Goal: Task Accomplishment & Management: Use online tool/utility

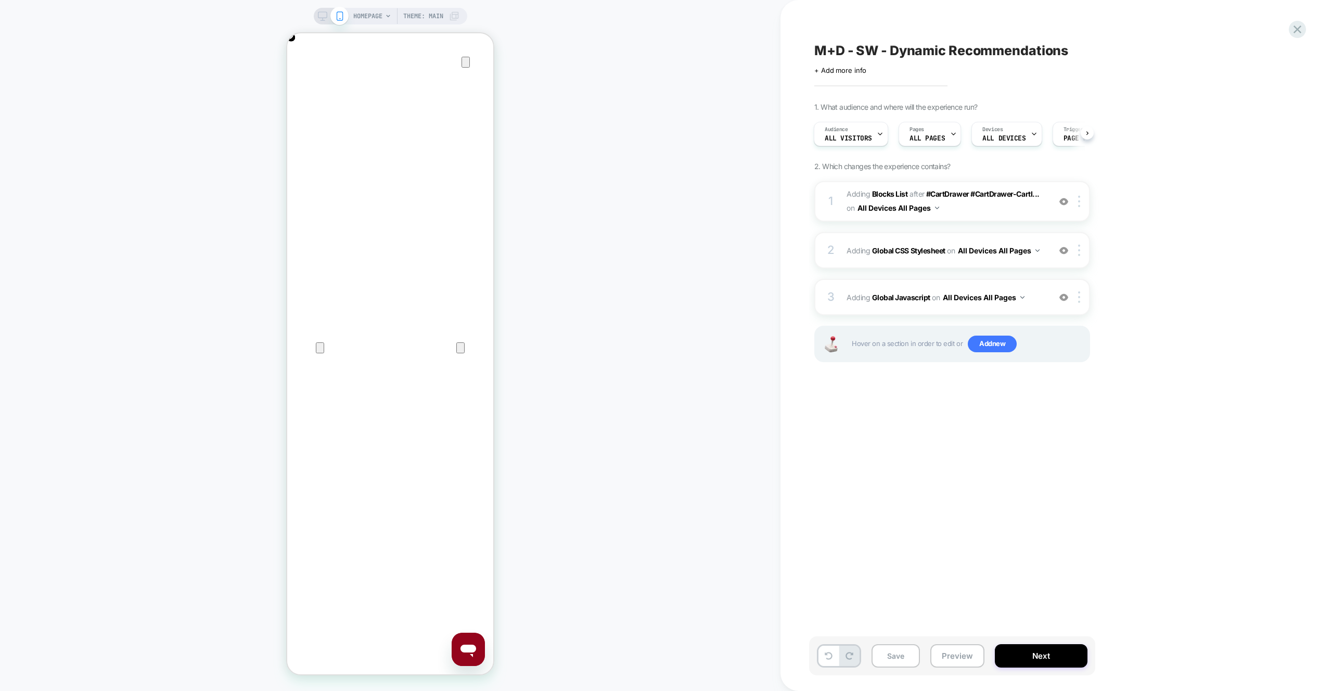
click at [947, 650] on button "Preview" at bounding box center [958, 655] width 54 height 23
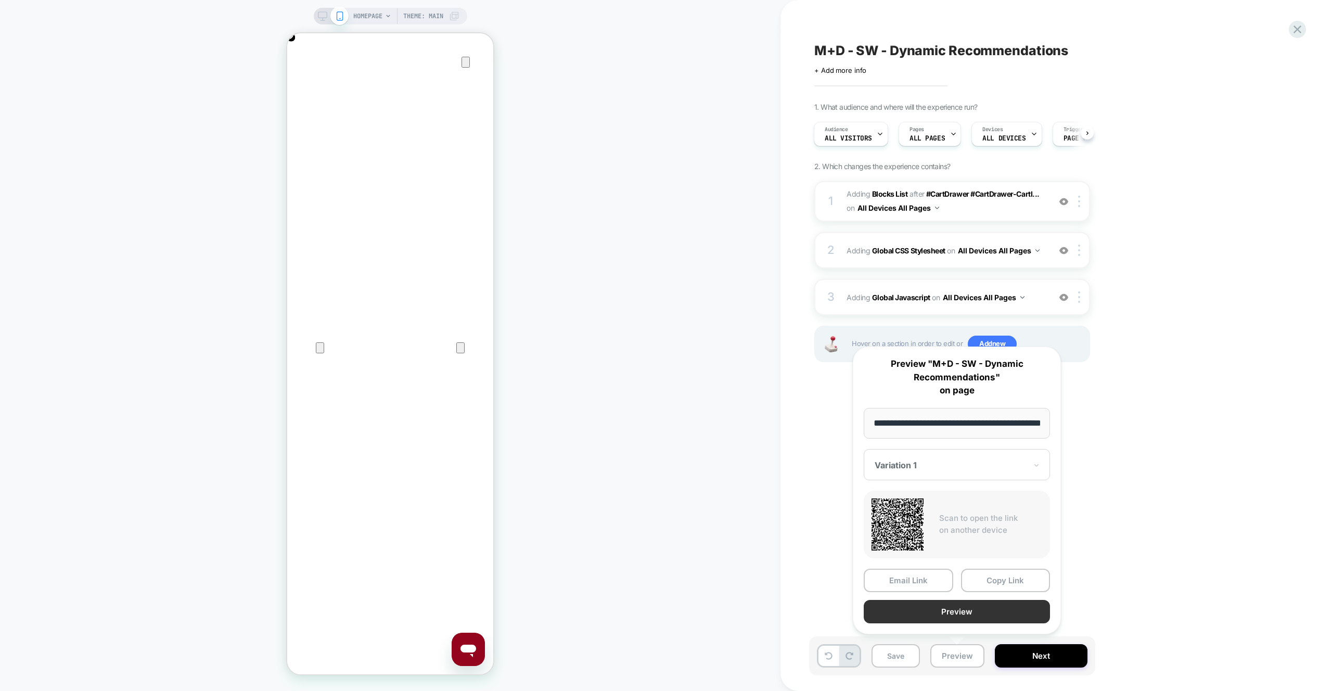
click at [950, 616] on button "Preview" at bounding box center [957, 611] width 186 height 23
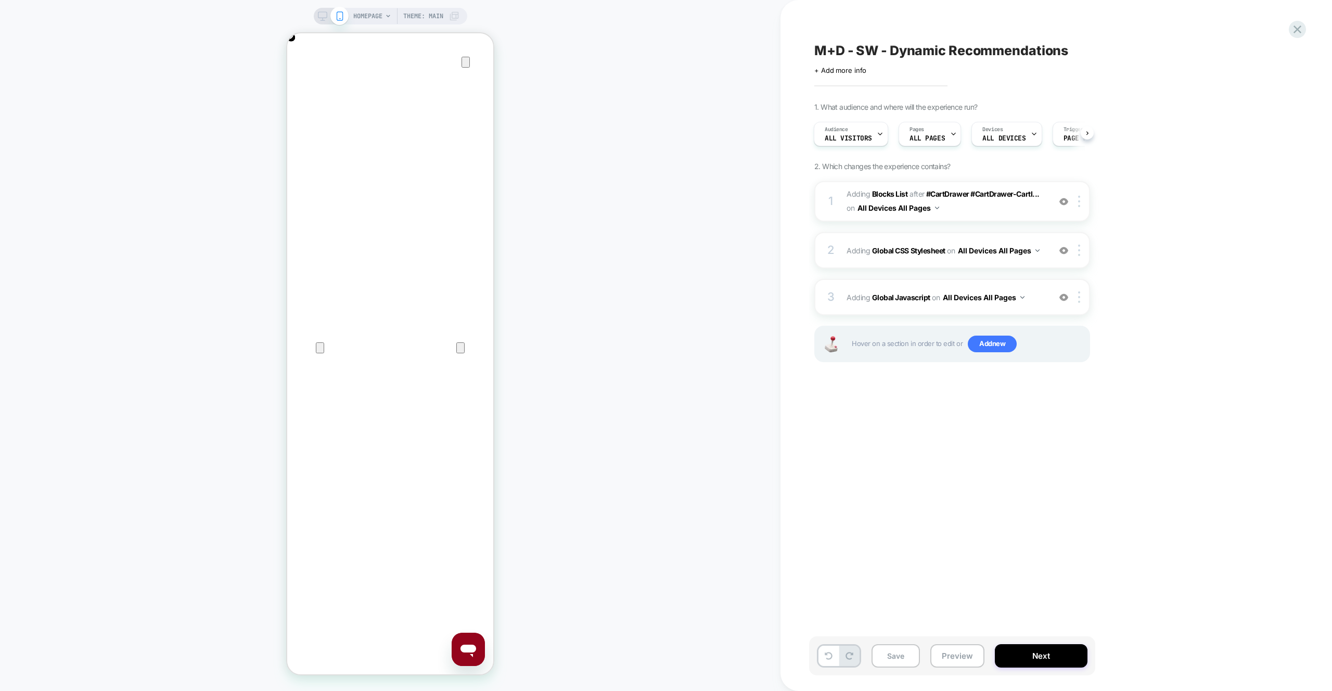
scroll to position [0, 206]
click at [965, 279] on div "3 Adding Global Javascript on All Devices All Pages Add Before Add After Target…" at bounding box center [953, 297] width 276 height 36
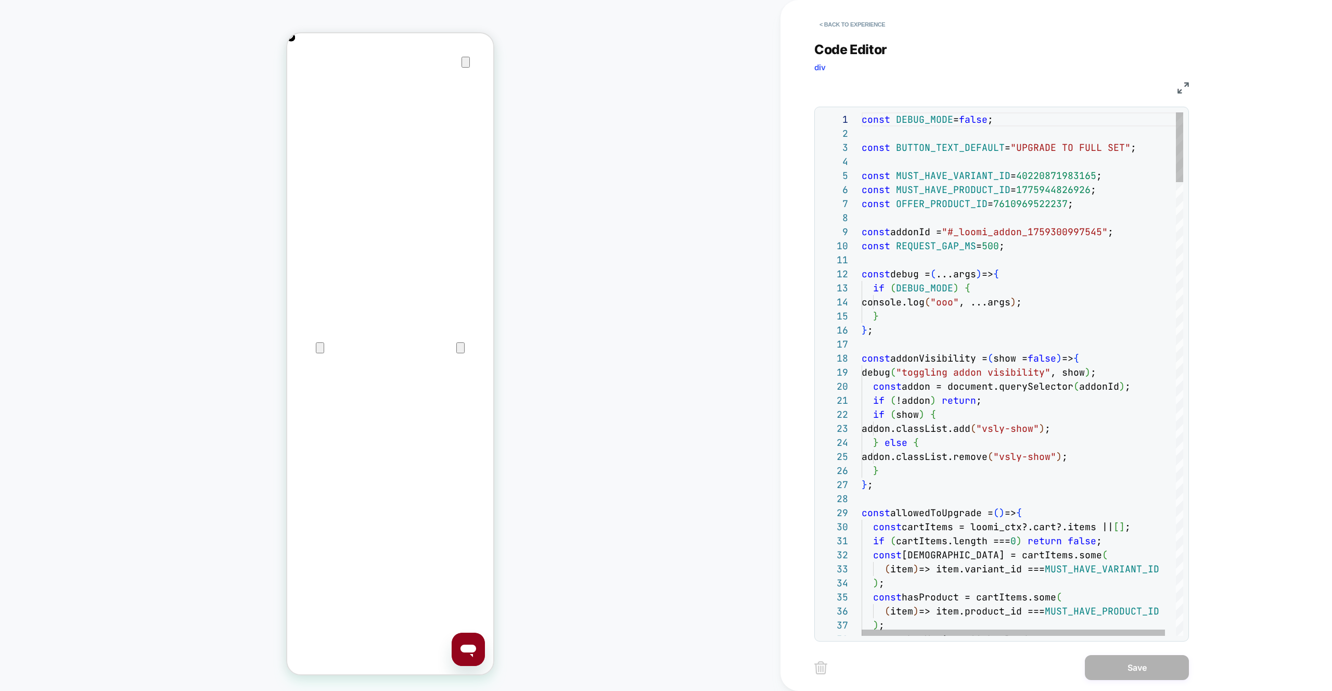
drag, startPoint x: 1051, startPoint y: 172, endPoint x: 836, endPoint y: 83, distance: 232.0
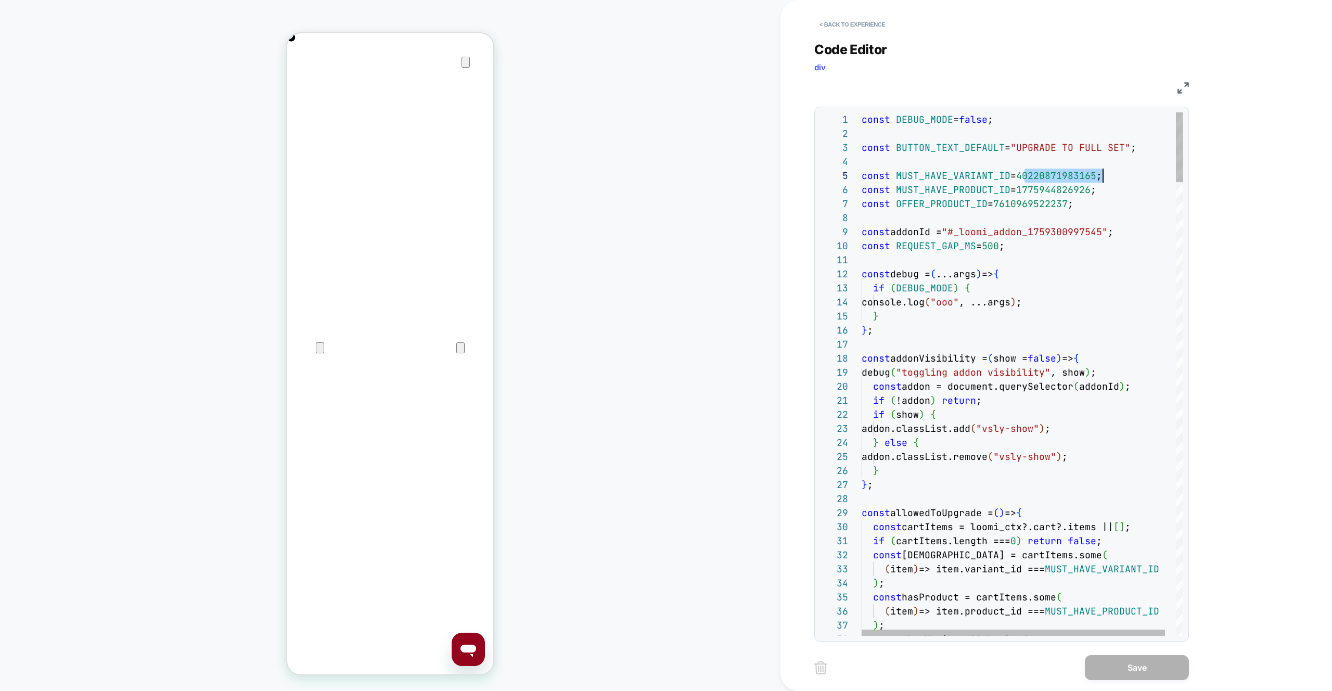
click at [830, 26] on button "< Back to experience" at bounding box center [853, 24] width 76 height 17
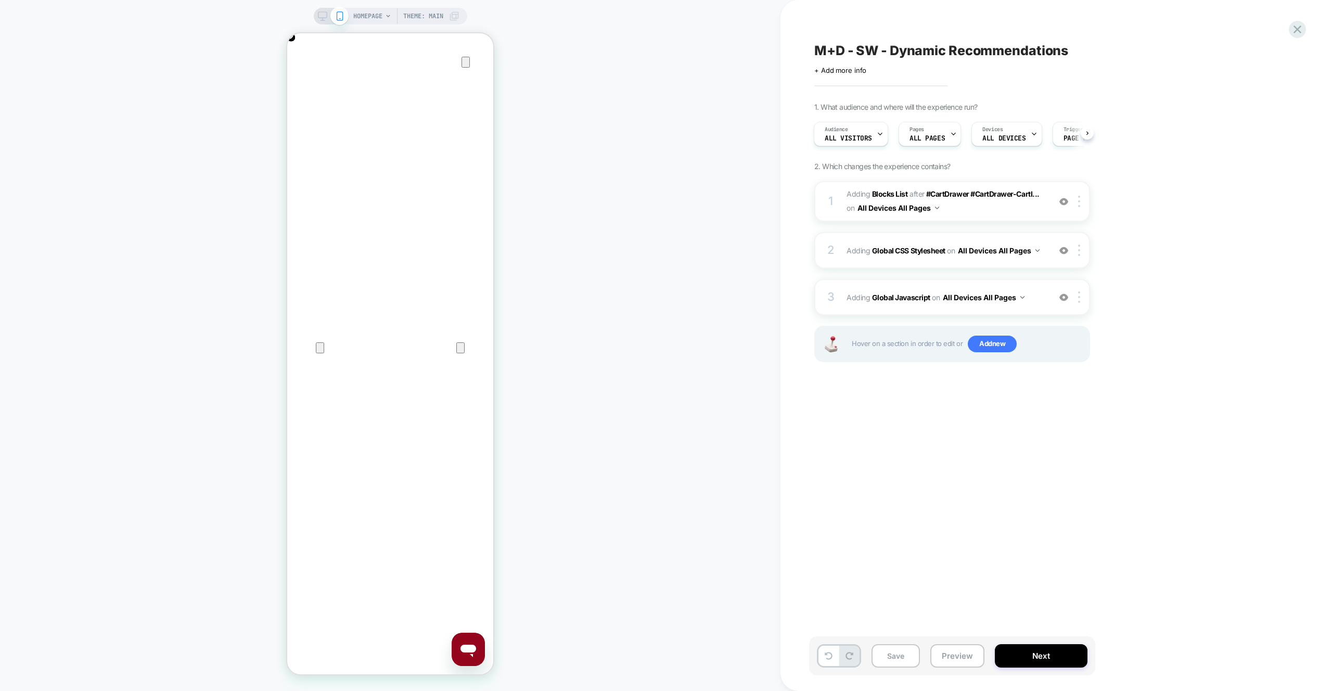
scroll to position [0, 0]
click at [1006, 279] on div "3 Adding Global Javascript on All Devices All Pages Add Before Add After Target…" at bounding box center [953, 297] width 276 height 36
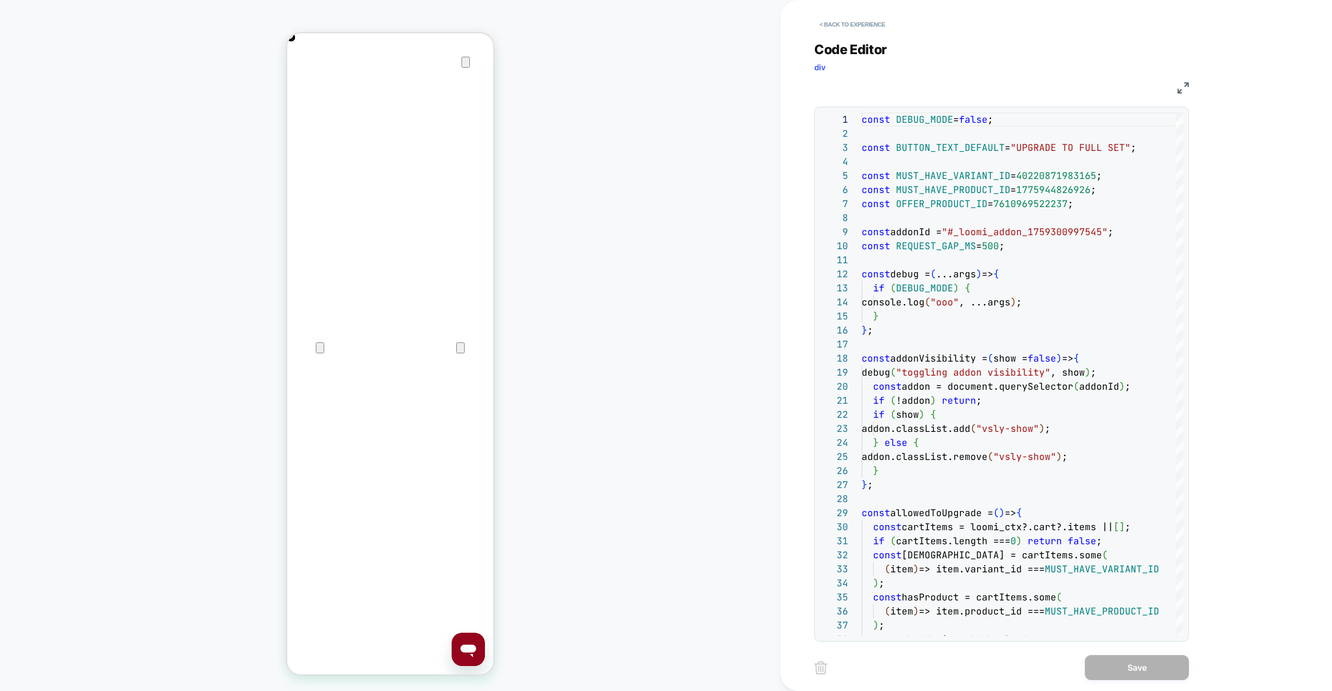
scroll to position [0, 412]
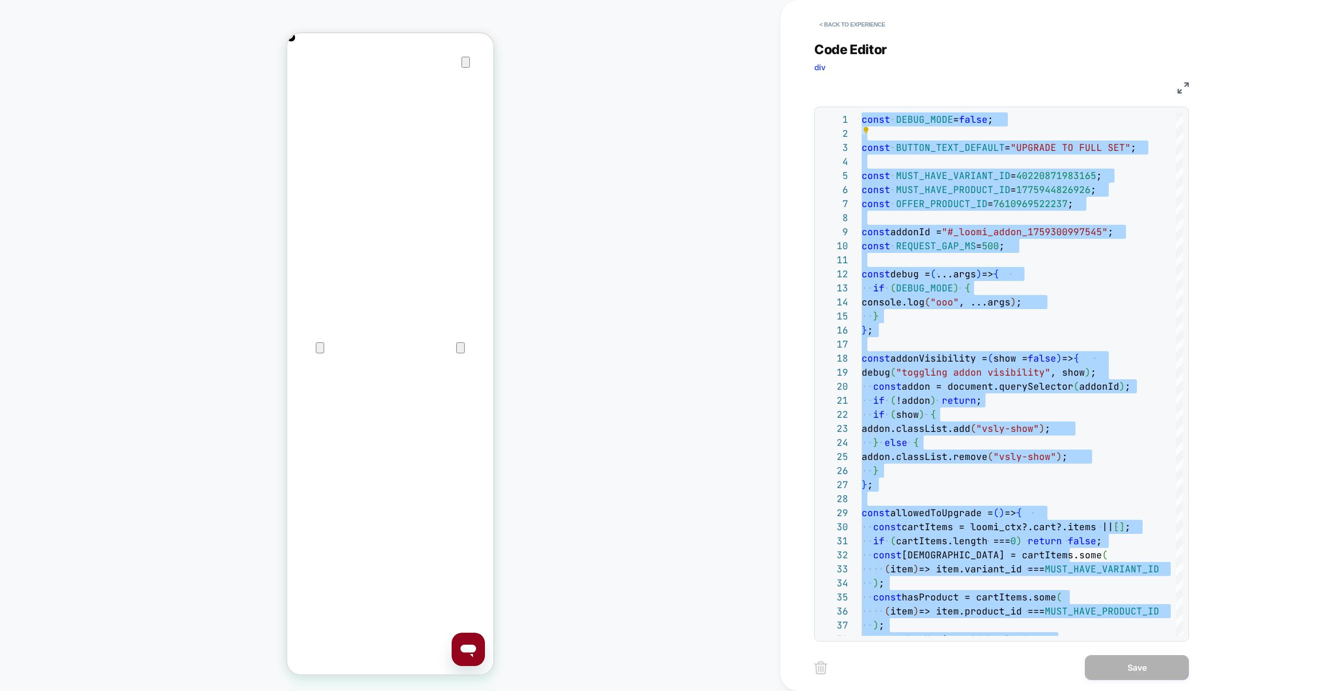
scroll to position [0, 0]
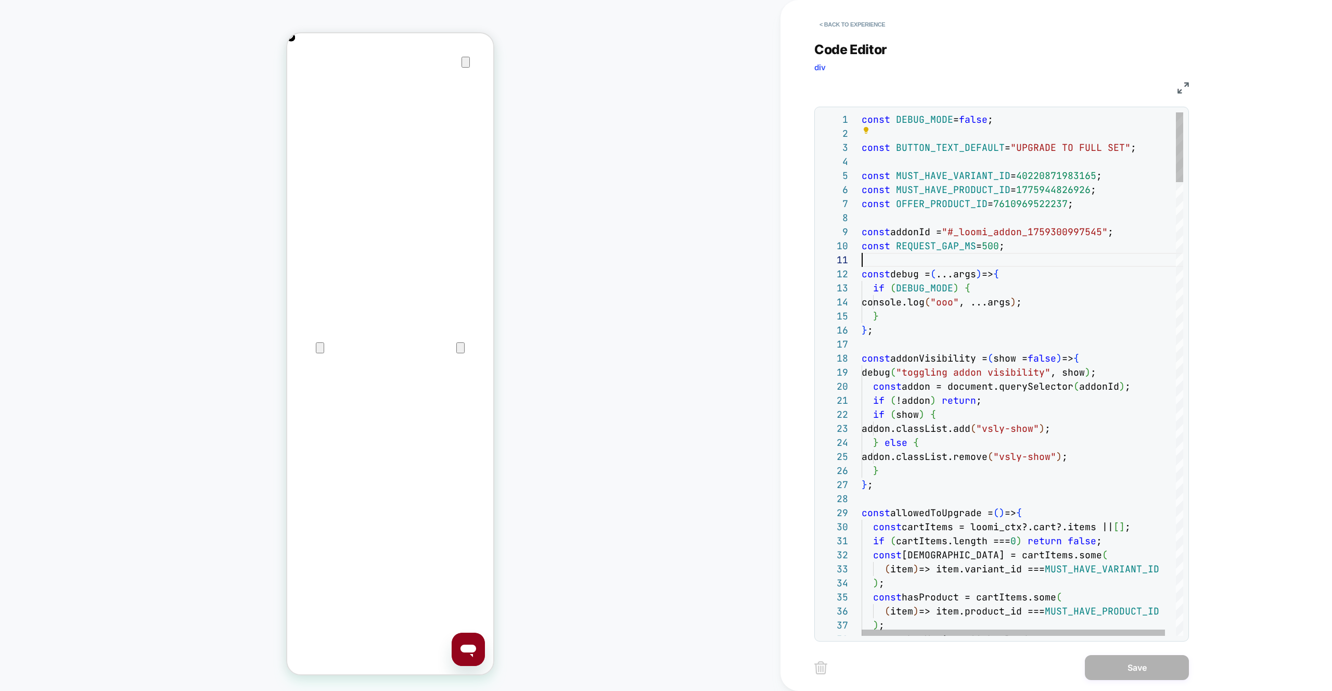
type textarea "**********"
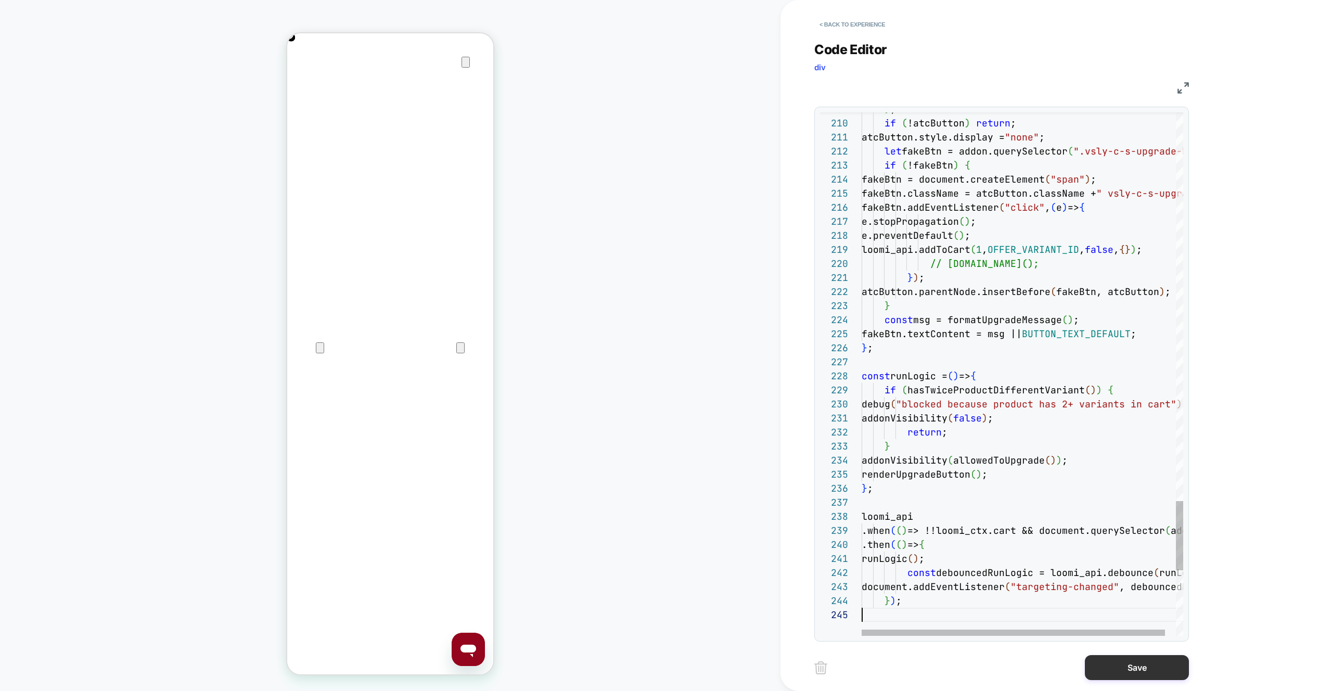
scroll to position [56, 0]
click at [1124, 660] on button "Save" at bounding box center [1137, 667] width 104 height 25
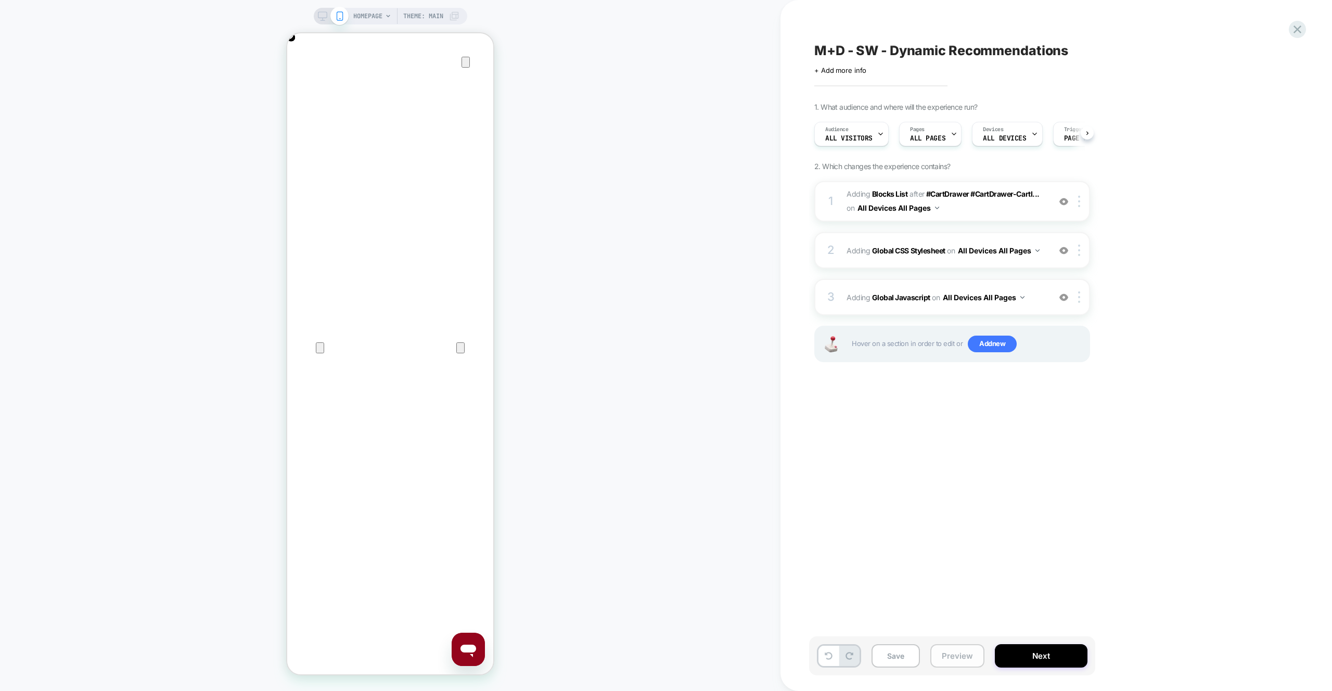
scroll to position [0, 206]
drag, startPoint x: 966, startPoint y: 659, endPoint x: 966, endPoint y: 653, distance: 6.8
click at [966, 659] on button "Preview" at bounding box center [958, 655] width 54 height 23
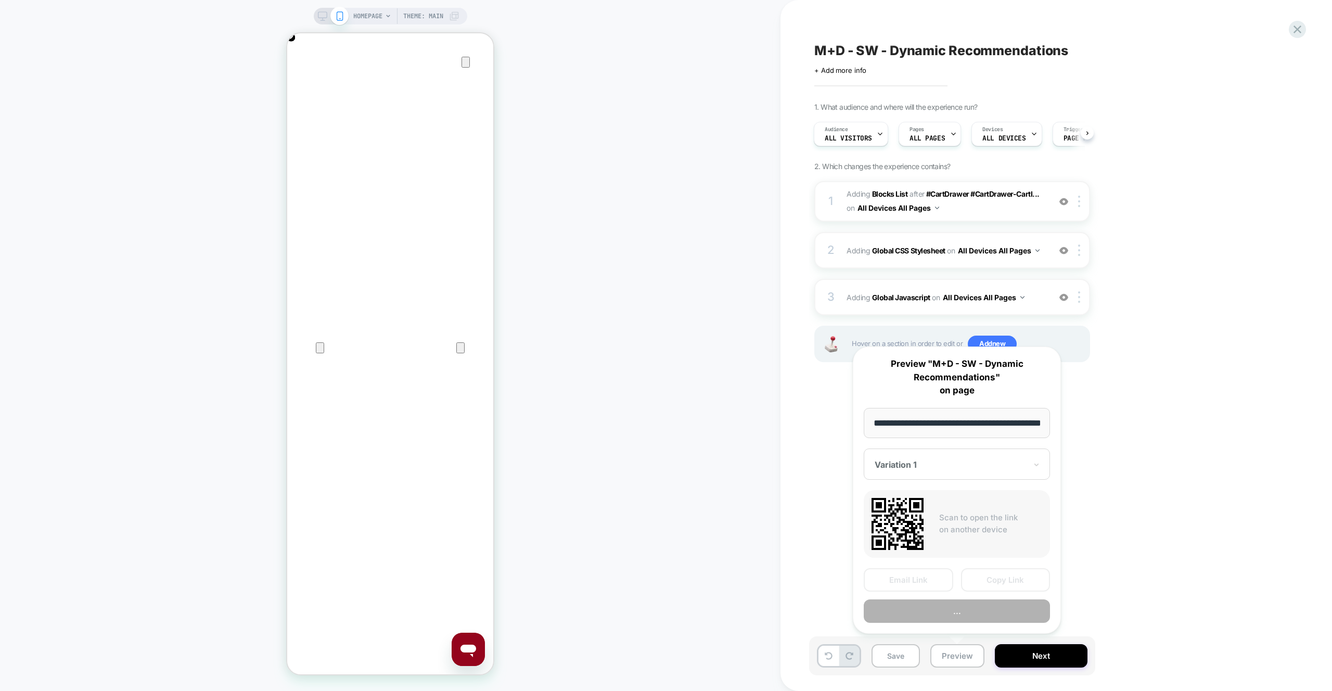
scroll to position [0, 37]
click at [964, 611] on button "Preview" at bounding box center [957, 611] width 186 height 23
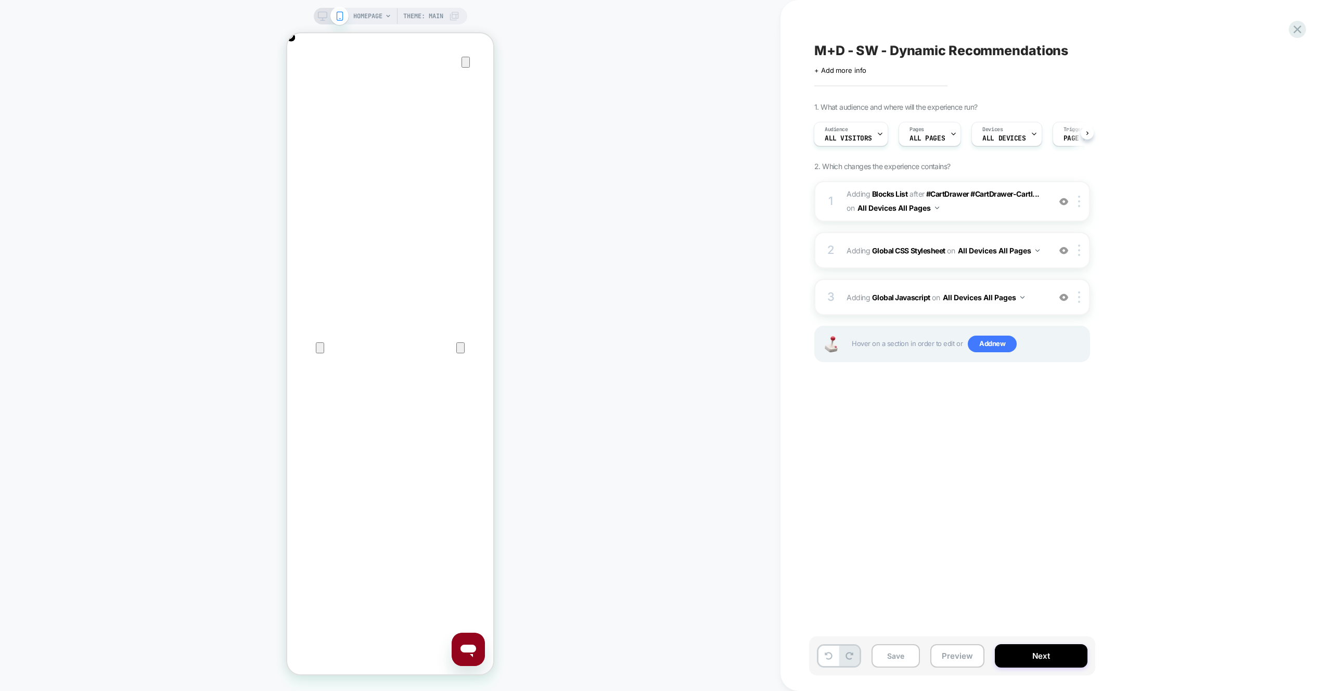
scroll to position [0, 206]
click at [1026, 278] on div "1 #_loomi_addon_1759300997545 Adding Blocks List AFTER #CartDrawer #CartDrawer-…" at bounding box center [953, 284] width 276 height 207
click at [1027, 284] on div "3 Adding Global Javascript on All Devices All Pages Add Before Add After Target…" at bounding box center [953, 297] width 276 height 36
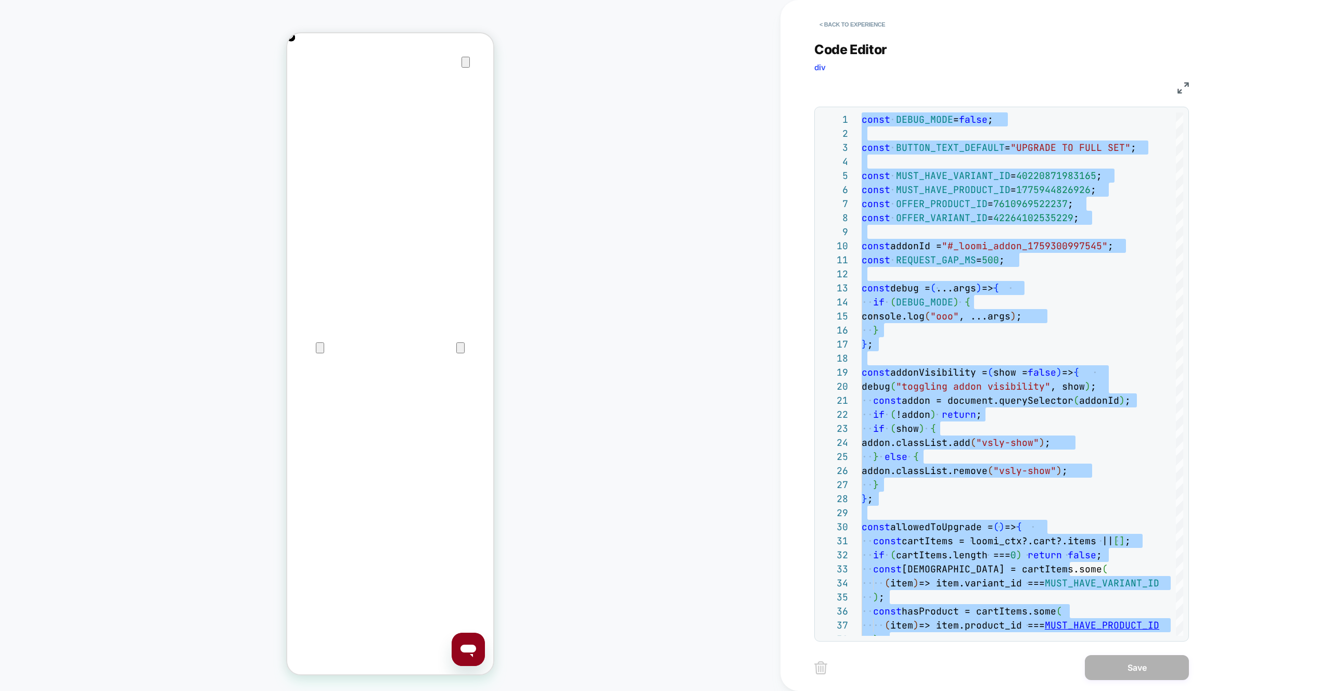
type textarea "**********"
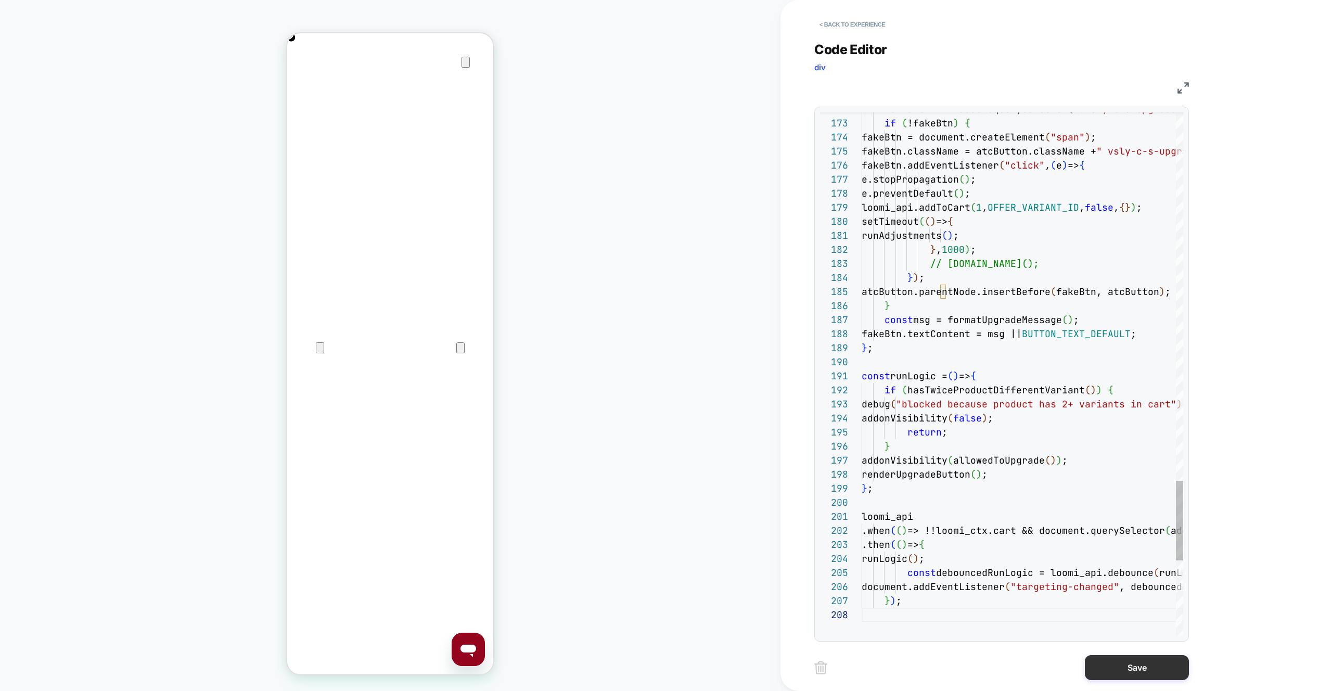
drag, startPoint x: 1132, startPoint y: 679, endPoint x: 1100, endPoint y: 675, distance: 32.0
click at [1132, 679] on button "Save" at bounding box center [1137, 667] width 104 height 25
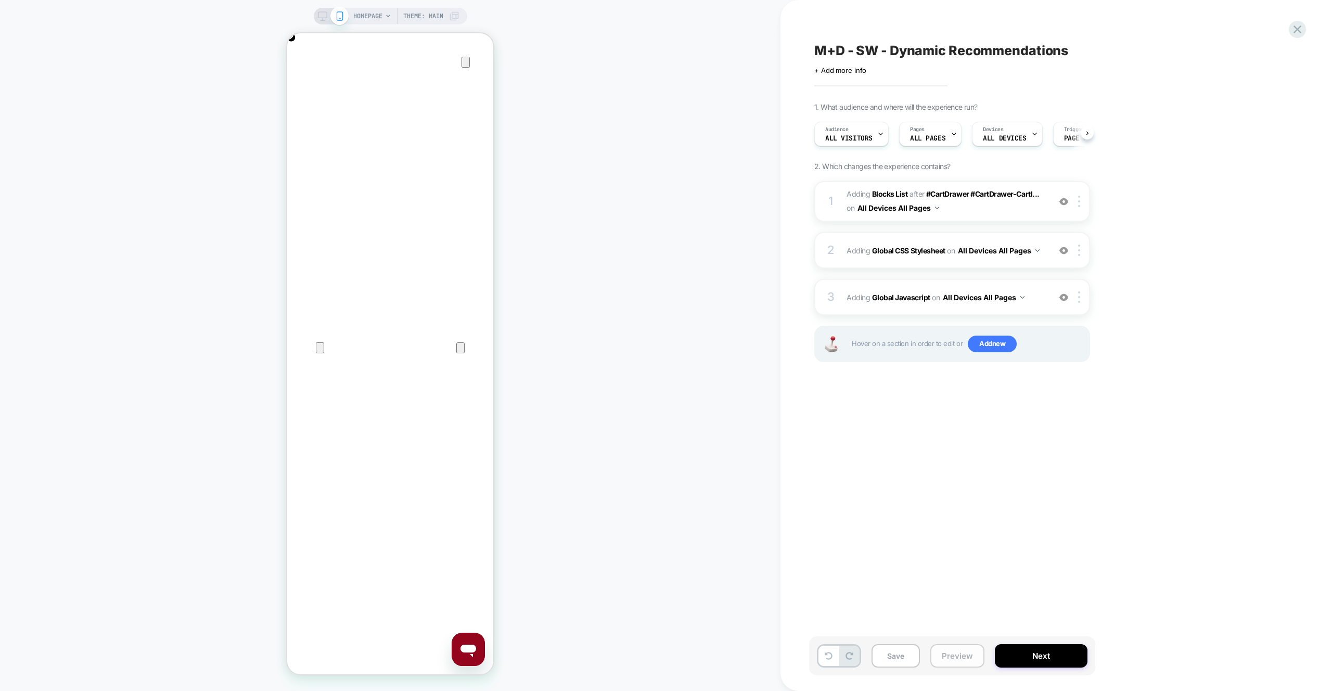
click at [965, 660] on button "Preview" at bounding box center [958, 655] width 54 height 23
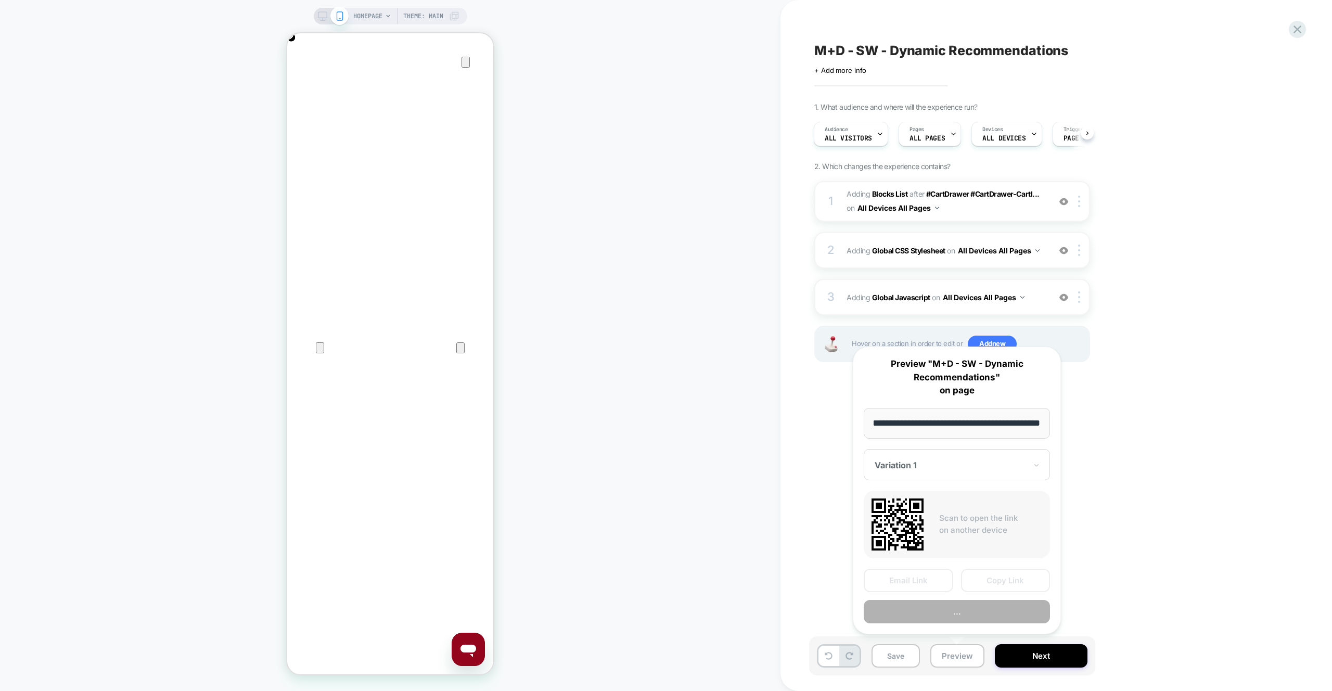
scroll to position [0, 0]
click at [969, 611] on button "Preview" at bounding box center [957, 611] width 186 height 23
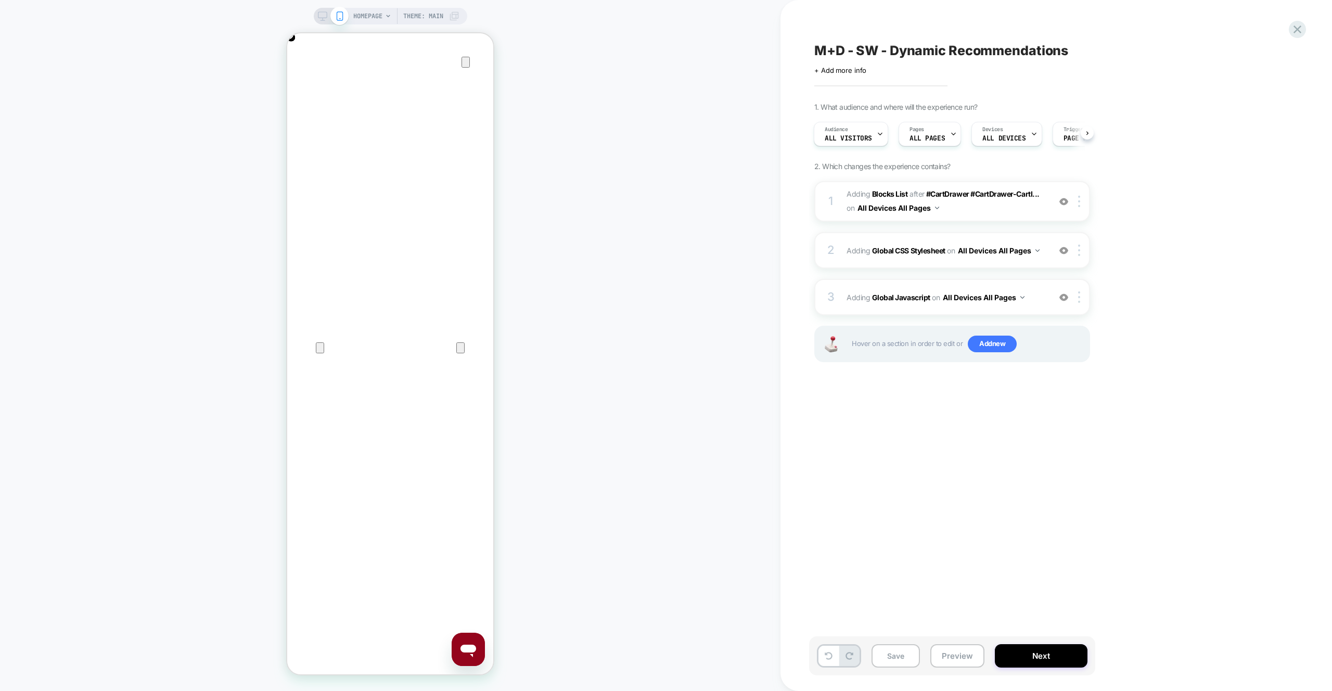
scroll to position [0, 412]
click at [1005, 278] on div "1 #_loomi_addon_1759300997545 Adding Blocks List AFTER #CartDrawer #CartDrawer-…" at bounding box center [953, 284] width 276 height 207
click at [1007, 279] on div "3 Adding Global Javascript on All Devices All Pages Add Before Add After Target…" at bounding box center [953, 297] width 276 height 36
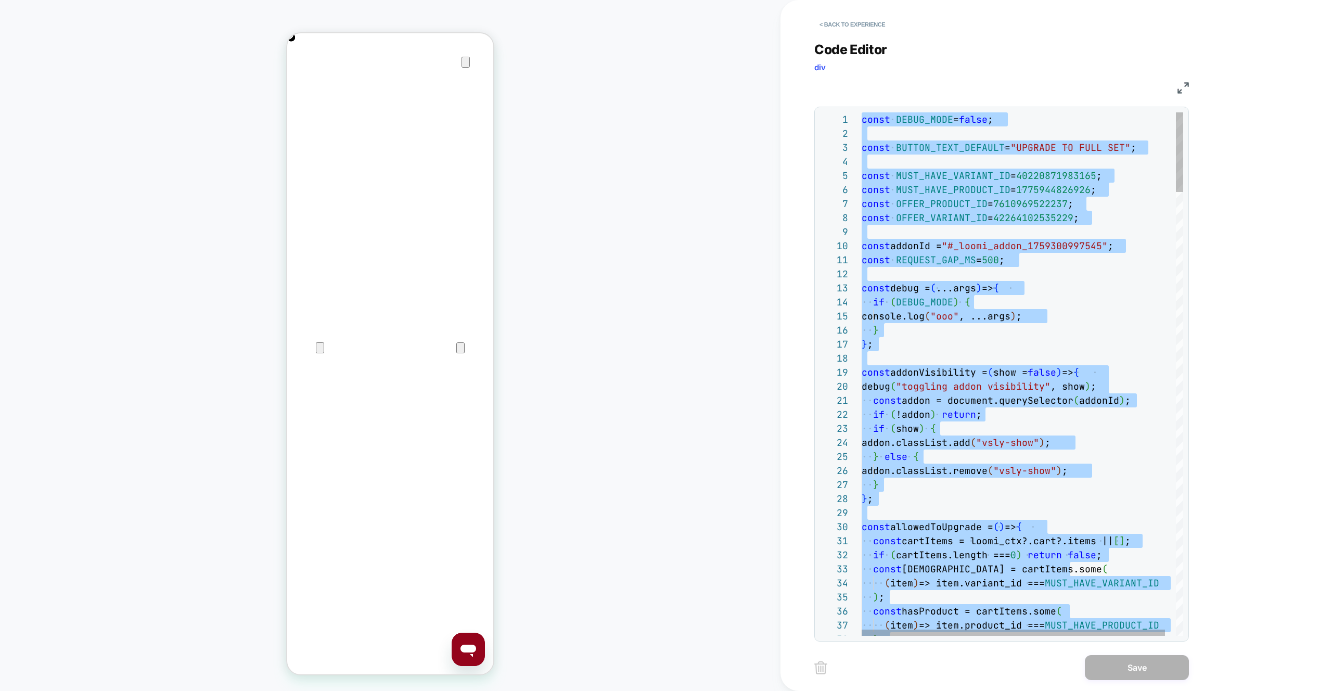
type textarea "**********"
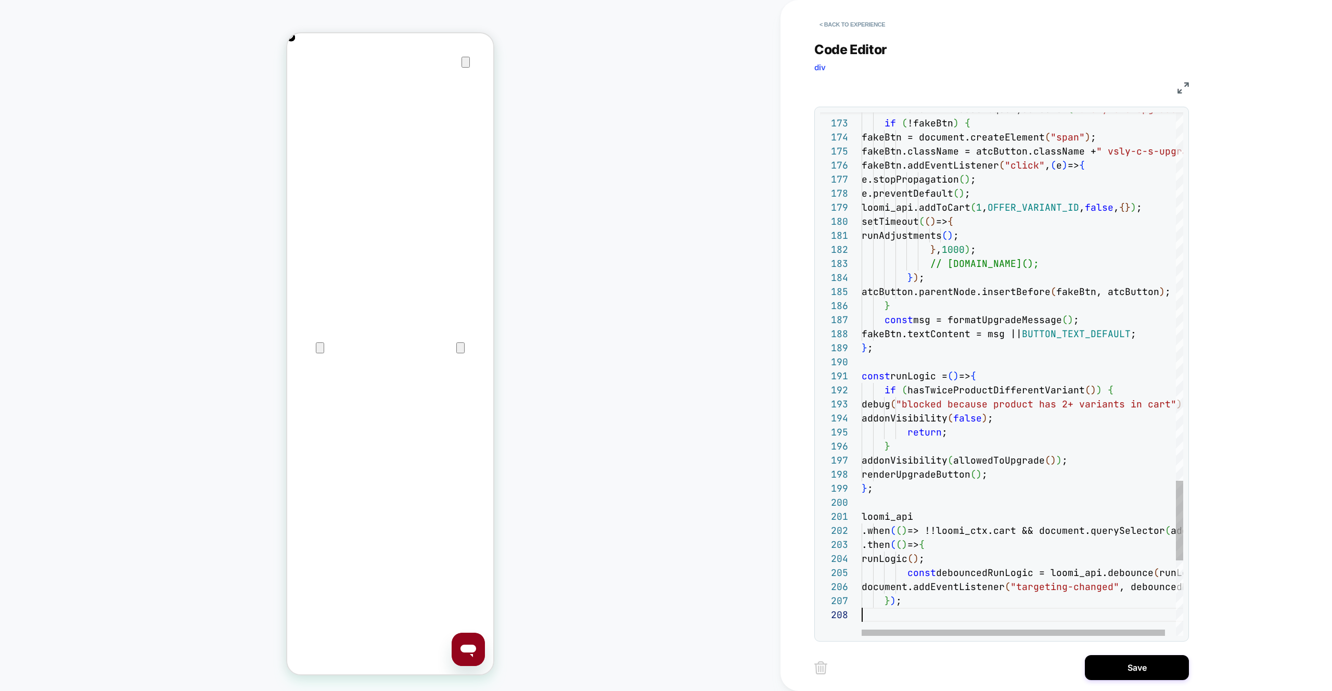
scroll to position [98, 0]
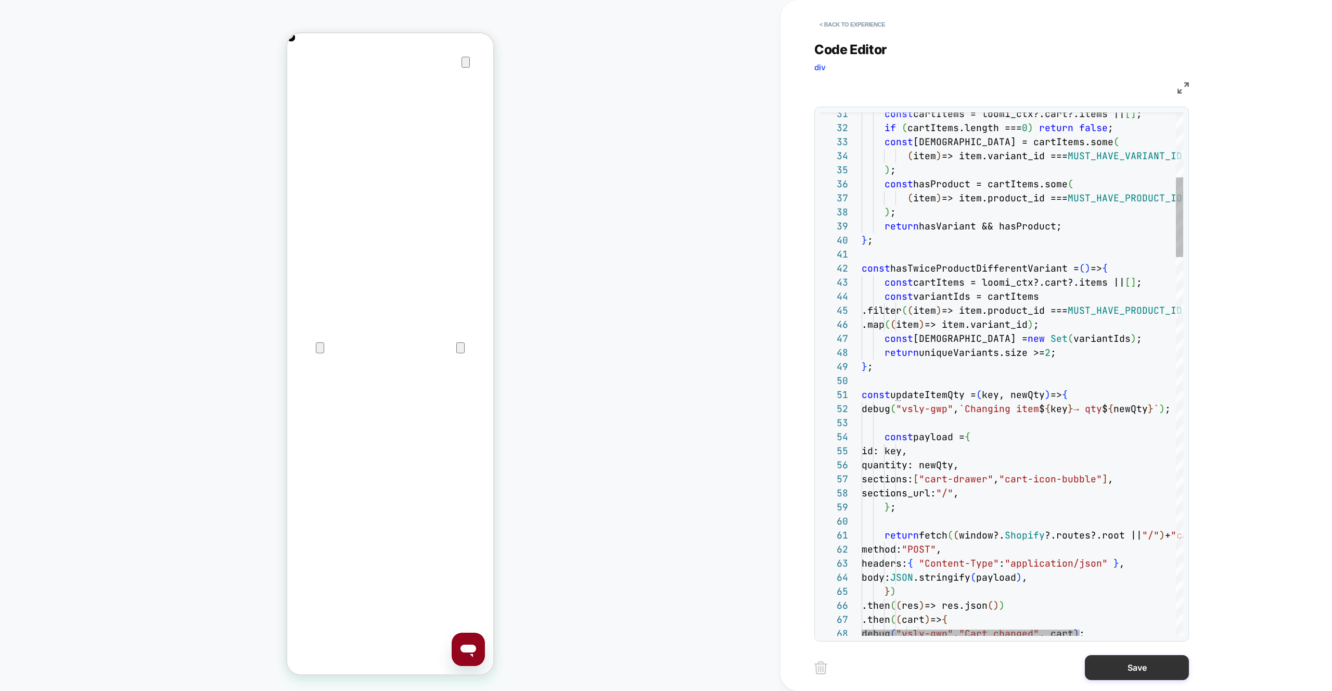
click at [1130, 682] on div "< Back to experience Code Editor div JS 68 66 67 64 65 63 61 62 58 59 60 56 57 …" at bounding box center [1010, 345] width 390 height 691
click at [1130, 677] on button "Save" at bounding box center [1137, 667] width 104 height 25
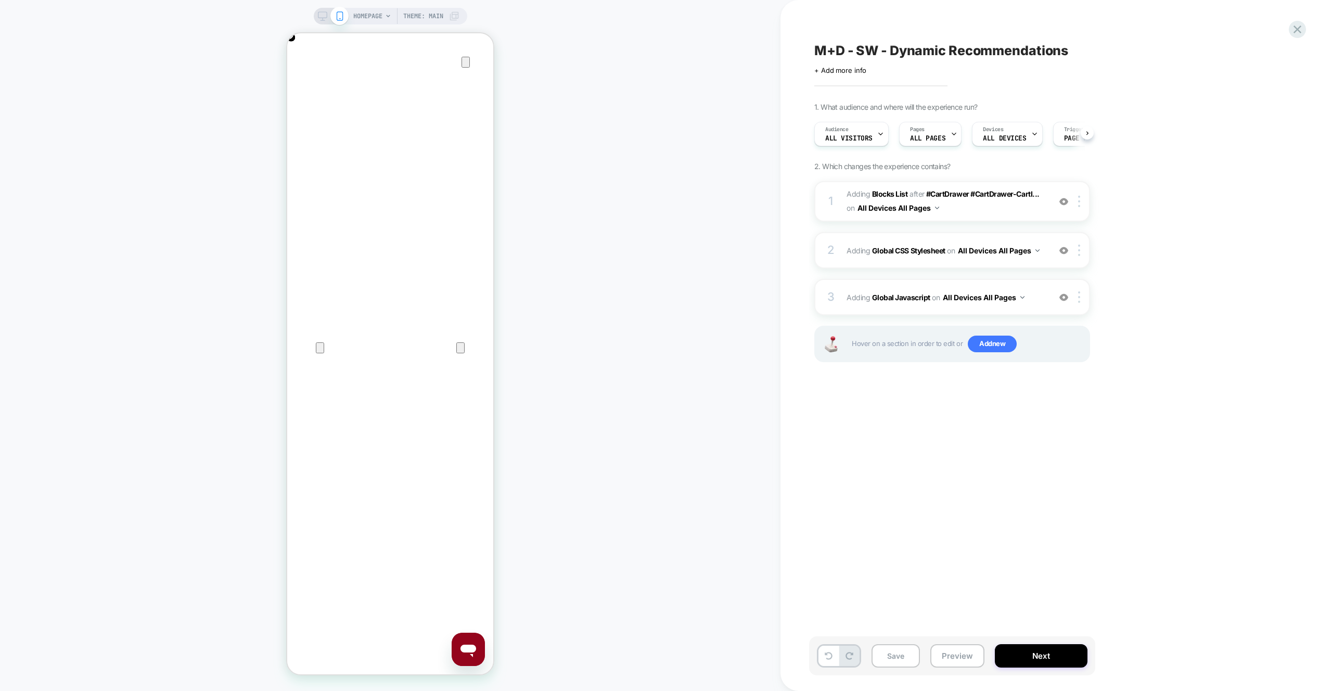
click at [872, 651] on button "Save" at bounding box center [896, 655] width 48 height 23
drag, startPoint x: 1294, startPoint y: 35, endPoint x: 803, endPoint y: 208, distance: 520.7
click at [1294, 35] on icon at bounding box center [1298, 29] width 14 height 14
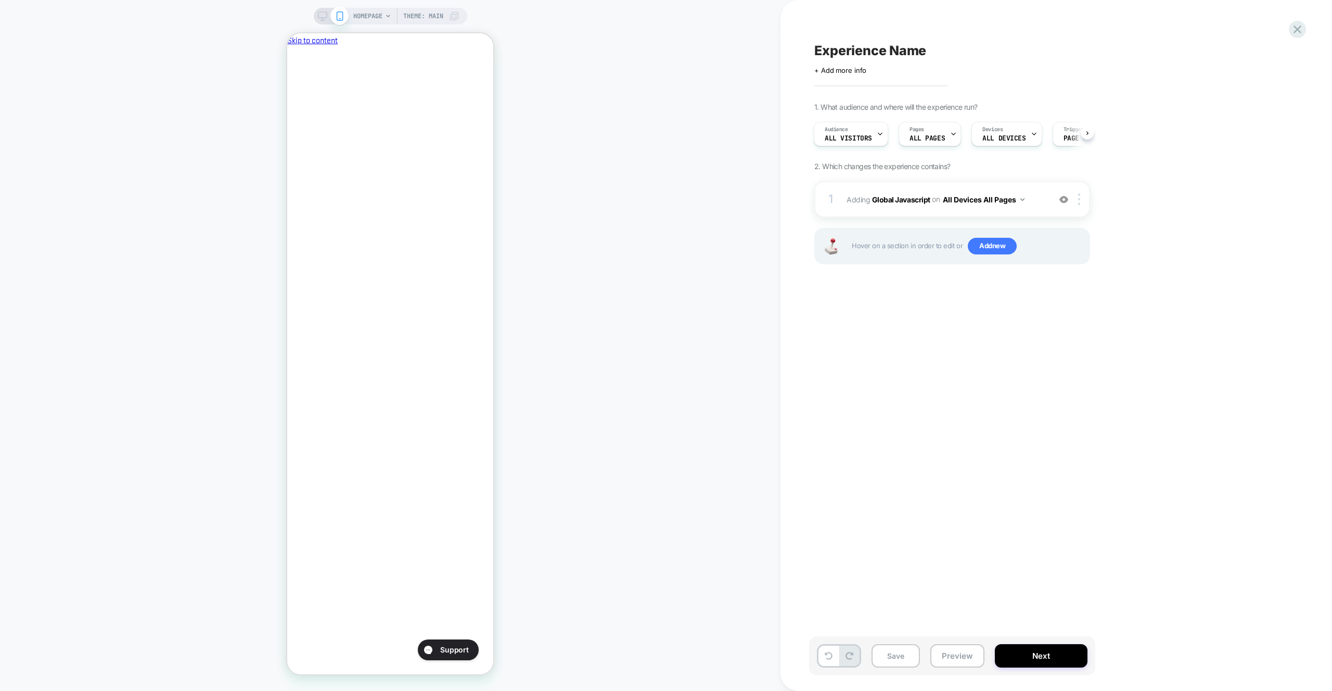
scroll to position [0, 179]
click at [987, 183] on div "1 Adding Global Javascript on All Devices All Pages Add Before Add After Target…" at bounding box center [953, 199] width 276 height 36
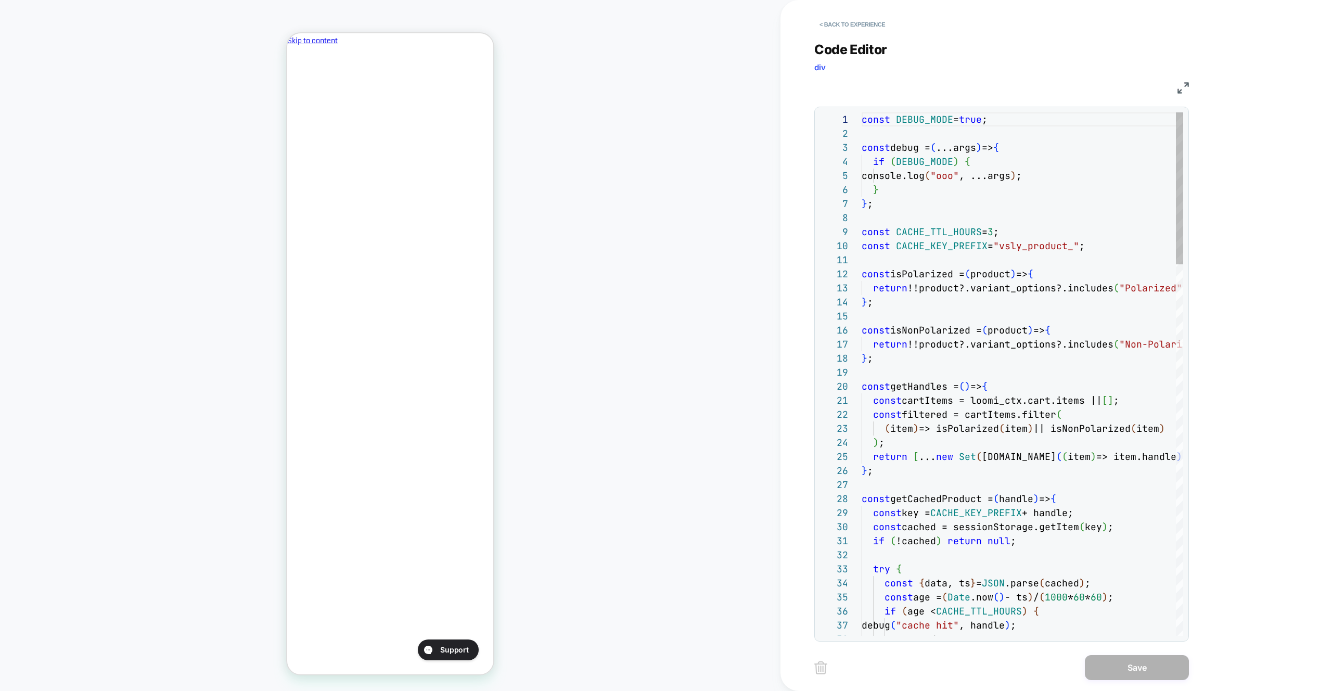
scroll to position [141, 0]
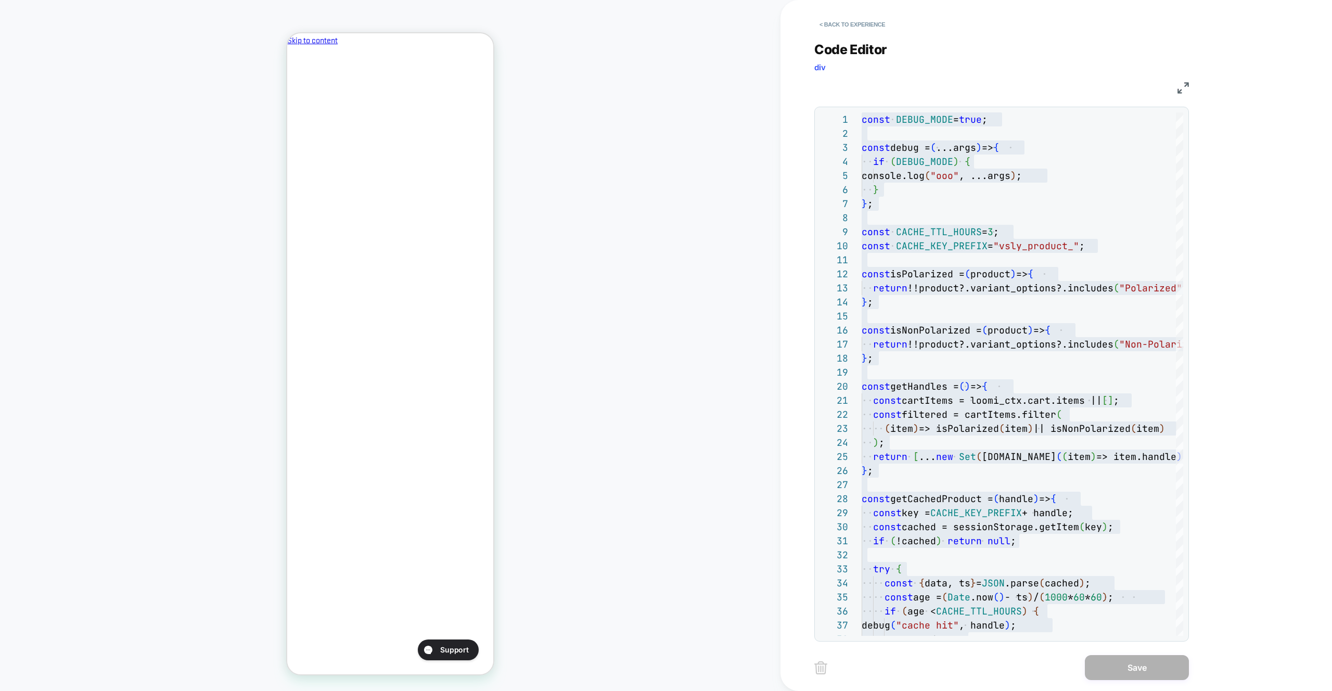
scroll to position [0, 179]
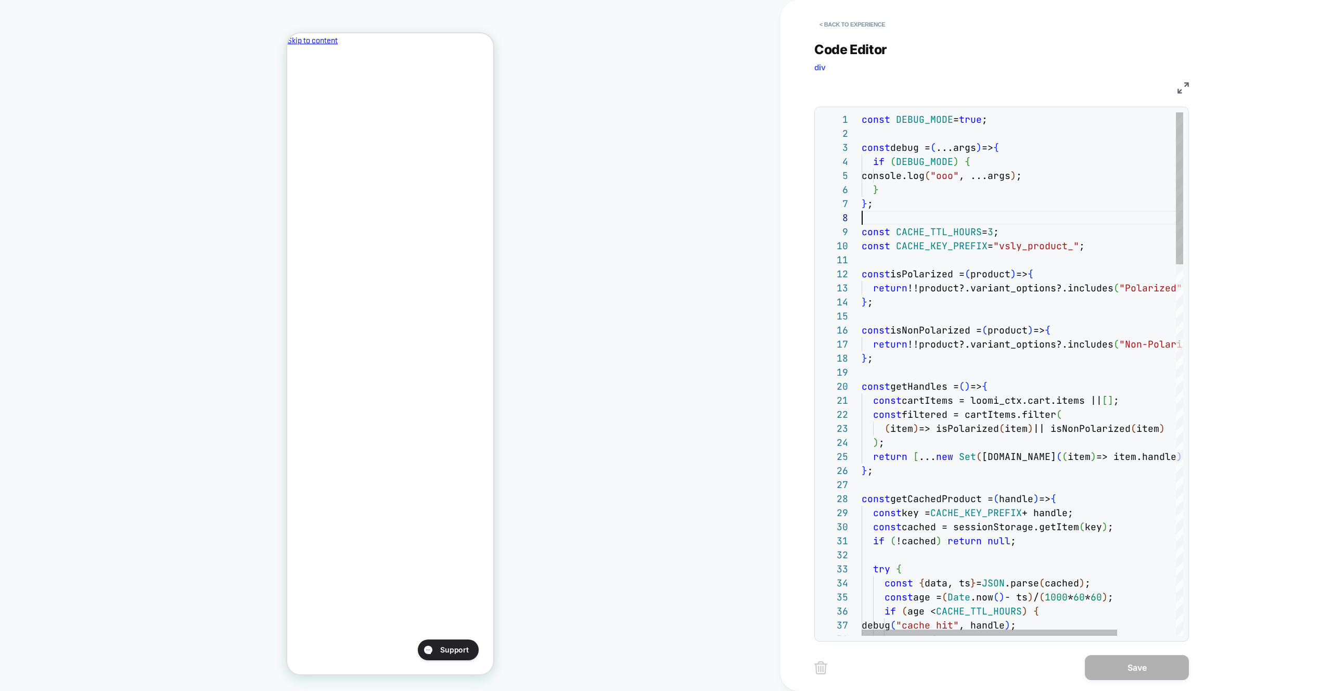
scroll to position [0, 0]
type textarea "**********"
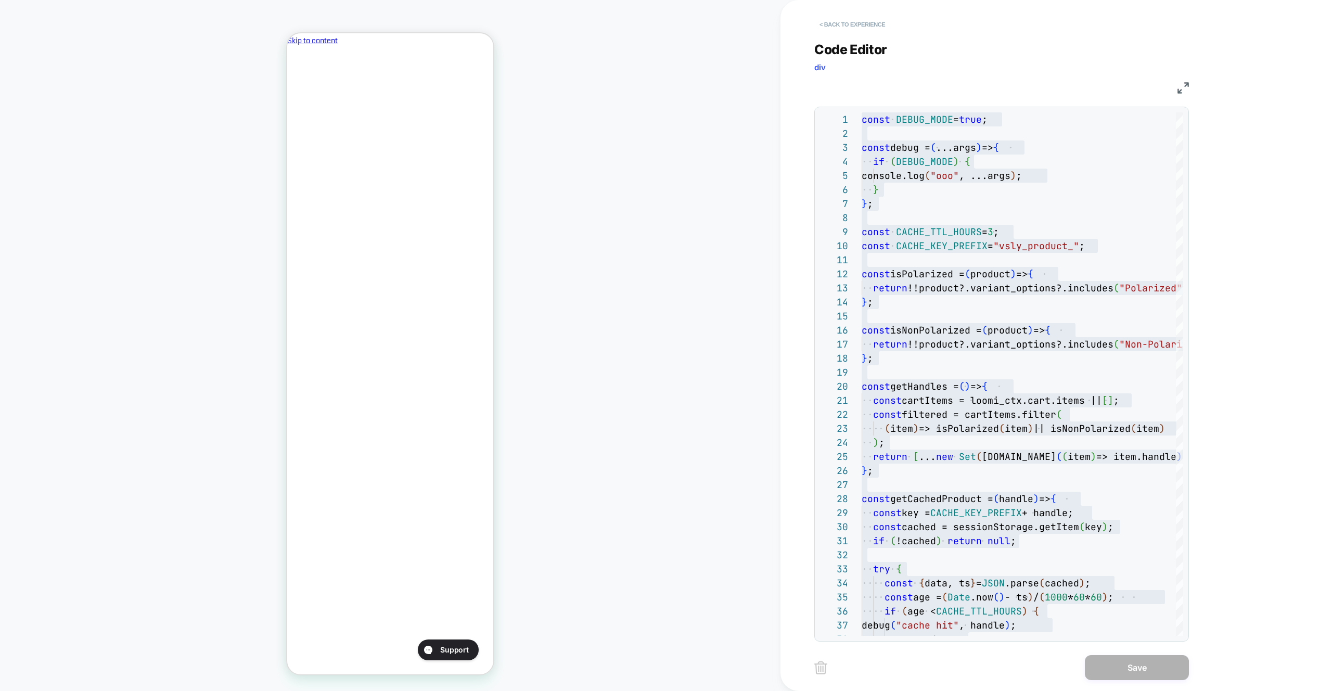
click at [849, 22] on button "< Back to experience" at bounding box center [853, 24] width 76 height 17
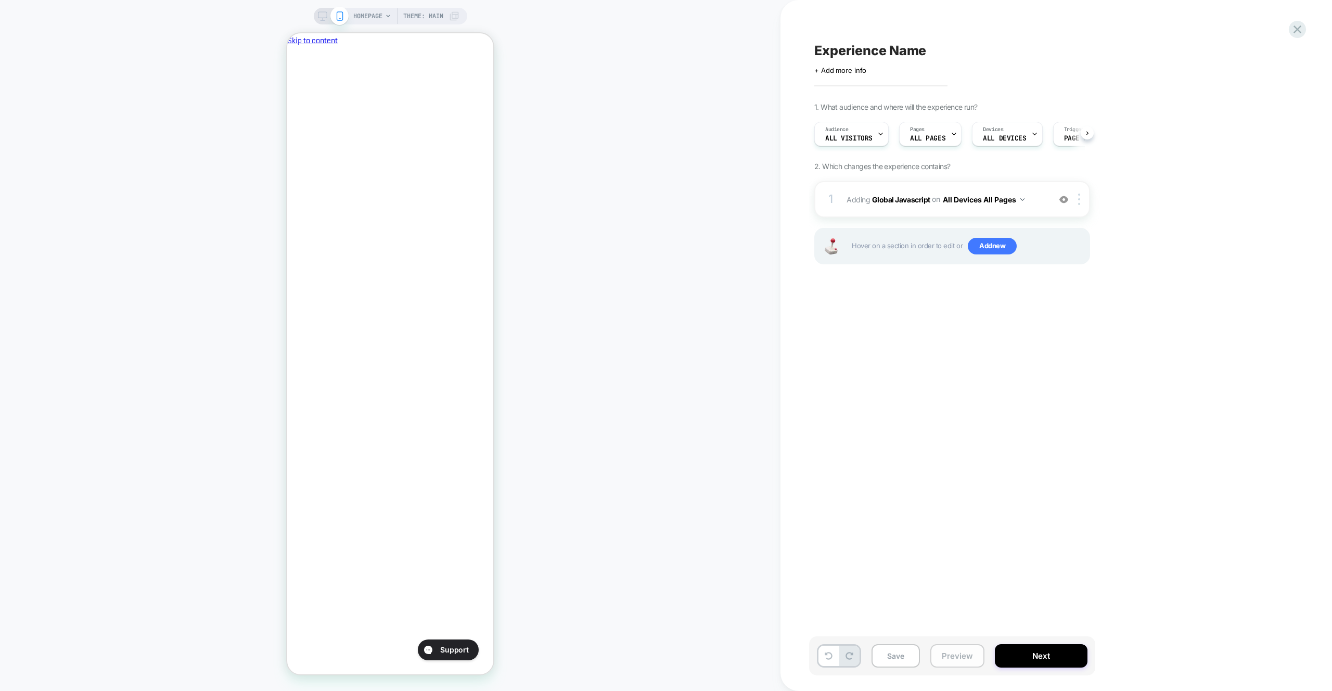
scroll to position [0, 1]
click at [976, 660] on button "Preview" at bounding box center [958, 655] width 54 height 23
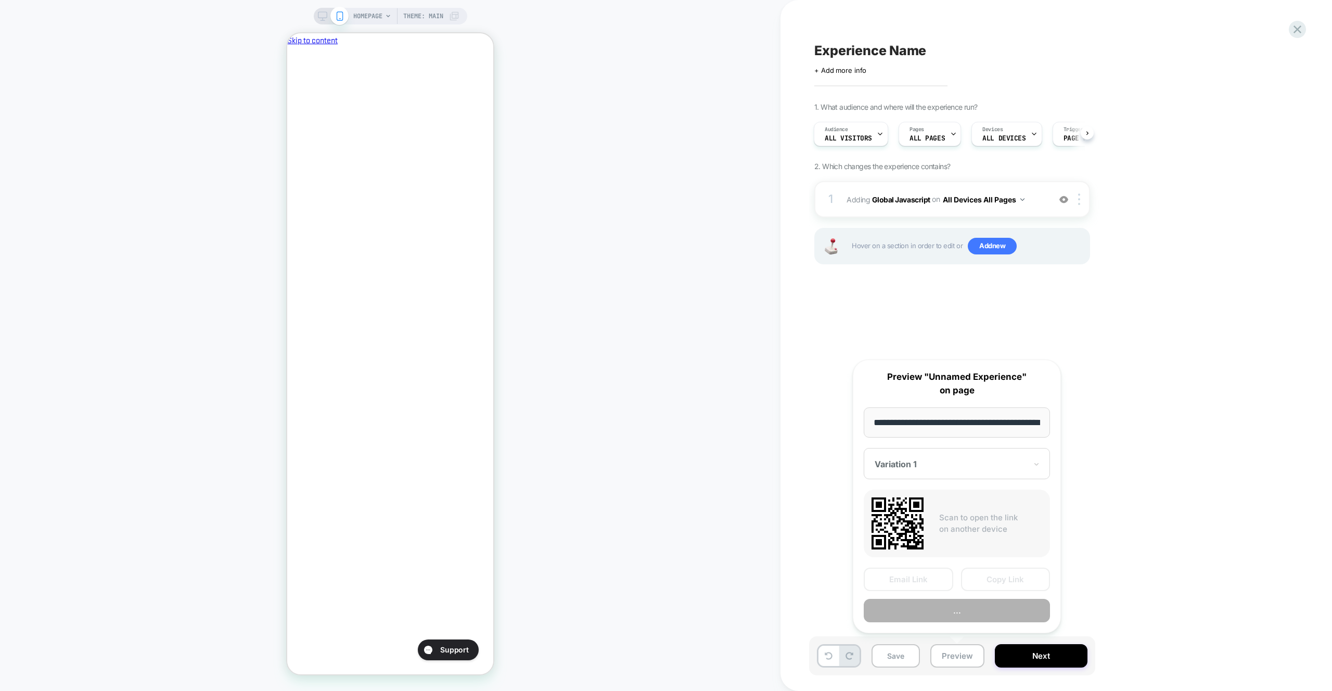
scroll to position [0, 44]
click at [964, 618] on button "Preview" at bounding box center [957, 611] width 186 height 23
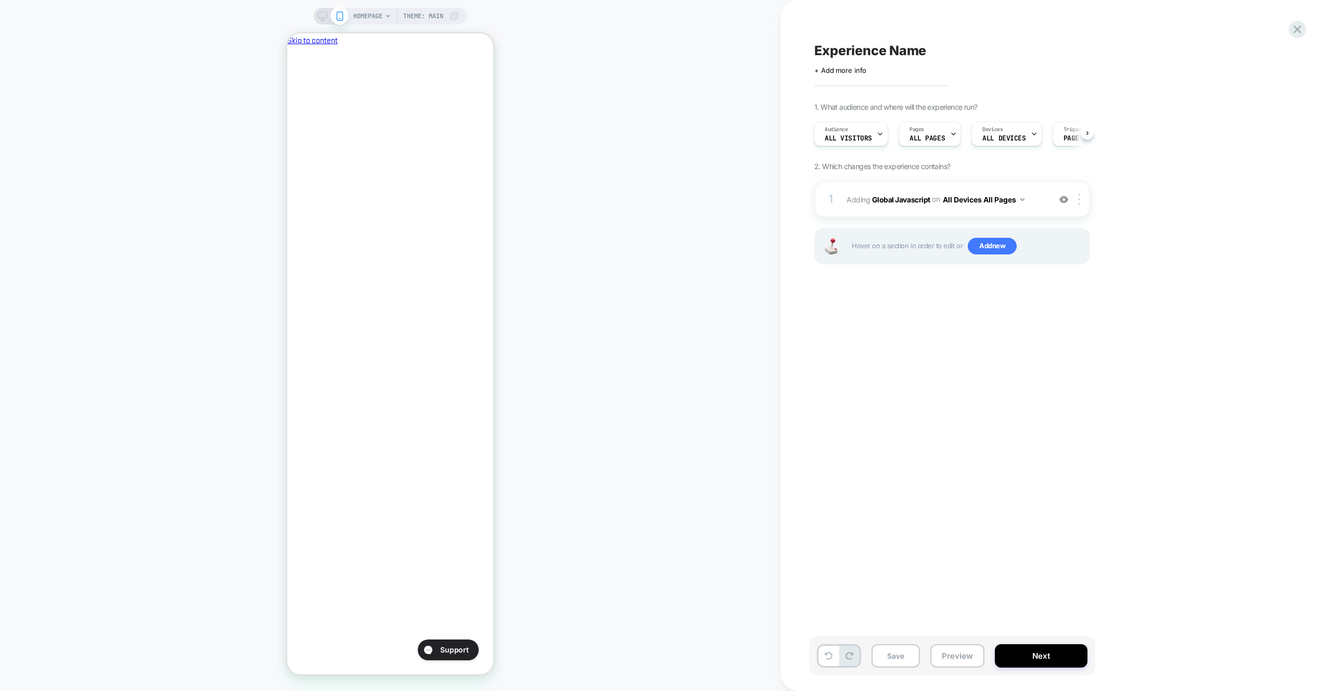
scroll to position [0, 0]
click at [969, 180] on div "1. What audience and where will the experience run? Audience All Visitors Pages…" at bounding box center [1005, 197] width 380 height 188
click at [986, 187] on div "1 Adding Global Javascript on All Devices All Pages Add Before Add After Target…" at bounding box center [953, 199] width 276 height 36
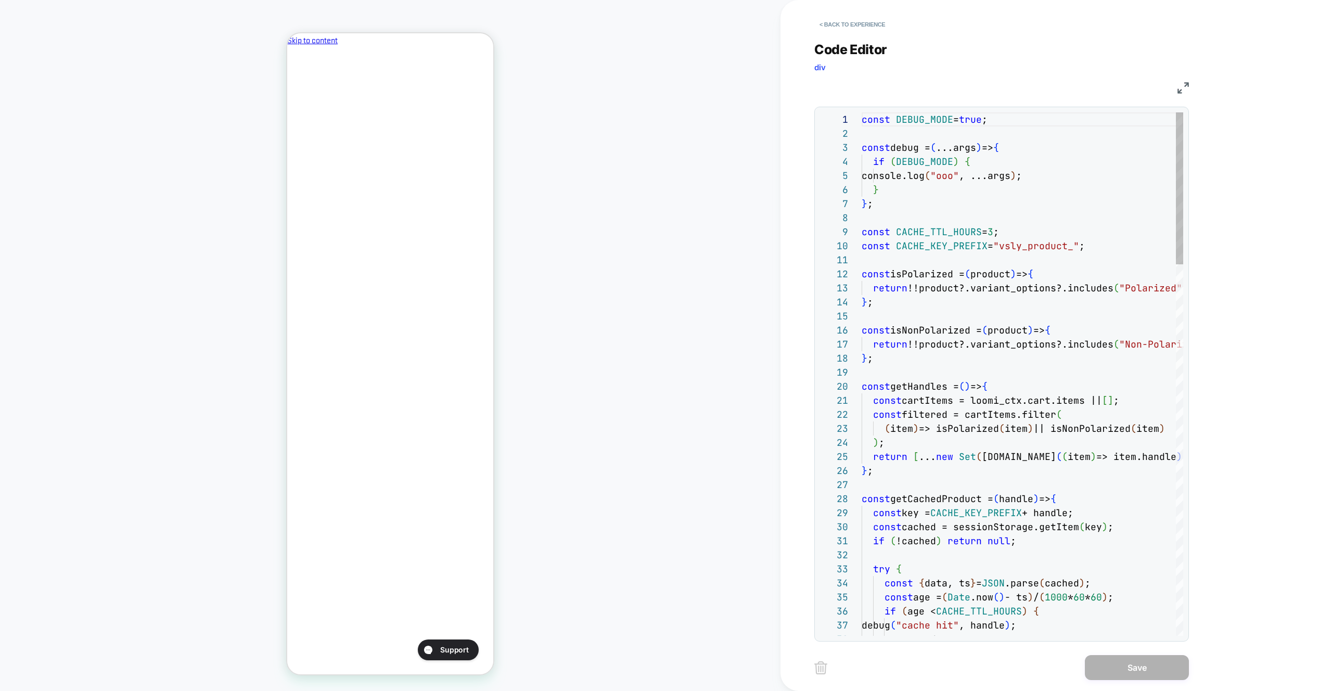
scroll to position [70, 17]
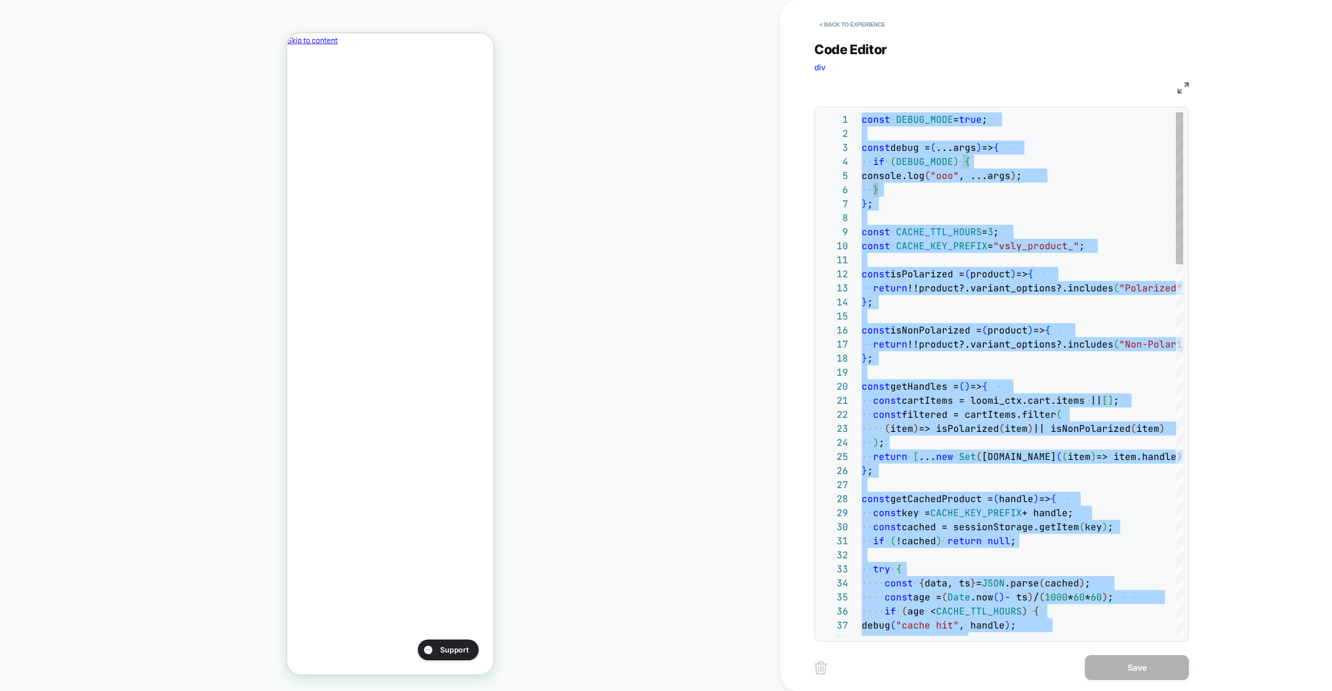
type textarea "***"
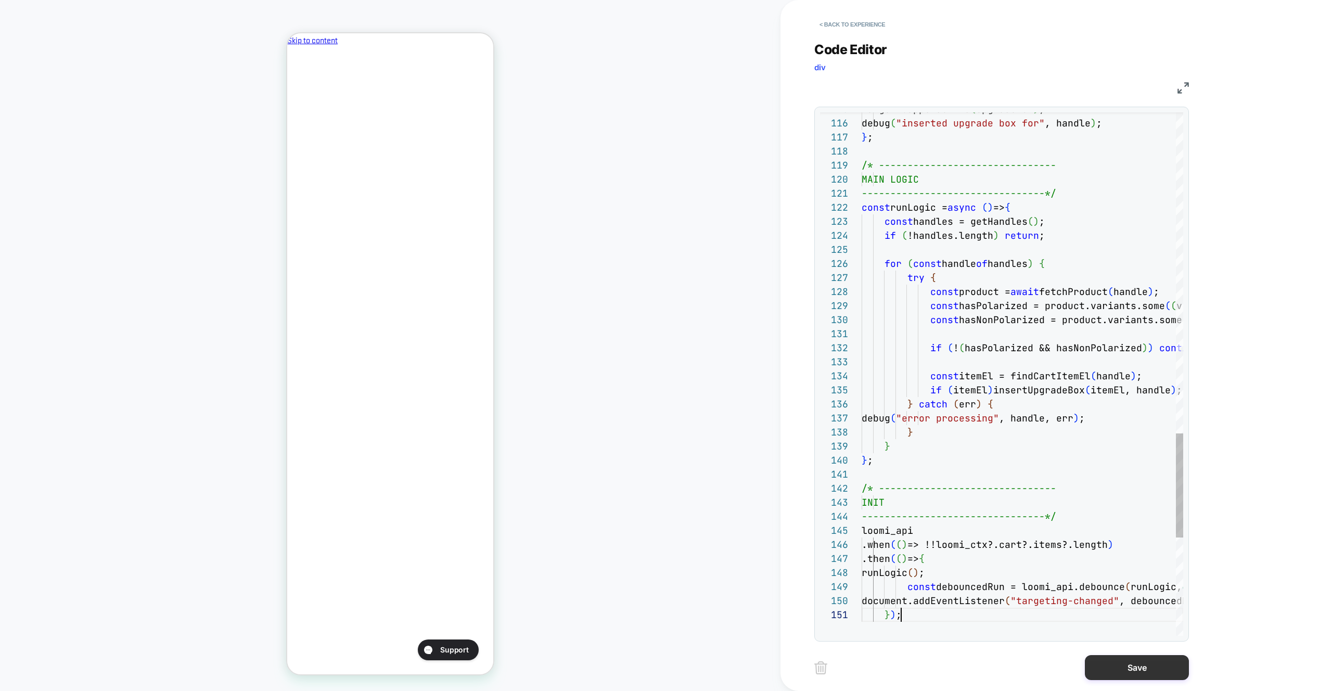
click at [1140, 676] on button "Save" at bounding box center [1137, 667] width 104 height 25
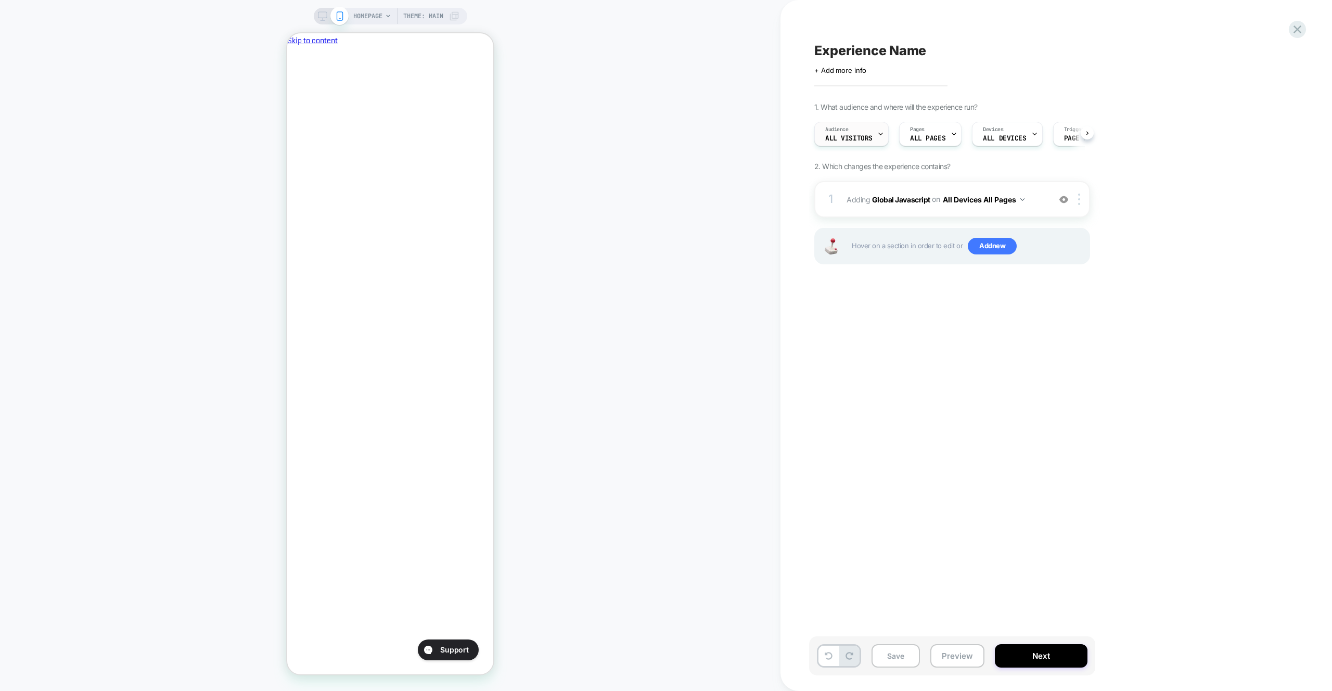
scroll to position [0, 1]
click at [938, 636] on div "Experience Name Click to edit experience details + Add more info 1. What audien…" at bounding box center [1004, 345] width 390 height 670
click at [947, 644] on div "Save Preview Next" at bounding box center [952, 656] width 286 height 39
click at [950, 649] on button "Preview" at bounding box center [958, 655] width 54 height 23
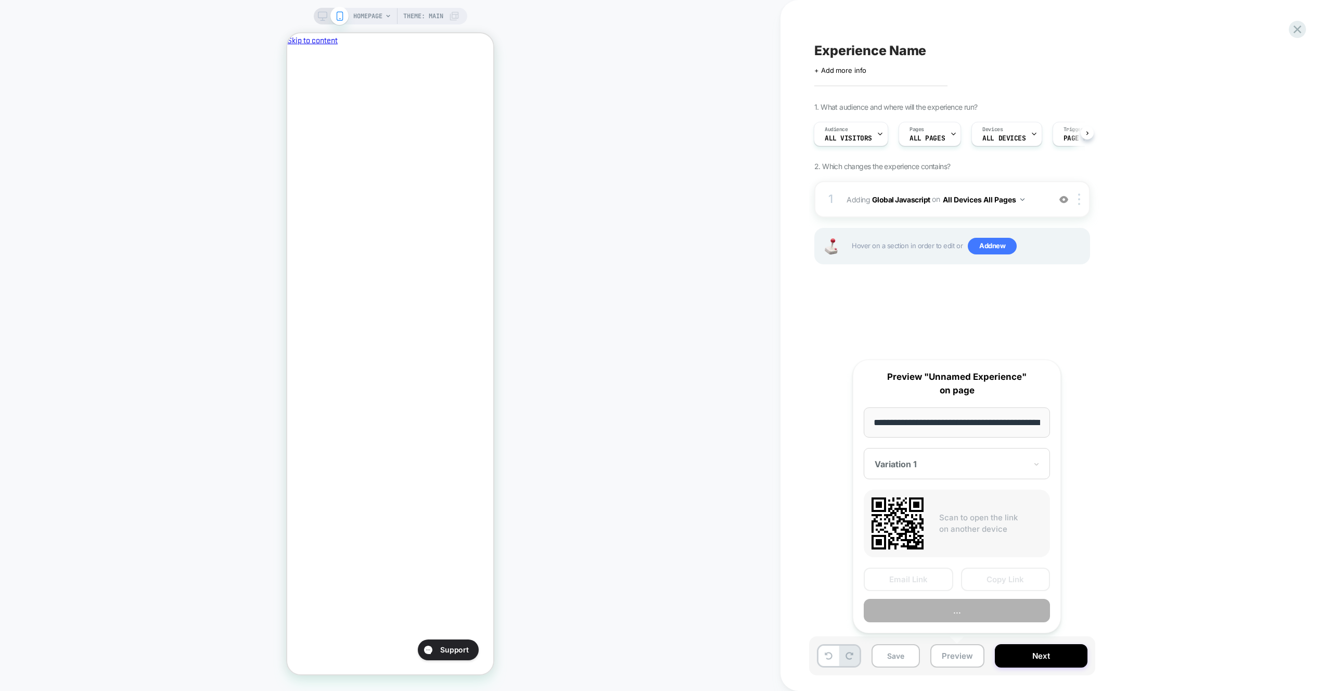
scroll to position [0, 44]
click at [953, 597] on div "Email Link Copy Link Preview" at bounding box center [957, 595] width 186 height 55
click at [953, 601] on button "Preview" at bounding box center [957, 611] width 186 height 23
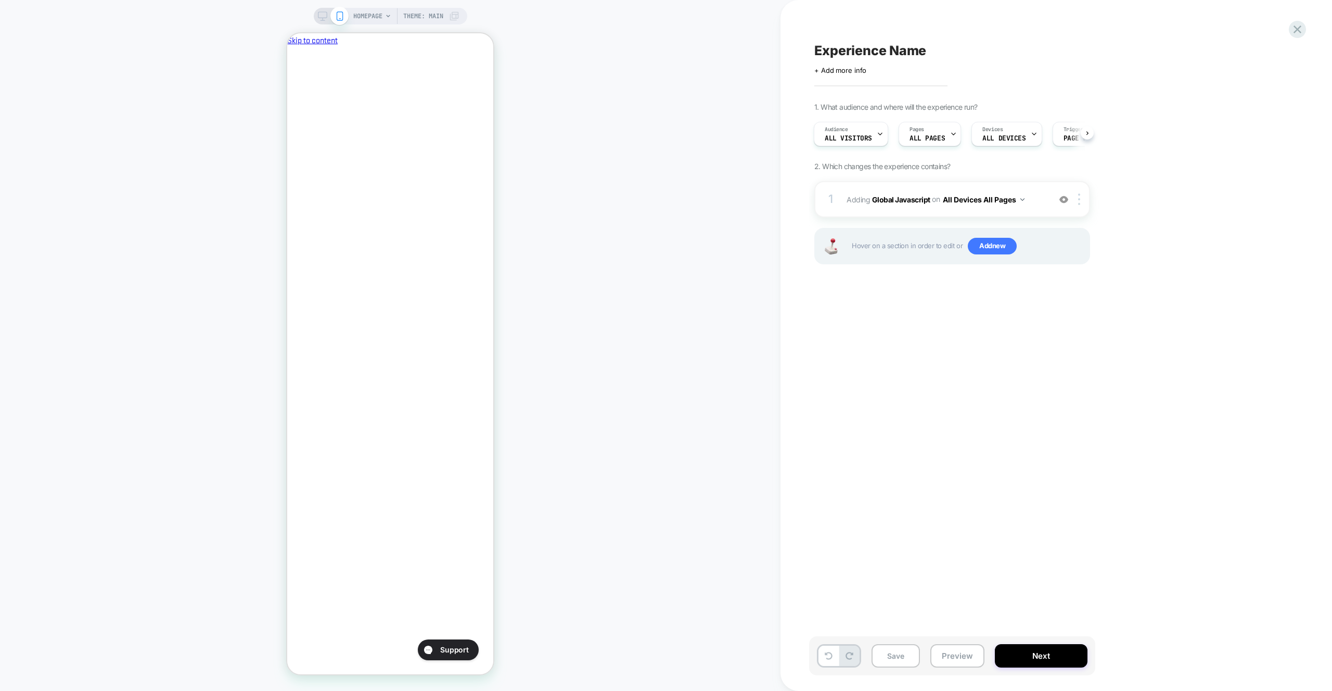
scroll to position [0, 179]
click at [987, 256] on div "Hover on a section in order to edit or Add new" at bounding box center [953, 246] width 276 height 36
click at [988, 253] on span "Add new" at bounding box center [992, 246] width 49 height 17
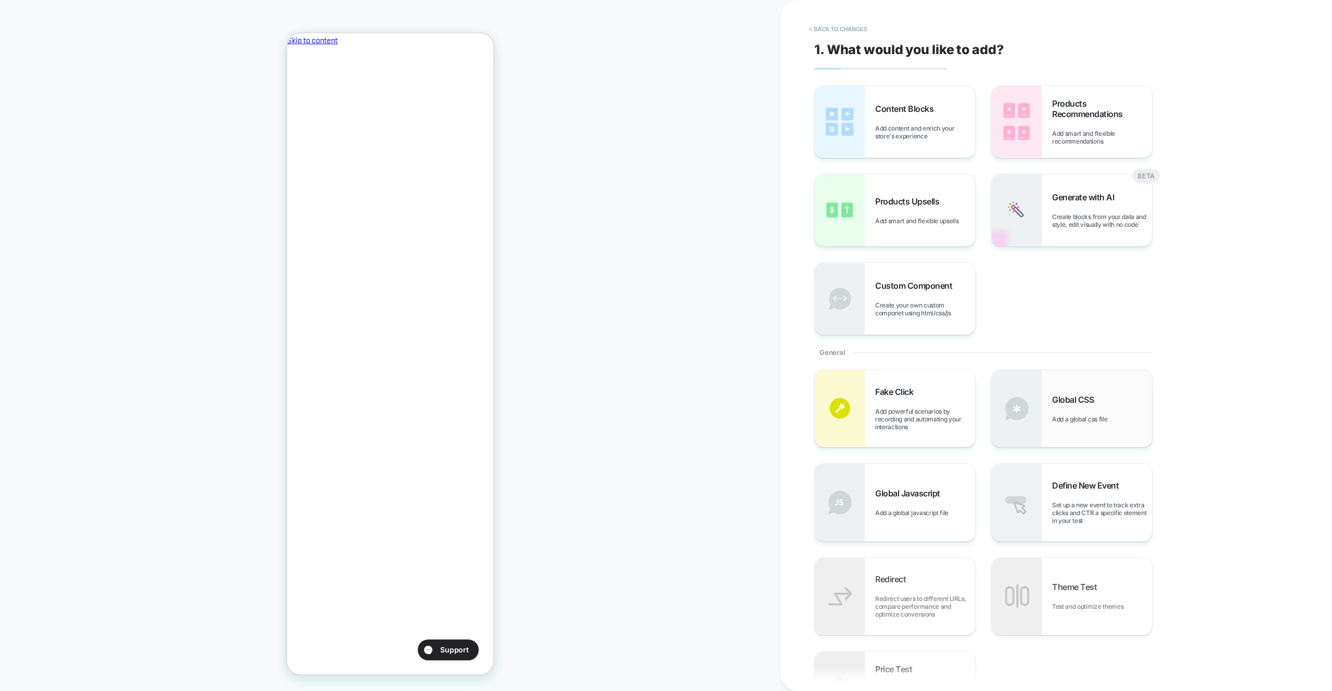
scroll to position [0, 0]
click at [1050, 416] on div "Global CSS Add a global css file" at bounding box center [1072, 408] width 160 height 77
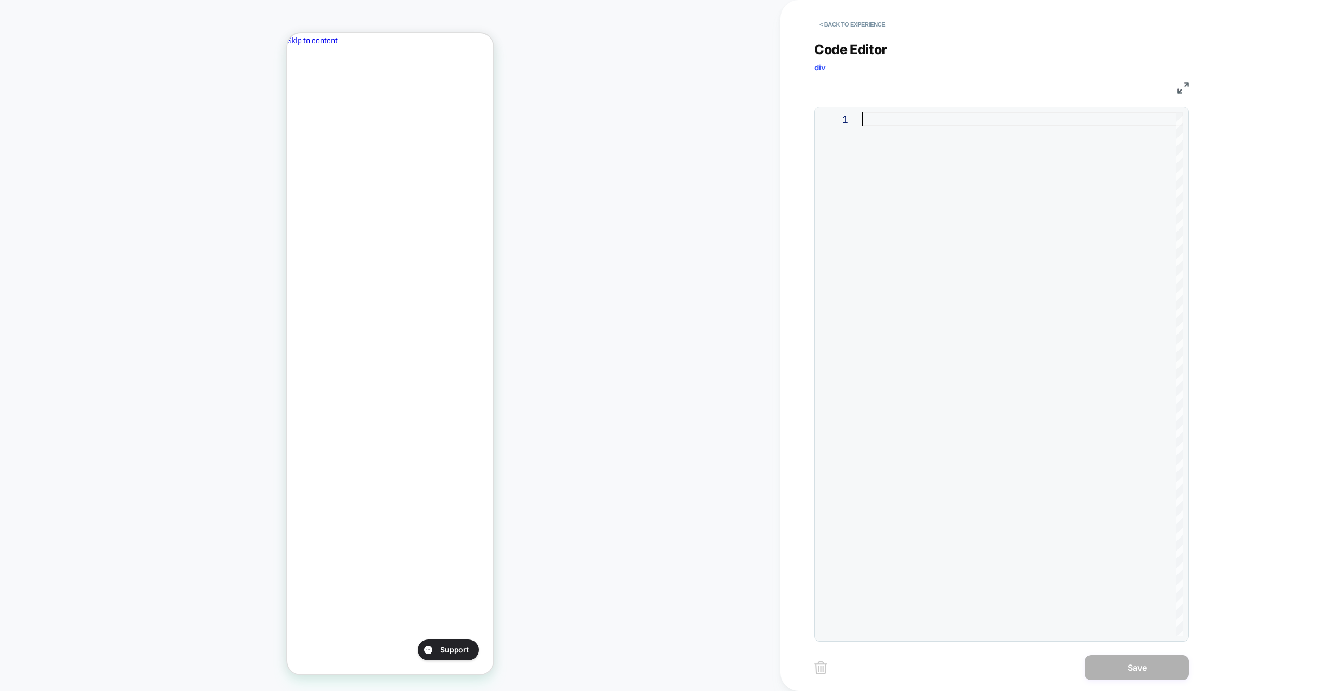
click at [1013, 261] on div at bounding box center [1023, 374] width 322 height 524
type textarea "**********"
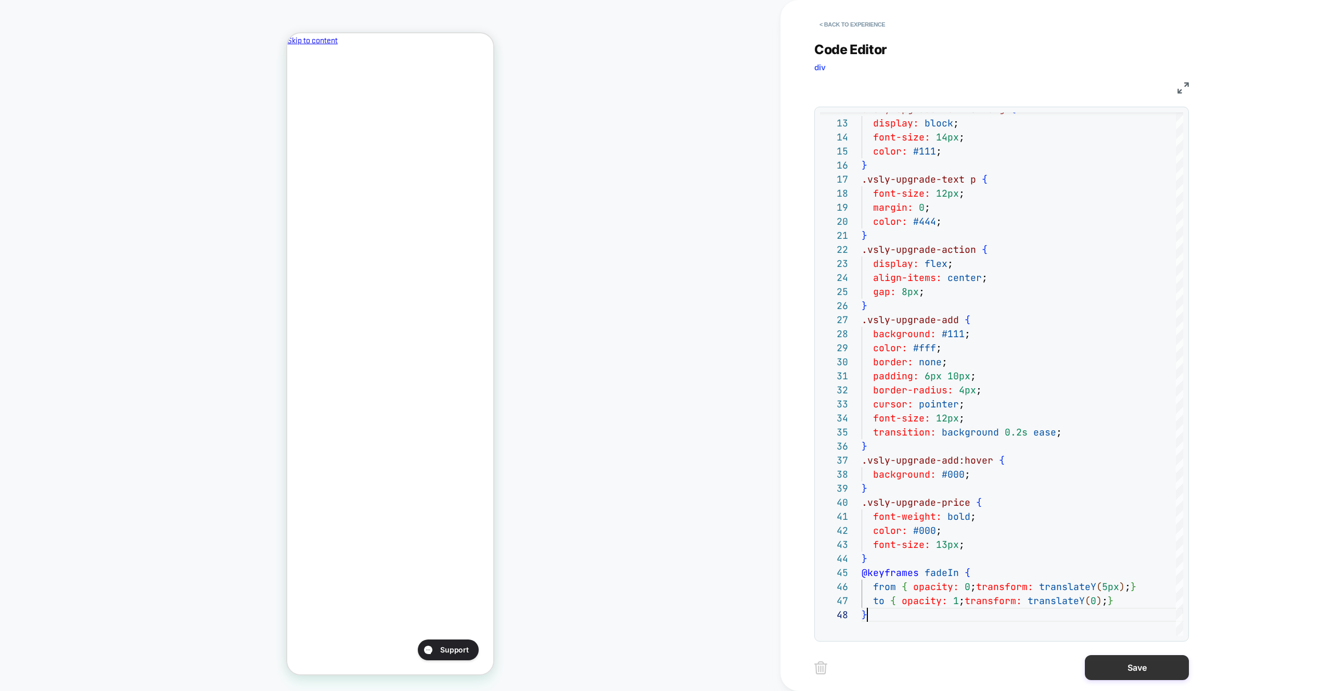
scroll to position [98, 6]
drag, startPoint x: 1140, startPoint y: 671, endPoint x: 1139, endPoint y: 664, distance: 6.8
click at [1140, 671] on button "Save" at bounding box center [1137, 667] width 104 height 25
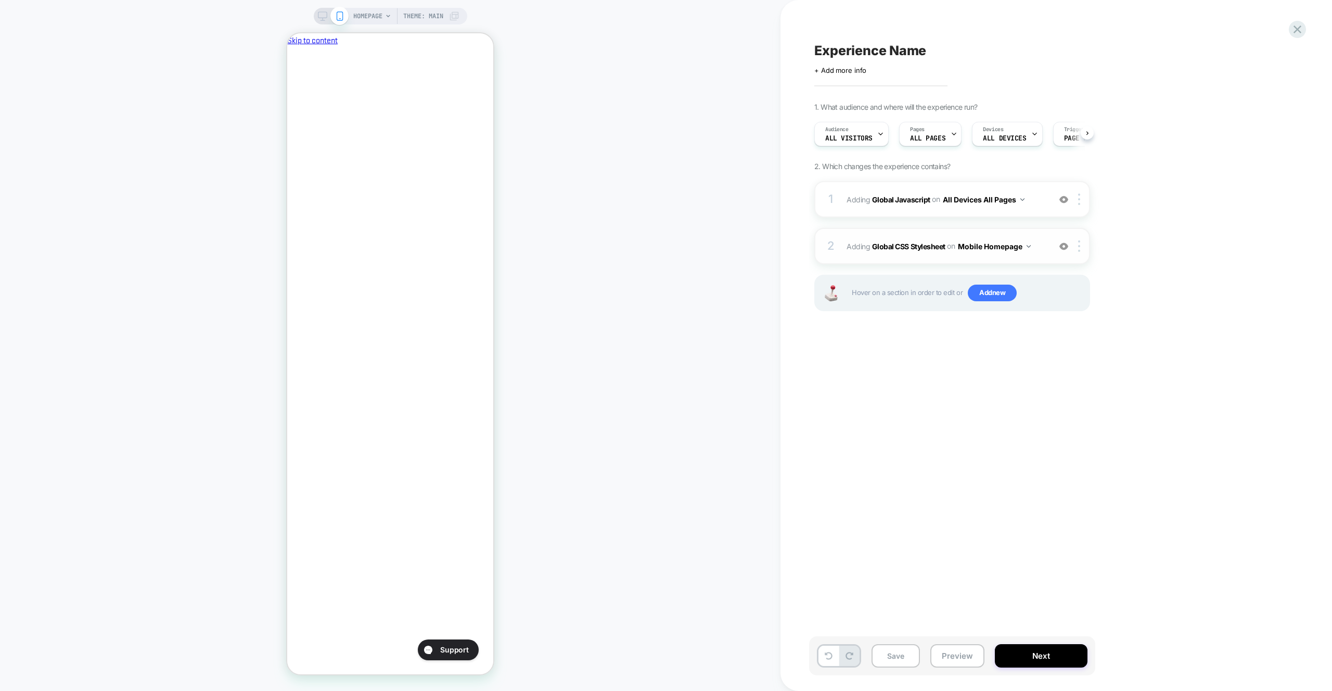
scroll to position [0, 1]
click at [1080, 249] on img at bounding box center [1079, 245] width 2 height 11
drag, startPoint x: 1073, startPoint y: 358, endPoint x: 1010, endPoint y: 238, distance: 134.6
click at [1072, 357] on div "Target All Devices" at bounding box center [1080, 358] width 93 height 29
click at [917, 253] on button "All Devices Homepage" at bounding box center [901, 254] width 87 height 15
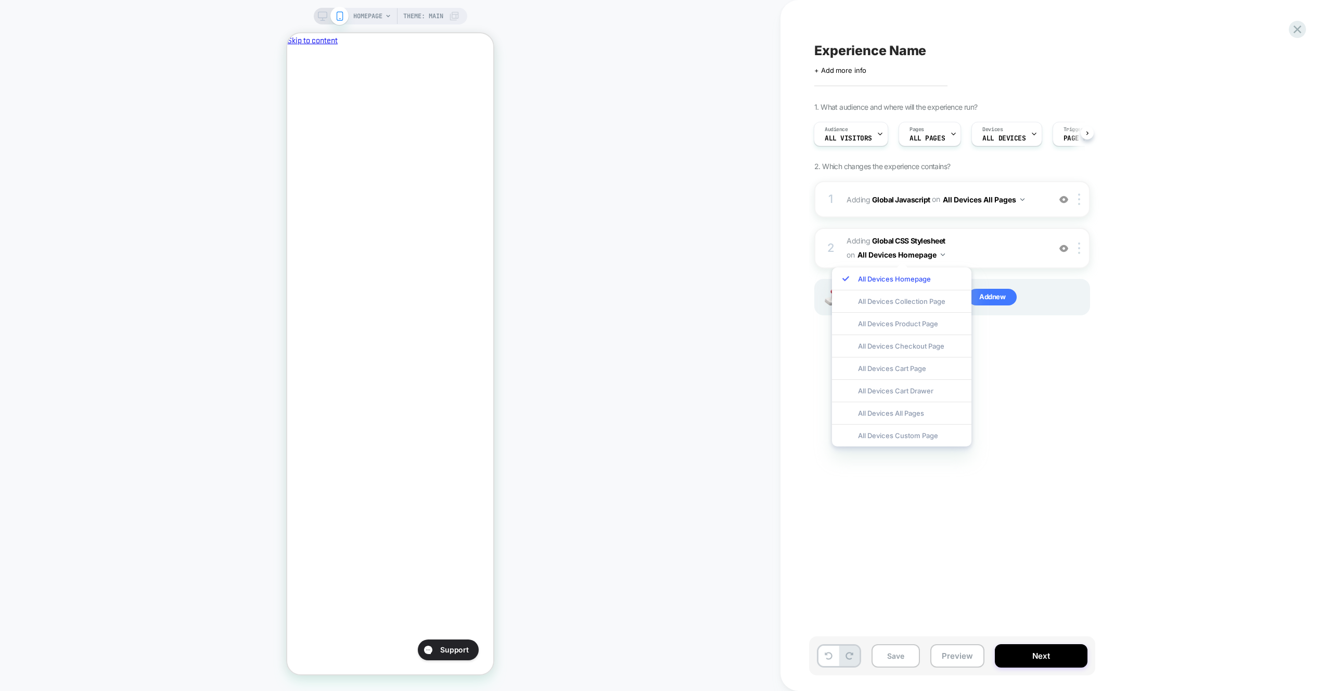
click at [898, 415] on div "All Devices All Pages" at bounding box center [901, 413] width 139 height 22
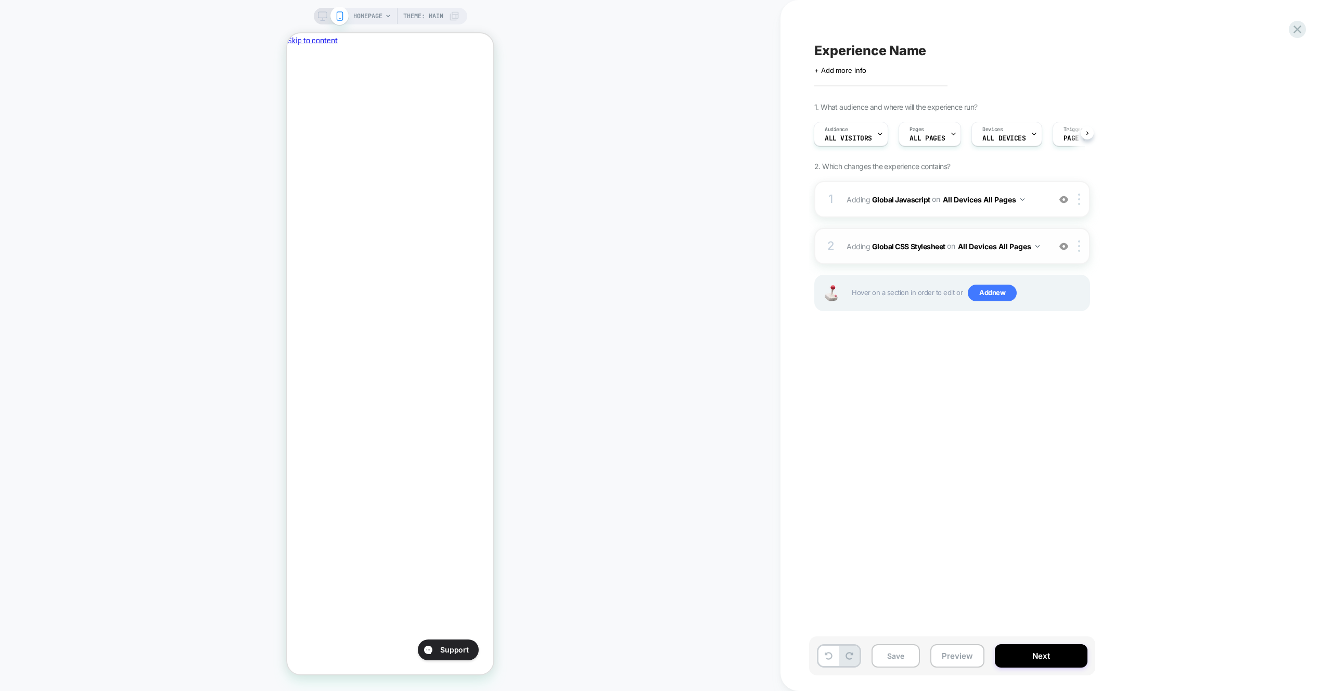
click at [988, 227] on div "1 Adding Global Javascript on All Devices All Pages Add Before Add After Target…" at bounding box center [953, 259] width 276 height 156
click at [988, 232] on div "2 Adding Global CSS Stylesheet on All Devices All Pages Add Before Add After Ta…" at bounding box center [953, 246] width 276 height 36
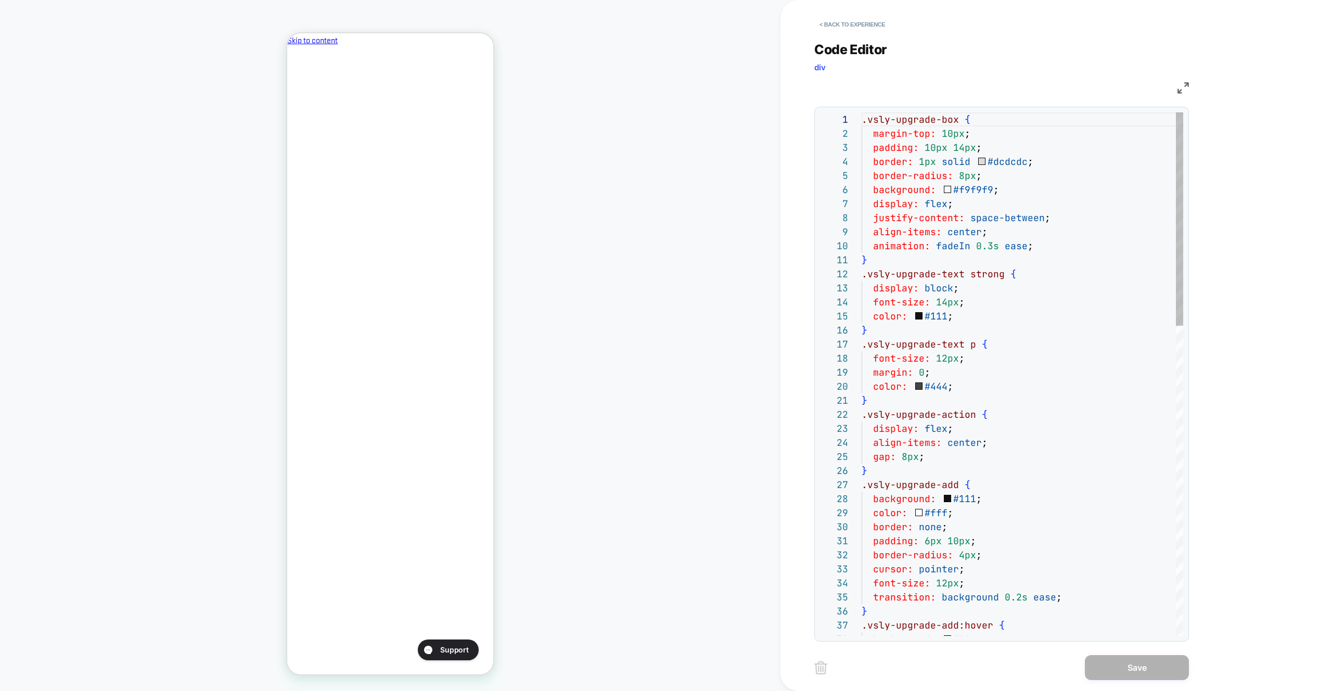
scroll to position [141, 0]
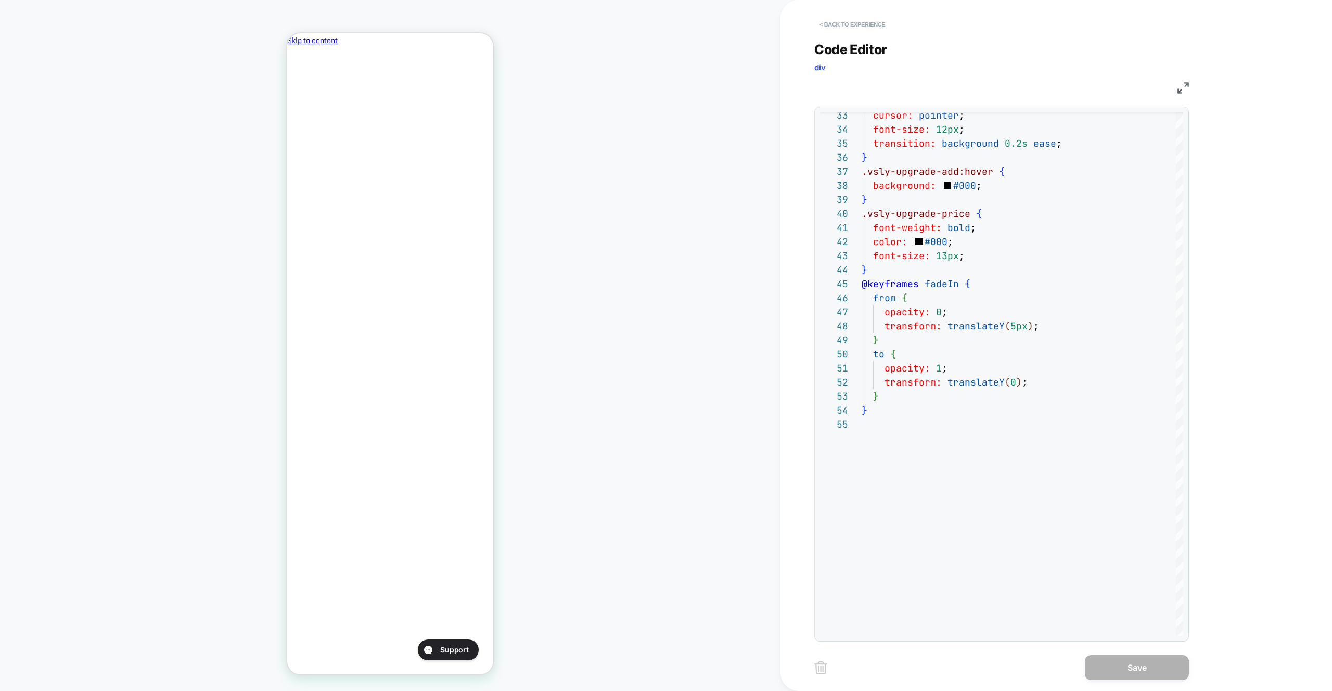
click at [846, 25] on button "< Back to experience" at bounding box center [853, 24] width 76 height 17
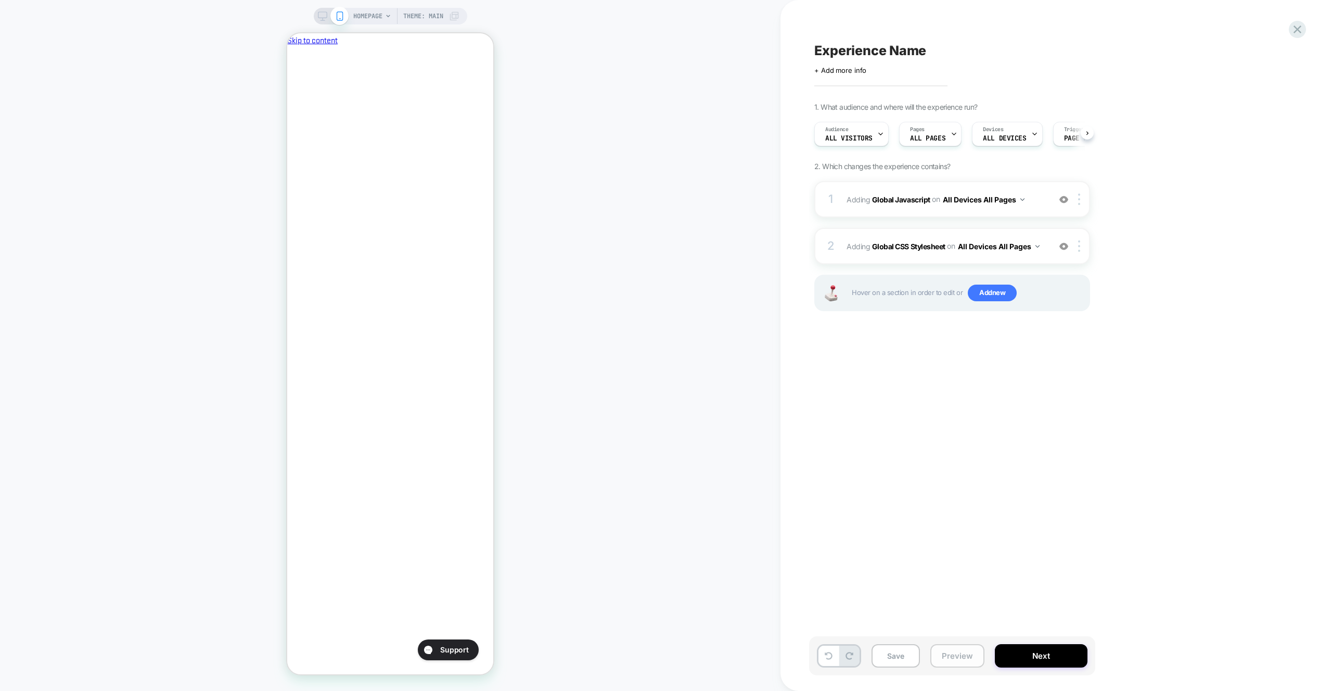
scroll to position [0, 1]
click at [953, 659] on button "Preview" at bounding box center [958, 655] width 54 height 23
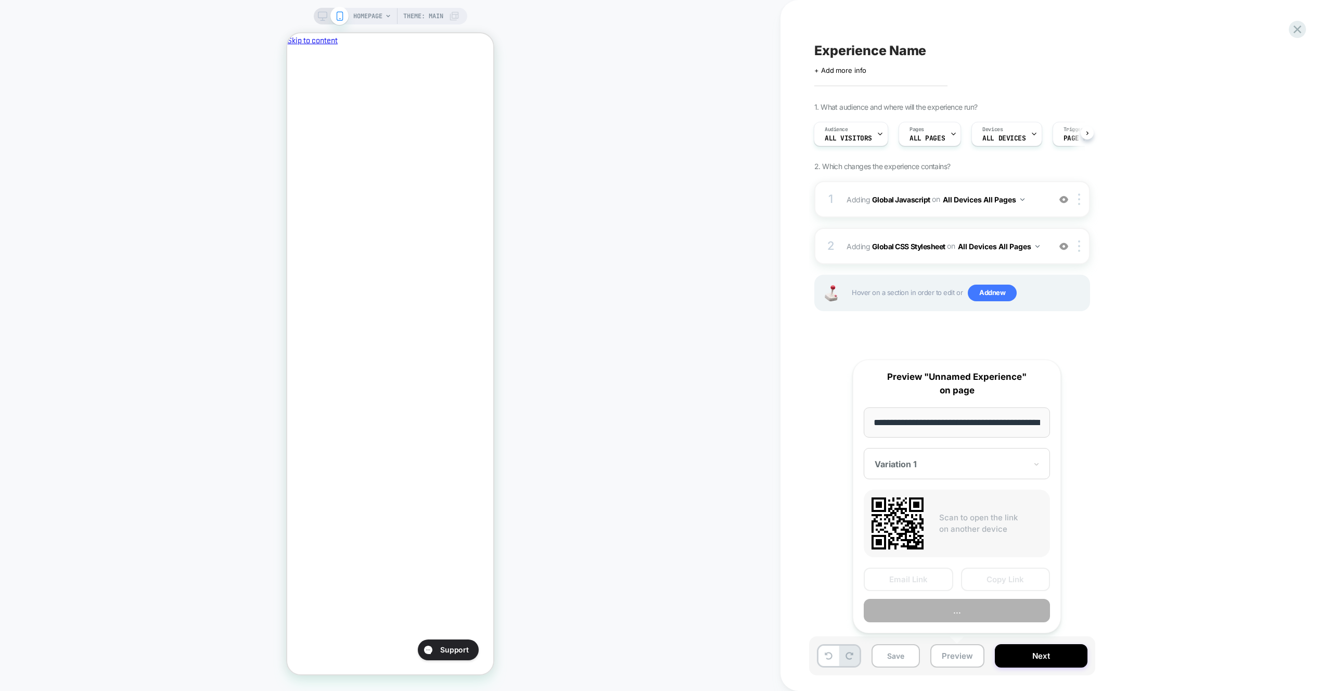
scroll to position [0, 0]
click at [949, 630] on div "**********" at bounding box center [957, 497] width 208 height 274
click at [947, 600] on button "Preview" at bounding box center [957, 611] width 186 height 23
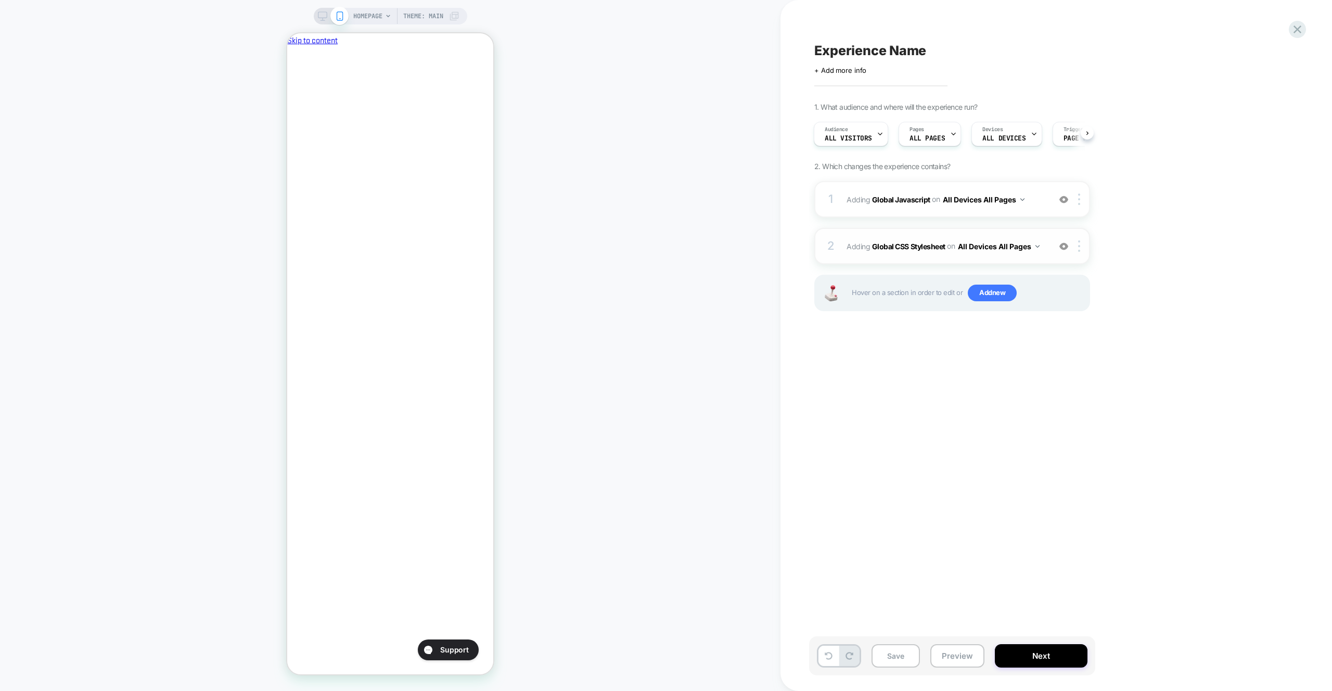
click at [885, 239] on span "Adding Global CSS Stylesheet on All Devices All Pages" at bounding box center [946, 246] width 198 height 15
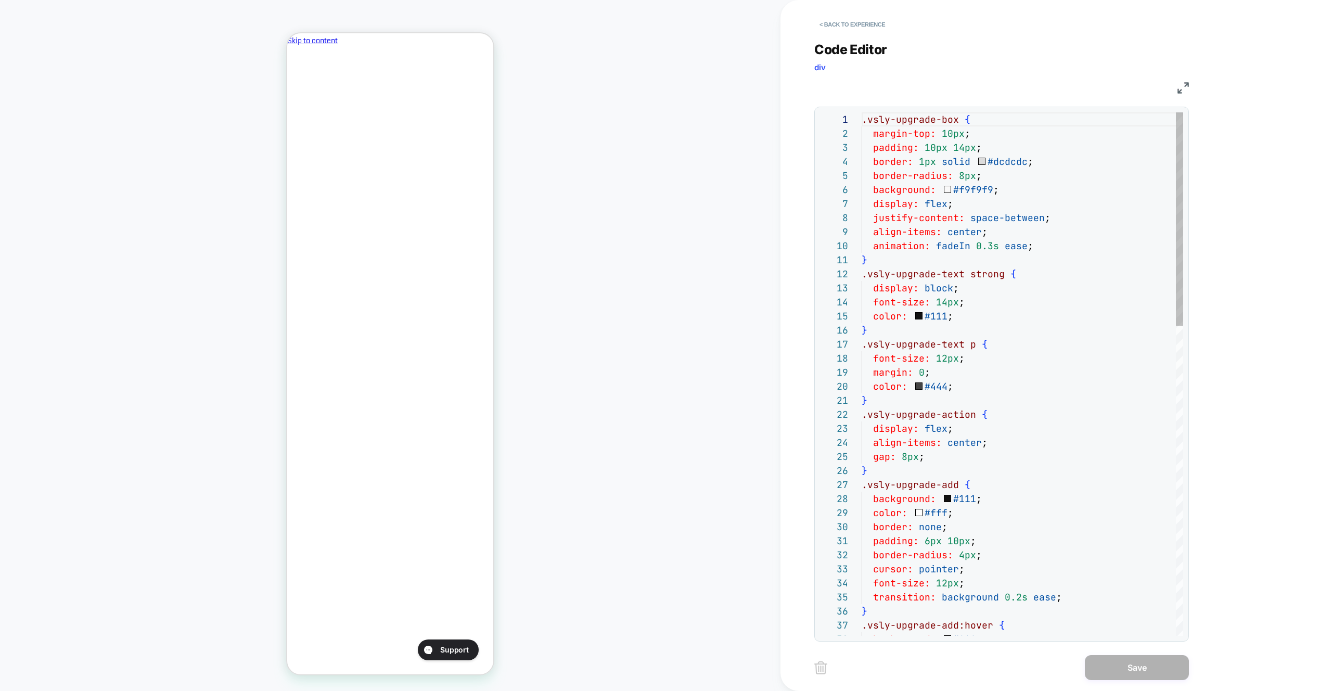
type textarea "**********"
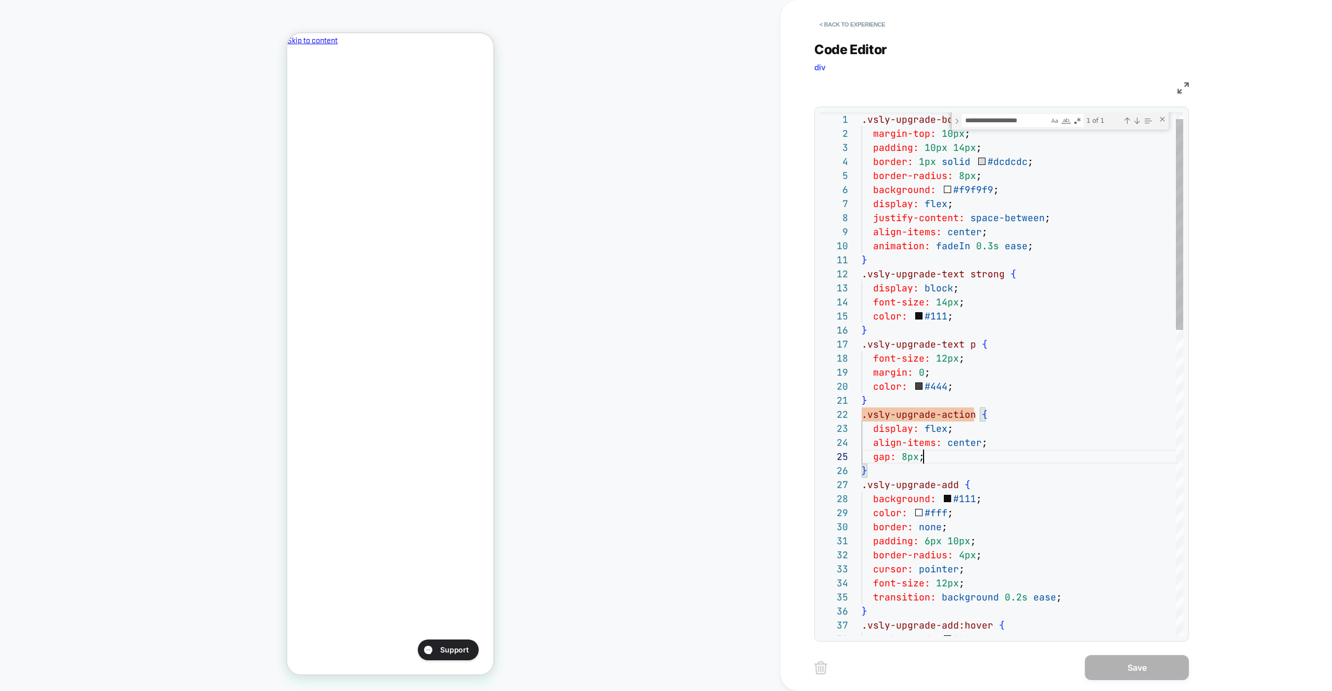
click at [994, 452] on div "gap: 8px ;" at bounding box center [1023, 457] width 322 height 14
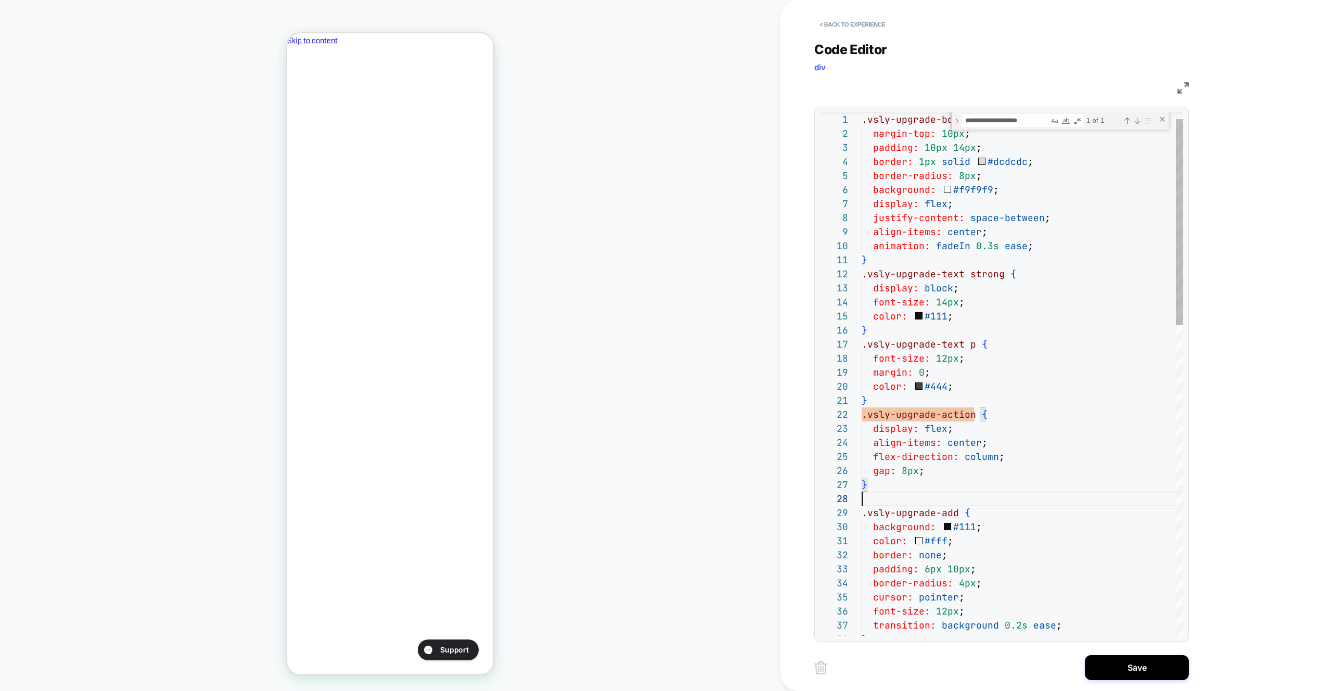
scroll to position [112, 0]
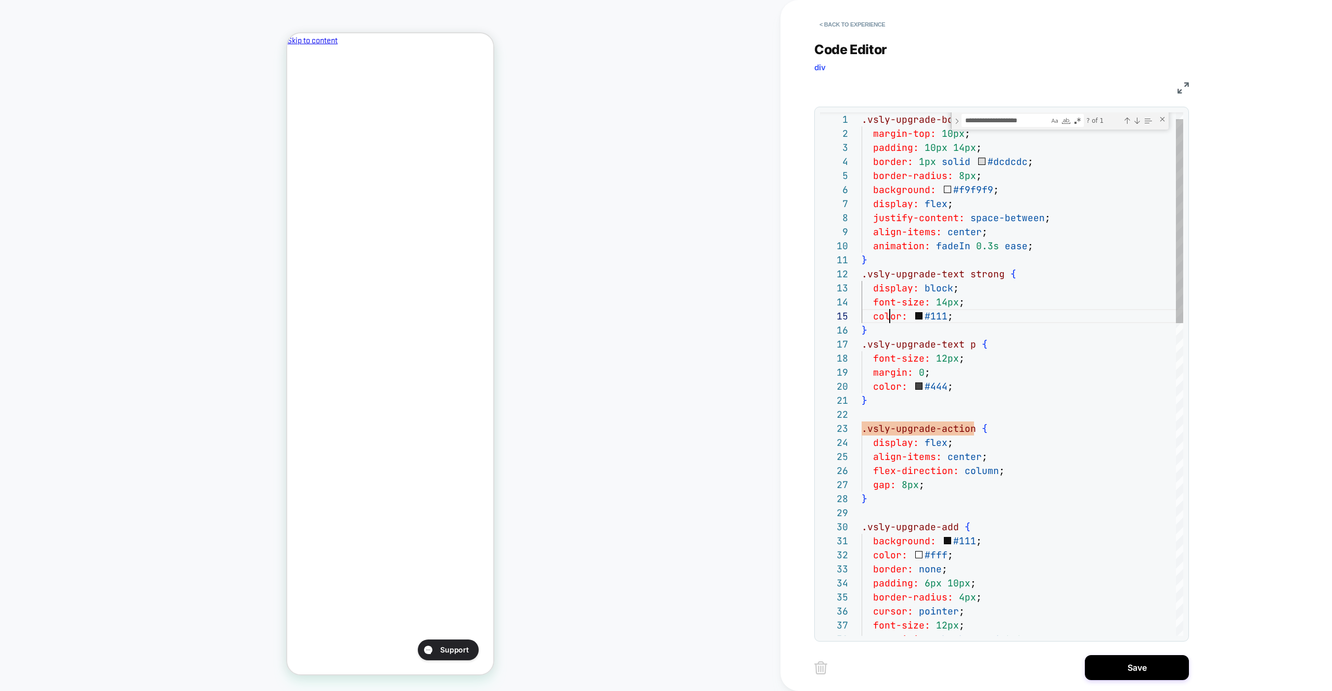
drag, startPoint x: 889, startPoint y: 323, endPoint x: 884, endPoint y: 264, distance: 58.5
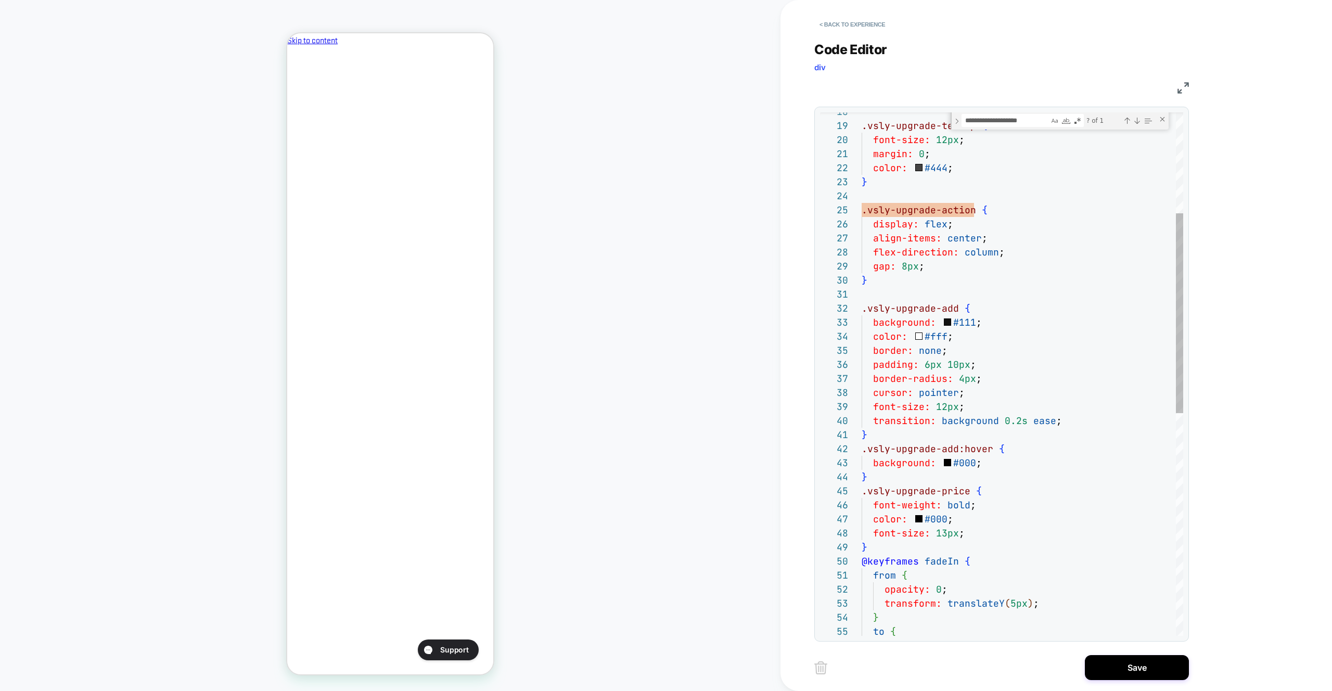
click at [899, 441] on div ".vsly-upgrade-text p { font-size: 12px ; margin: 0 ; color: #444 ; } .vsly-upgr…" at bounding box center [1023, 534] width 322 height 1370
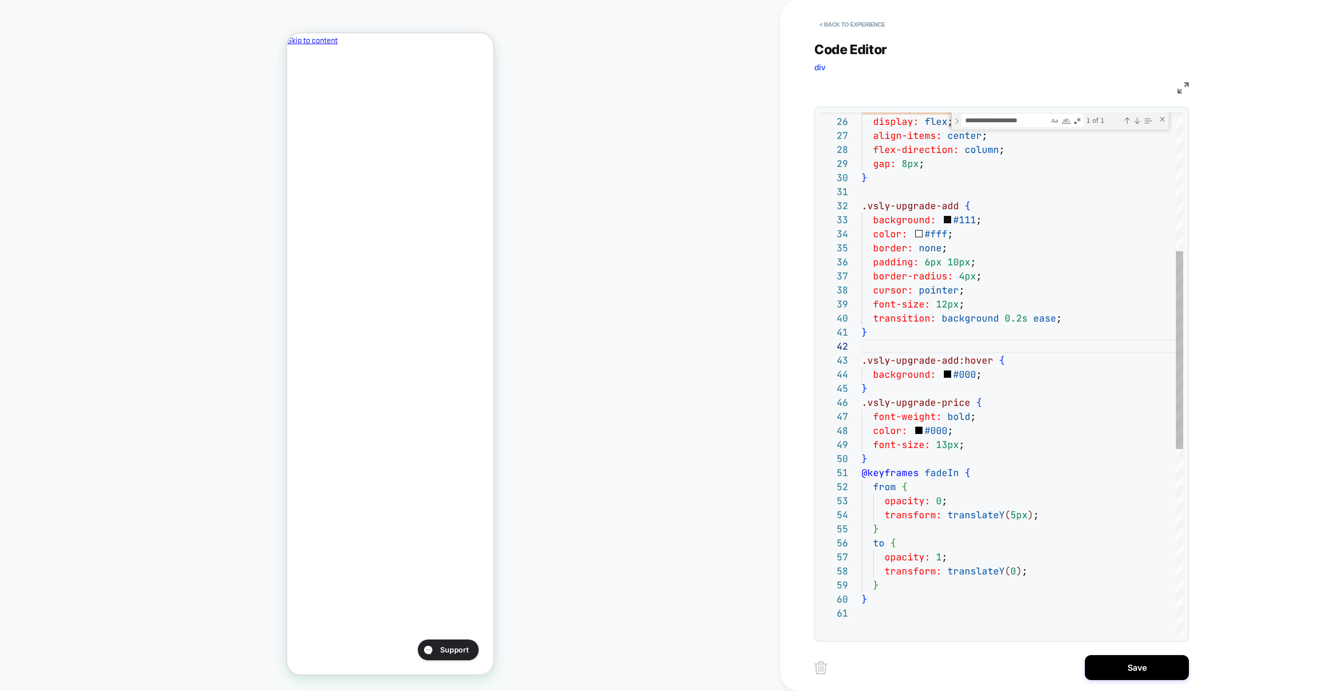
scroll to position [0, 179]
click at [887, 392] on div ".vsly-upgrade-action { display: flex ; align-items: center ; gap: 8px ; } .vsly…" at bounding box center [1023, 438] width 322 height 1384
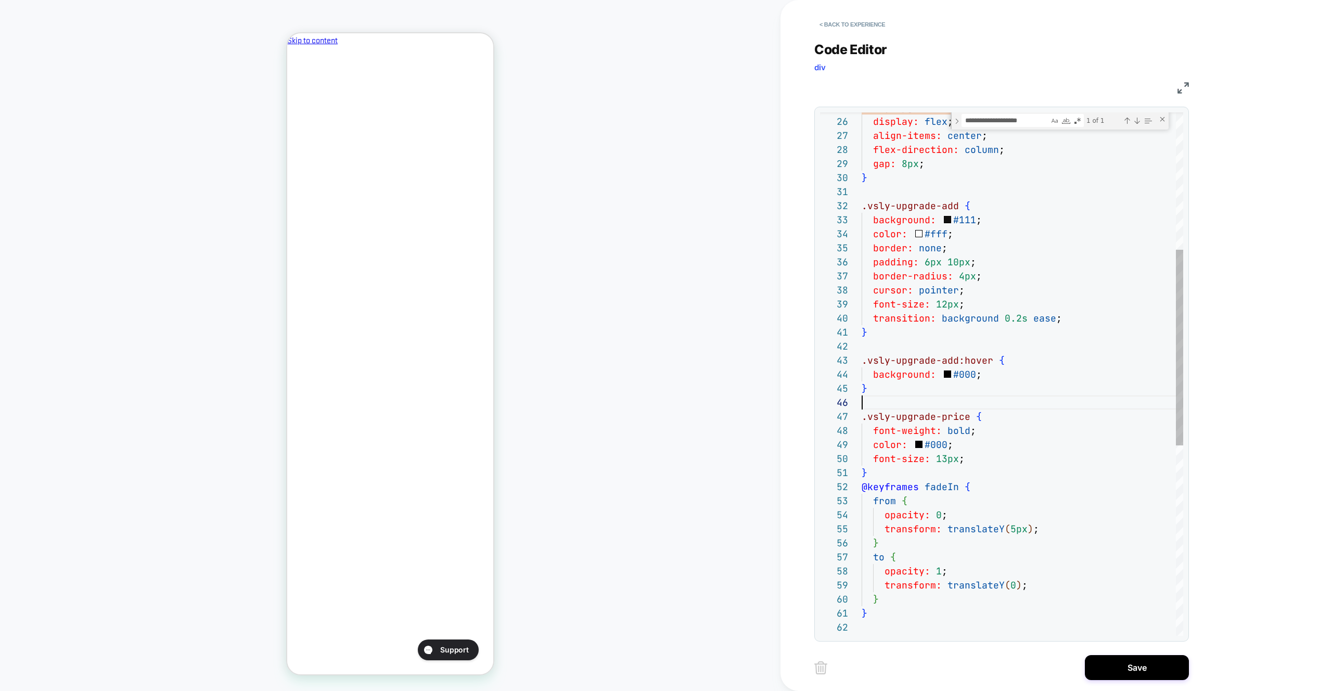
click at [890, 478] on div "}" at bounding box center [1023, 473] width 322 height 14
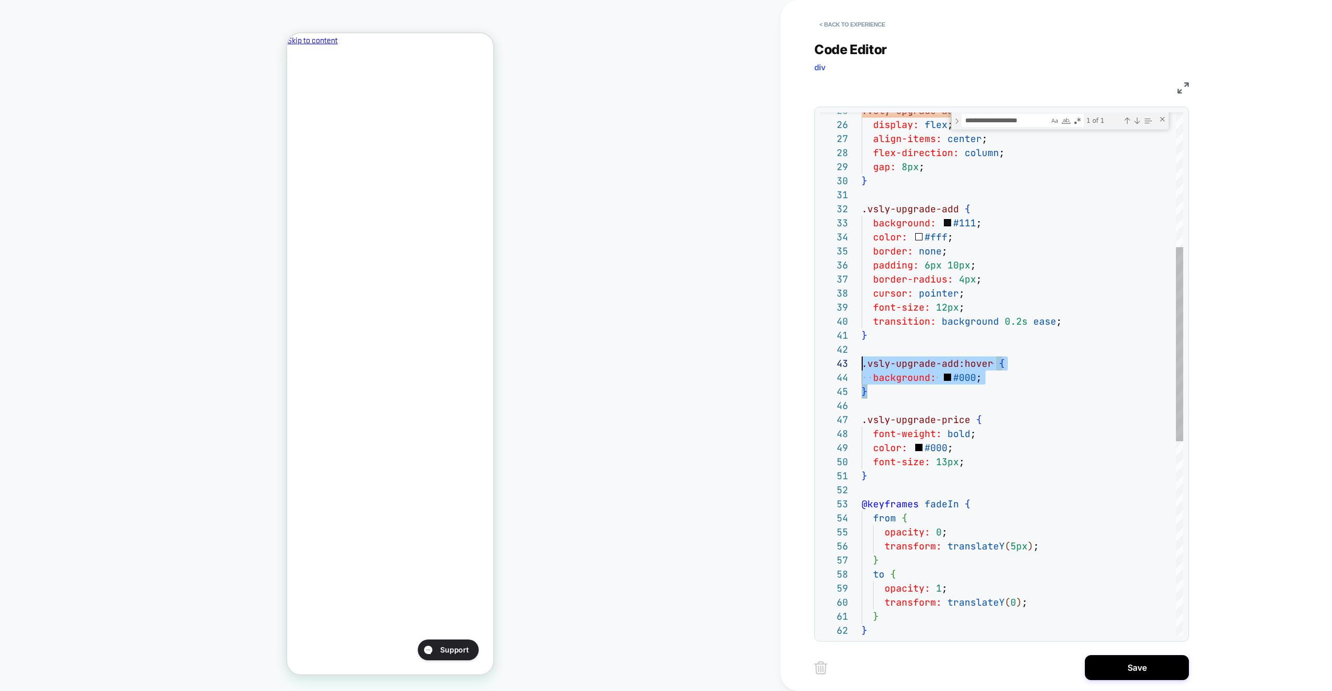
scroll to position [0, 0]
drag, startPoint x: 881, startPoint y: 395, endPoint x: 843, endPoint y: 365, distance: 48.5
click at [862, 365] on div ".vsly-upgrade-action { display: flex ; align-items: center ; gap: 8px ; } .vsly…" at bounding box center [1023, 455] width 322 height 1412
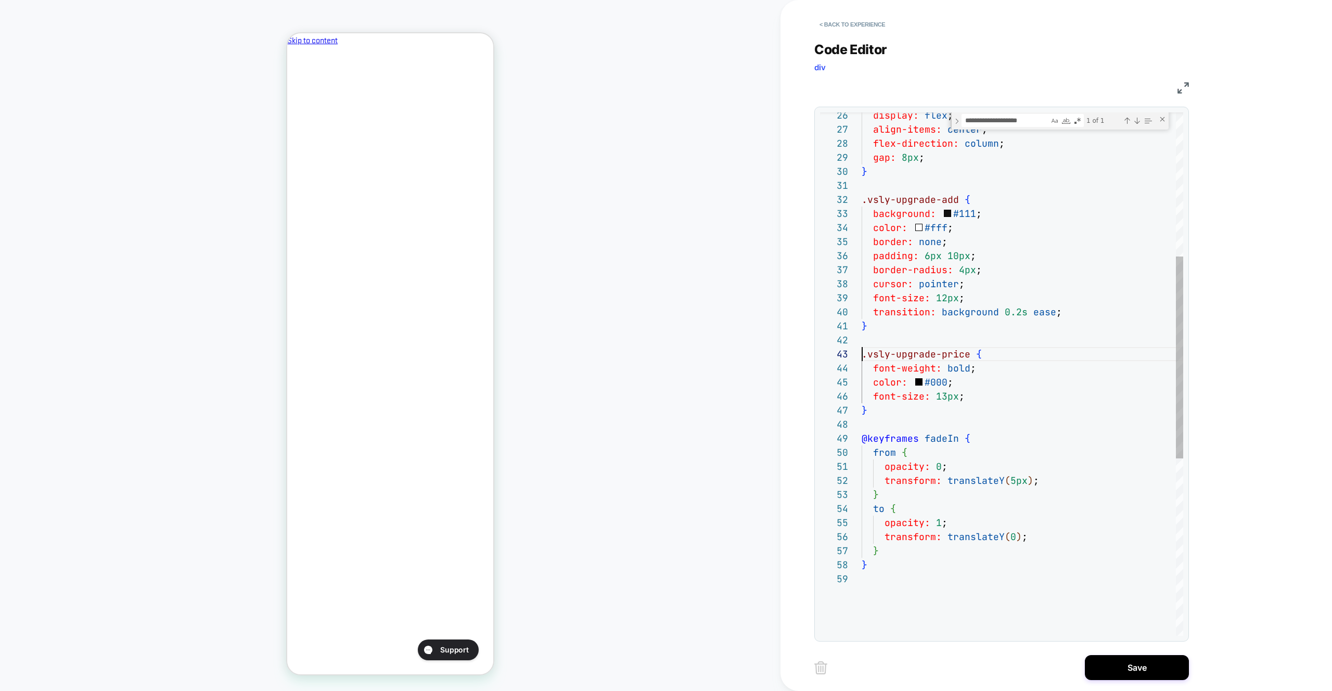
scroll to position [56, 17]
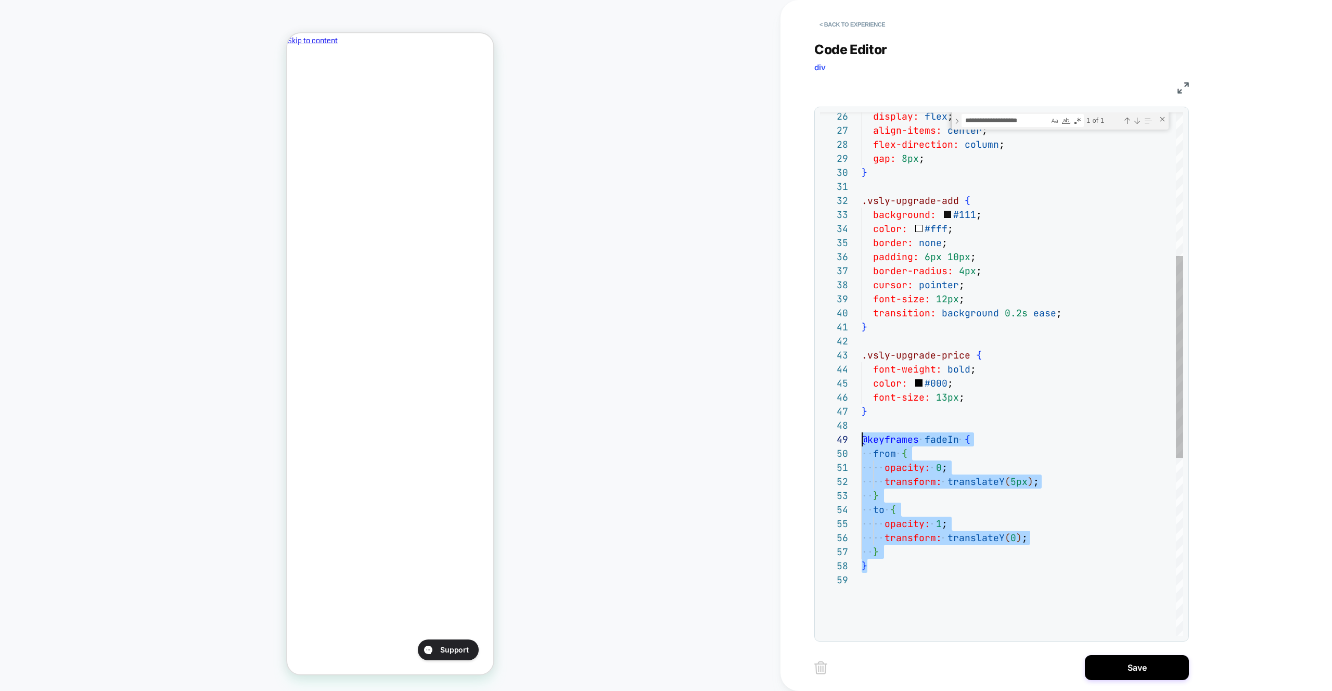
drag, startPoint x: 885, startPoint y: 560, endPoint x: 848, endPoint y: 434, distance: 131.3
click at [862, 434] on div "display: flex ; align-items: center ; gap: 8px ; } .vsly-upgrade-add { backgrou…" at bounding box center [1023, 419] width 322 height 1356
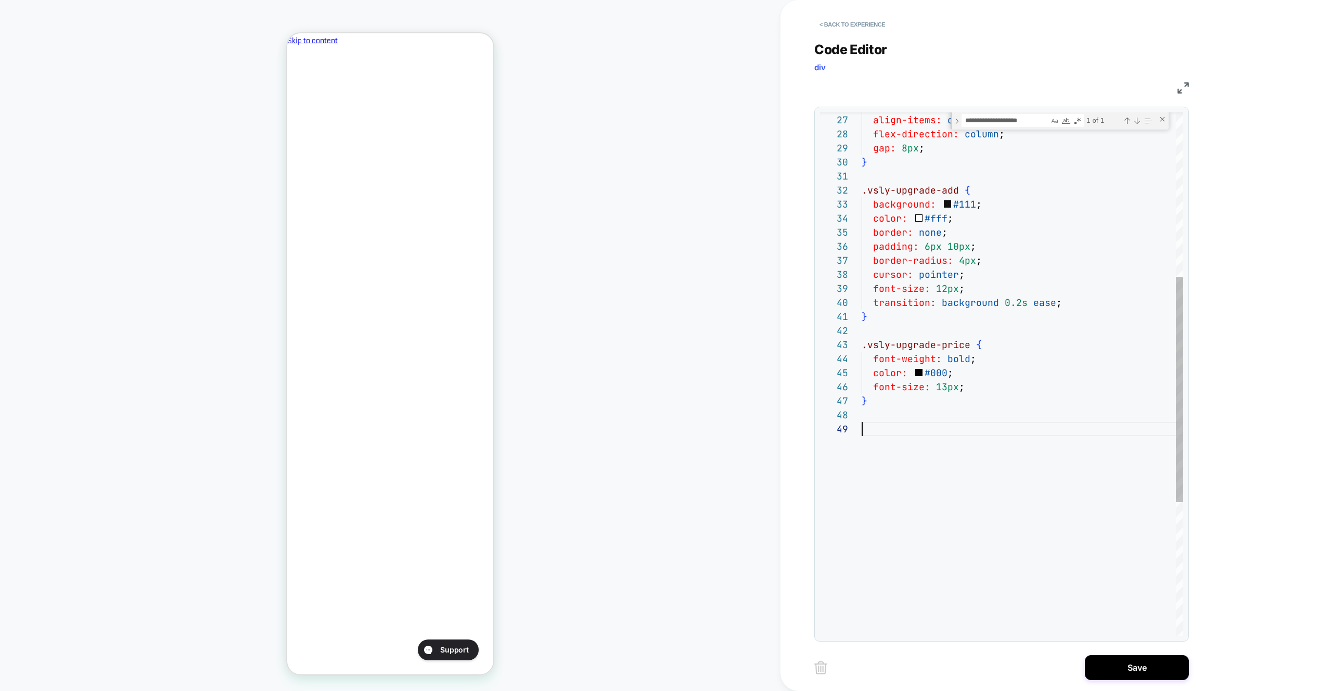
click at [889, 422] on div "display: flex ; align-items: center ; gap: 8px ; } .vsly-upgrade-add { backgrou…" at bounding box center [1023, 337] width 322 height 1215
type textarea "**********"
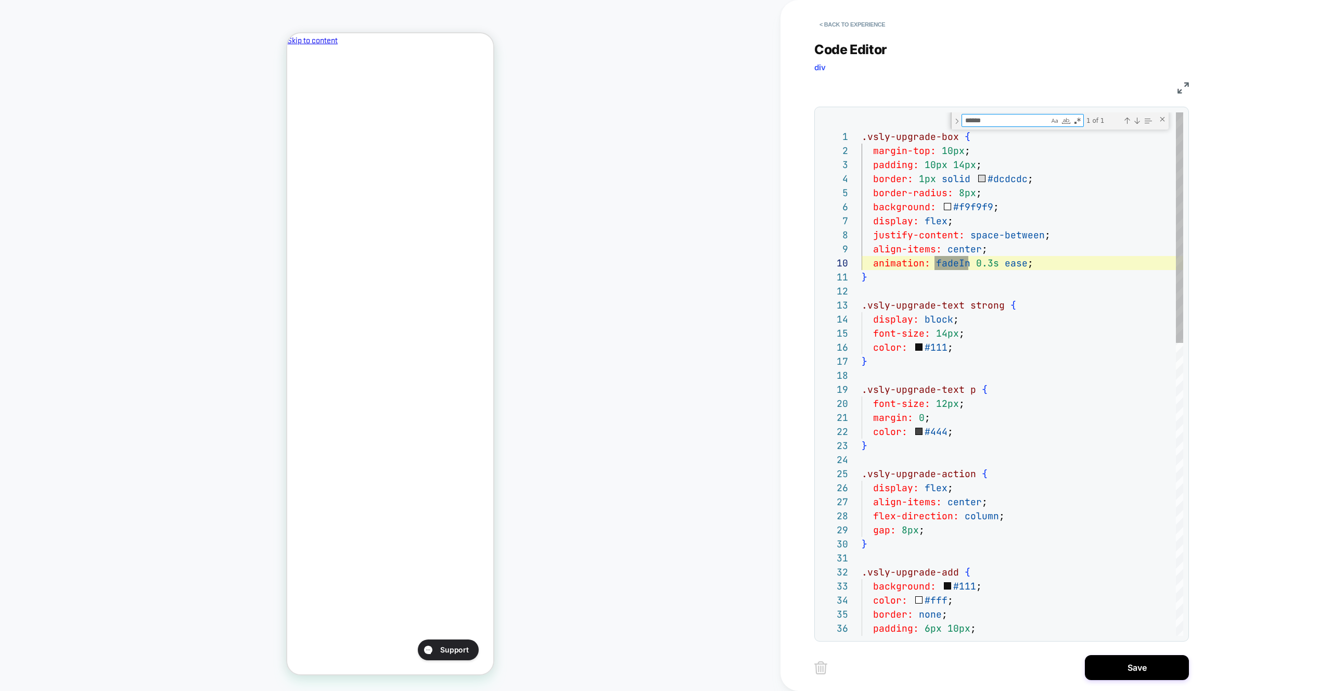
type textarea "******"
click at [1051, 259] on div "animation: fadeIn 0.3s ease ;" at bounding box center [1023, 263] width 322 height 14
type textarea "**********"
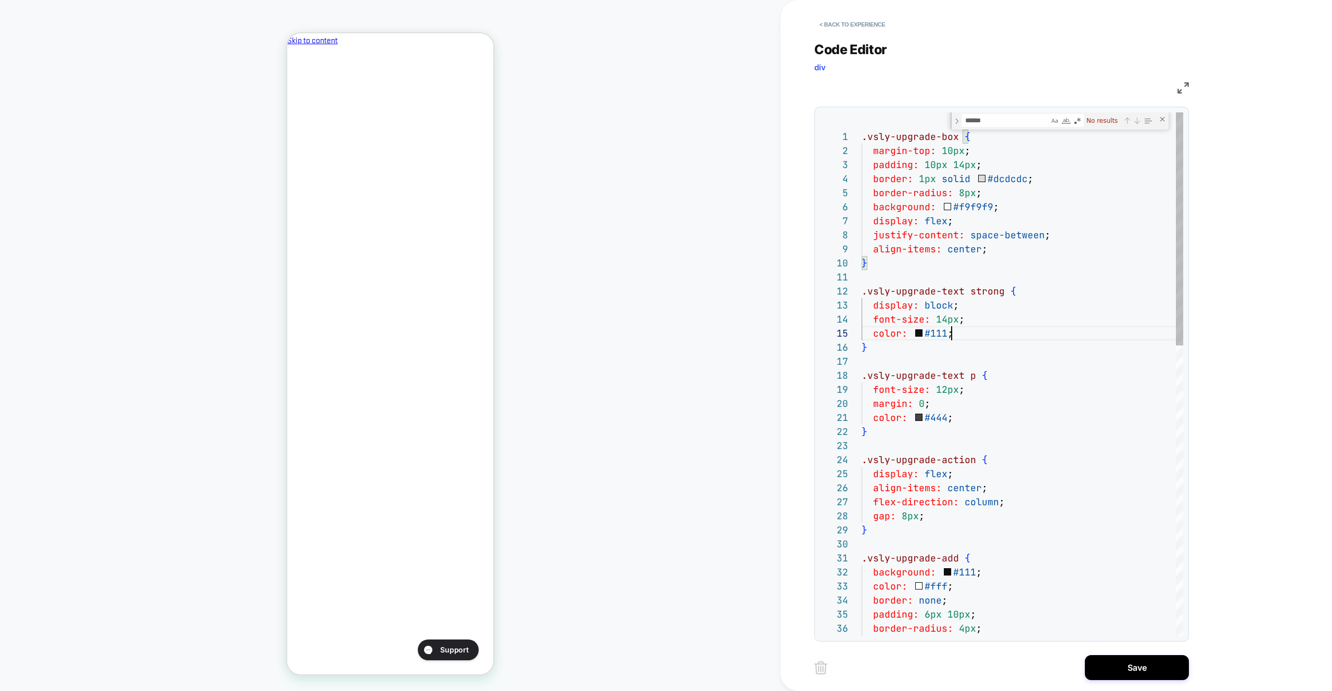
drag, startPoint x: 1042, startPoint y: 337, endPoint x: 1046, endPoint y: 353, distance: 17.1
click at [1042, 337] on div "display: flex ; align-items: center ; gap: 8px ; } .vsly-upgrade-add { backgrou…" at bounding box center [1023, 698] width 322 height 1173
click at [1141, 678] on button "Save" at bounding box center [1137, 667] width 104 height 25
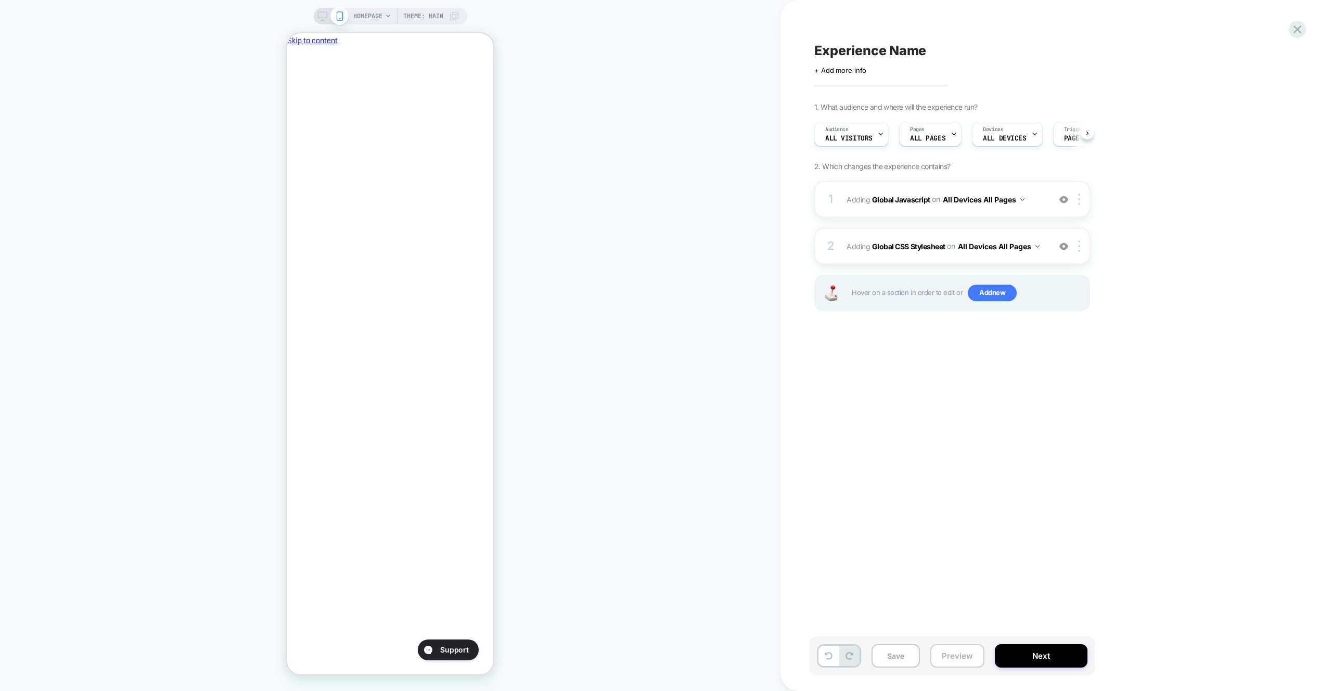
drag, startPoint x: 938, startPoint y: 656, endPoint x: 941, endPoint y: 646, distance: 10.2
click at [938, 656] on button "Preview" at bounding box center [958, 655] width 54 height 23
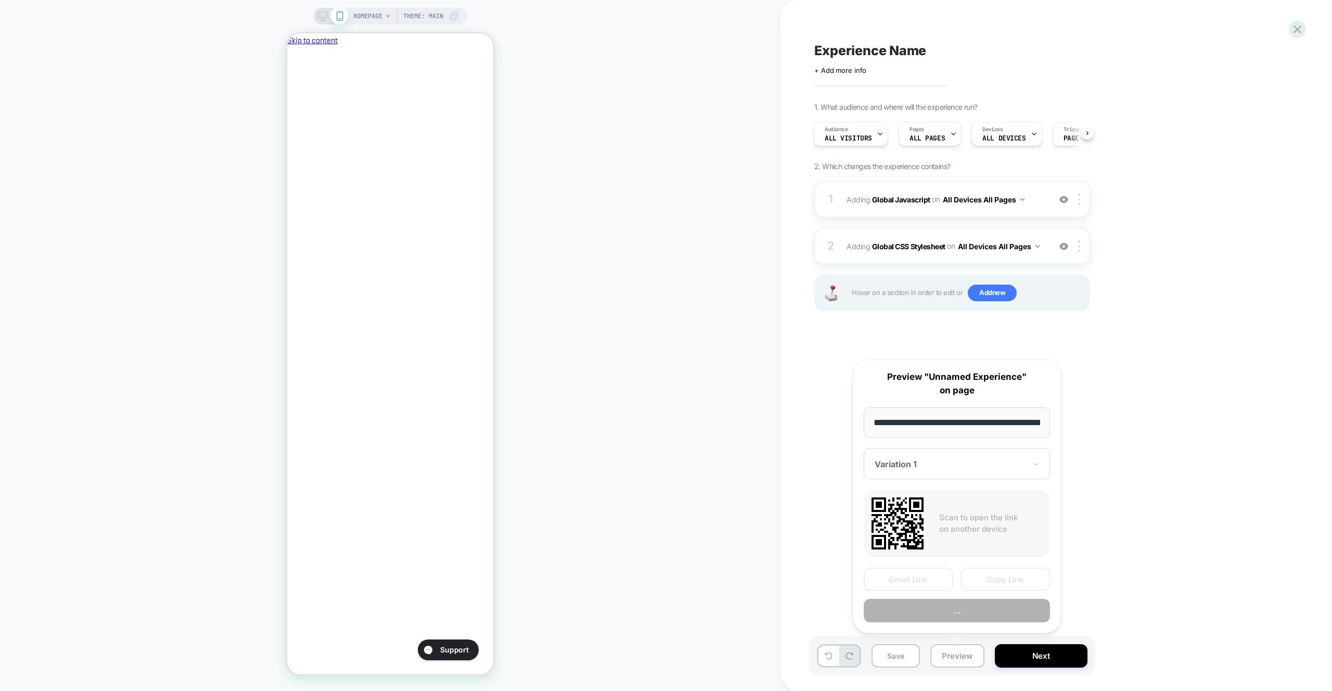
click at [949, 607] on button "..." at bounding box center [957, 610] width 186 height 23
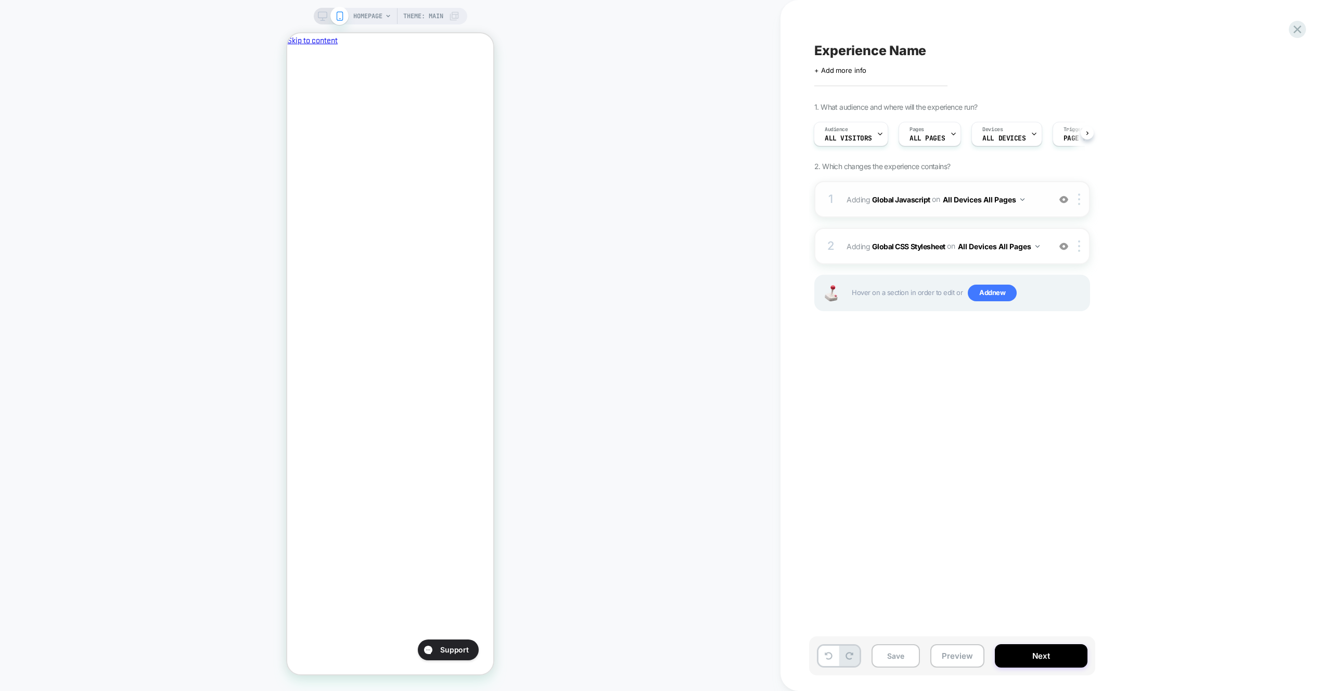
click at [1044, 187] on div "1 Adding Global Javascript on All Devices All Pages Add Before Add After Target…" at bounding box center [953, 199] width 276 height 36
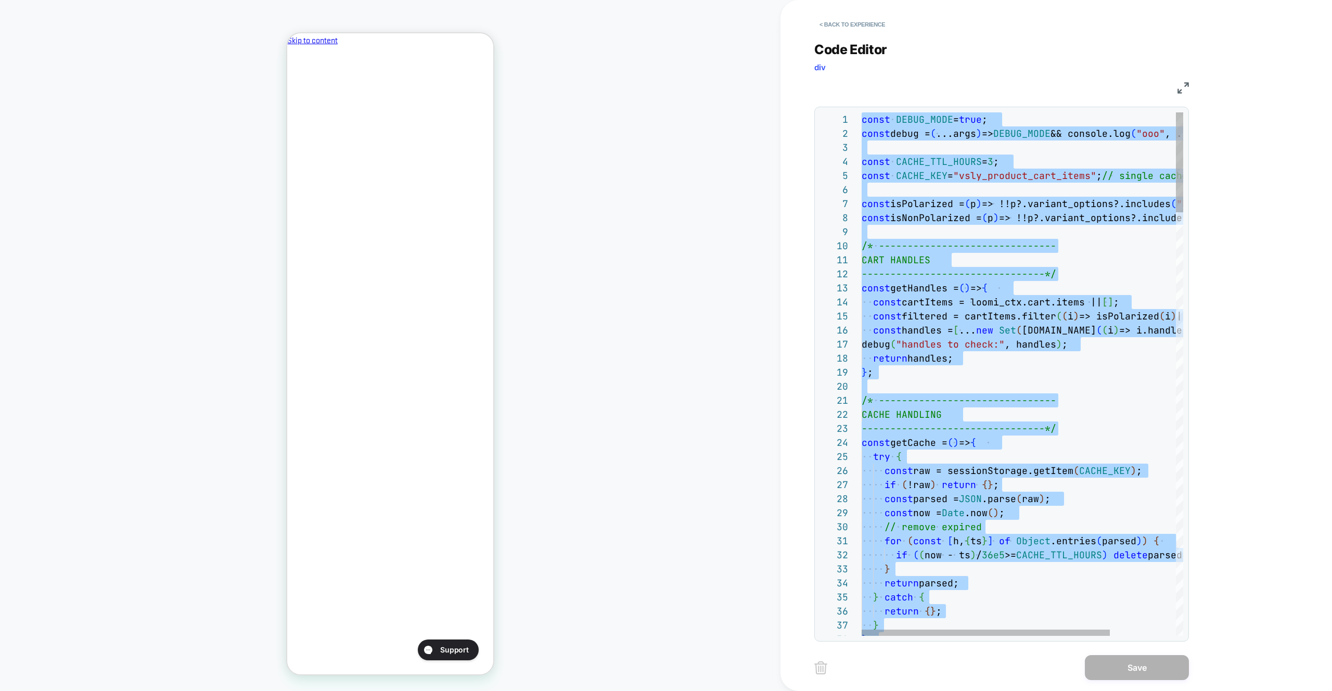
type textarea "**********"
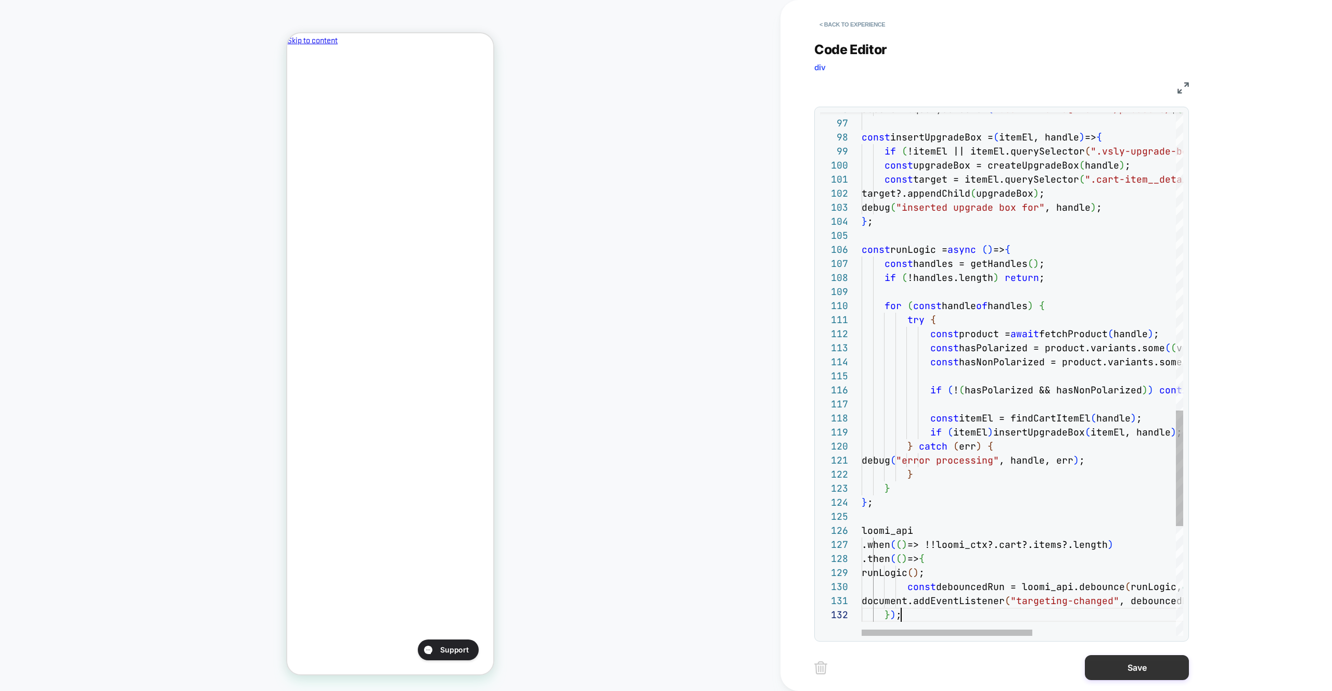
click at [1110, 671] on button "Save" at bounding box center [1137, 667] width 104 height 25
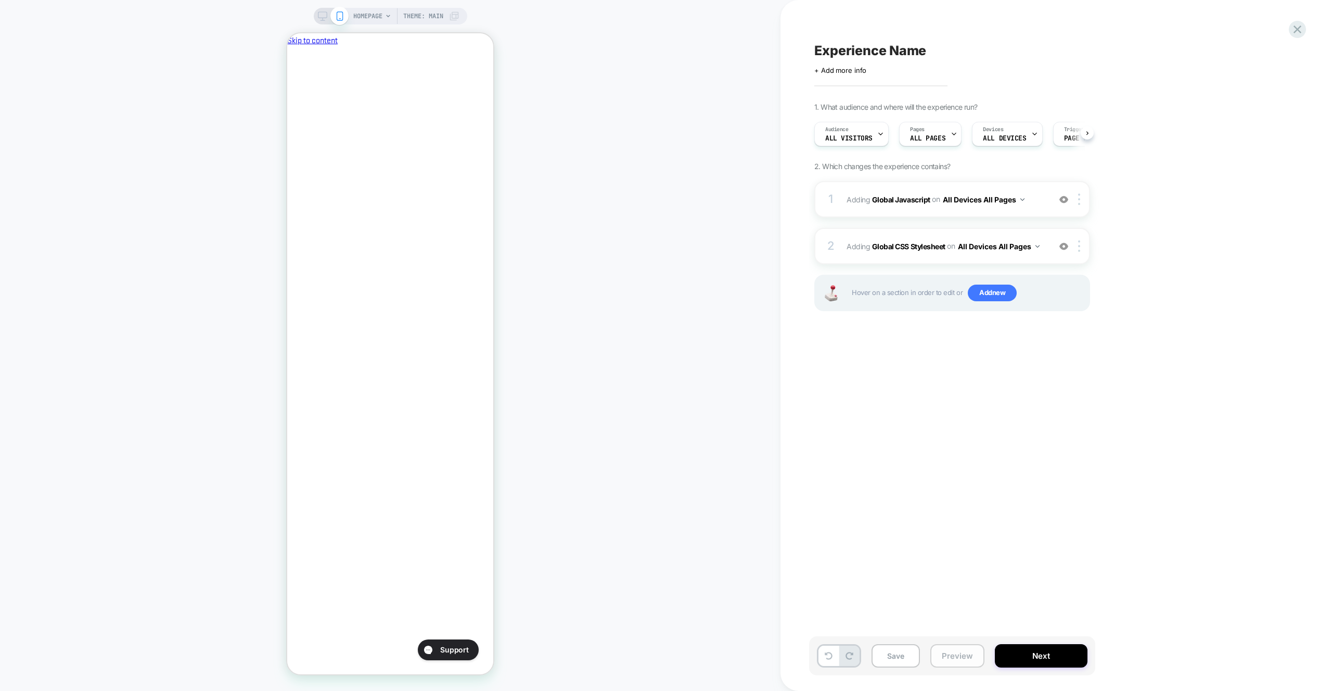
drag, startPoint x: 960, startPoint y: 656, endPoint x: 960, endPoint y: 644, distance: 11.5
click at [960, 656] on button "Preview" at bounding box center [958, 655] width 54 height 23
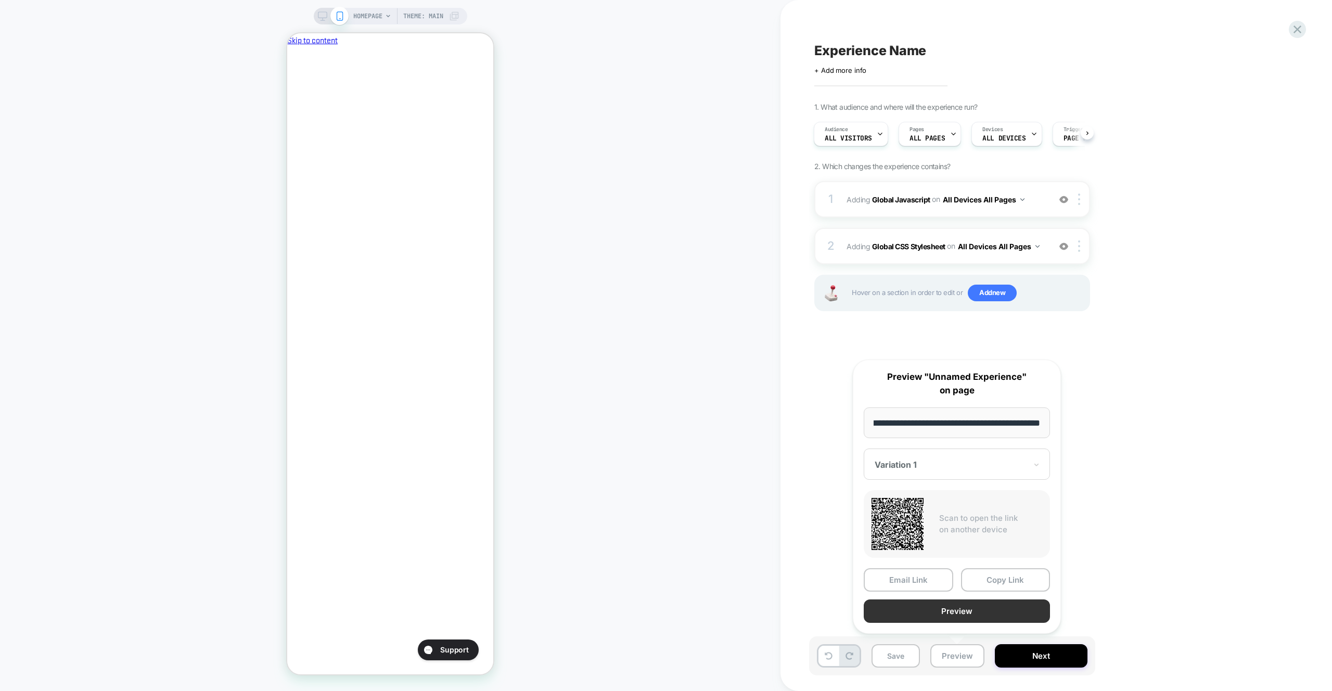
click at [965, 618] on button "Preview" at bounding box center [957, 611] width 186 height 23
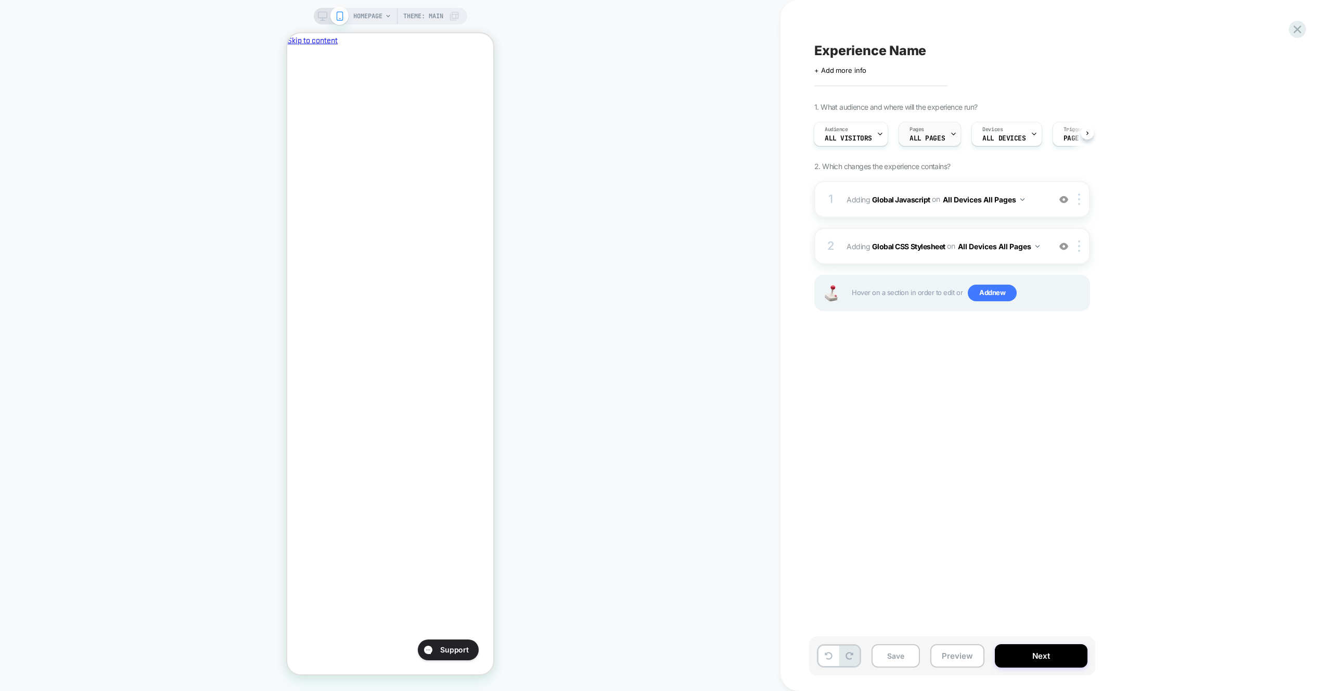
scroll to position [0, 179]
click at [1029, 182] on div "1 Adding Global Javascript on All Devices All Pages Add Before Add After Target…" at bounding box center [953, 199] width 276 height 36
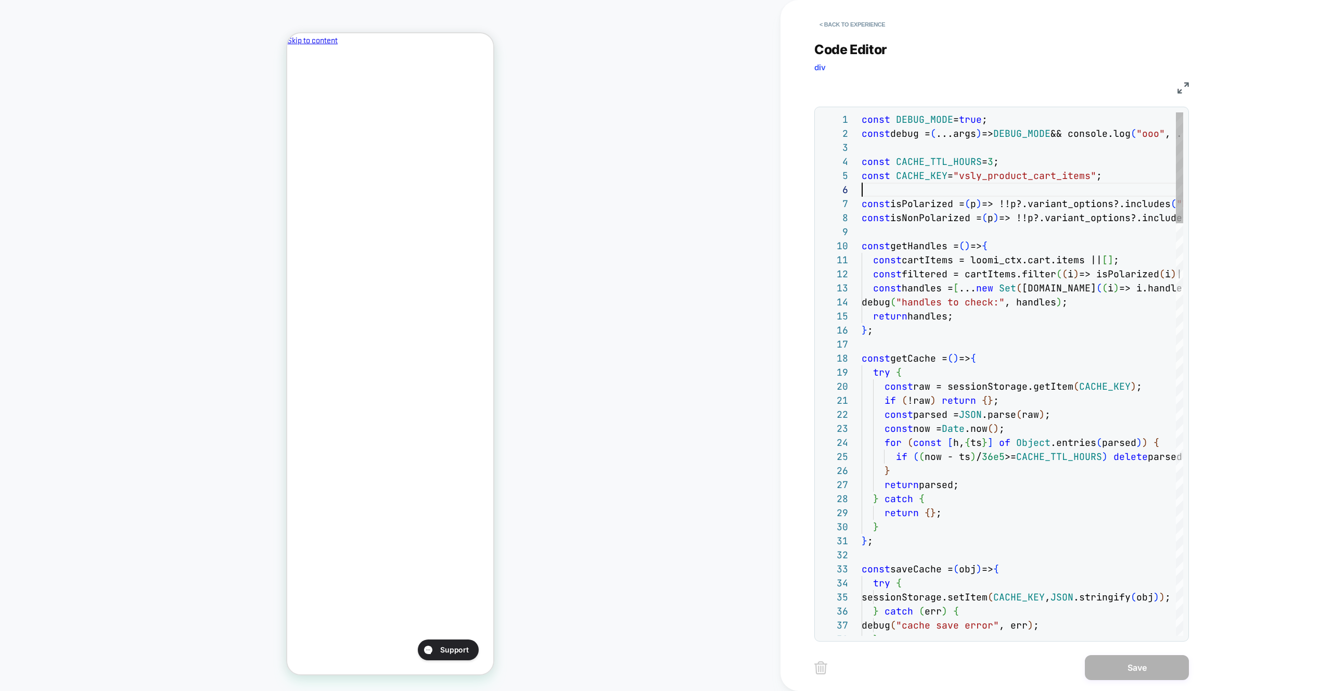
type textarea "**********"
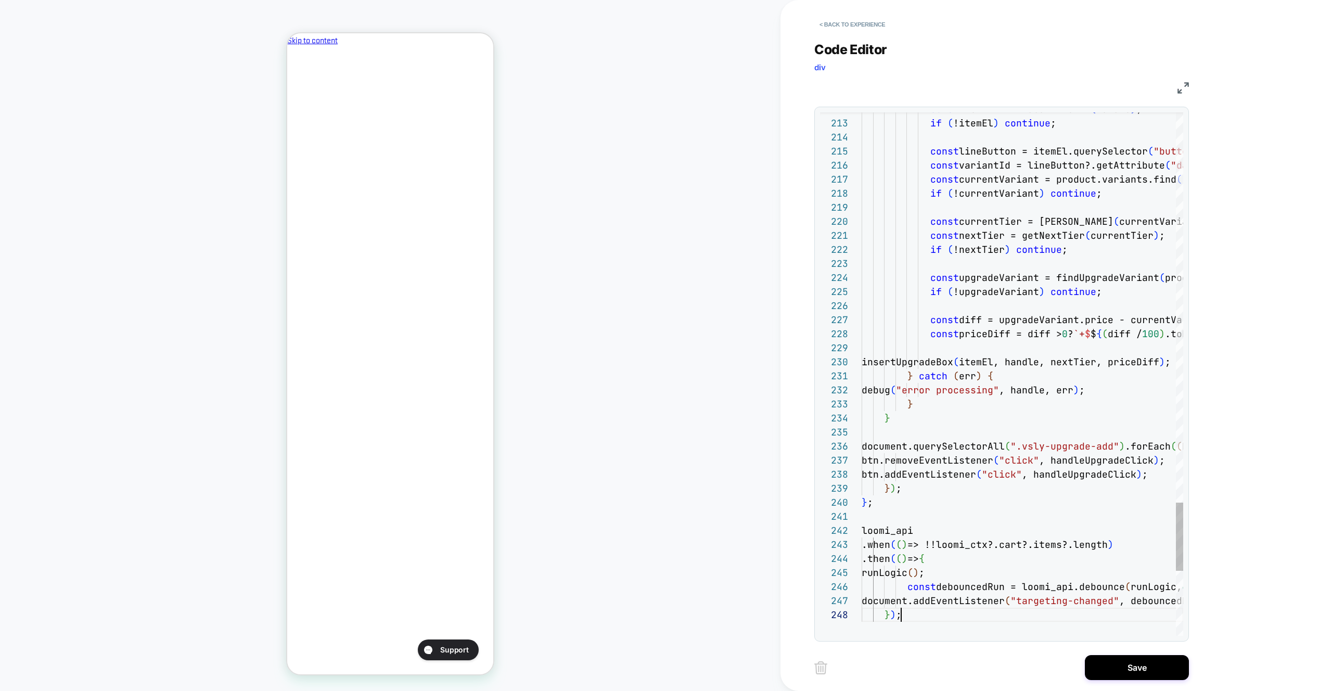
scroll to position [98, 40]
click at [1134, 679] on button "Save" at bounding box center [1137, 667] width 104 height 25
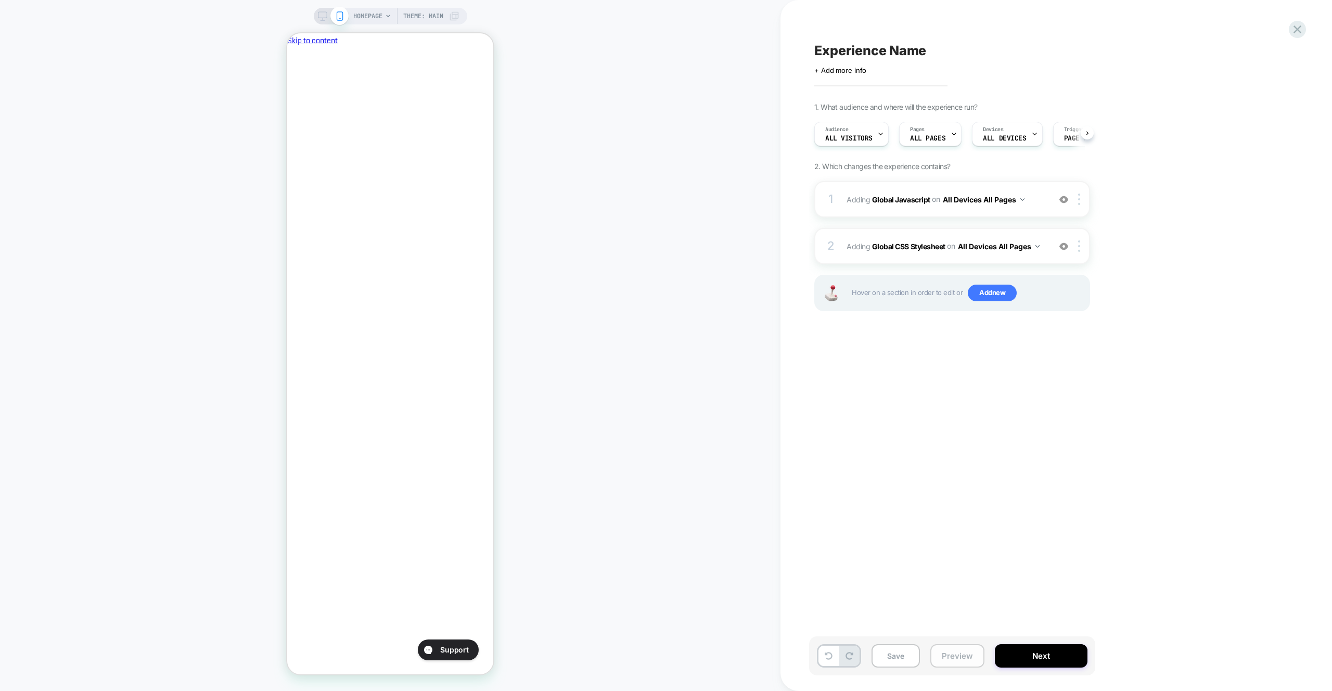
click at [950, 662] on button "Preview" at bounding box center [958, 655] width 54 height 23
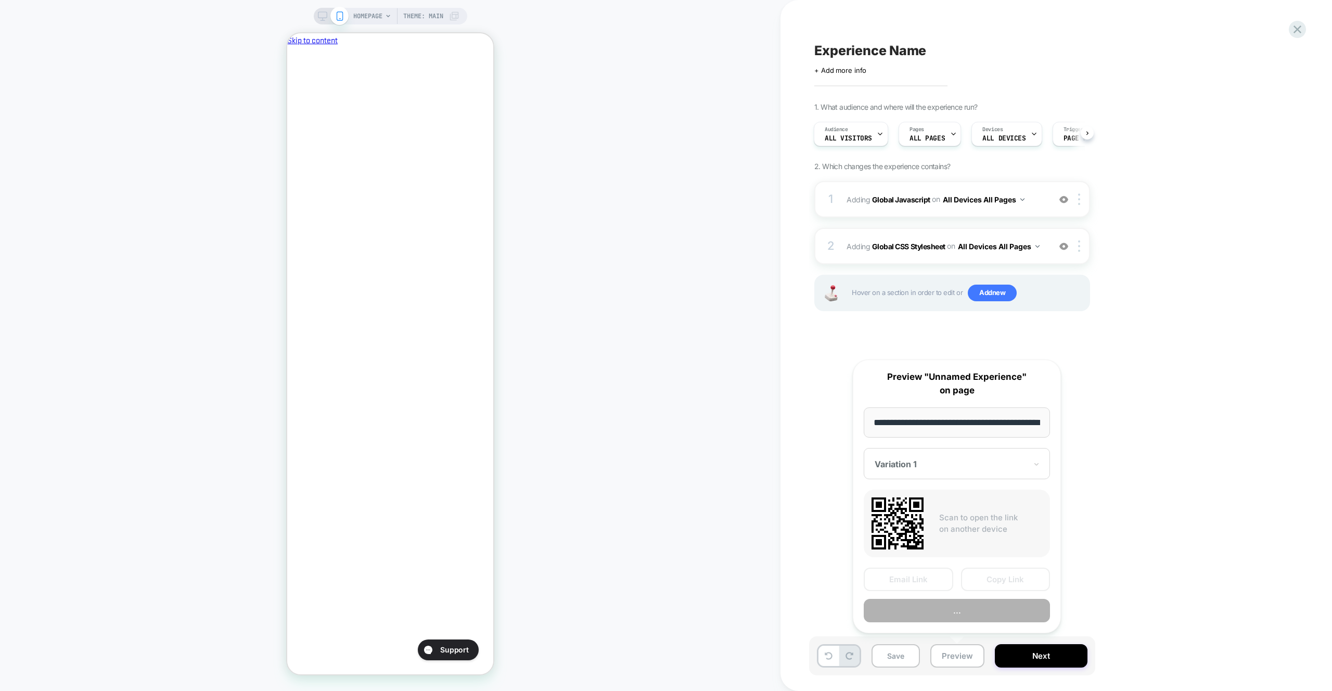
scroll to position [0, 44]
click at [945, 619] on button "Preview" at bounding box center [957, 611] width 186 height 23
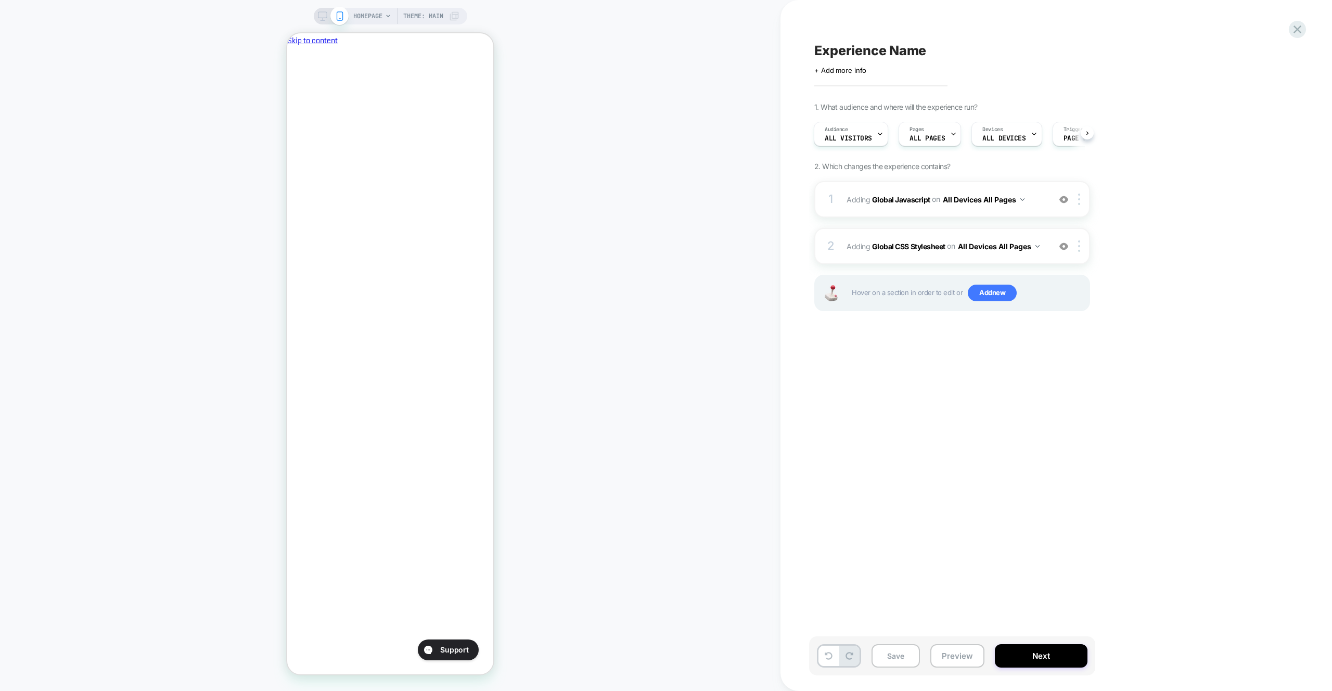
scroll to position [0, 179]
click at [1022, 212] on div "1 Adding Global Javascript on All Devices All Pages Add Before Add After Target…" at bounding box center [953, 199] width 276 height 36
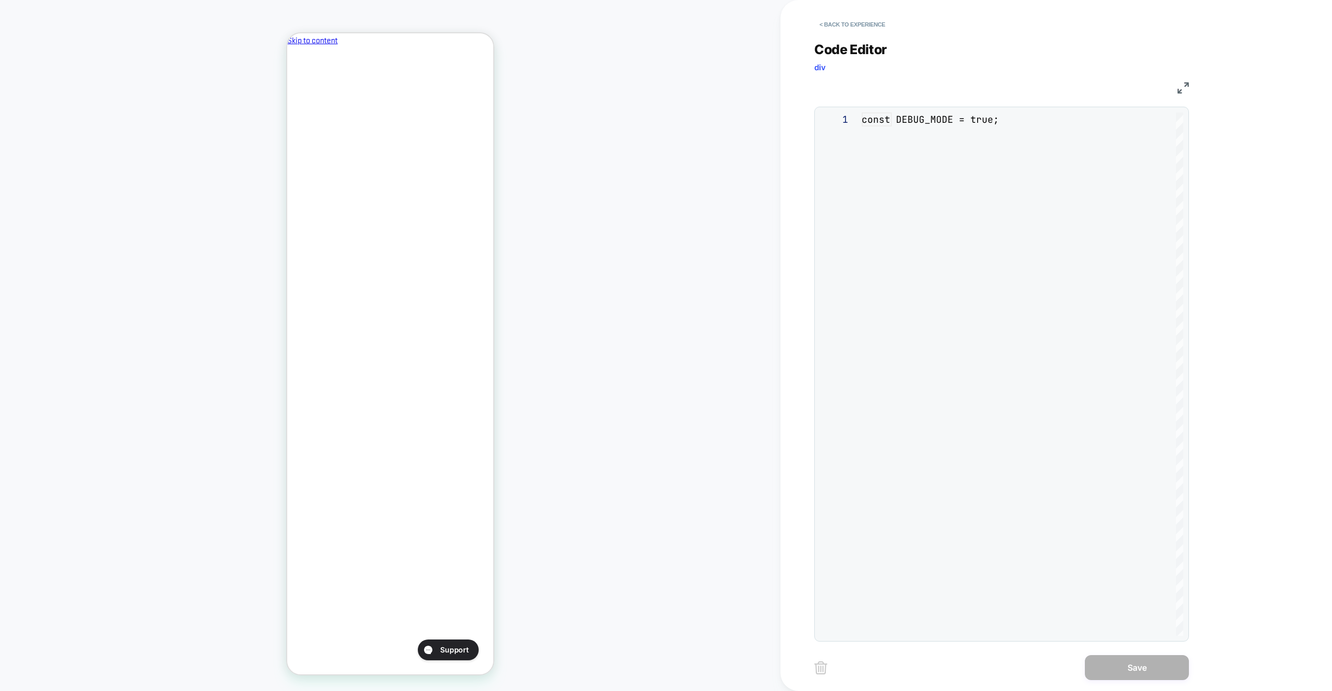
scroll to position [141, 0]
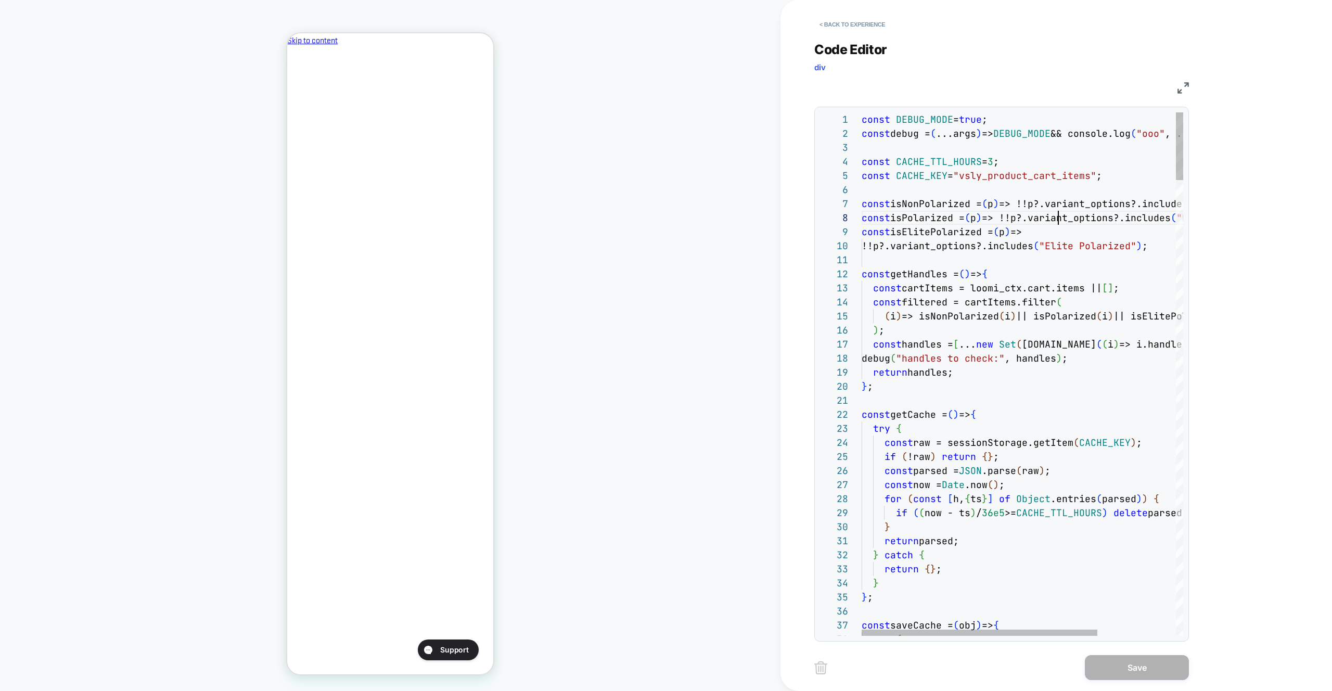
type textarea "**********"
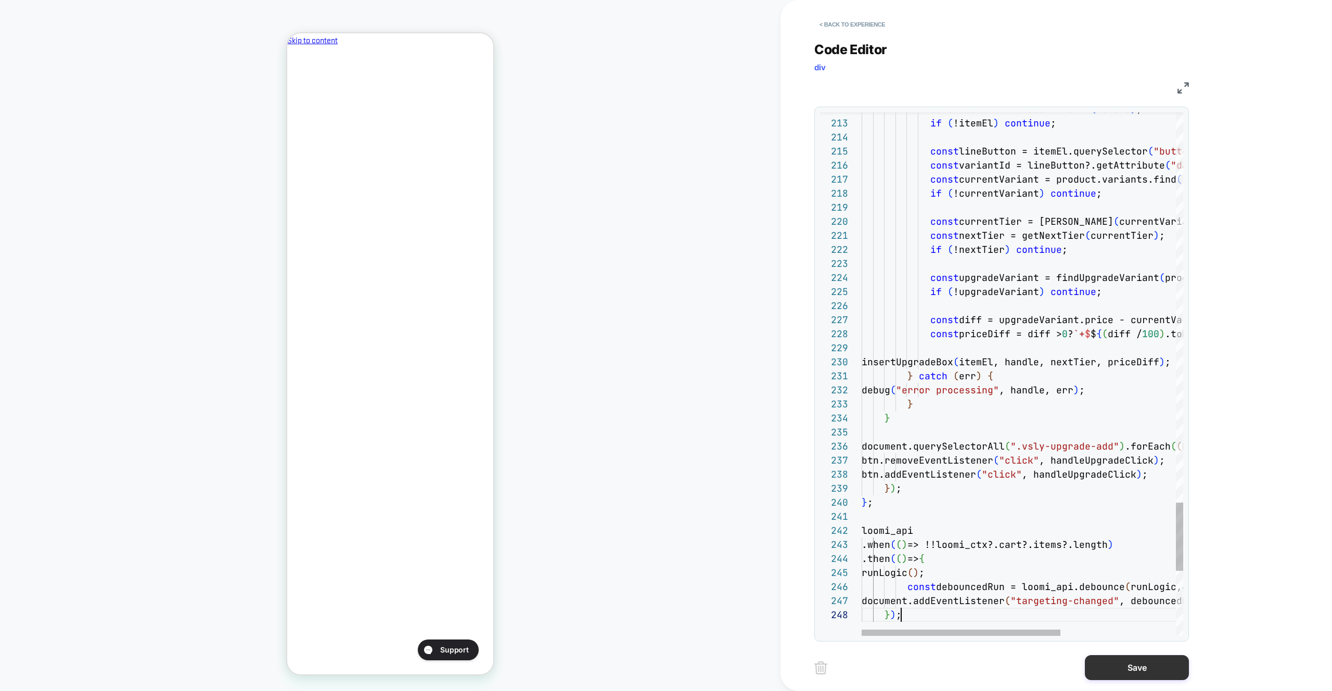
scroll to position [98, 40]
click at [1123, 663] on button "Save" at bounding box center [1137, 667] width 104 height 25
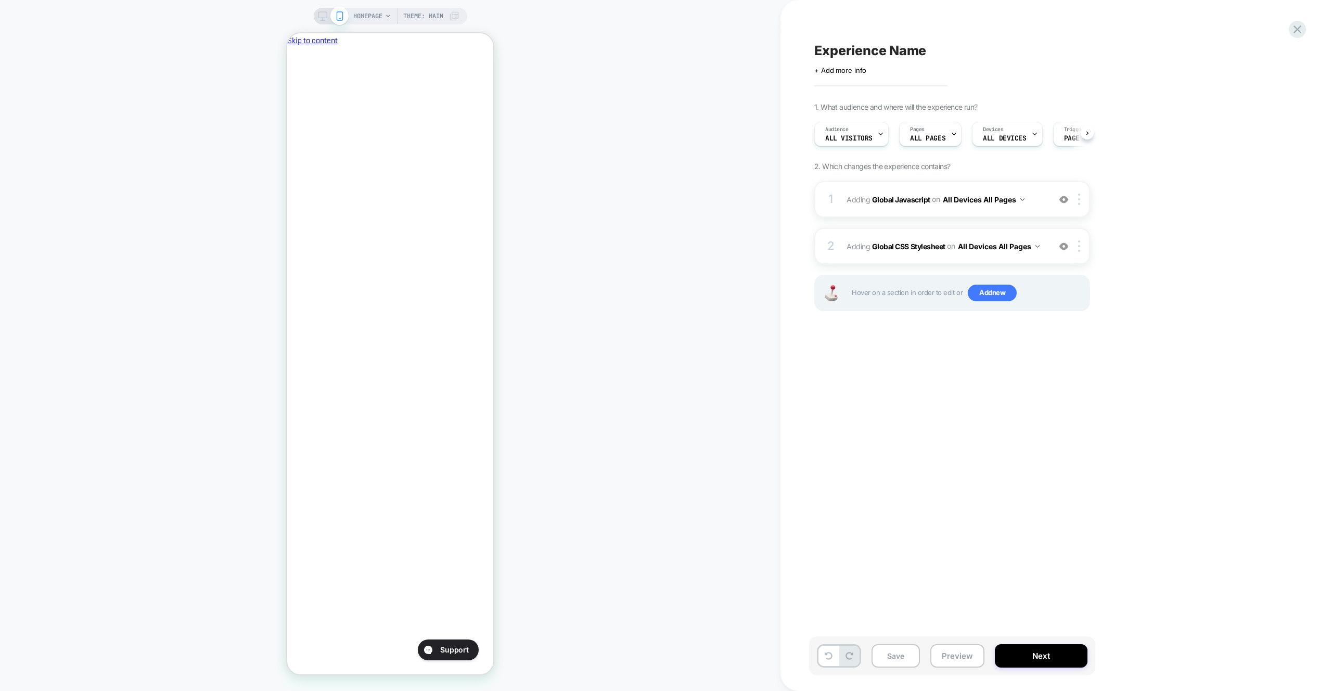
drag, startPoint x: 970, startPoint y: 665, endPoint x: 969, endPoint y: 642, distance: 23.4
click at [970, 665] on button "Preview" at bounding box center [958, 655] width 54 height 23
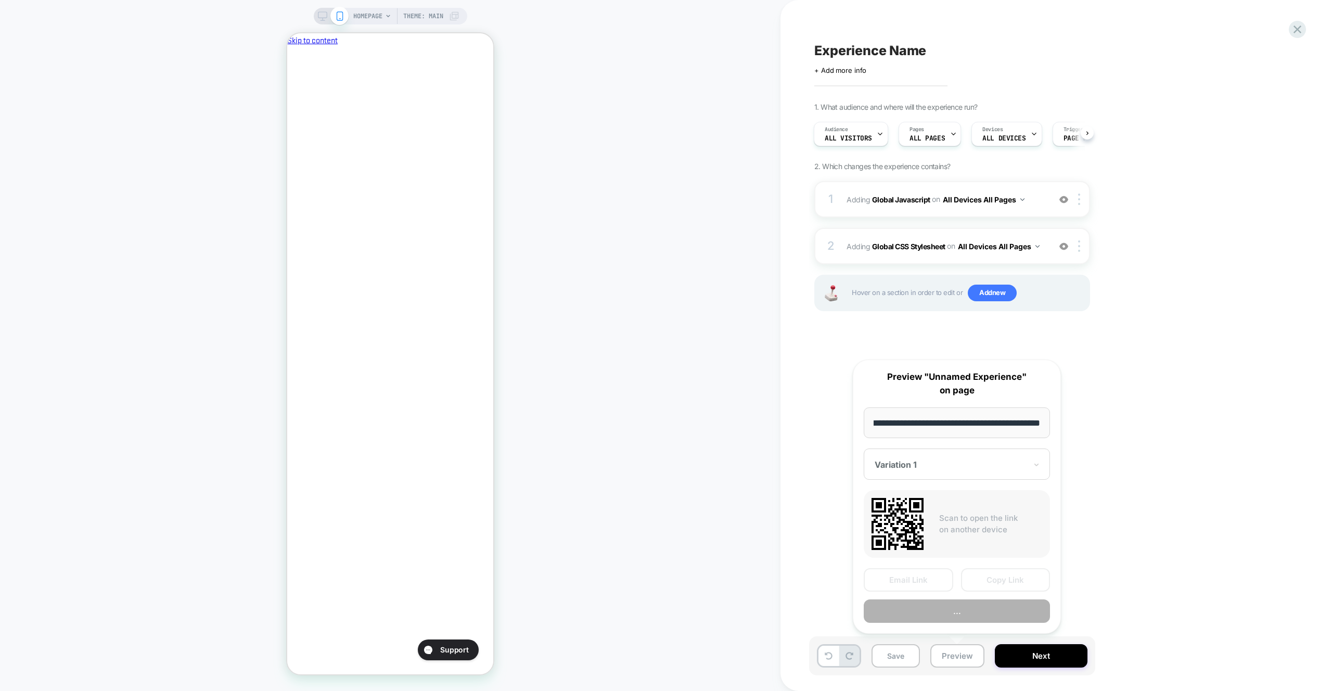
scroll to position [0, 0]
click at [965, 605] on button "Preview" at bounding box center [957, 611] width 186 height 23
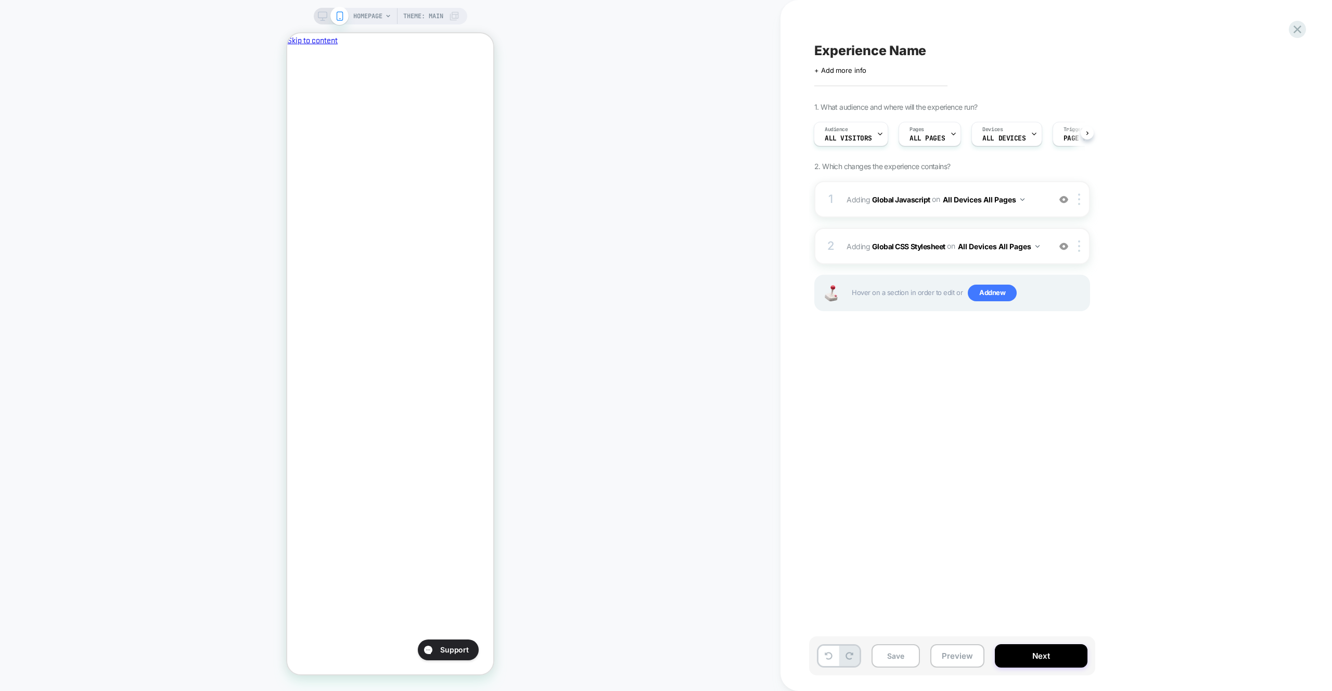
scroll to position [0, 179]
click at [987, 183] on div "1 Adding Global Javascript on All Devices All Pages Add Before Add After Target…" at bounding box center [953, 199] width 276 height 36
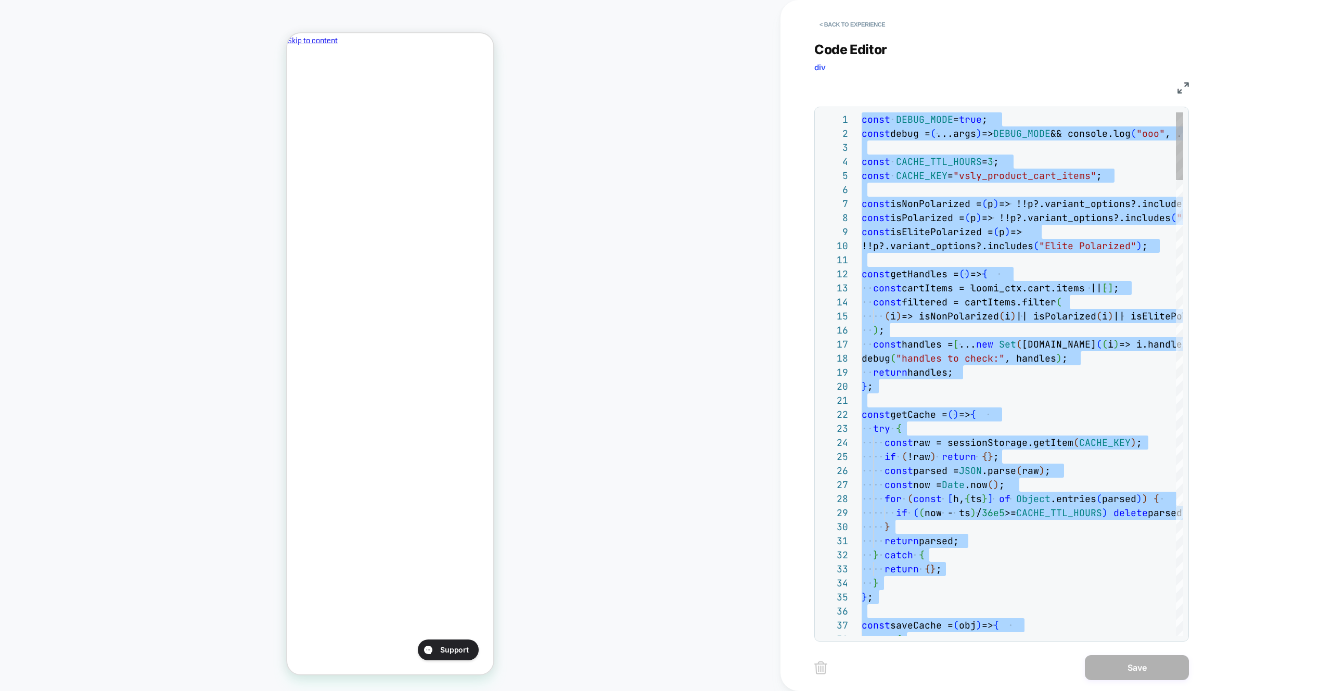
type textarea "**********"
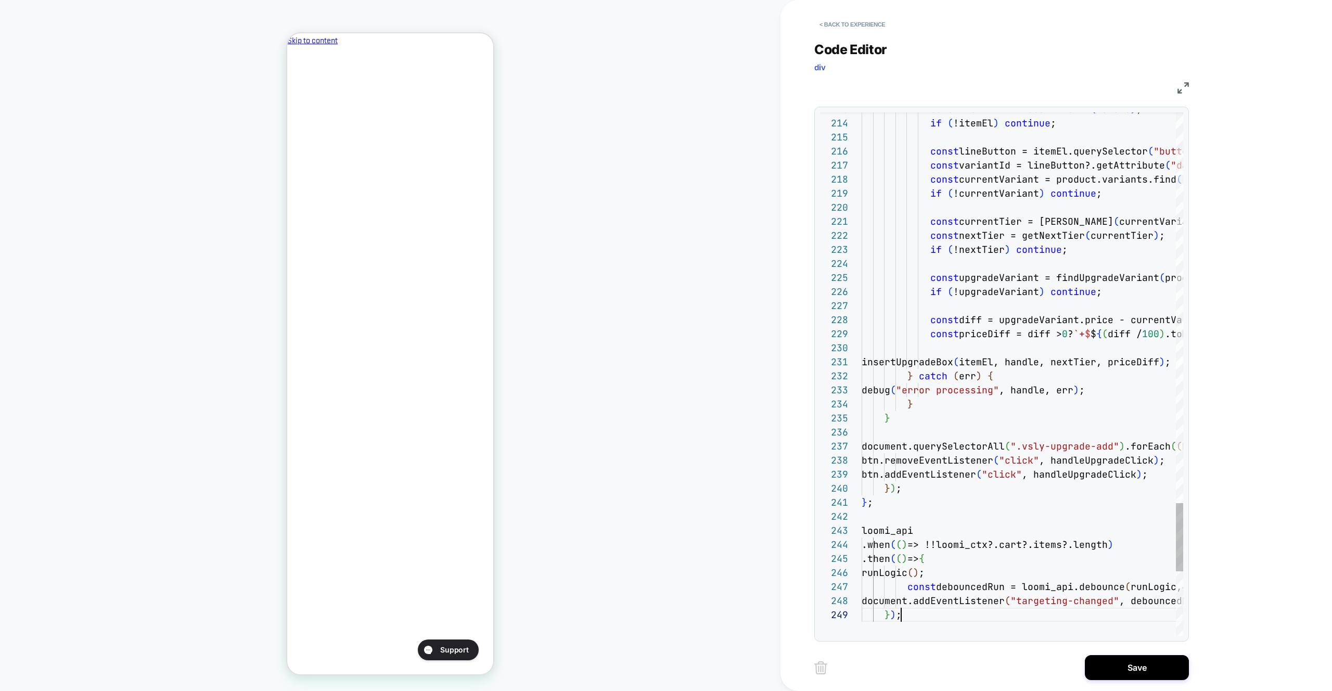
click at [1098, 668] on button "Save" at bounding box center [1137, 667] width 104 height 25
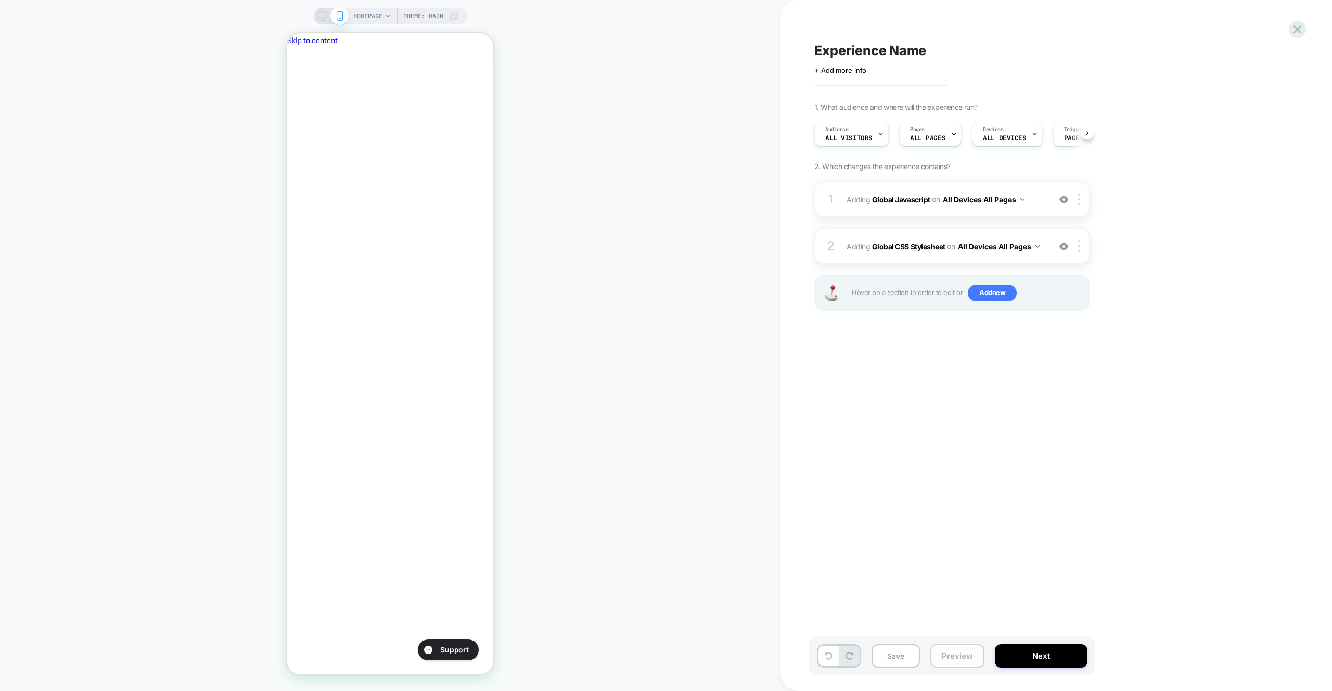
drag, startPoint x: 965, startPoint y: 655, endPoint x: 968, endPoint y: 644, distance: 11.4
click at [965, 655] on button "Preview" at bounding box center [958, 655] width 54 height 23
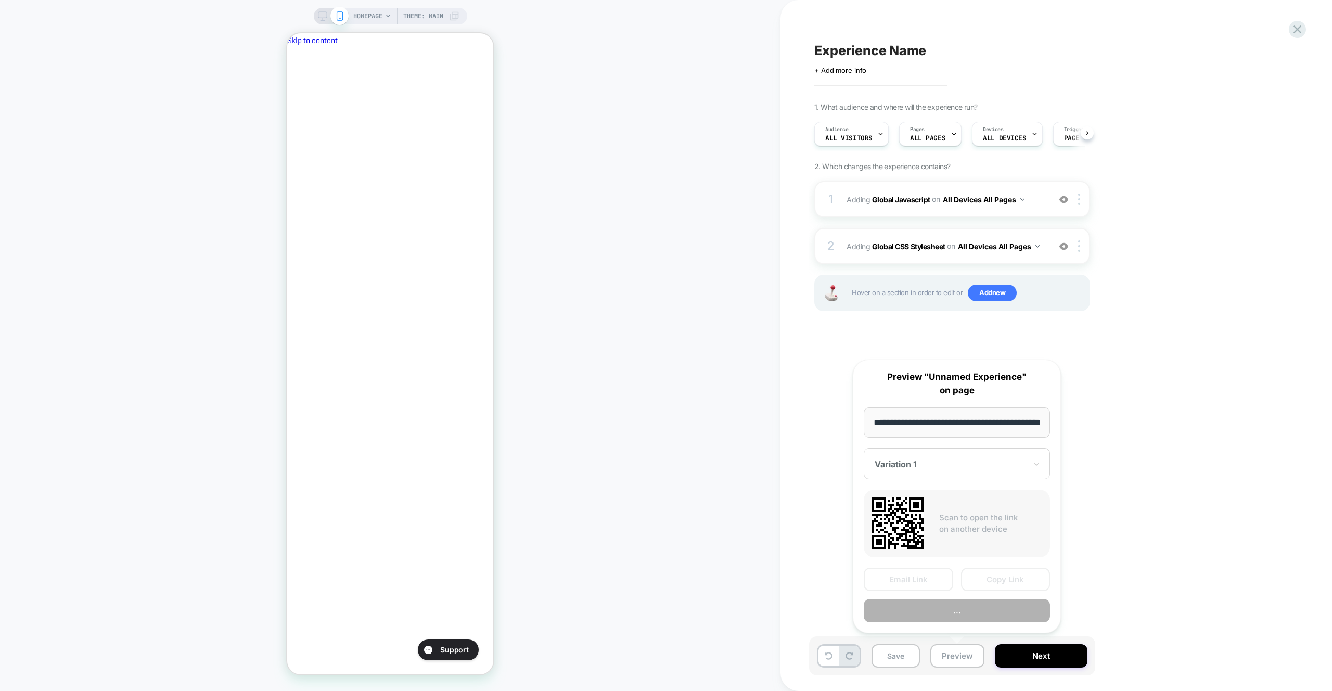
scroll to position [0, 1]
click at [971, 621] on button "..." at bounding box center [957, 610] width 186 height 23
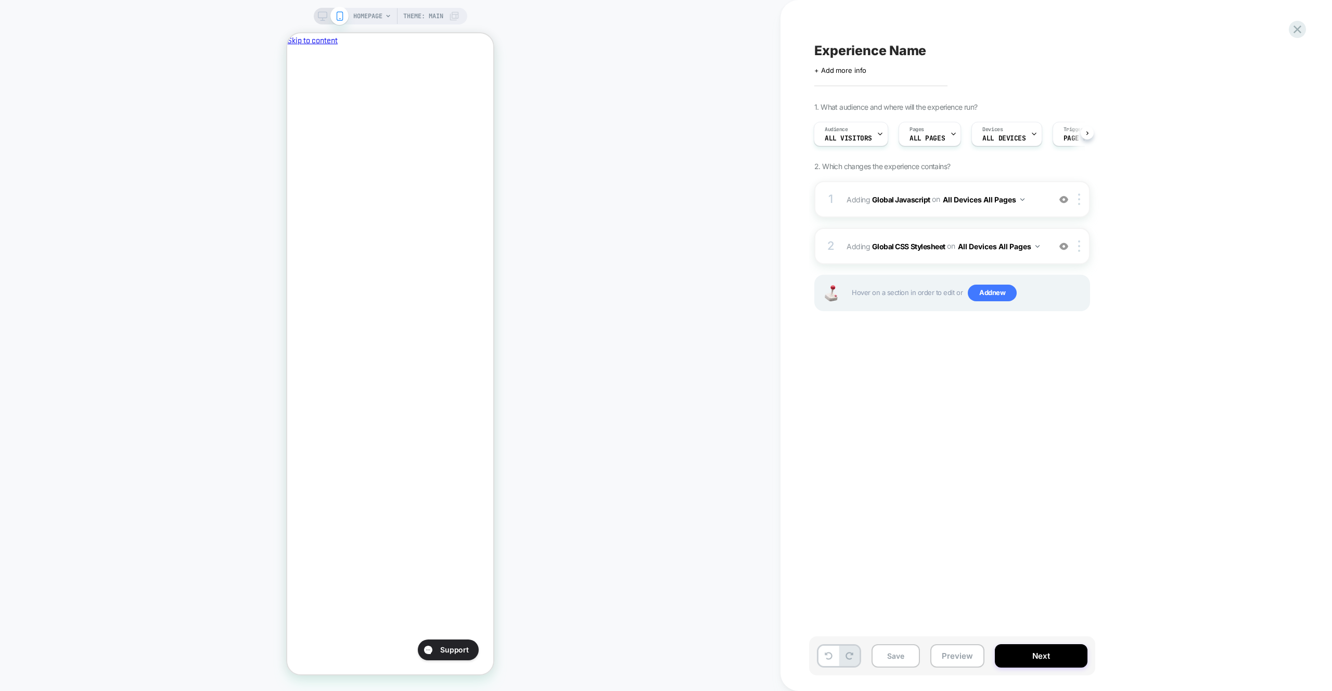
scroll to position [0, 179]
click at [1033, 208] on div "1 Adding Global Javascript on All Devices All Pages Add Before Add After Target…" at bounding box center [953, 199] width 276 height 36
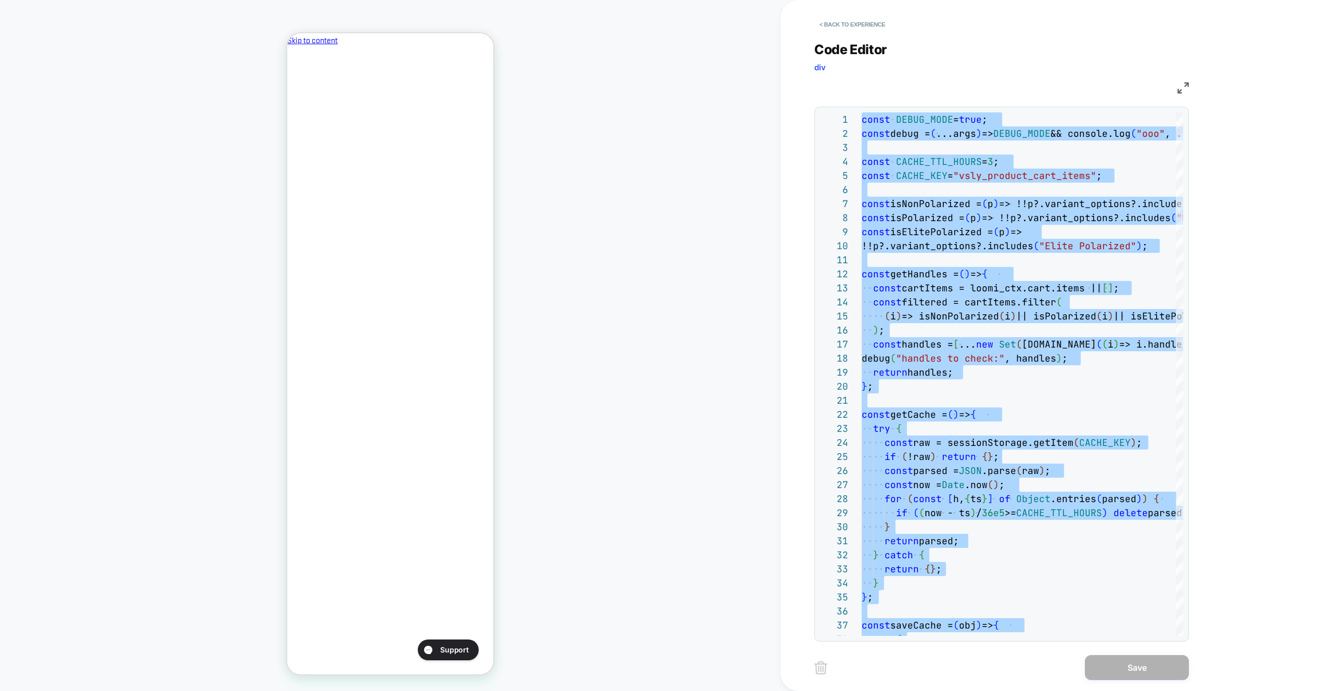
type textarea "**********"
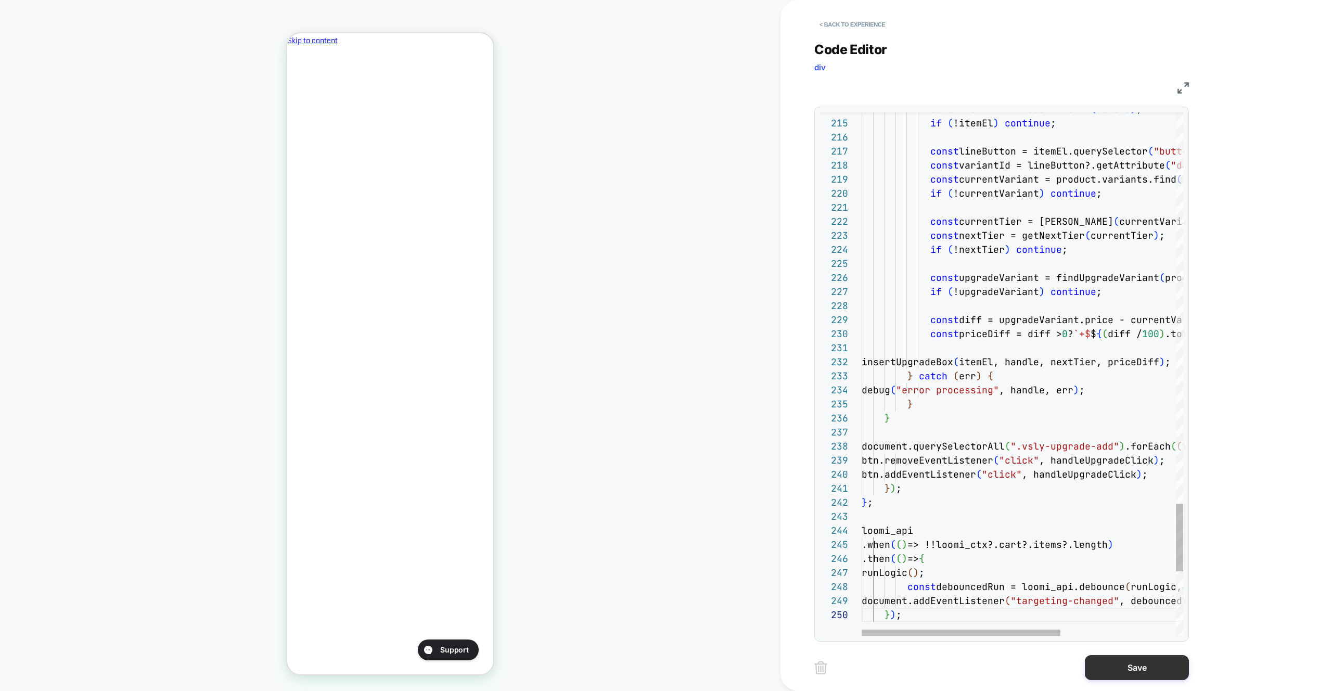
drag, startPoint x: 1121, startPoint y: 667, endPoint x: 1109, endPoint y: 666, distance: 12.1
click at [1121, 667] on button "Save" at bounding box center [1137, 667] width 104 height 25
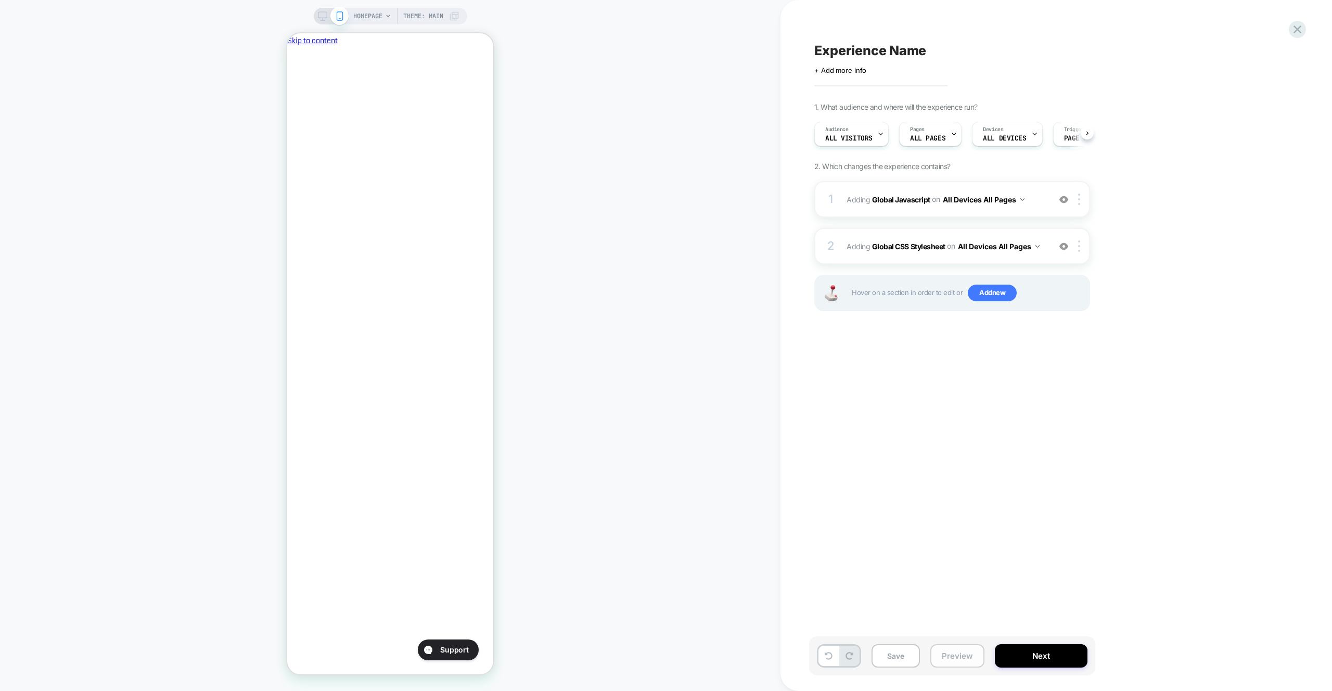
scroll to position [0, 0]
click at [974, 663] on button "Preview" at bounding box center [958, 655] width 54 height 23
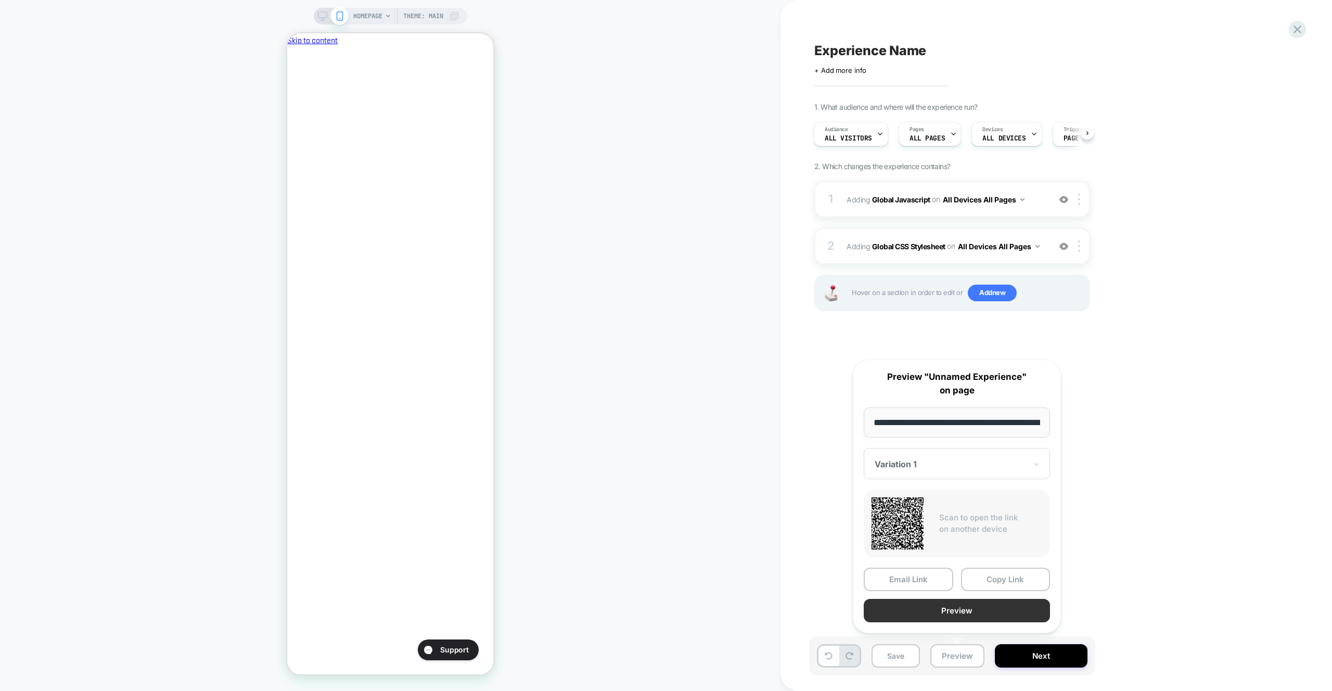
drag, startPoint x: 973, startPoint y: 646, endPoint x: 968, endPoint y: 614, distance: 33.2
click at [968, 614] on button "Preview" at bounding box center [957, 610] width 186 height 23
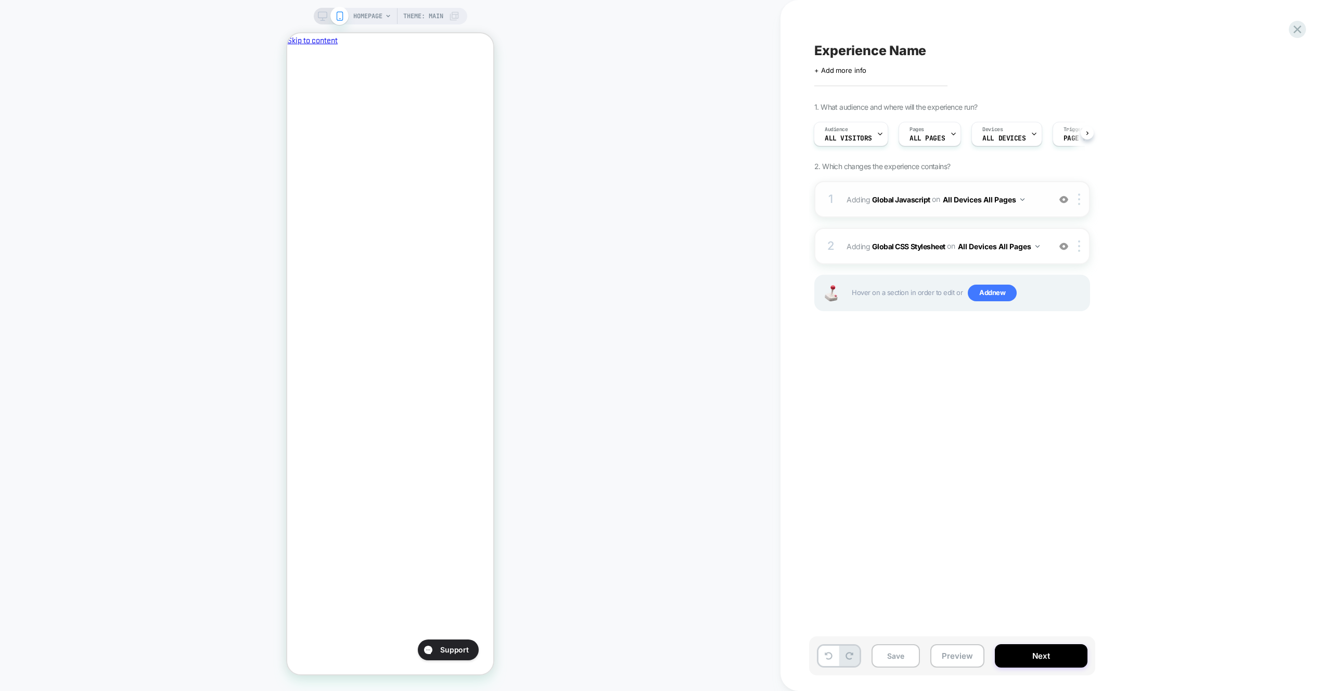
scroll to position [0, 0]
click at [992, 215] on div "1 Adding Global Javascript on All Devices All Pages Add Before Add After Target…" at bounding box center [953, 199] width 276 height 36
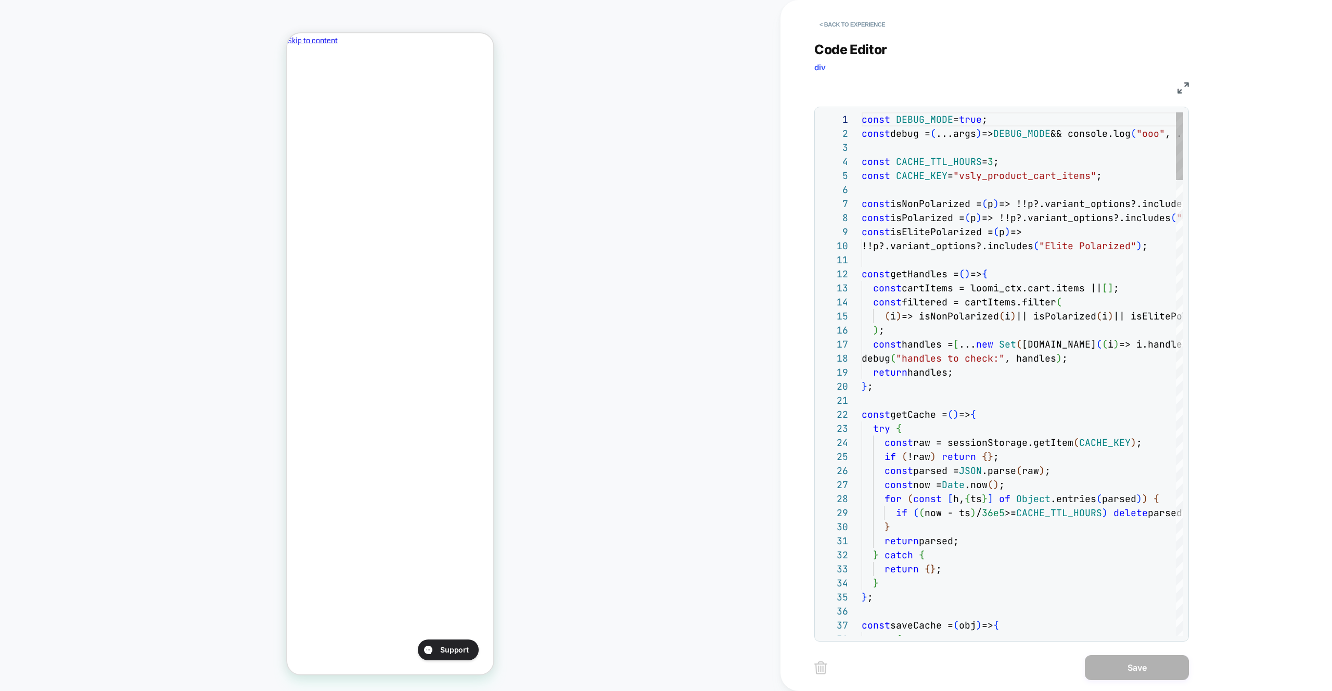
scroll to position [98, 141]
type textarea "***"
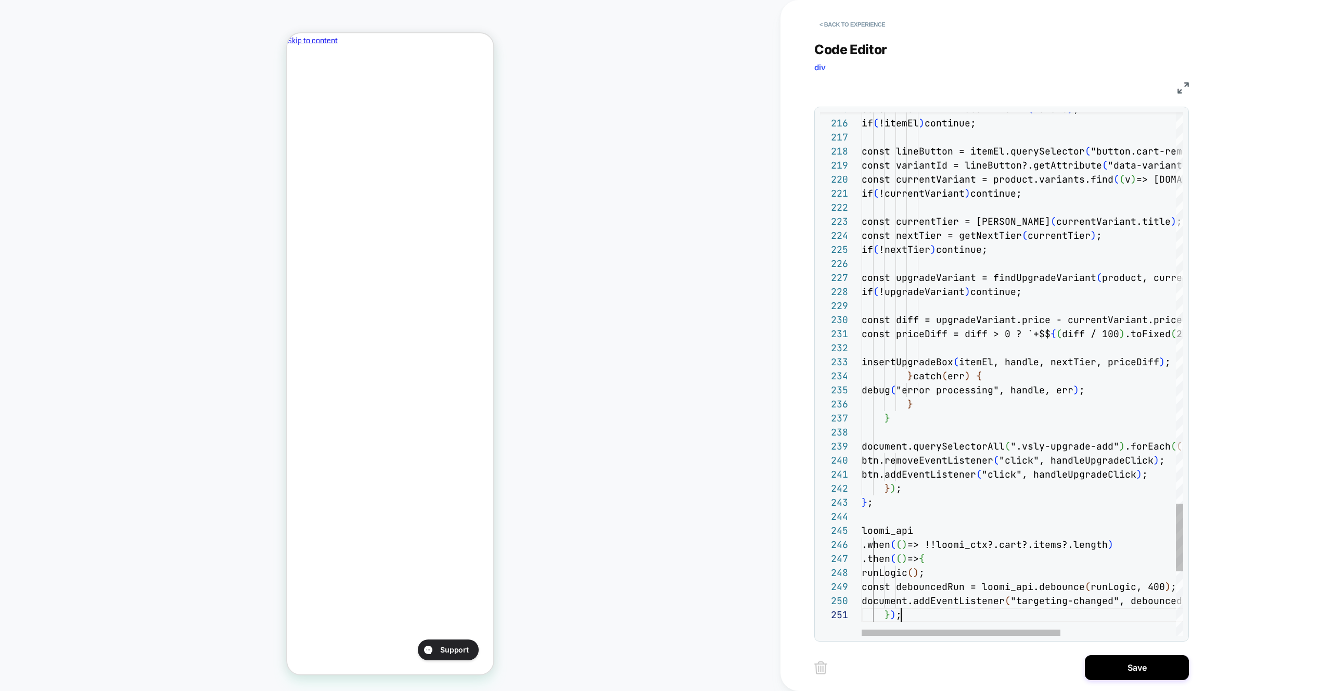
scroll to position [0, 39]
drag, startPoint x: 1101, startPoint y: 652, endPoint x: 1094, endPoint y: 652, distance: 6.8
click at [1101, 652] on div "< Back to experience Code Editor div JS 215 216 217 218 219 220 221 222 223 224…" at bounding box center [1010, 345] width 390 height 691
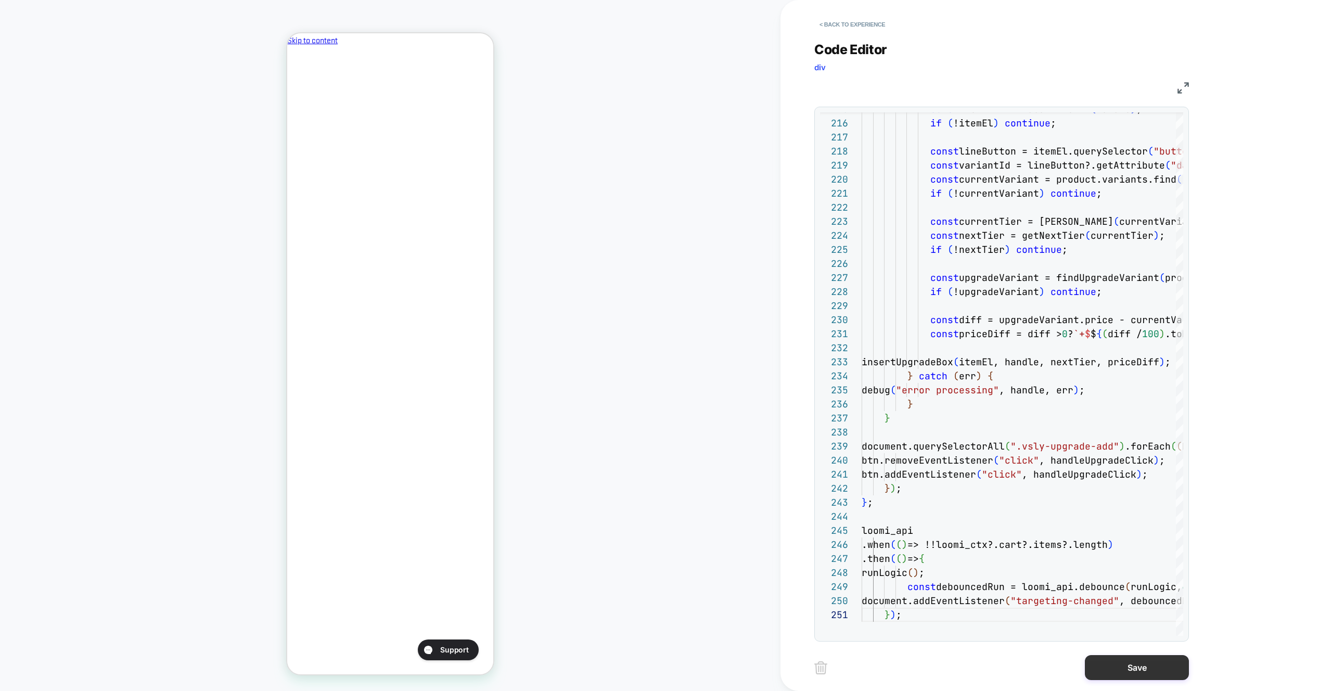
drag, startPoint x: 1121, startPoint y: 661, endPoint x: 1106, endPoint y: 659, distance: 15.2
click at [1120, 661] on button "Save" at bounding box center [1137, 667] width 104 height 25
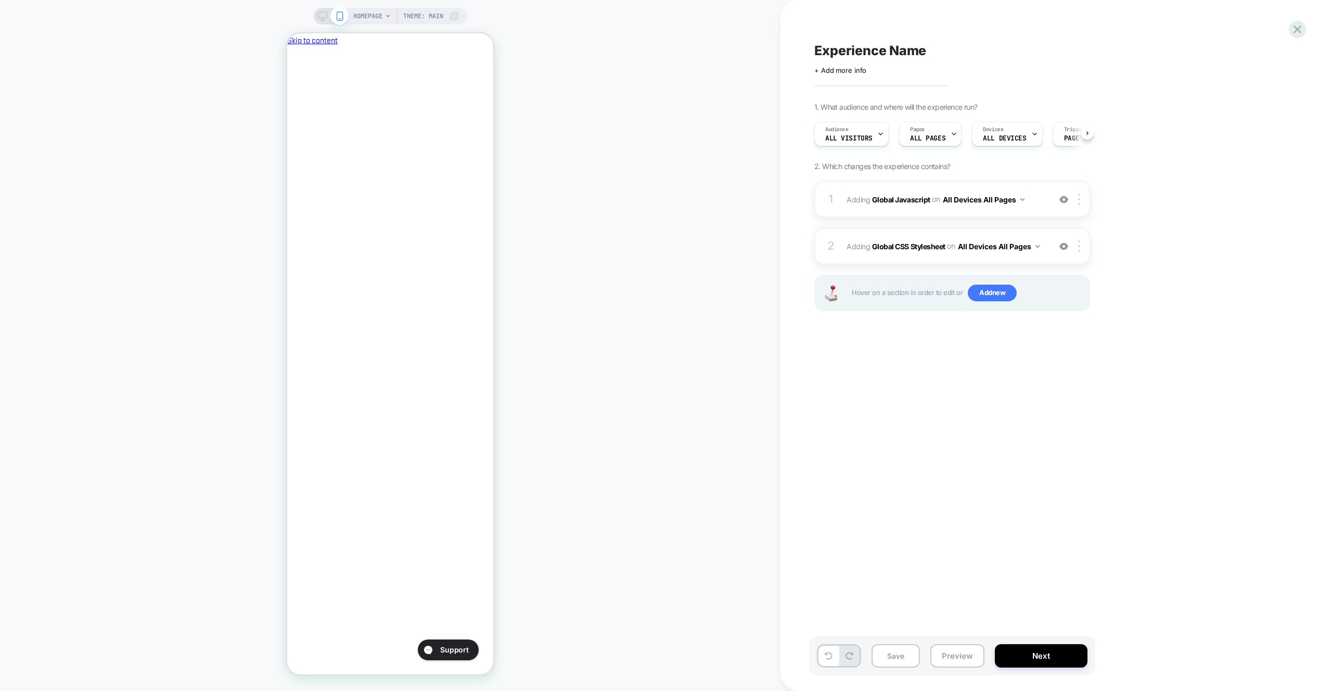
drag, startPoint x: 975, startPoint y: 655, endPoint x: 978, endPoint y: 628, distance: 27.1
click at [975, 655] on button "Preview" at bounding box center [958, 655] width 54 height 23
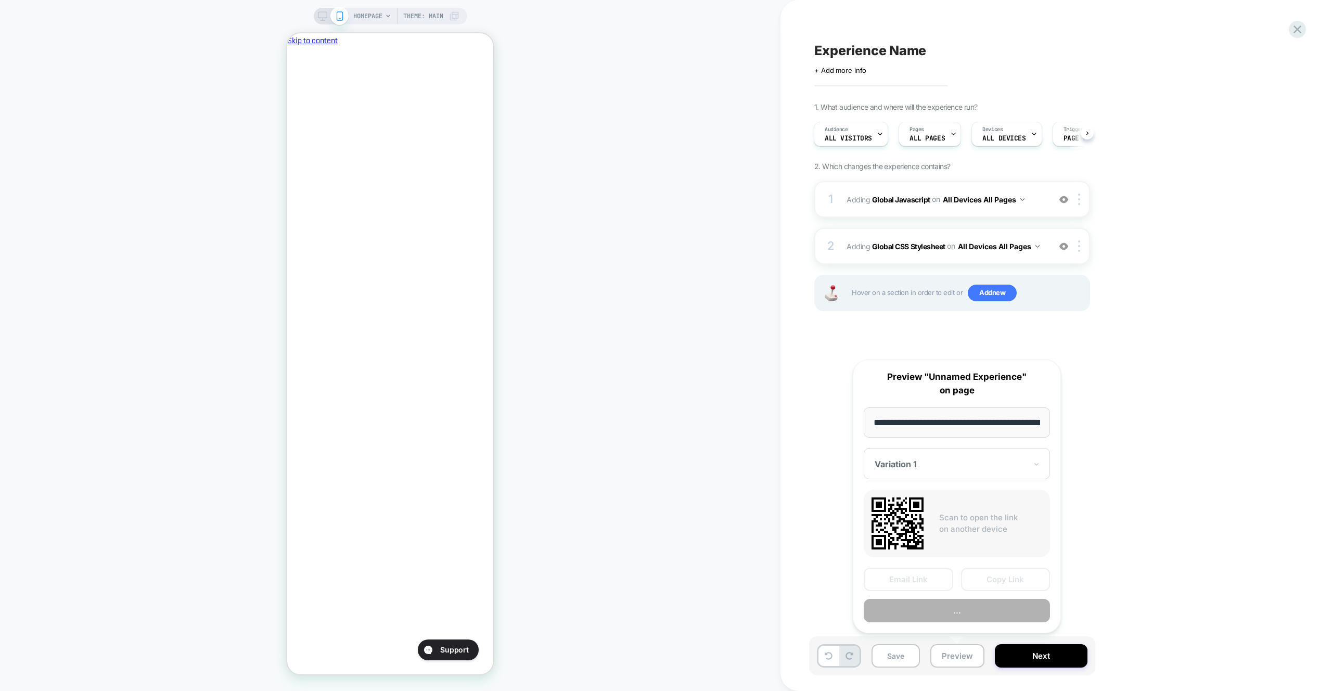
scroll to position [0, 0]
click at [976, 593] on div "Email Link Copy Link ..." at bounding box center [957, 595] width 186 height 55
click at [974, 601] on button "Preview" at bounding box center [957, 611] width 186 height 23
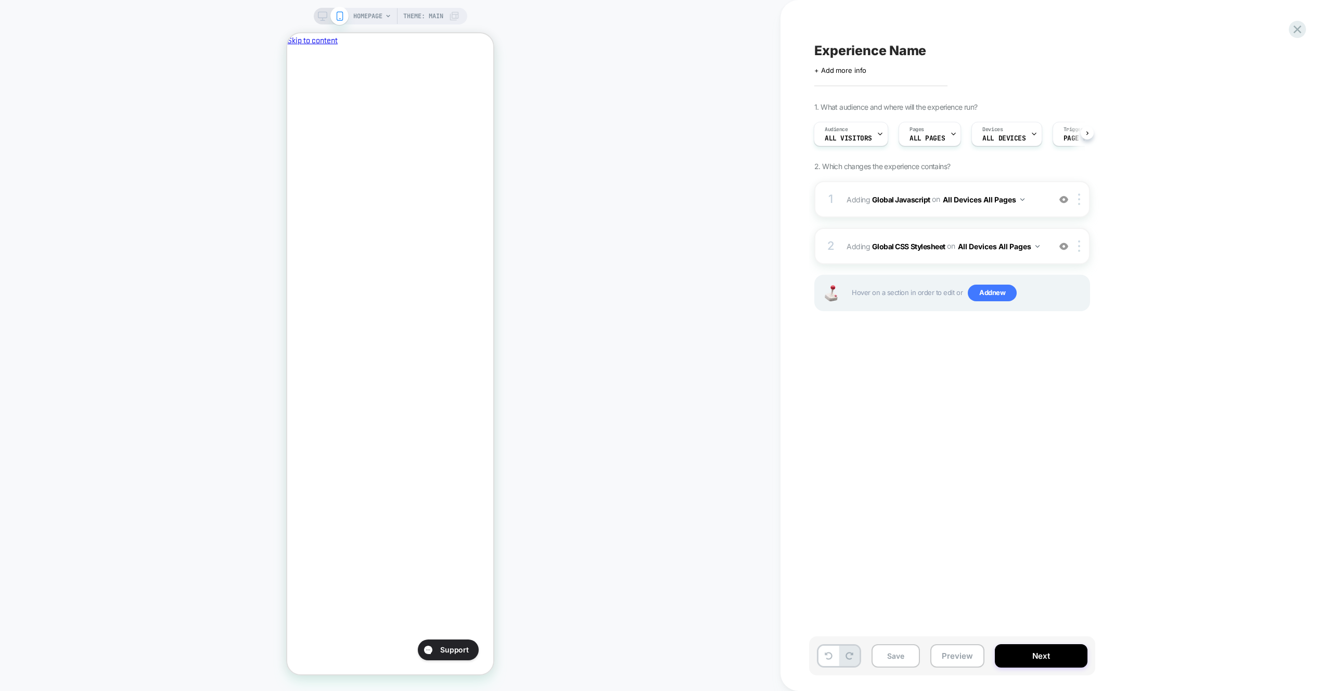
scroll to position [0, 179]
click at [1005, 203] on button "All Devices All Pages" at bounding box center [984, 199] width 82 height 15
click at [1041, 189] on div "1 Adding Global Javascript on All Devices All Pages Add Before Add After Target…" at bounding box center [953, 199] width 276 height 36
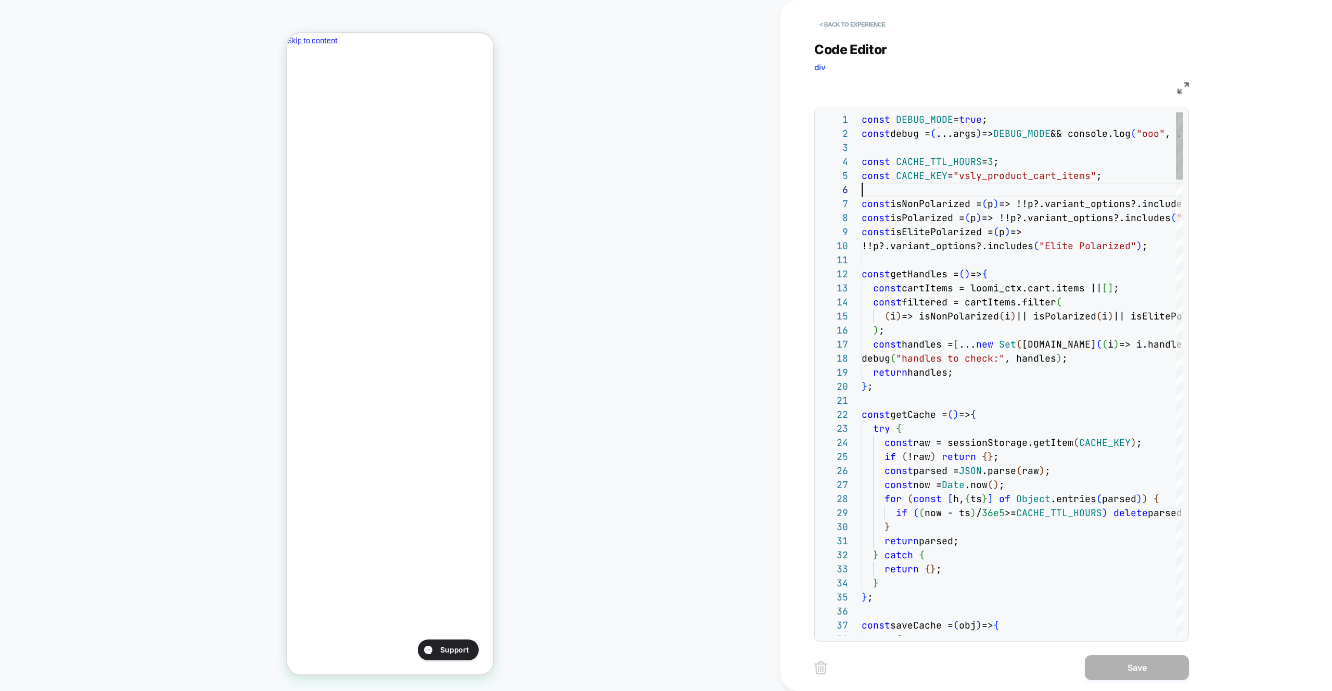
type textarea "***"
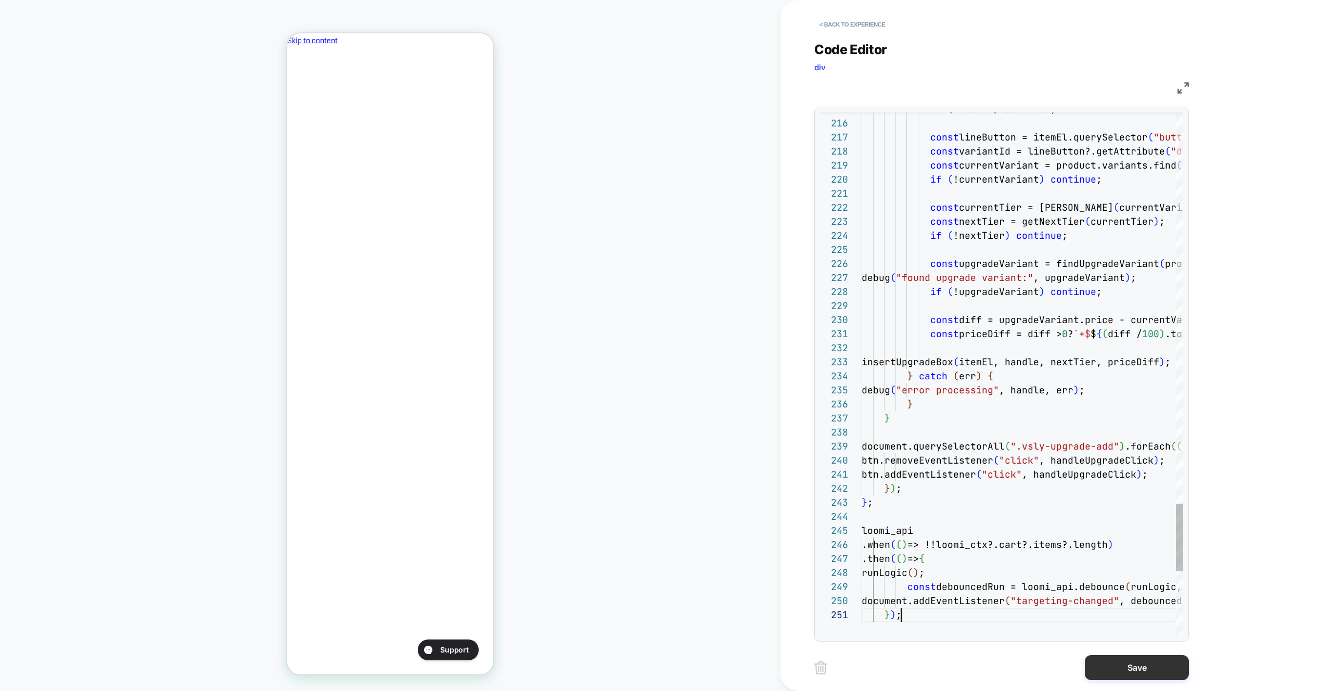
scroll to position [0, 0]
click at [1143, 672] on button "Save" at bounding box center [1137, 667] width 104 height 25
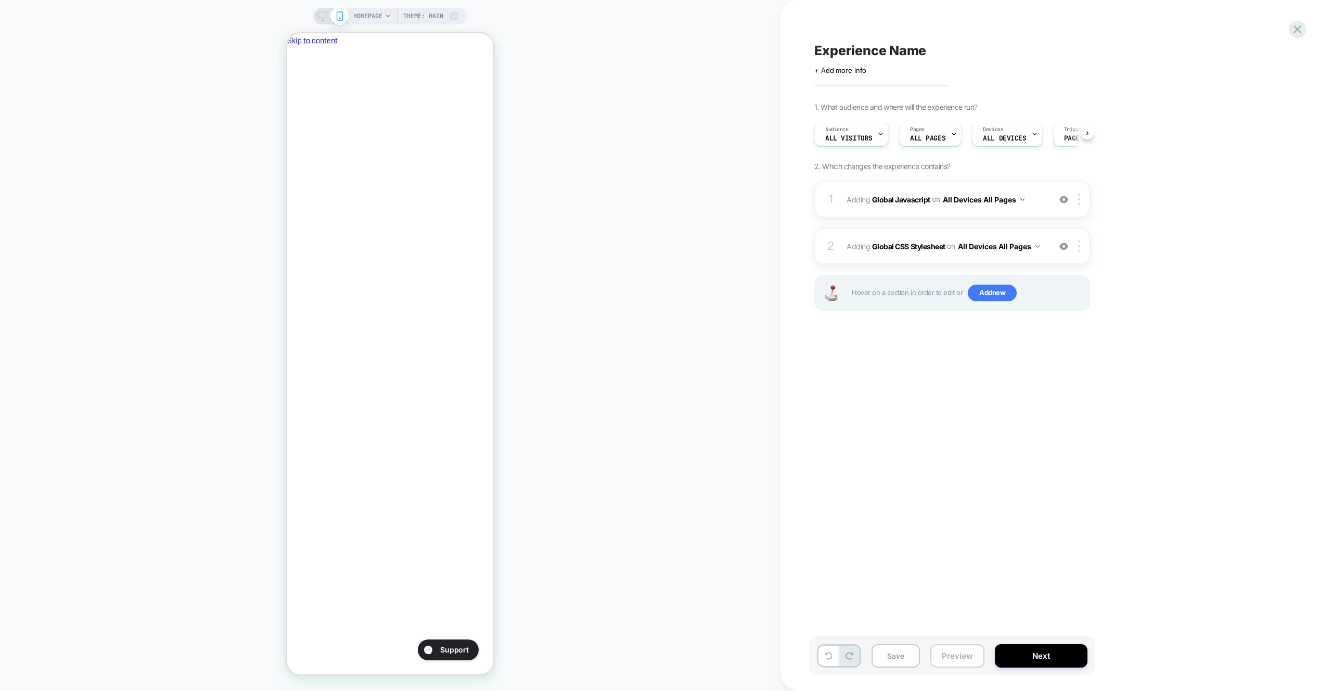
scroll to position [0, 1]
click at [963, 651] on button "Preview" at bounding box center [958, 655] width 54 height 23
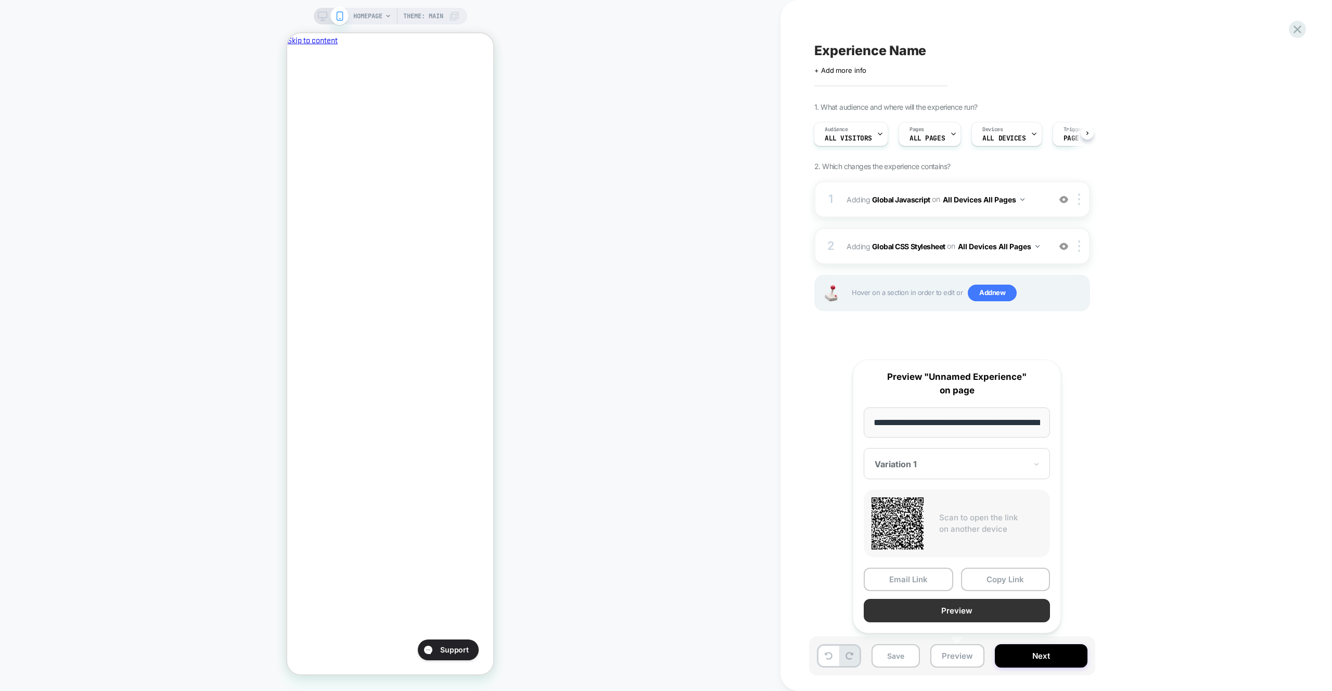
scroll to position [0, 0]
click at [958, 621] on button "Preview" at bounding box center [957, 611] width 186 height 23
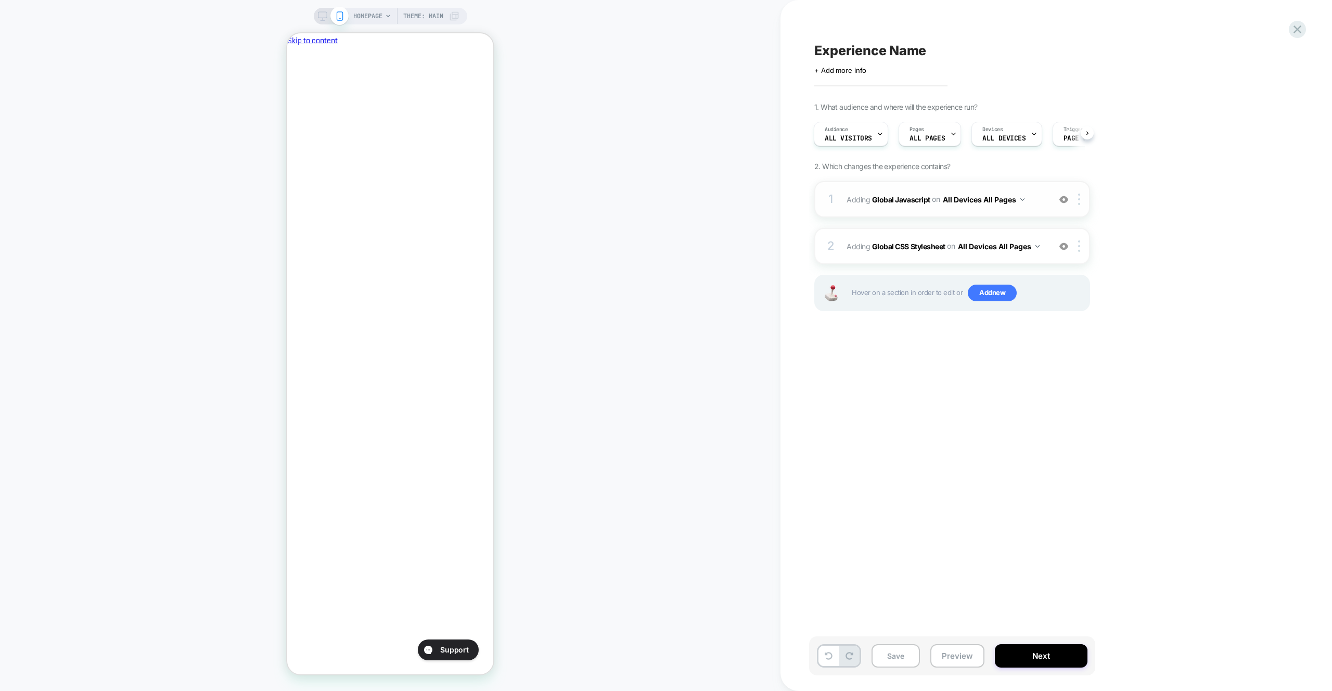
click at [1025, 205] on span "Adding Global Javascript on All Devices All Pages" at bounding box center [946, 199] width 198 height 15
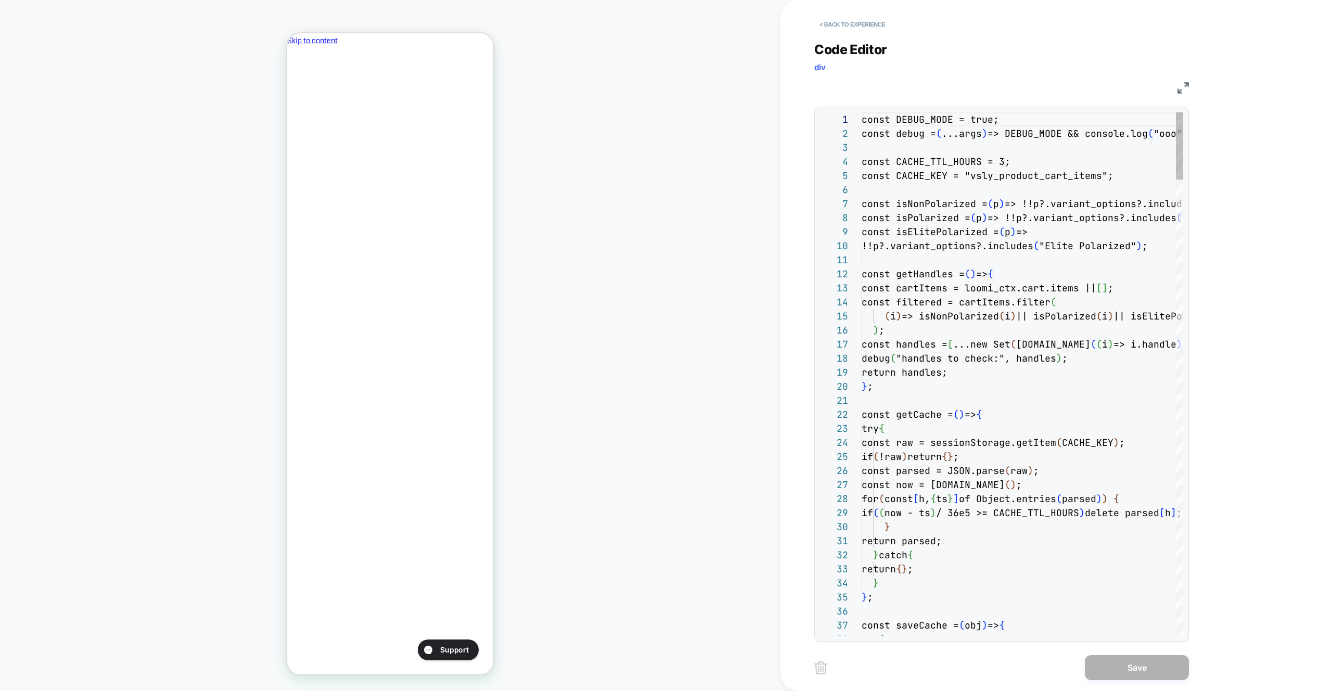
scroll to position [141, 0]
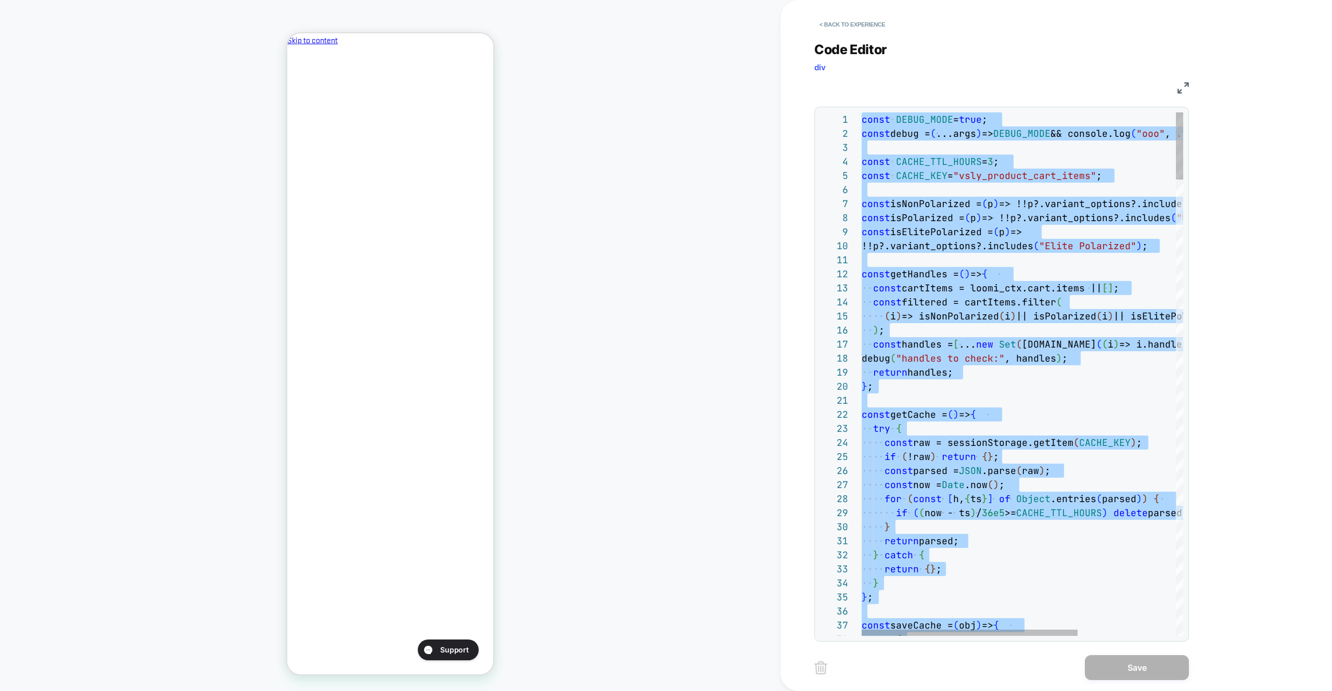
type textarea "**********"
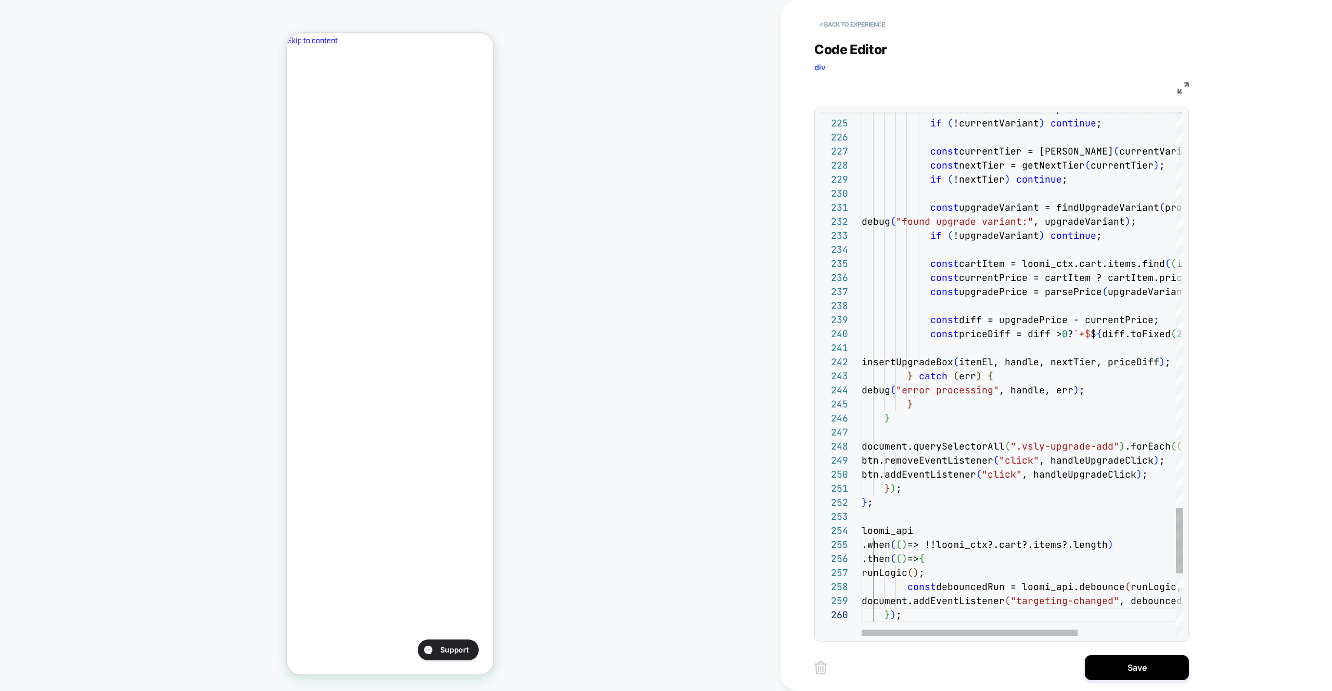
drag, startPoint x: 1093, startPoint y: 676, endPoint x: 1082, endPoint y: 675, distance: 10.5
click at [1092, 675] on button "Save" at bounding box center [1137, 667] width 104 height 25
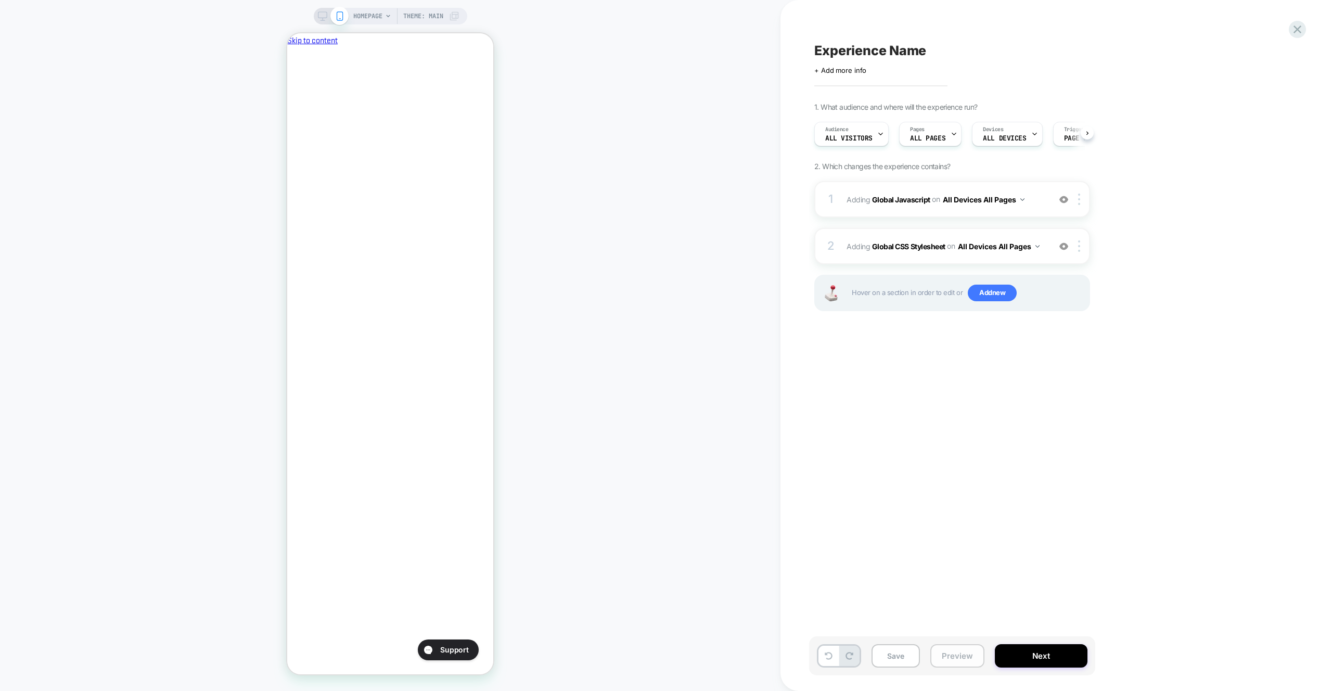
drag, startPoint x: 962, startPoint y: 666, endPoint x: 963, endPoint y: 646, distance: 19.8
click at [962, 666] on button "Preview" at bounding box center [958, 655] width 54 height 23
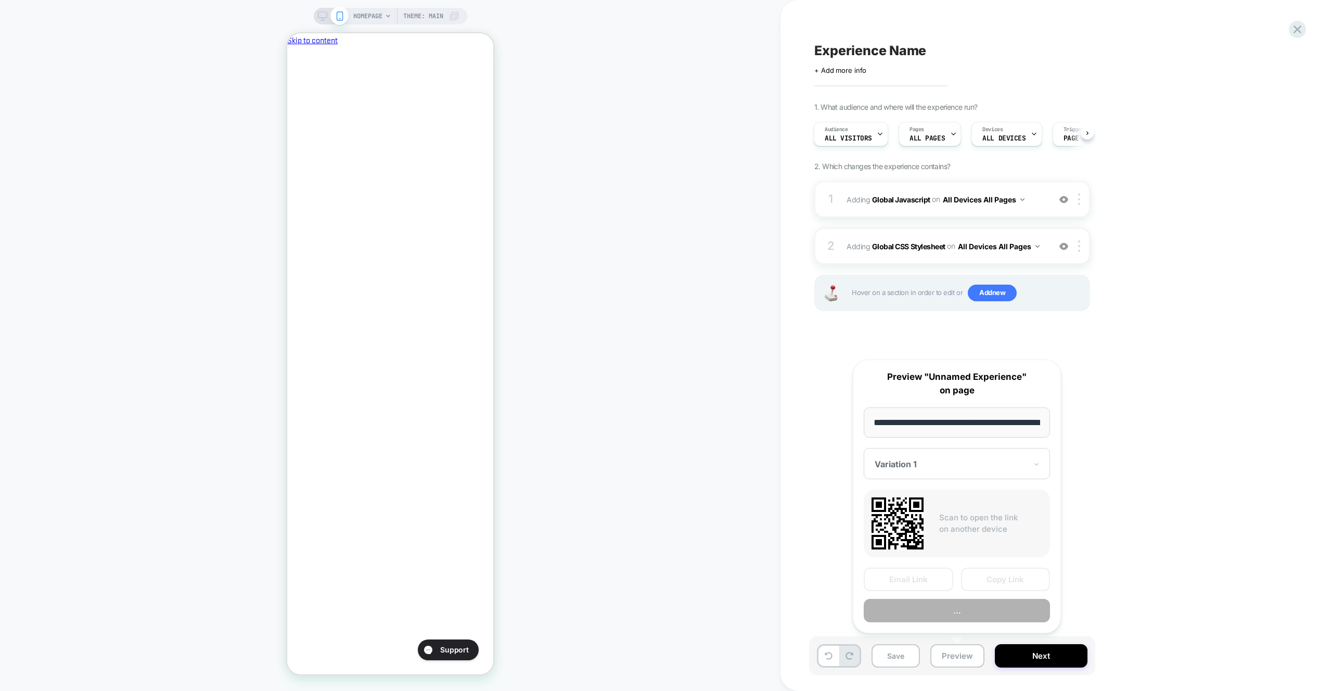
scroll to position [0, 0]
click at [962, 606] on button "..." at bounding box center [957, 610] width 186 height 23
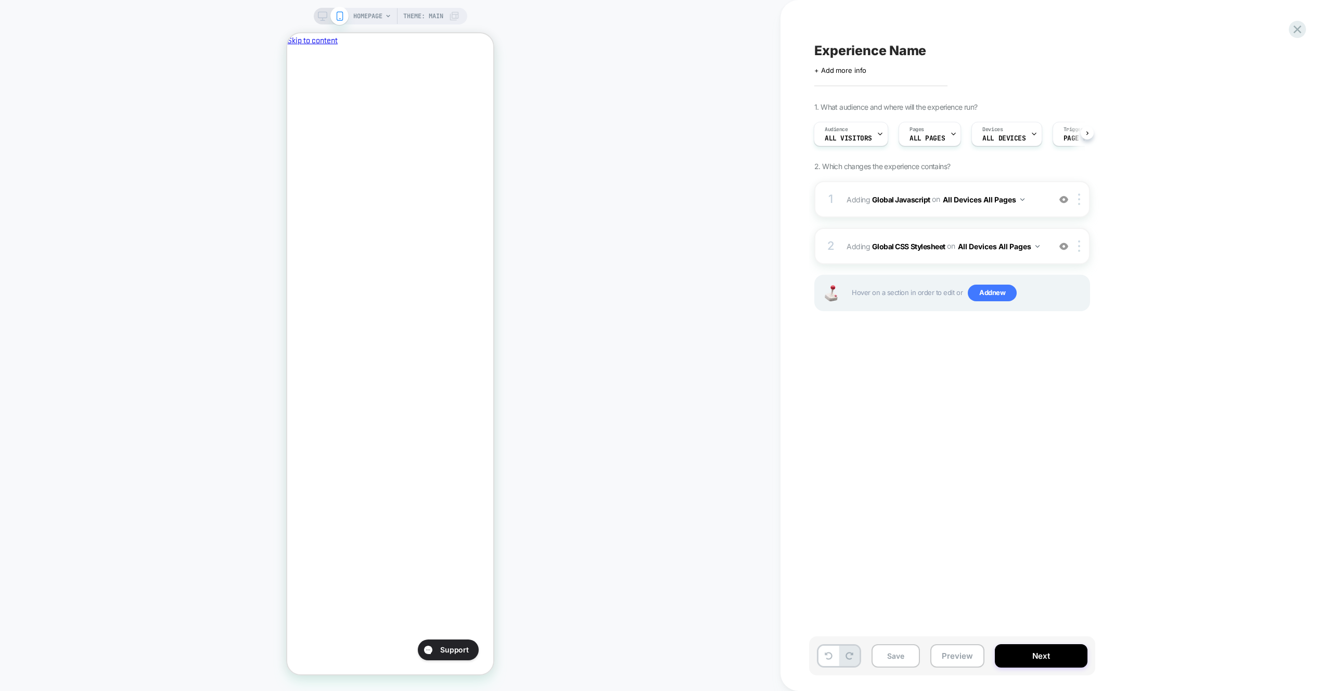
scroll to position [0, 179]
click at [979, 214] on div "1 Adding Global Javascript on All Devices All Pages Add Before Add After Target…" at bounding box center [953, 199] width 276 height 36
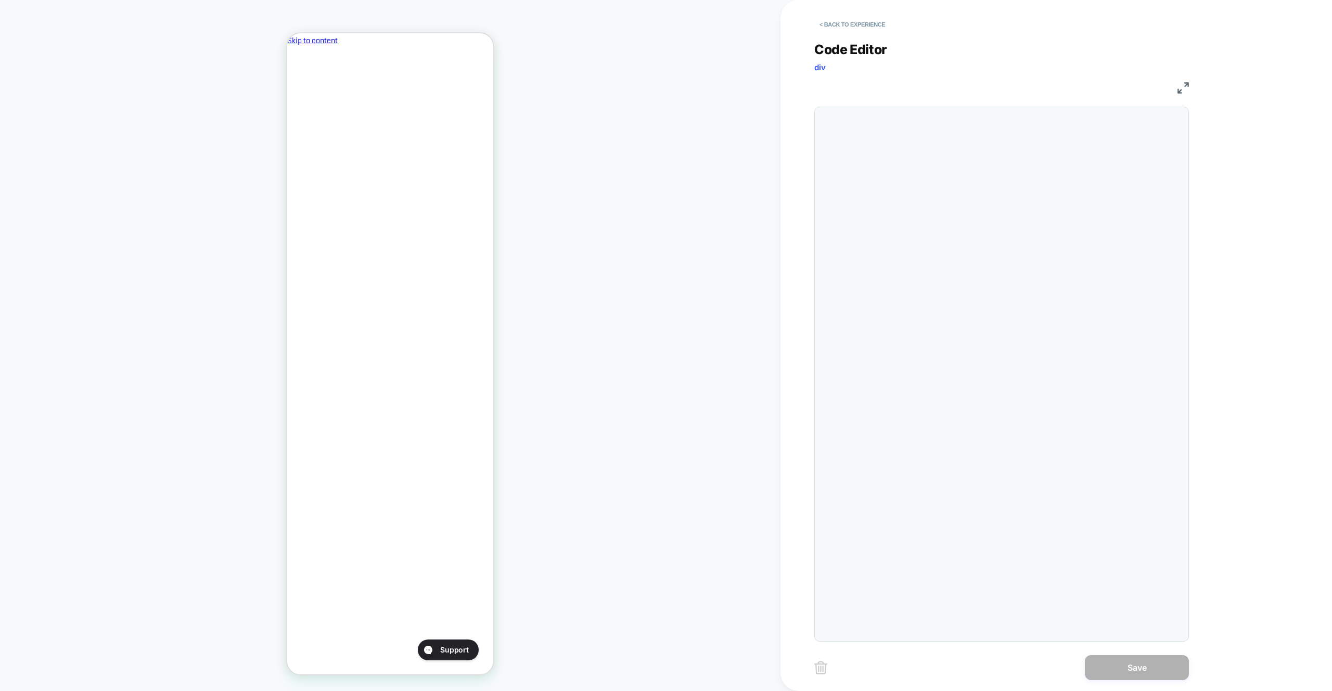
click at [862, 112] on div at bounding box center [862, 112] width 0 height 0
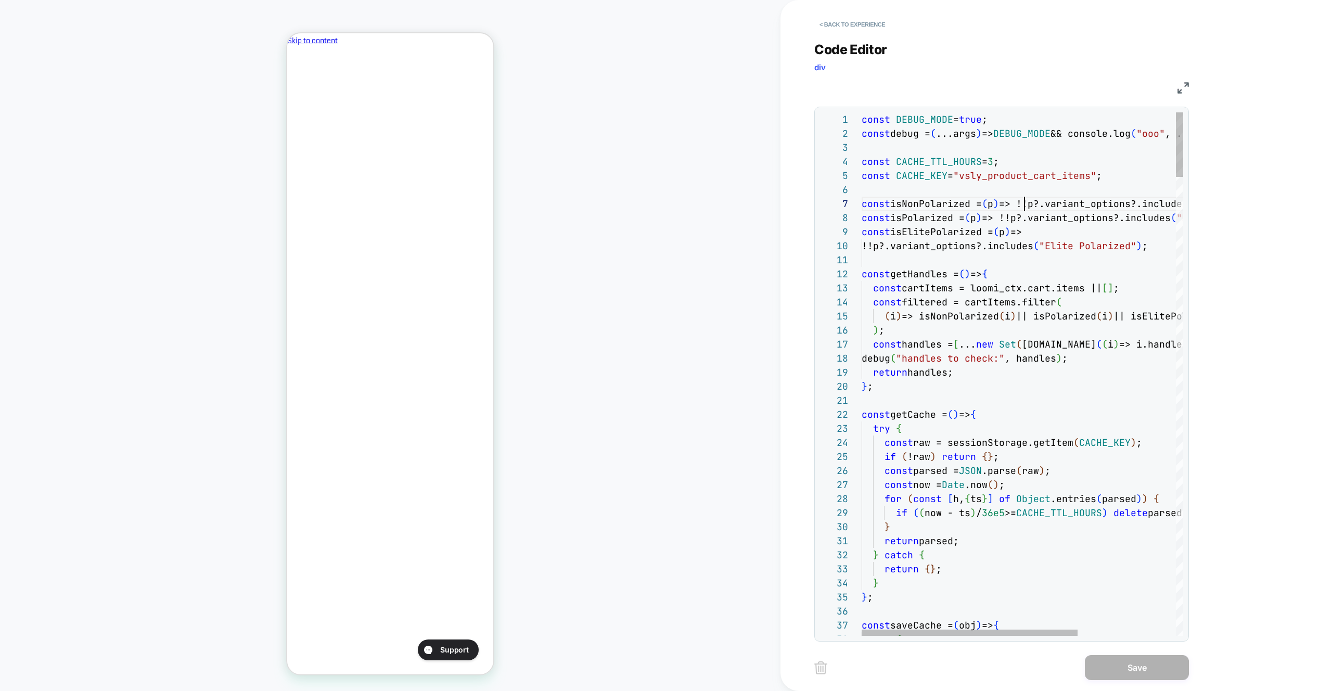
type textarea "**********"
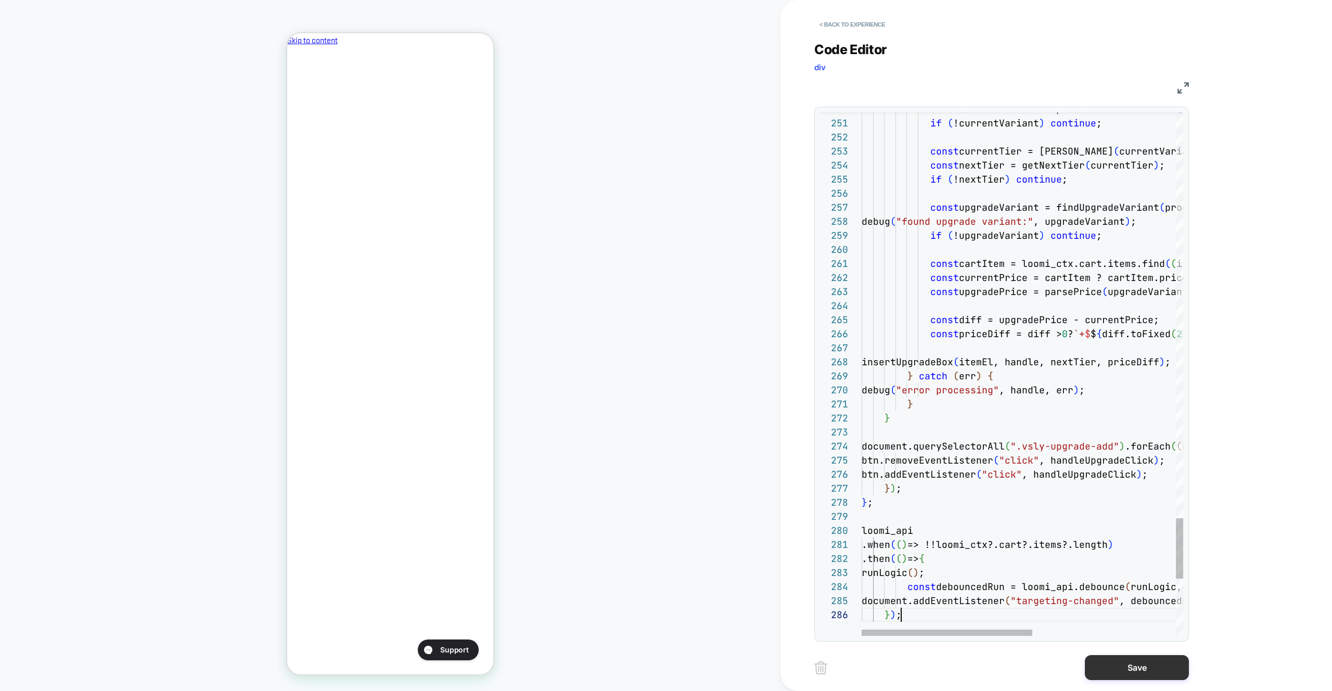
scroll to position [70, 40]
click at [1161, 677] on button "Save" at bounding box center [1137, 667] width 104 height 25
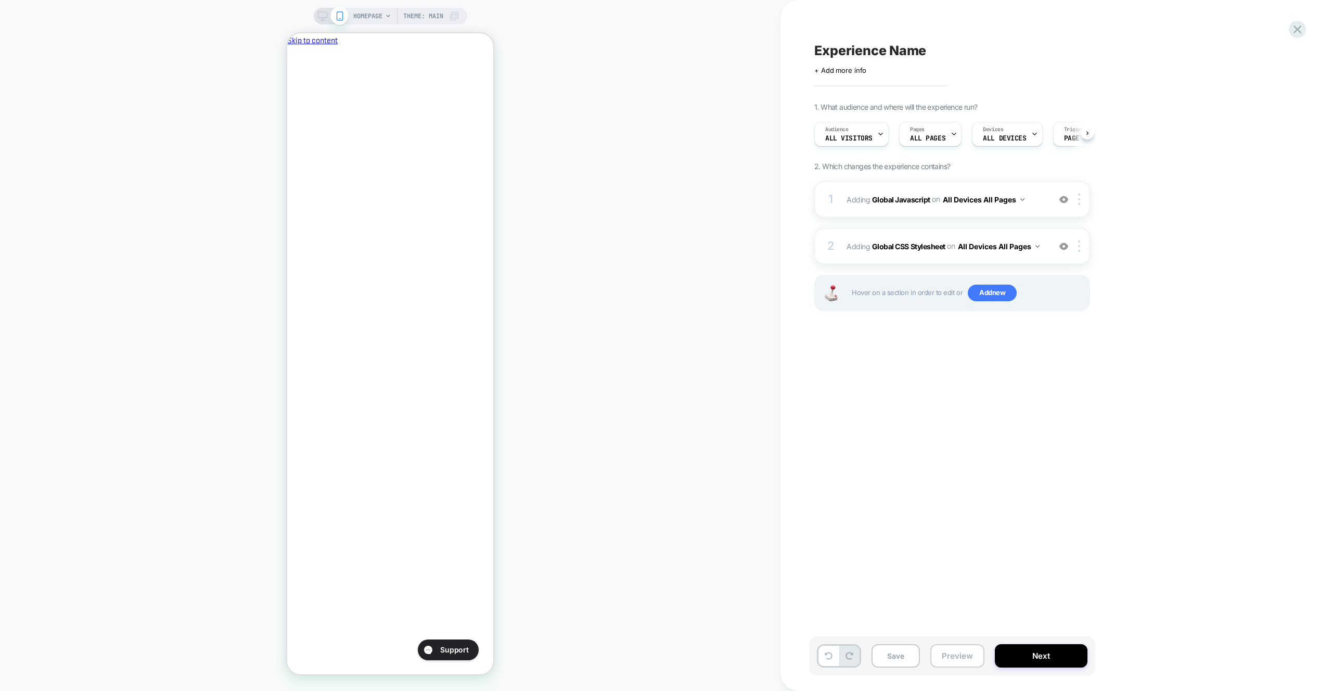
scroll to position [0, 1]
drag, startPoint x: 978, startPoint y: 657, endPoint x: 976, endPoint y: 644, distance: 12.5
click at [978, 657] on button "Preview" at bounding box center [958, 655] width 54 height 23
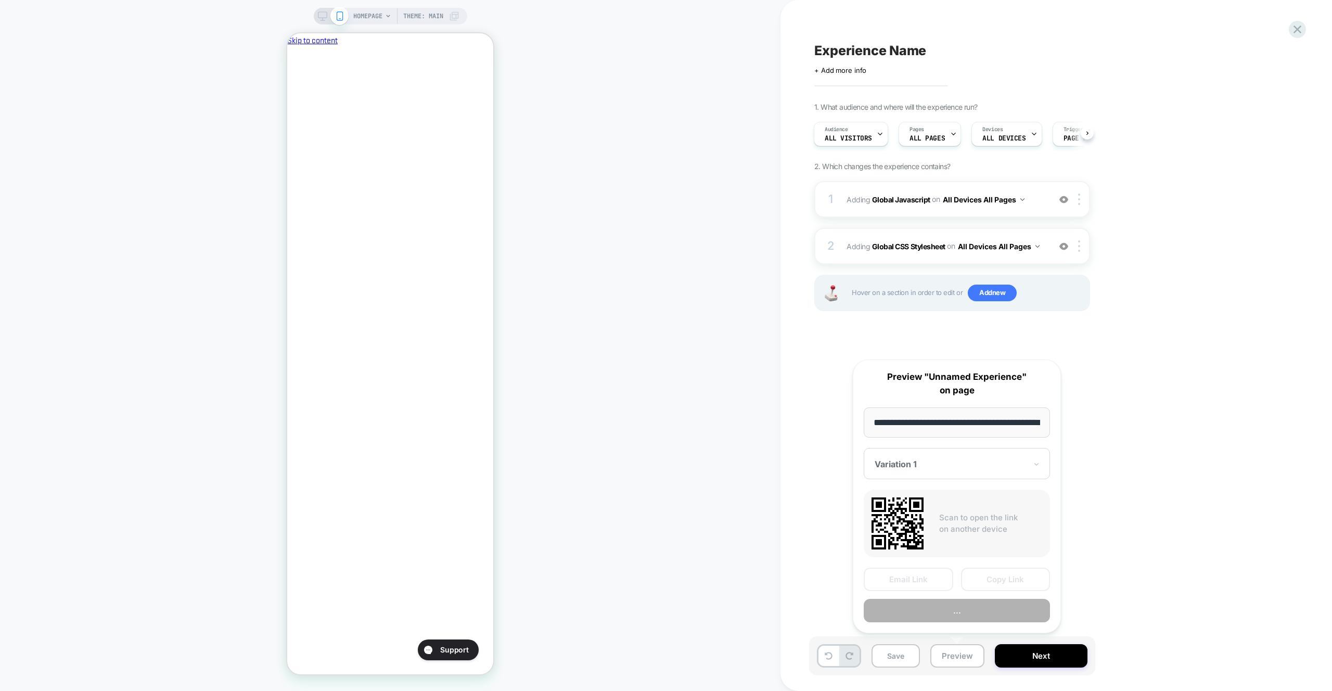
scroll to position [0, 44]
click at [977, 614] on button "Preview" at bounding box center [957, 611] width 186 height 23
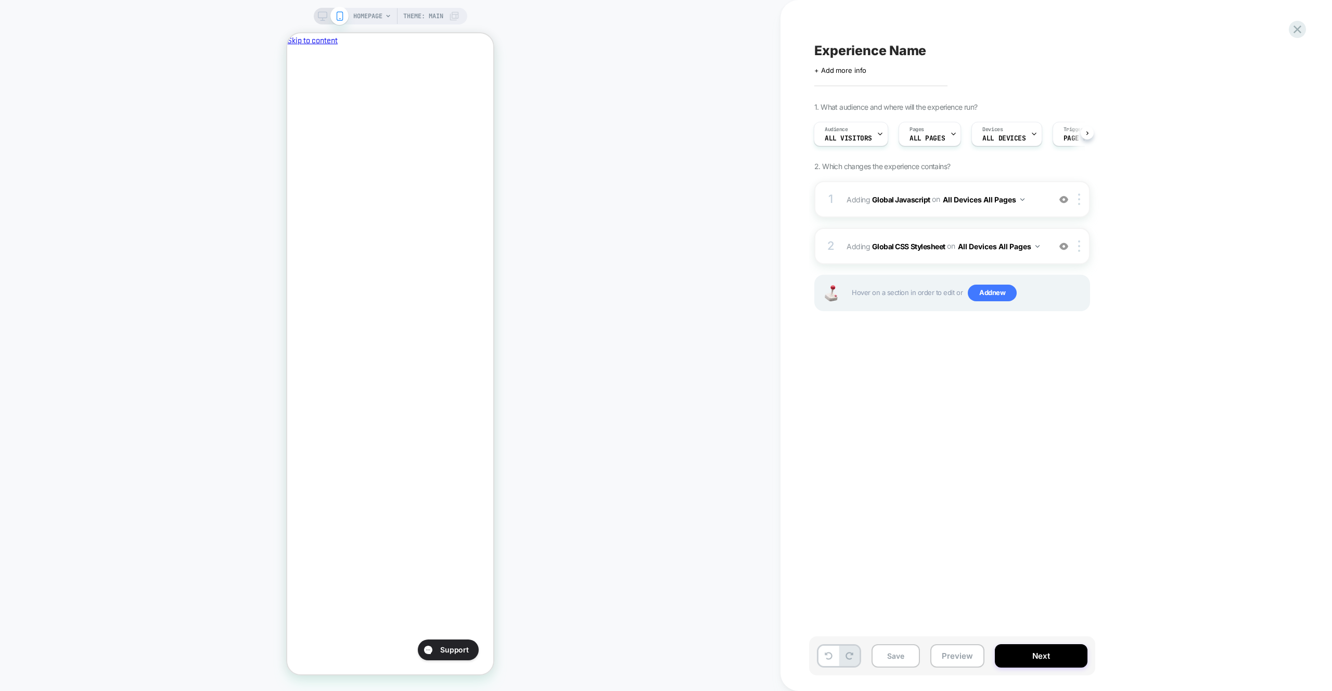
scroll to position [0, 0]
click at [1033, 210] on div "1 Adding Global Javascript on All Devices All Pages Add Before Add After Target…" at bounding box center [953, 199] width 276 height 36
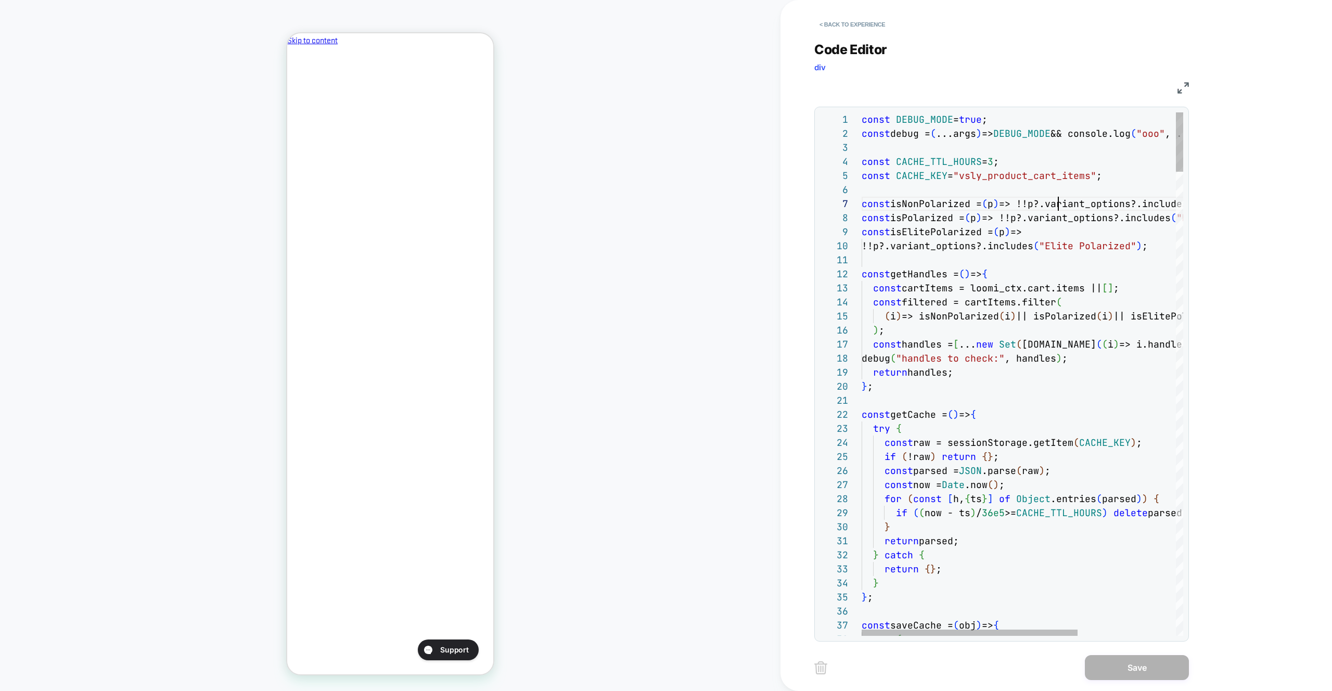
type textarea "**********"
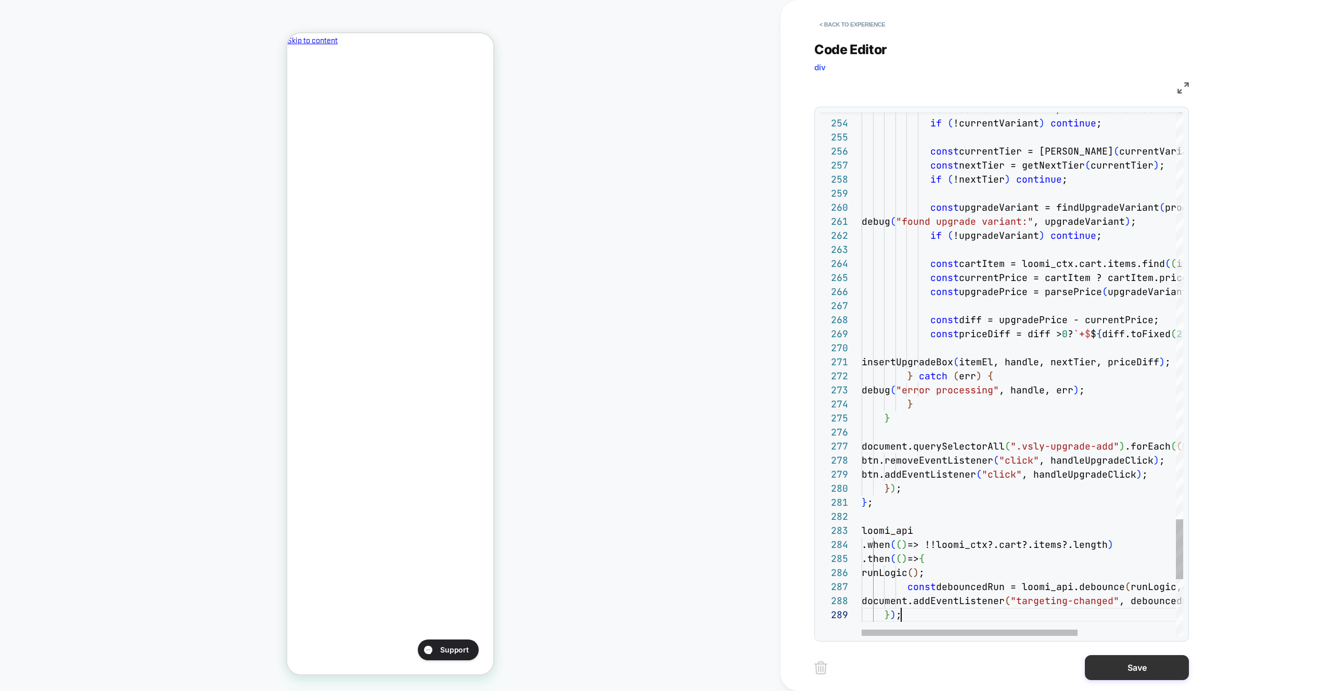
scroll to position [112, 40]
click at [1137, 672] on button "Save" at bounding box center [1137, 667] width 104 height 25
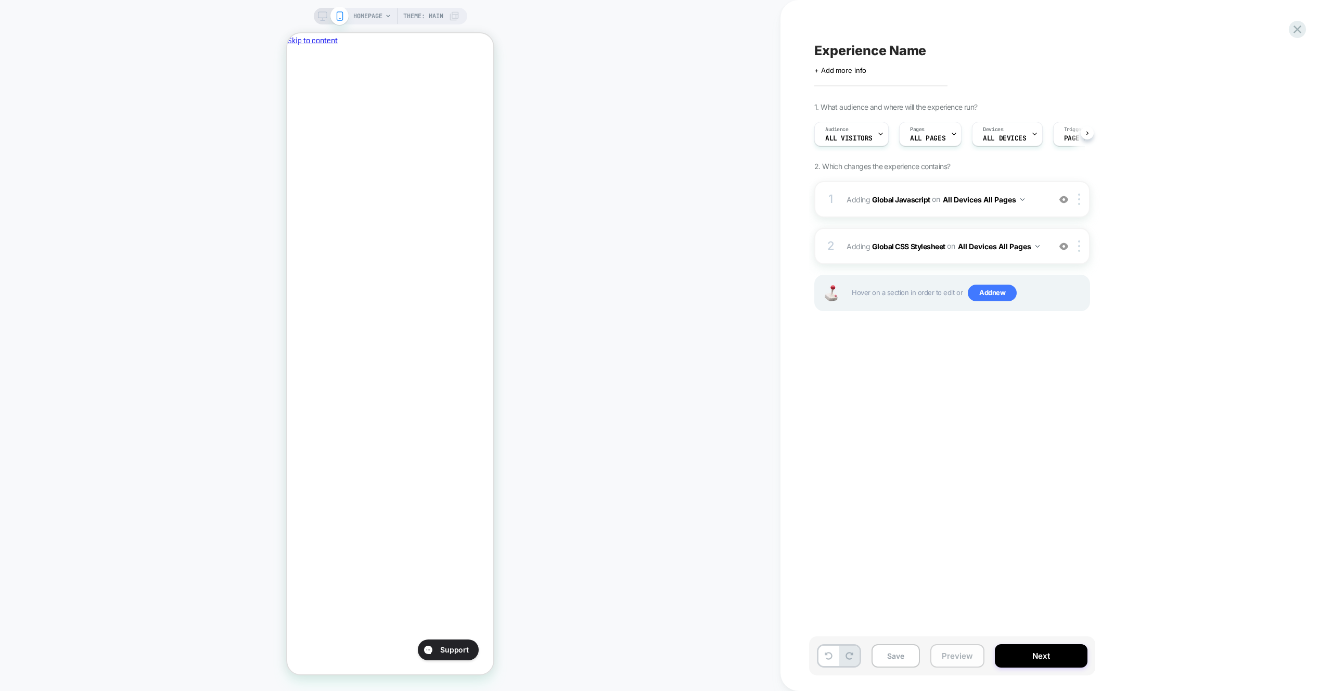
drag, startPoint x: 944, startPoint y: 653, endPoint x: 949, endPoint y: 644, distance: 10.0
click at [944, 653] on button "Preview" at bounding box center [958, 655] width 54 height 23
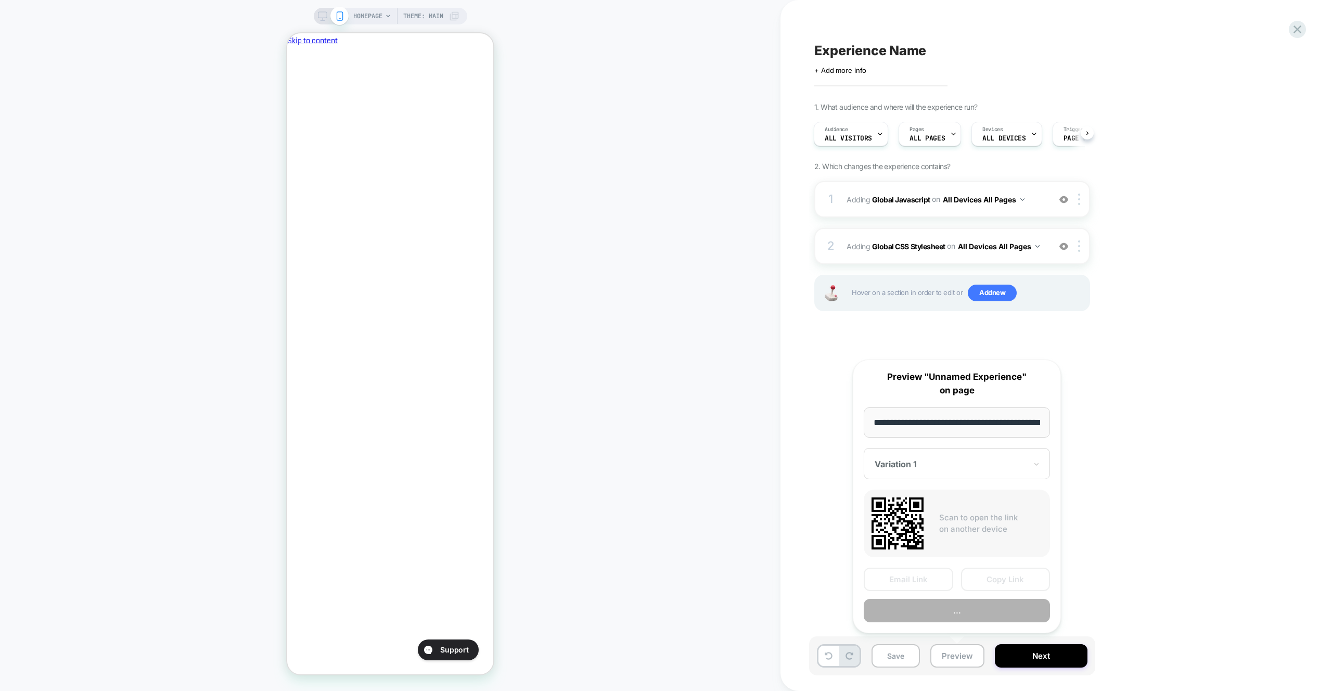
scroll to position [0, 44]
click at [966, 612] on button "Preview" at bounding box center [957, 611] width 186 height 23
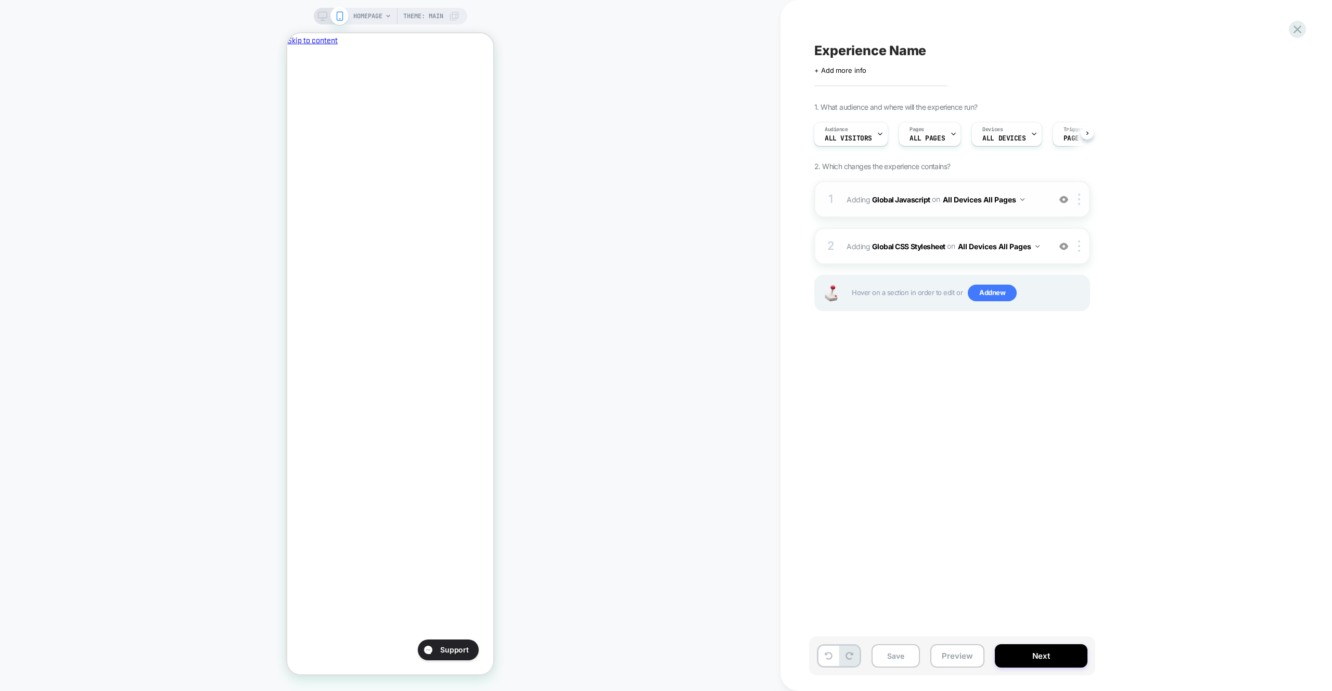
scroll to position [0, 0]
click at [1040, 182] on div "1 Adding Global Javascript on All Devices All Pages Add Before Add After Target…" at bounding box center [953, 199] width 276 height 36
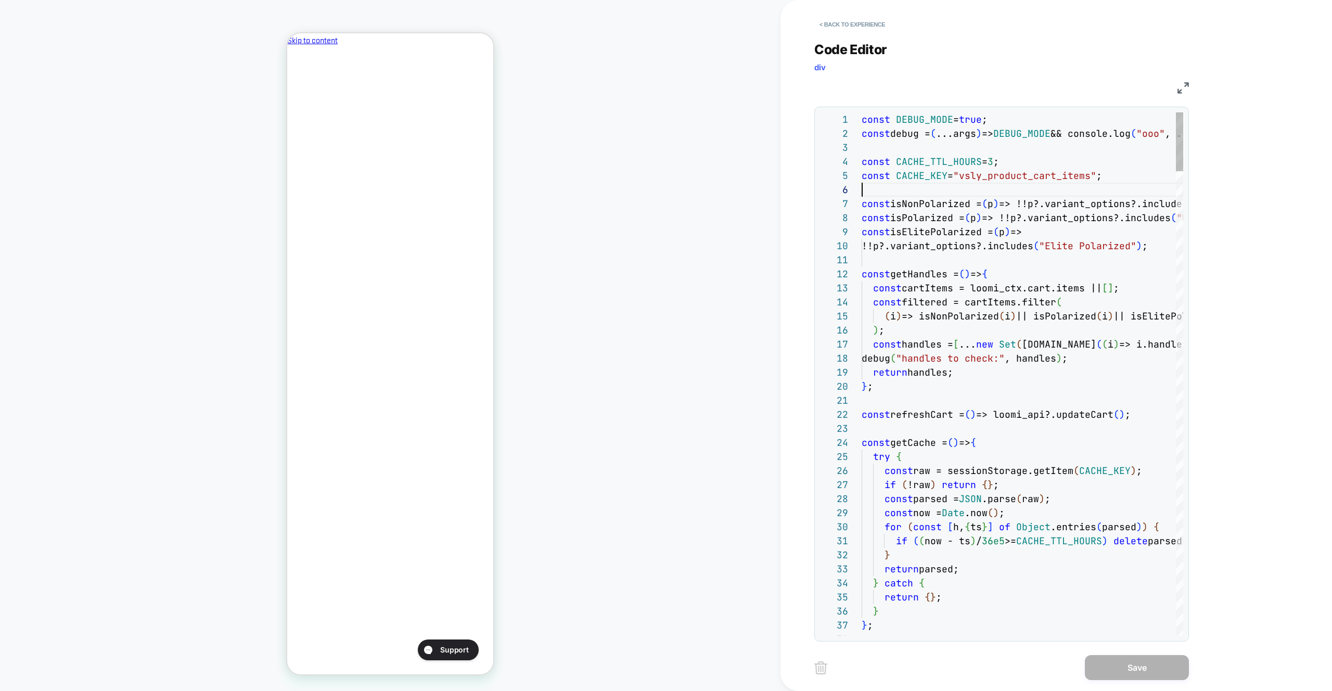
click at [1044, 186] on div at bounding box center [1023, 190] width 322 height 14
type textarea "**********"
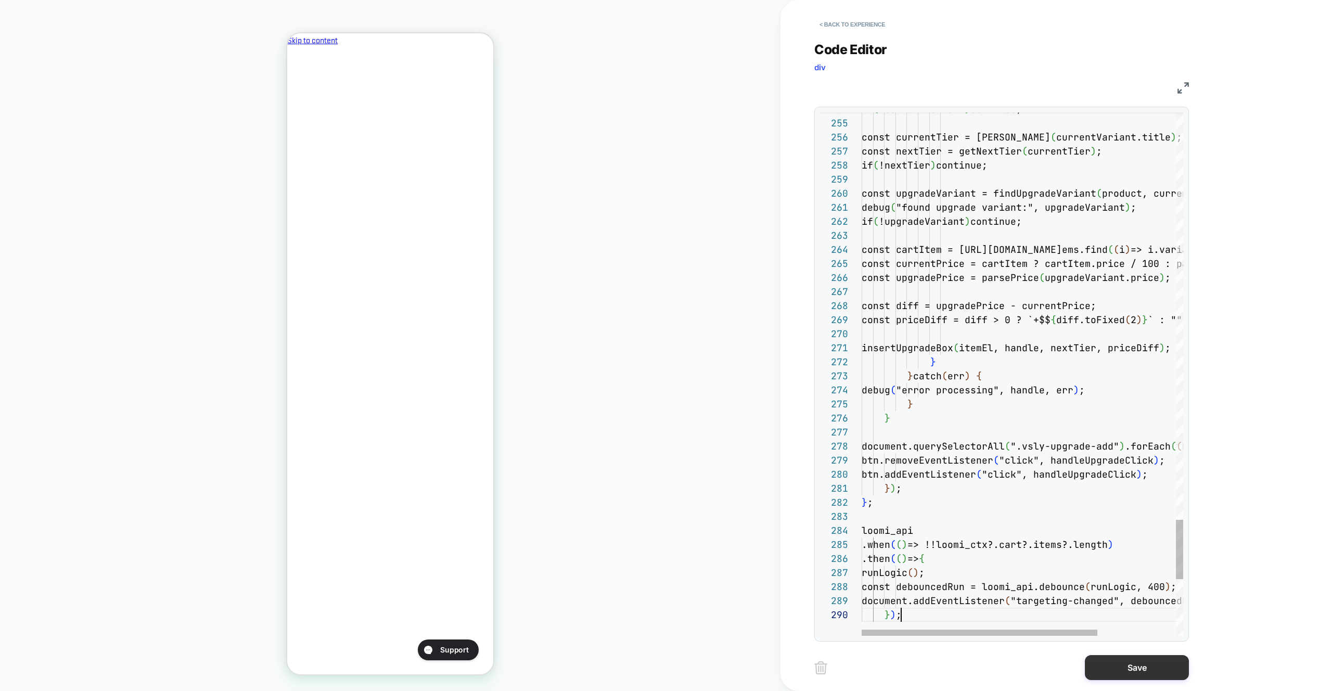
scroll to position [126, 40]
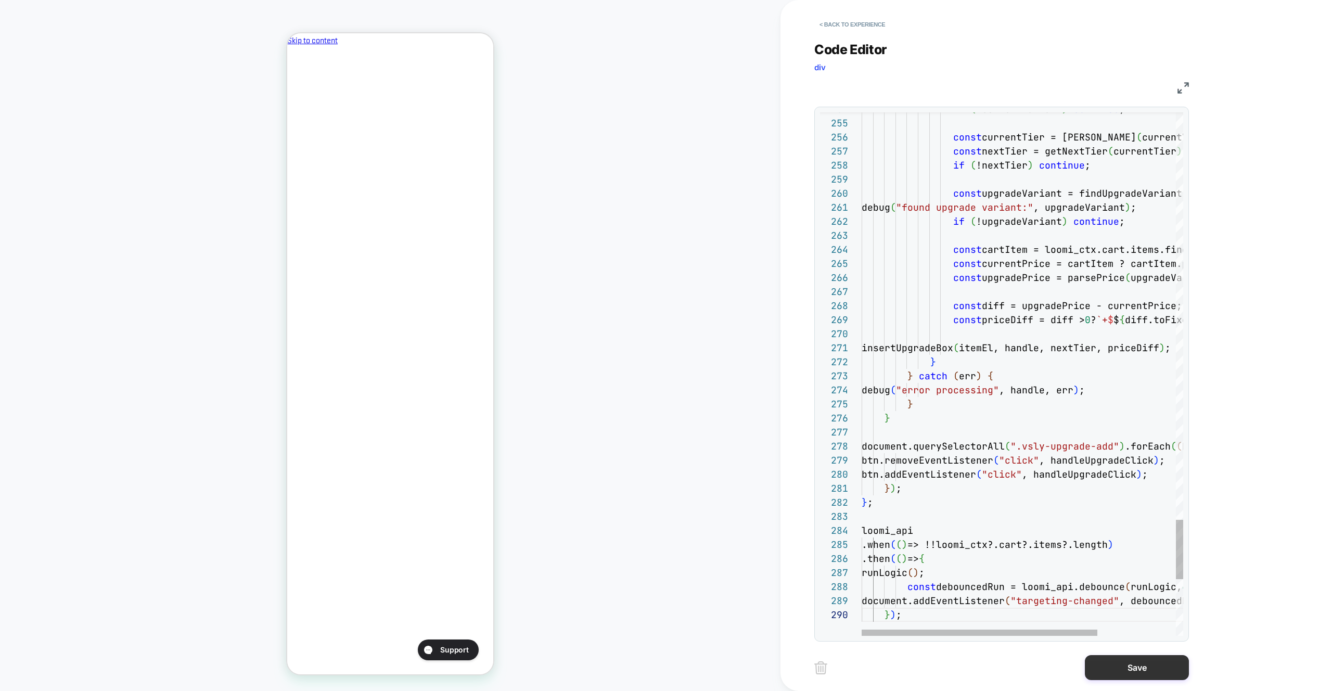
drag, startPoint x: 1103, startPoint y: 656, endPoint x: 1087, endPoint y: 656, distance: 16.7
click at [1103, 656] on button "Save" at bounding box center [1137, 667] width 104 height 25
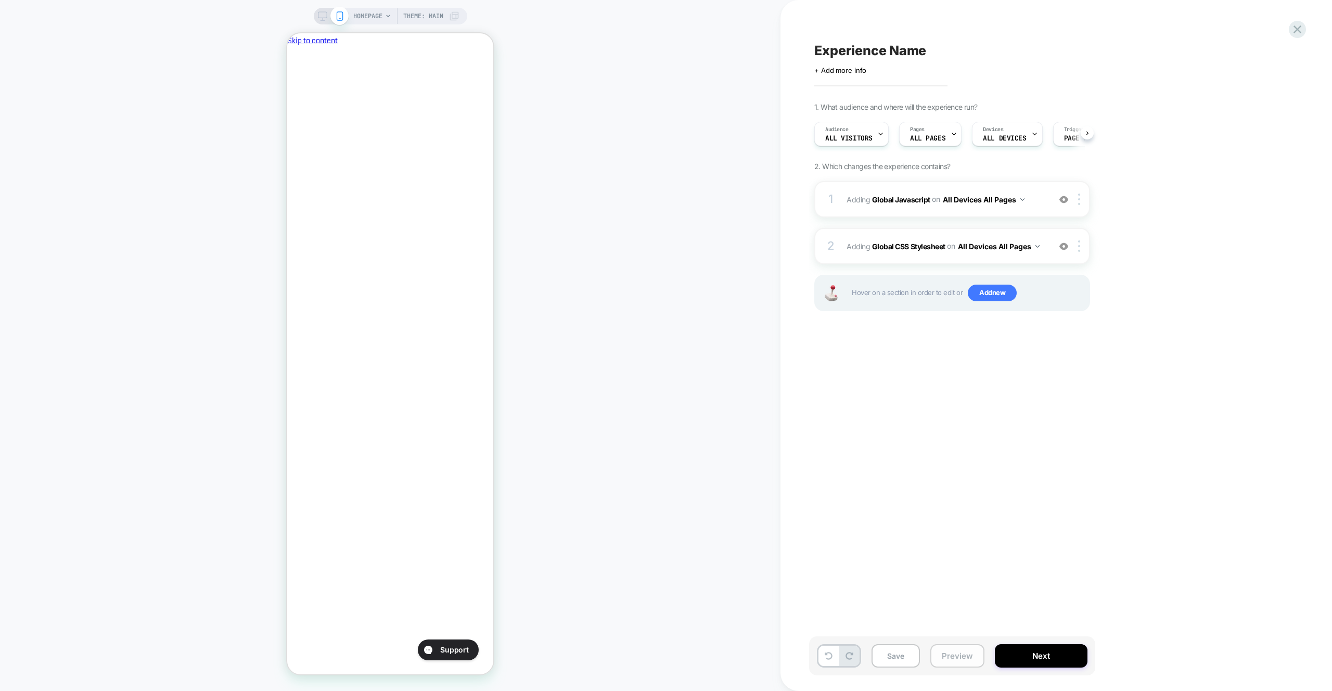
drag, startPoint x: 963, startPoint y: 655, endPoint x: 963, endPoint y: 648, distance: 6.8
click at [963, 654] on button "Preview" at bounding box center [958, 655] width 54 height 23
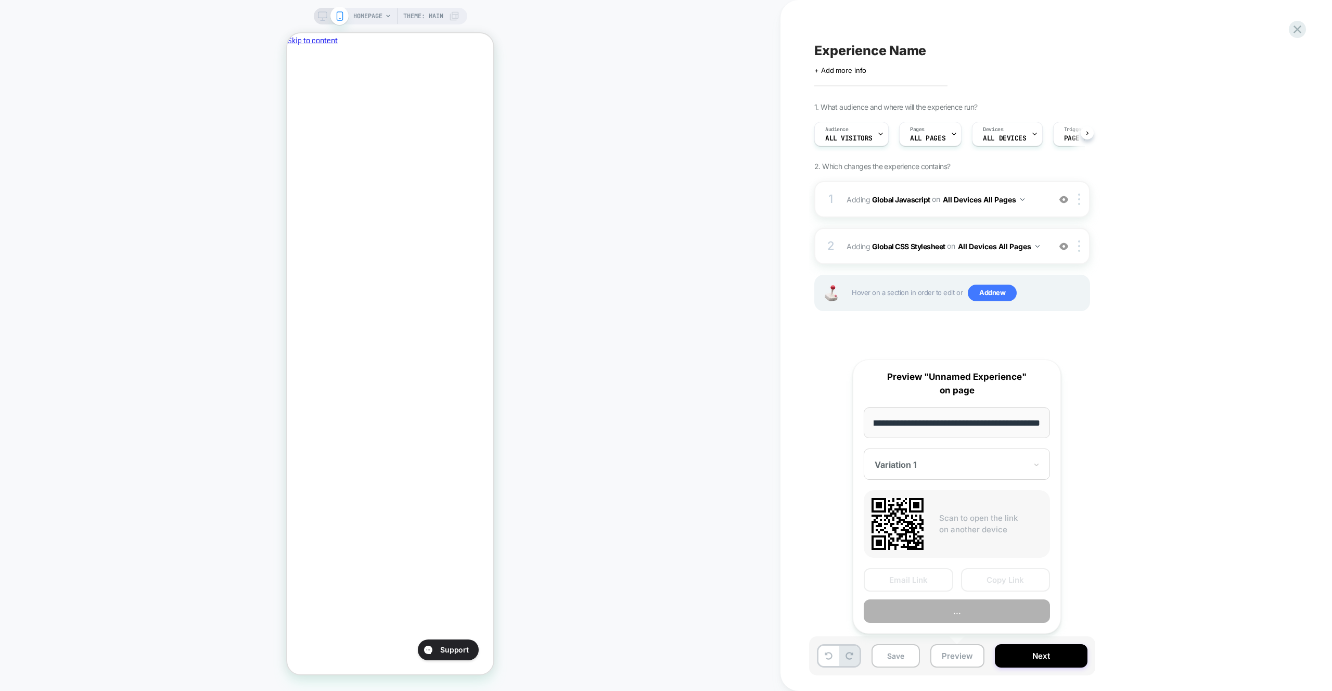
scroll to position [0, 1]
click at [954, 608] on button "..." at bounding box center [957, 611] width 186 height 23
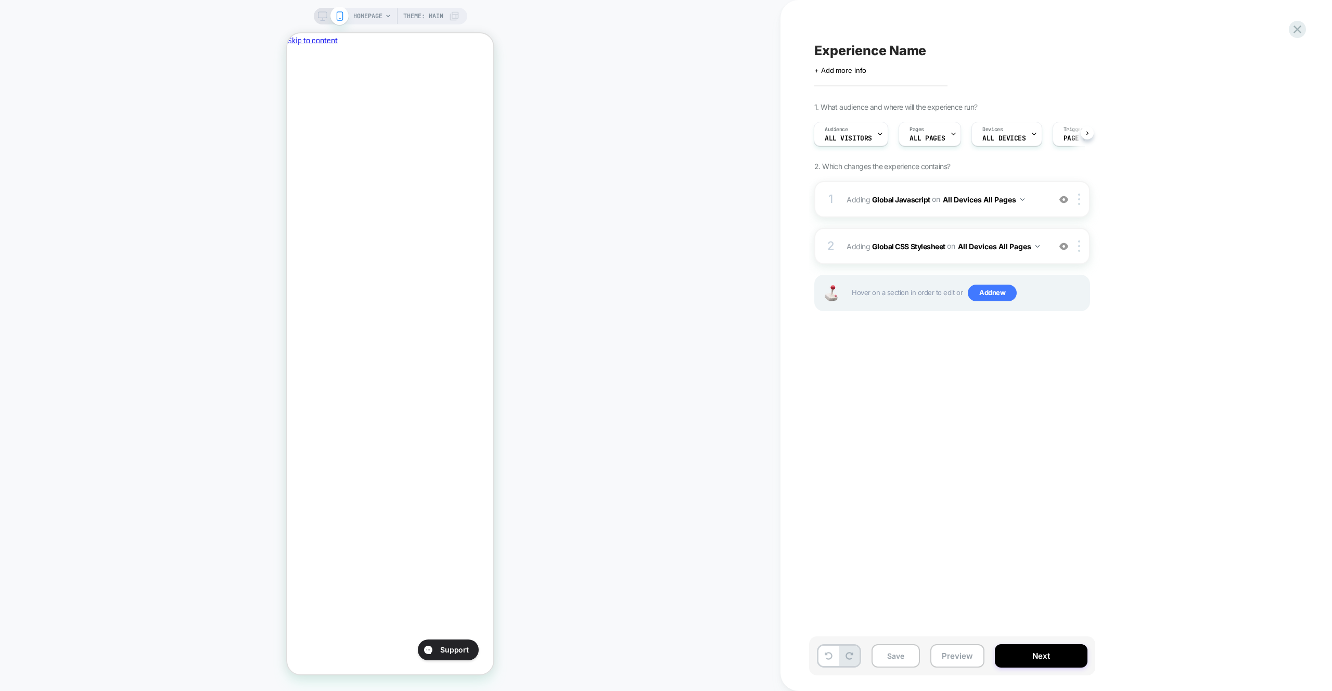
scroll to position [0, 179]
drag, startPoint x: 947, startPoint y: 654, endPoint x: 955, endPoint y: 645, distance: 11.4
click at [947, 654] on button "Preview" at bounding box center [958, 655] width 54 height 23
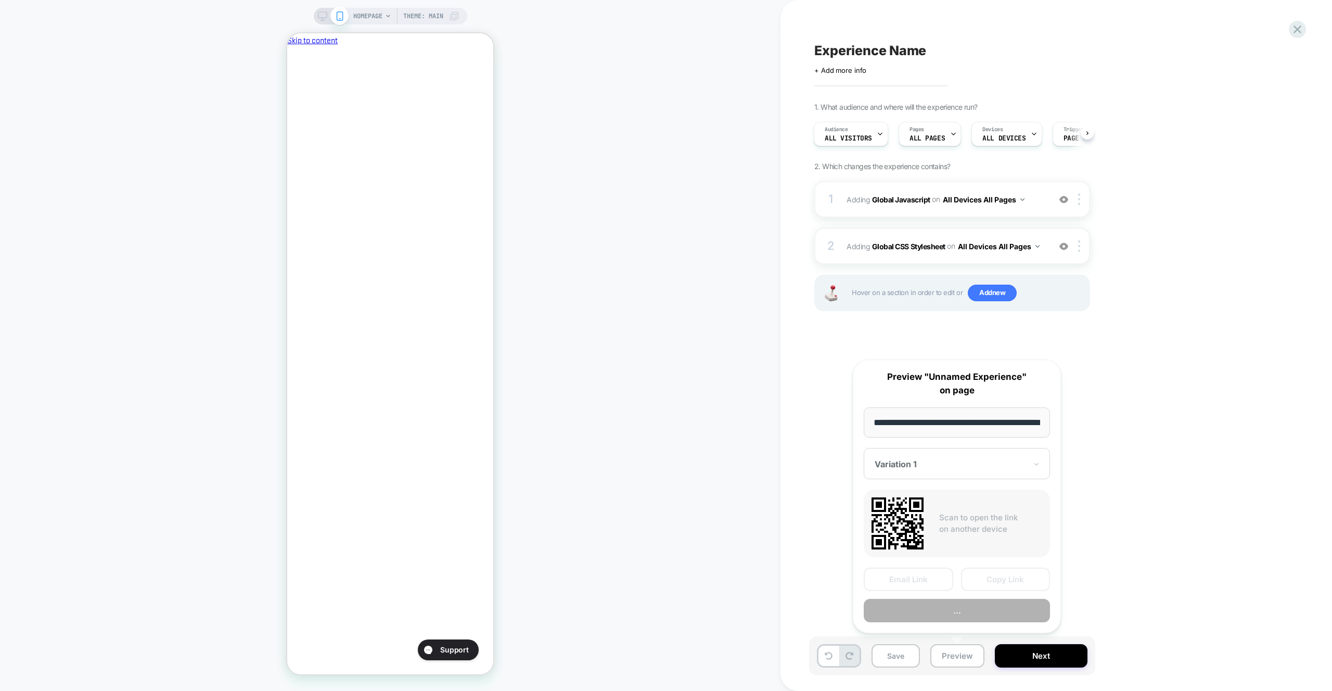
scroll to position [0, 44]
click at [994, 581] on button "Copy Link" at bounding box center [1006, 579] width 90 height 23
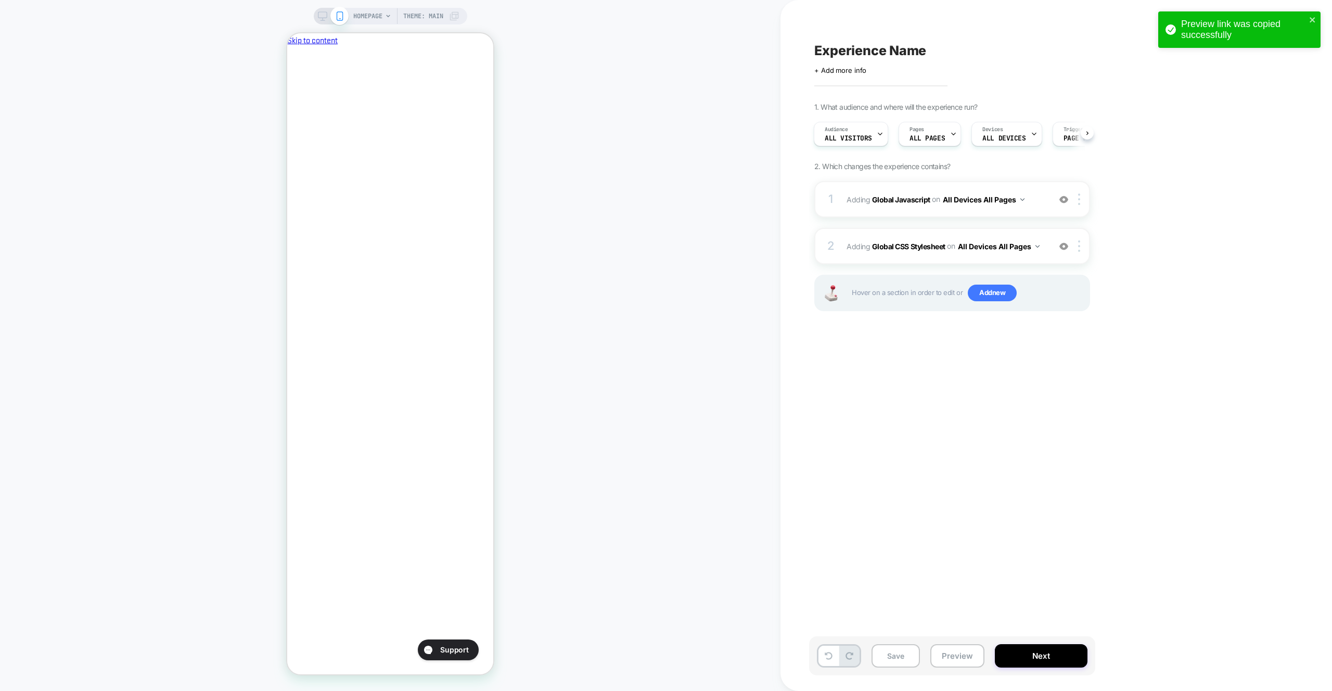
scroll to position [0, 1]
click at [1019, 213] on div "1 Adding Global Javascript on All Devices All Pages Add Before Add After Target…" at bounding box center [953, 199] width 276 height 36
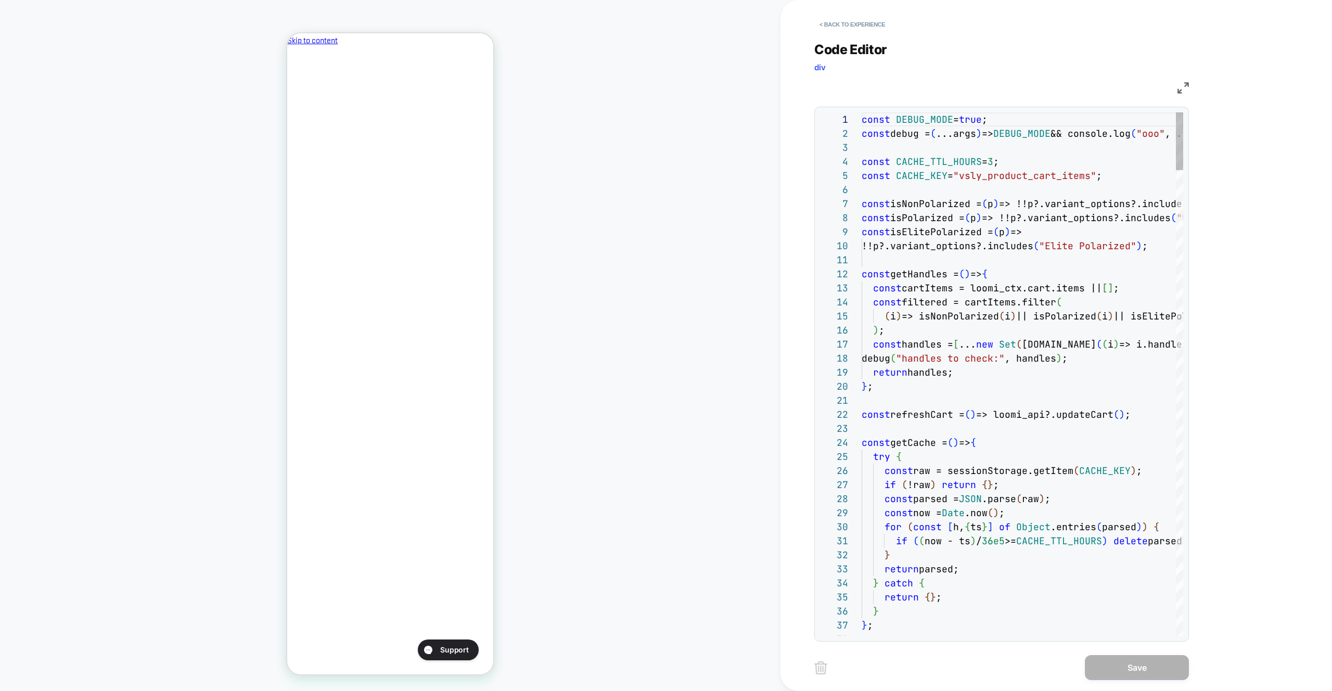
scroll to position [98, 180]
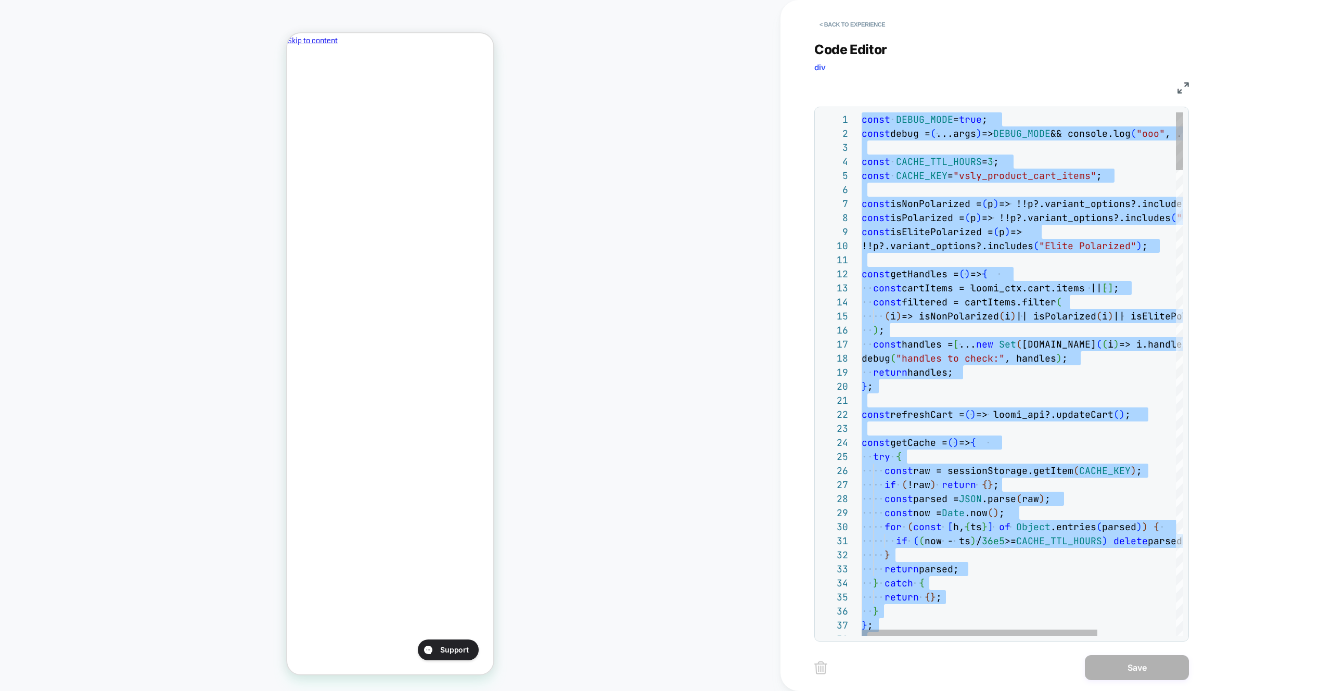
type textarea "**********"
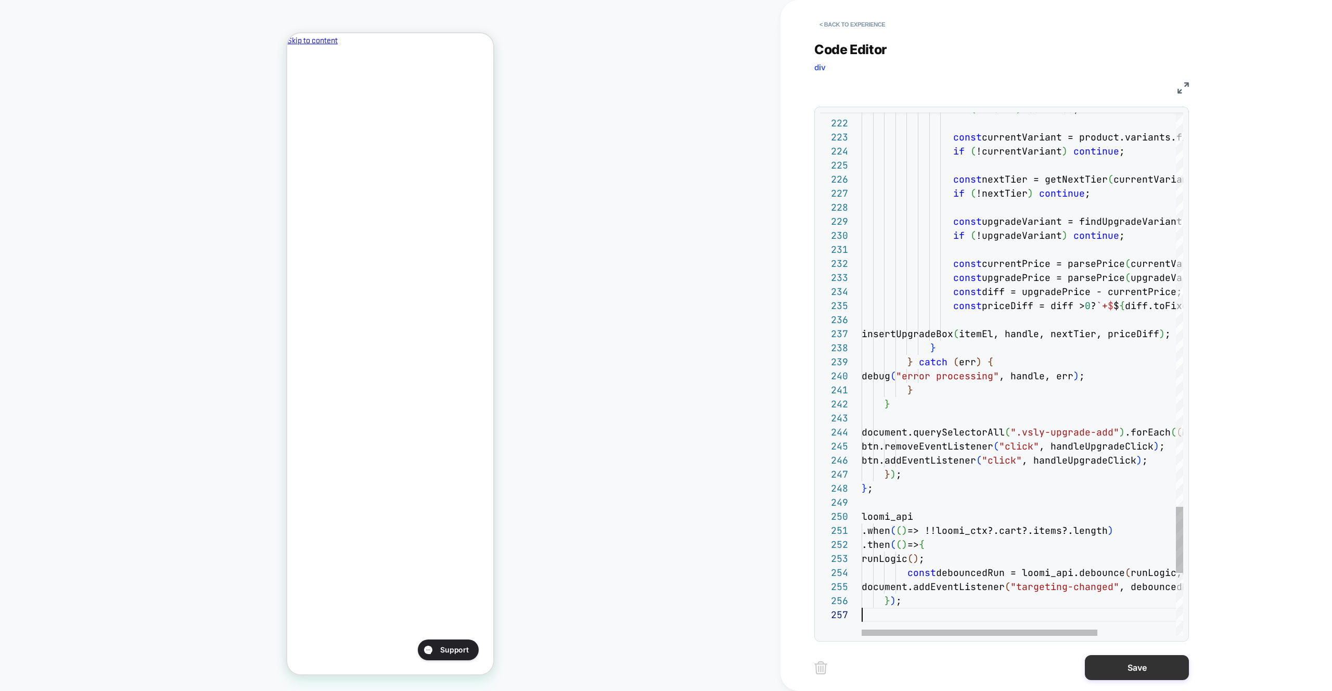
click at [1113, 668] on button "Save" at bounding box center [1137, 667] width 104 height 25
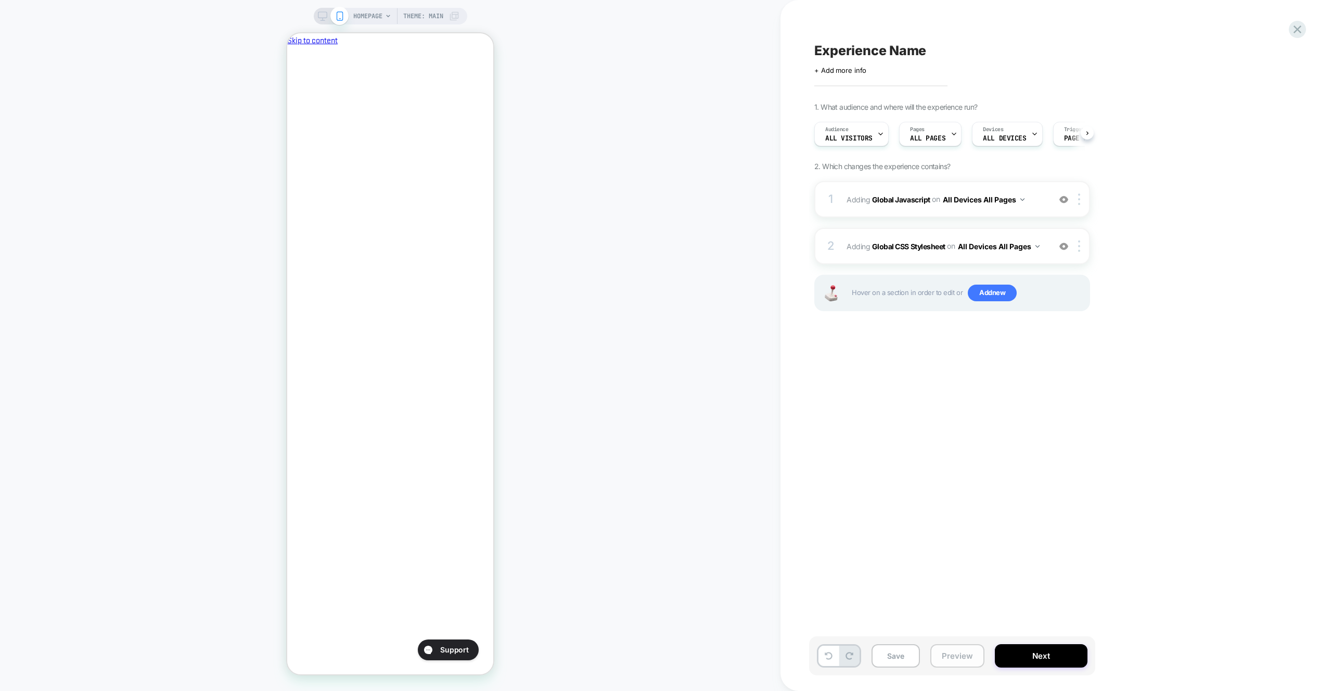
click at [979, 663] on button "Preview" at bounding box center [958, 655] width 54 height 23
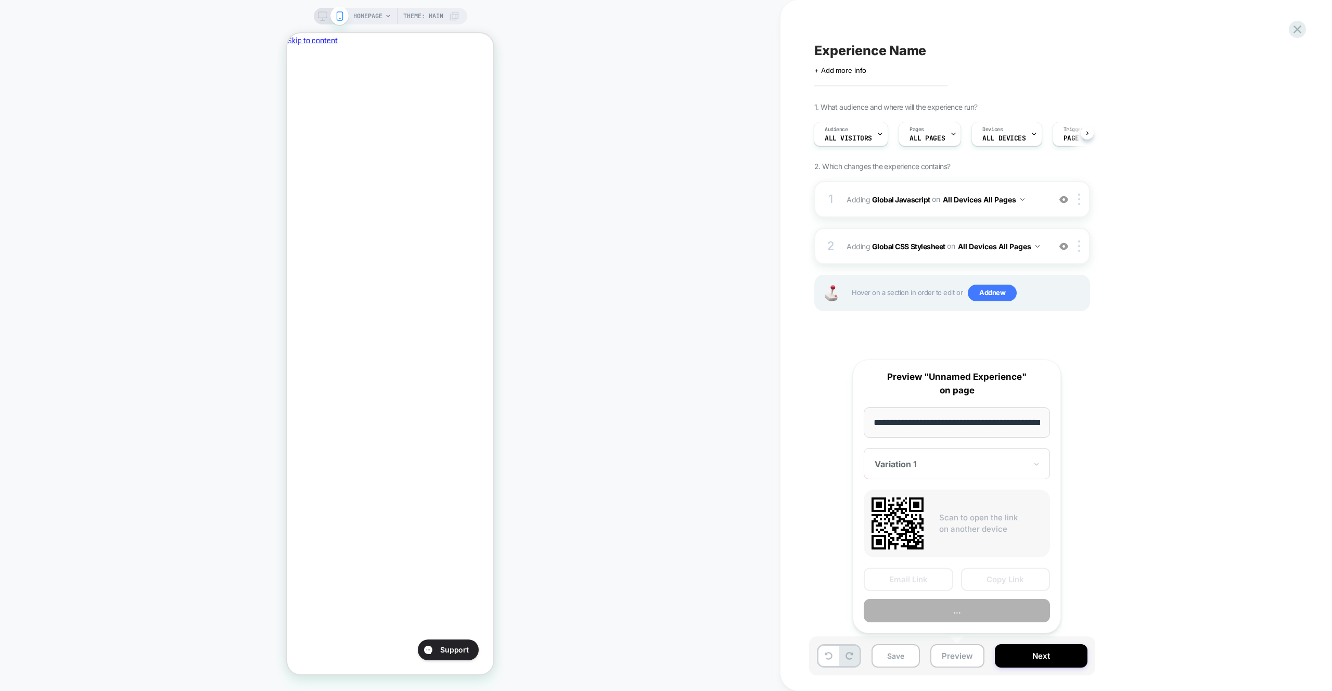
scroll to position [0, 44]
click at [961, 605] on button "Preview" at bounding box center [957, 611] width 186 height 23
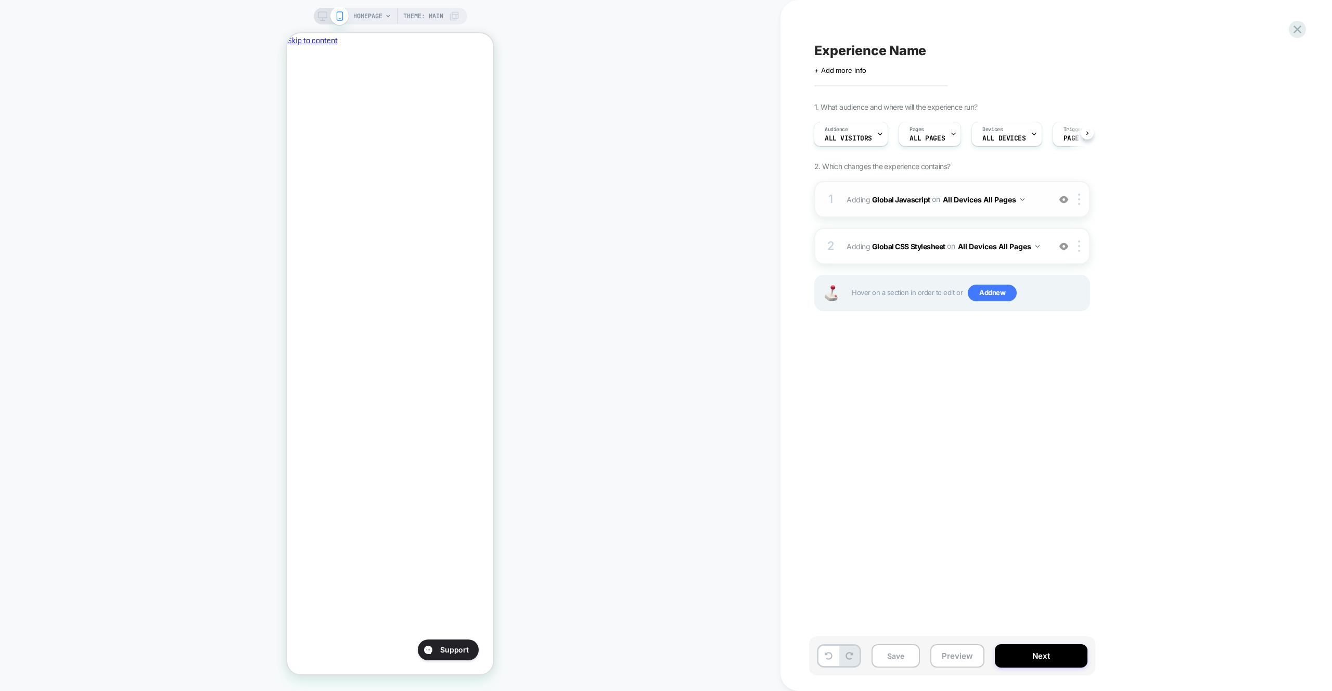
scroll to position [0, 0]
click at [999, 211] on div "1 Adding Global Javascript on All Devices All Pages Add Before Add After Target…" at bounding box center [953, 199] width 276 height 36
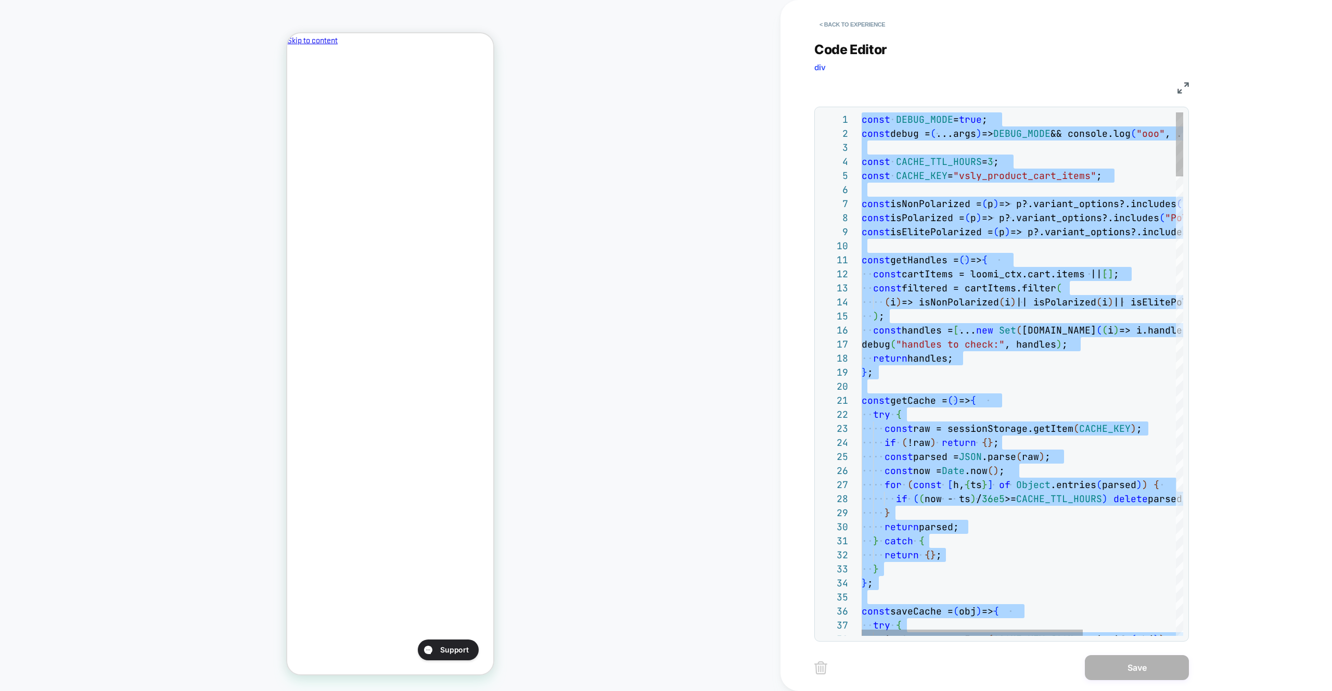
type textarea "**********"
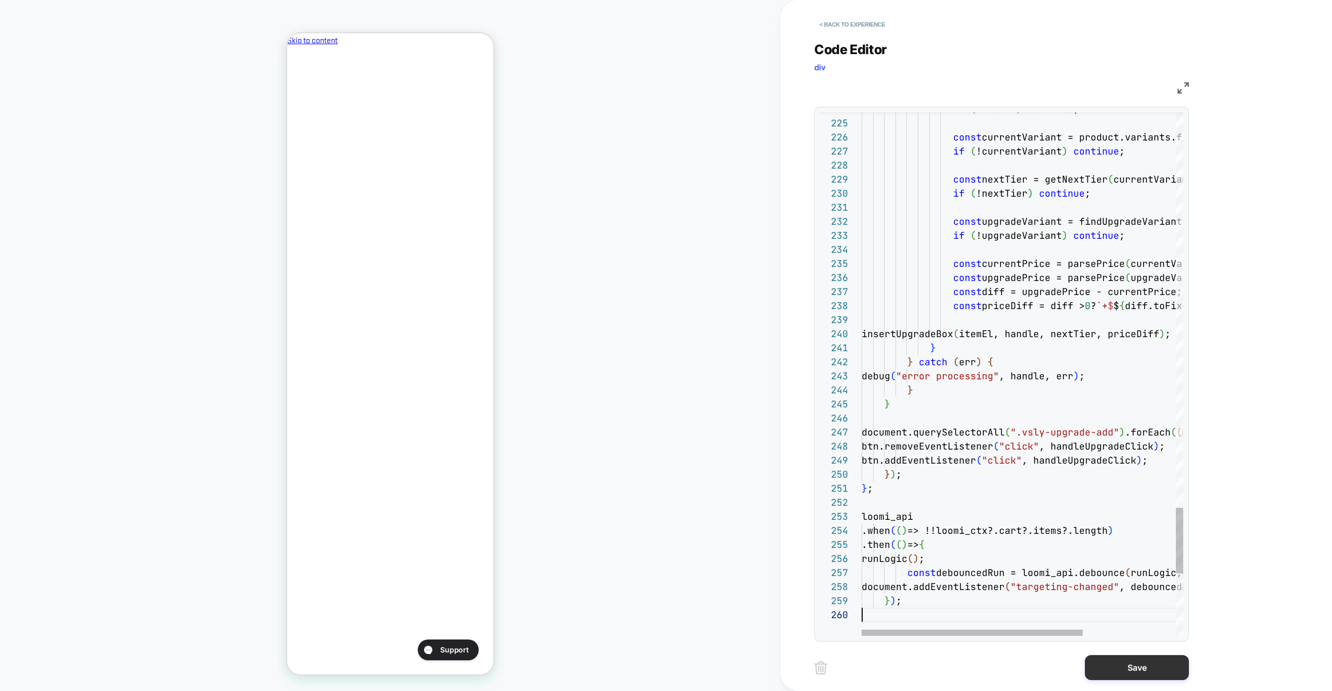
click at [1089, 670] on button "Save" at bounding box center [1137, 667] width 104 height 25
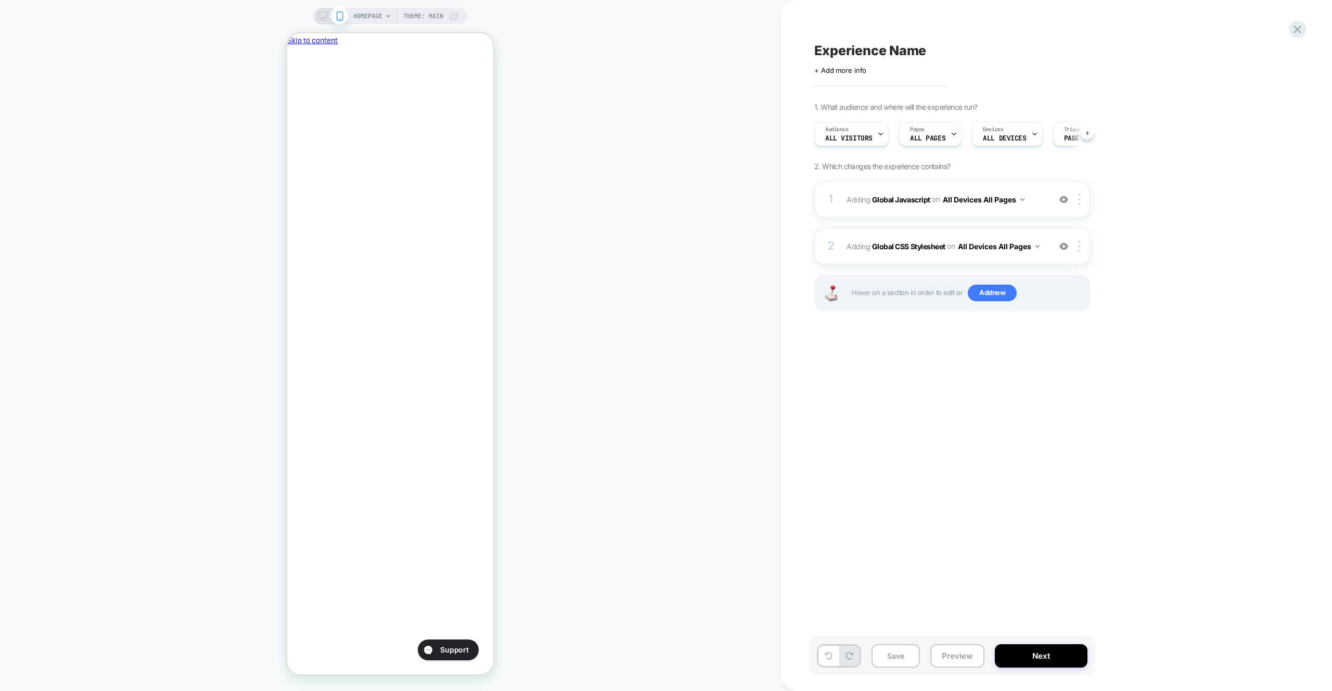
click at [976, 669] on div "Save Preview Next" at bounding box center [952, 656] width 286 height 39
drag, startPoint x: 972, startPoint y: 661, endPoint x: 971, endPoint y: 645, distance: 15.2
click at [972, 660] on button "Preview" at bounding box center [958, 655] width 54 height 23
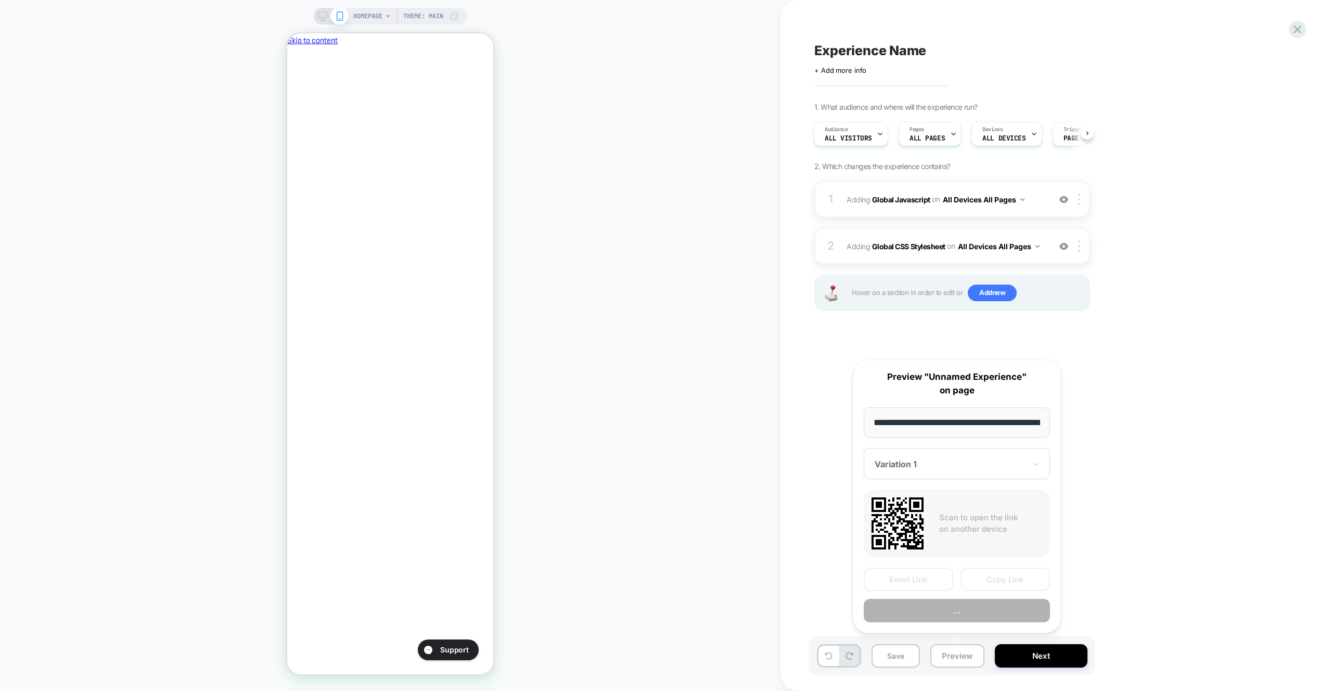
scroll to position [0, 44]
click at [967, 629] on div "**********" at bounding box center [957, 497] width 208 height 274
click at [966, 620] on button "Preview" at bounding box center [957, 611] width 186 height 23
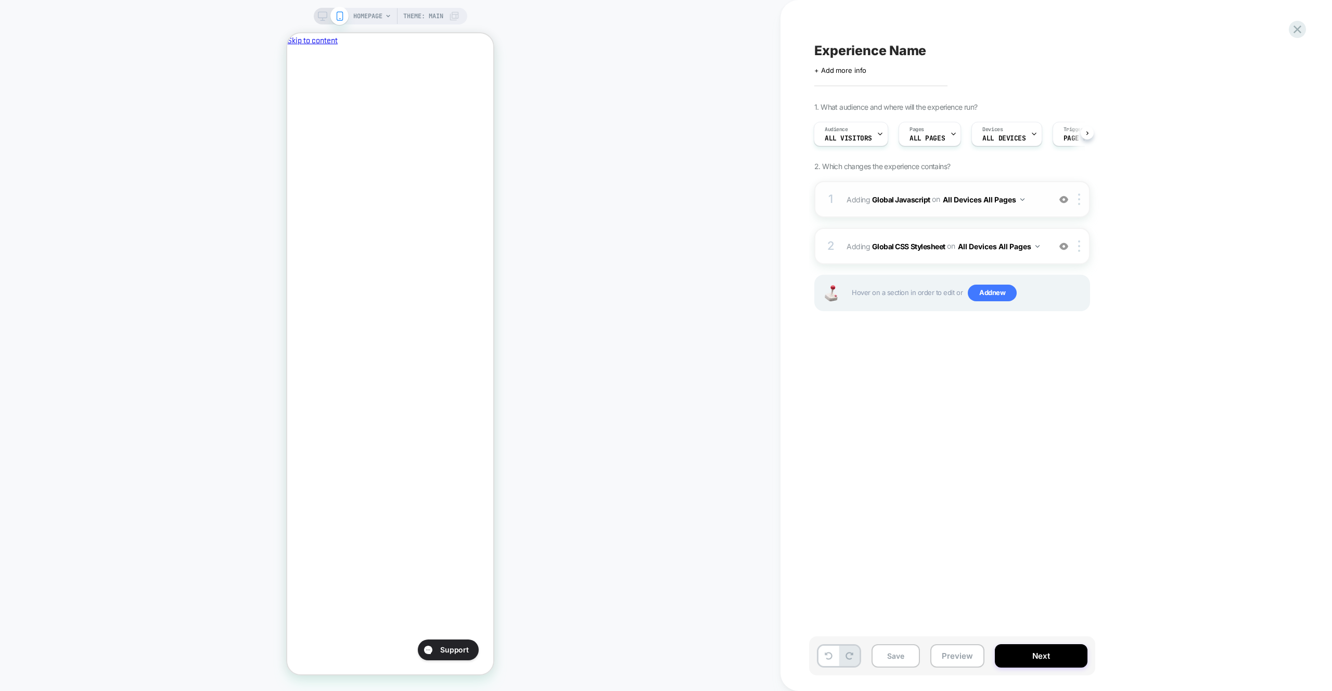
click at [1032, 204] on span "Adding Global Javascript on All Devices All Pages" at bounding box center [946, 199] width 198 height 15
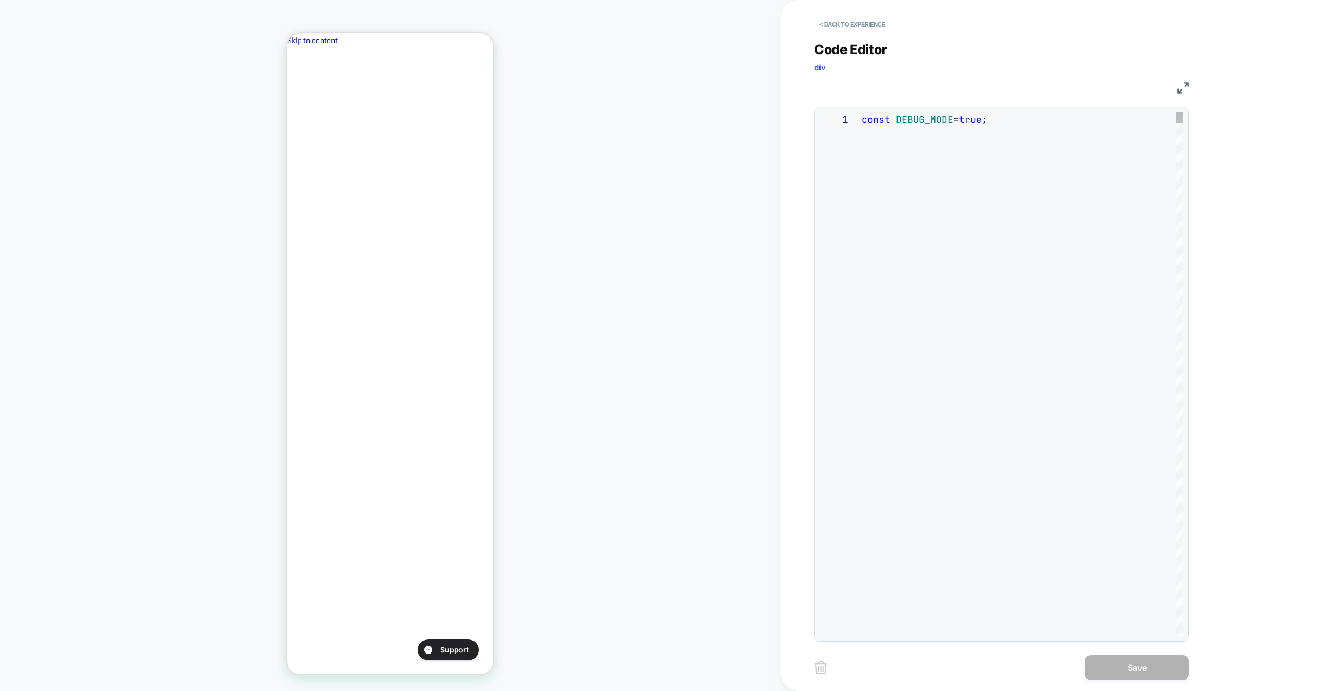
scroll to position [56, 185]
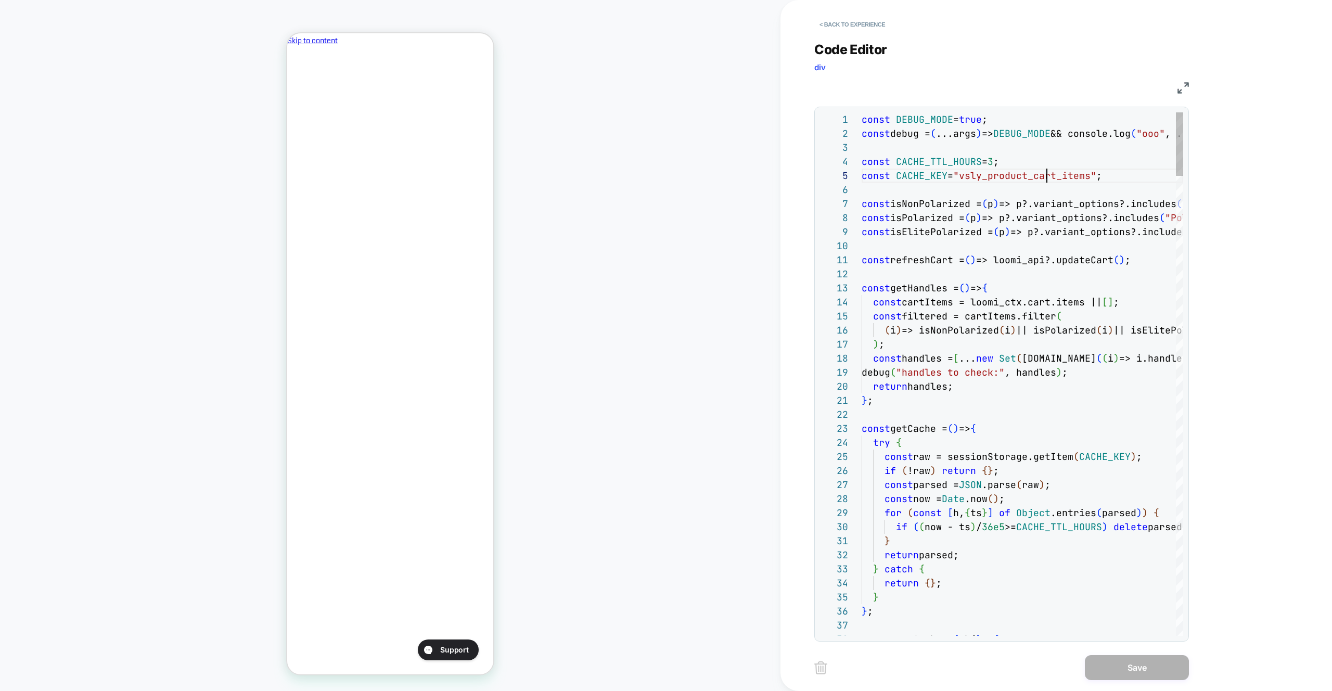
type textarea "**********"
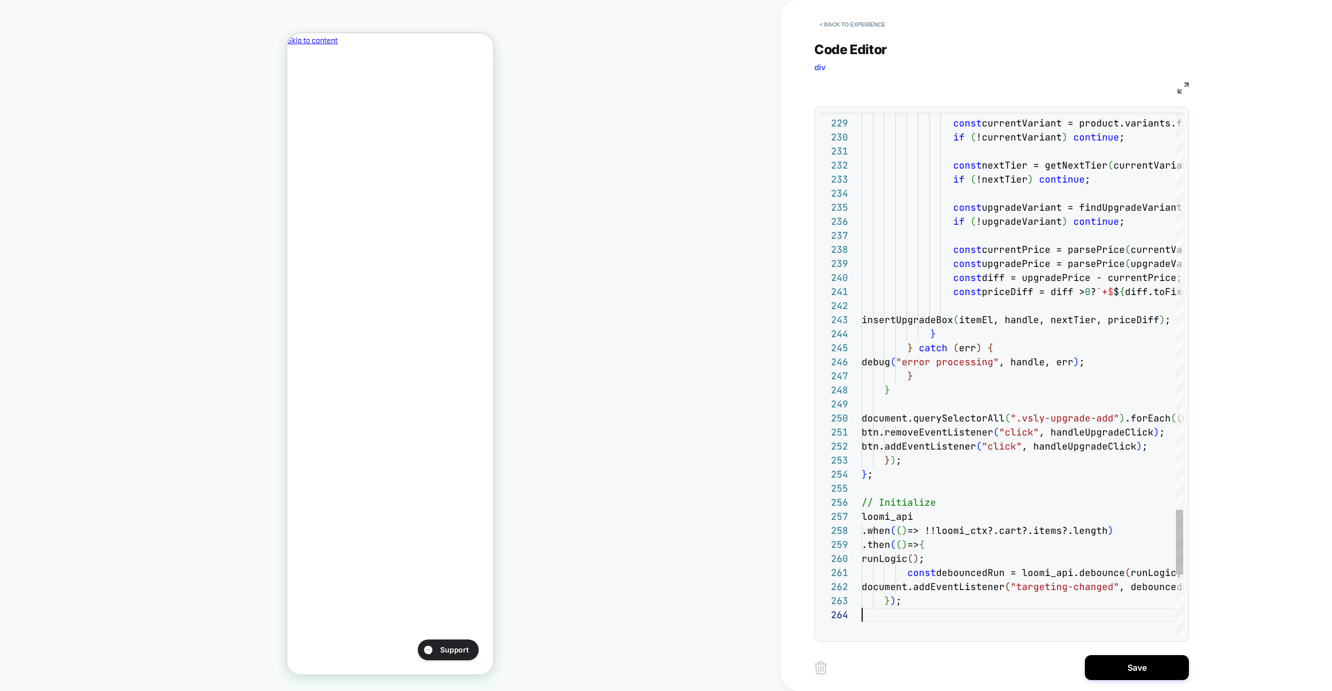
scroll to position [42, 0]
drag, startPoint x: 1075, startPoint y: 671, endPoint x: 1091, endPoint y: 670, distance: 15.6
click at [1075, 671] on div "Save" at bounding box center [1002, 668] width 375 height 26
click at [1130, 683] on div "< Back to experience Code Editor div JS 228 229 230 231 232 233 234 235 236 237…" at bounding box center [1010, 345] width 390 height 691
click at [1132, 660] on button "Save" at bounding box center [1137, 667] width 104 height 25
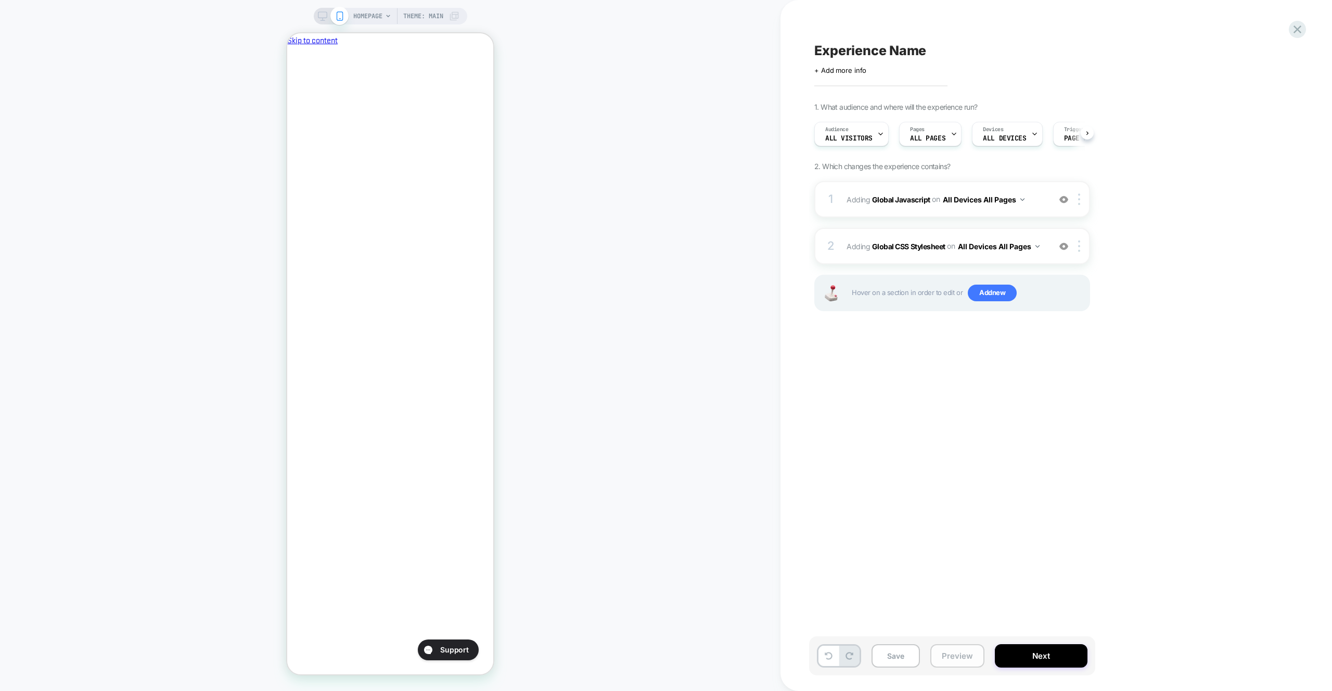
scroll to position [0, 179]
drag, startPoint x: 971, startPoint y: 654, endPoint x: 969, endPoint y: 645, distance: 8.7
click at [971, 654] on button "Preview" at bounding box center [958, 655] width 54 height 23
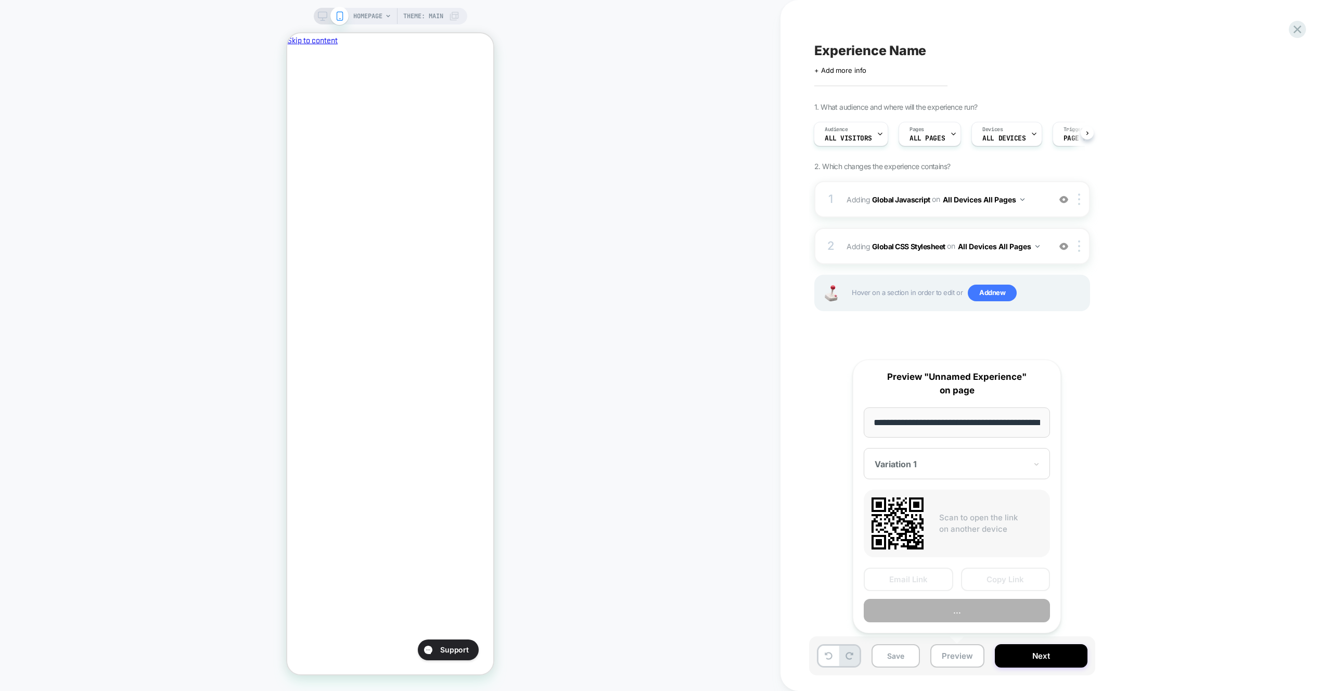
scroll to position [0, 0]
drag, startPoint x: 969, startPoint y: 645, endPoint x: 965, endPoint y: 600, distance: 45.9
click at [965, 600] on button "..." at bounding box center [957, 610] width 186 height 23
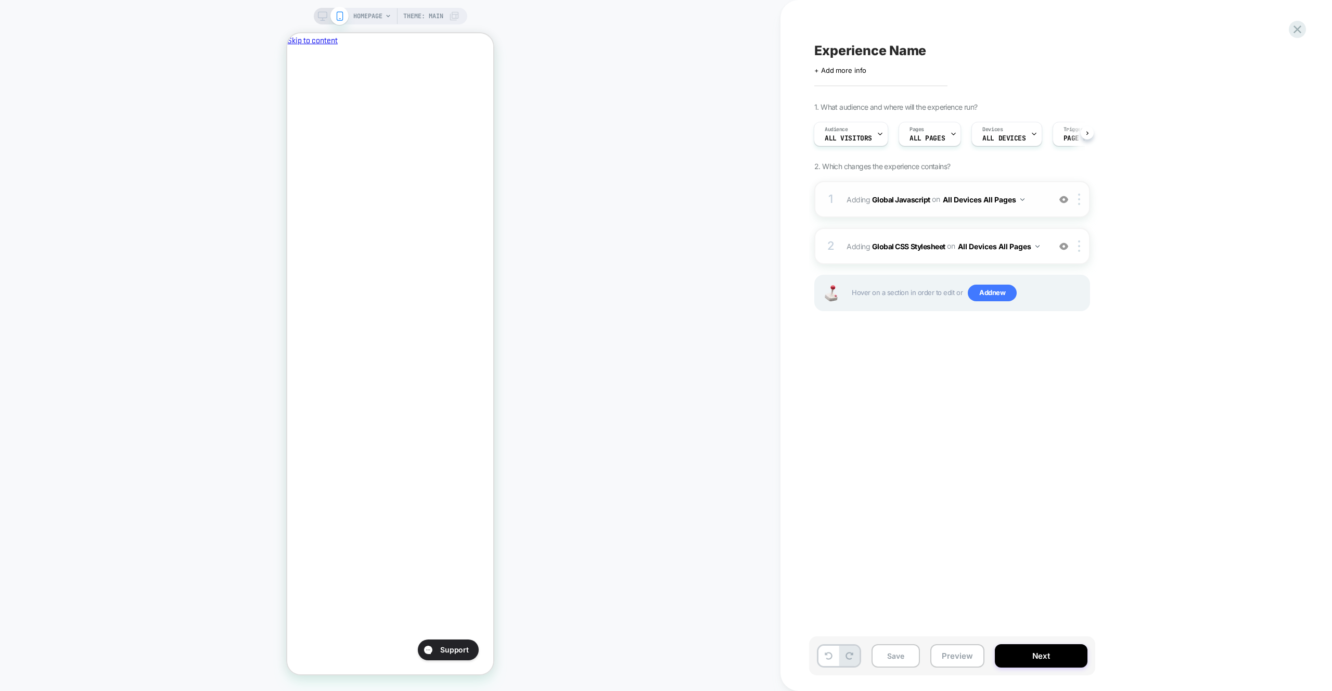
click at [1031, 208] on div "1 Adding Global Javascript on All Devices All Pages Add Before Add After Target…" at bounding box center [953, 199] width 276 height 36
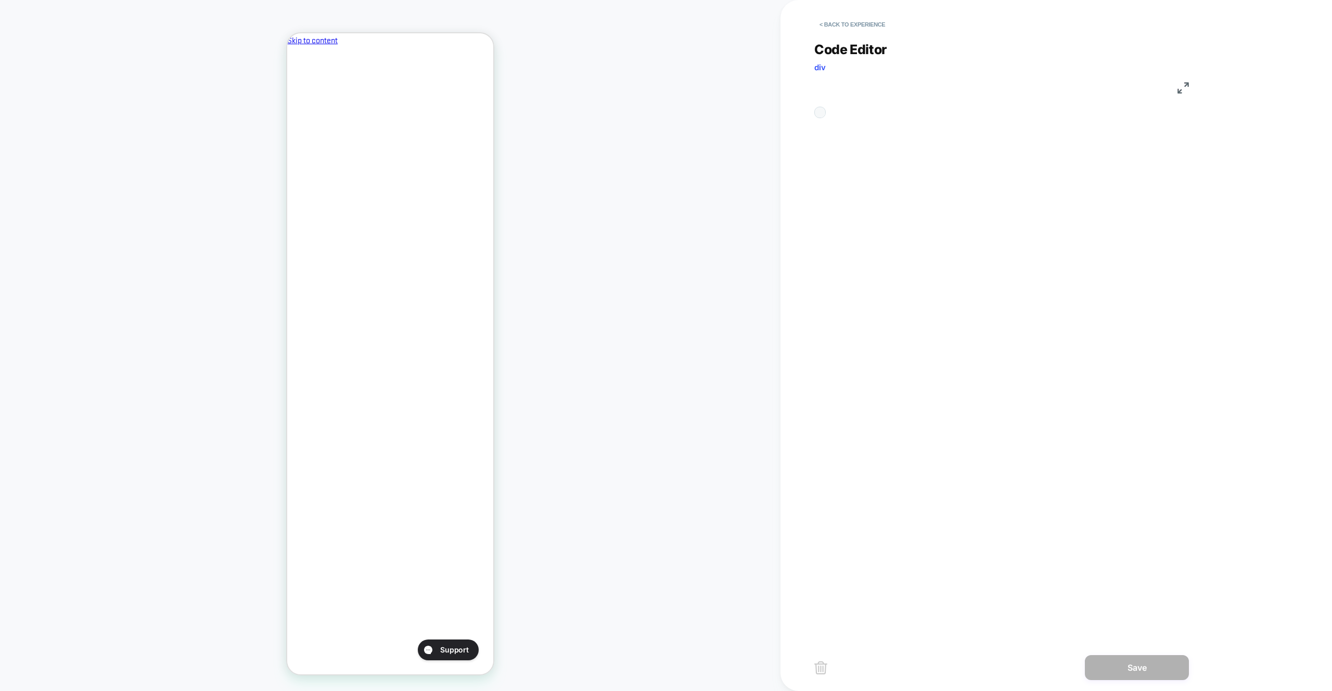
scroll to position [84, 185]
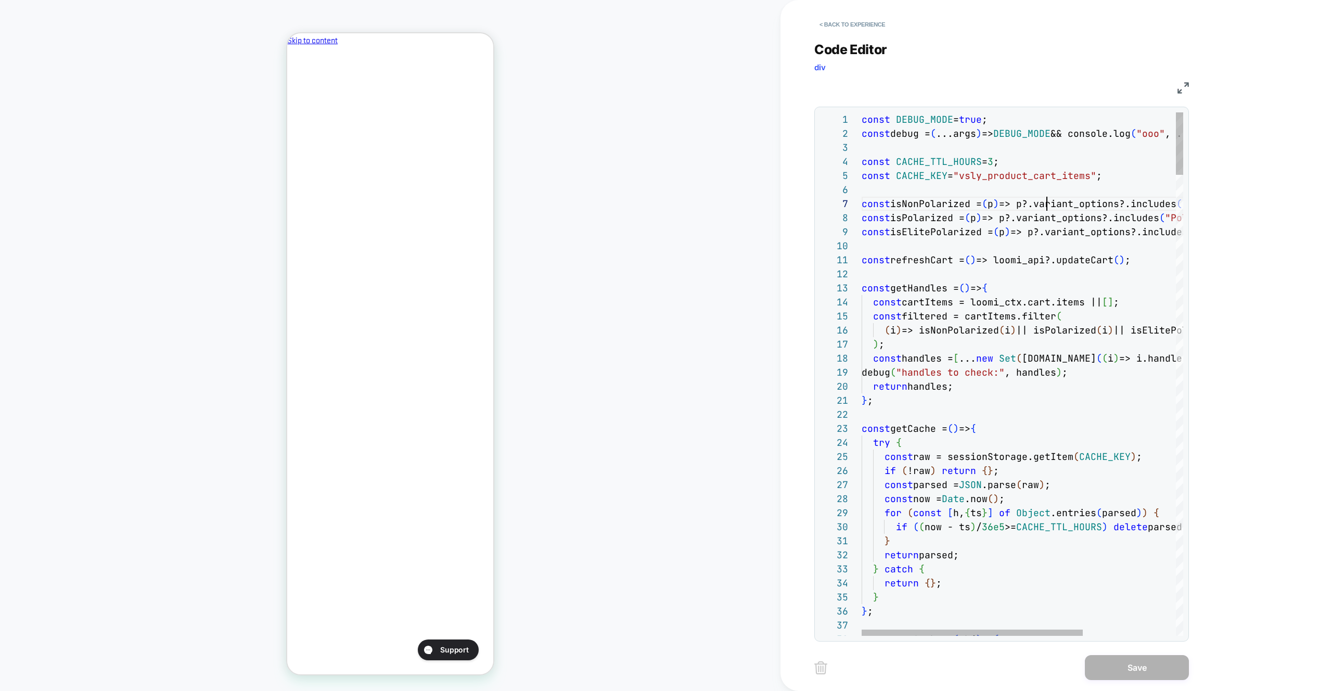
type textarea "**********"
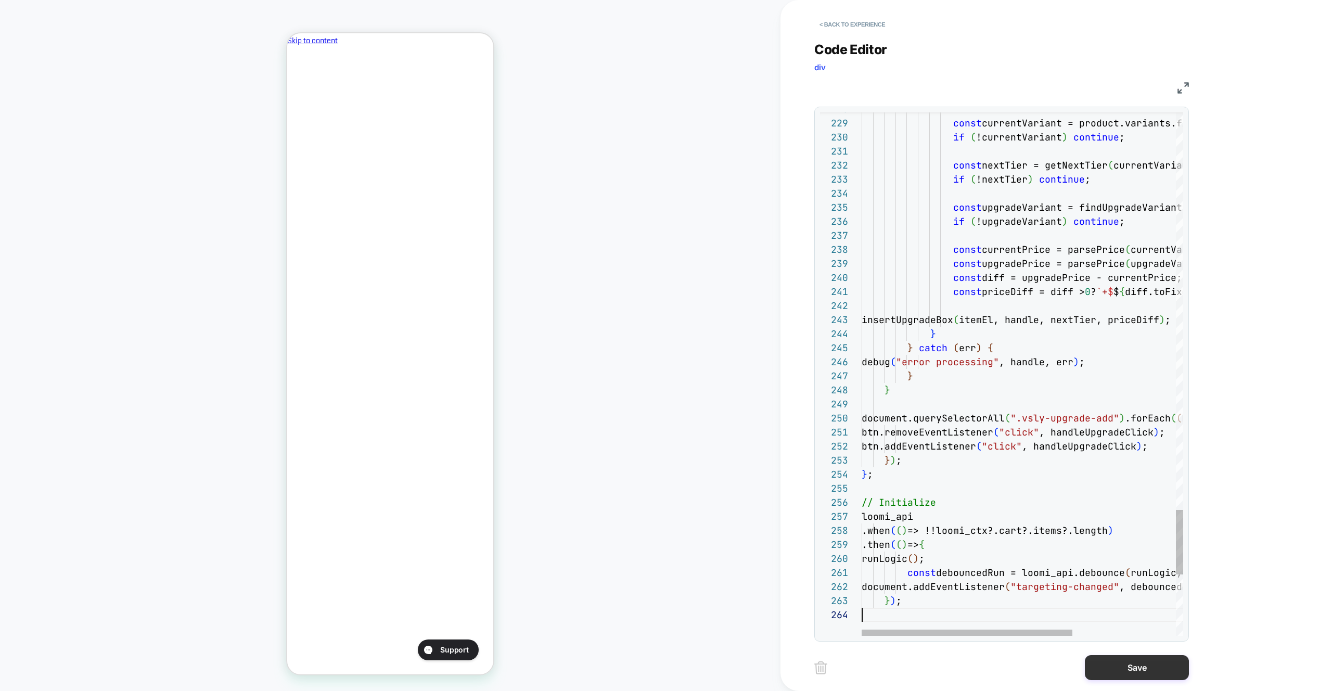
scroll to position [42, 0]
click at [1107, 677] on button "Save" at bounding box center [1137, 667] width 104 height 25
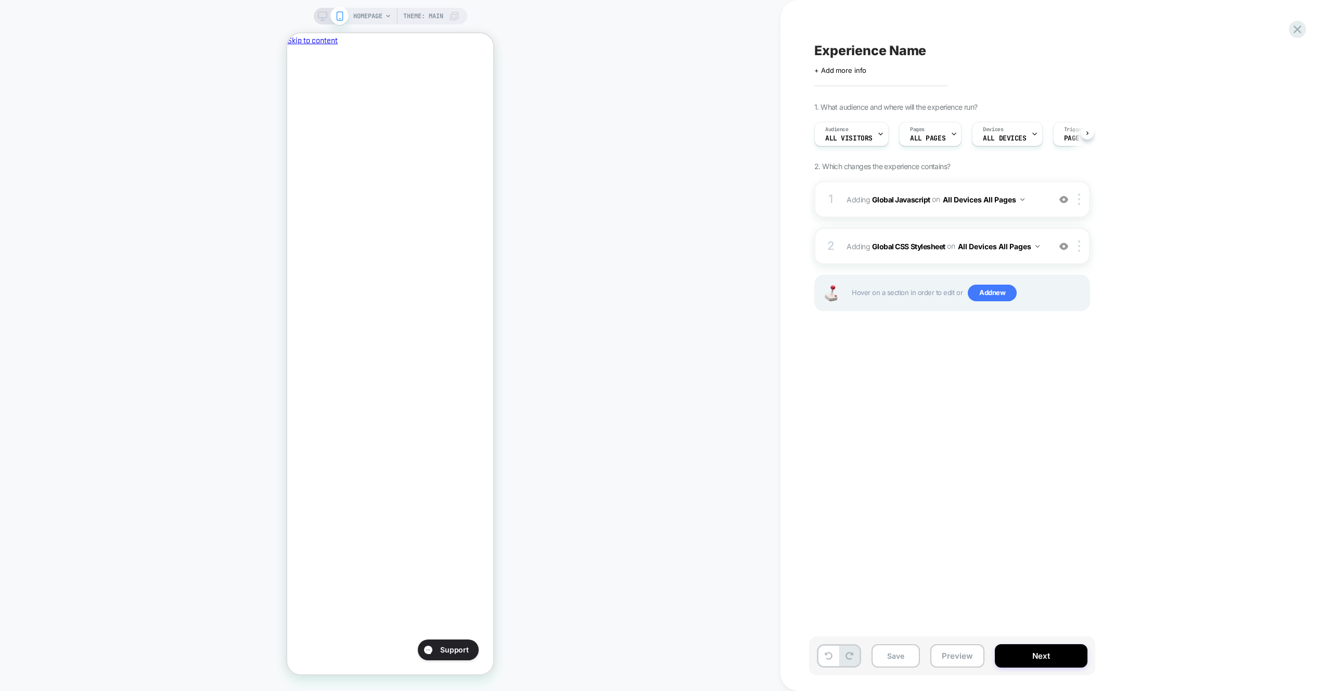
click at [985, 667] on div "Save Preview Next" at bounding box center [952, 656] width 286 height 39
drag, startPoint x: 983, startPoint y: 664, endPoint x: 975, endPoint y: 640, distance: 25.7
click at [983, 664] on div "Save Preview Next" at bounding box center [952, 656] width 286 height 39
click at [968, 669] on div "Save Preview Next" at bounding box center [952, 656] width 286 height 39
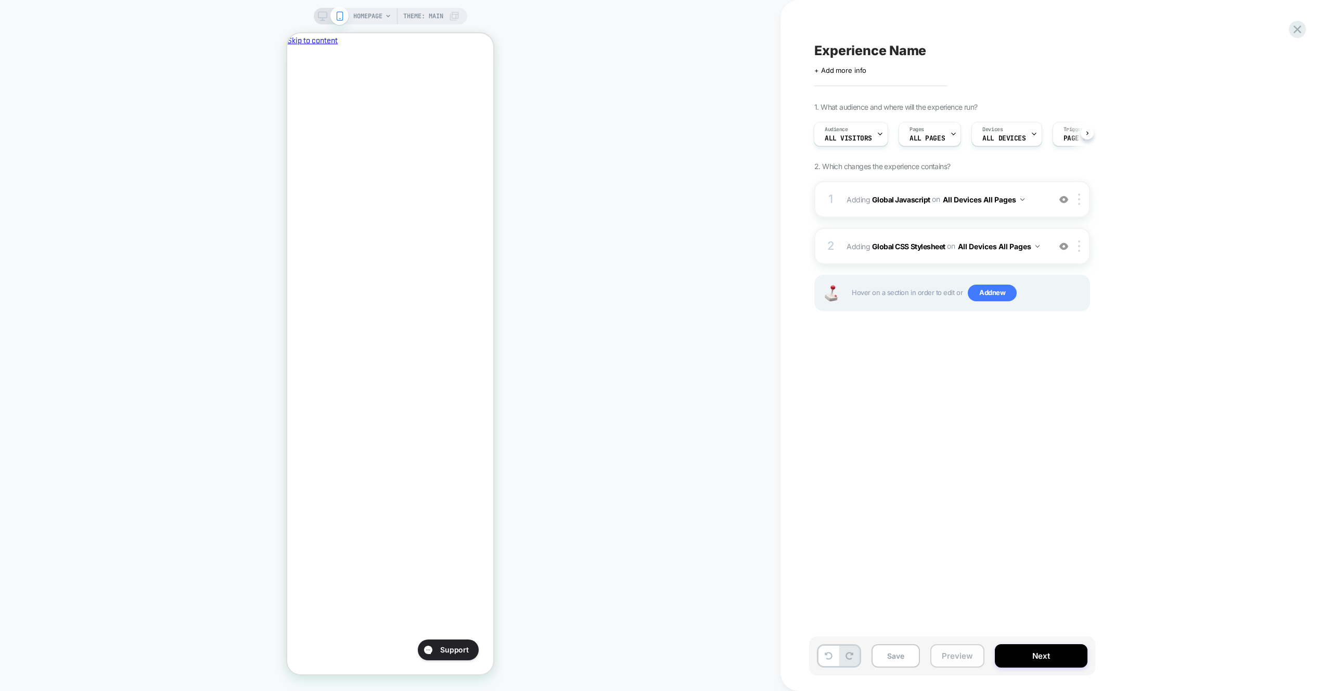
click at [968, 660] on button "Preview" at bounding box center [958, 655] width 54 height 23
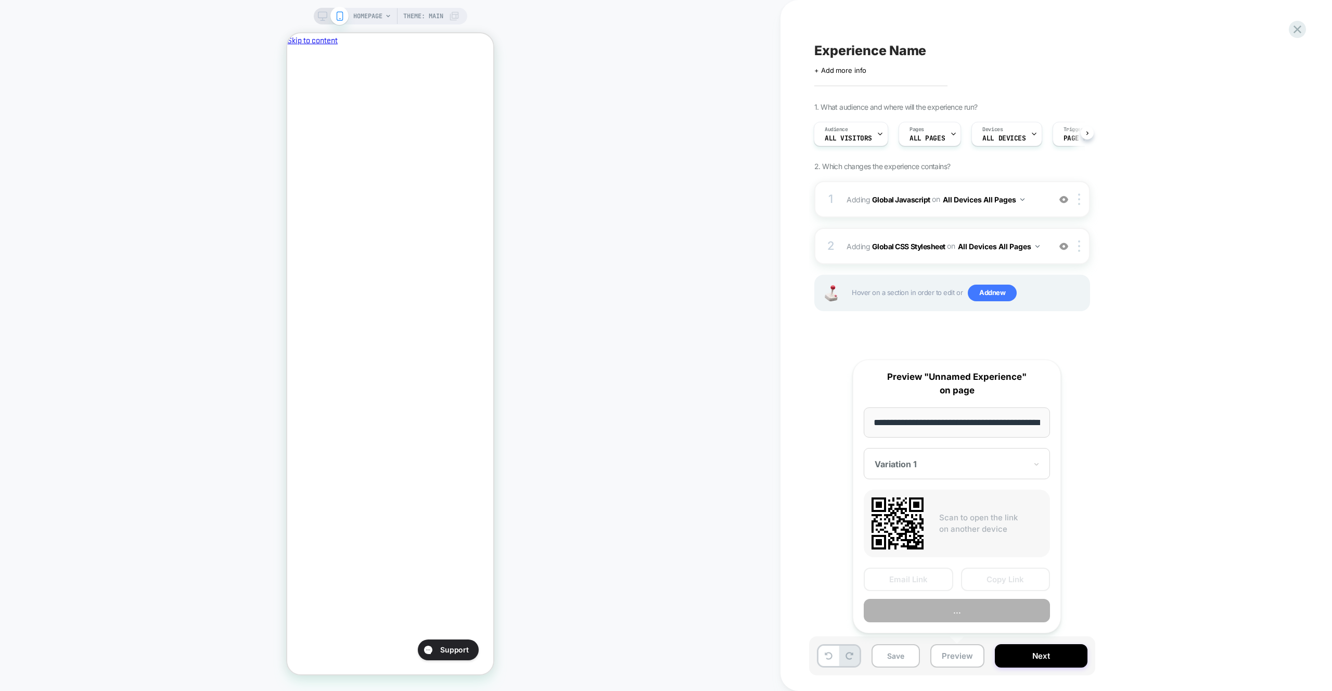
scroll to position [0, 44]
click at [971, 616] on button "Preview" at bounding box center [957, 611] width 186 height 23
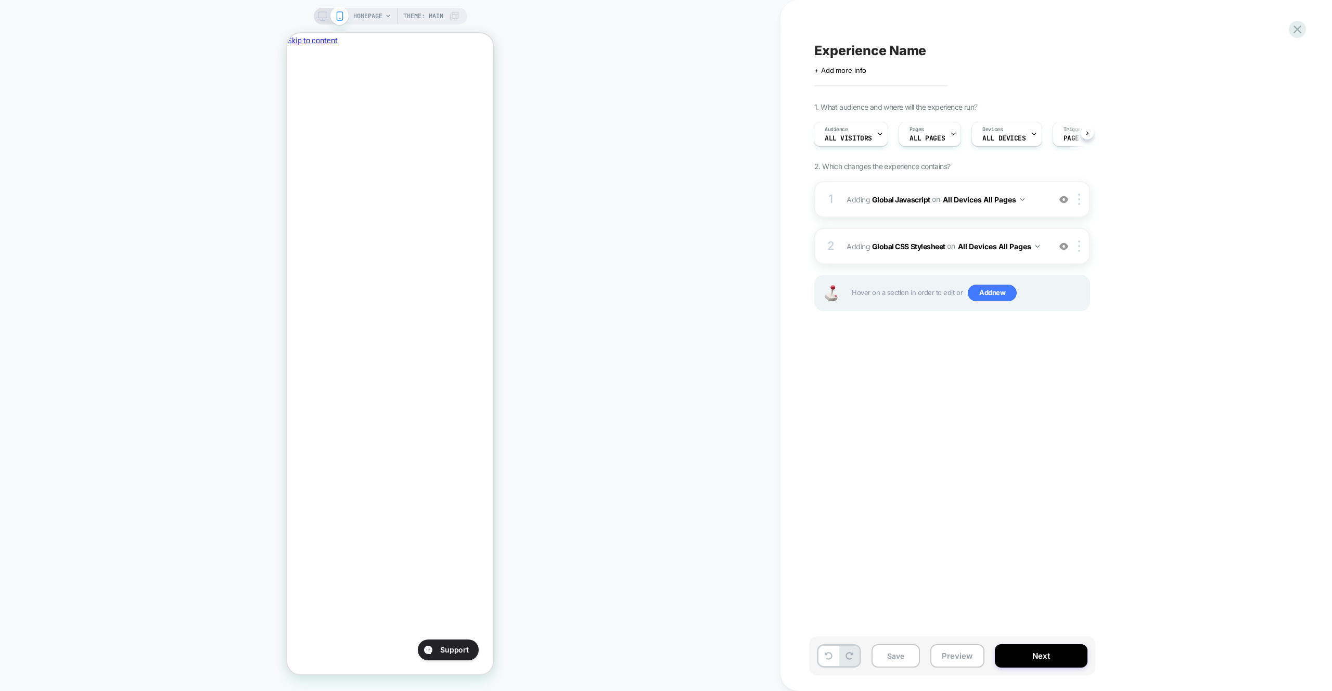
scroll to position [0, 179]
click at [1045, 211] on div "1 Adding Global Javascript on All Devices All Pages Add Before Add After Target…" at bounding box center [953, 199] width 276 height 36
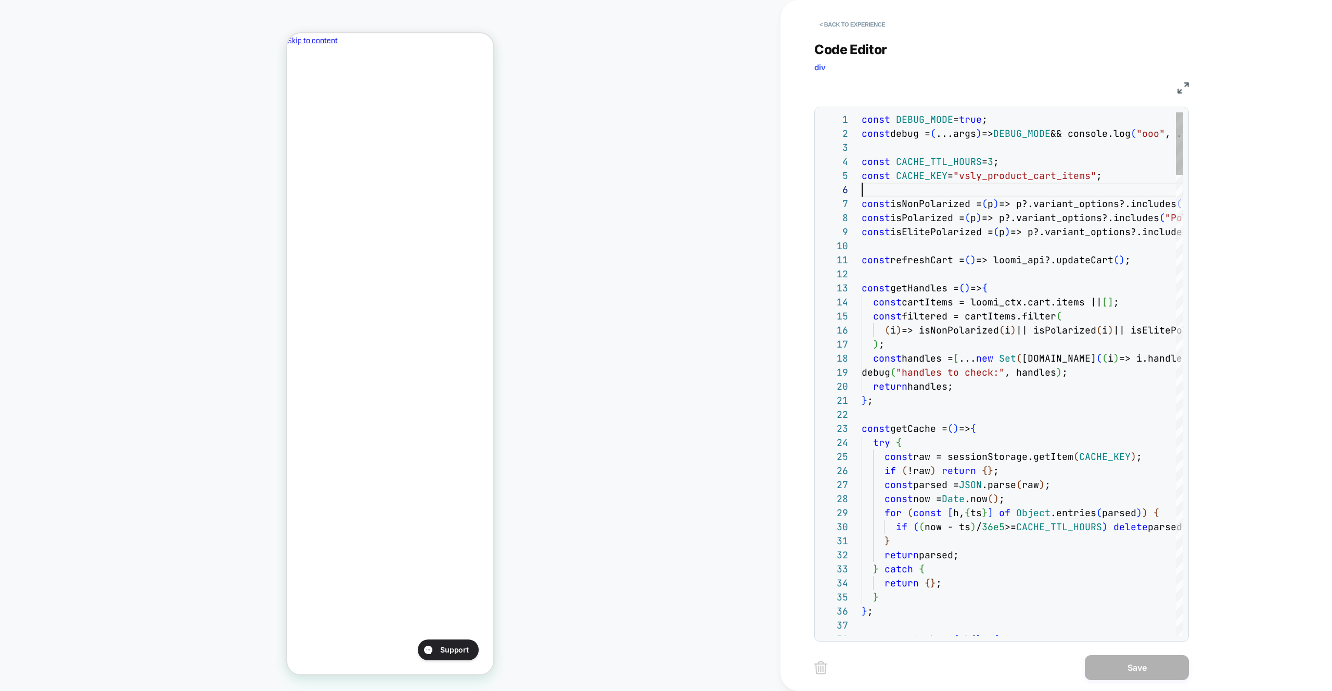
type textarea "**********"
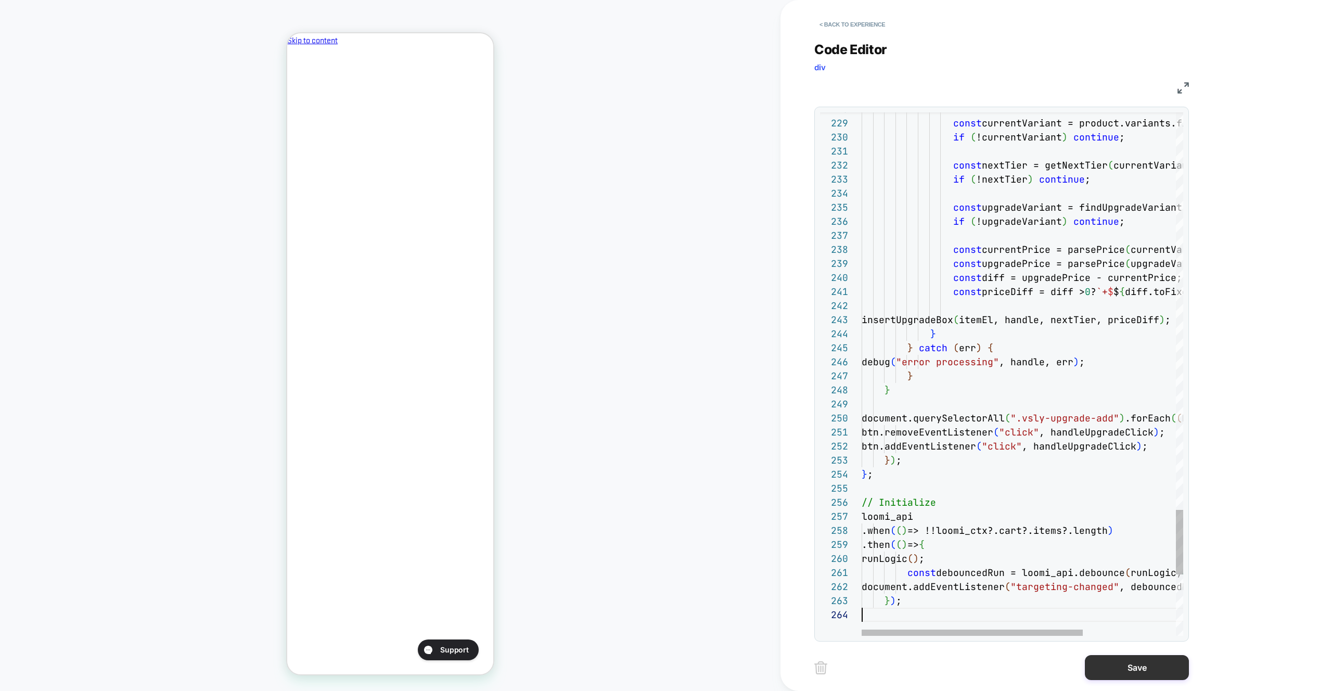
scroll to position [42, 0]
drag, startPoint x: 1100, startPoint y: 668, endPoint x: 1050, endPoint y: 662, distance: 50.9
click at [1099, 668] on button "Save" at bounding box center [1137, 667] width 104 height 25
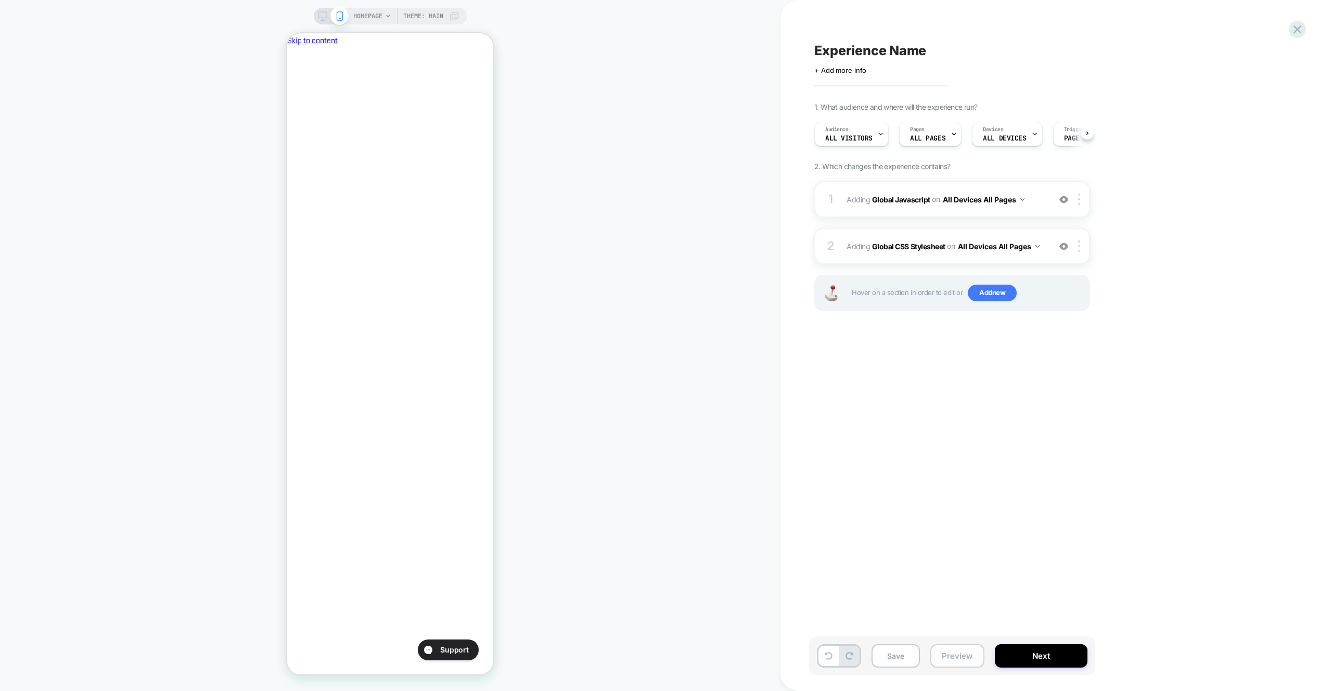
click at [955, 651] on button "Preview" at bounding box center [958, 655] width 54 height 23
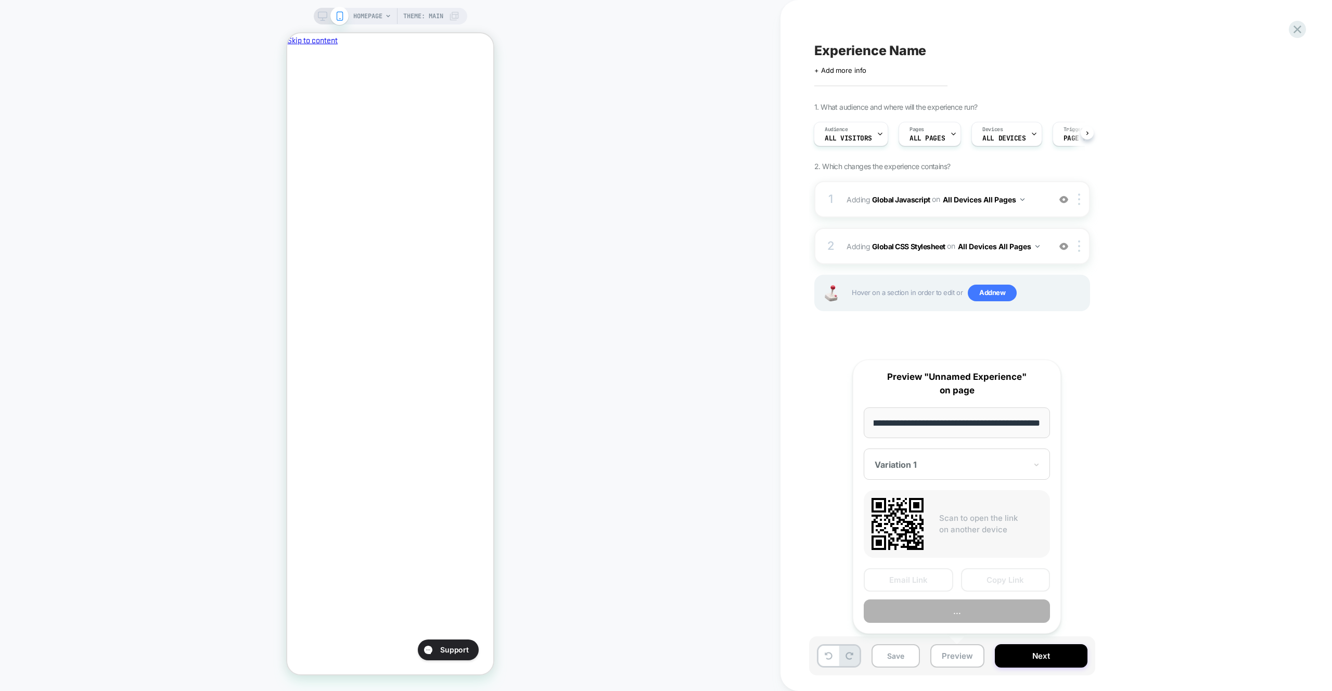
scroll to position [0, 0]
click at [957, 630] on div "**********" at bounding box center [957, 497] width 208 height 274
click at [958, 614] on button "Preview" at bounding box center [957, 611] width 186 height 23
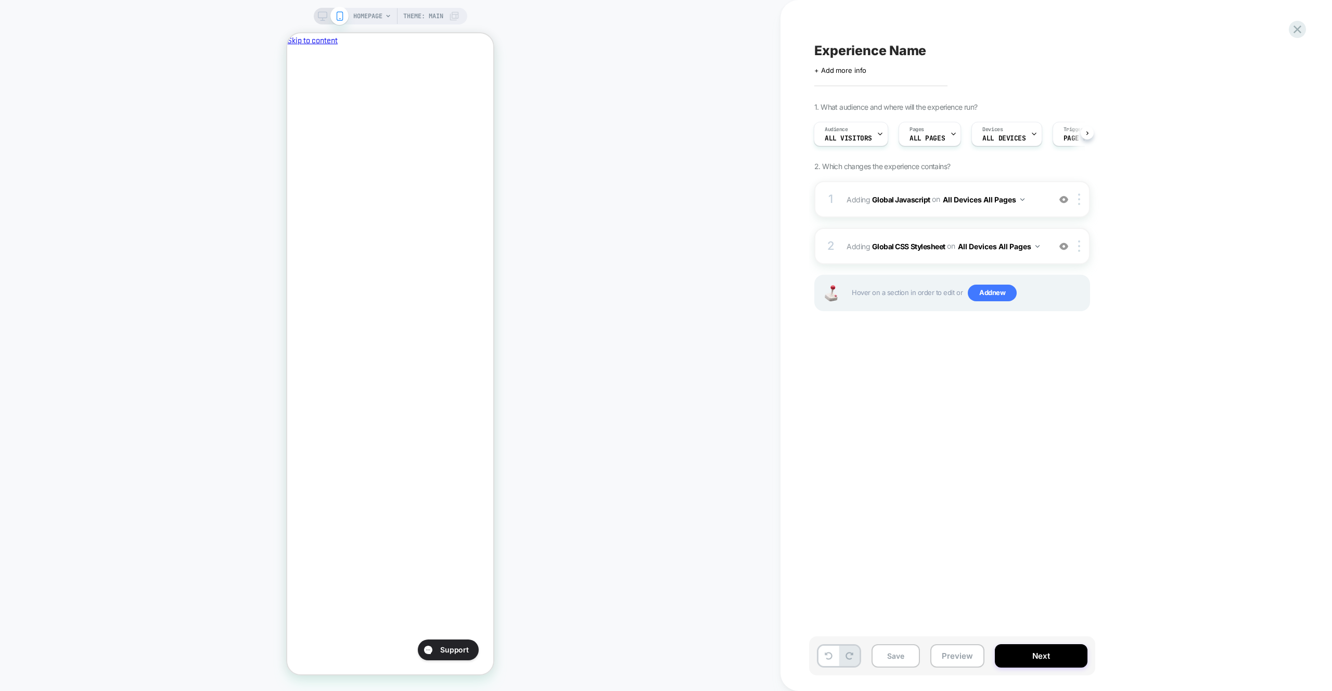
scroll to position [0, 179]
click at [1051, 210] on div "1 Adding Global Javascript on All Devices All Pages Add Before Add After Target…" at bounding box center [953, 199] width 276 height 36
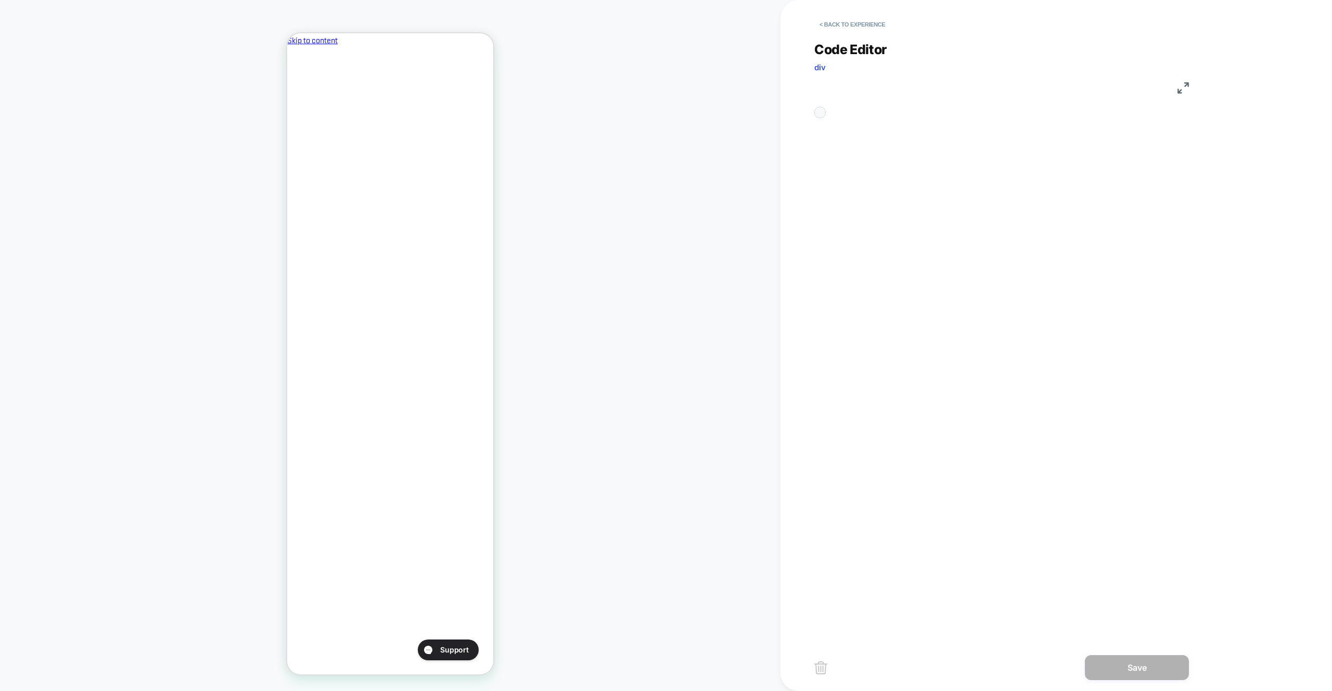
scroll to position [141, 0]
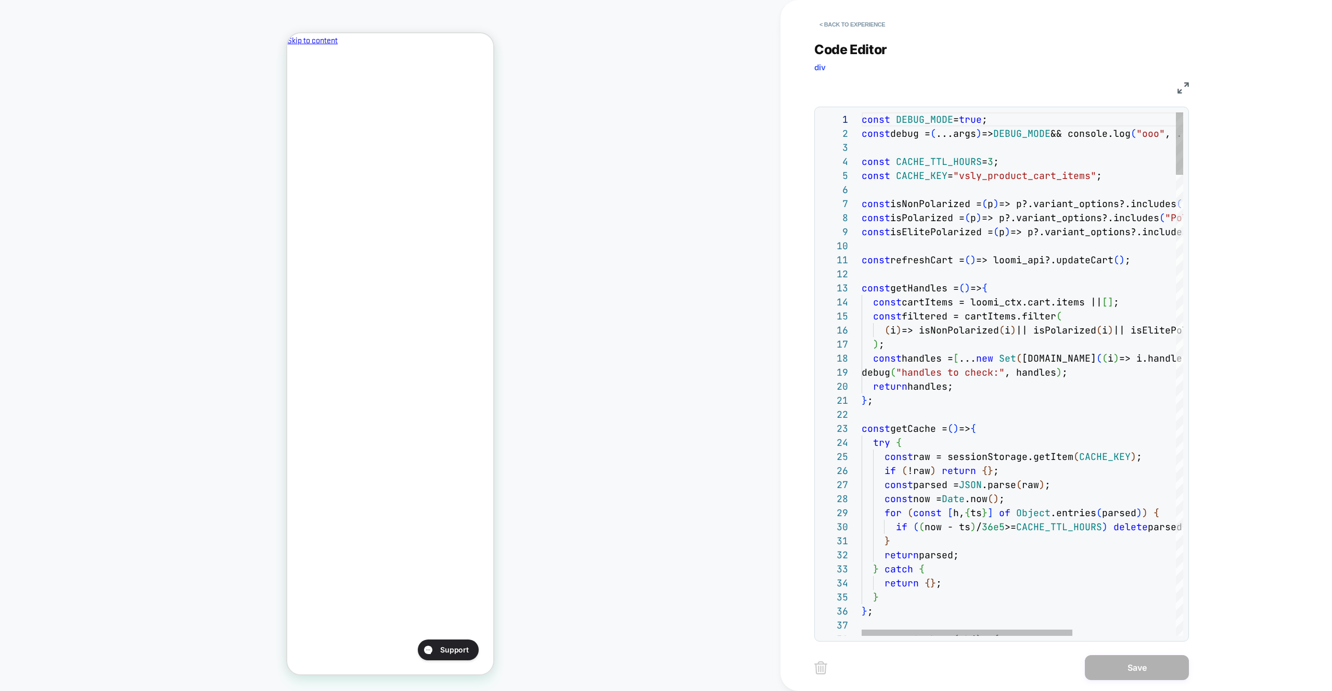
drag, startPoint x: 1049, startPoint y: 210, endPoint x: 1042, endPoint y: 208, distance: 7.1
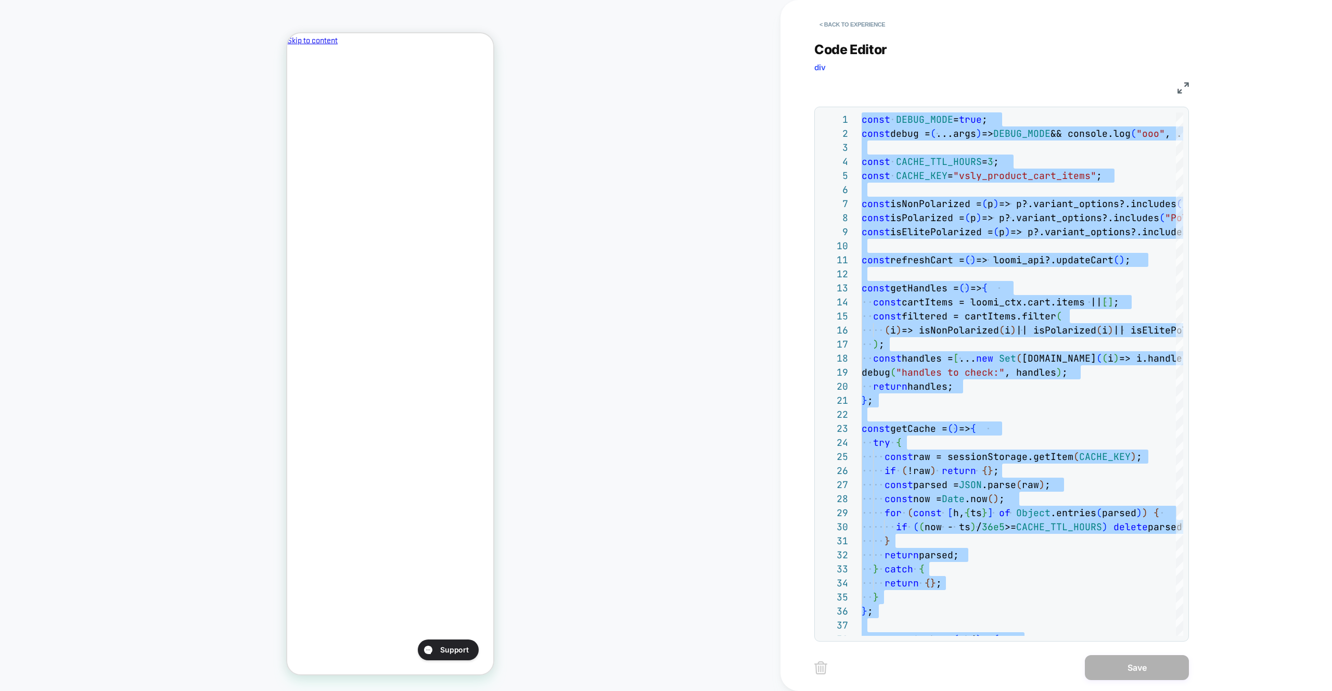
type textarea "**********"
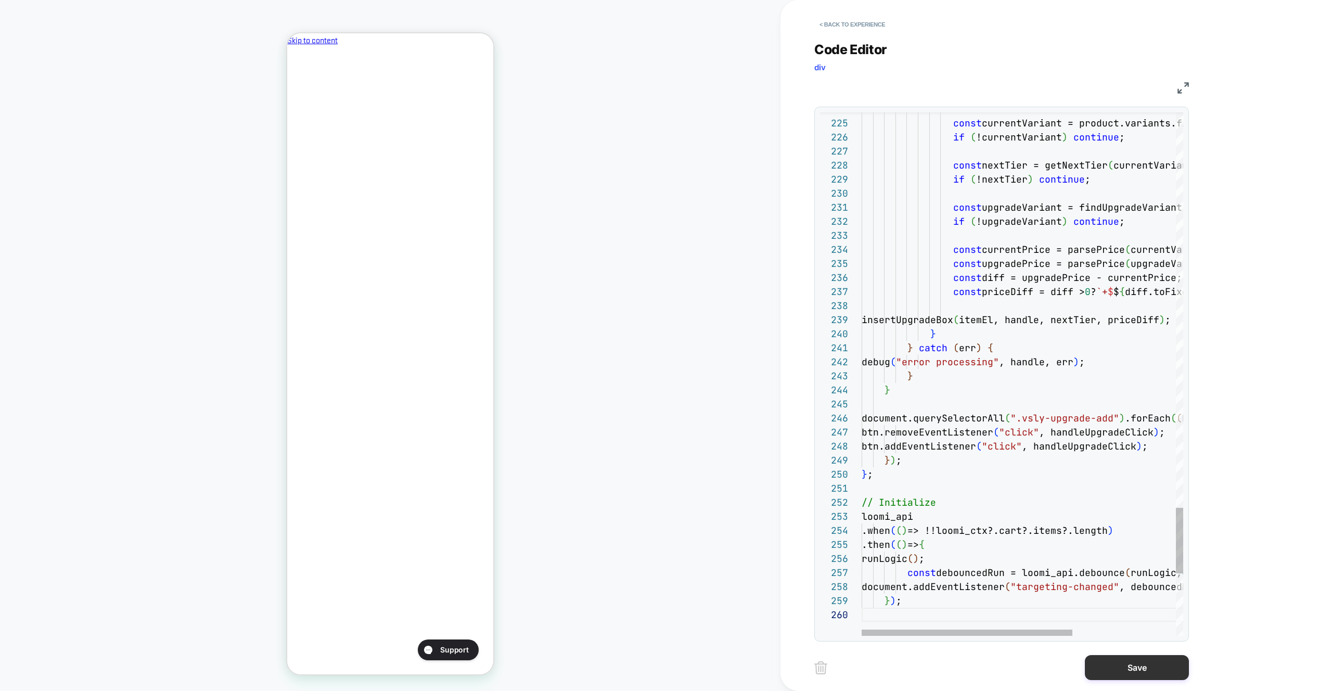
drag, startPoint x: 1138, startPoint y: 665, endPoint x: 1123, endPoint y: 663, distance: 15.8
click at [1138, 664] on button "Save" at bounding box center [1137, 667] width 104 height 25
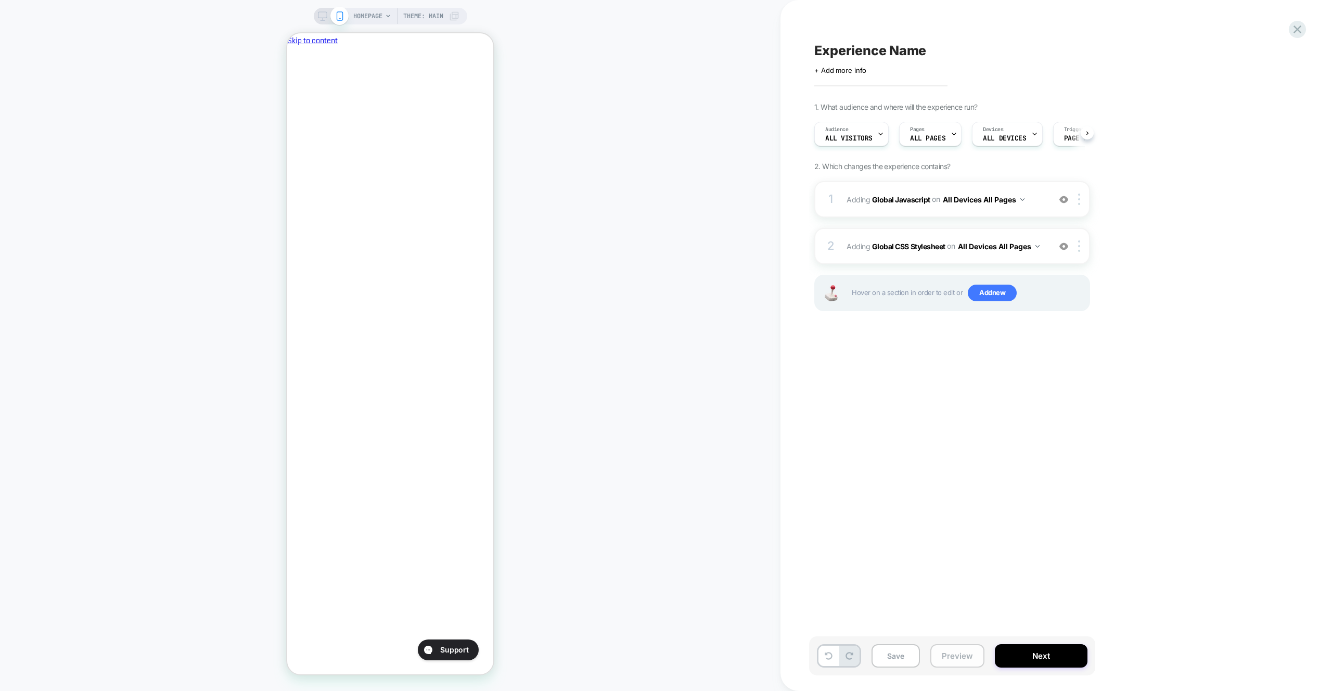
drag, startPoint x: 953, startPoint y: 662, endPoint x: 954, endPoint y: 652, distance: 9.9
click at [953, 662] on button "Preview" at bounding box center [958, 655] width 54 height 23
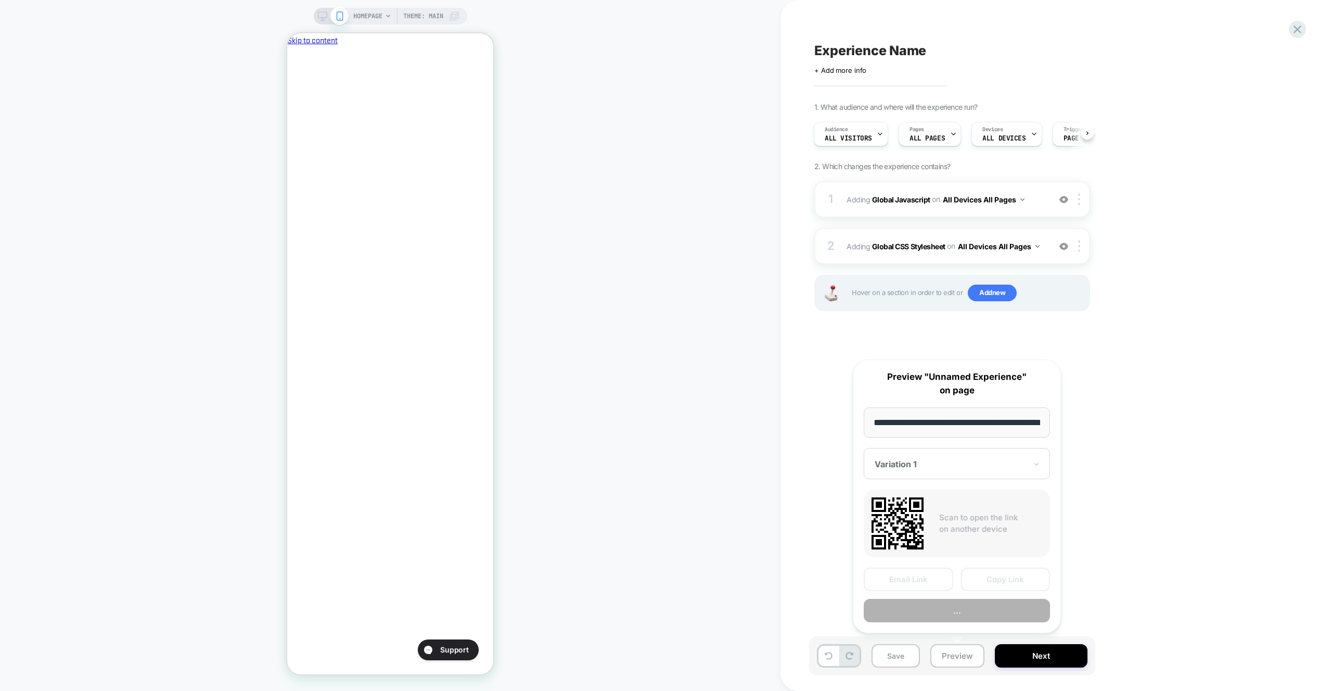
scroll to position [0, 44]
click at [955, 617] on button "Preview" at bounding box center [957, 611] width 186 height 23
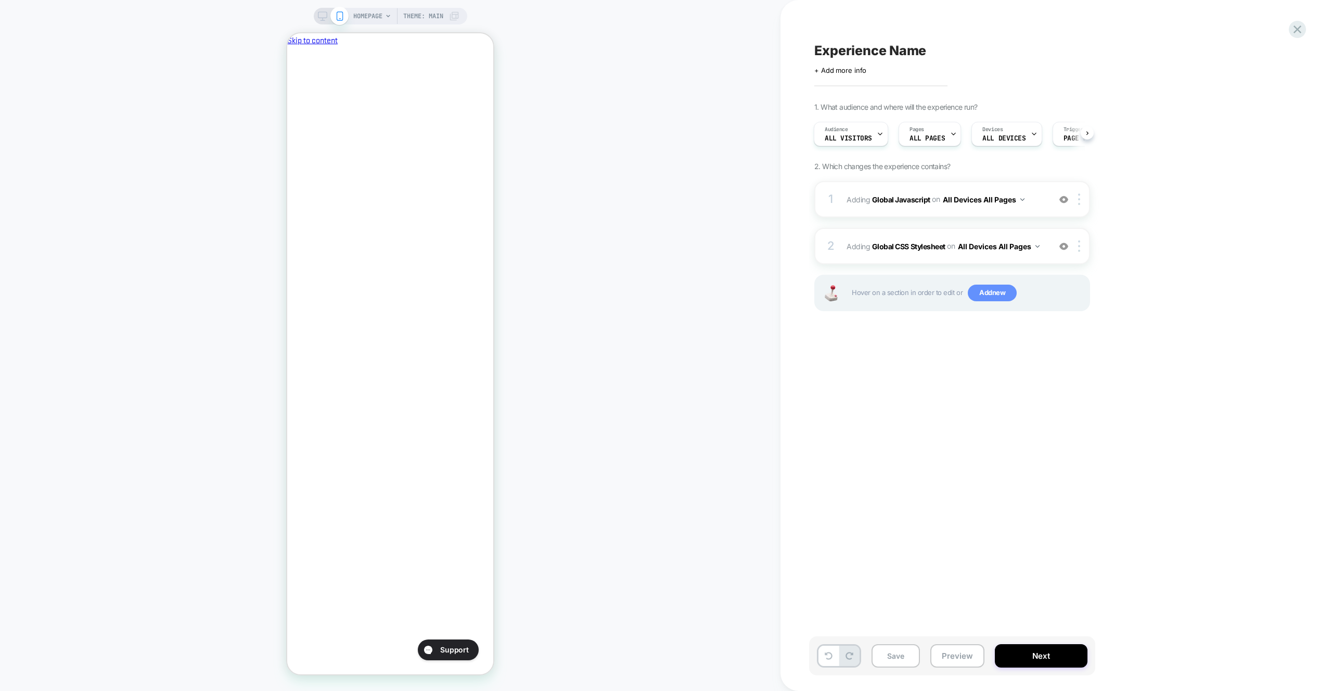
scroll to position [0, 0]
click at [1032, 216] on div "1 Adding Global Javascript on All Devices All Pages Add Before Add After Target…" at bounding box center [953, 199] width 276 height 36
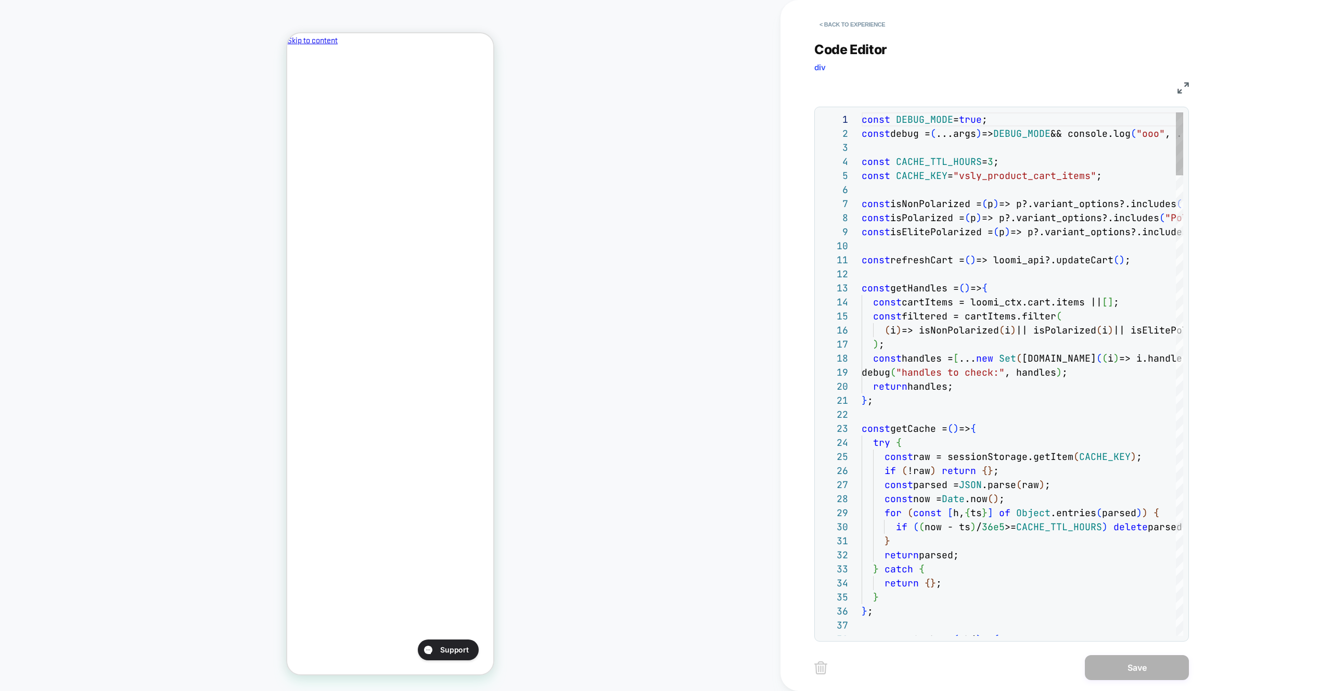
drag, startPoint x: 1032, startPoint y: 216, endPoint x: 1072, endPoint y: 267, distance: 64.9
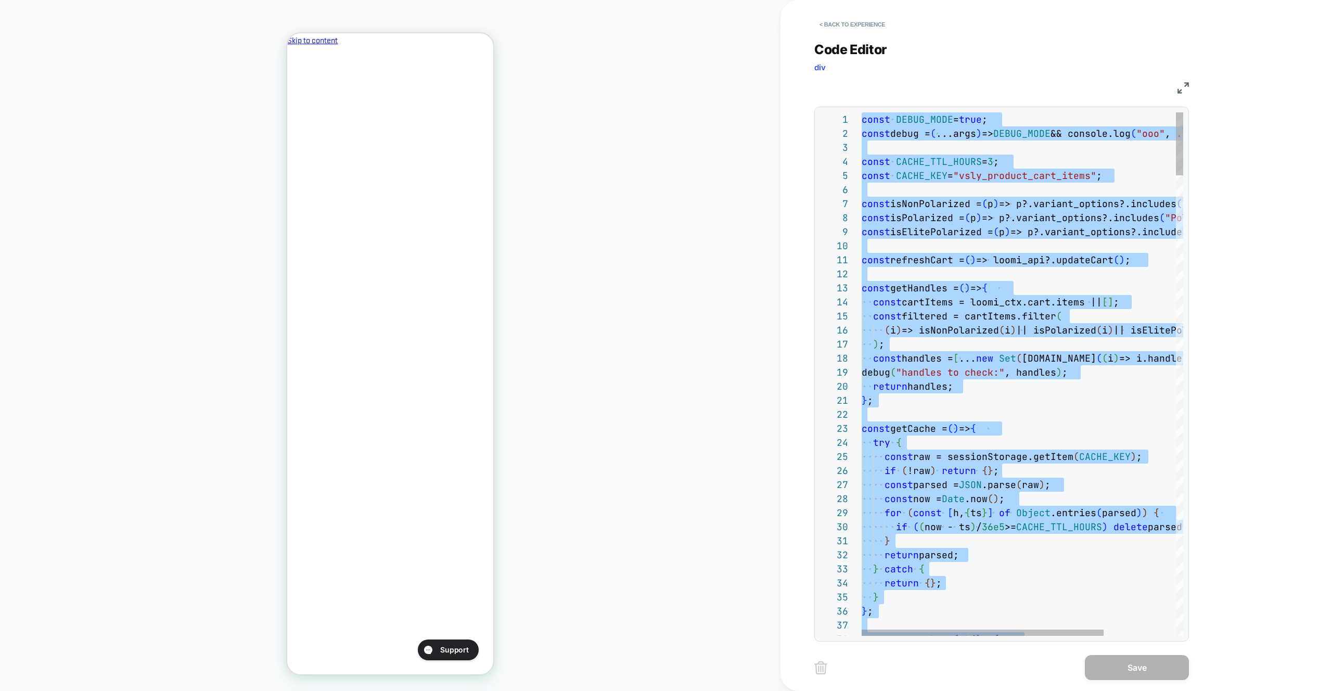
type textarea "**********"
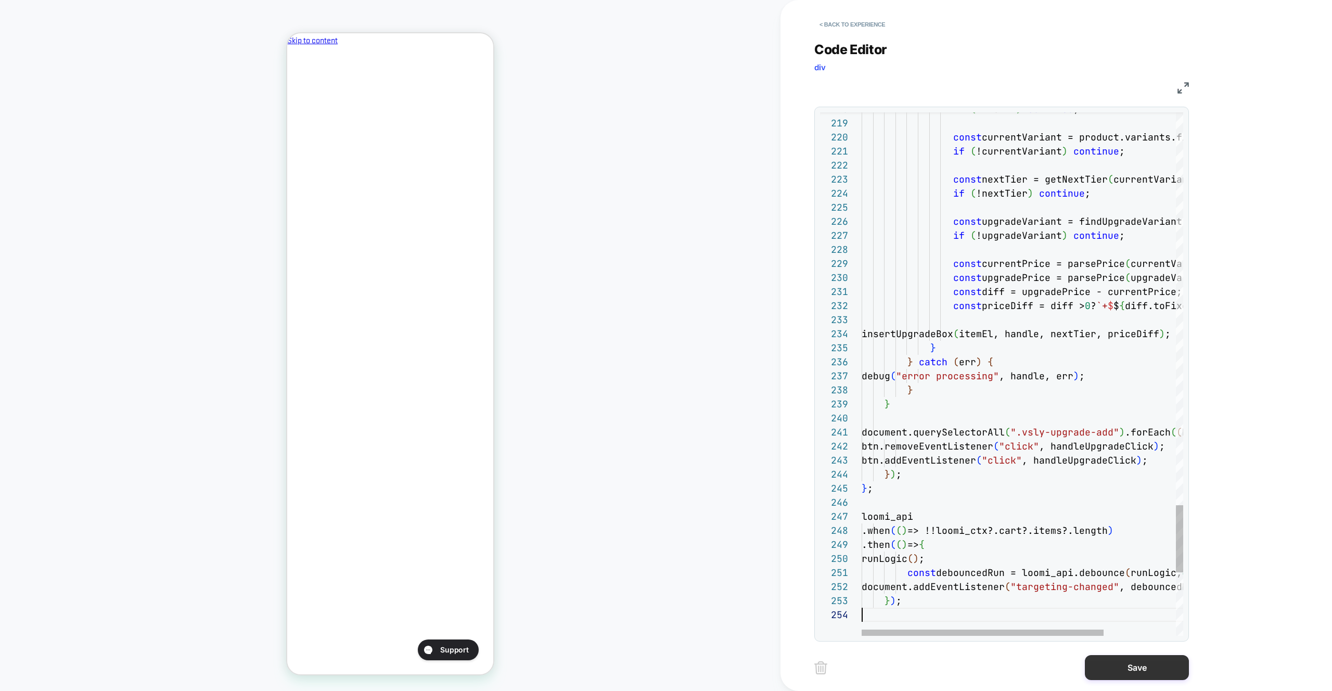
click at [1125, 678] on button "Save" at bounding box center [1137, 667] width 104 height 25
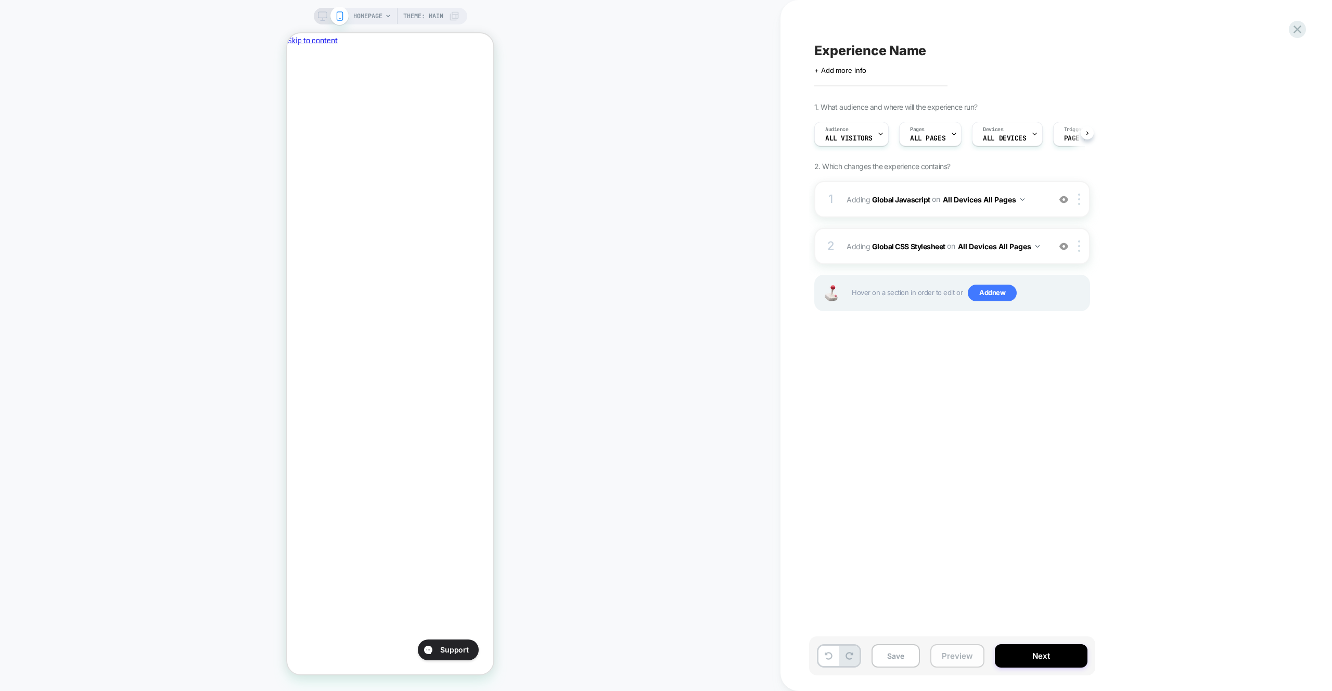
scroll to position [0, 1]
drag, startPoint x: 949, startPoint y: 657, endPoint x: 953, endPoint y: 633, distance: 24.2
click at [949, 658] on button "Preview" at bounding box center [958, 655] width 54 height 23
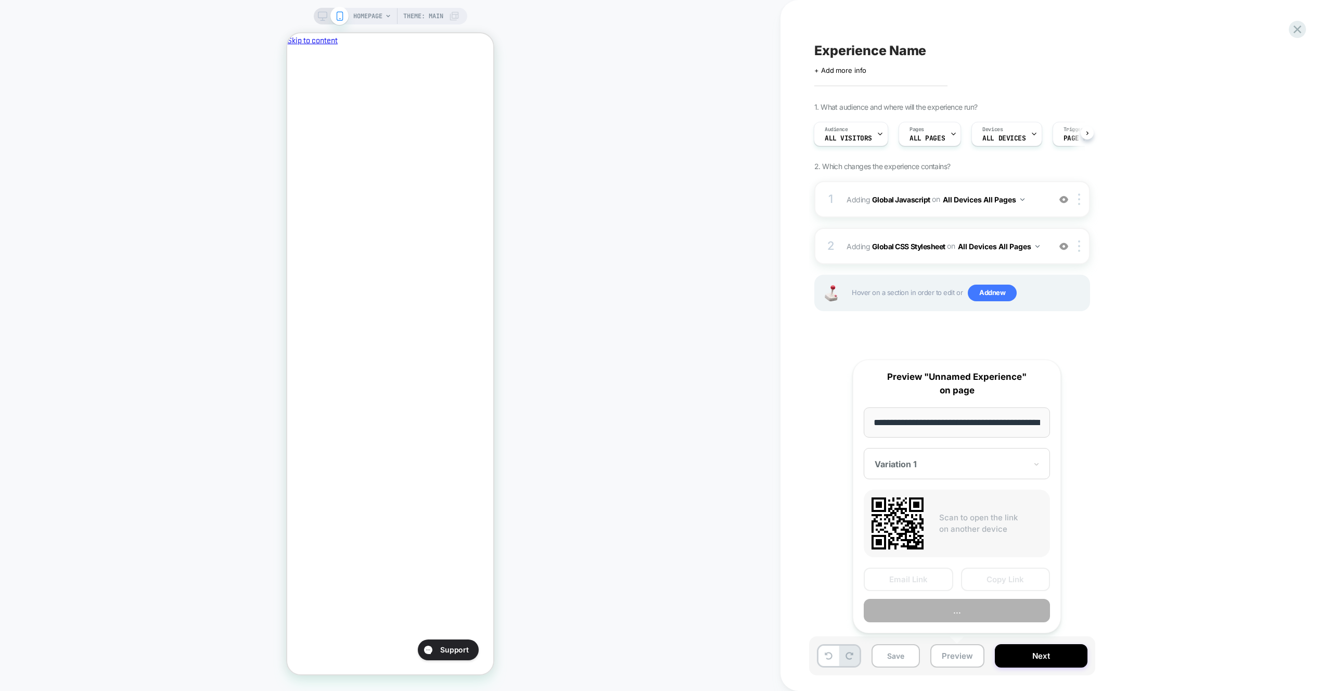
scroll to position [0, 44]
click at [956, 601] on button "Preview" at bounding box center [957, 611] width 186 height 23
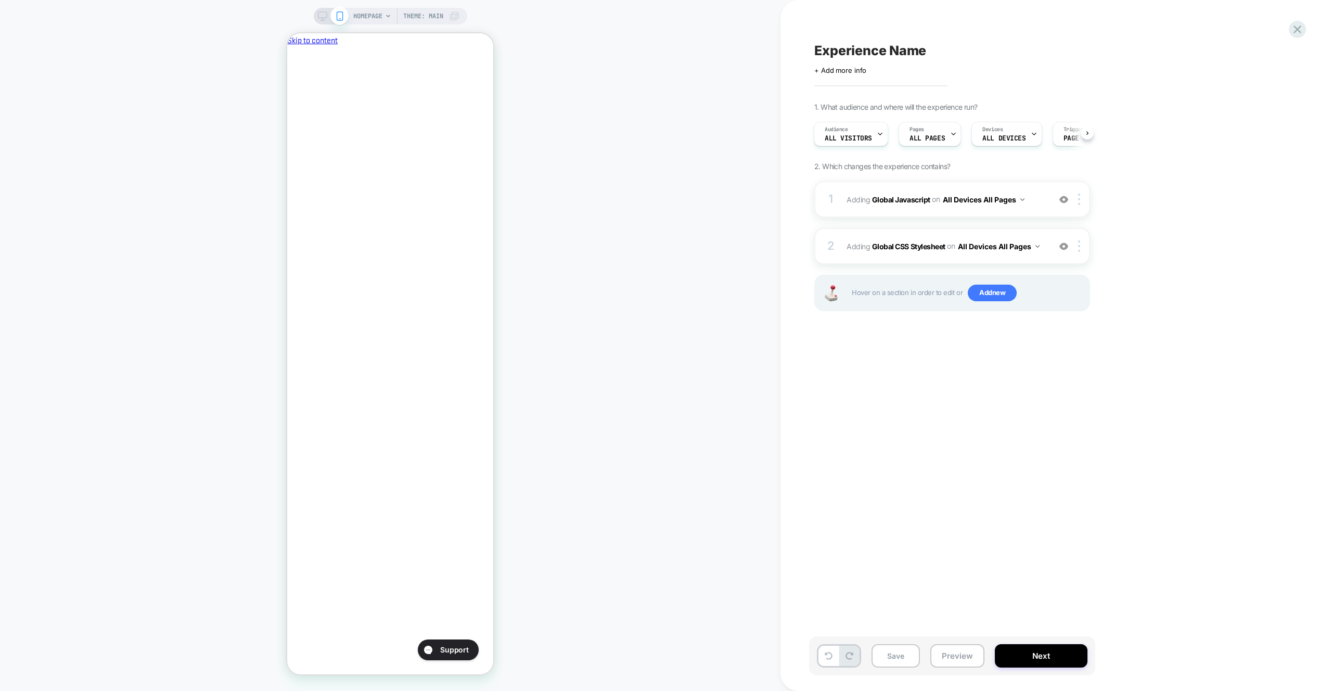
scroll to position [0, 0]
click at [1047, 185] on div "1 Adding Global Javascript on All Devices All Pages Add Before Add After Target…" at bounding box center [953, 199] width 276 height 36
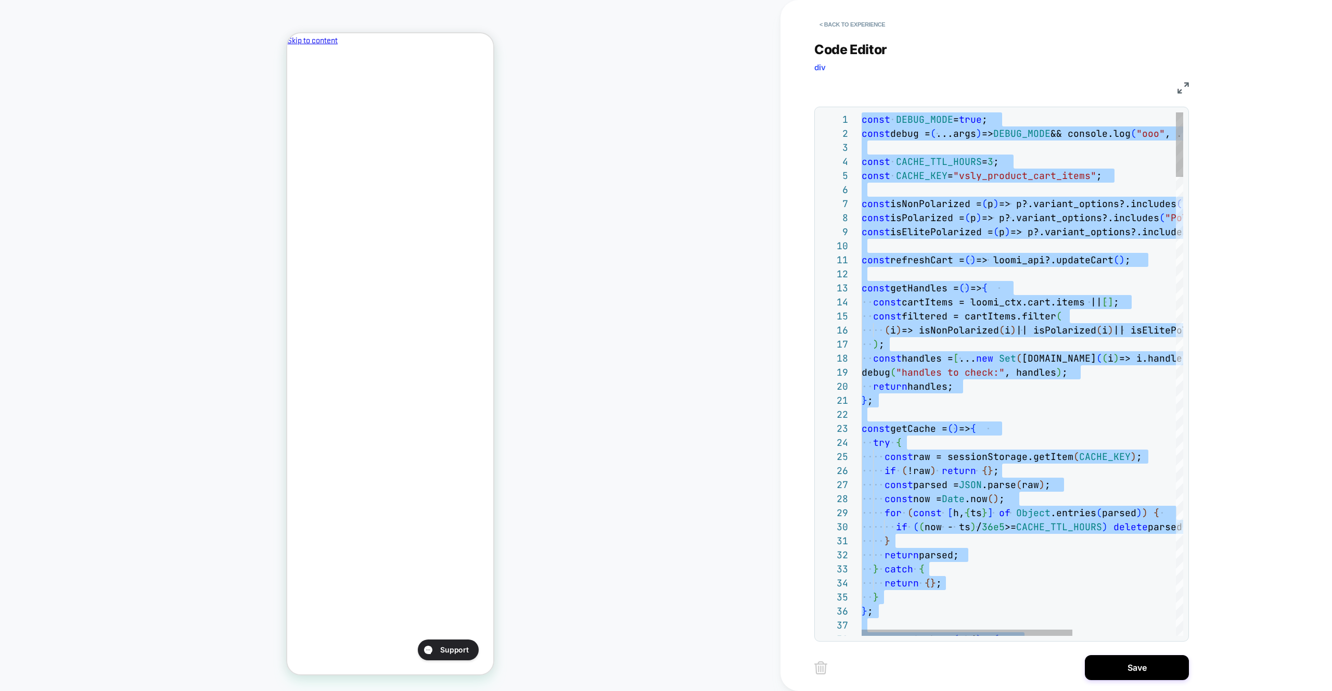
type textarea "**********"
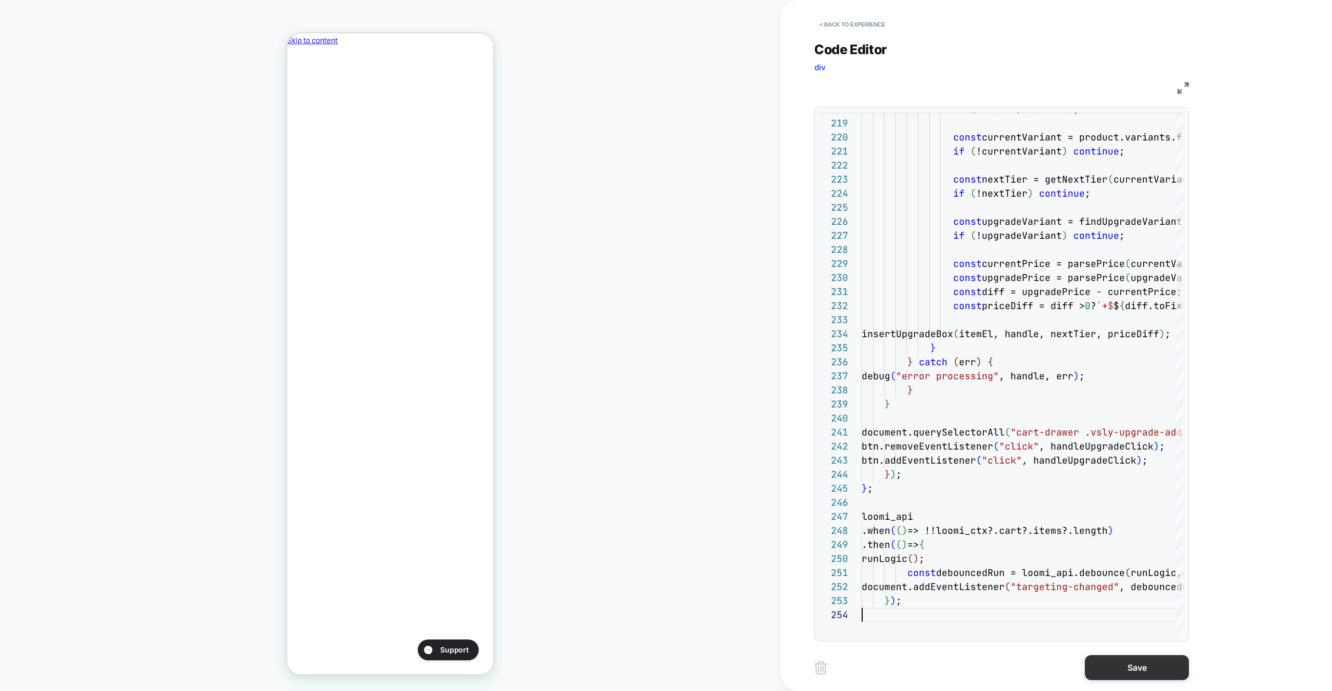
click at [1102, 668] on button "Save" at bounding box center [1137, 667] width 104 height 25
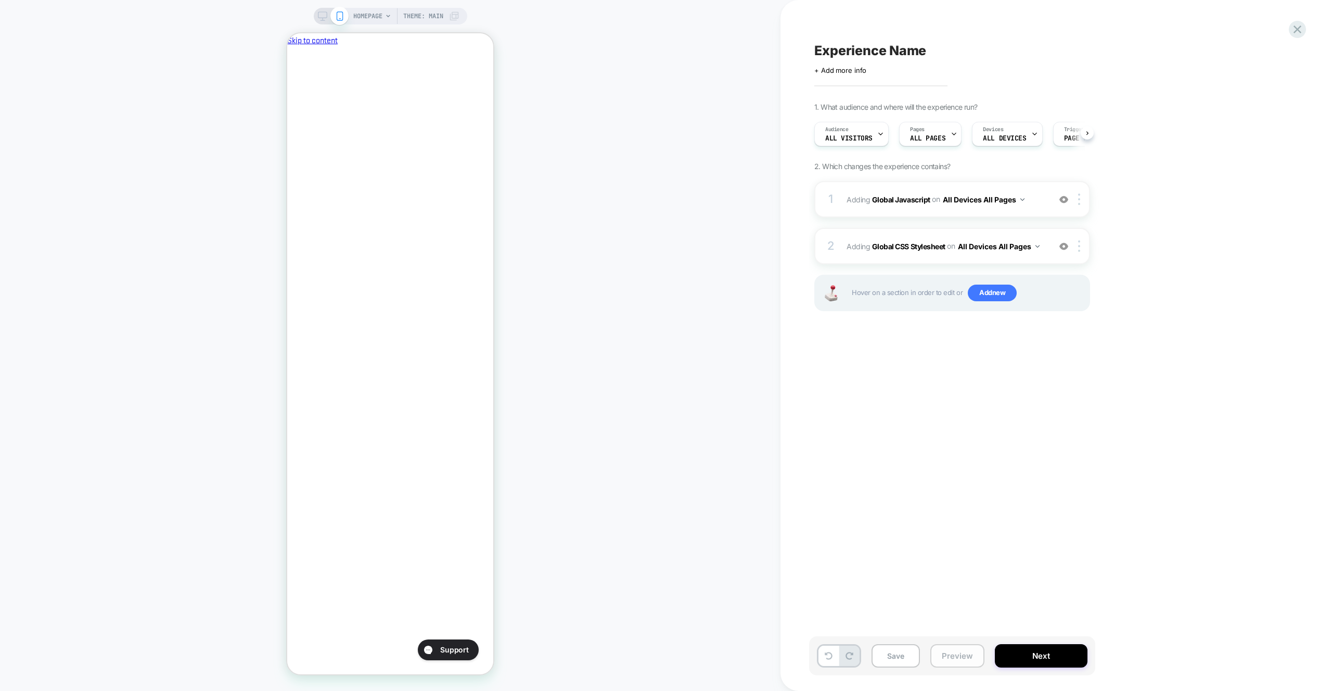
scroll to position [0, 1]
drag, startPoint x: 979, startPoint y: 662, endPoint x: 978, endPoint y: 646, distance: 16.2
click at [979, 662] on button "Preview" at bounding box center [958, 655] width 54 height 23
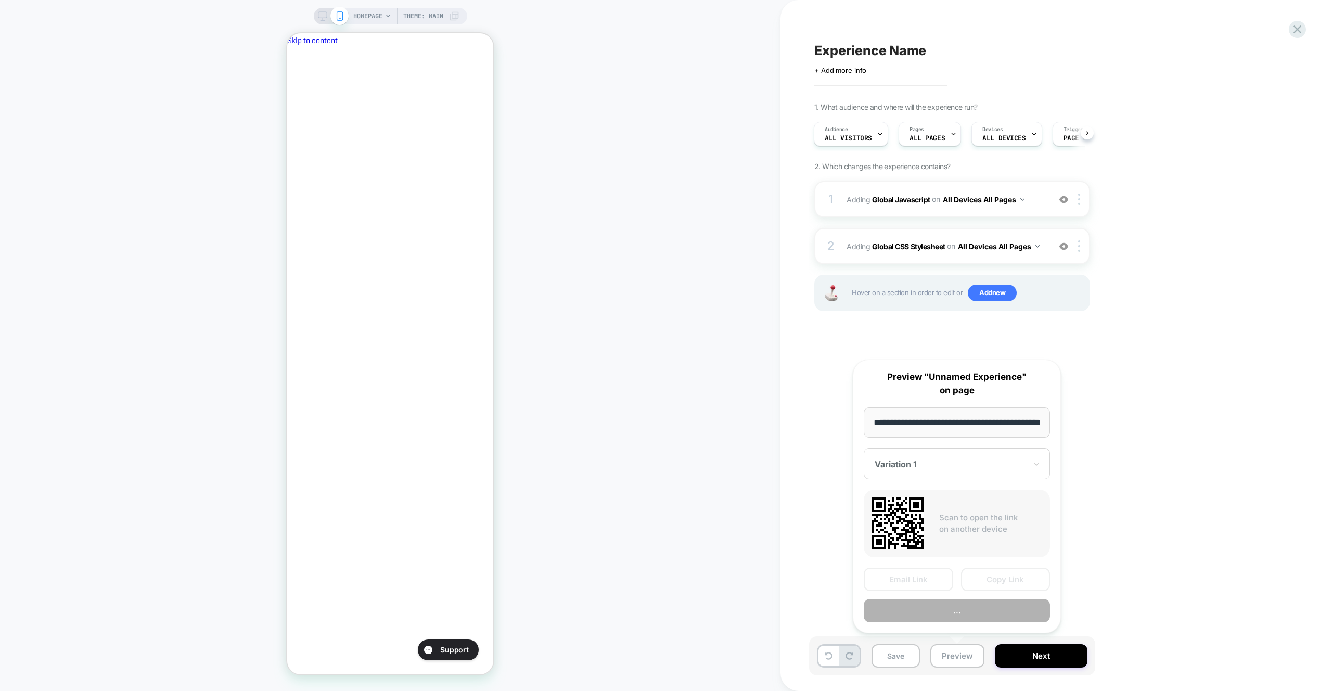
scroll to position [0, 44]
click at [974, 618] on button "Preview" at bounding box center [957, 611] width 186 height 23
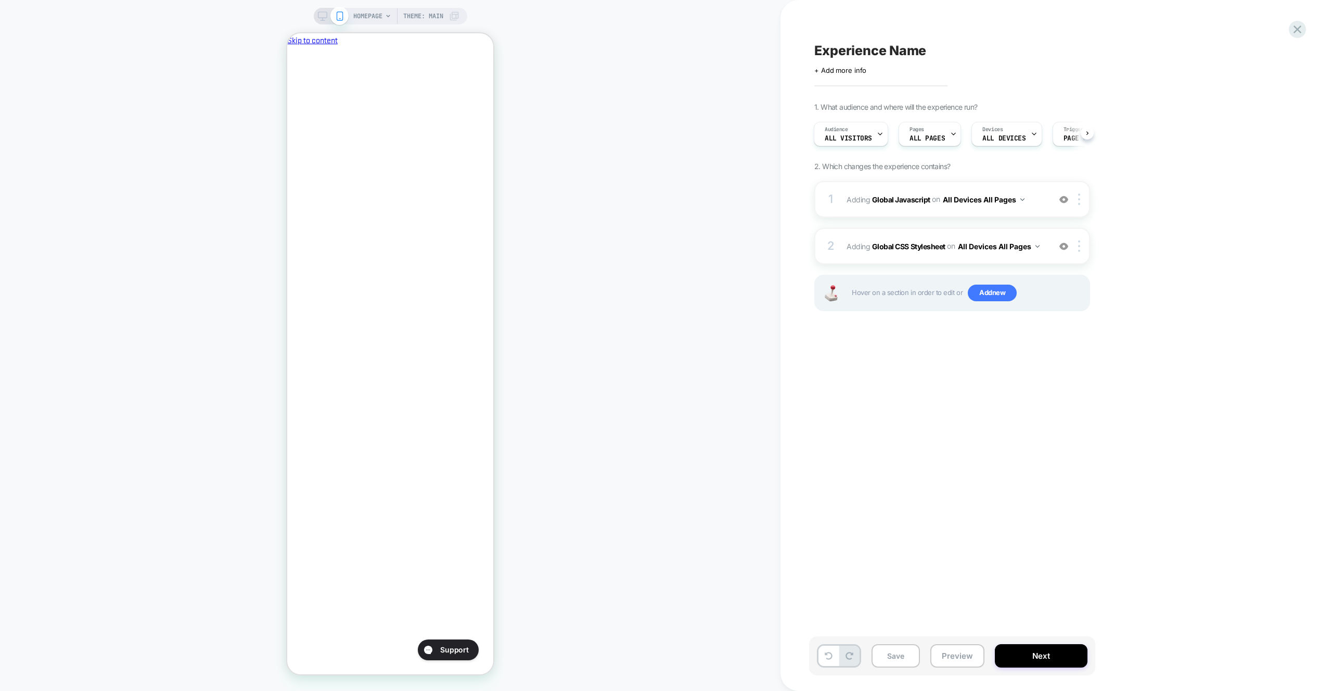
scroll to position [0, 179]
click at [981, 211] on div "1 Adding Global Javascript on All Devices All Pages Add Before Add After Target…" at bounding box center [953, 199] width 276 height 36
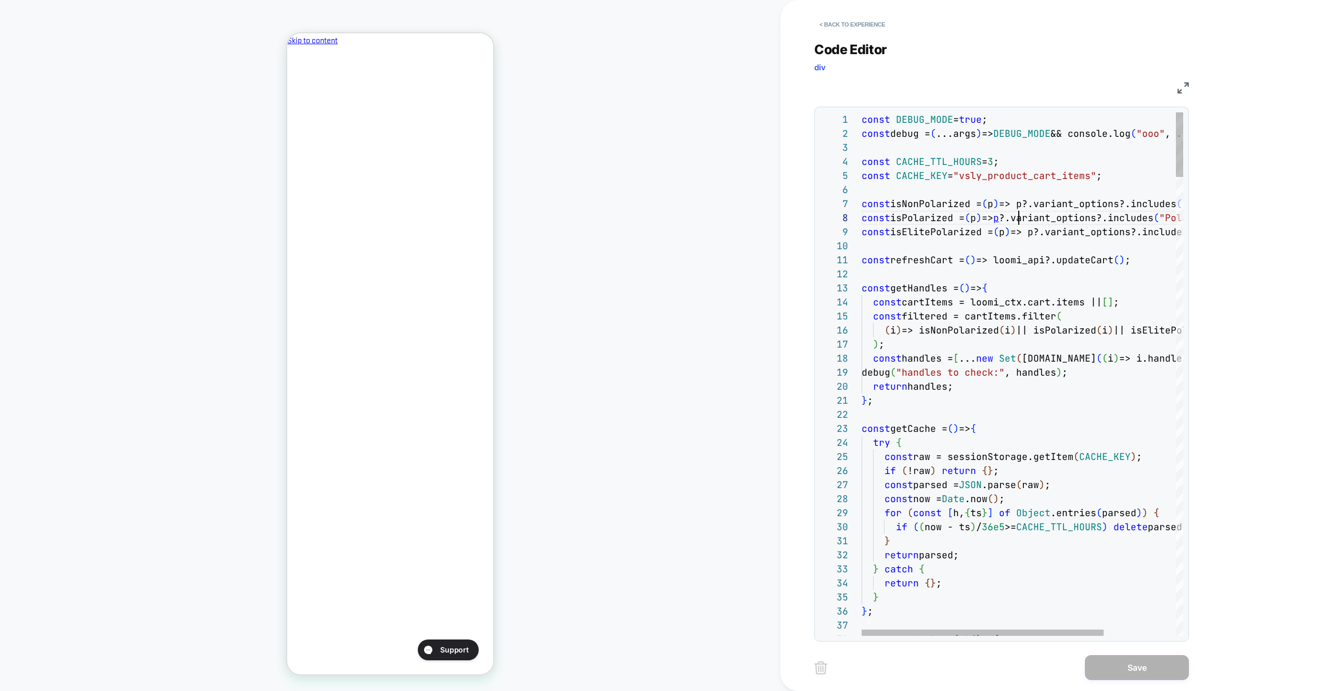
scroll to position [98, 157]
type textarea "**********"
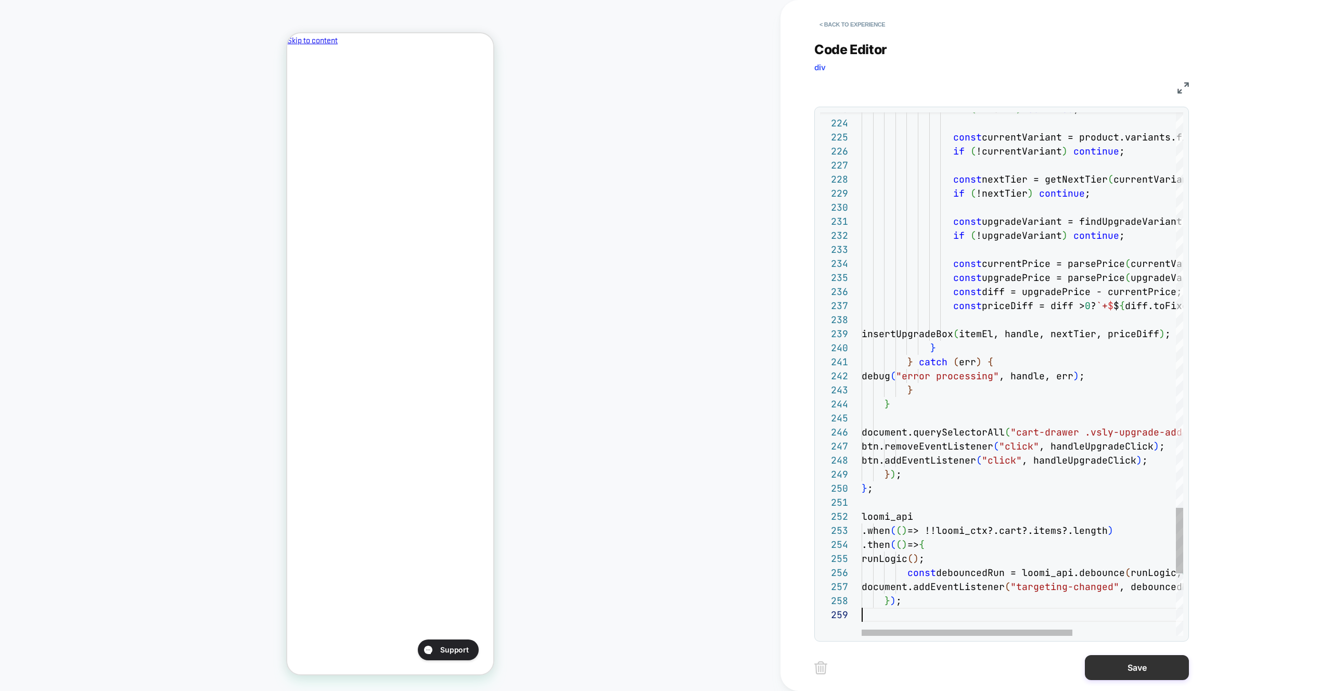
scroll to position [112, 0]
click at [1088, 667] on button "Save" at bounding box center [1137, 667] width 104 height 25
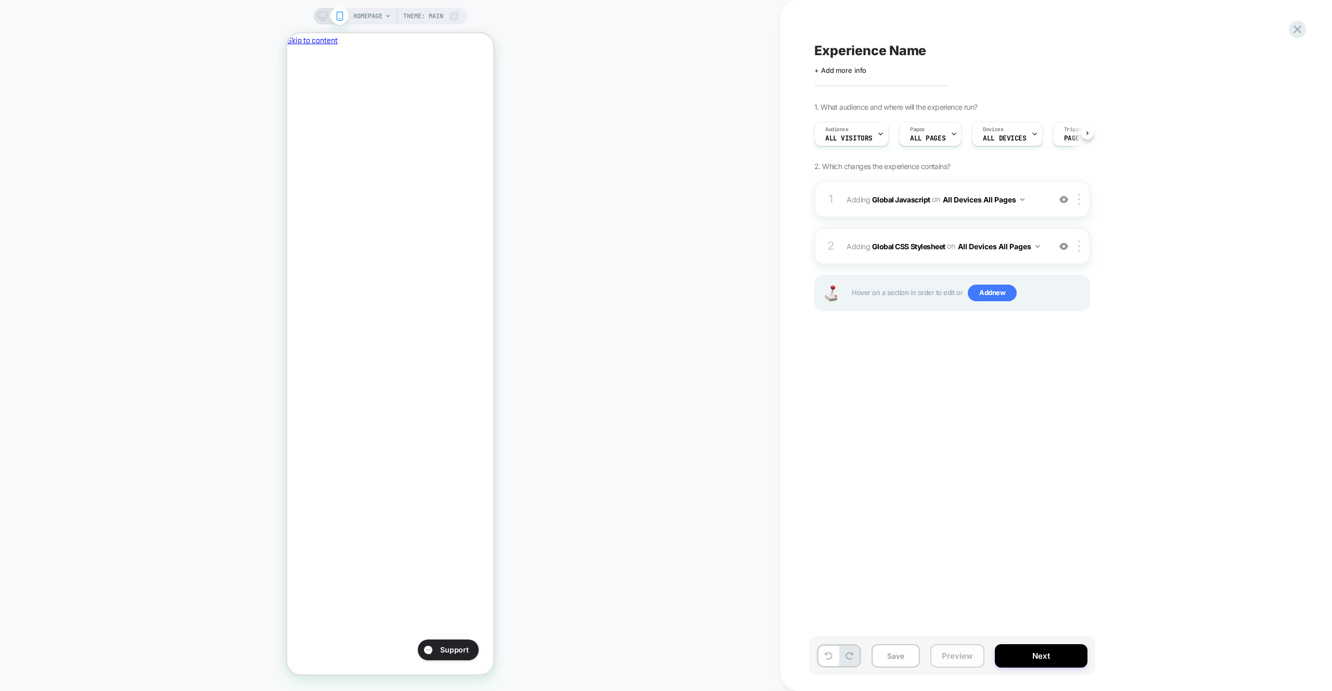
drag, startPoint x: 948, startPoint y: 655, endPoint x: 950, endPoint y: 645, distance: 10.2
click at [948, 654] on button "Preview" at bounding box center [958, 655] width 54 height 23
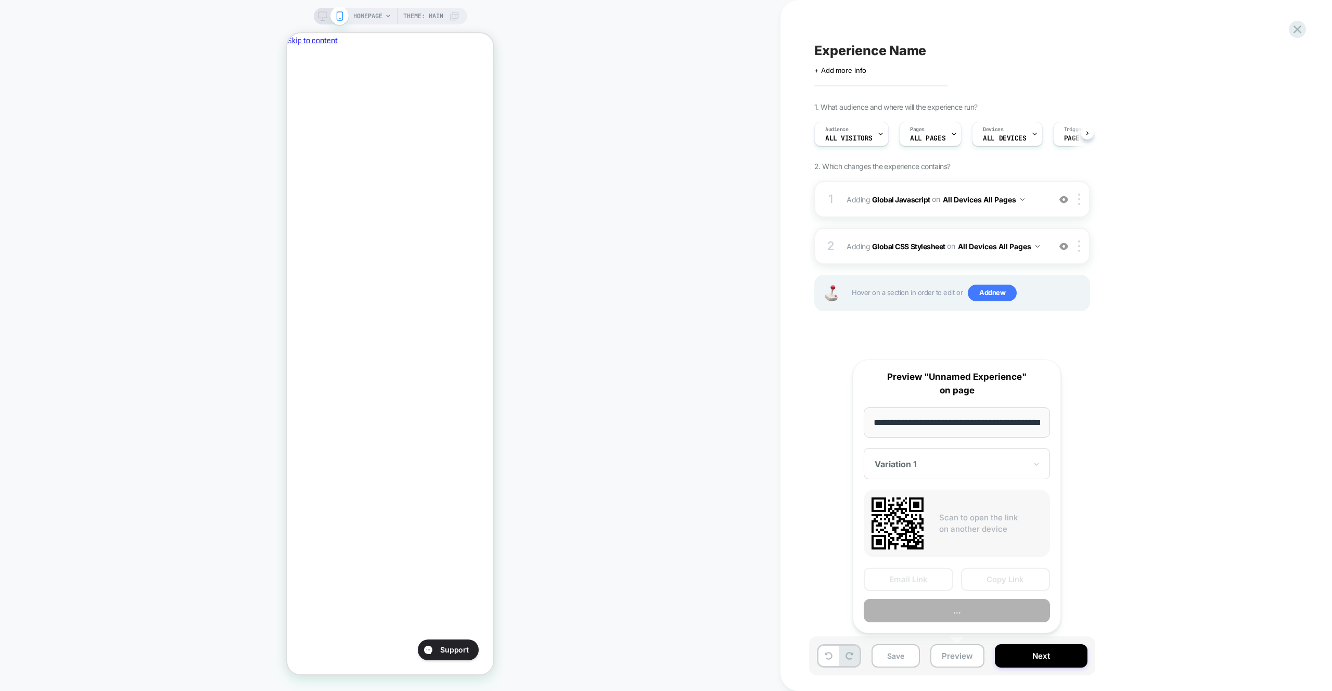
scroll to position [0, 1]
click at [959, 621] on button "..." at bounding box center [957, 611] width 186 height 23
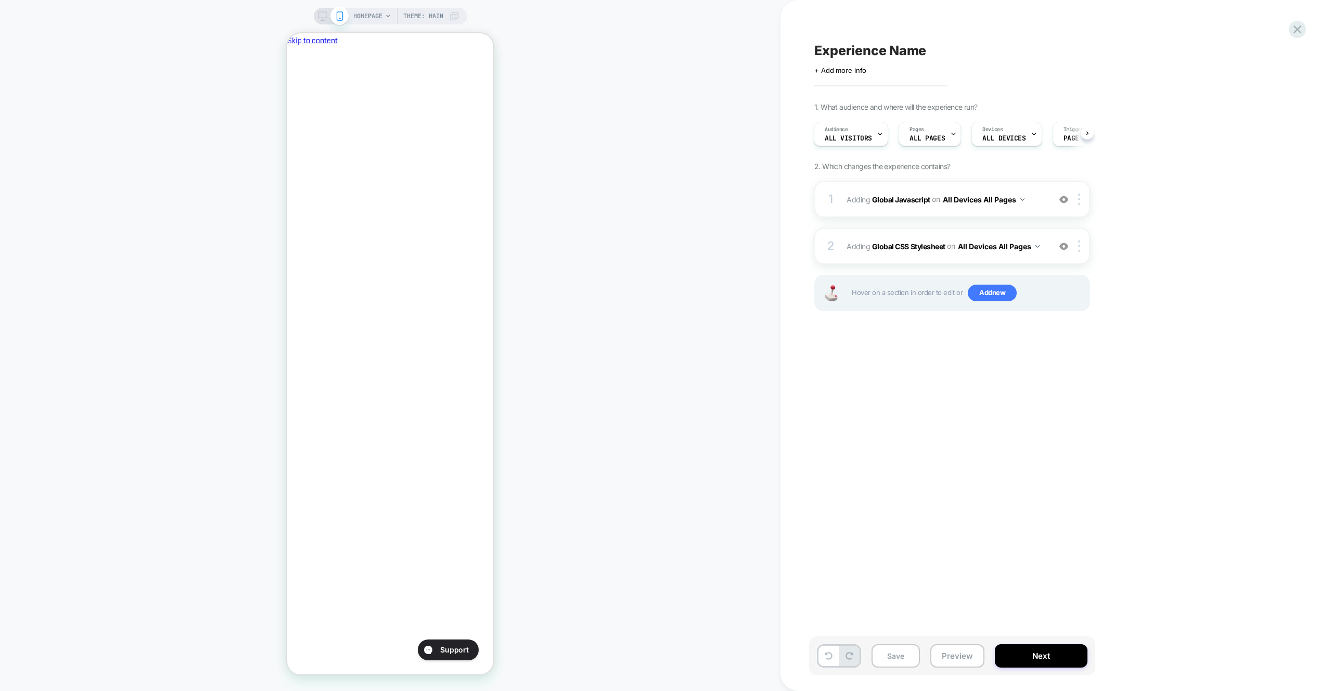
scroll to position [0, 179]
click at [891, 62] on div "Click to edit experience details + Add more info" at bounding box center [929, 66] width 228 height 16
click at [889, 57] on span "Experience Name" at bounding box center [871, 51] width 112 height 16
click at [863, 51] on icon at bounding box center [856, 50] width 13 height 13
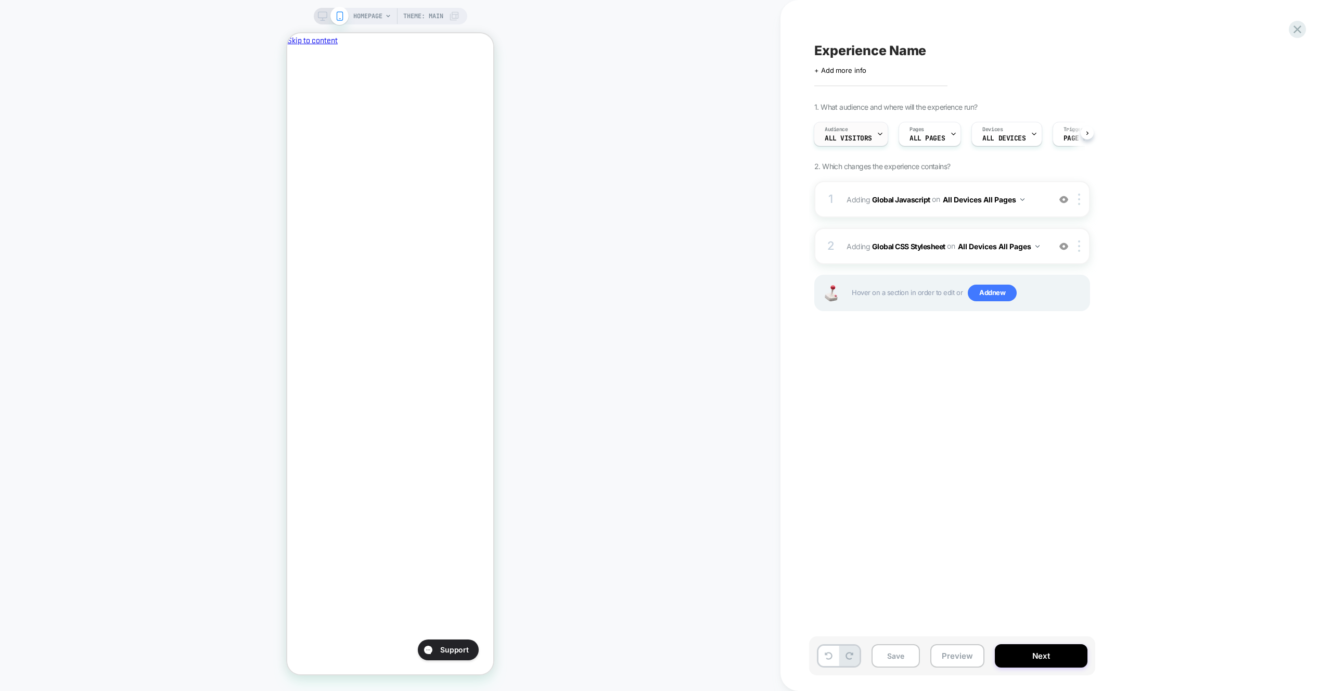
click at [874, 144] on div "Audience All Visitors" at bounding box center [849, 133] width 68 height 23
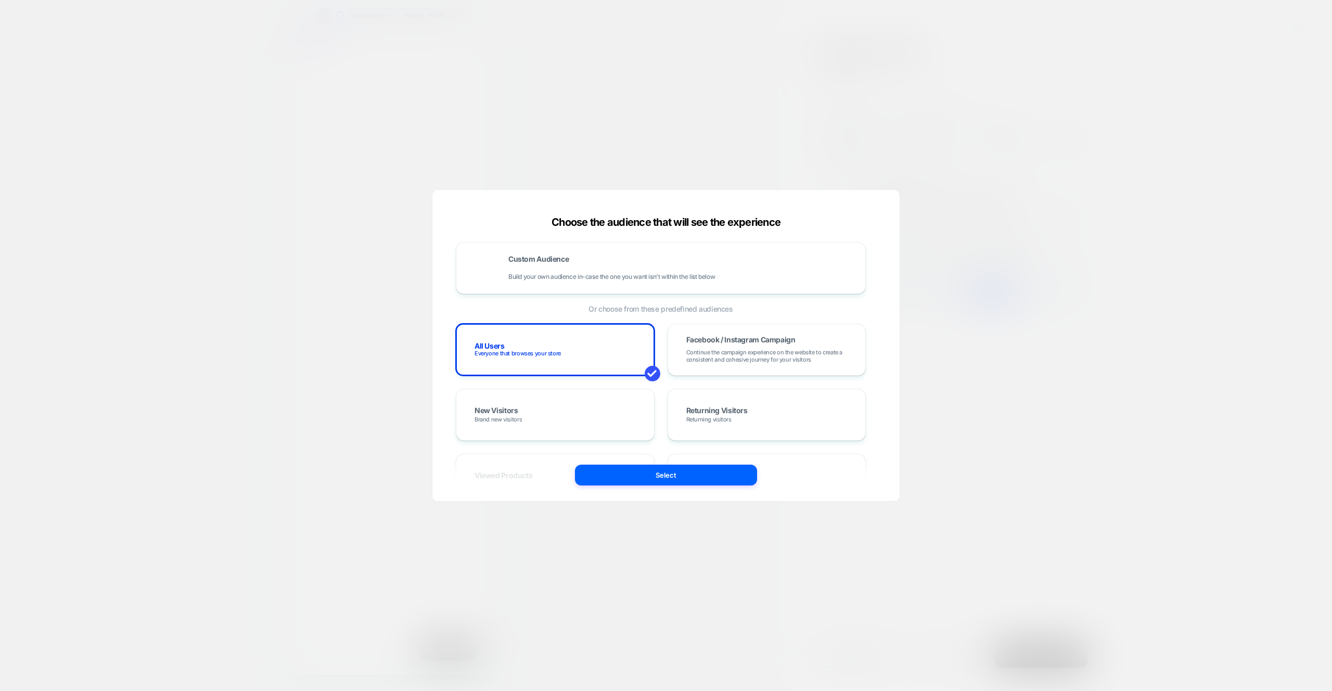
click at [884, 204] on button at bounding box center [879, 211] width 16 height 16
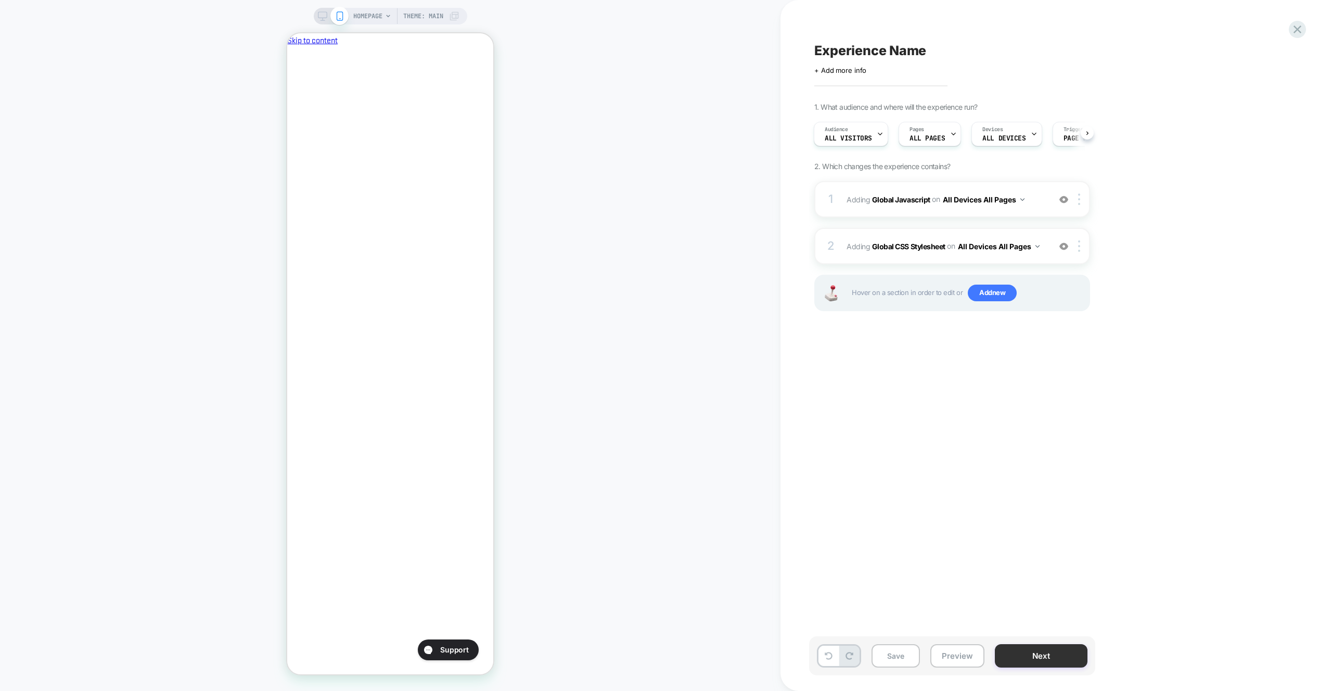
click at [1054, 663] on button "Next" at bounding box center [1041, 655] width 93 height 23
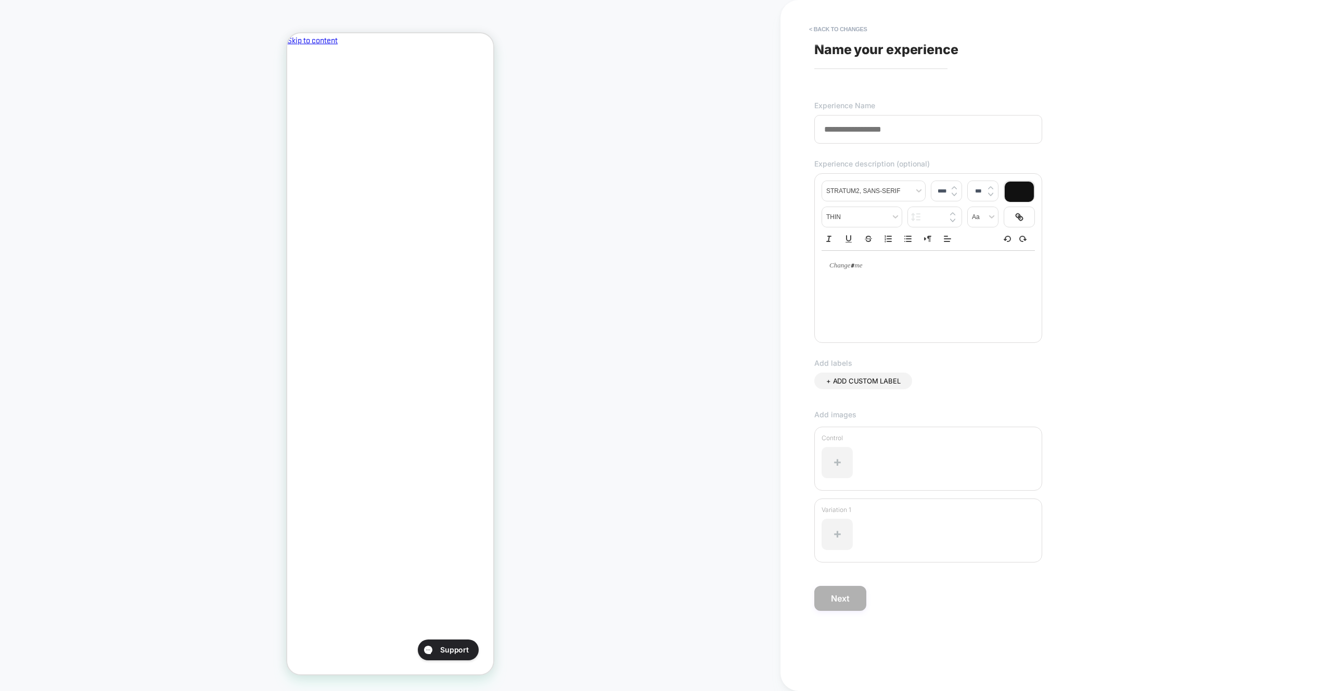
scroll to position [0, 179]
click at [896, 138] on input at bounding box center [929, 129] width 228 height 29
type input "*"
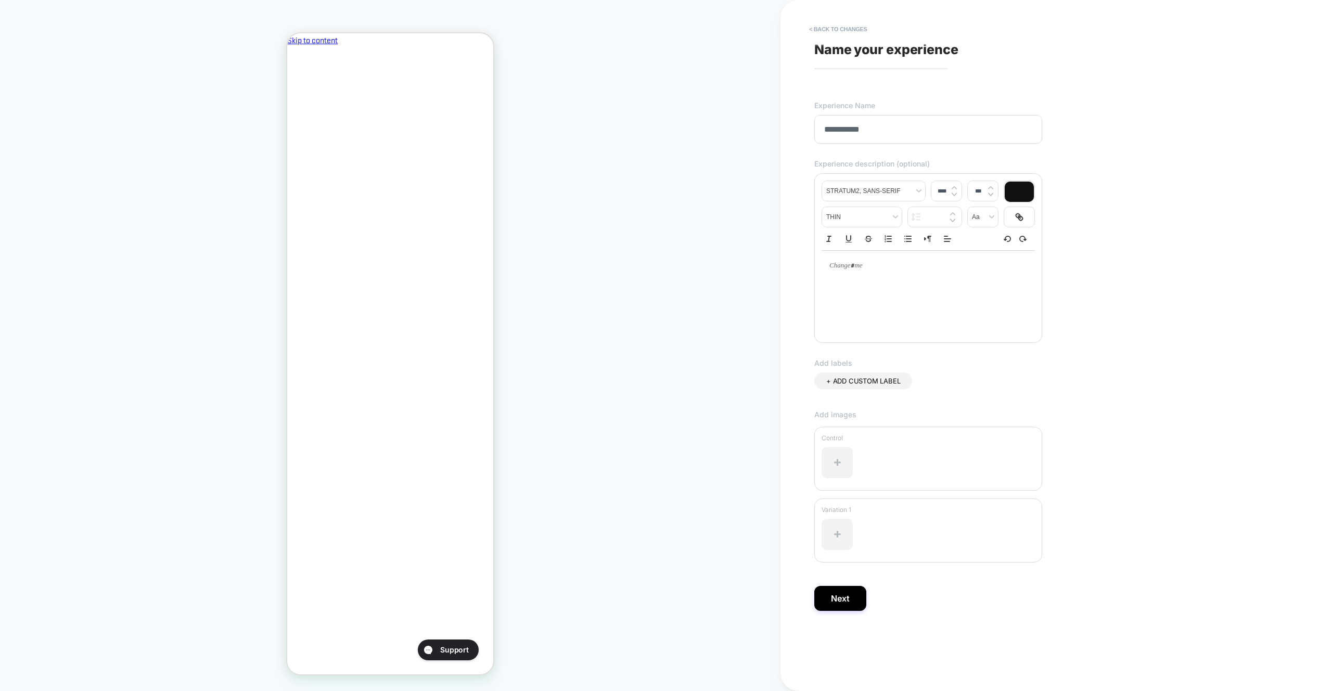
scroll to position [0, 0]
type input "**********"
click at [825, 588] on button "Next" at bounding box center [841, 598] width 52 height 25
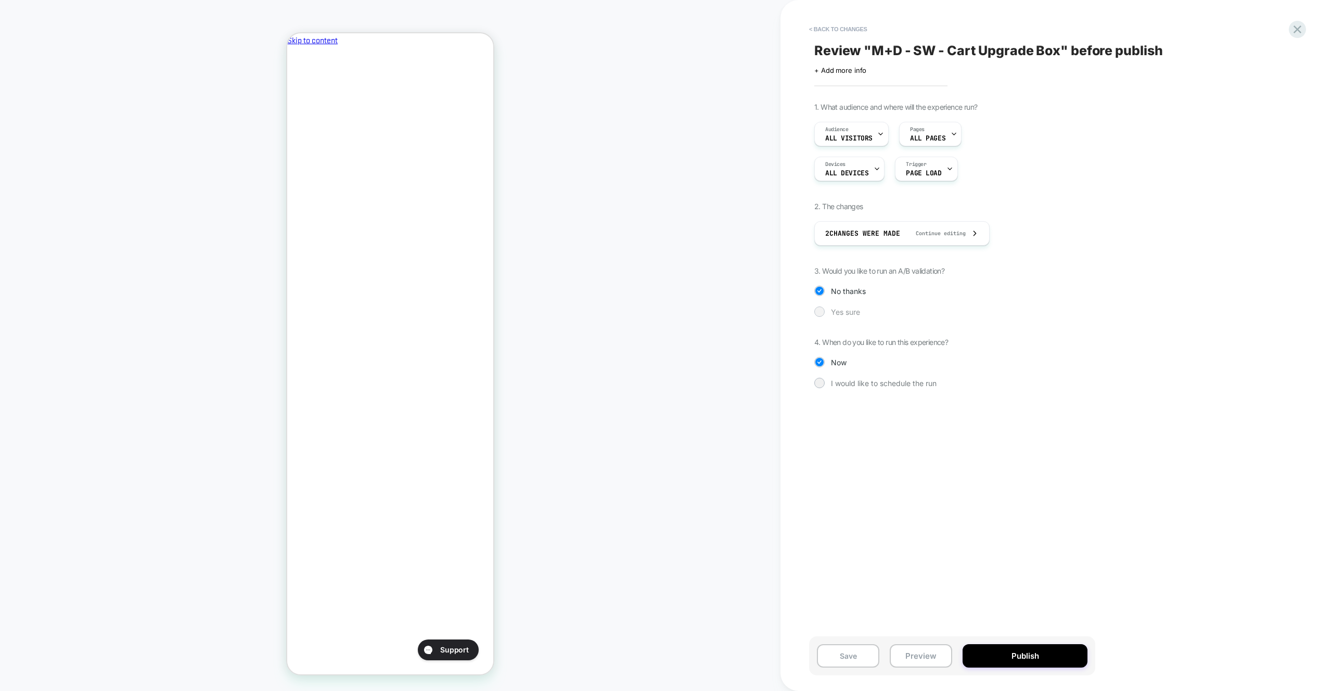
click at [844, 316] on div "Yes sure" at bounding box center [953, 312] width 276 height 10
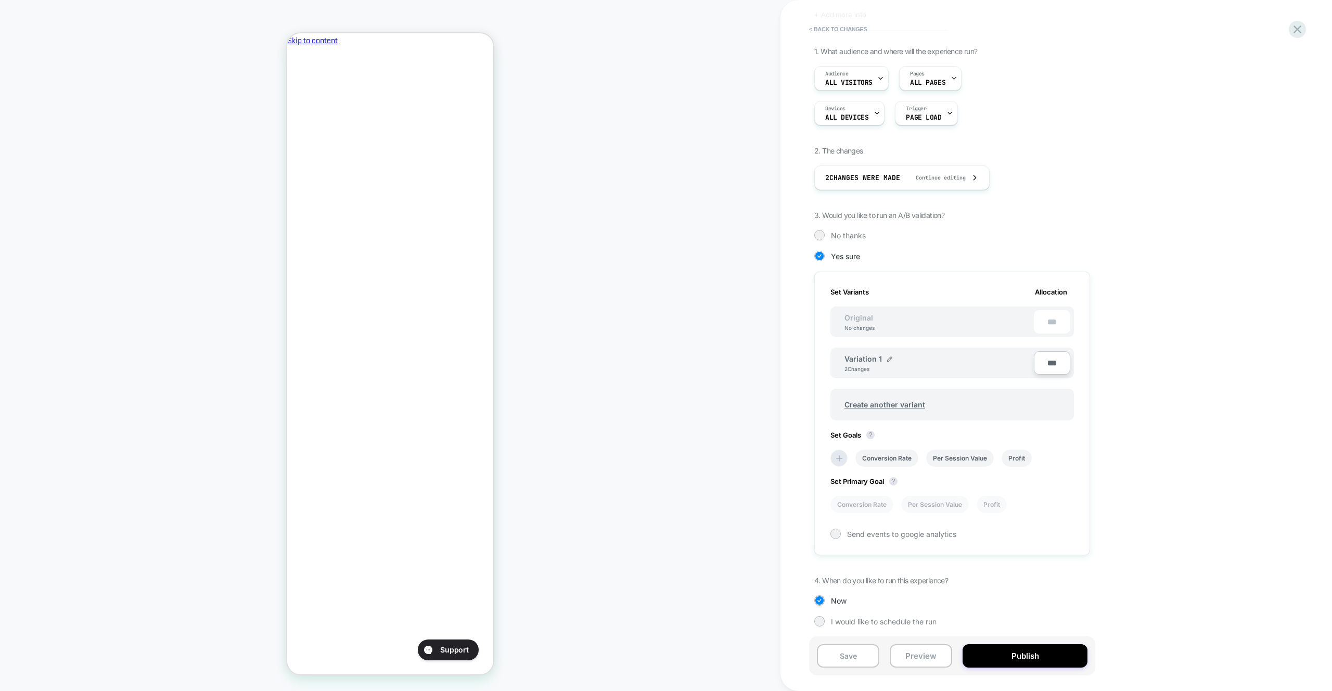
scroll to position [59, 0]
click at [887, 353] on img at bounding box center [889, 355] width 5 height 5
click at [873, 359] on input "**********" at bounding box center [882, 361] width 75 height 20
drag, startPoint x: 909, startPoint y: 361, endPoint x: 846, endPoint y: 360, distance: 63.5
click at [846, 360] on input "**********" at bounding box center [882, 361] width 75 height 20
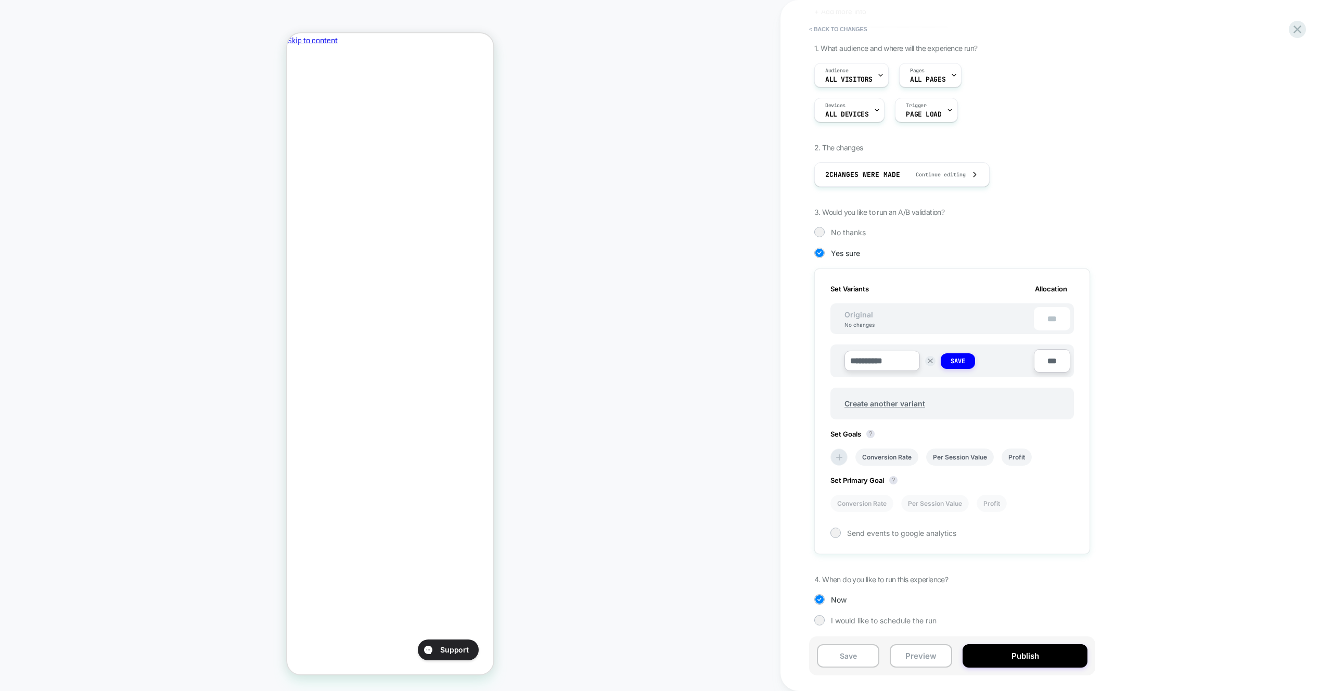
scroll to position [0, 179]
type input "**********"
click at [967, 366] on button "Save" at bounding box center [958, 361] width 34 height 16
click at [891, 401] on span "Create another variant" at bounding box center [884, 401] width 101 height 24
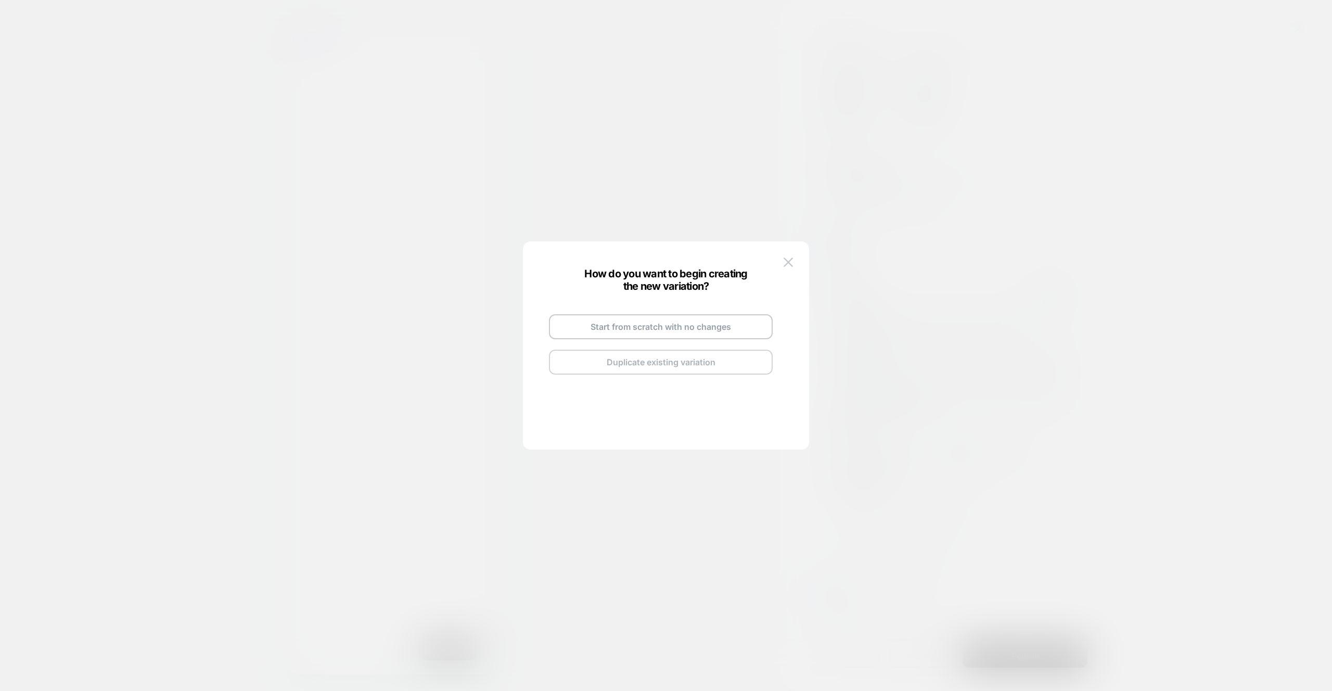
click at [705, 360] on button "Duplicate existing variation" at bounding box center [661, 362] width 224 height 25
click at [710, 316] on img at bounding box center [712, 314] width 5 height 5
click at [678, 317] on input "**********" at bounding box center [648, 314] width 75 height 20
type input "*"
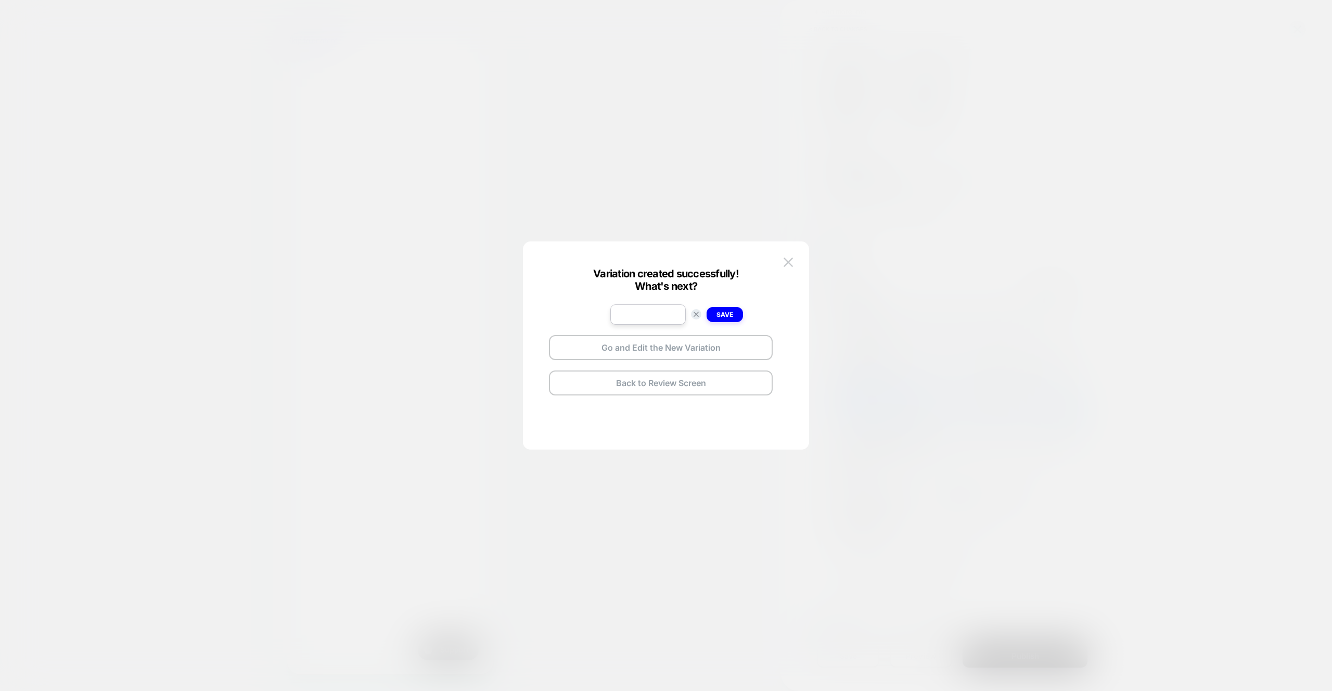
type input "*"
type input "**********"
click at [728, 314] on strong "Save" at bounding box center [725, 315] width 17 height 8
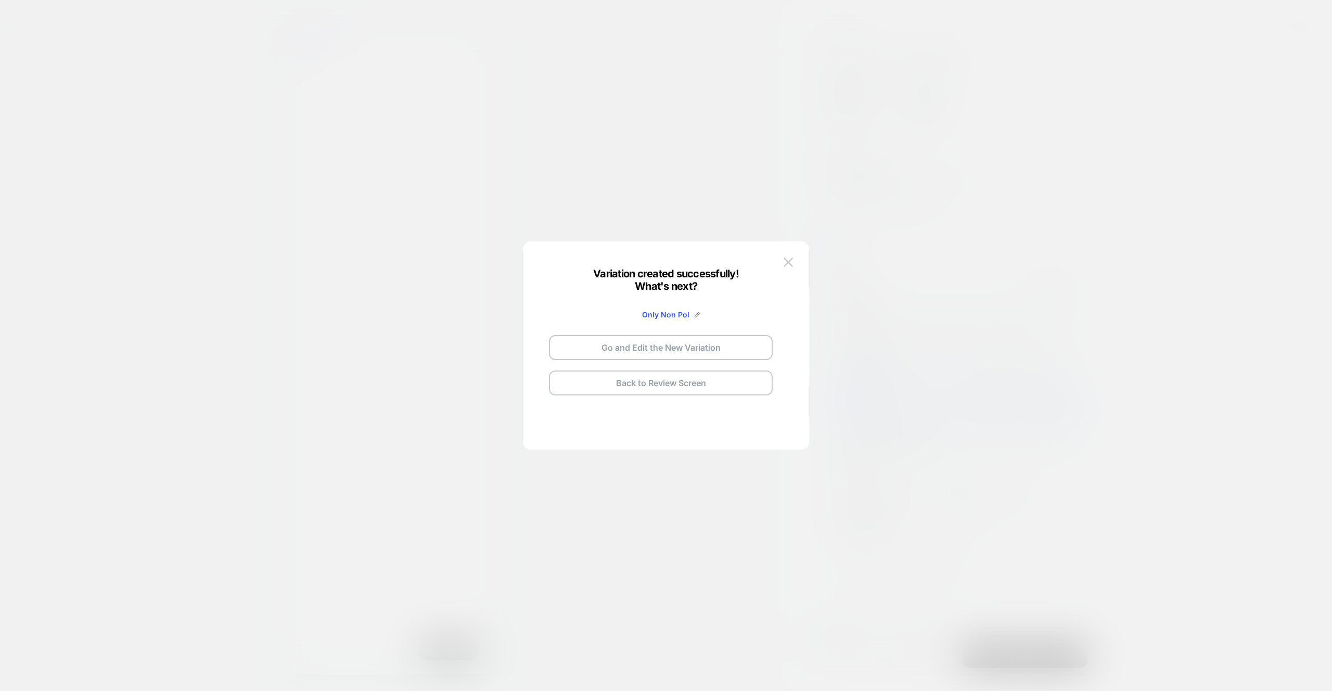
click at [679, 352] on button "Go and Edit the New Variation" at bounding box center [661, 347] width 224 height 25
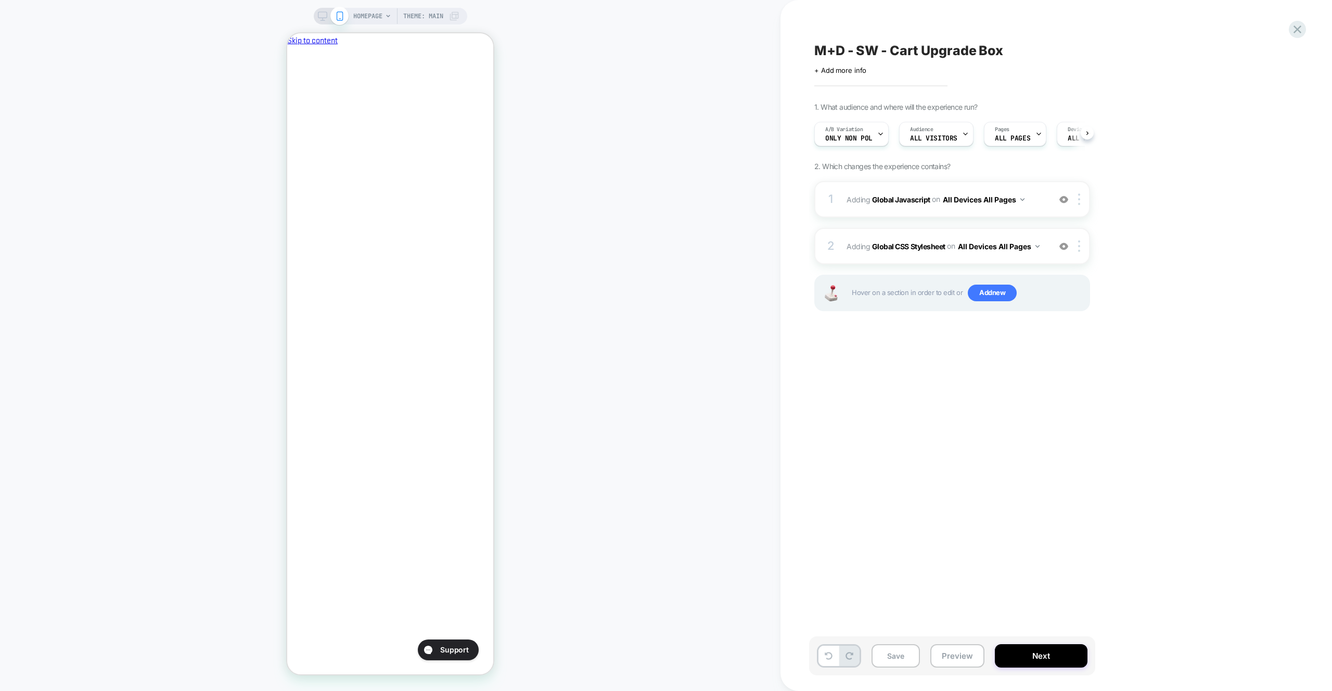
scroll to position [0, 1]
click at [870, 131] on div "A/B Variation Only Non Pol" at bounding box center [849, 133] width 68 height 23
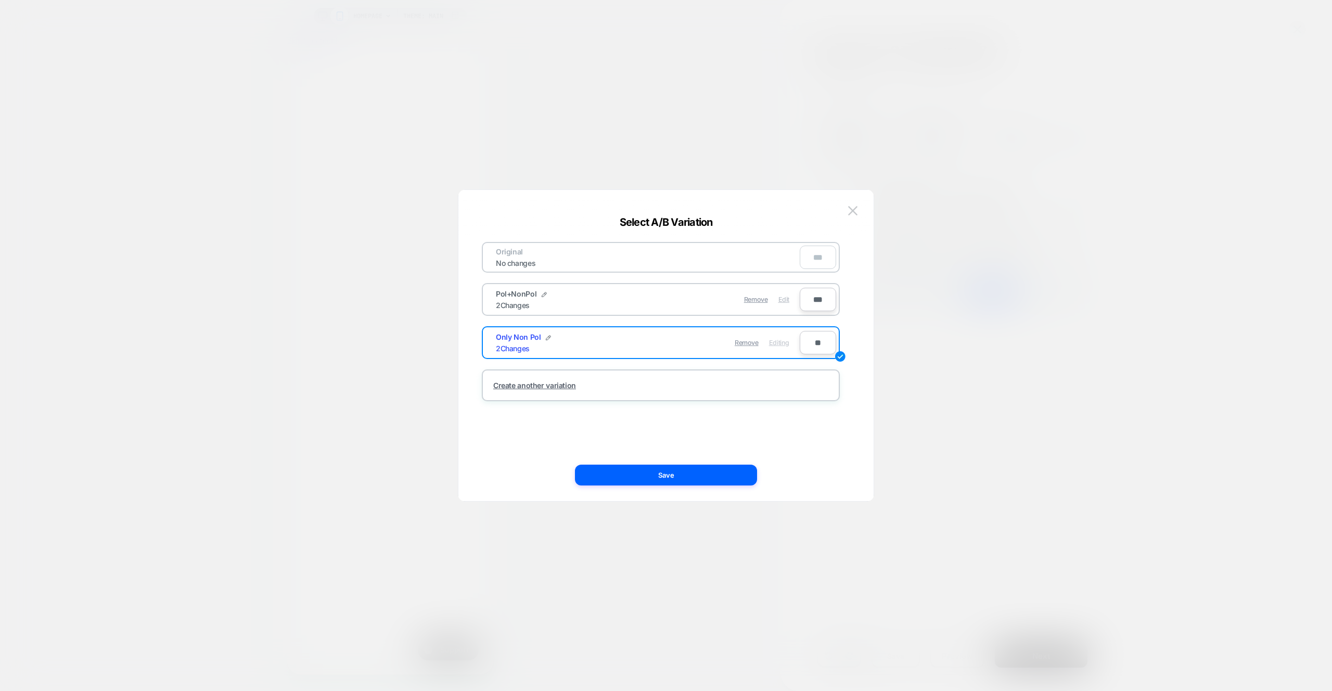
scroll to position [0, 179]
click at [706, 471] on button "Save" at bounding box center [666, 475] width 182 height 21
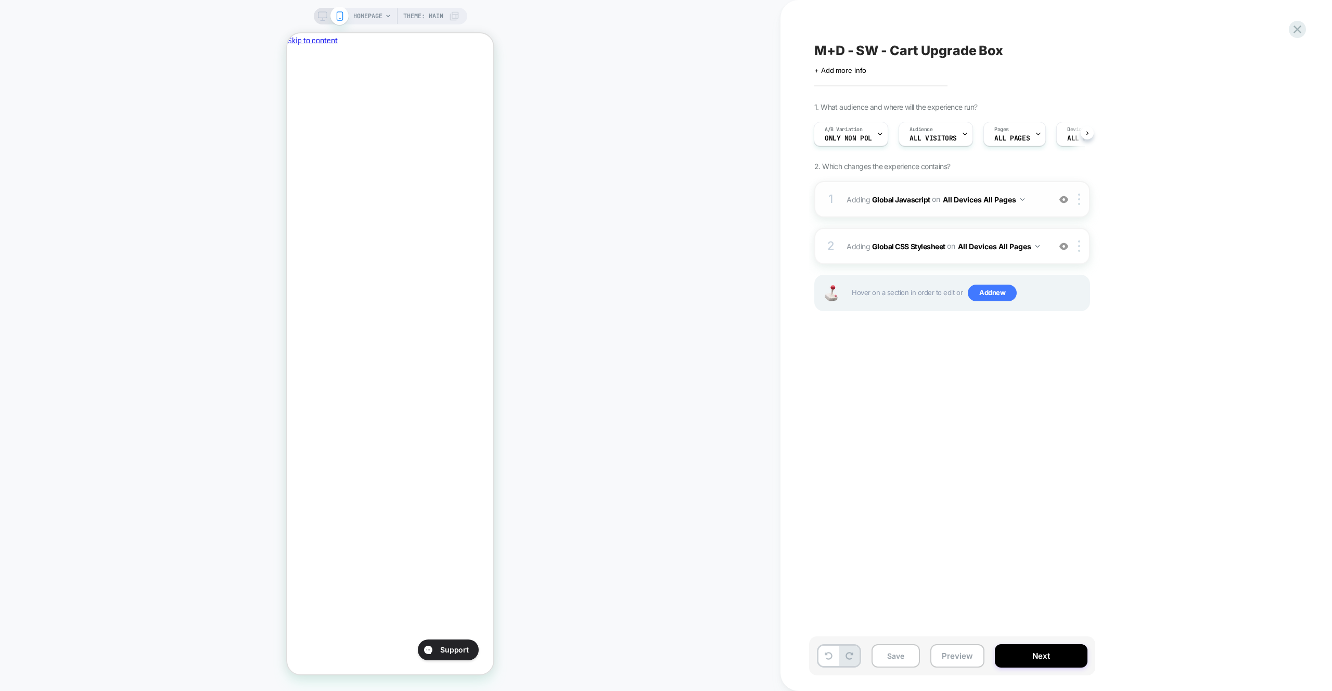
click at [1000, 212] on div "1 Adding Global Javascript on All Devices All Pages Add Before Add After Target…" at bounding box center [953, 199] width 276 height 36
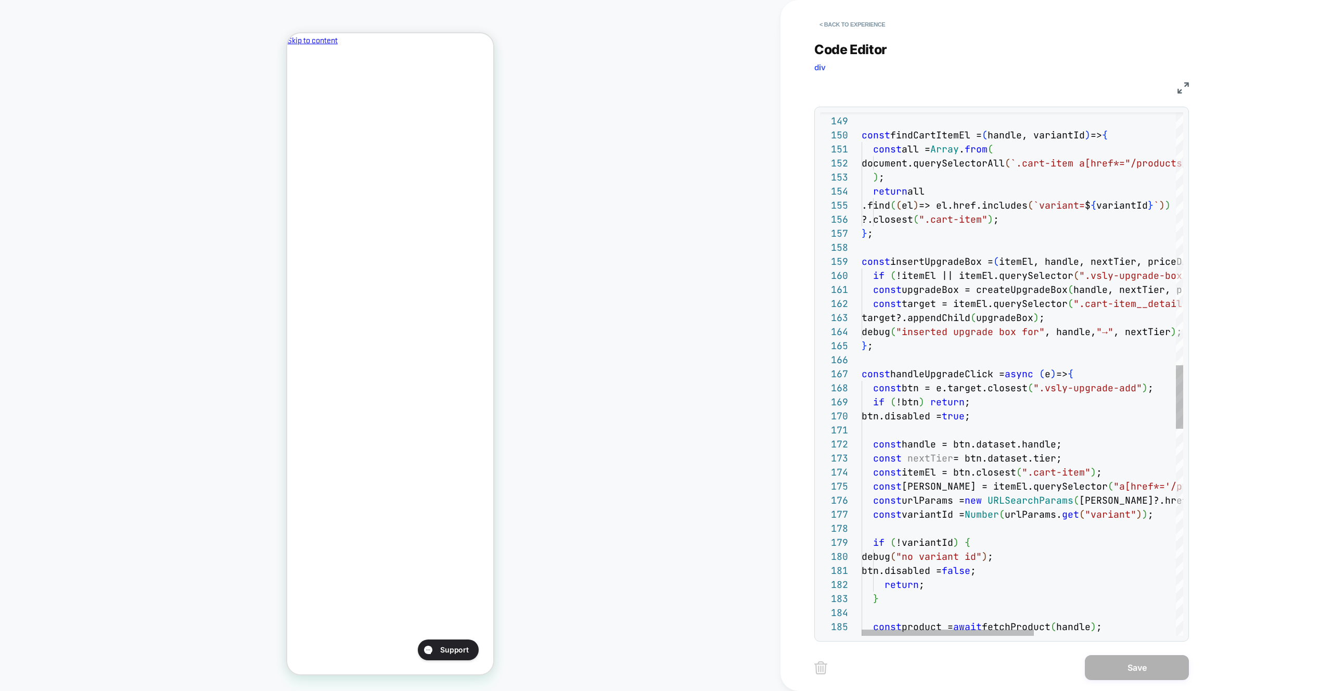
scroll to position [0, 0]
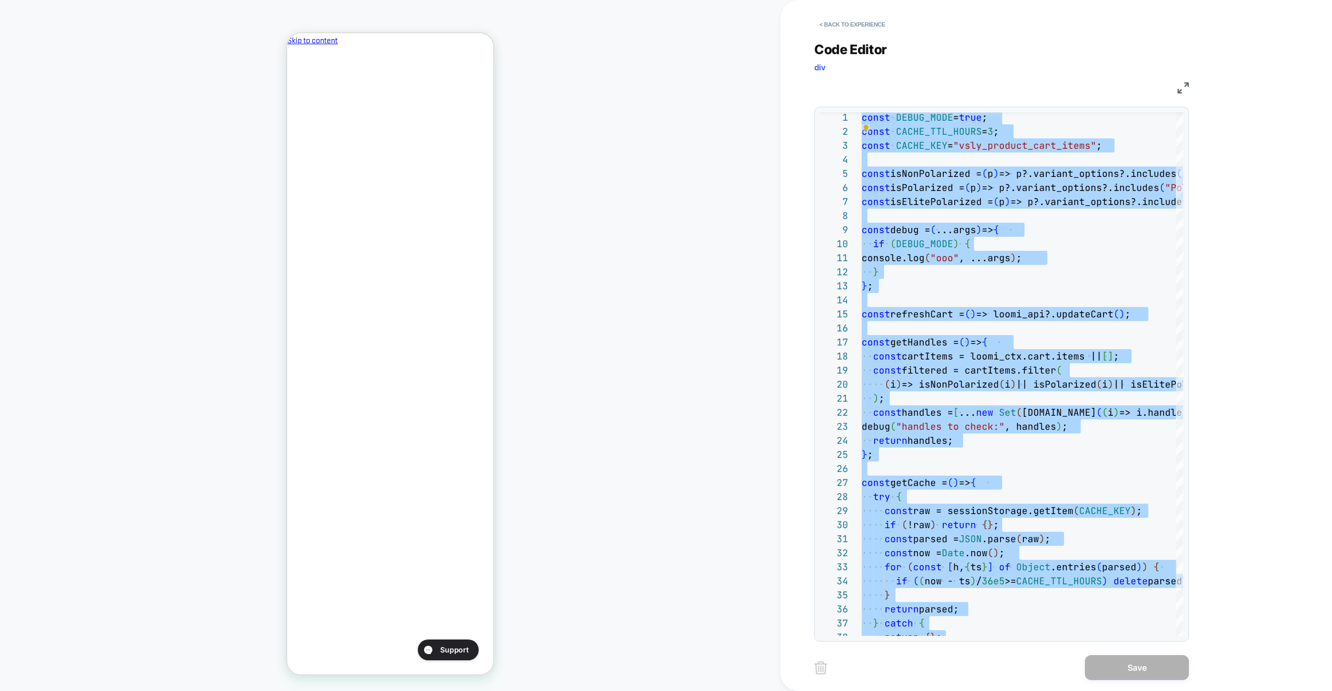
scroll to position [0, 179]
type textarea "**********"
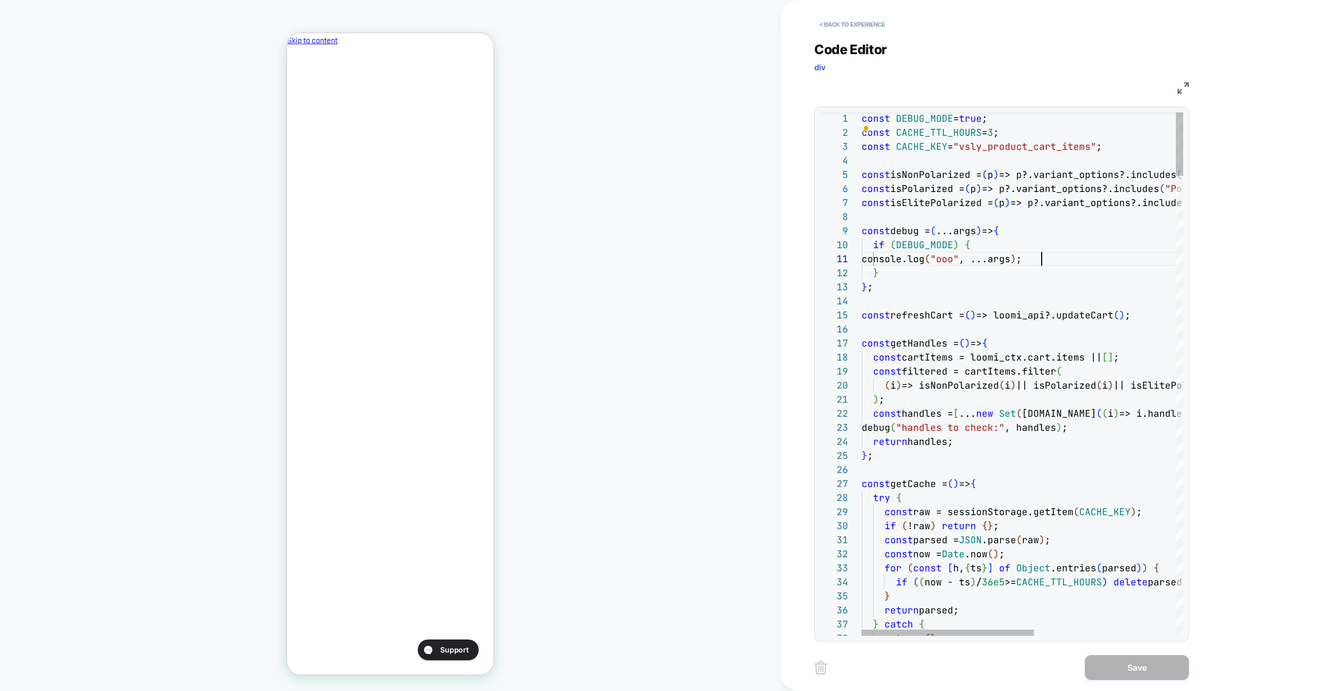
click at [861, 21] on button "< Back to experience" at bounding box center [853, 24] width 76 height 17
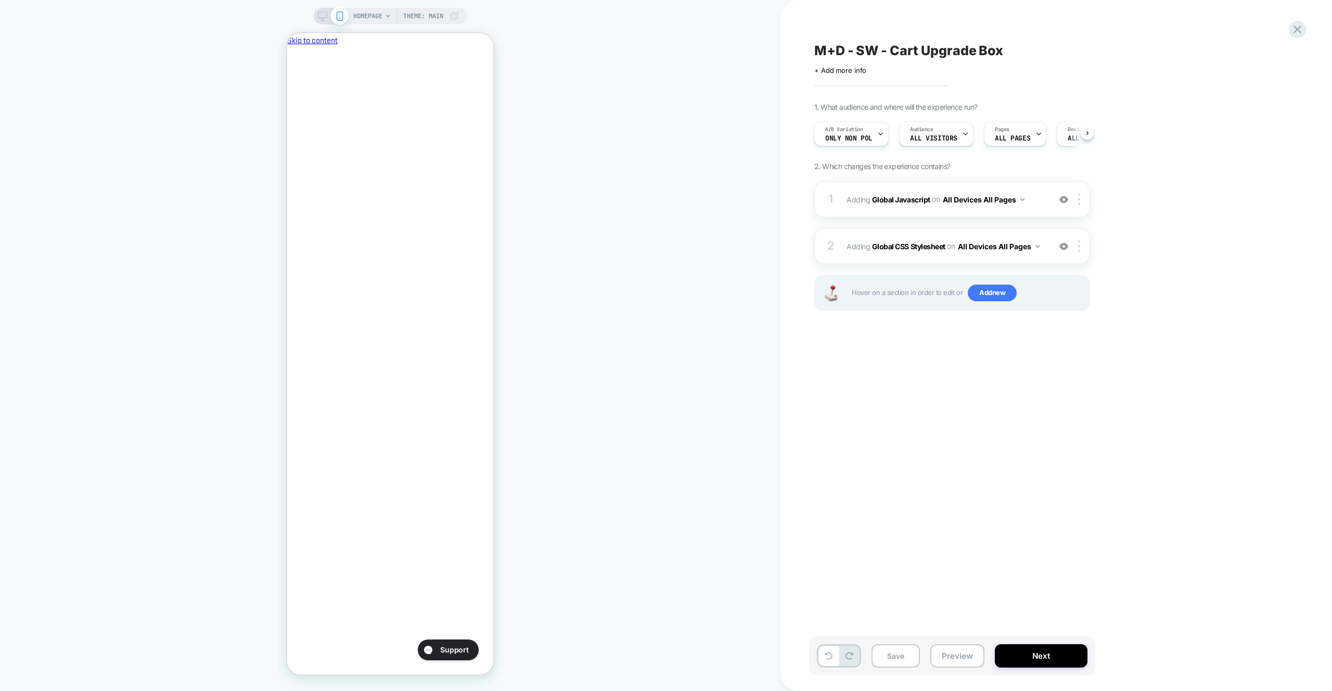
scroll to position [0, 1]
drag, startPoint x: 874, startPoint y: 179, endPoint x: 877, endPoint y: 186, distance: 8.4
click at [874, 179] on div "1. What audience and where will the experience run? A/B Variation Only Non Pol …" at bounding box center [1005, 220] width 380 height 235
click at [877, 186] on div "1 Adding Global Javascript on All Devices All Pages Add Before Add After Target…" at bounding box center [953, 199] width 276 height 36
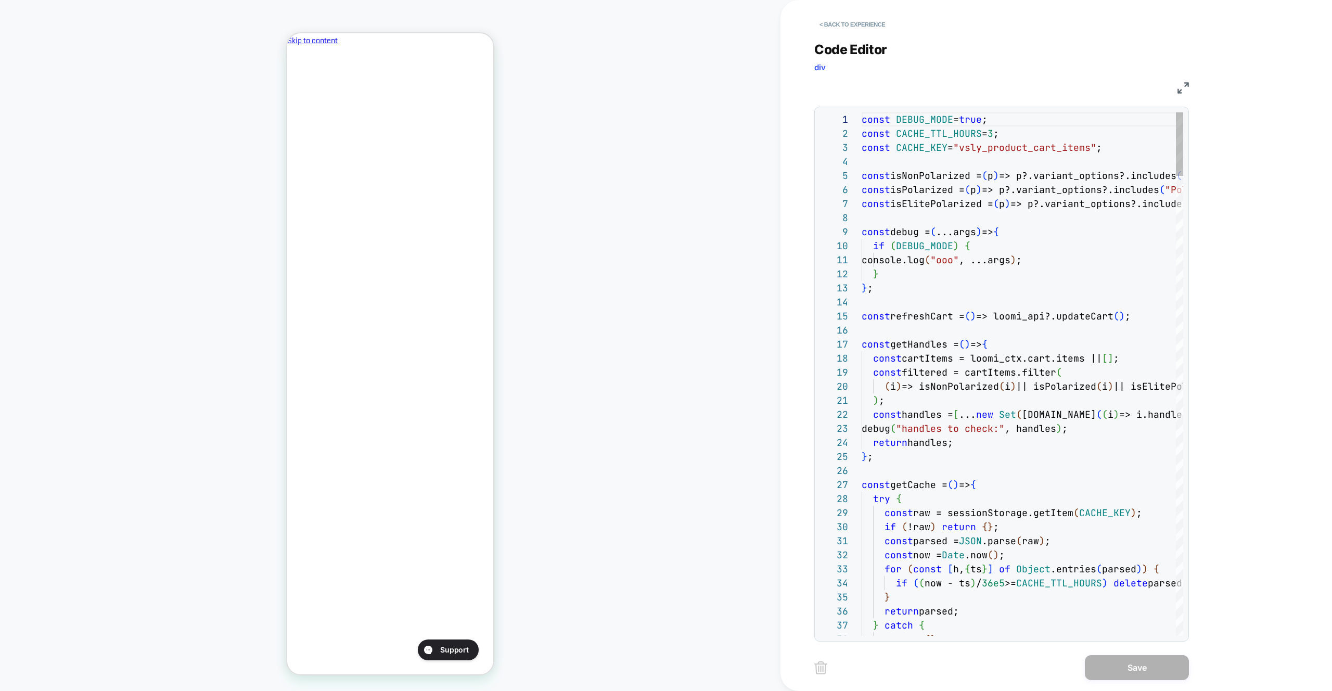
scroll to position [84, 107]
type textarea "**********"
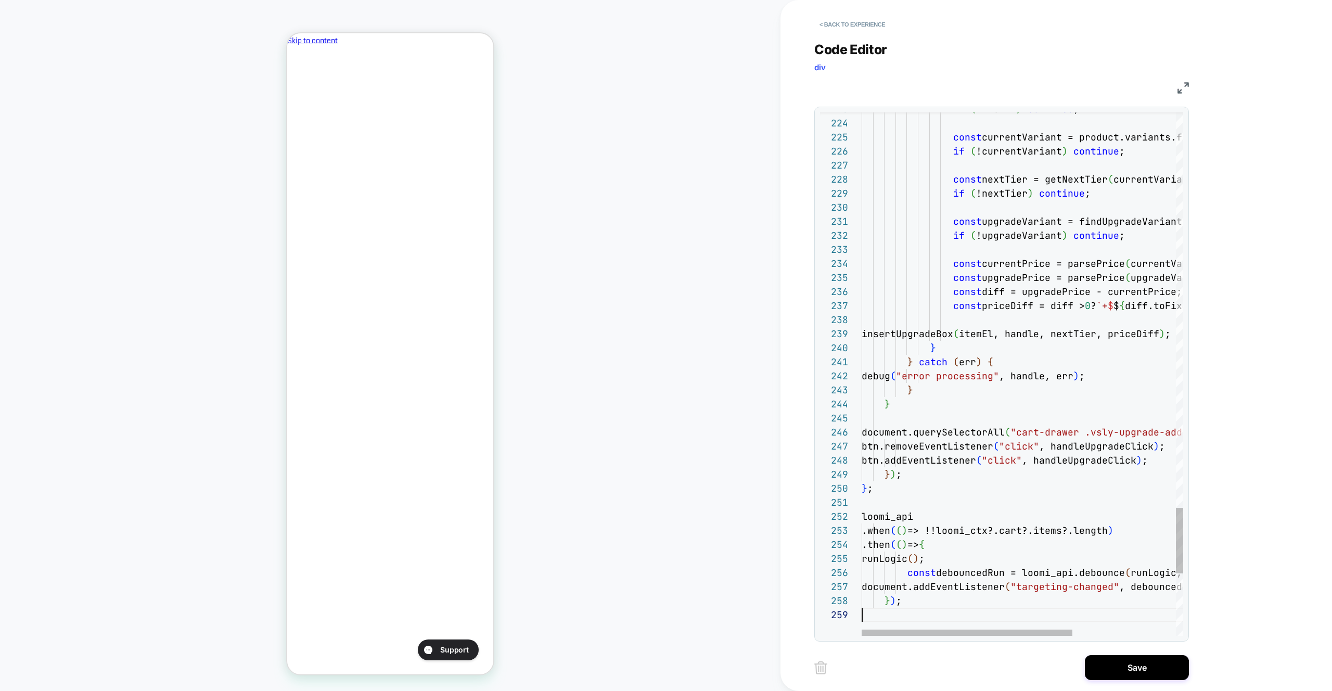
scroll to position [112, 0]
click at [1195, 669] on div "< Back to experience Code Editor div JS 223 224 225 226 227 228 229 230 231 232…" at bounding box center [1010, 345] width 390 height 691
click at [1122, 662] on button "Save" at bounding box center [1137, 667] width 104 height 25
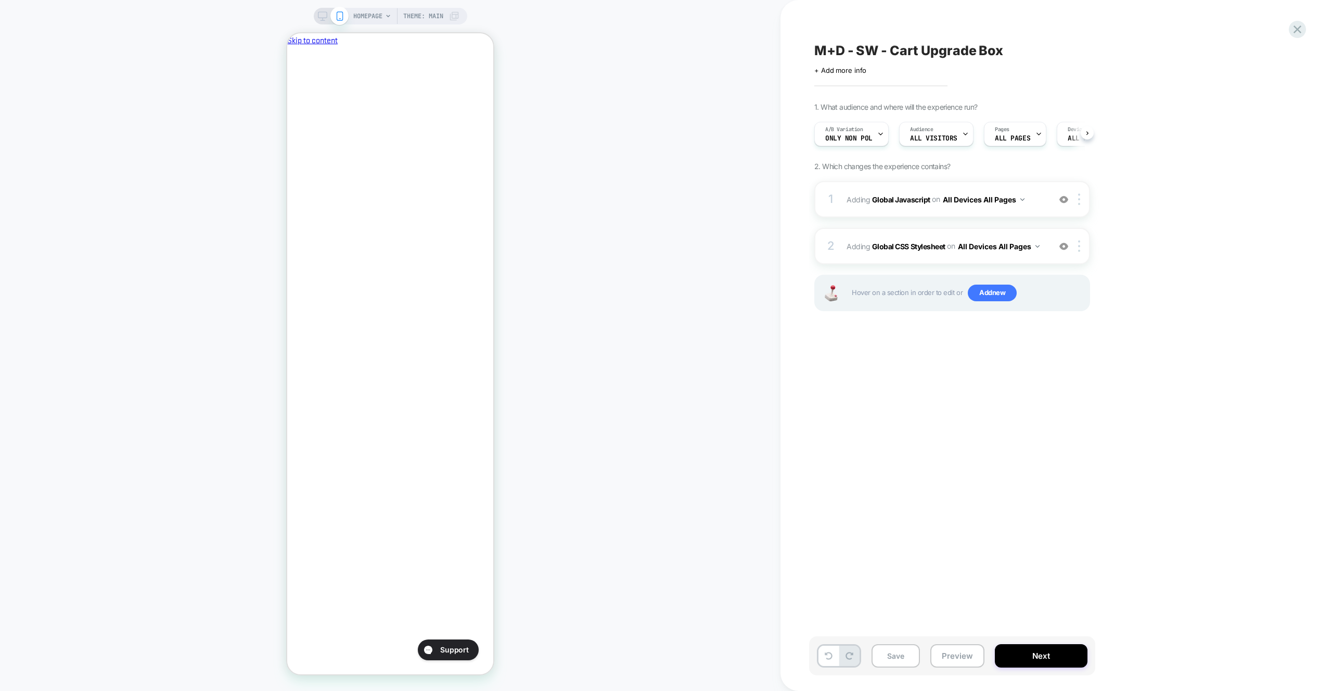
drag, startPoint x: 969, startPoint y: 655, endPoint x: 969, endPoint y: 643, distance: 12.0
click at [968, 655] on button "Preview" at bounding box center [958, 655] width 54 height 23
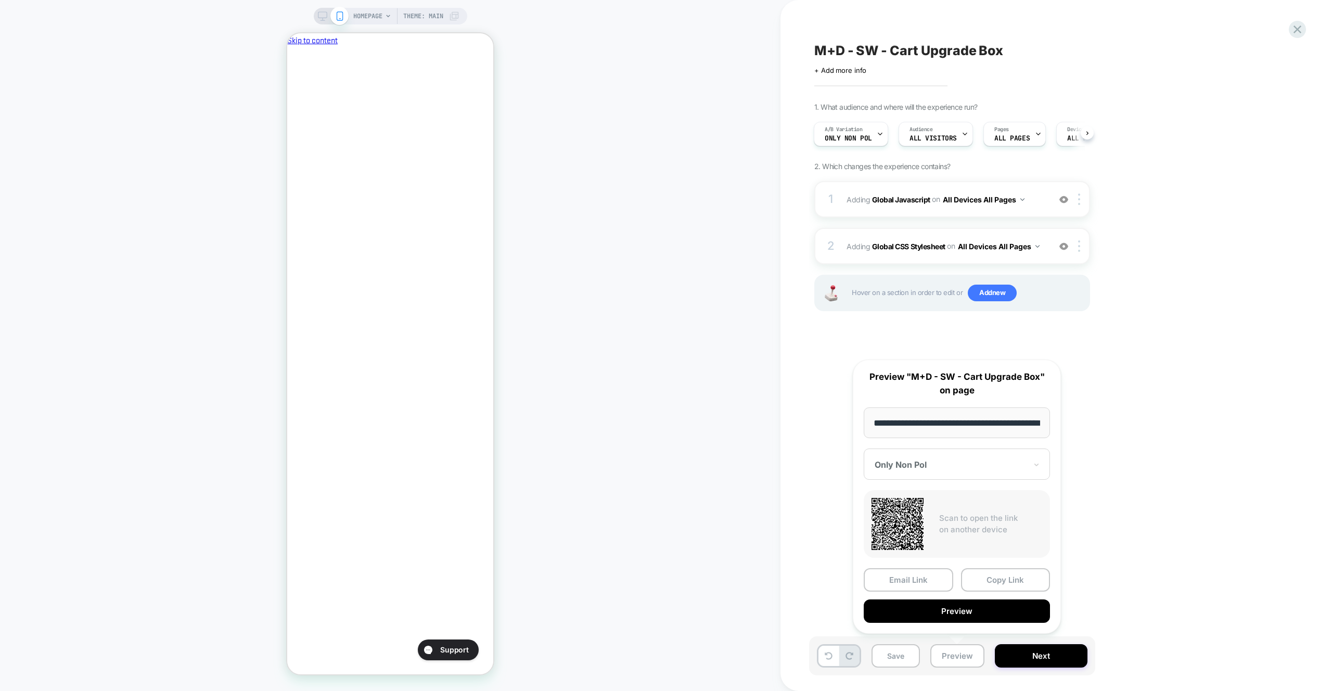
click at [971, 611] on button "Preview" at bounding box center [957, 611] width 186 height 23
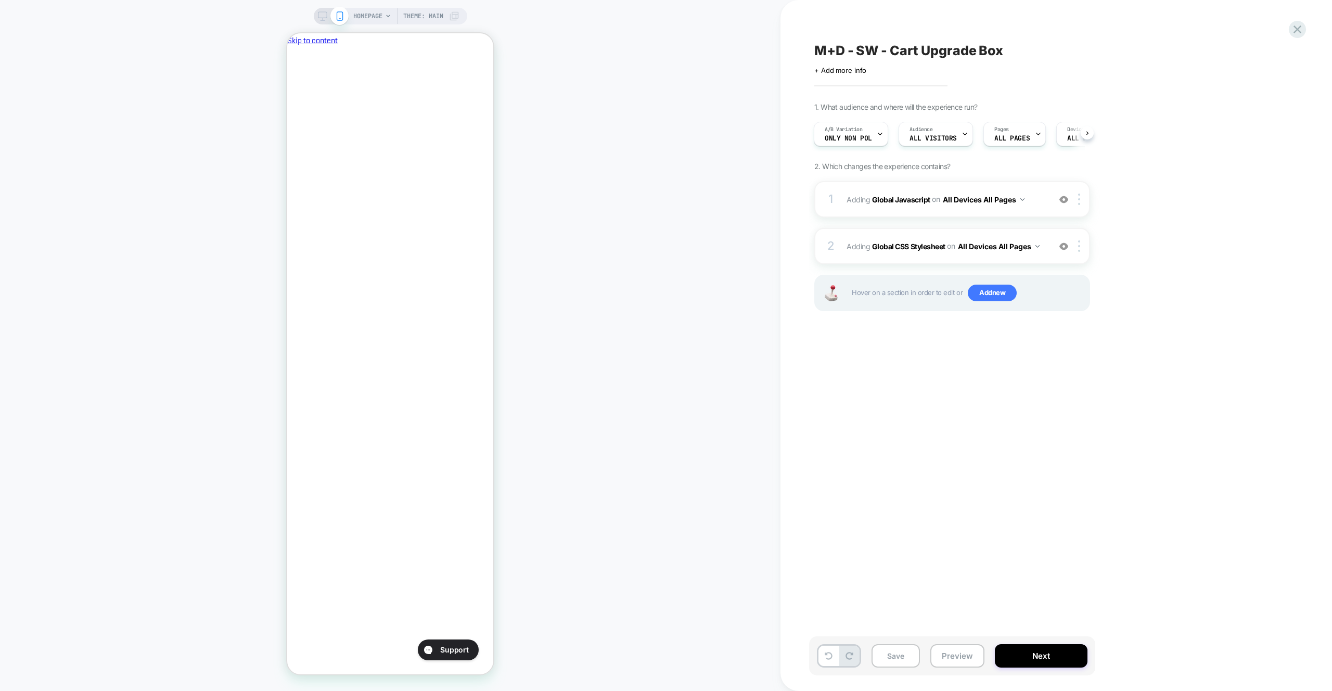
scroll to position [0, 179]
click at [1045, 188] on div "1 Adding Global Javascript on All Devices All Pages Add Before Add After Target…" at bounding box center [953, 199] width 276 height 36
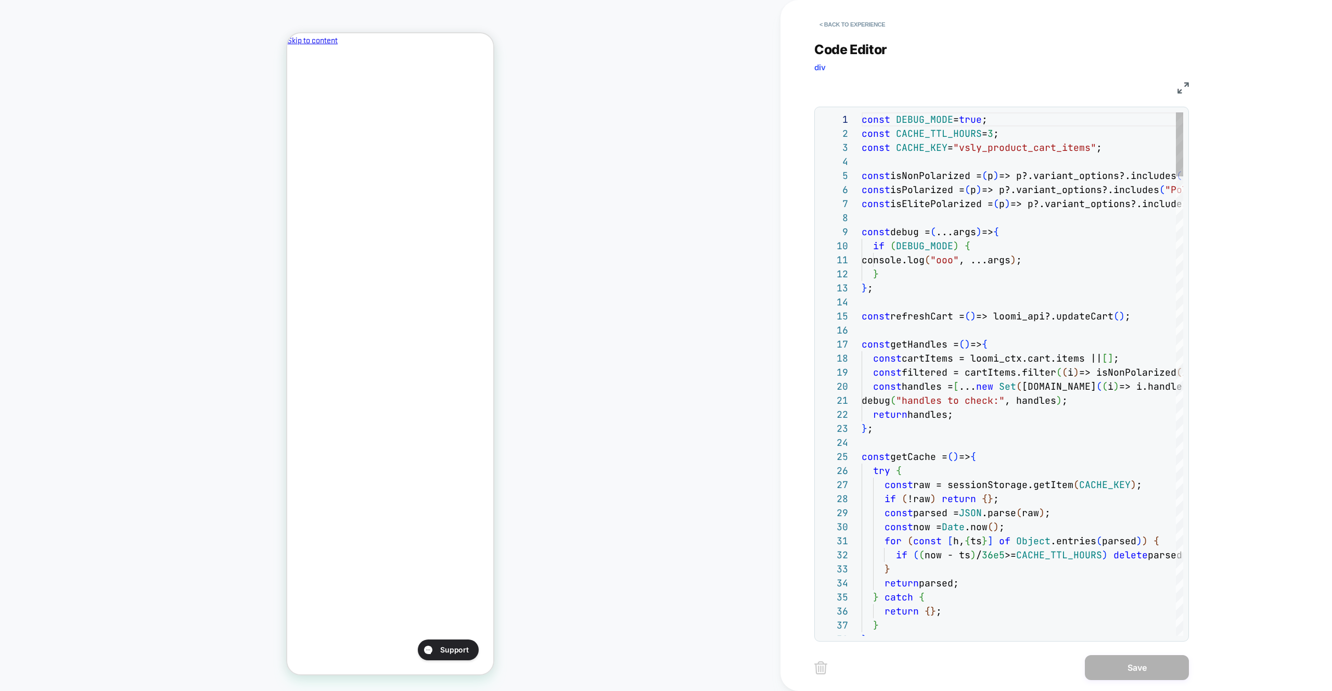
drag, startPoint x: 1045, startPoint y: 188, endPoint x: 1072, endPoint y: 261, distance: 77.7
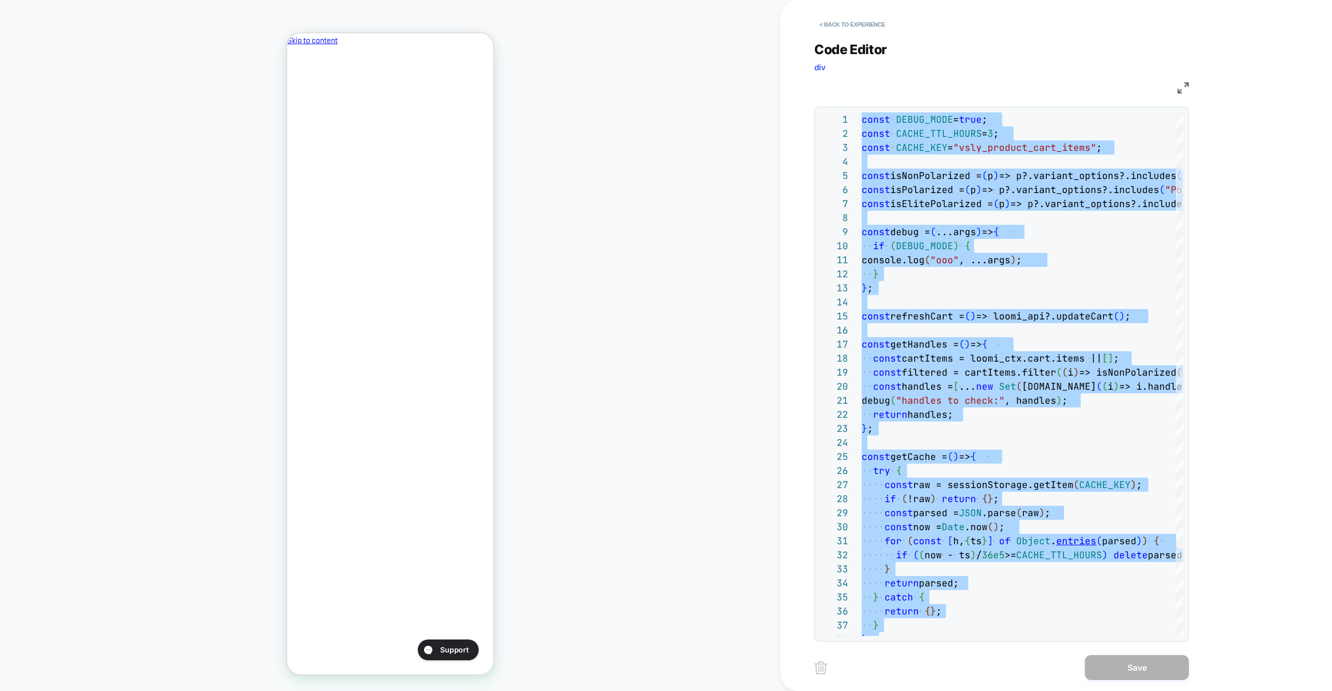
type textarea "**********"
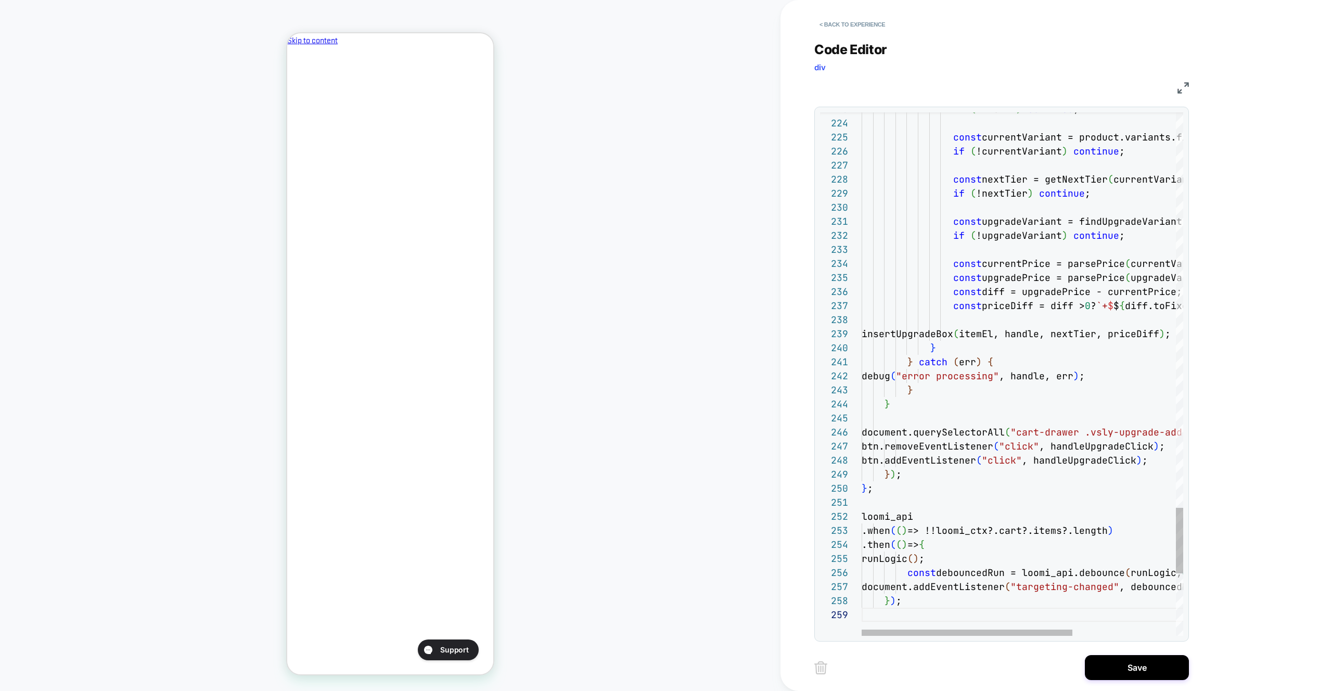
drag, startPoint x: 1082, startPoint y: 669, endPoint x: 1063, endPoint y: 667, distance: 18.9
click at [1081, 669] on div "Save" at bounding box center [1002, 668] width 375 height 26
drag, startPoint x: 1099, startPoint y: 669, endPoint x: 1090, endPoint y: 667, distance: 8.6
click at [1098, 669] on button "Save" at bounding box center [1137, 667] width 104 height 25
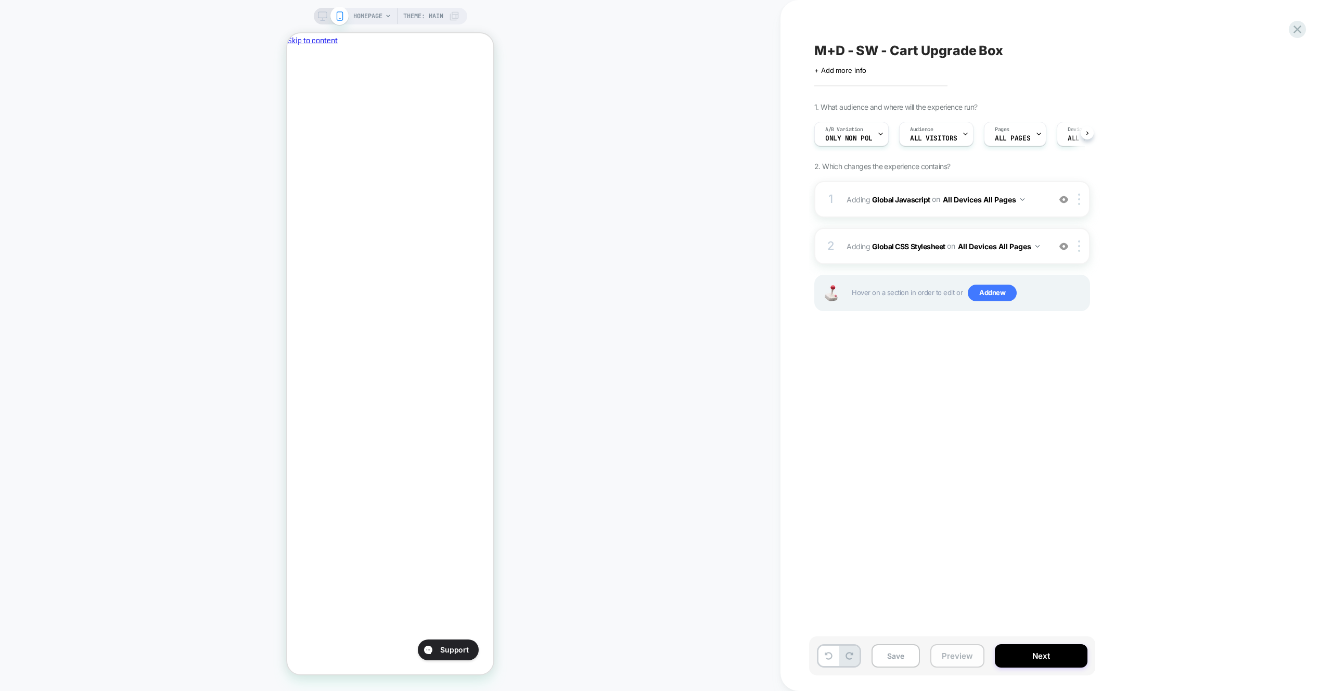
drag, startPoint x: 974, startPoint y: 658, endPoint x: 974, endPoint y: 648, distance: 10.4
click at [973, 658] on button "Preview" at bounding box center [958, 655] width 54 height 23
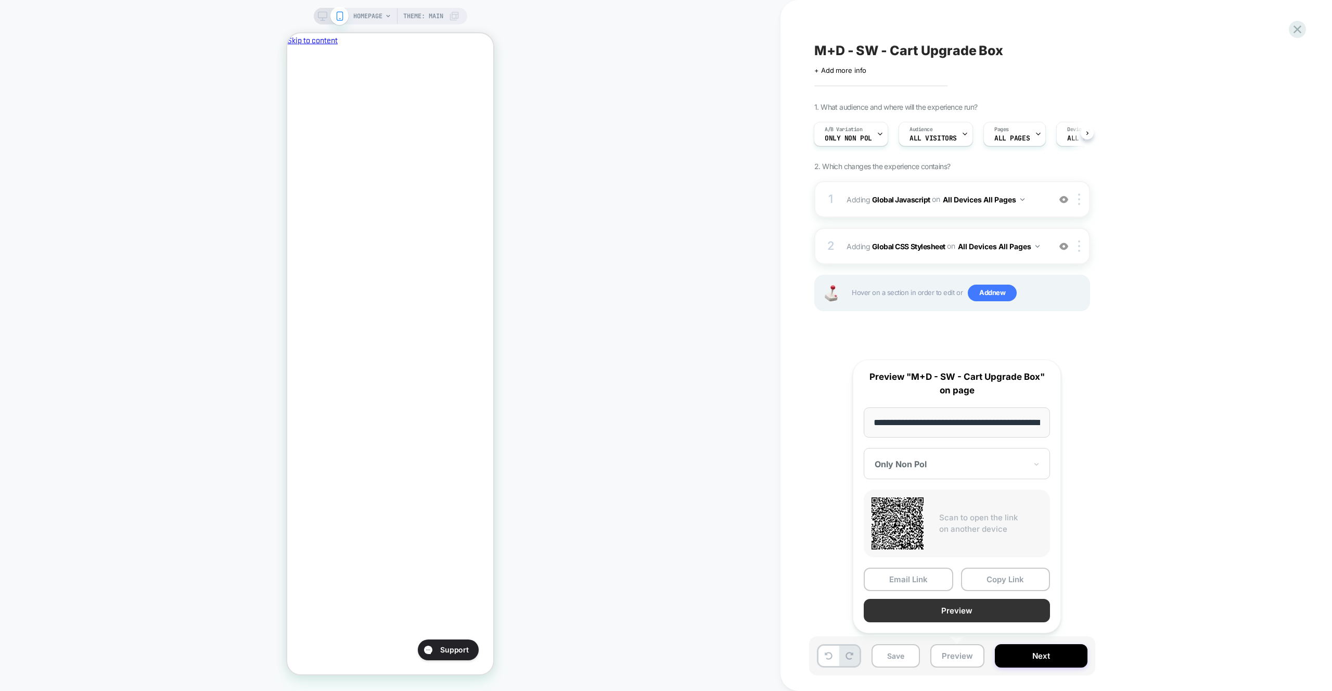
scroll to position [0, 44]
click at [970, 620] on button "Preview" at bounding box center [957, 611] width 186 height 23
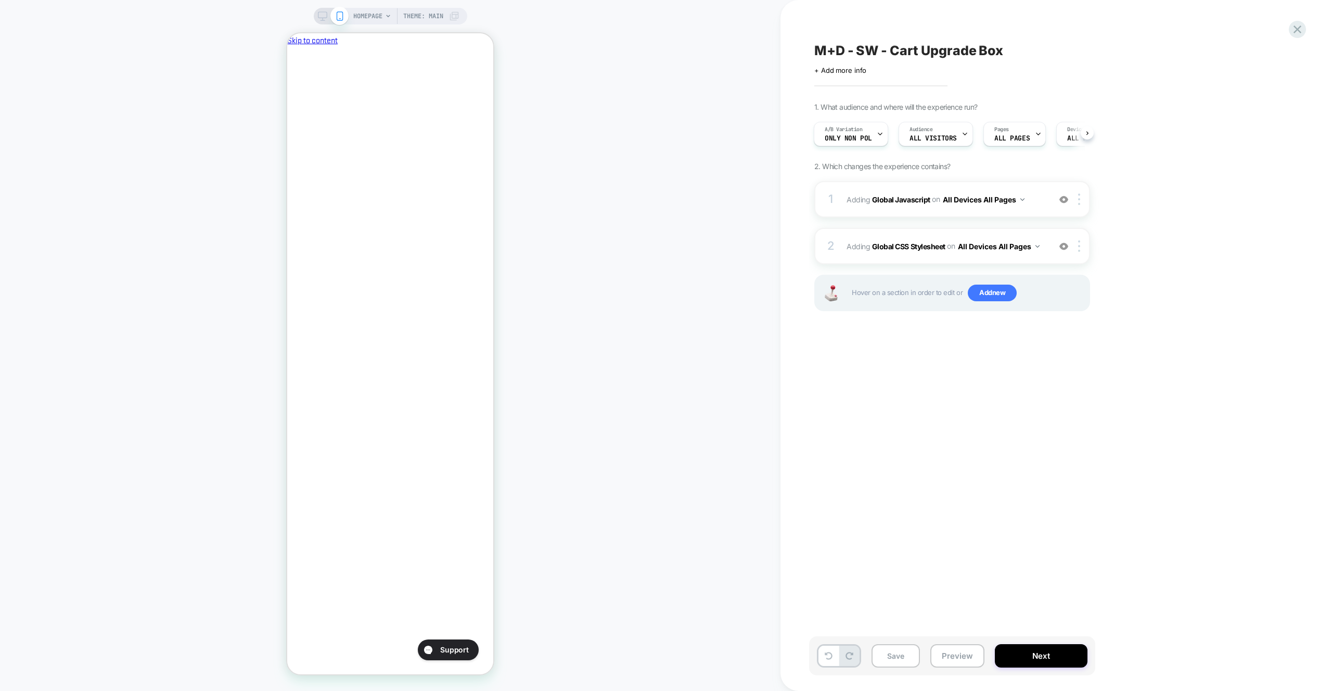
scroll to position [0, 179]
click at [851, 133] on div "A/B Variation Only Non Pol" at bounding box center [849, 133] width 68 height 23
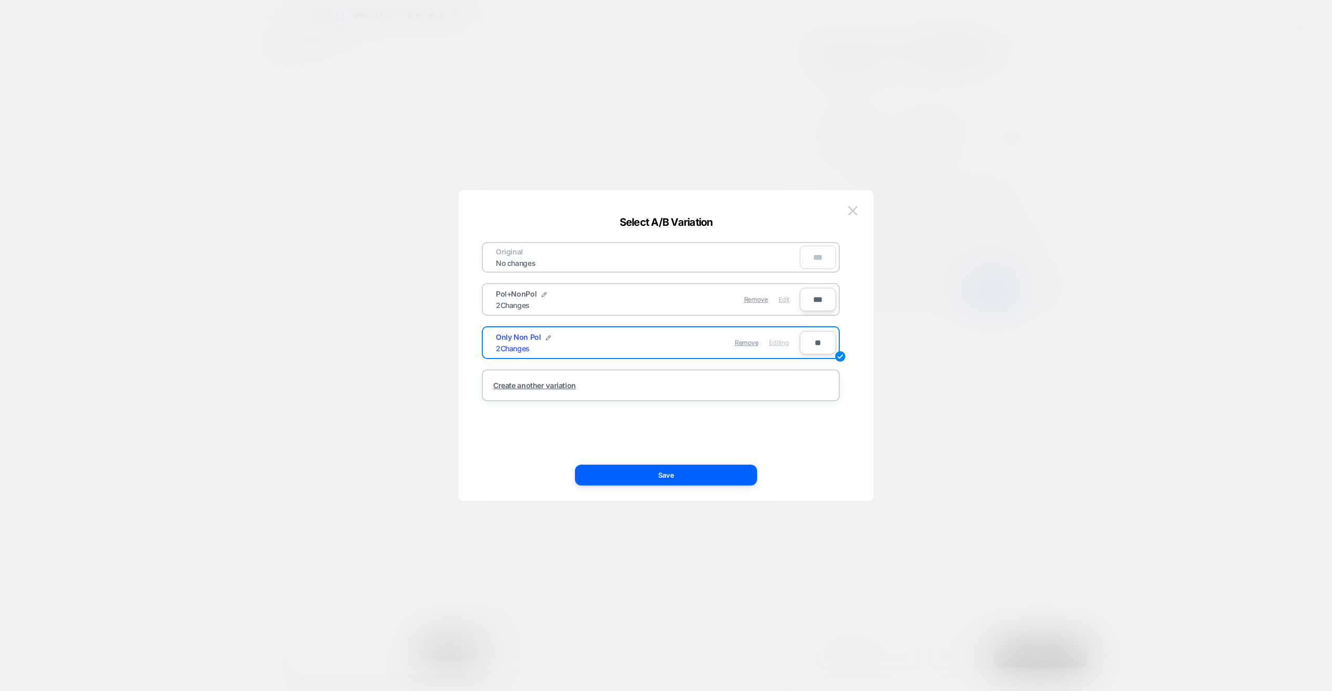
click at [784, 301] on span "Edit" at bounding box center [784, 300] width 11 height 8
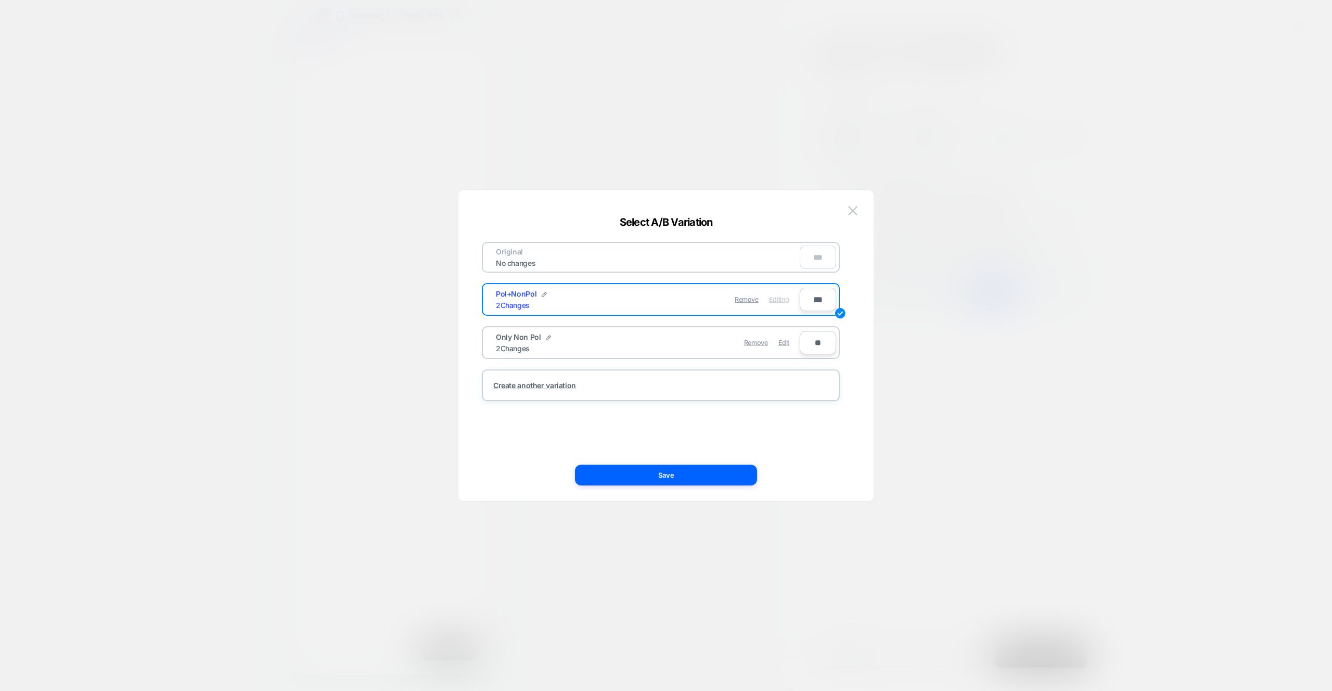
click at [745, 479] on button "Save" at bounding box center [666, 475] width 182 height 21
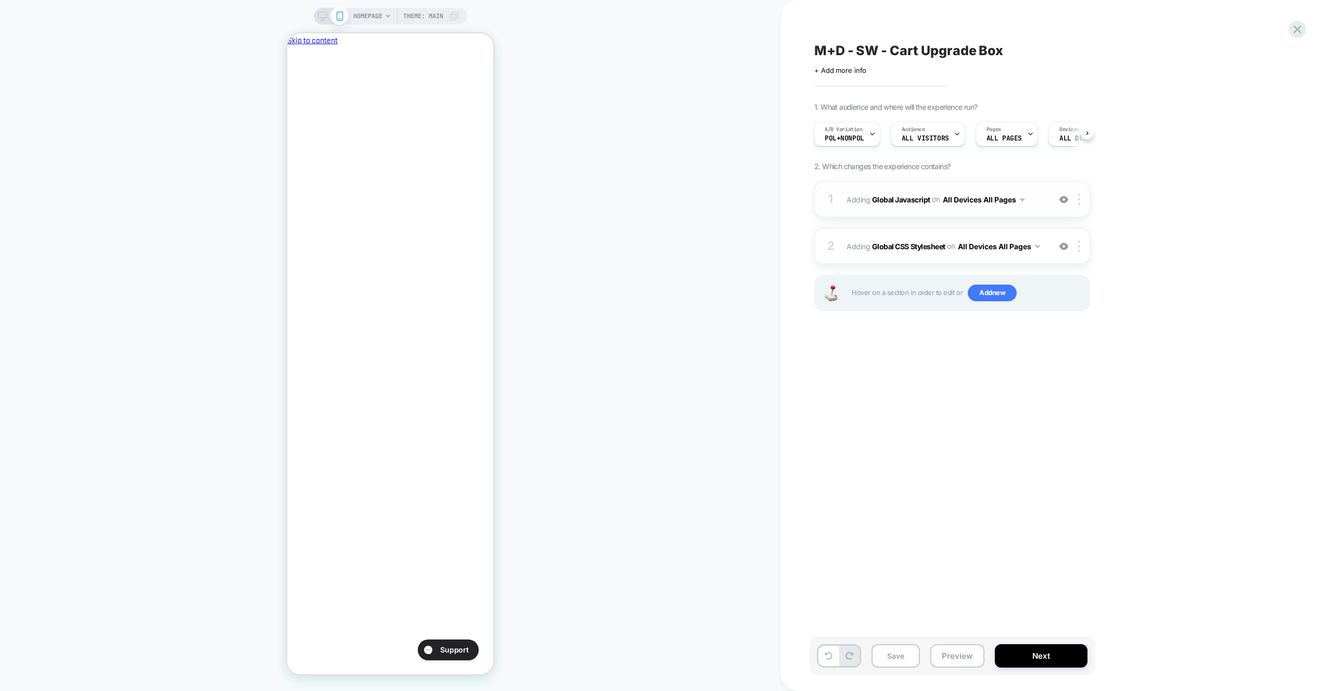
click at [1035, 211] on div "1 Adding Global Javascript on All Devices All Pages Add Before Add After Target…" at bounding box center [953, 199] width 276 height 36
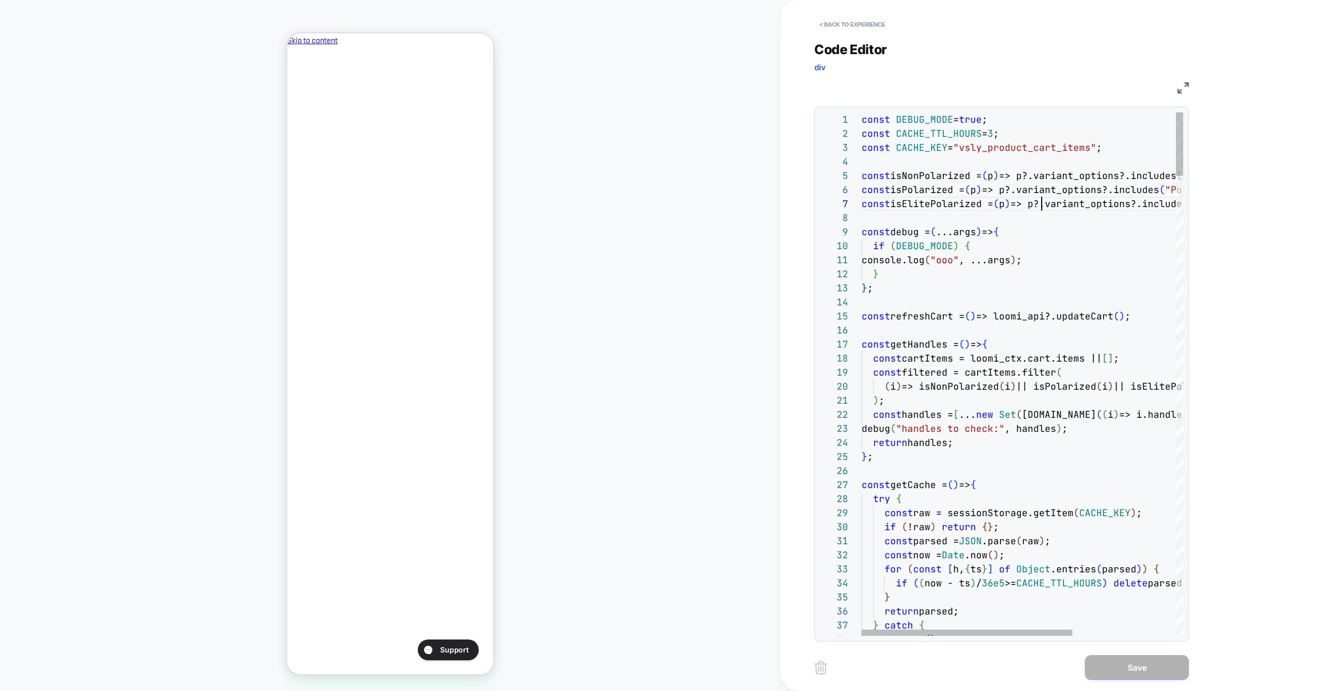
scroll to position [84, 180]
type textarea "**********"
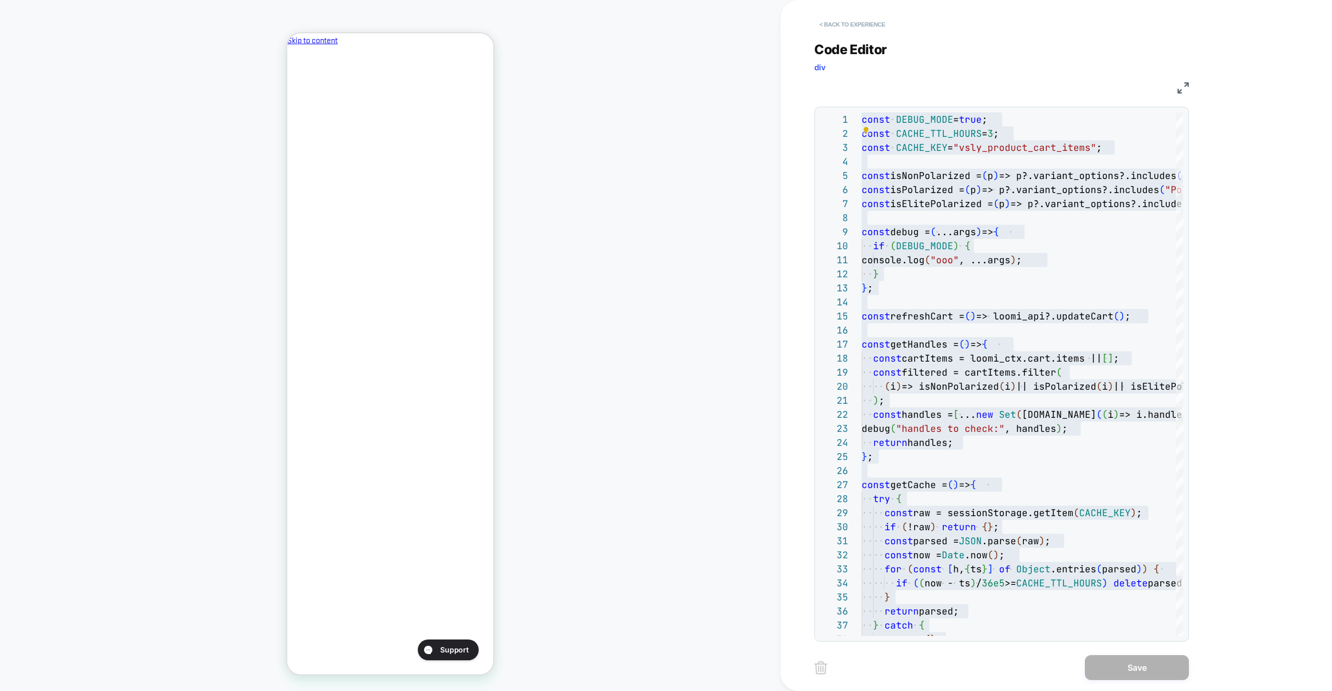
click at [852, 21] on button "< Back to experience" at bounding box center [853, 24] width 76 height 17
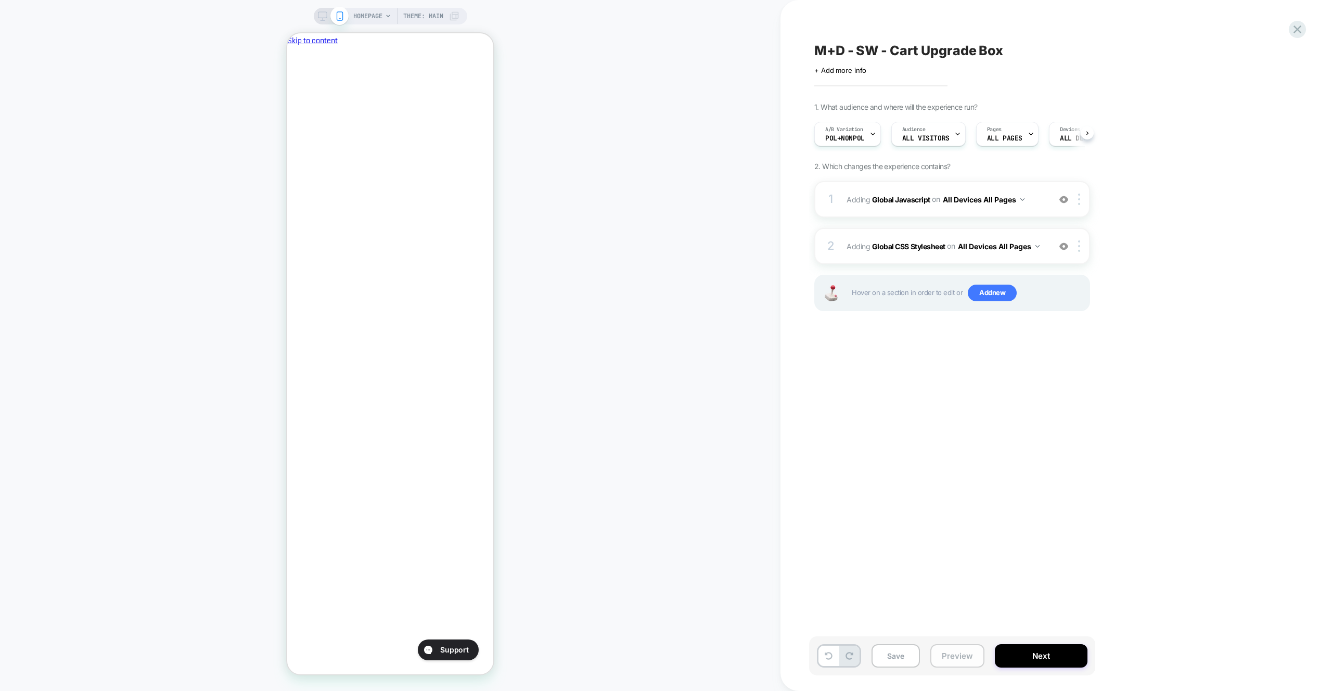
click at [960, 667] on button "Preview" at bounding box center [958, 655] width 54 height 23
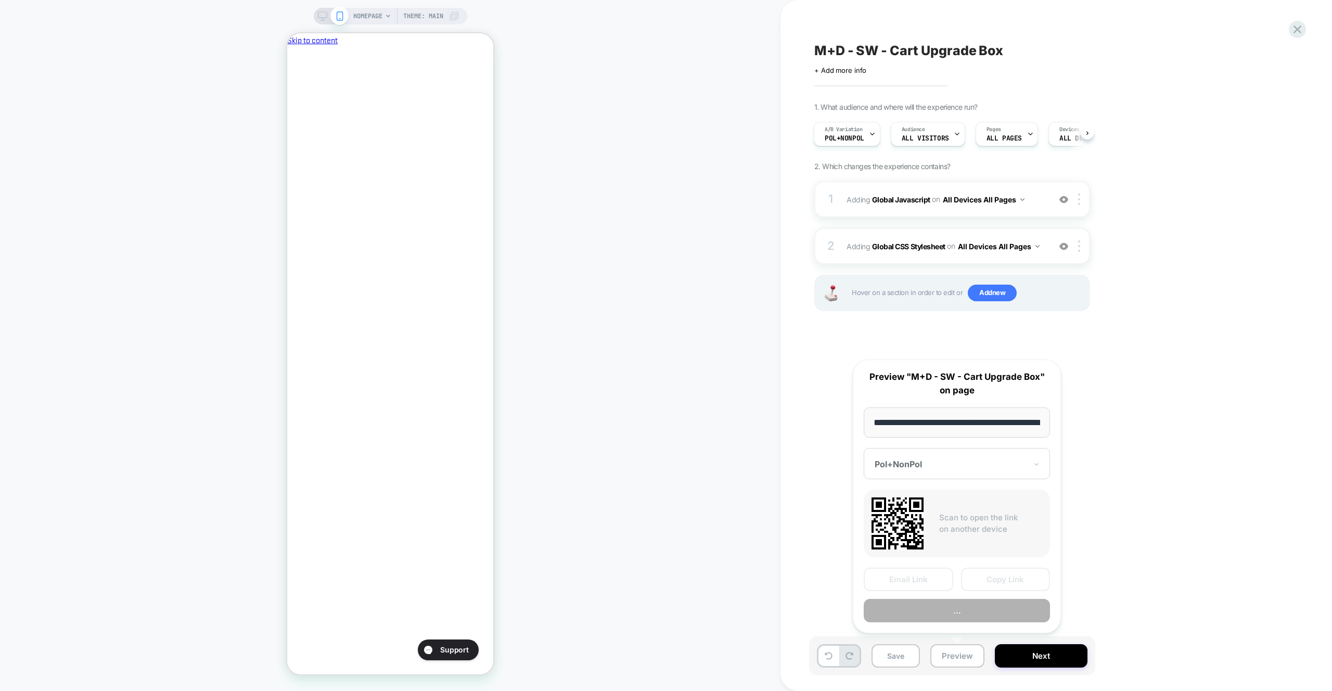
scroll to position [0, 44]
click at [960, 600] on button "Preview" at bounding box center [957, 611] width 186 height 23
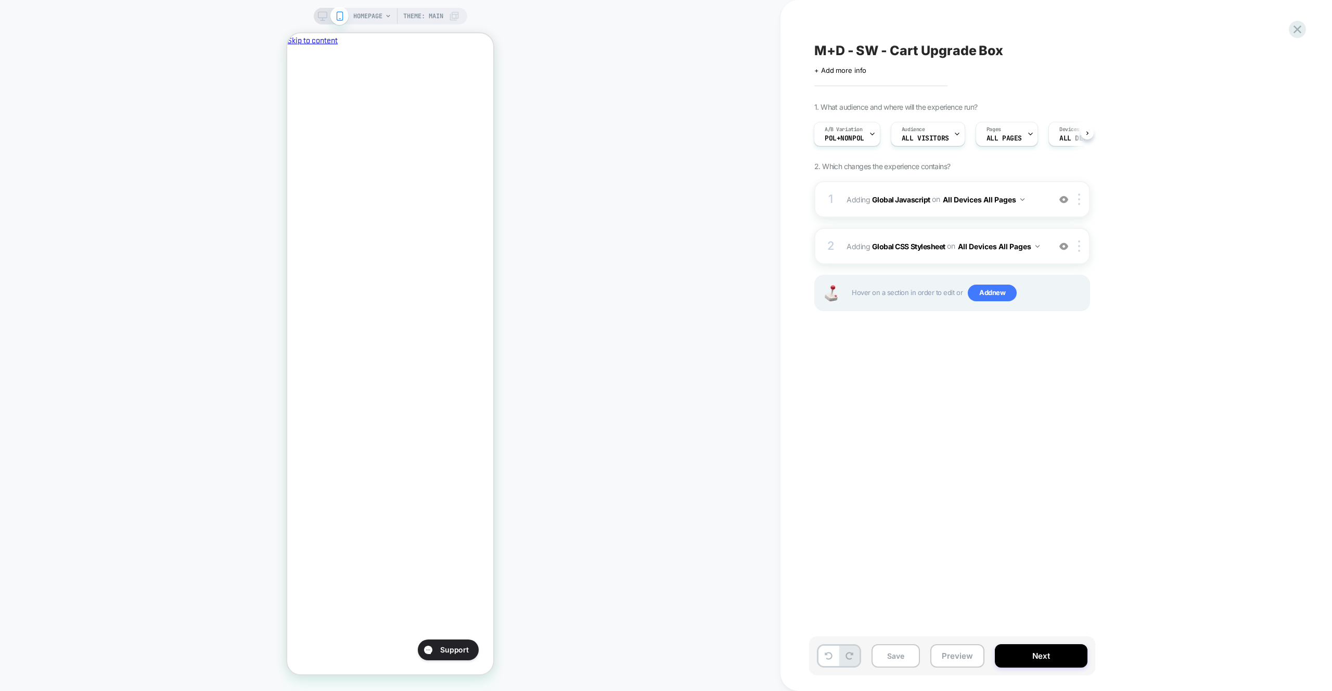
scroll to position [0, 179]
click at [1041, 213] on div "1 Adding Global Javascript on All Devices All Pages Add Before Add After Target…" at bounding box center [953, 199] width 276 height 36
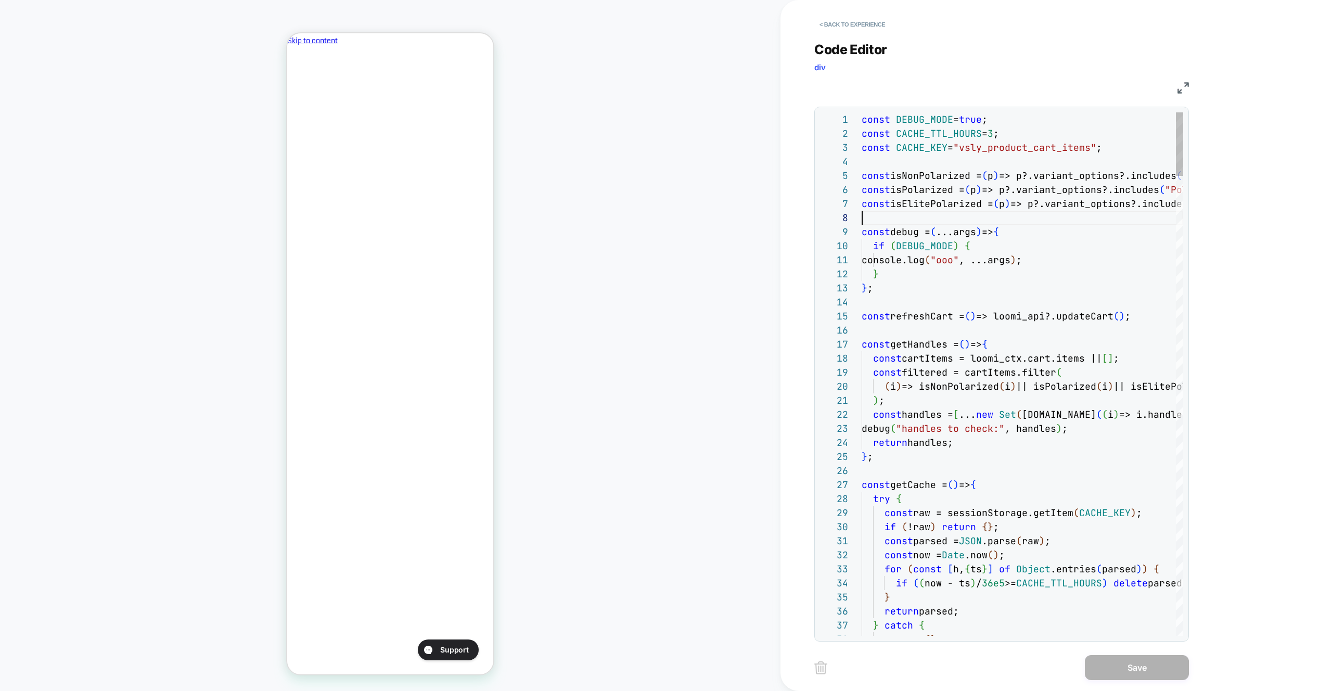
click at [1042, 213] on div at bounding box center [1023, 218] width 322 height 14
type textarea "**********"
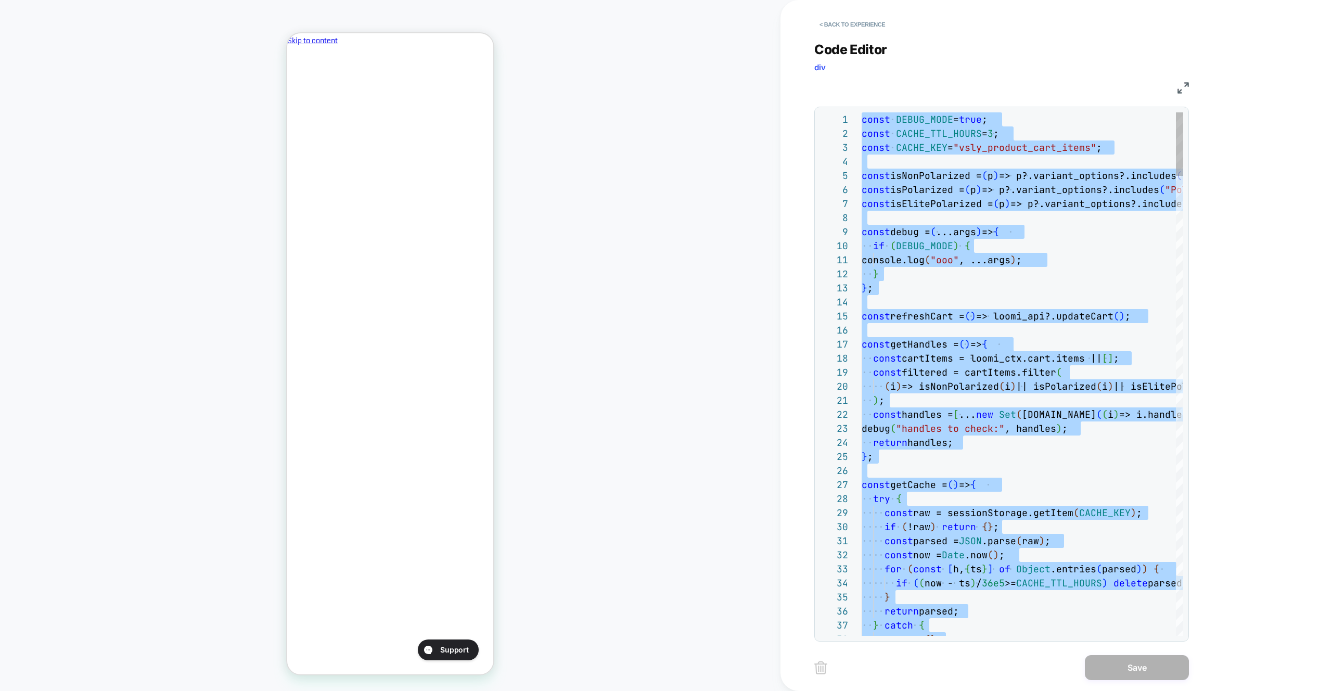
scroll to position [0, 0]
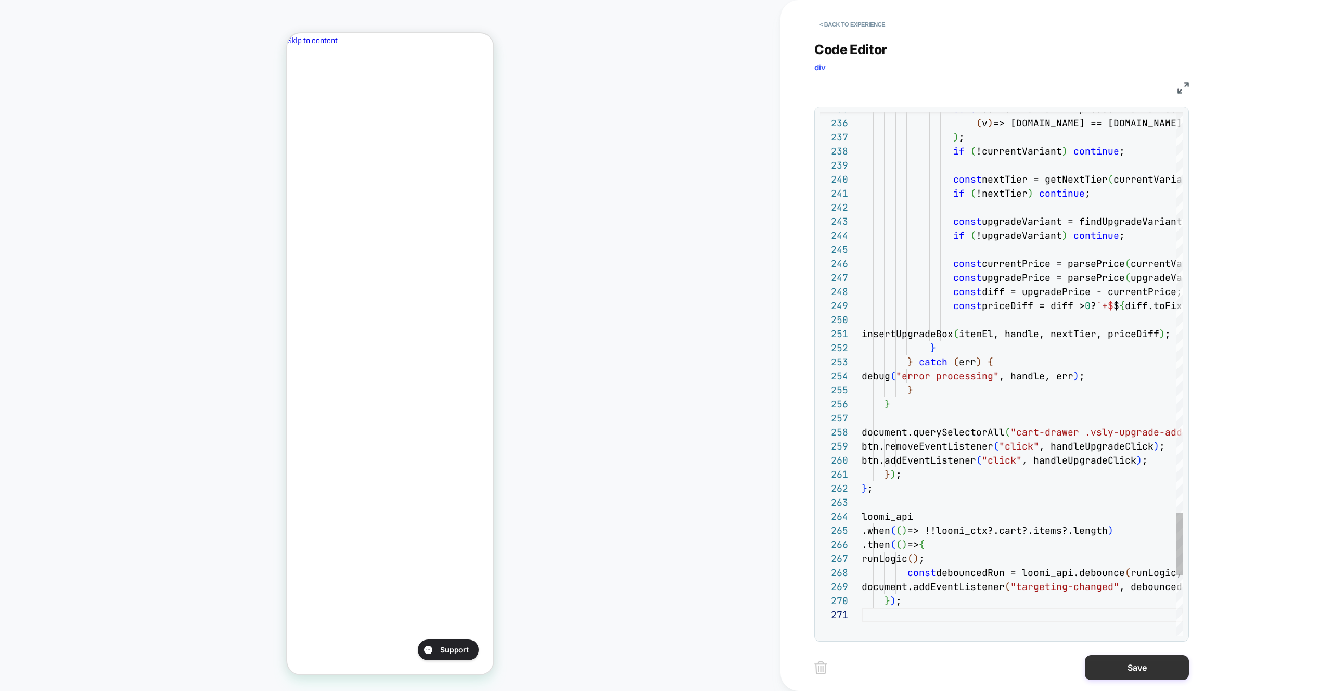
click at [1118, 678] on button "Save" at bounding box center [1137, 667] width 104 height 25
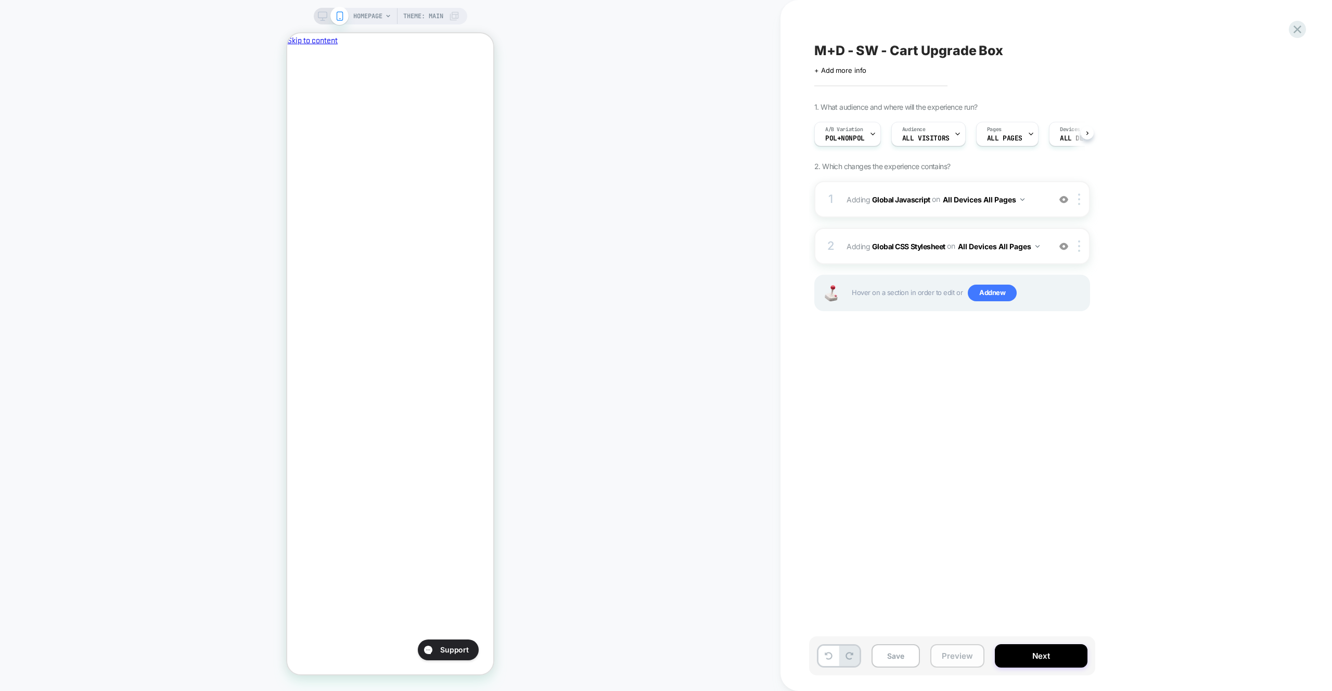
drag, startPoint x: 947, startPoint y: 660, endPoint x: 949, endPoint y: 650, distance: 10.2
click at [947, 660] on button "Preview" at bounding box center [958, 655] width 54 height 23
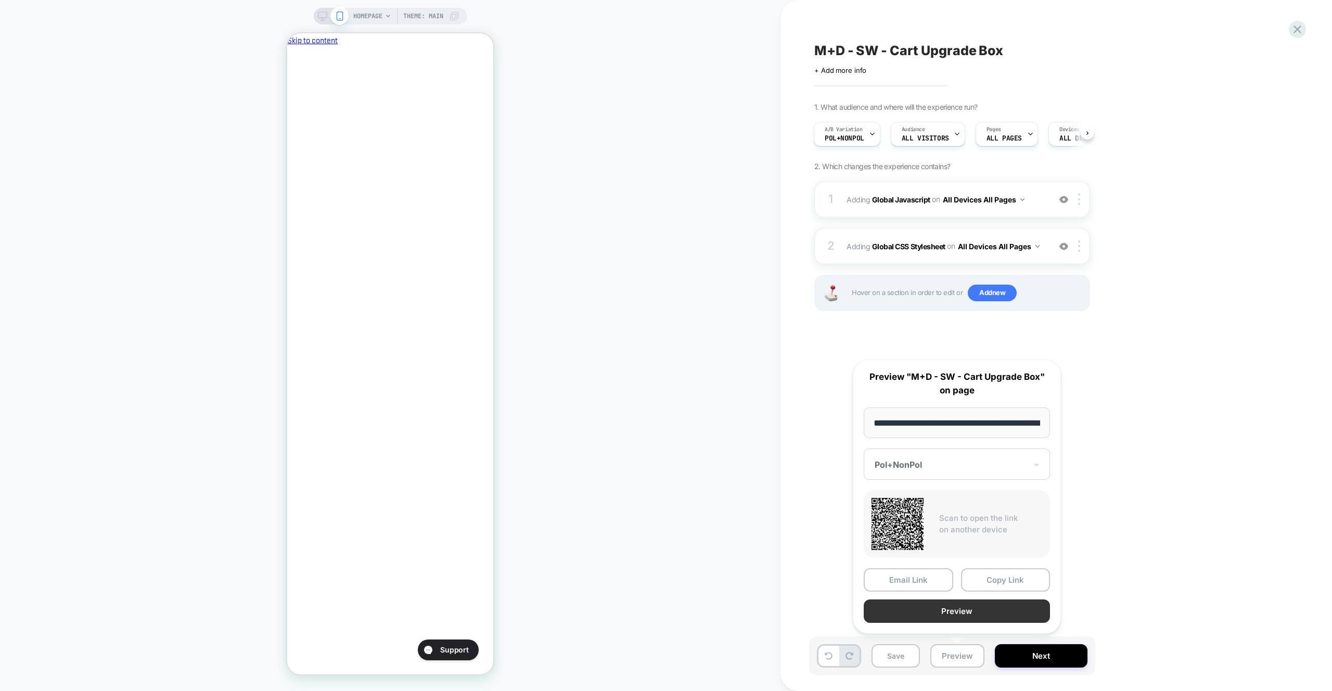
click at [957, 607] on button "Preview" at bounding box center [957, 611] width 186 height 23
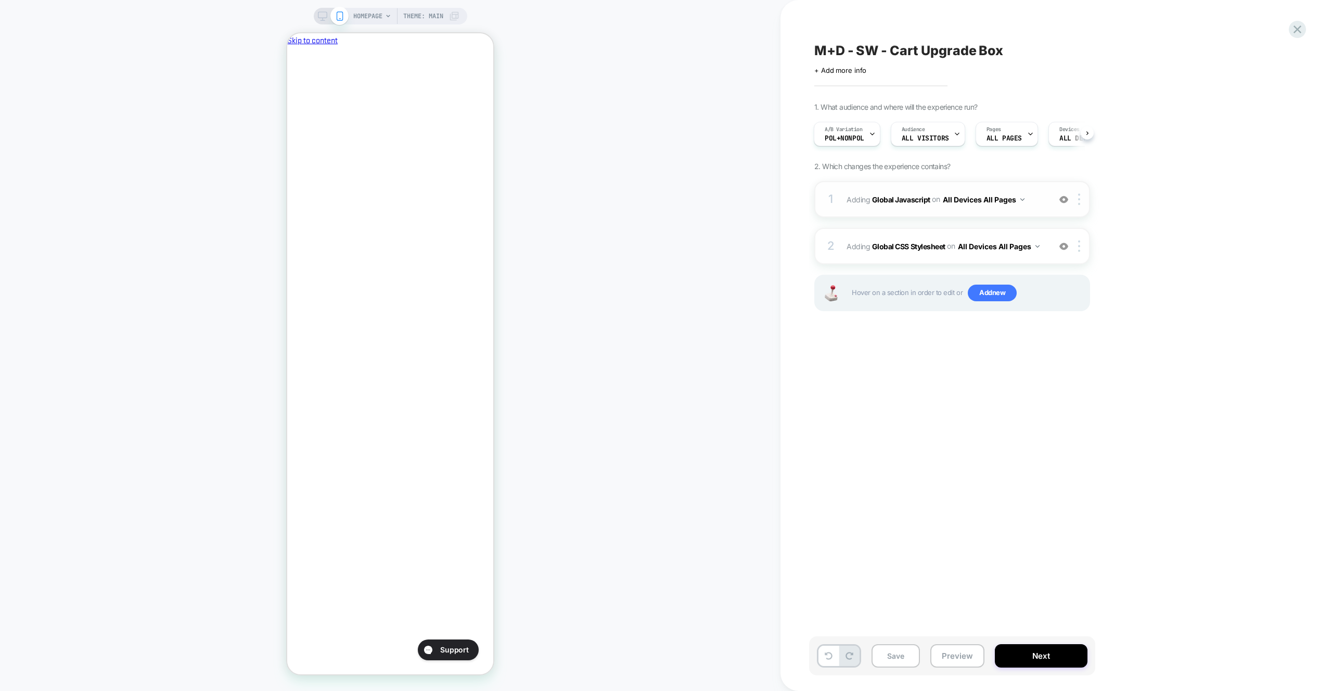
drag, startPoint x: 1036, startPoint y: 220, endPoint x: 1037, endPoint y: 212, distance: 8.4
click at [1036, 220] on div "1 Adding Global Javascript on All Devices All Pages Add Before Add After Target…" at bounding box center [953, 259] width 276 height 156
click at [1037, 211] on div "1 Adding Global Javascript on All Devices All Pages Add Before Add After Target…" at bounding box center [953, 199] width 276 height 36
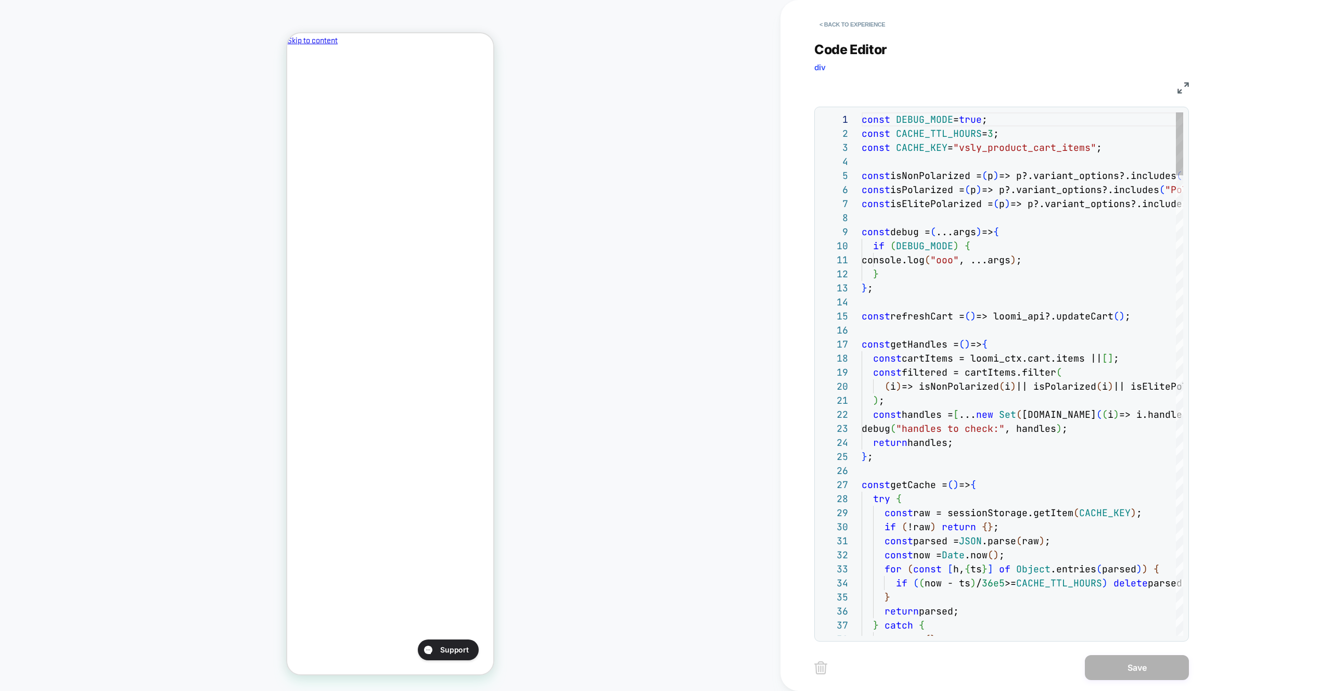
scroll to position [84, 202]
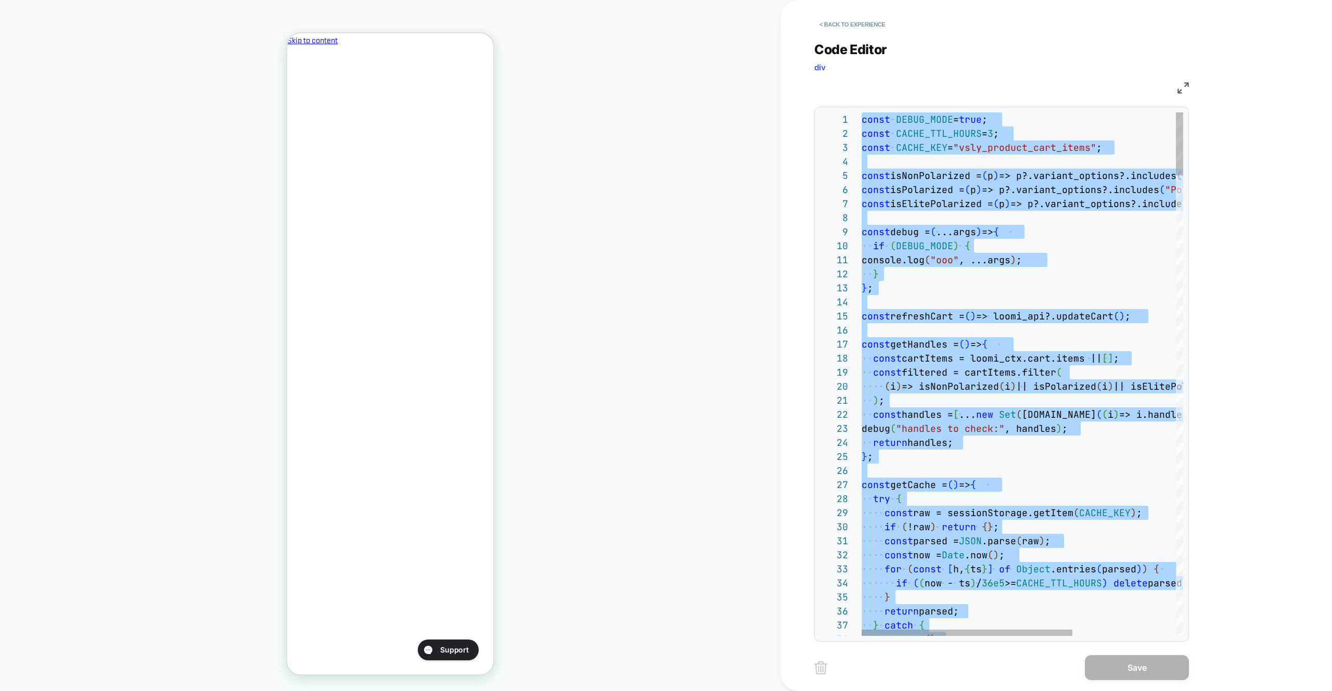
type textarea "**********"
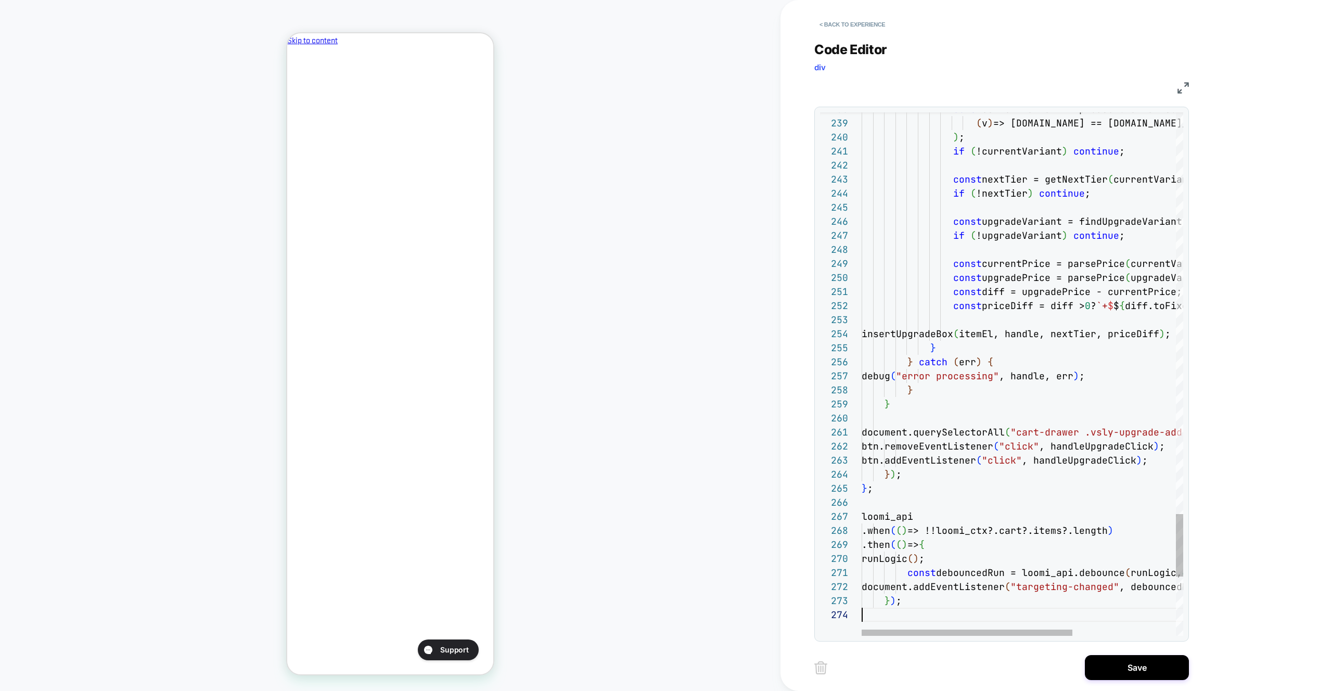
click at [1124, 652] on div "< Back to experience Code Editor div JS 238 239 240 241 242 243 244 245 246 247…" at bounding box center [1010, 345] width 390 height 691
drag, startPoint x: 1106, startPoint y: 671, endPoint x: 1086, endPoint y: 669, distance: 20.4
click at [1105, 670] on button "Save" at bounding box center [1137, 667] width 104 height 25
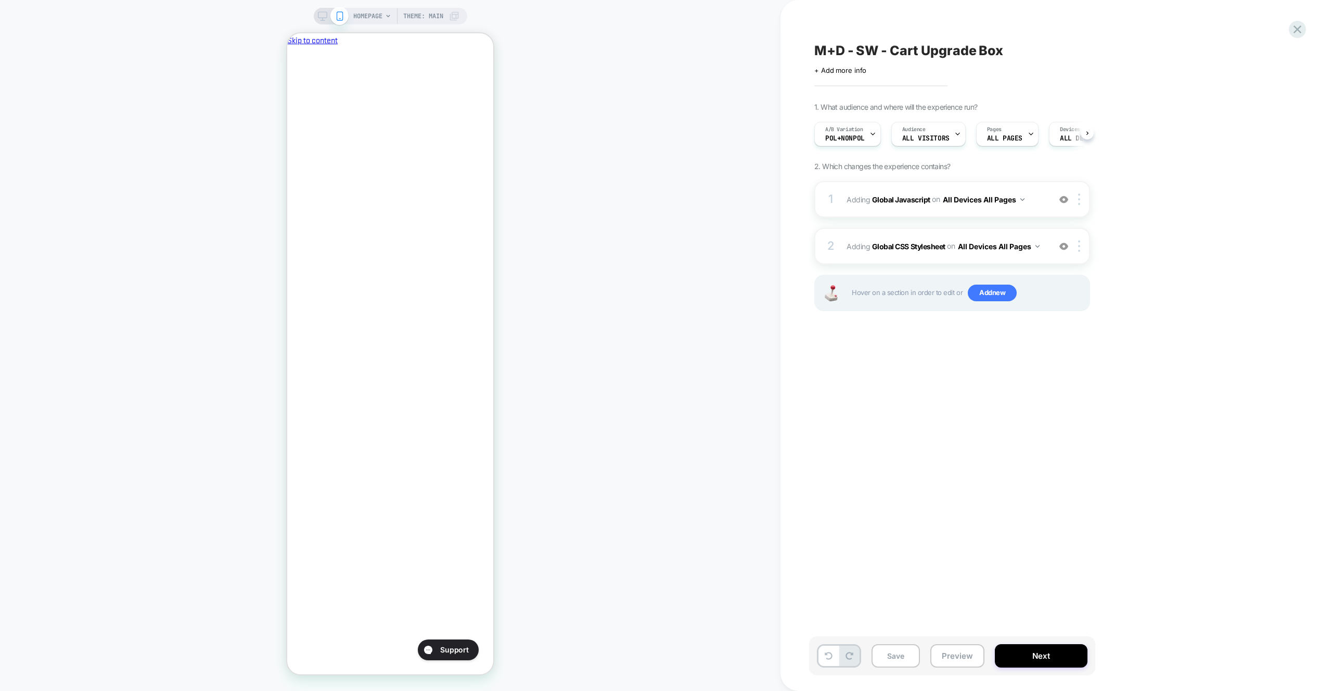
drag, startPoint x: 966, startPoint y: 658, endPoint x: 969, endPoint y: 634, distance: 24.7
click at [965, 658] on button "Preview" at bounding box center [958, 655] width 54 height 23
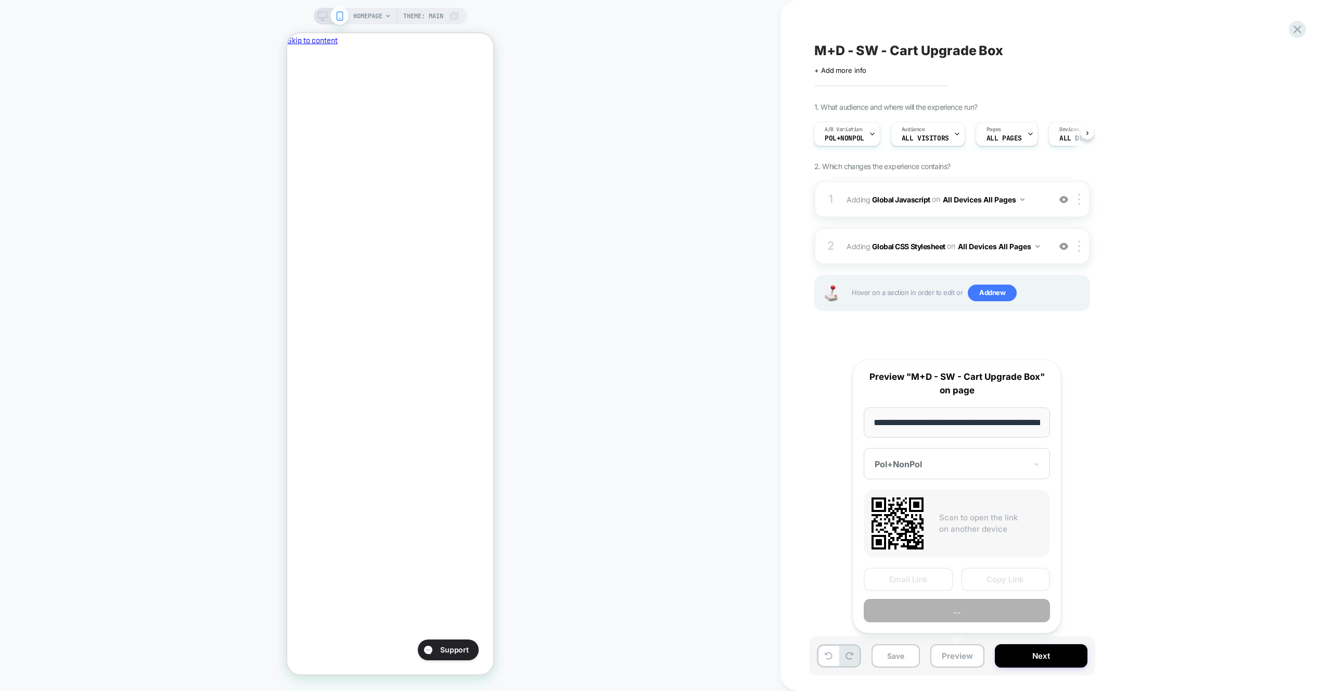
scroll to position [0, 0]
click at [958, 611] on button "..." at bounding box center [957, 611] width 186 height 23
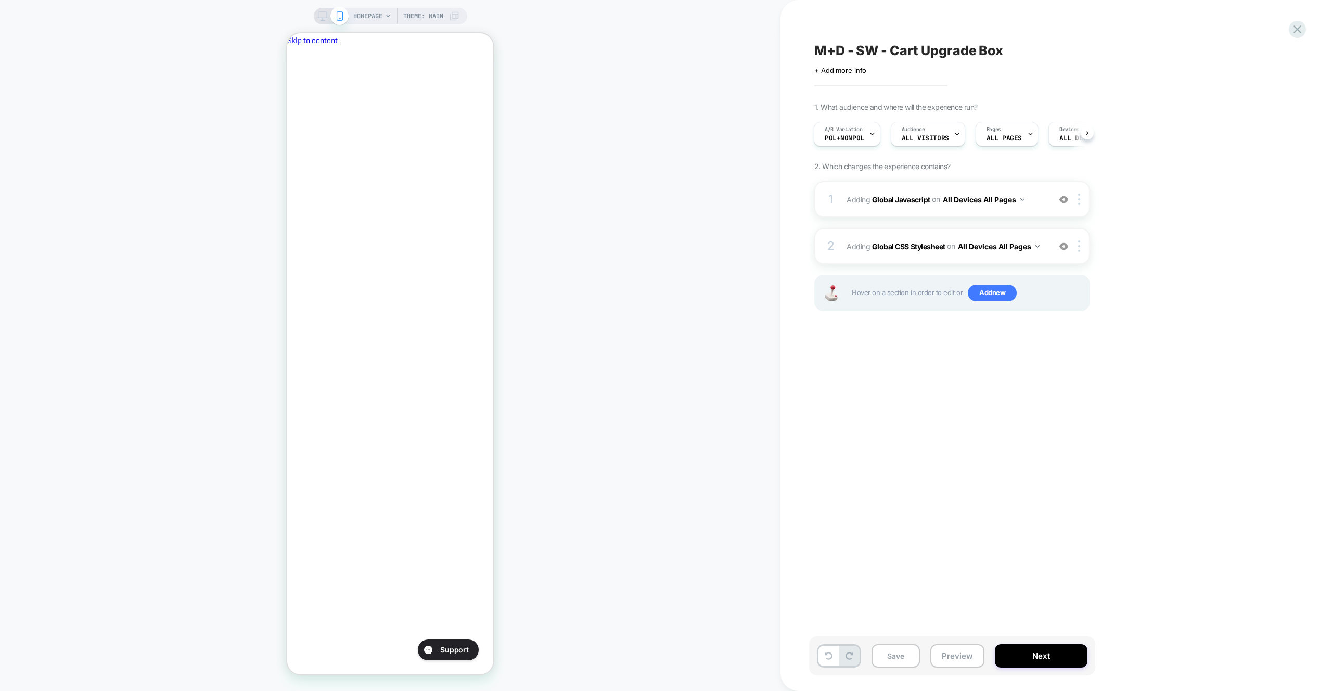
scroll to position [0, 179]
click at [1024, 211] on div "1 Adding Global Javascript on All Devices All Pages Add Before Add After Target…" at bounding box center [953, 199] width 276 height 36
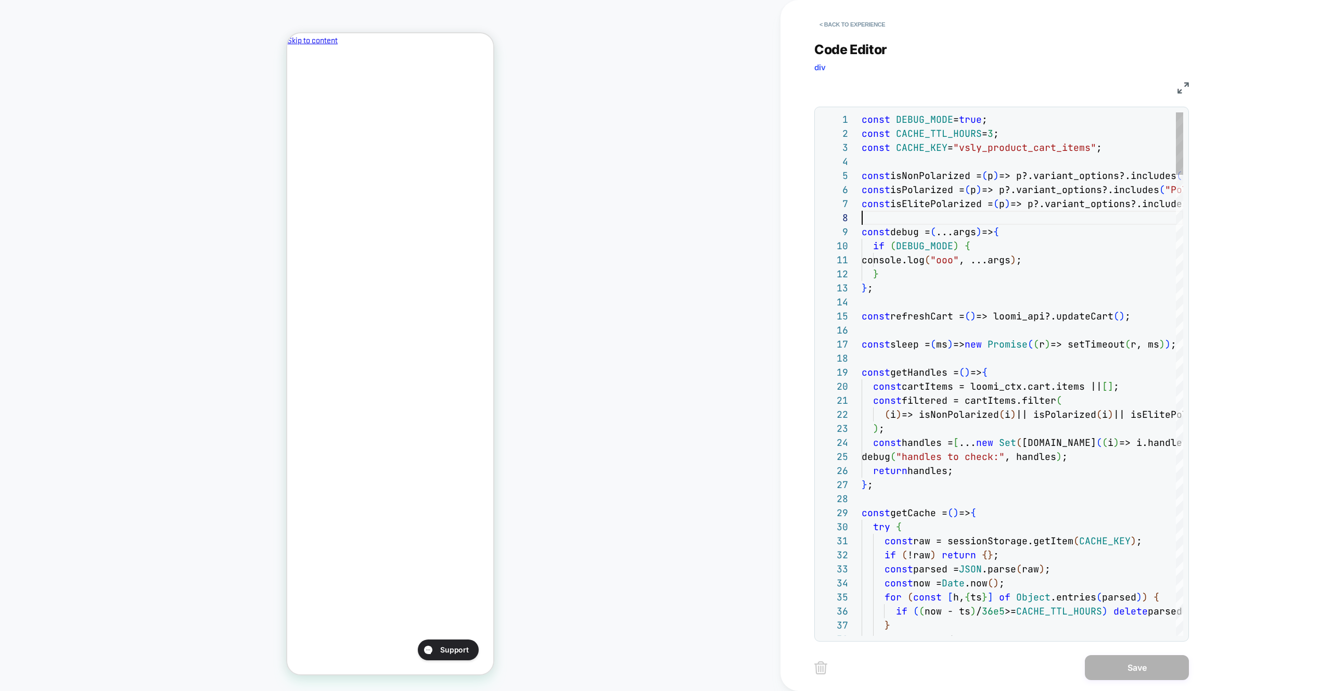
type textarea "**********"
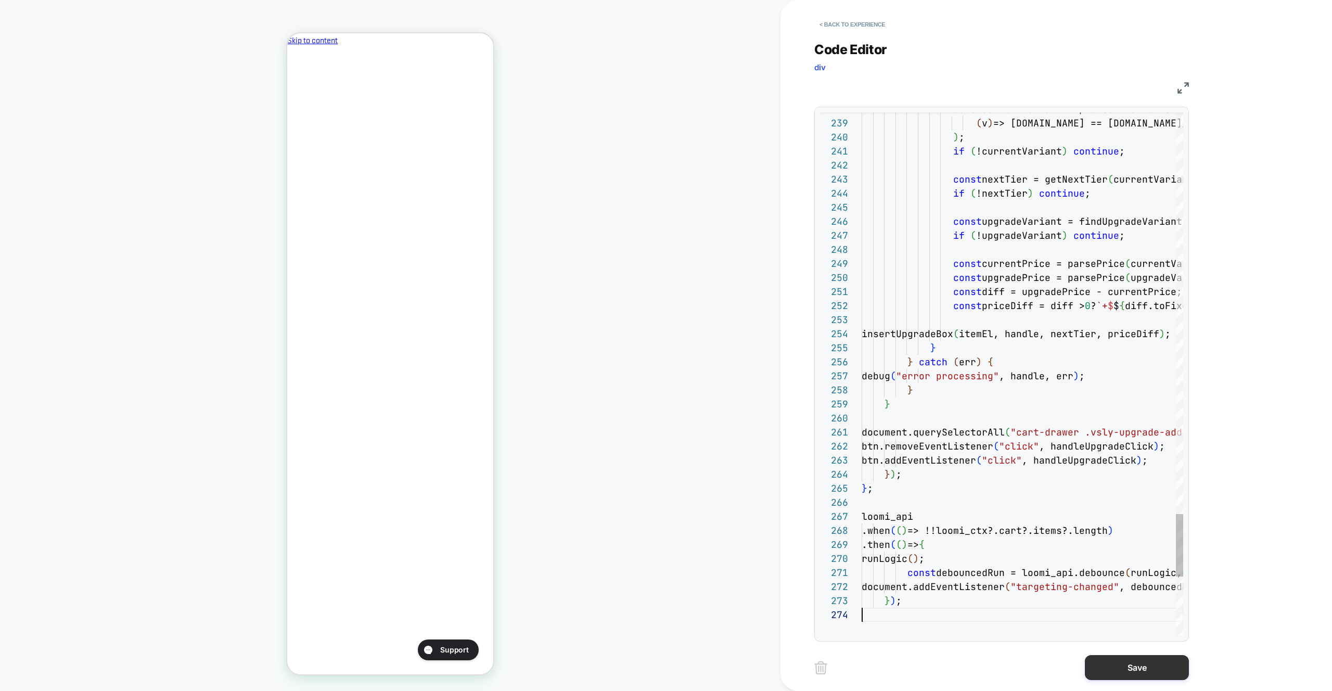
scroll to position [42, 0]
click at [1089, 658] on button "Save" at bounding box center [1137, 667] width 104 height 25
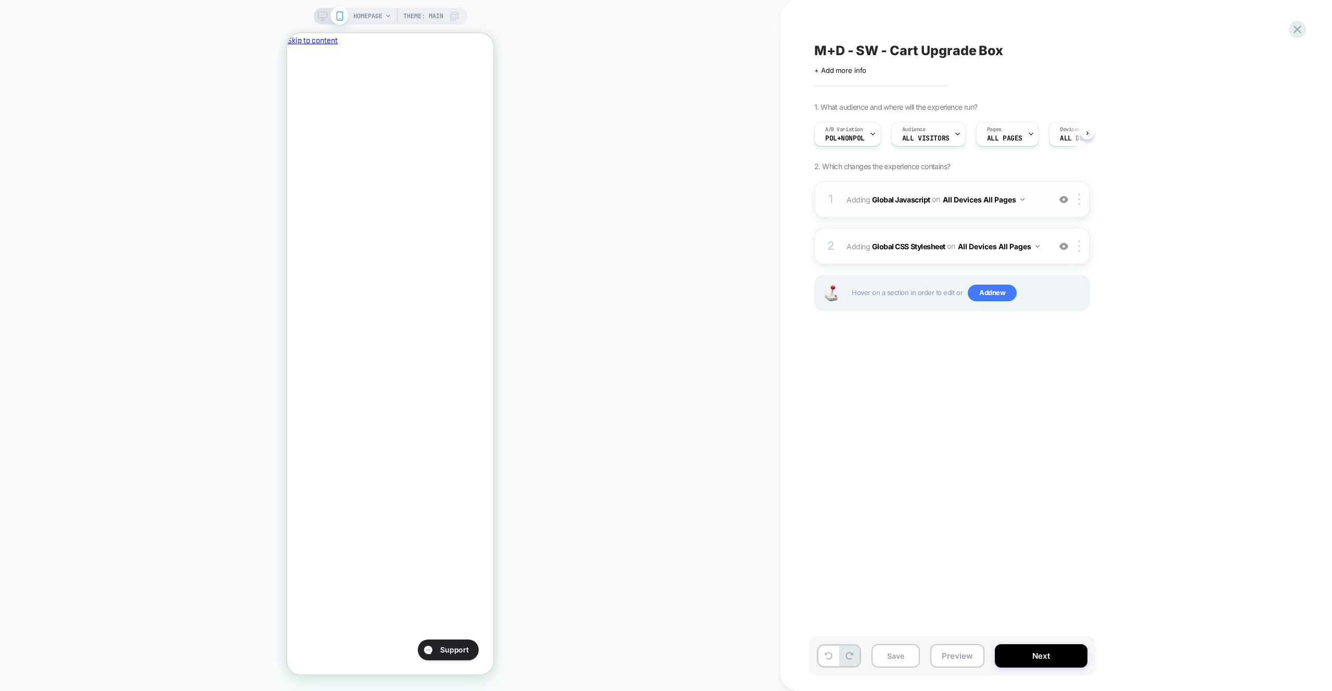
scroll to position [0, 1]
click at [850, 146] on div "A/B Variation Pol+NonPol Audience All Visitors Pages ALL PAGES Devices ALL DEVI…" at bounding box center [947, 134] width 276 height 35
click at [860, 136] on span "Pol+NonPol" at bounding box center [845, 138] width 40 height 7
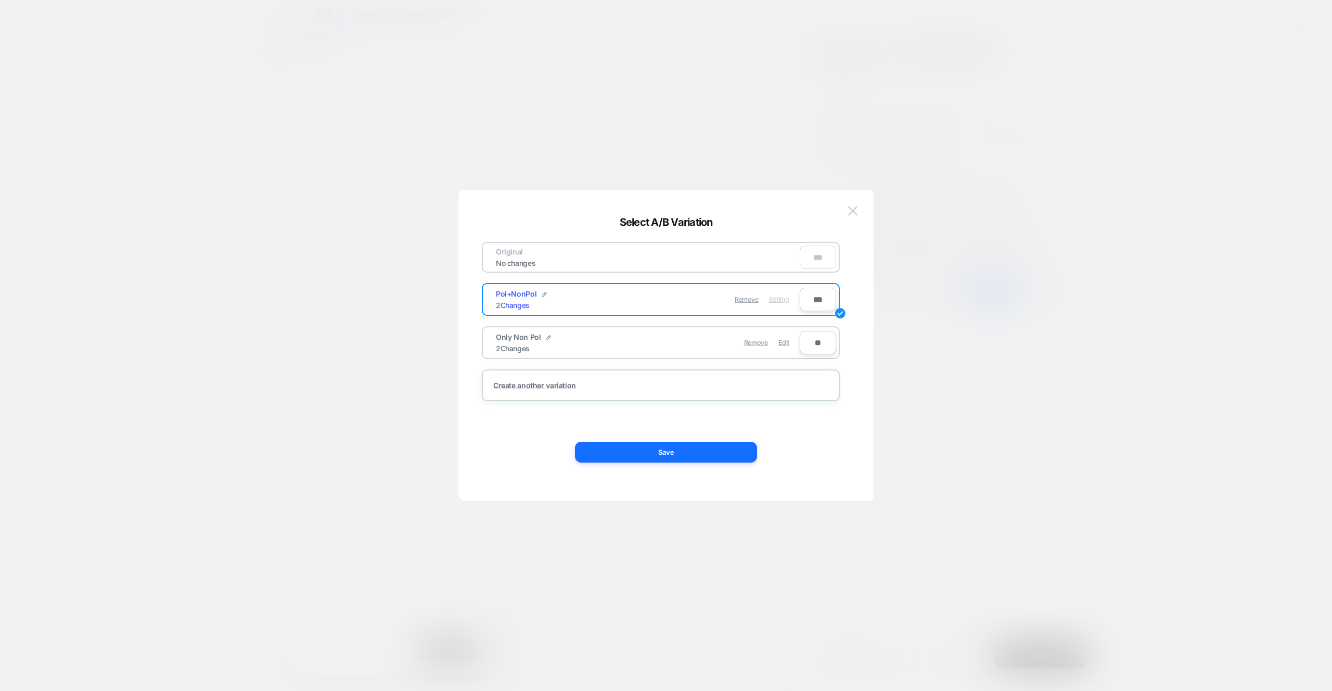
scroll to position [0, 0]
click at [783, 342] on span "Edit" at bounding box center [784, 343] width 11 height 8
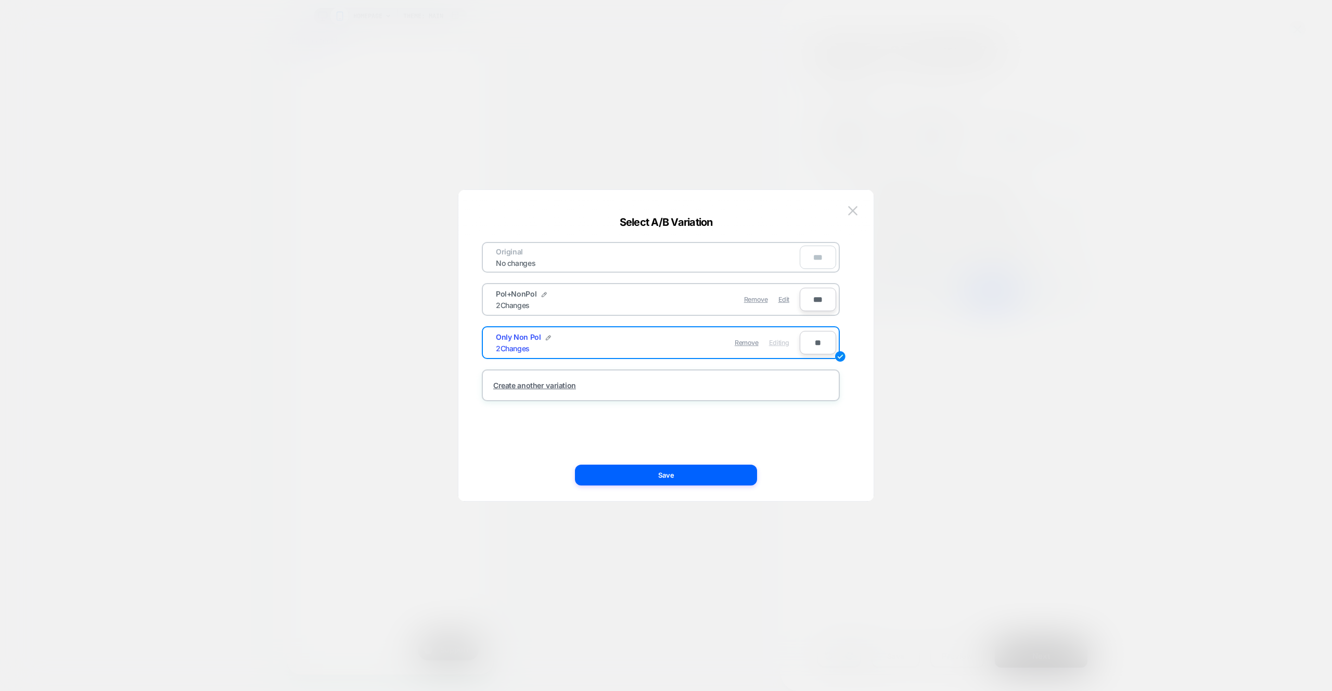
click at [729, 473] on button "Save" at bounding box center [666, 475] width 182 height 21
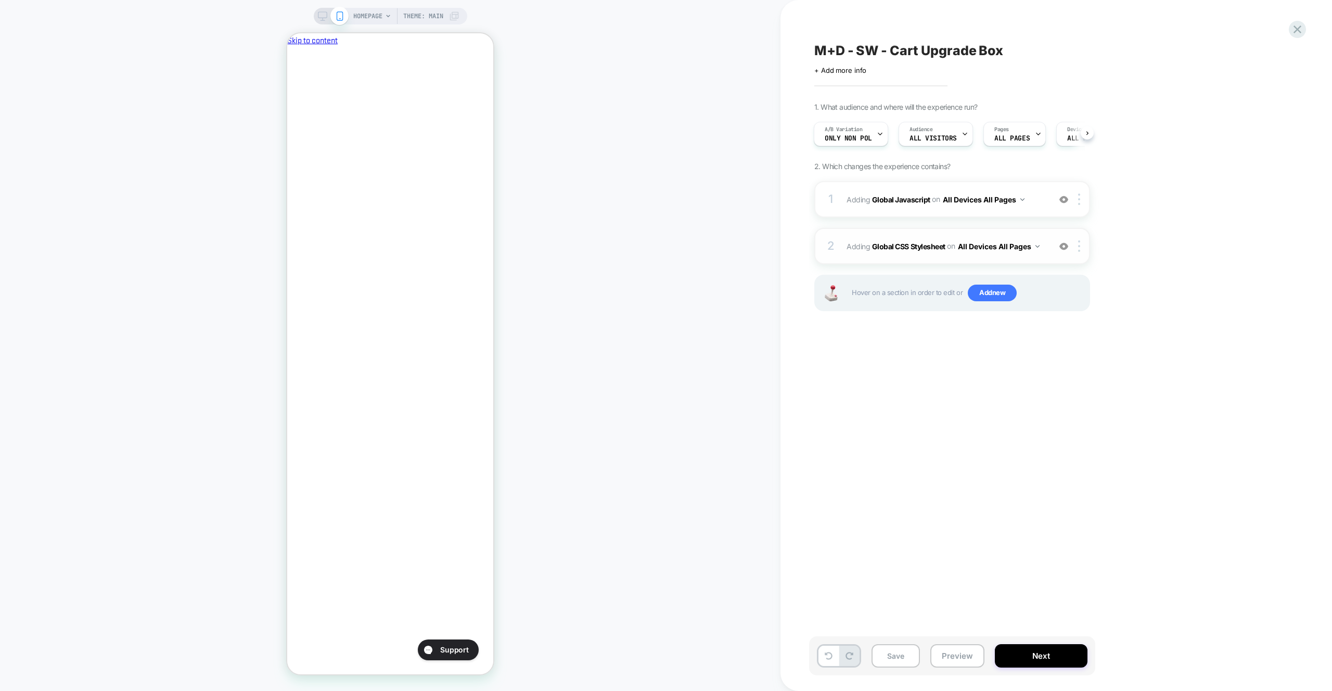
click at [1048, 247] on div "2 Adding Global CSS Stylesheet on All Devices All Pages Add Before Add After Ta…" at bounding box center [953, 246] width 276 height 36
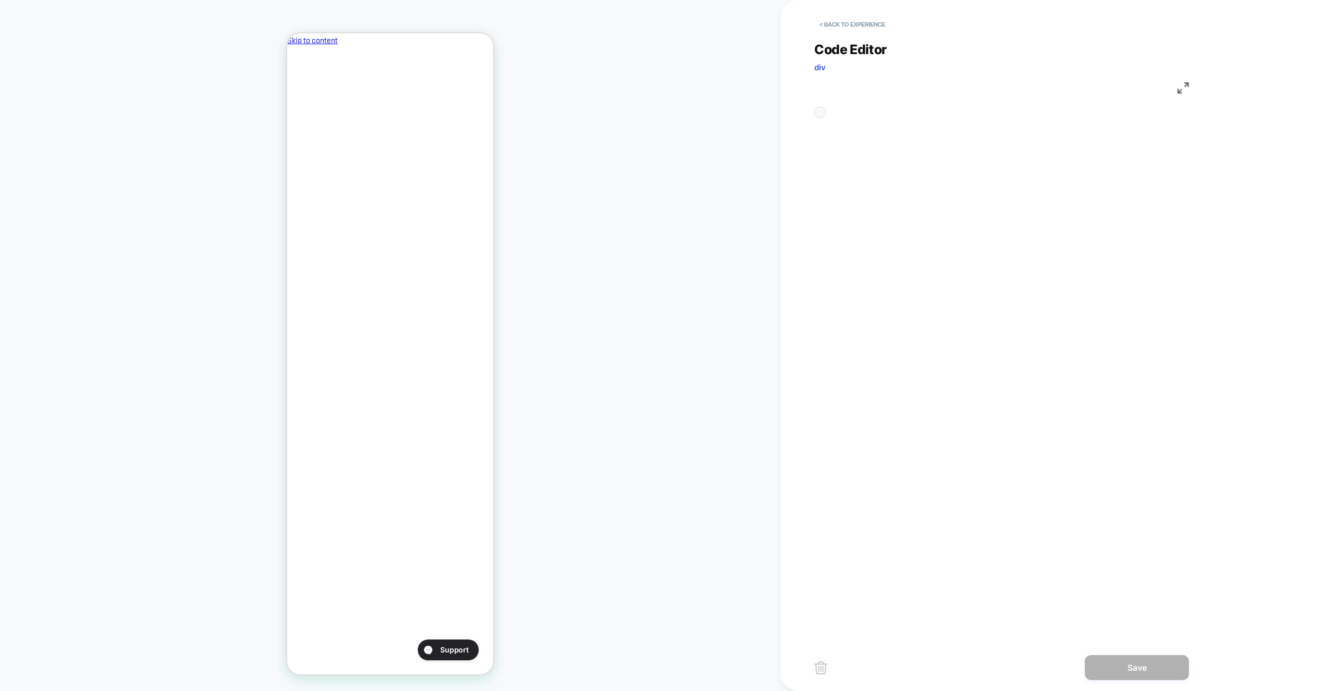
scroll to position [141, 0]
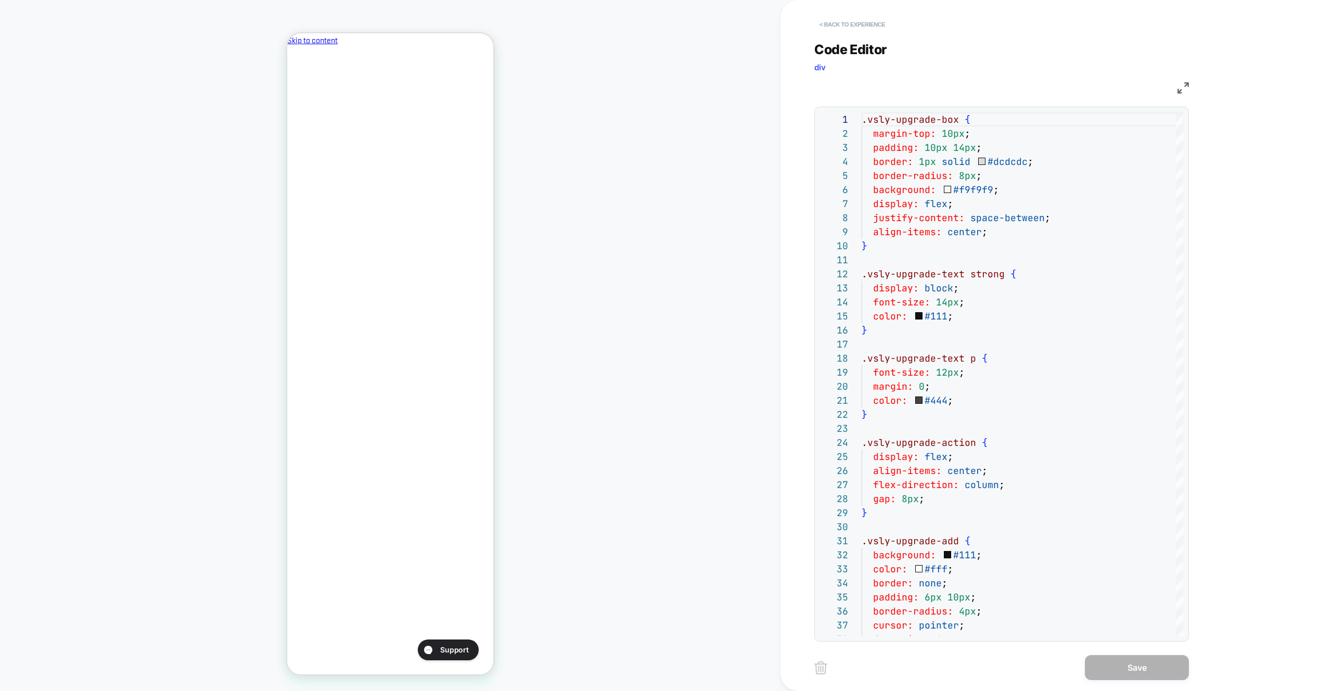
click at [847, 30] on button "< Back to experience" at bounding box center [853, 24] width 76 height 17
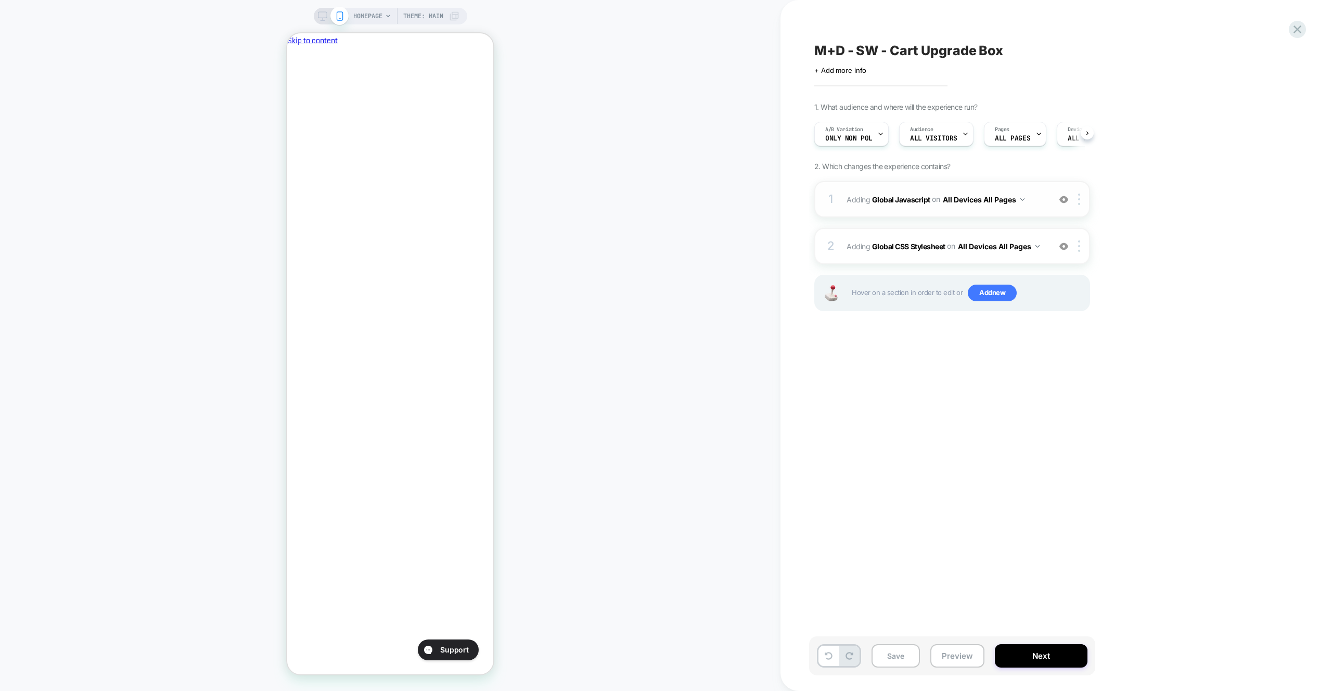
scroll to position [0, 1]
click at [980, 209] on div "1 Adding Global Javascript on All Devices All Pages Add Before Add After Target…" at bounding box center [953, 199] width 276 height 36
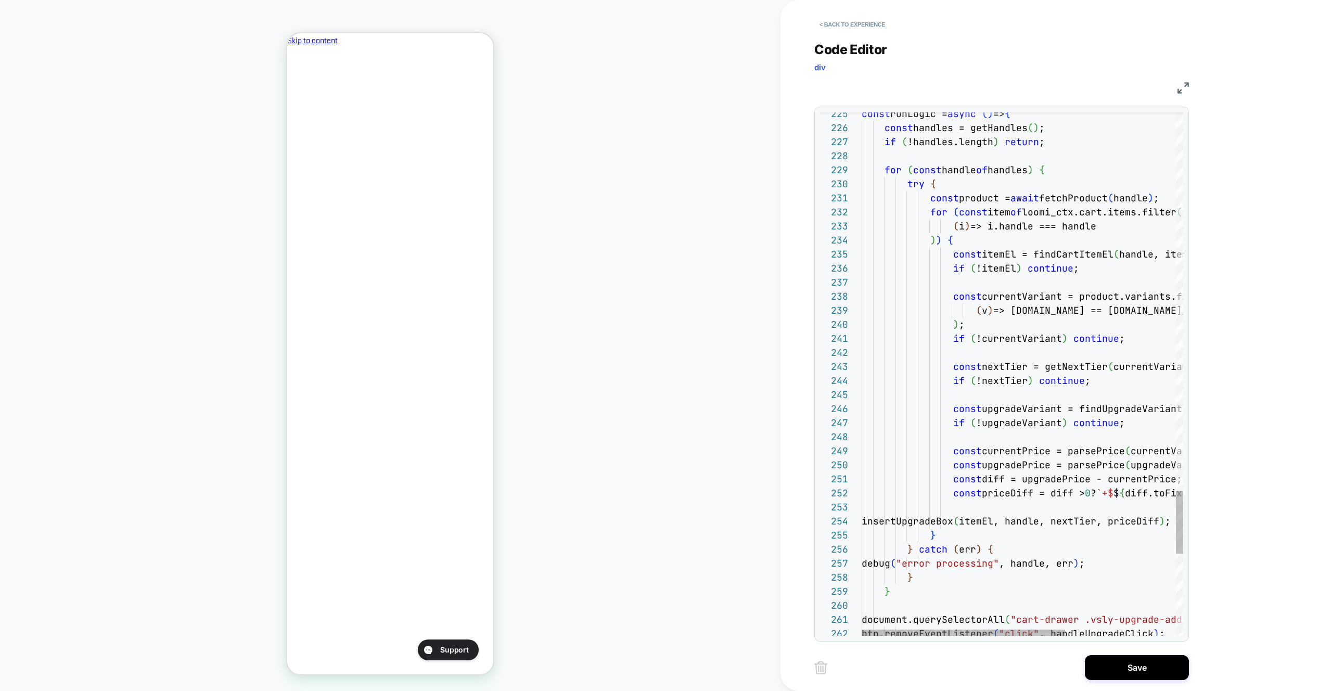
scroll to position [0, 179]
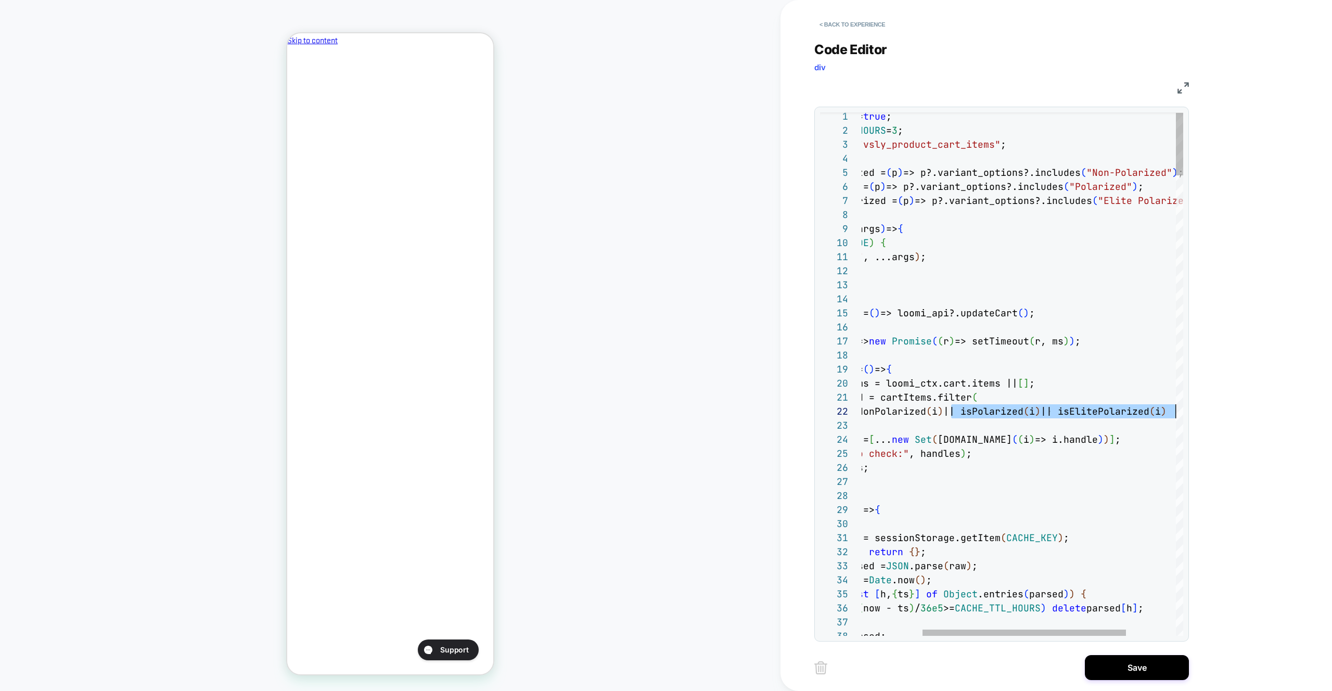
drag, startPoint x: 1000, startPoint y: 412, endPoint x: 1229, endPoint y: 410, distance: 229.0
type textarea "**********"
click at [1121, 687] on div "< Back to experience Code Editor div JS 35 36 37 38 16 17 18 19 20 21 22 23 24 …" at bounding box center [1010, 345] width 390 height 691
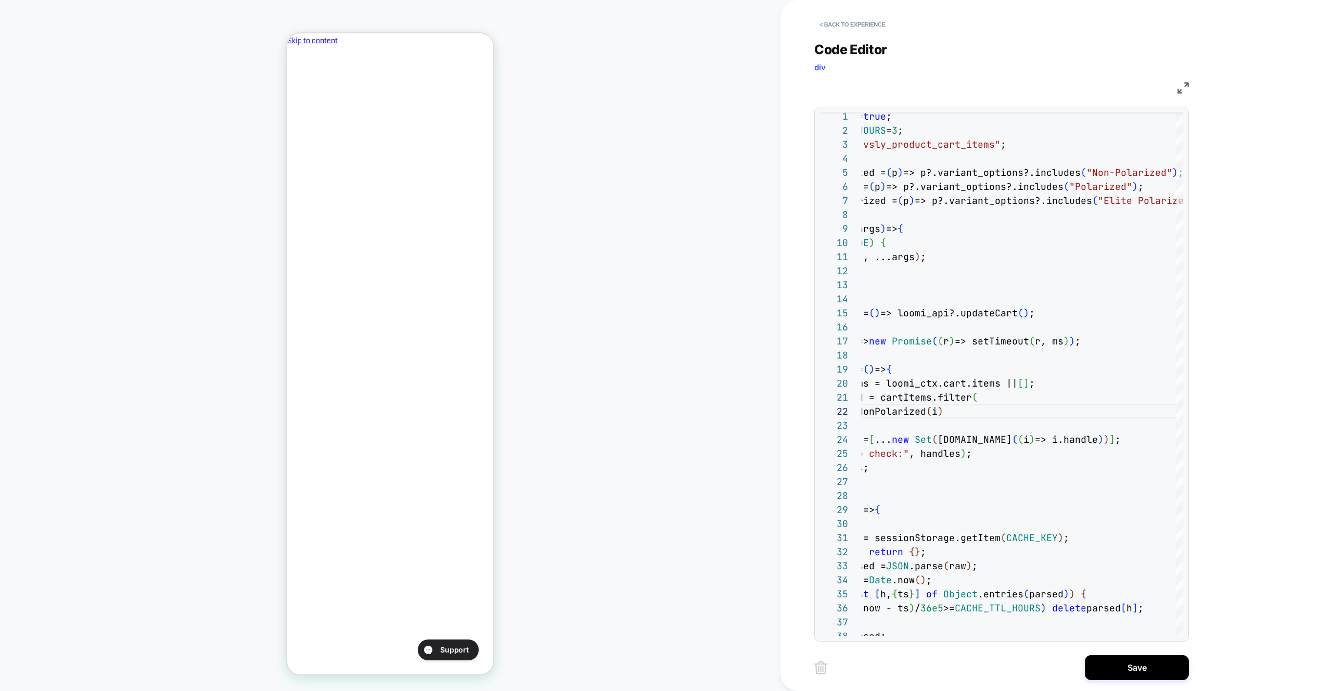
scroll to position [0, 0]
click at [1120, 679] on button "Save" at bounding box center [1137, 667] width 104 height 25
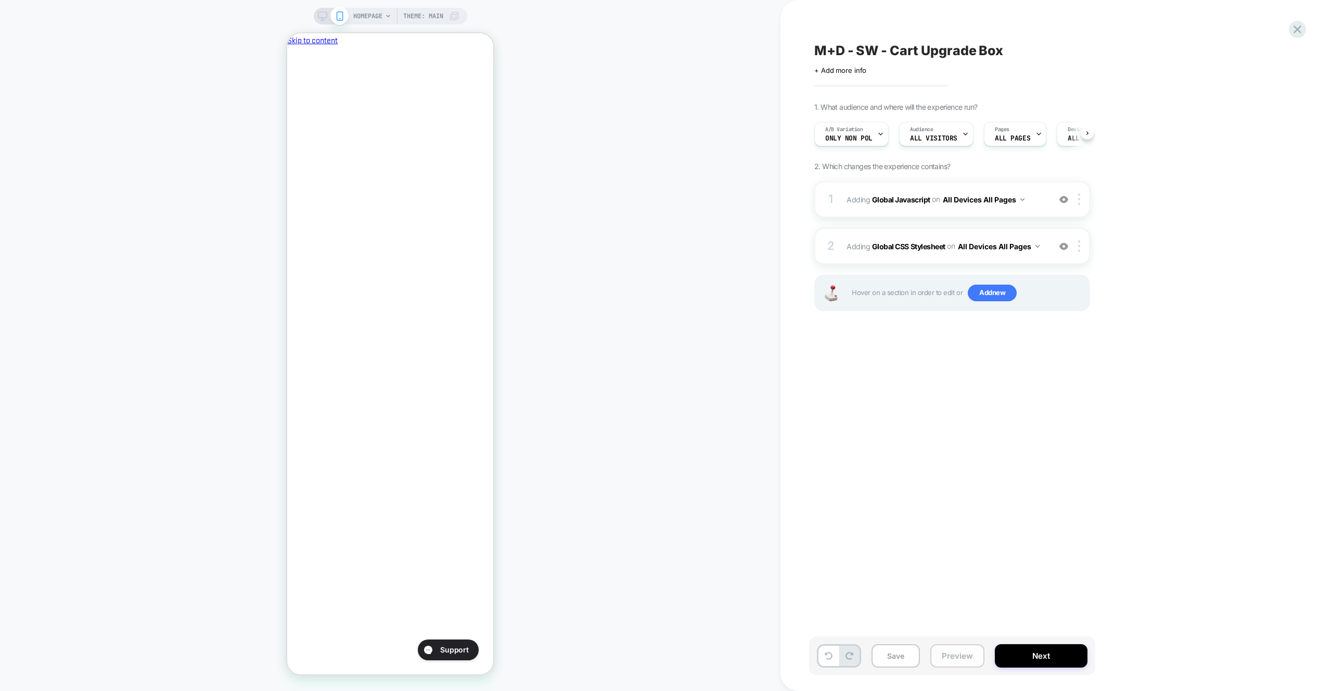
click at [975, 656] on button "Preview" at bounding box center [958, 655] width 54 height 23
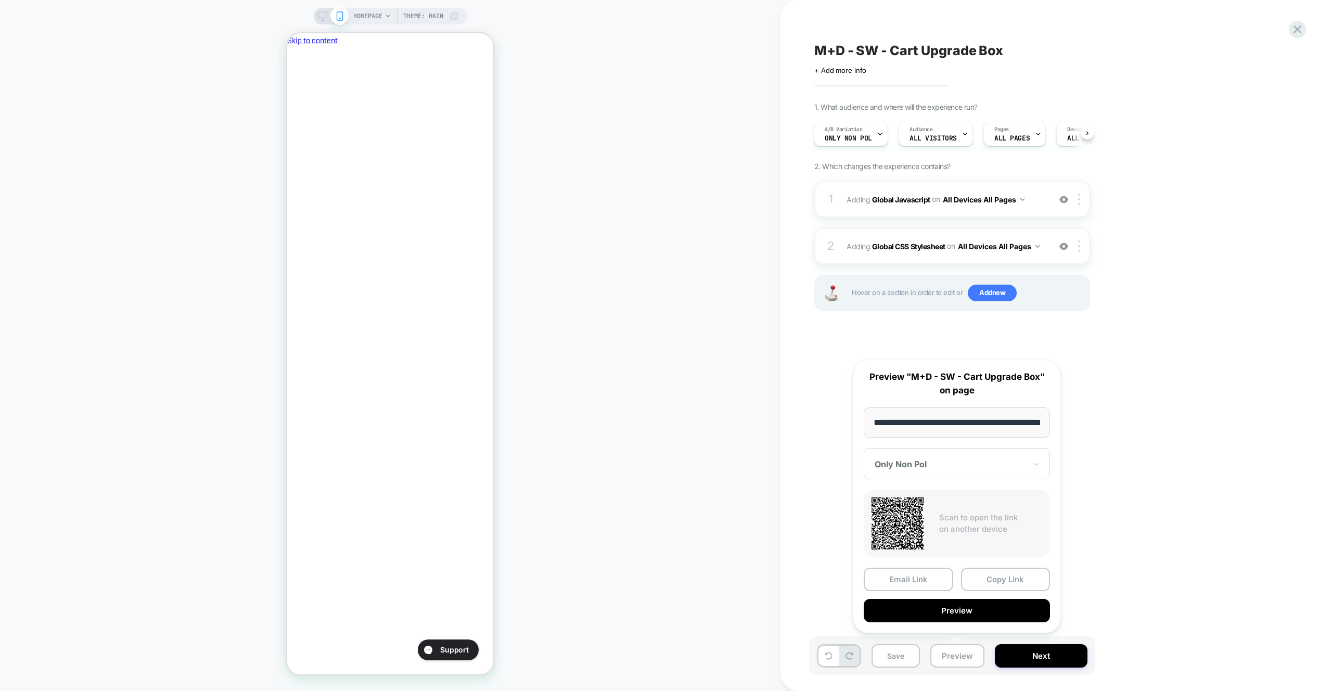
click at [971, 611] on button "Preview" at bounding box center [957, 610] width 186 height 23
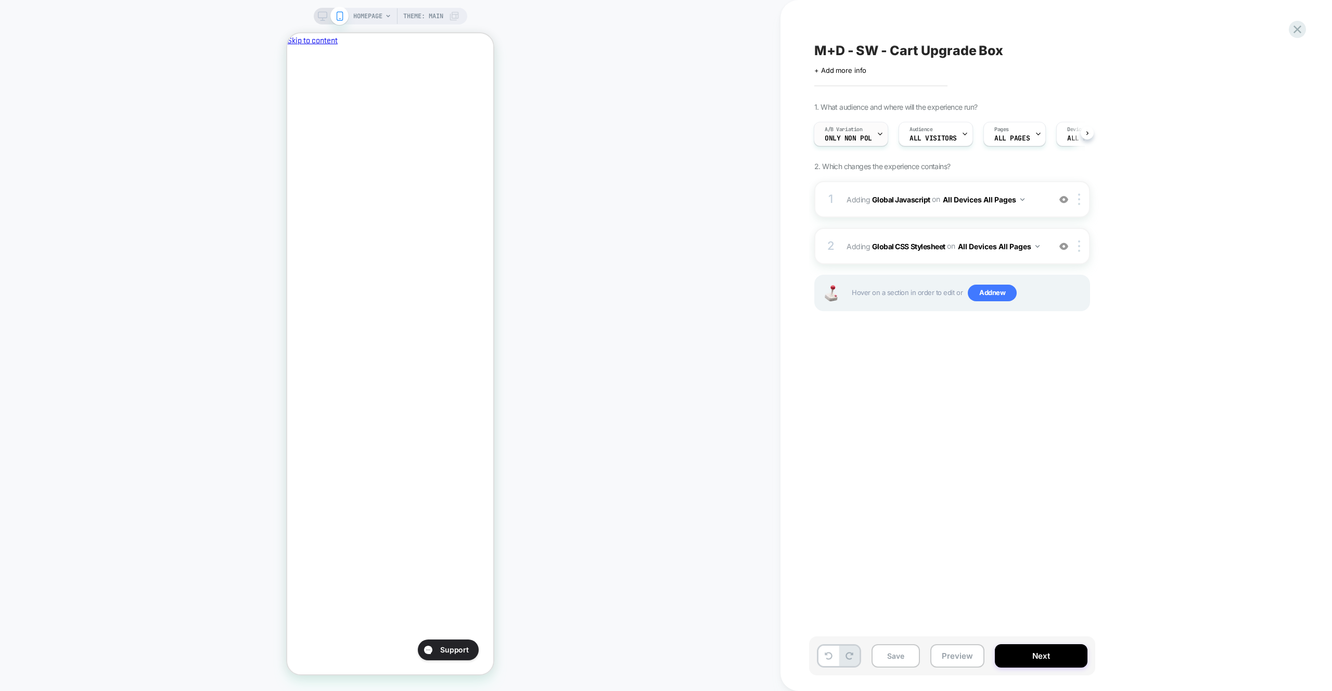
click at [862, 133] on span "A/B Variation" at bounding box center [844, 129] width 38 height 7
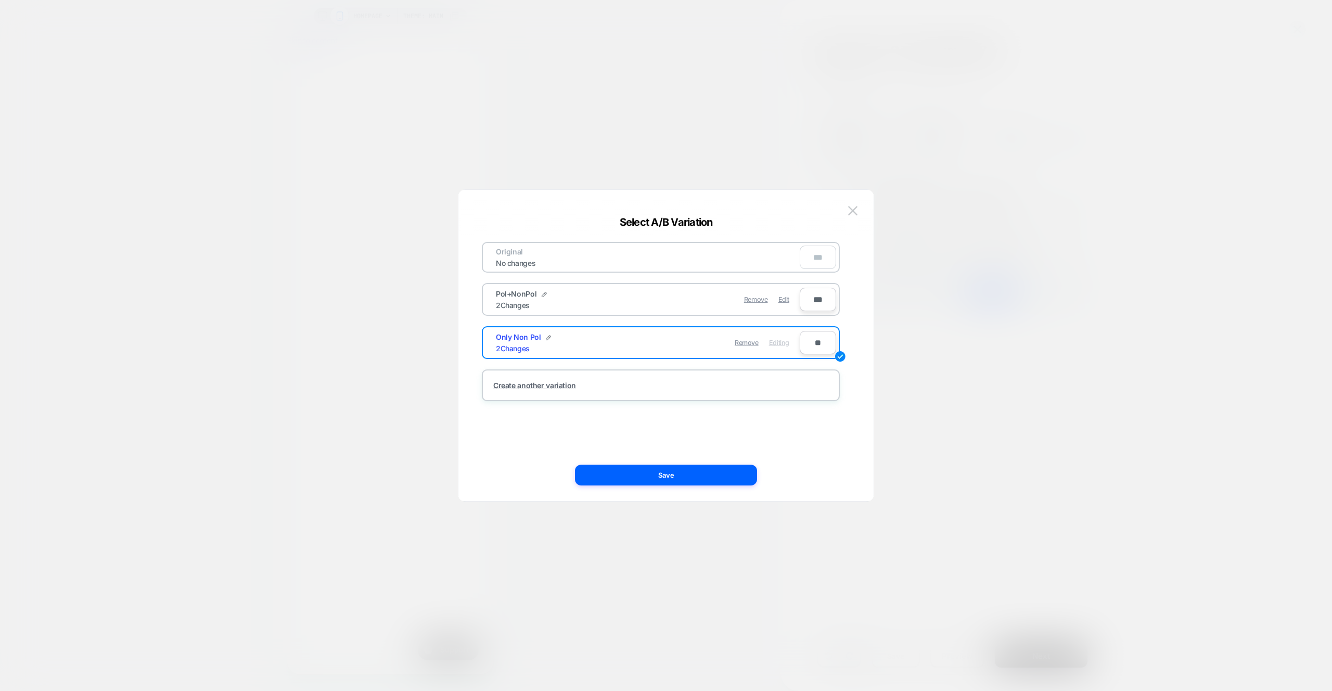
click at [854, 213] on img at bounding box center [852, 210] width 9 height 9
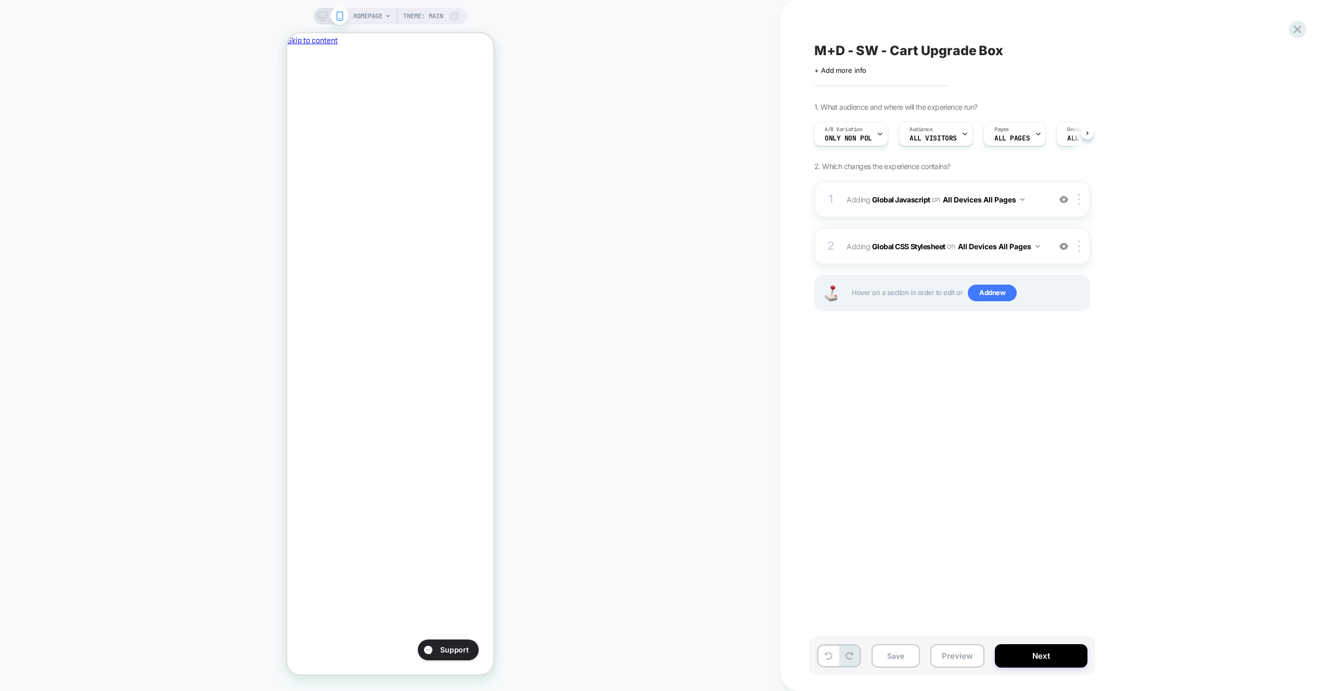
click at [1029, 189] on div "1 Adding Global Javascript on All Devices All Pages Add Before Add After Target…" at bounding box center [953, 199] width 276 height 36
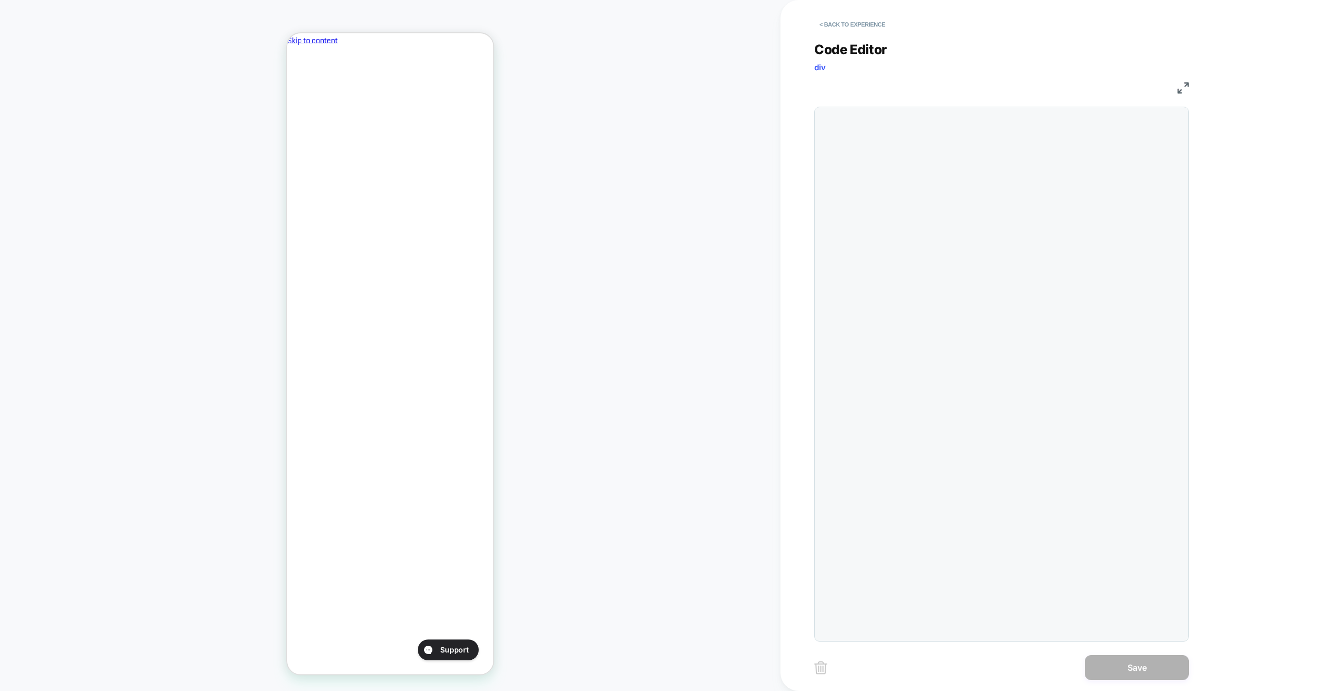
scroll to position [141, 0]
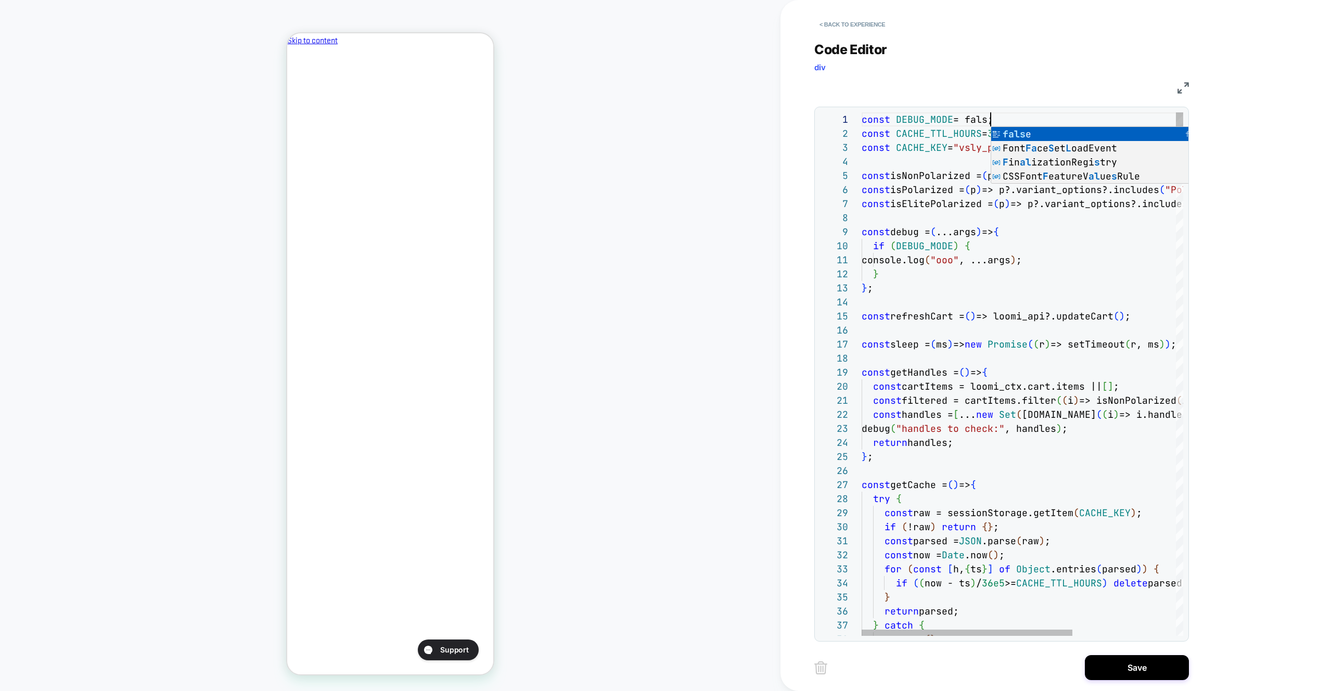
scroll to position [0, 135]
type textarea "**********"
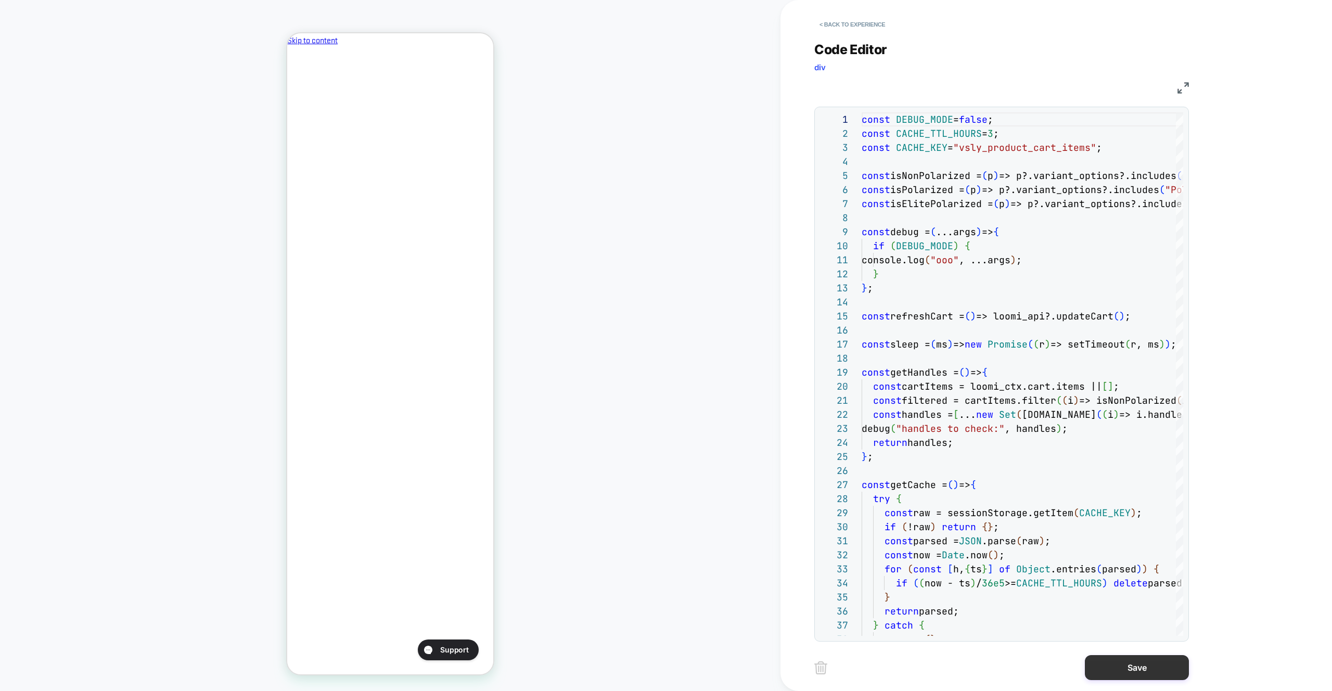
click at [1150, 674] on button "Save" at bounding box center [1137, 667] width 104 height 25
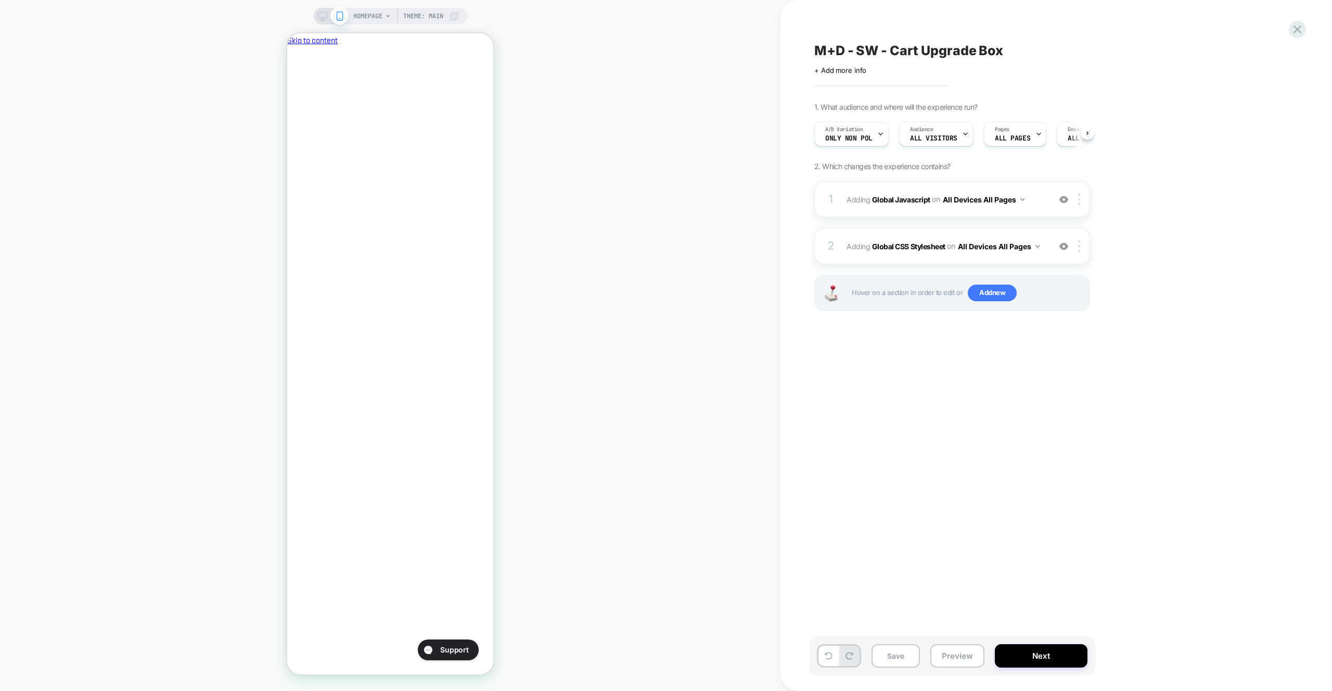
drag, startPoint x: 958, startPoint y: 655, endPoint x: 959, endPoint y: 639, distance: 16.2
click at [959, 655] on button "Preview" at bounding box center [958, 655] width 54 height 23
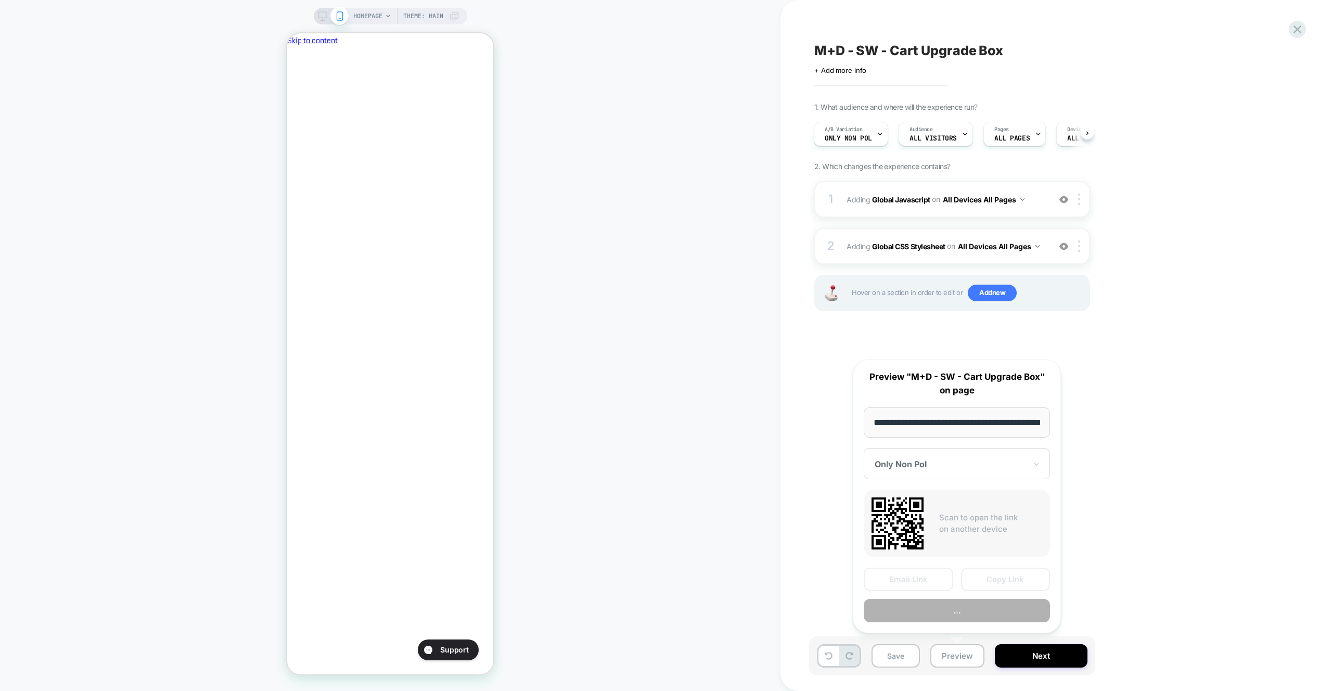
scroll to position [0, 44]
click at [964, 612] on button "..." at bounding box center [957, 611] width 186 height 23
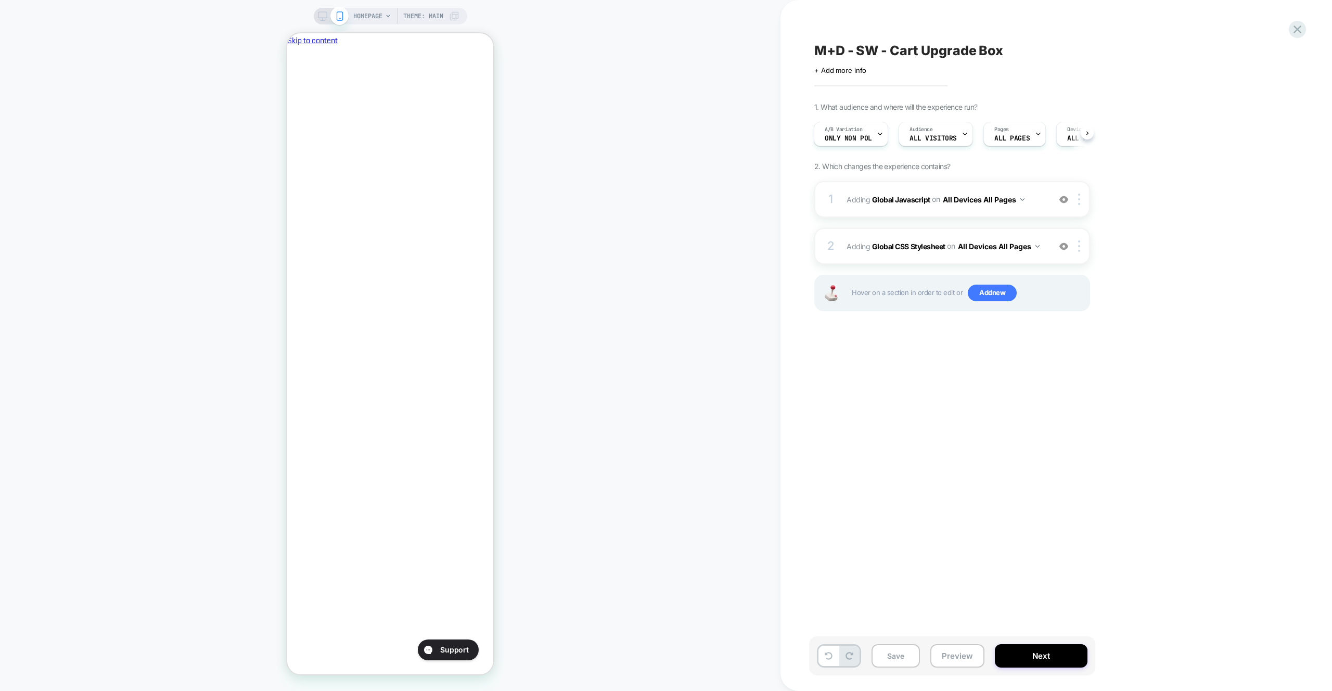
scroll to position [0, 179]
click at [848, 147] on div "A/B Variation Only Non Pol Audience All Visitors Pages ALL PAGES Devices ALL DE…" at bounding box center [947, 134] width 276 height 35
click at [848, 142] on div "A/B Variation Only Non Pol" at bounding box center [849, 133] width 68 height 23
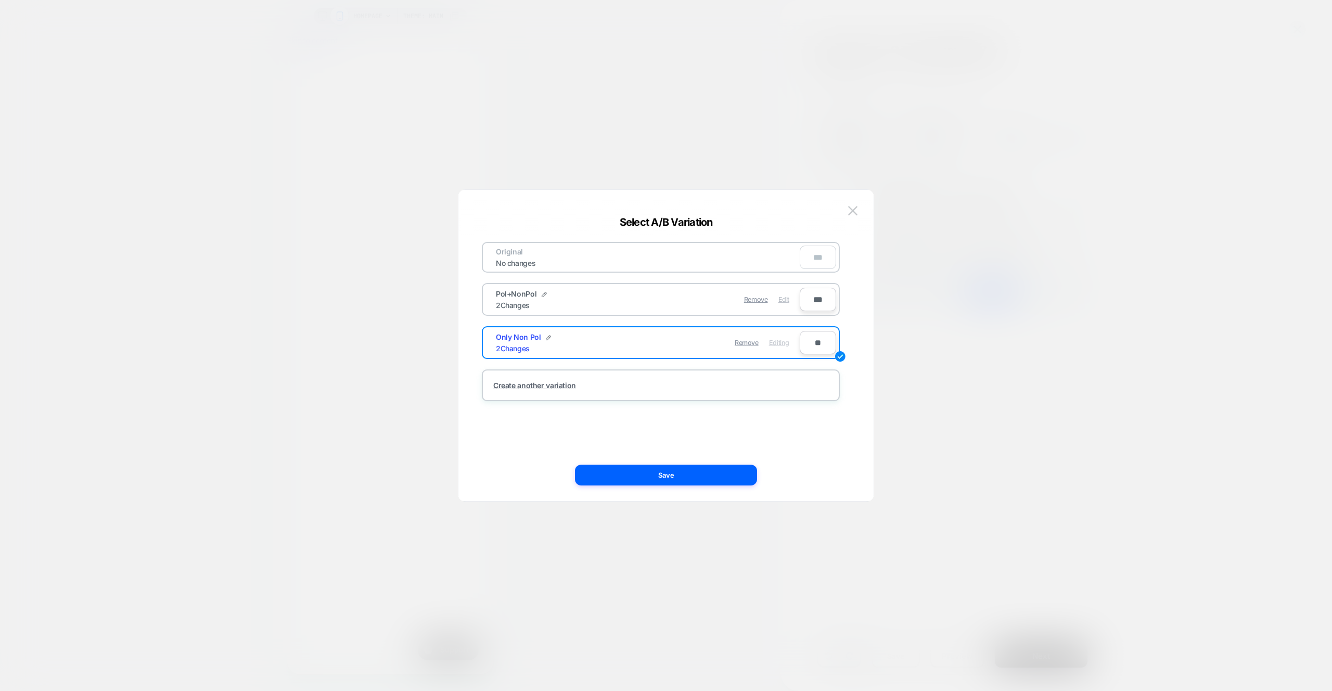
click at [786, 302] on span "Edit" at bounding box center [784, 300] width 11 height 8
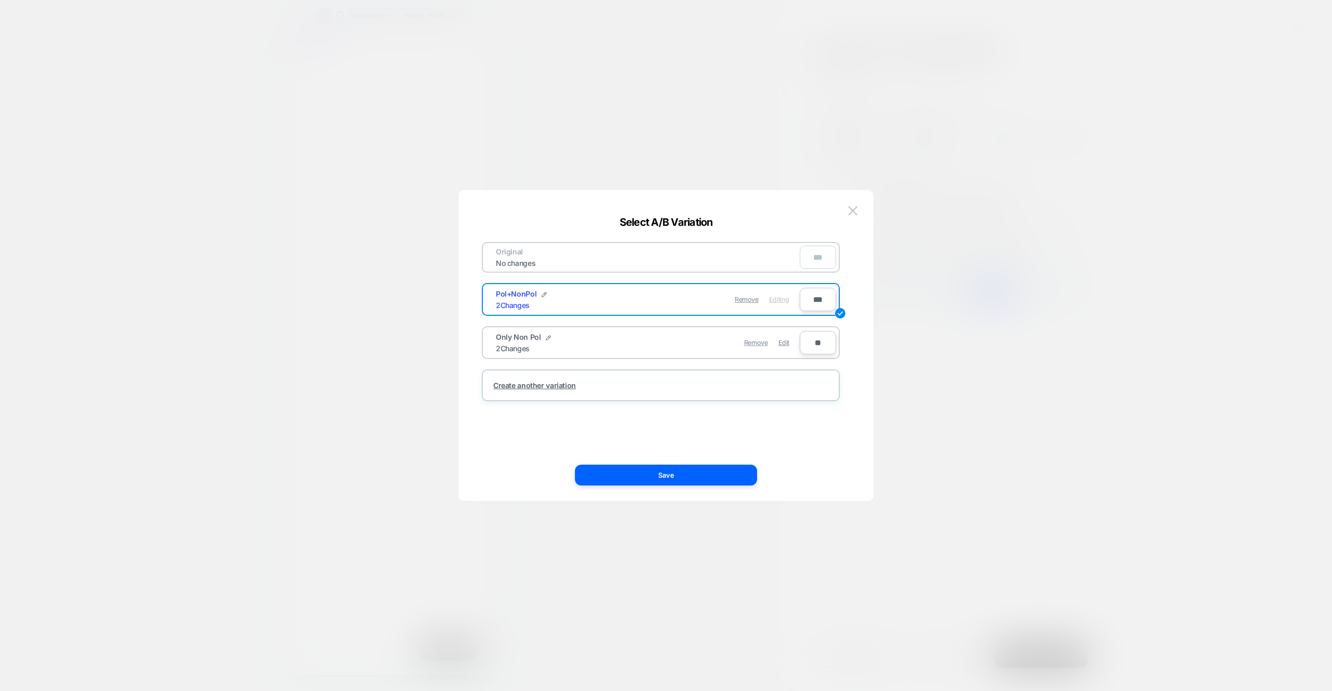
click at [733, 479] on button "Save" at bounding box center [666, 475] width 182 height 21
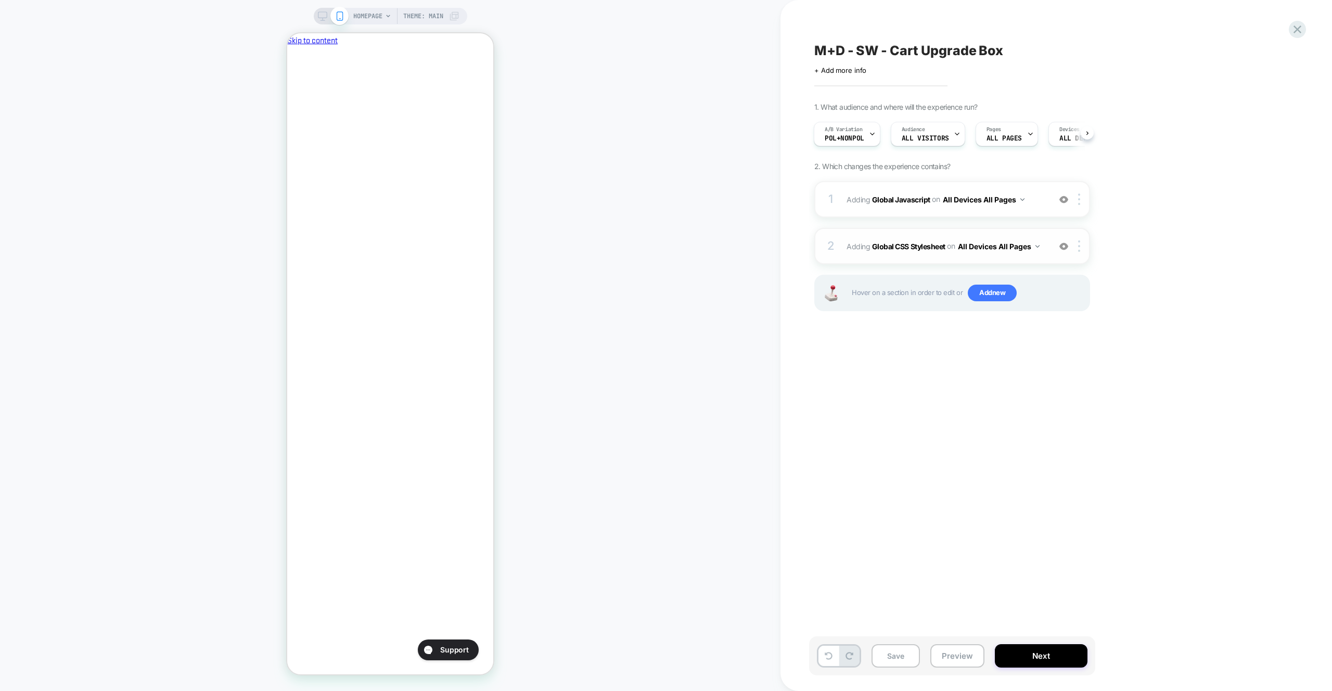
scroll to position [0, 0]
click at [982, 212] on div "1 Adding Global Javascript on All Devices All Pages Add Before Add After Target…" at bounding box center [953, 199] width 276 height 36
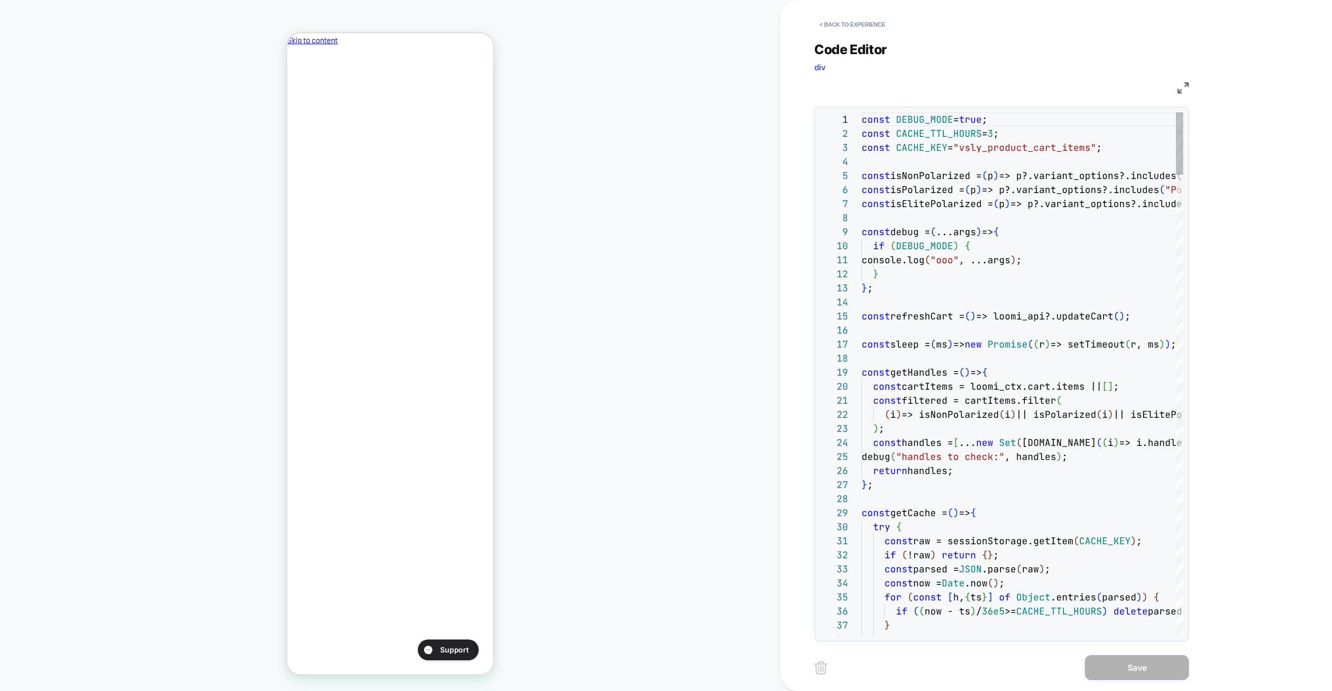
scroll to position [141, 0]
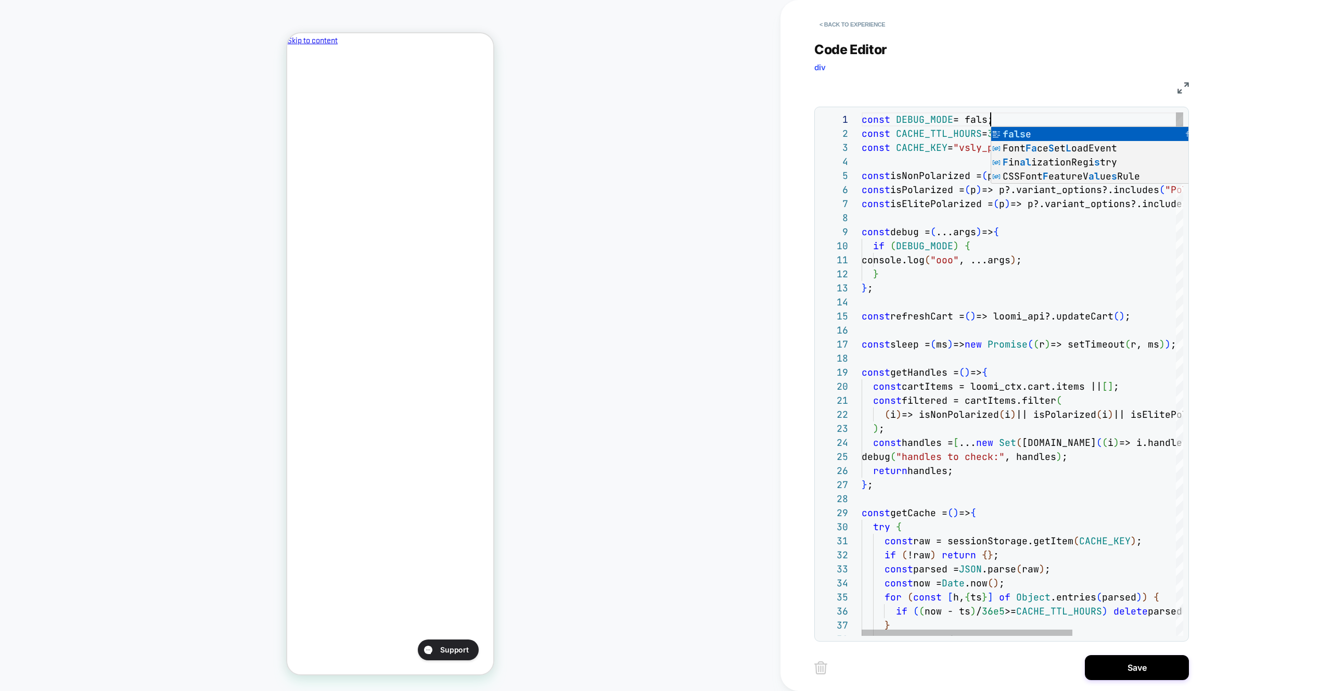
scroll to position [0, 135]
type textarea "**********"
drag, startPoint x: 1103, startPoint y: 670, endPoint x: 1031, endPoint y: 669, distance: 72.4
click at [1103, 670] on button "Save" at bounding box center [1137, 667] width 104 height 25
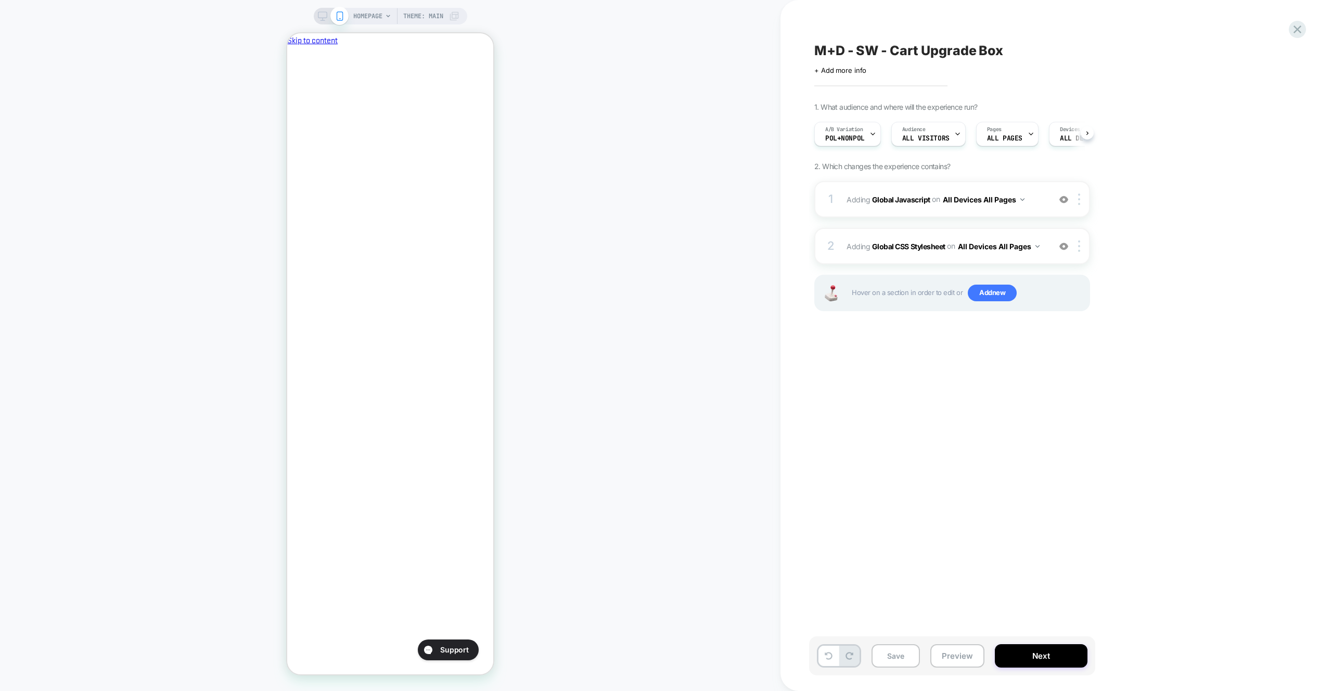
scroll to position [0, 179]
click at [941, 657] on button "Preview" at bounding box center [958, 655] width 54 height 23
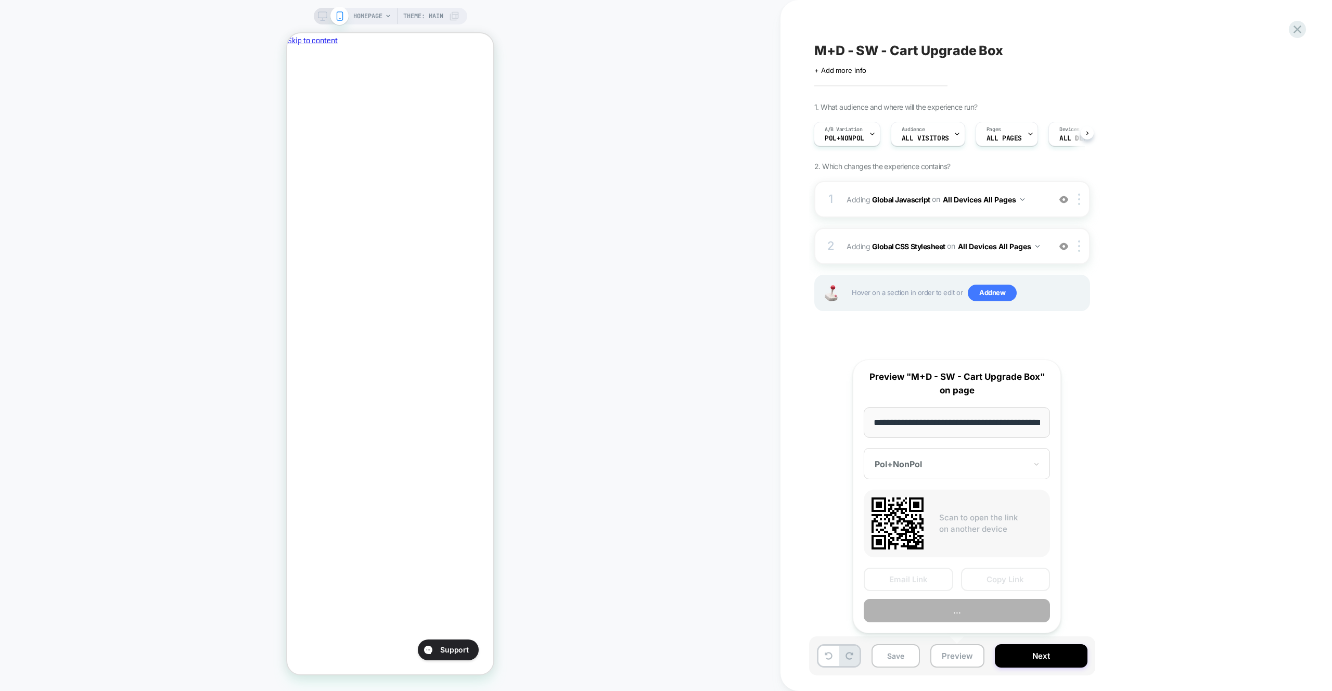
scroll to position [0, 44]
click at [963, 616] on button "..." at bounding box center [957, 611] width 186 height 23
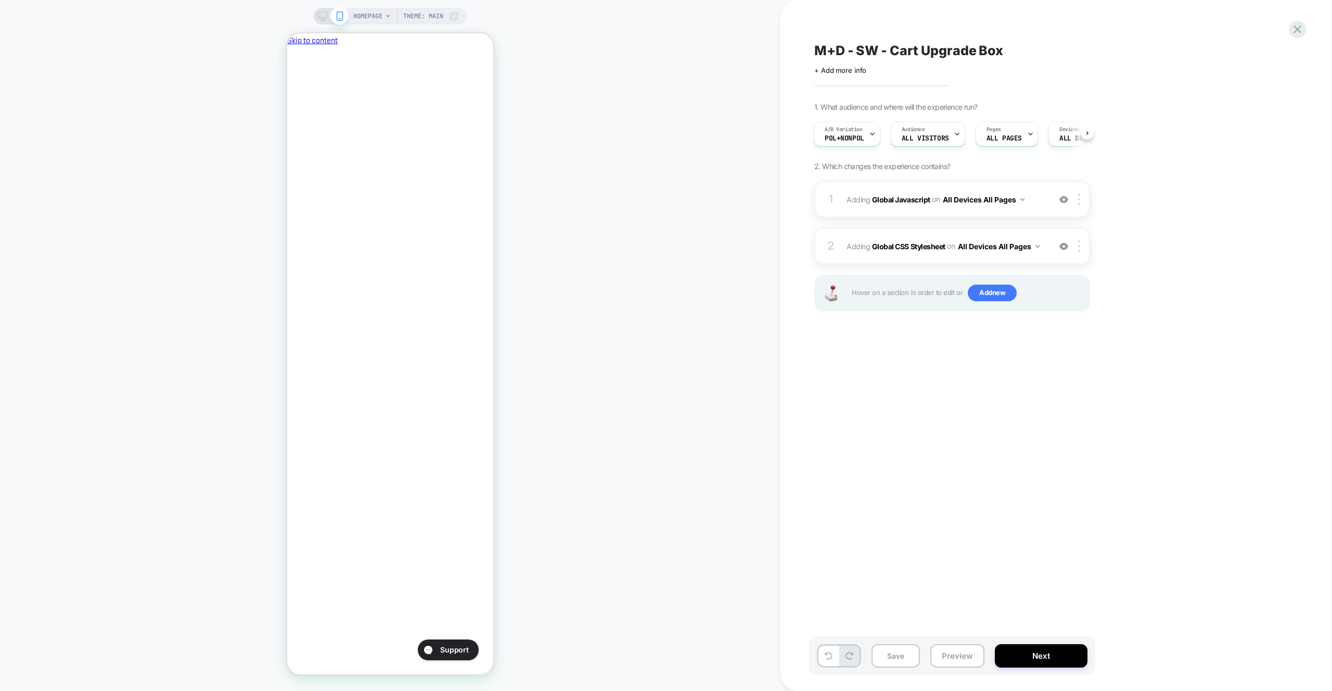
scroll to position [0, 0]
click at [1039, 200] on span "Adding Global Javascript on All Devices All Pages" at bounding box center [946, 199] width 198 height 15
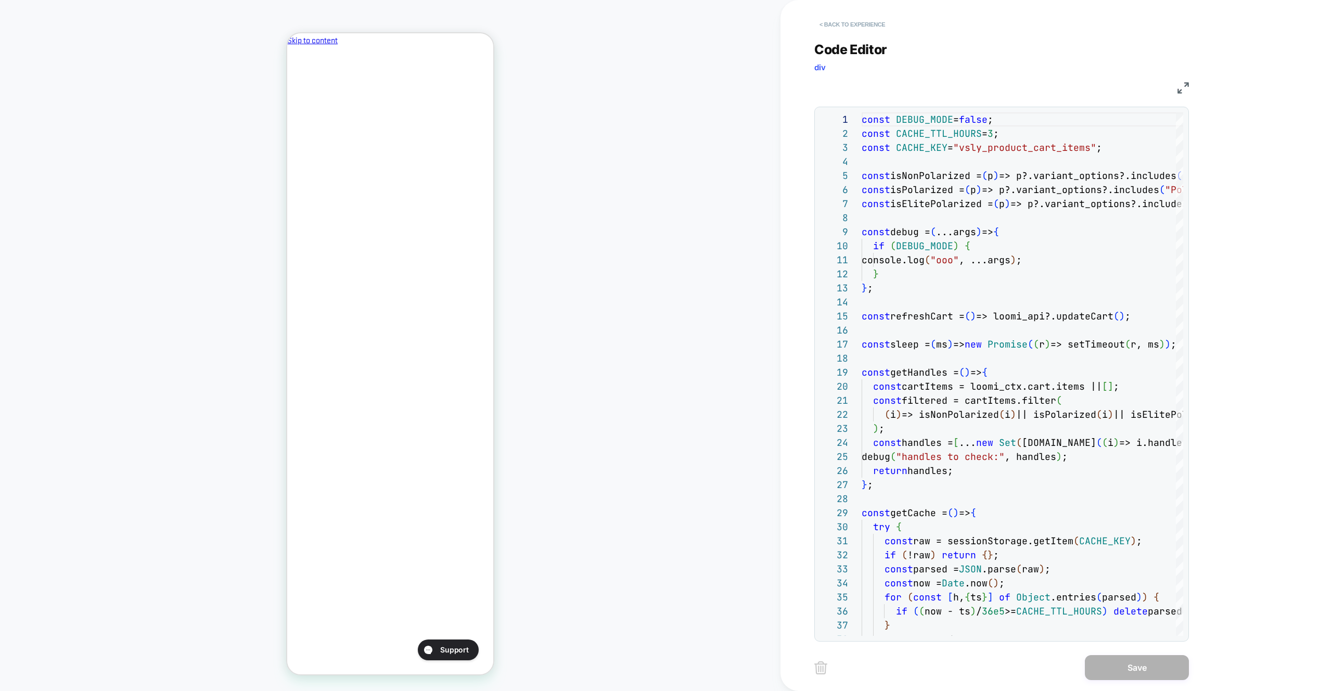
scroll to position [0, 179]
click at [859, 30] on button "< Back to experience" at bounding box center [853, 24] width 76 height 17
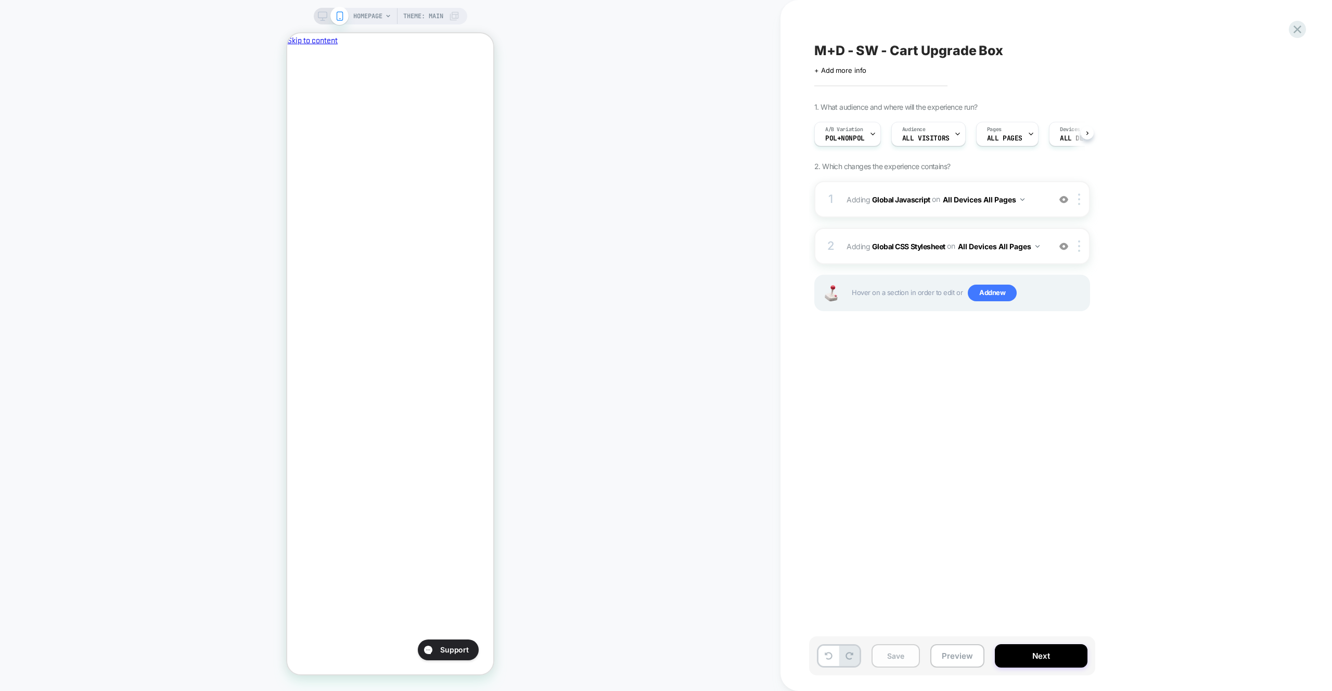
scroll to position [0, 1]
click at [895, 656] on button "Save" at bounding box center [896, 655] width 48 height 23
click at [1028, 232] on div "2 Adding Global CSS Stylesheet on All Devices All Pages Add Before Add After Ta…" at bounding box center [953, 246] width 276 height 36
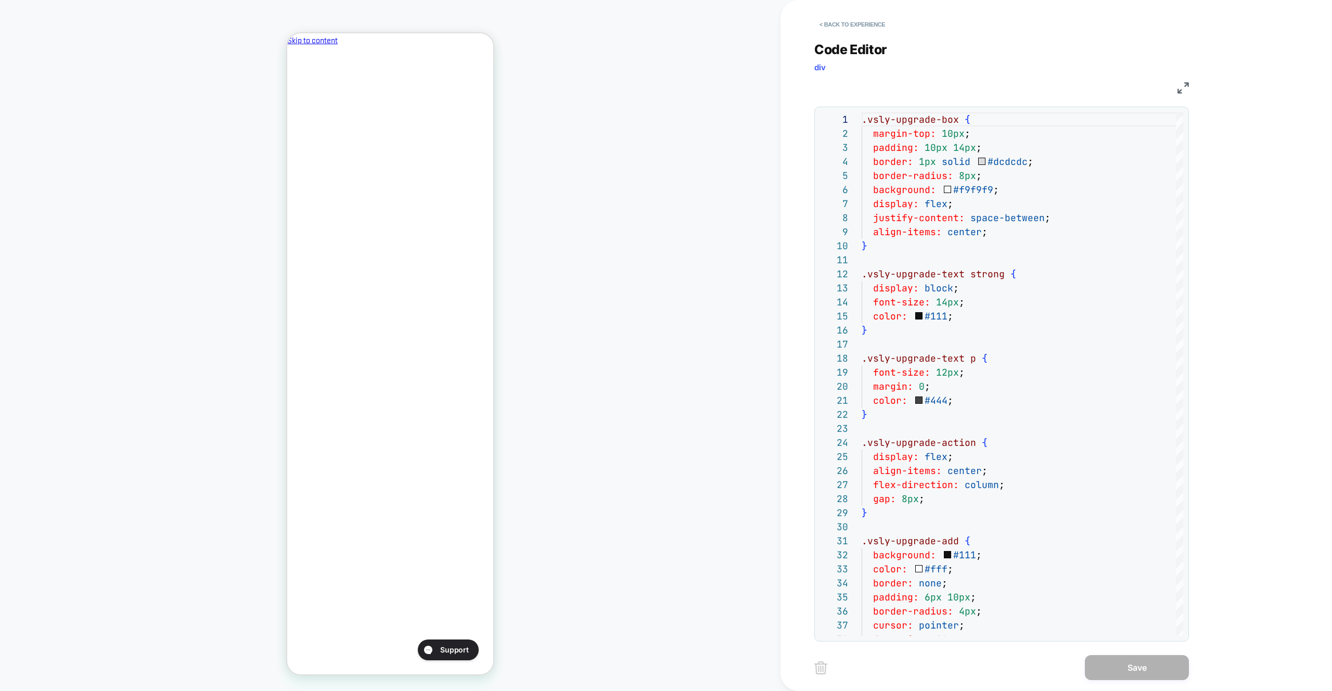
scroll to position [0, 0]
drag, startPoint x: 1050, startPoint y: 238, endPoint x: 993, endPoint y: 227, distance: 58.3
click at [993, 227] on div ".vsly-upgrade-box { margin-top: 10px ; padding: 10px 14px ; border: 1px solid #…" at bounding box center [1023, 697] width 322 height 1170
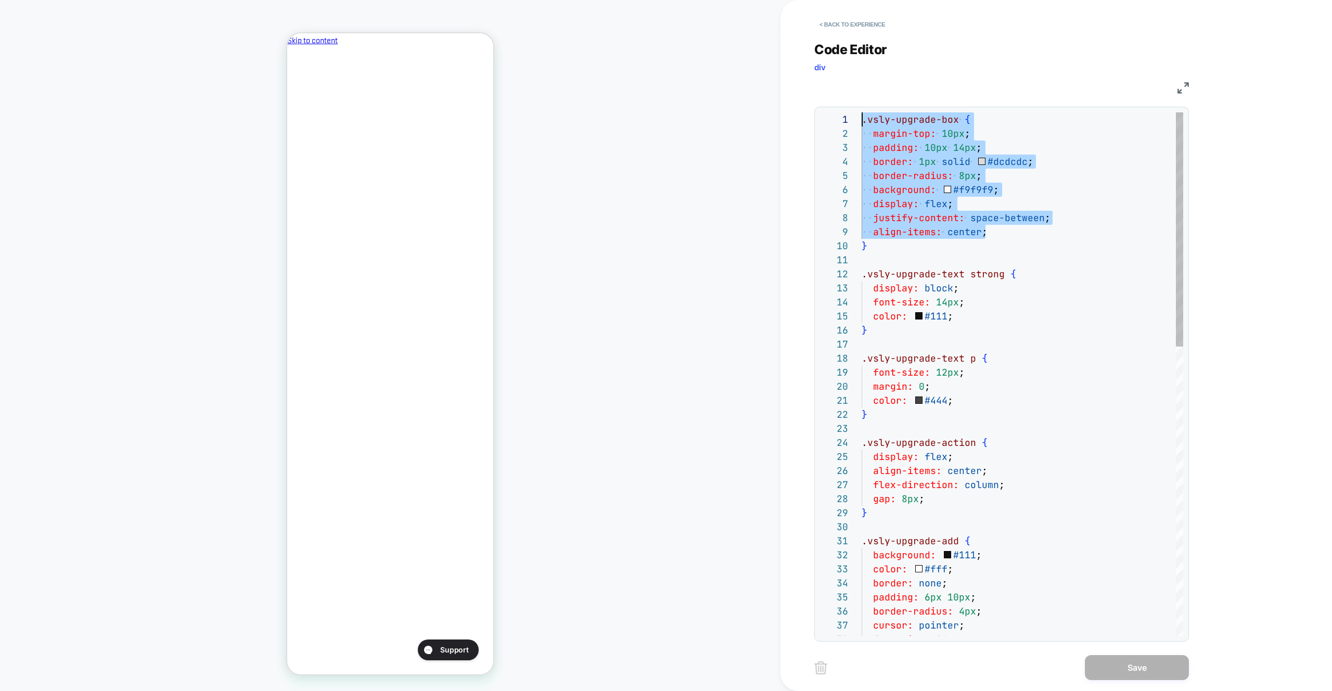
scroll to position [14, 0]
drag, startPoint x: 945, startPoint y: 194, endPoint x: 817, endPoint y: 130, distance: 143.6
click at [862, 128] on div ".vsly-upgrade-box { margin-top: 10px ; padding: 10px 14px ; border: 1px solid #…" at bounding box center [1023, 697] width 322 height 1170
type textarea "**********"
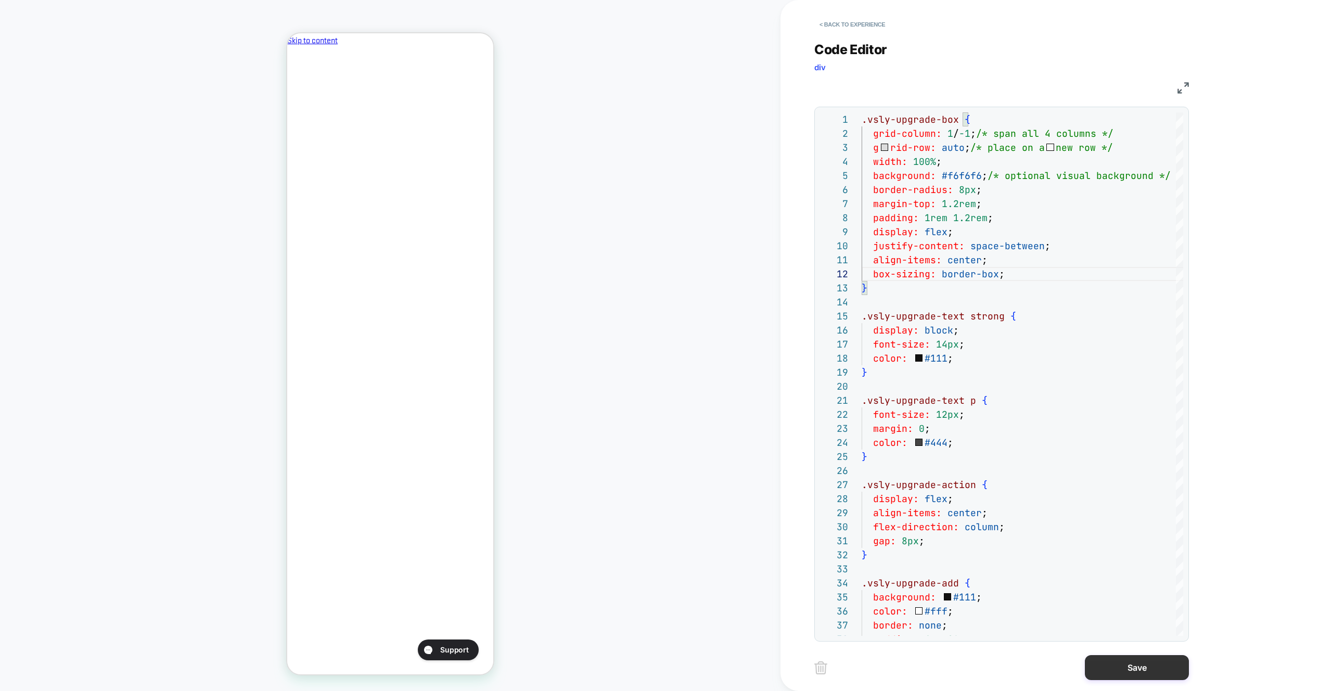
scroll to position [0, 179]
click at [1124, 672] on button "Save" at bounding box center [1137, 667] width 104 height 25
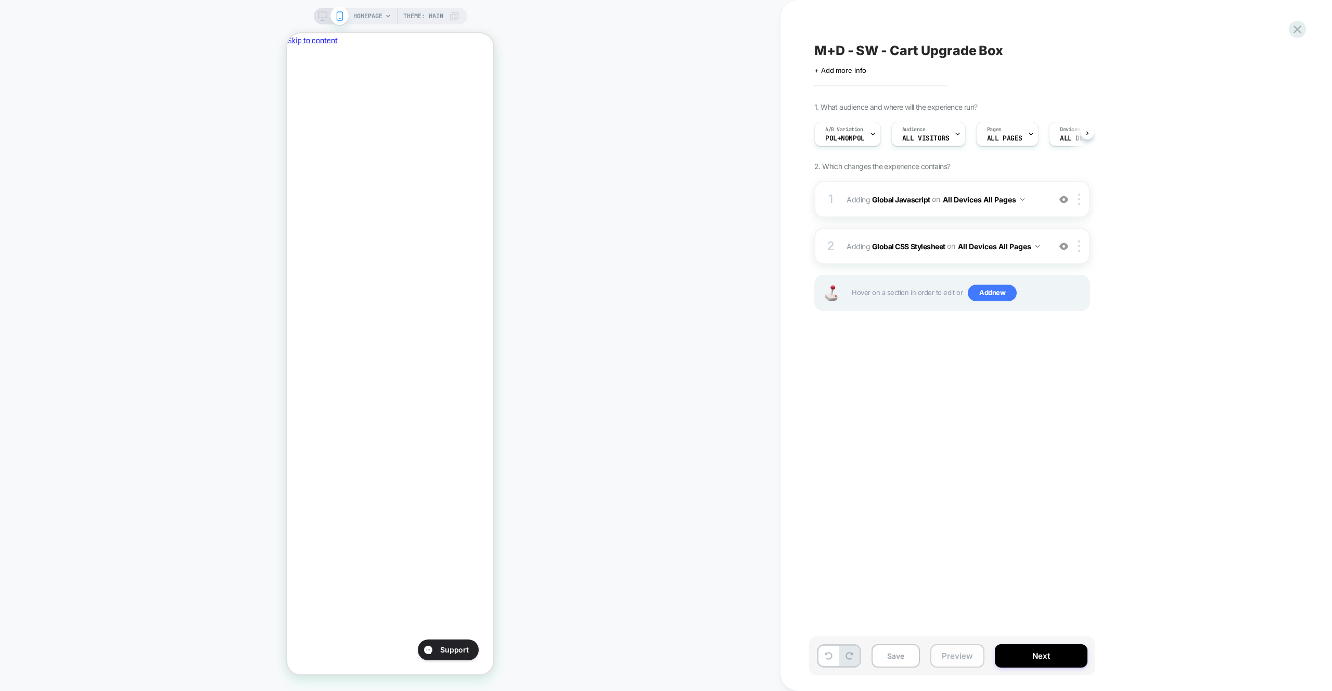
drag, startPoint x: 966, startPoint y: 660, endPoint x: 966, endPoint y: 647, distance: 13.0
click at [966, 660] on button "Preview" at bounding box center [958, 655] width 54 height 23
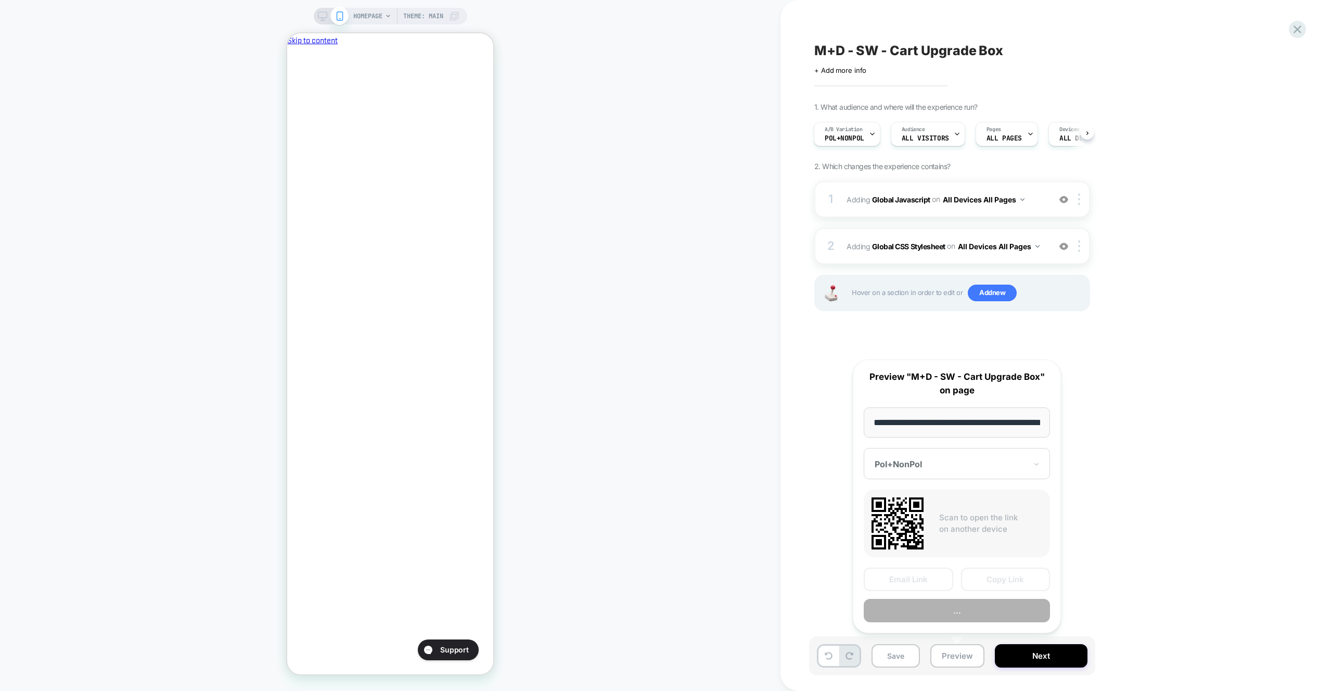
scroll to position [0, 0]
click at [966, 607] on button "..." at bounding box center [957, 611] width 186 height 23
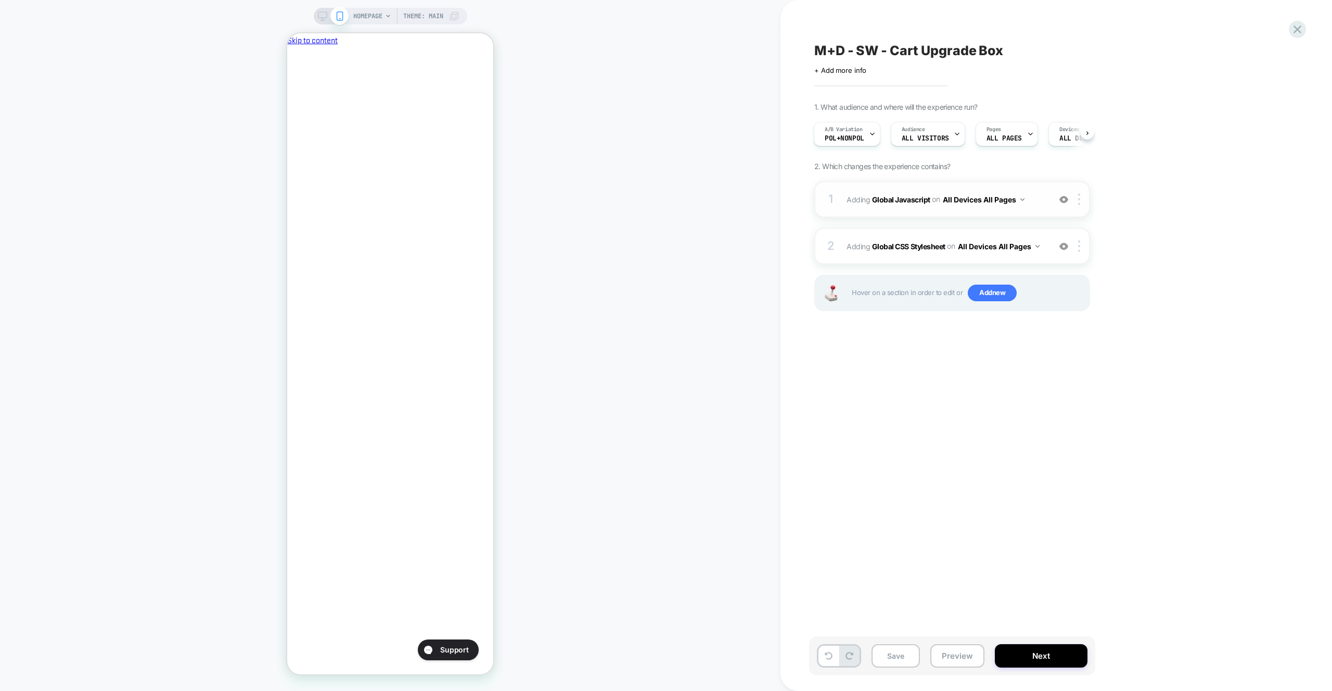
click at [1045, 206] on div "1 Adding Global Javascript on All Devices All Pages Add Before Add After Target…" at bounding box center [953, 199] width 276 height 36
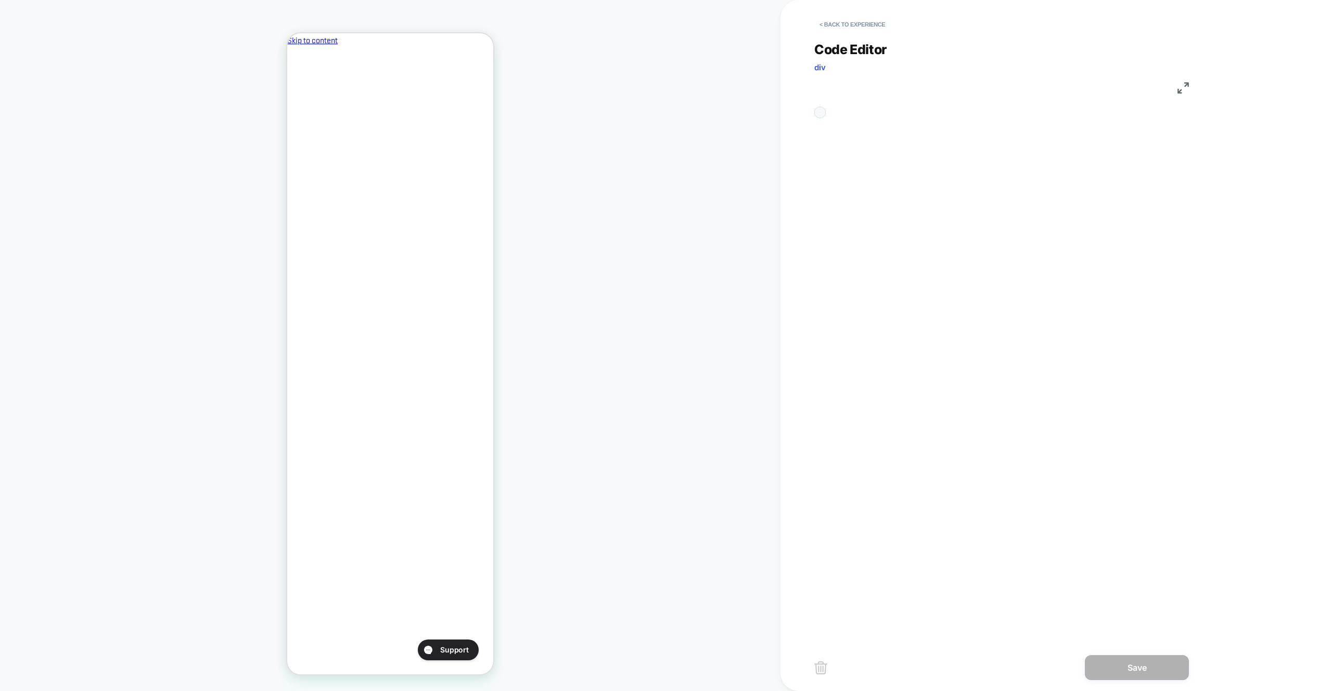
scroll to position [141, 0]
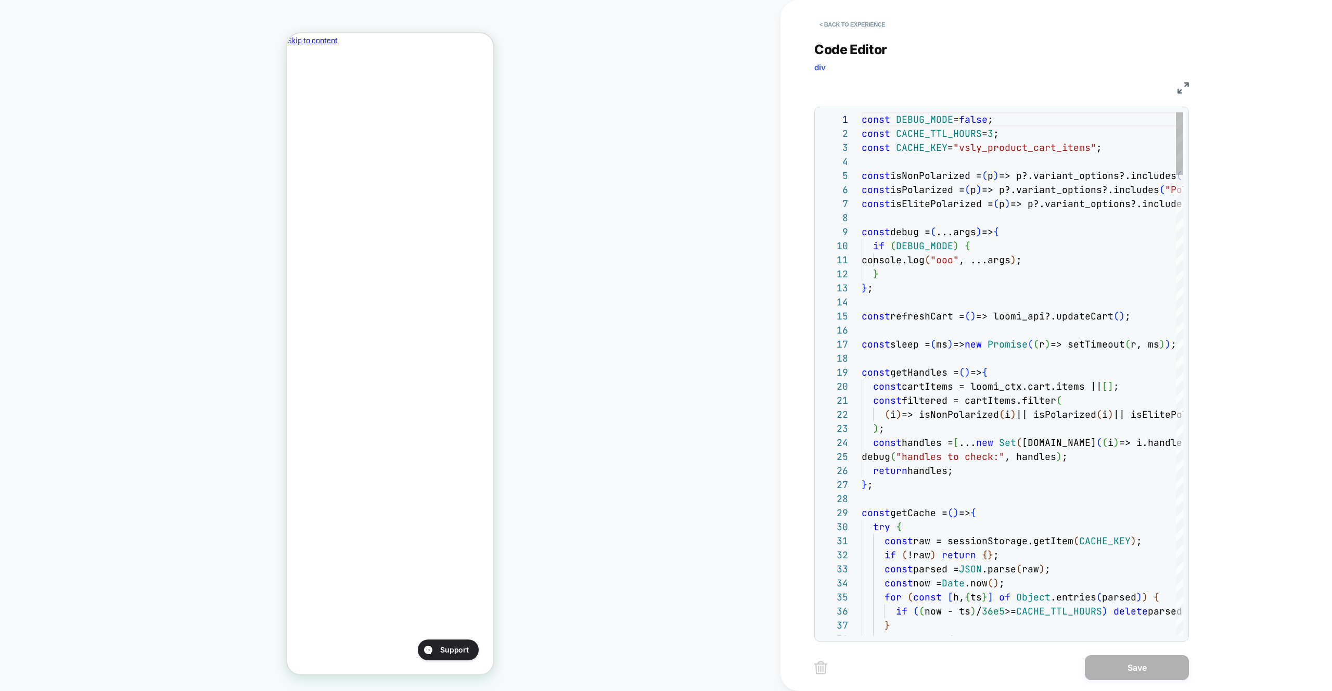
type textarea "**********"
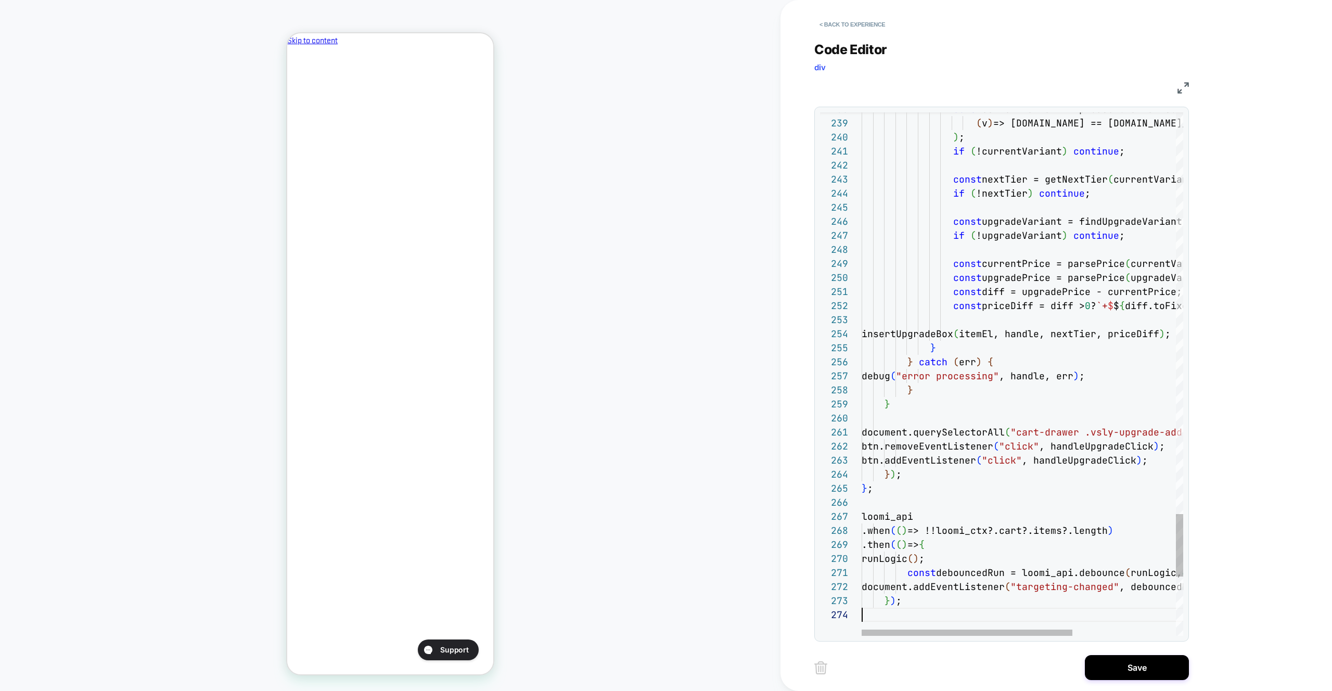
scroll to position [42, 0]
click at [1131, 657] on button "Save" at bounding box center [1137, 667] width 104 height 25
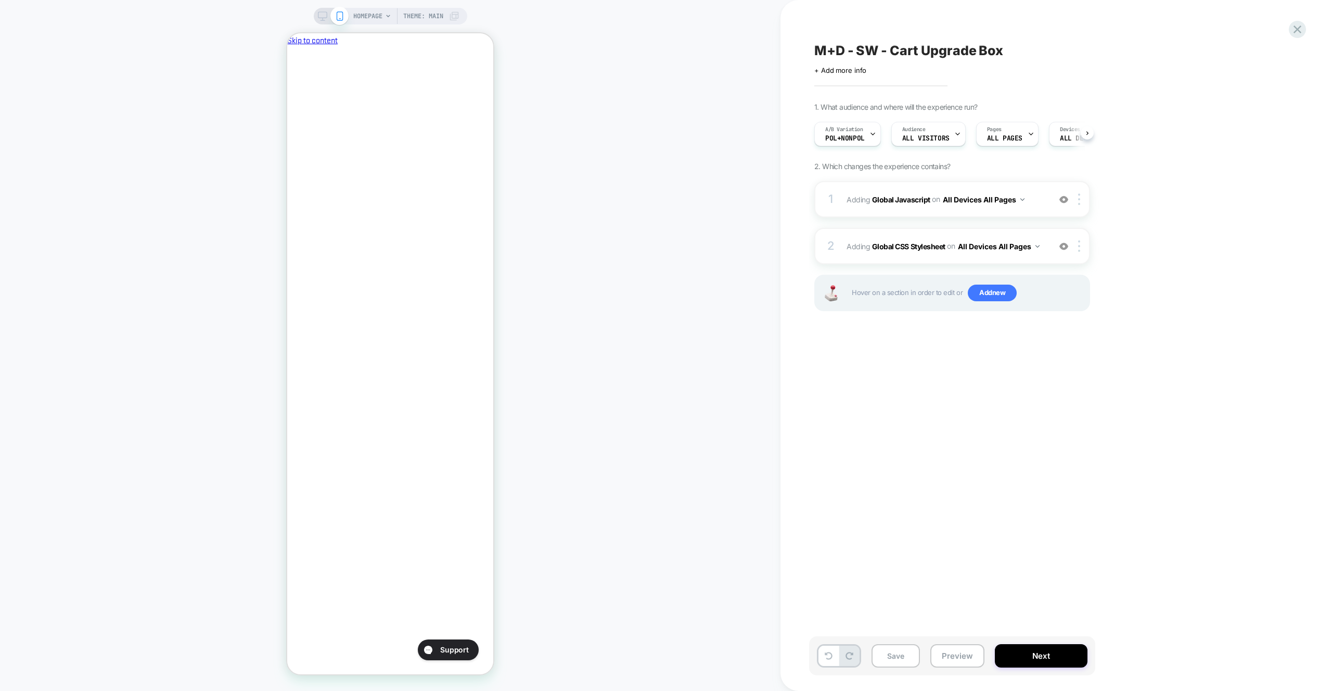
drag, startPoint x: 964, startPoint y: 649, endPoint x: 963, endPoint y: 627, distance: 21.9
click at [963, 649] on button "Preview" at bounding box center [958, 655] width 54 height 23
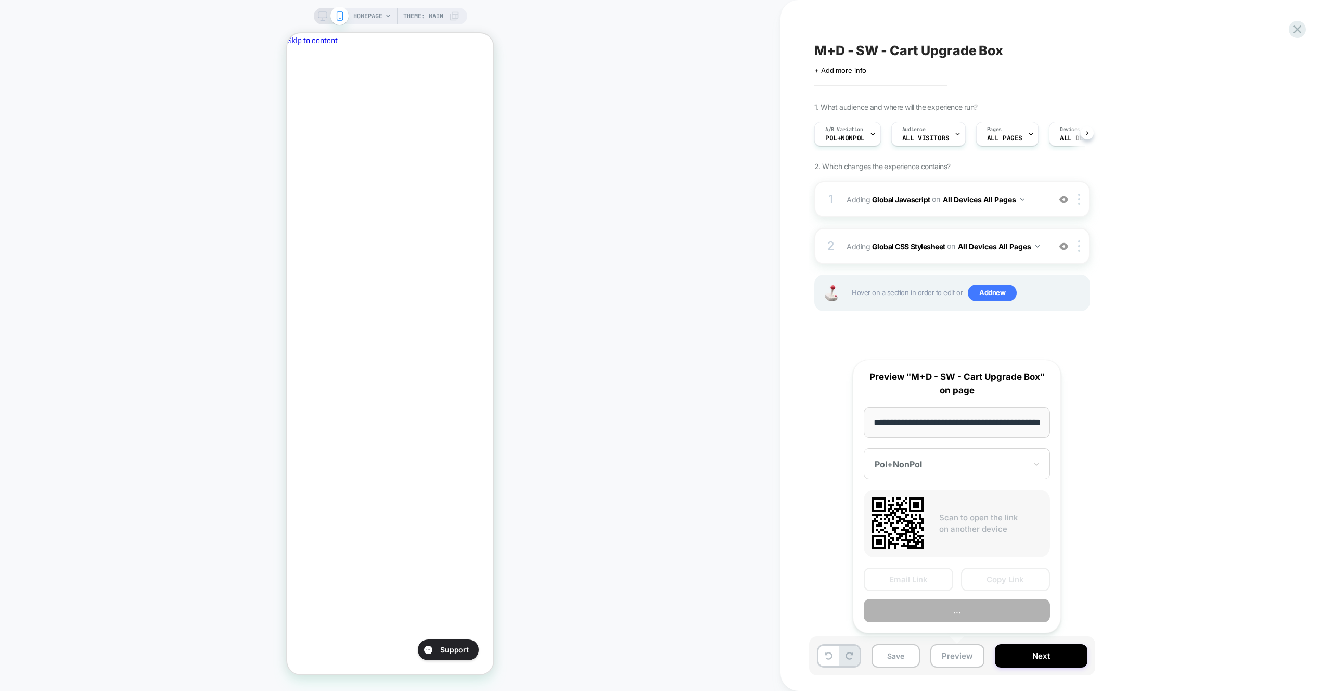
scroll to position [0, 44]
click at [960, 608] on button "Preview" at bounding box center [957, 611] width 186 height 23
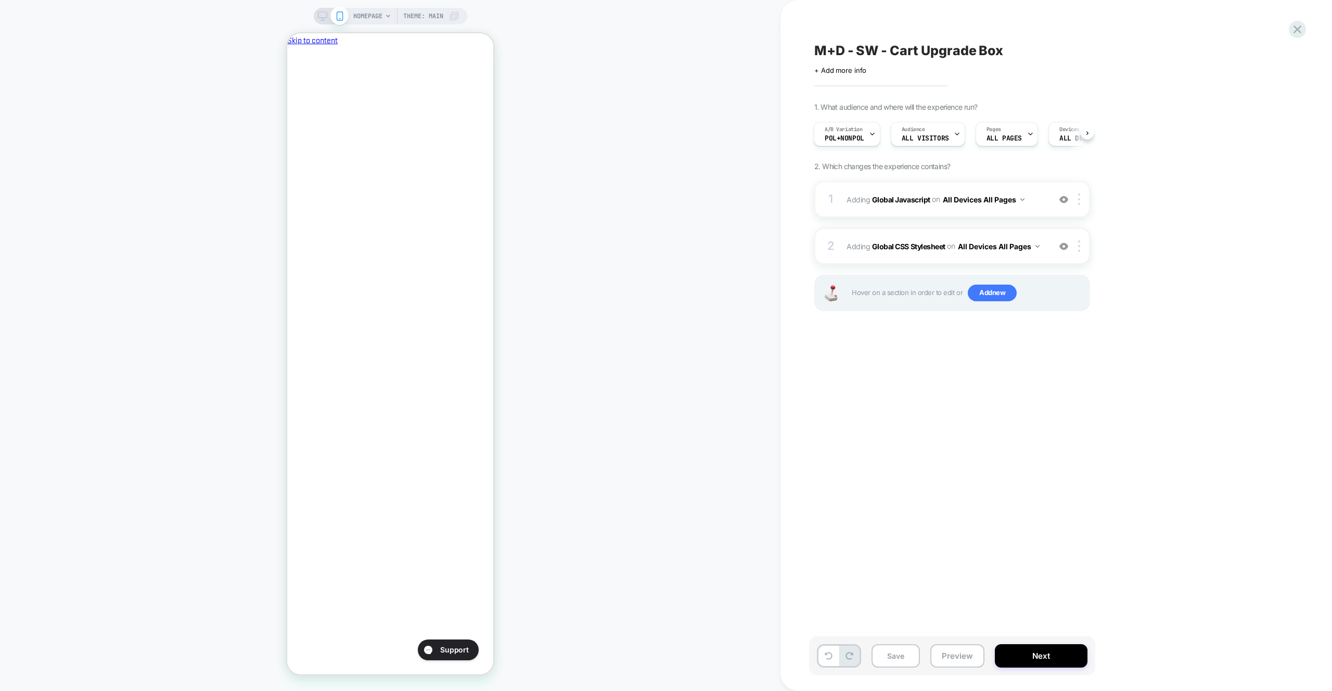
scroll to position [0, 0]
click at [1038, 195] on span "Adding Global Javascript on All Devices All Pages" at bounding box center [946, 199] width 198 height 15
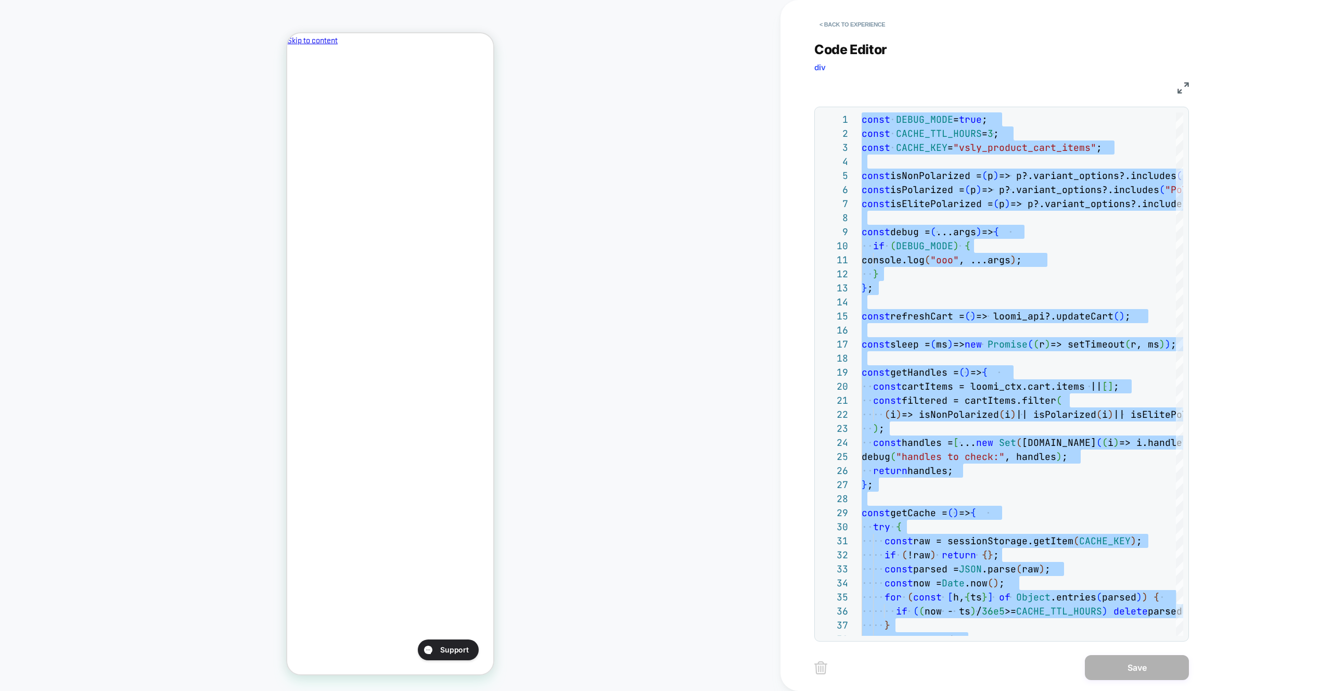
type textarea "**********"
click at [1145, 680] on div "Save" at bounding box center [1002, 668] width 375 height 26
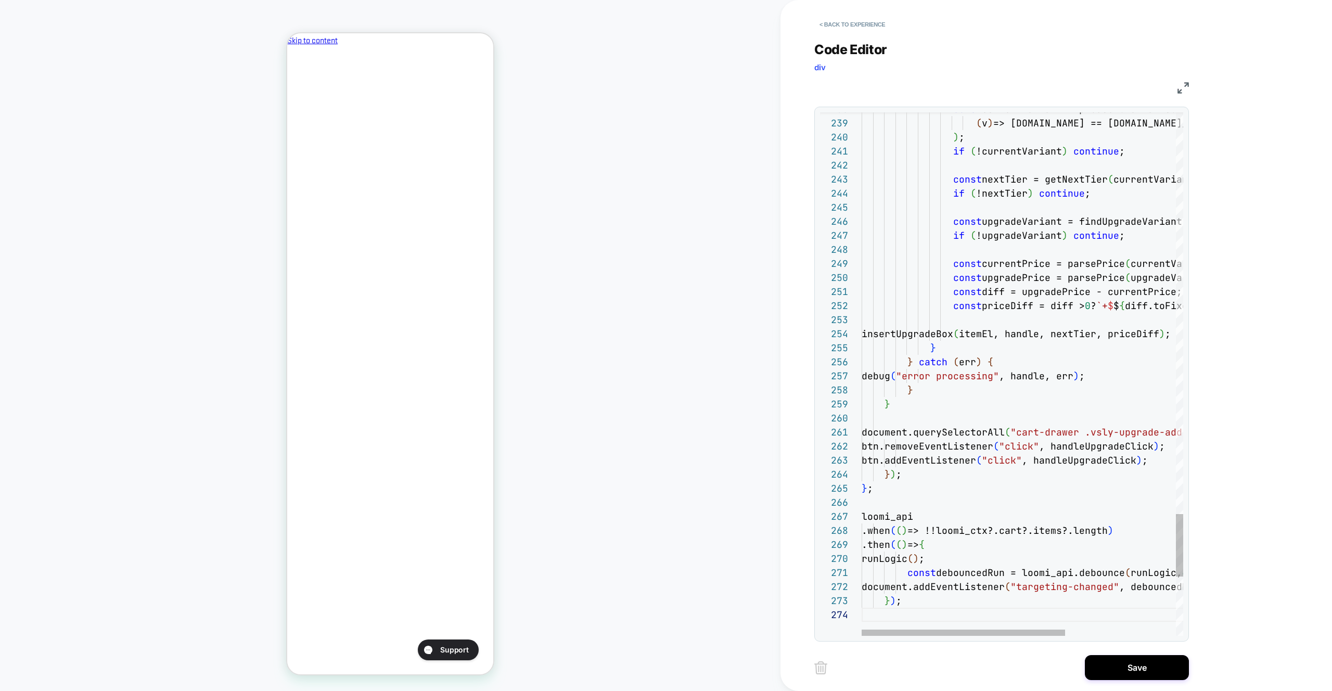
click at [1081, 663] on div "Save" at bounding box center [1002, 668] width 375 height 26
drag, startPoint x: 1108, startPoint y: 672, endPoint x: 1093, endPoint y: 672, distance: 15.1
click at [1108, 672] on button "Save" at bounding box center [1137, 667] width 104 height 25
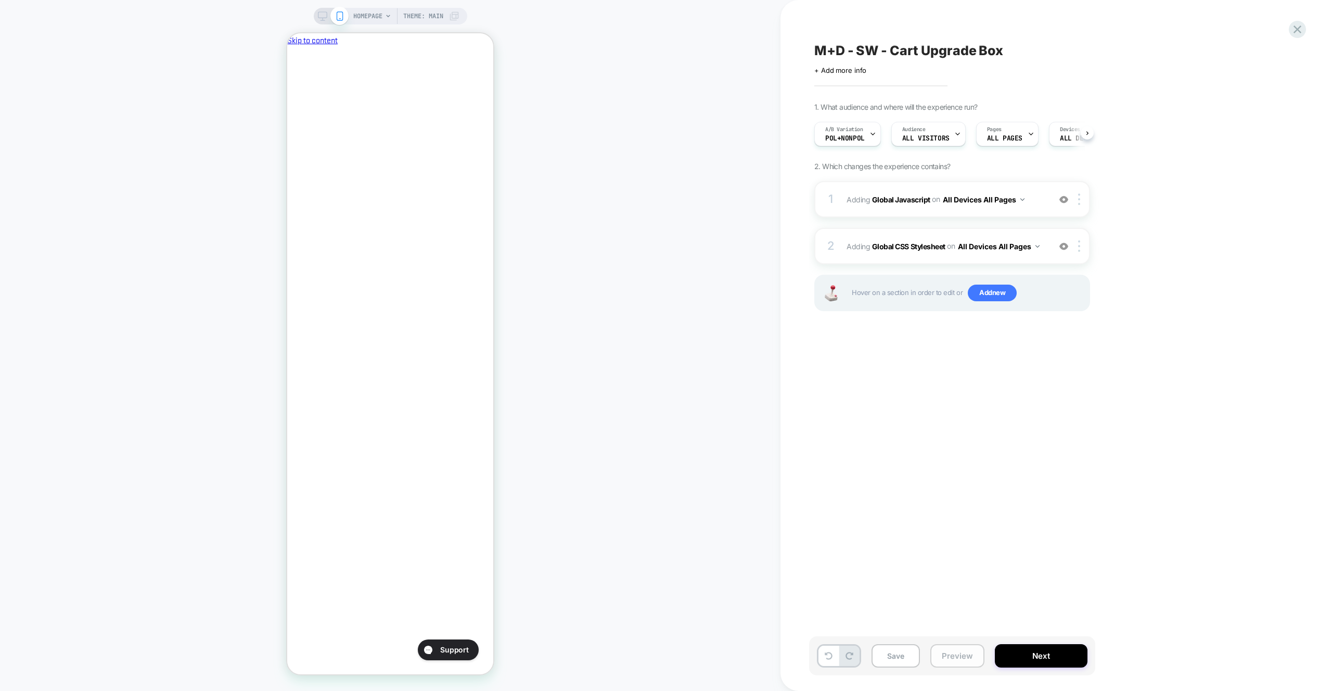
scroll to position [0, 1]
click at [947, 648] on button "Preview" at bounding box center [958, 655] width 54 height 23
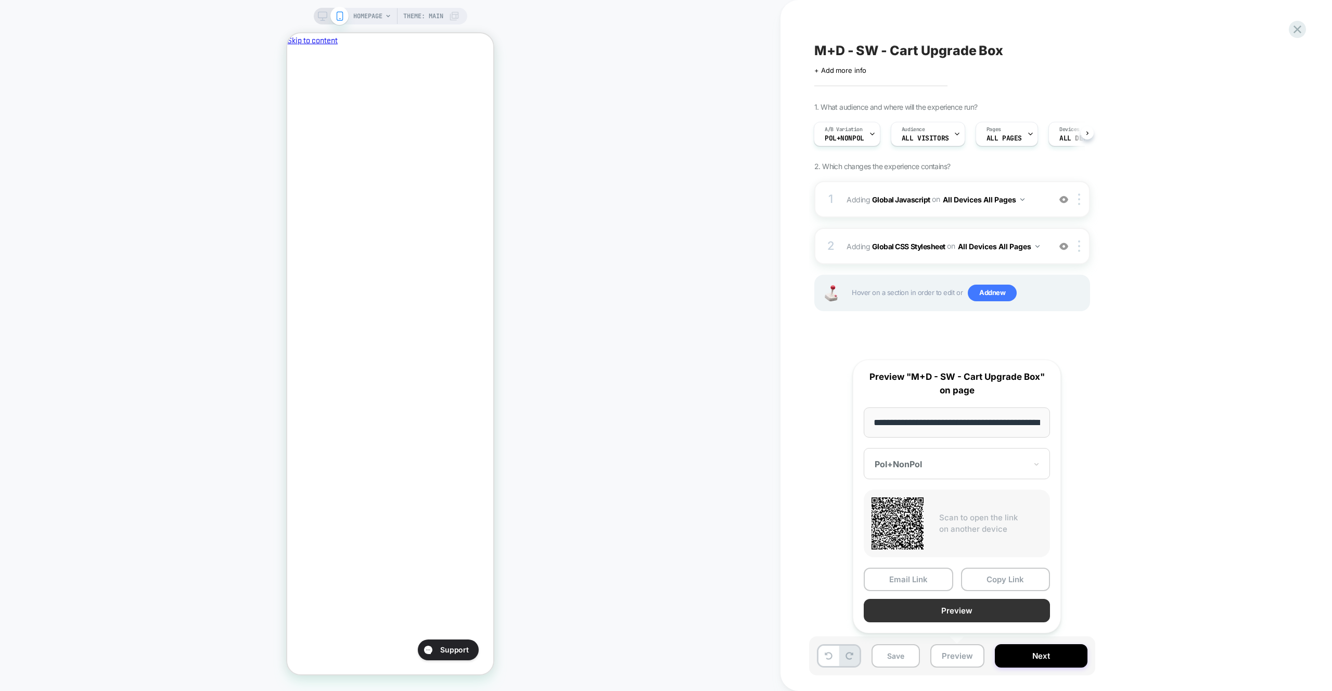
scroll to position [0, 0]
click at [941, 612] on button "Preview" at bounding box center [957, 611] width 186 height 23
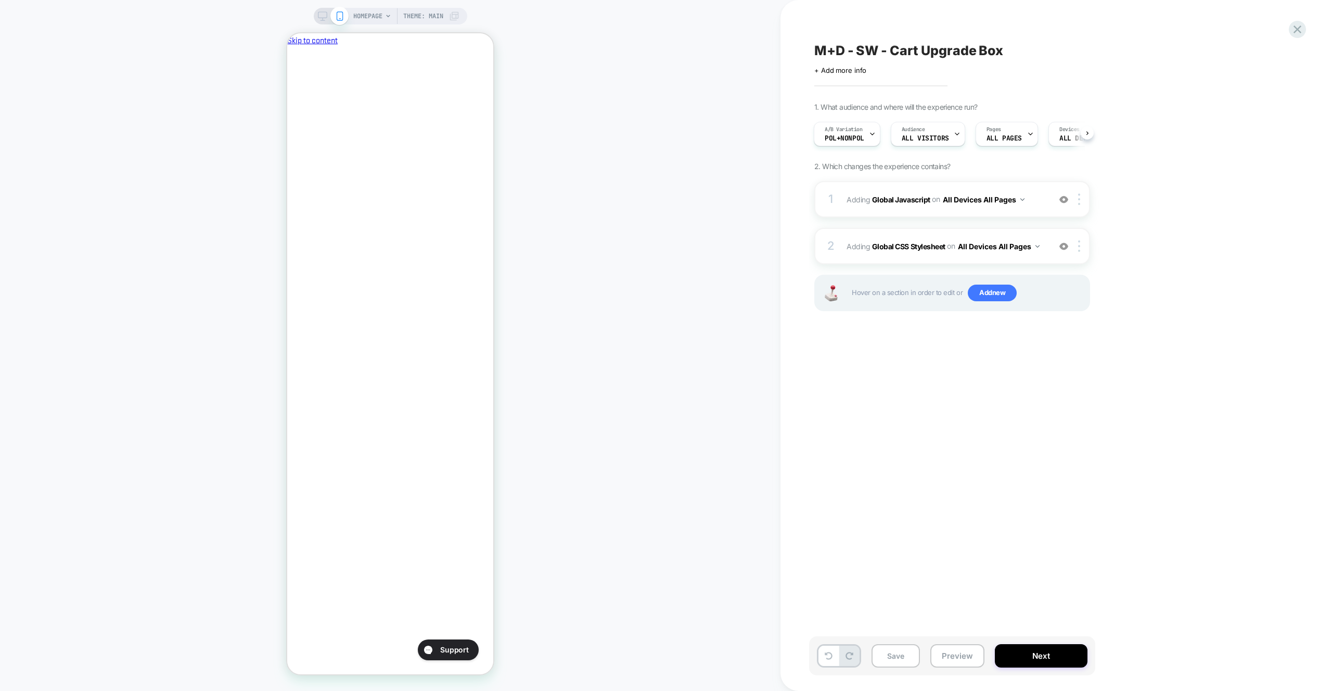
scroll to position [0, 179]
click at [1040, 230] on div "2 Adding Global CSS Stylesheet on All Devices All Pages Add Before Add After Ta…" at bounding box center [953, 246] width 276 height 36
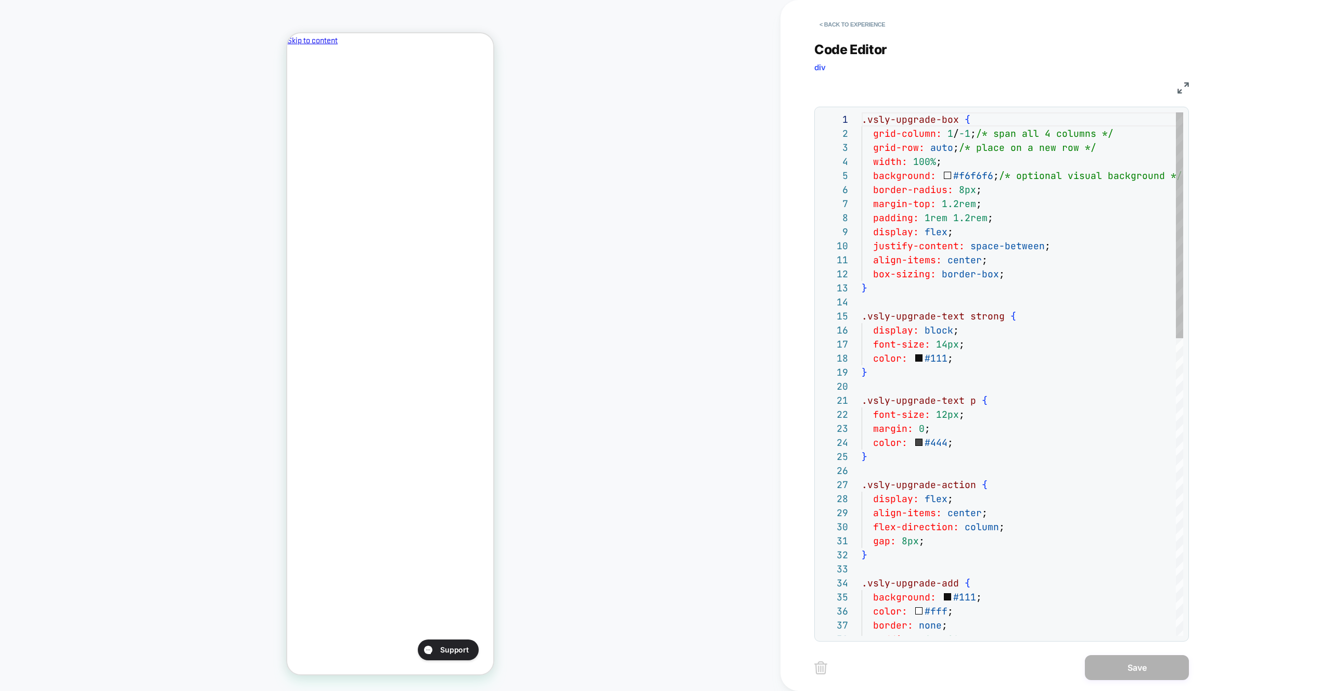
scroll to position [141, 0]
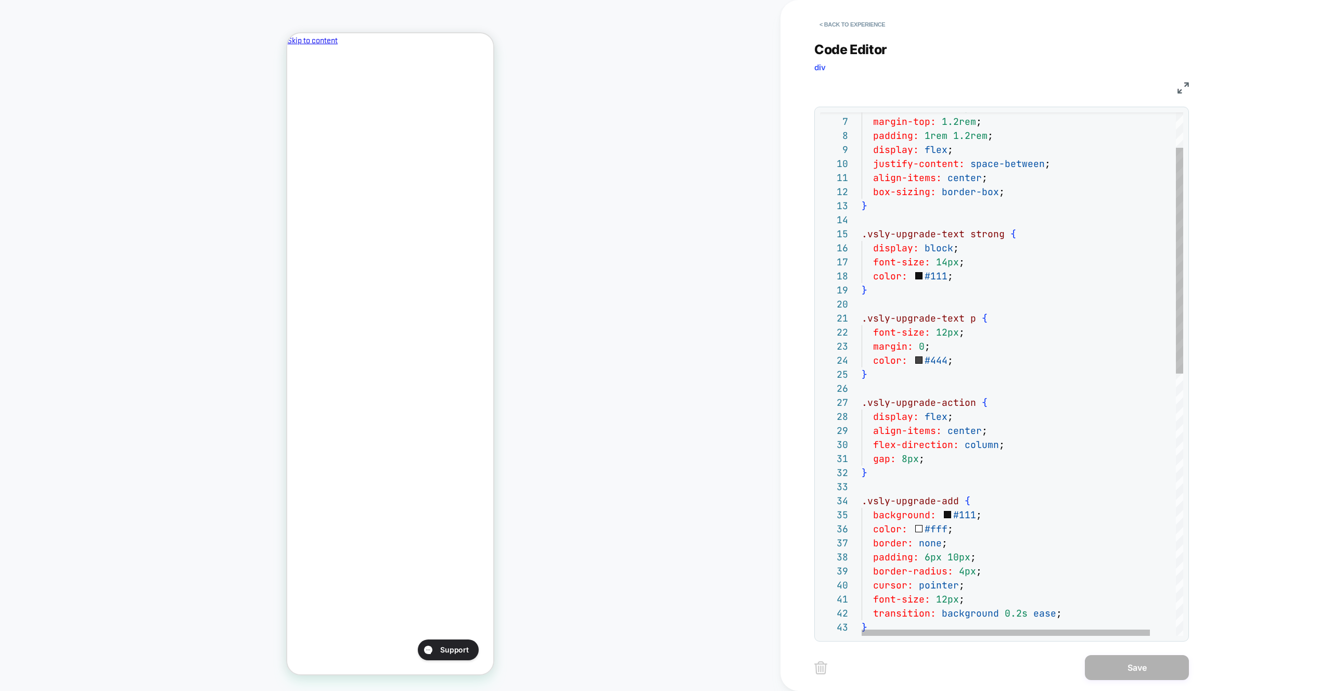
click at [997, 507] on div "border-radius: 8px ; margin-top: 1.2rem ; padding: 1rem 1.2rem ; display: flex …" at bounding box center [1037, 636] width 350 height 1212
click at [996, 513] on div "border-radius: 8px ; margin-top: 1.2rem ; padding: 1rem 1.2rem ; display: flex …" at bounding box center [1037, 636] width 350 height 1212
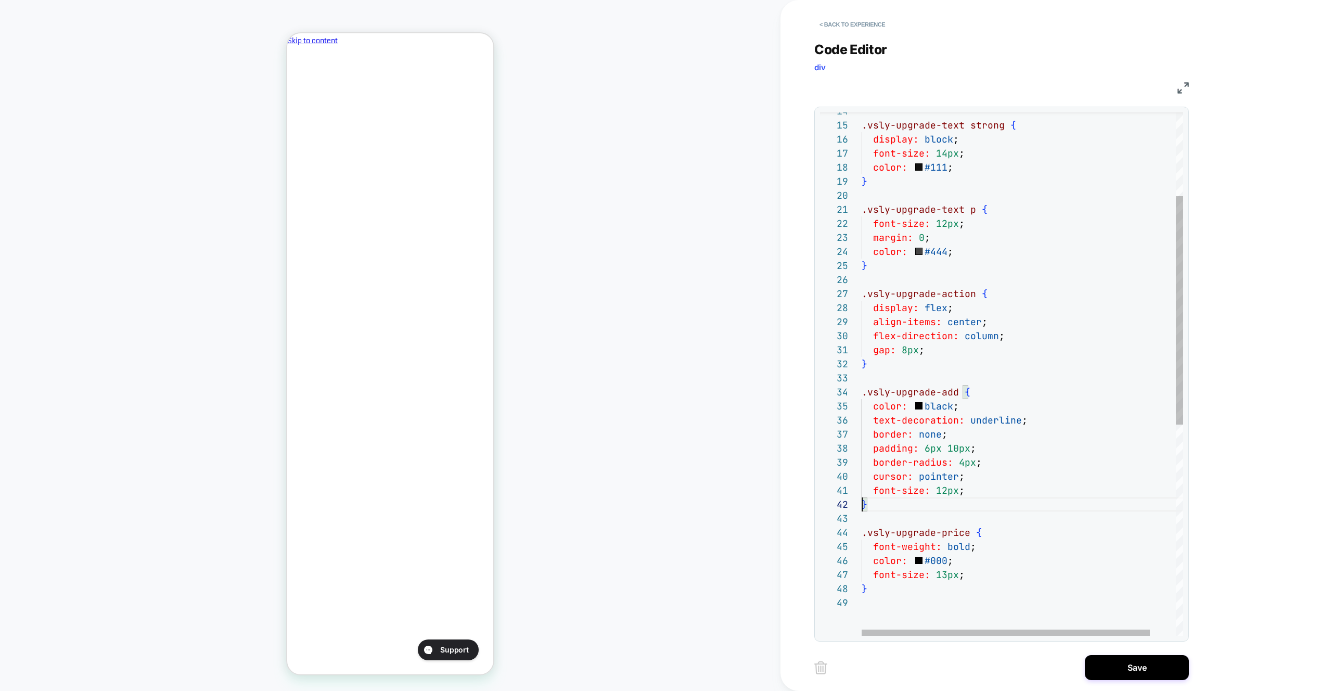
click at [998, 494] on div ".vsly-upgrade-text strong { display: block ; font-size: 14px ; color: #111 ; } …" at bounding box center [1037, 520] width 350 height 1198
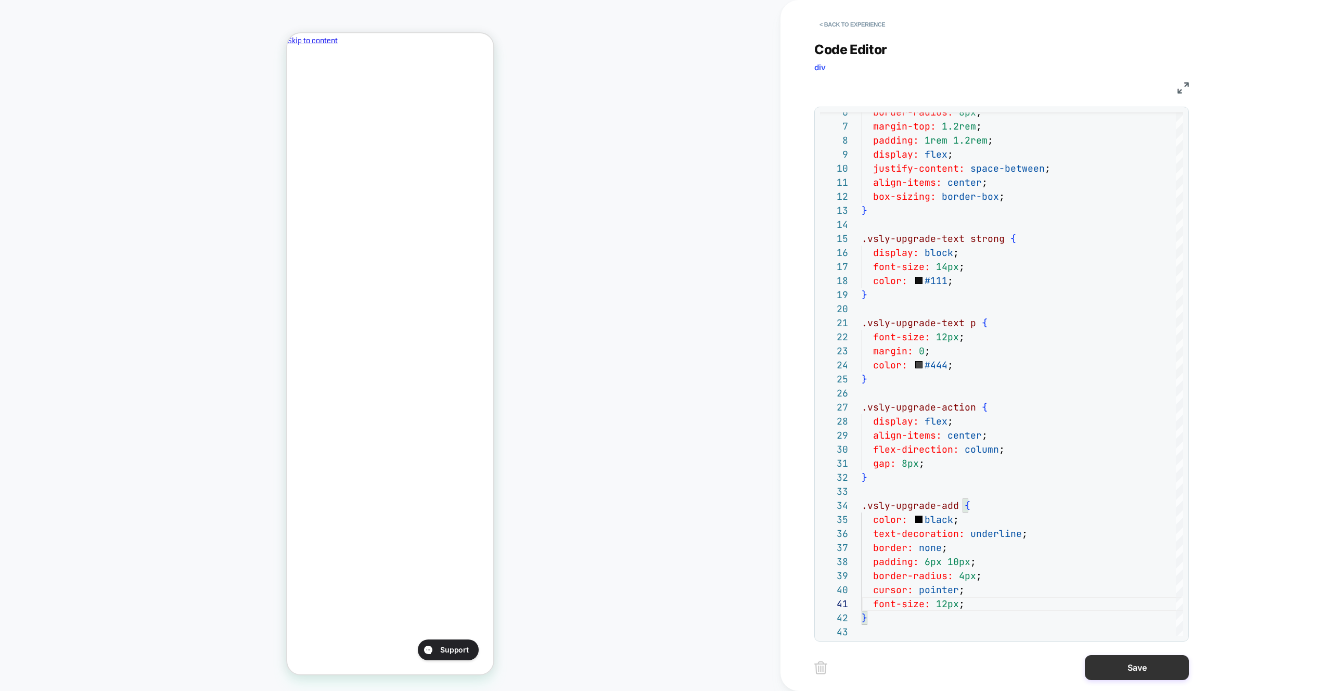
type textarea "**********"
drag, startPoint x: 1110, startPoint y: 668, endPoint x: 1061, endPoint y: 665, distance: 49.1
click at [1110, 668] on button "Save" at bounding box center [1137, 667] width 104 height 25
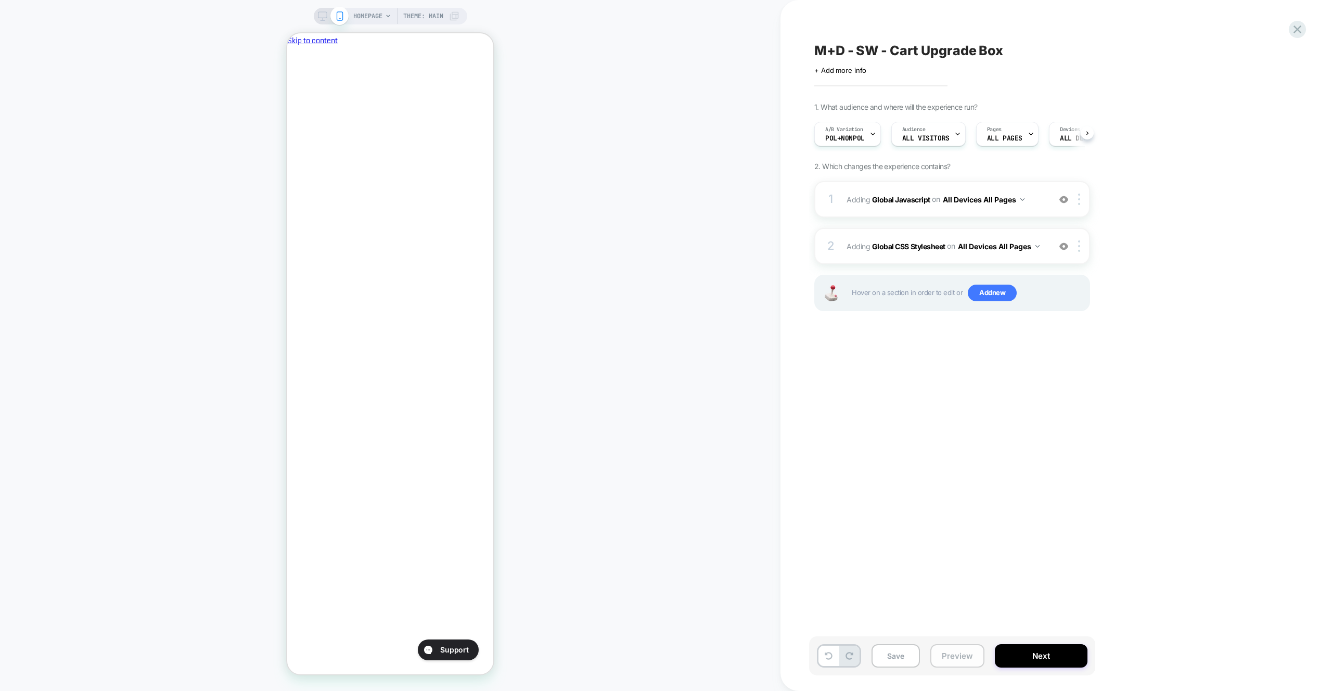
click at [947, 661] on button "Preview" at bounding box center [958, 655] width 54 height 23
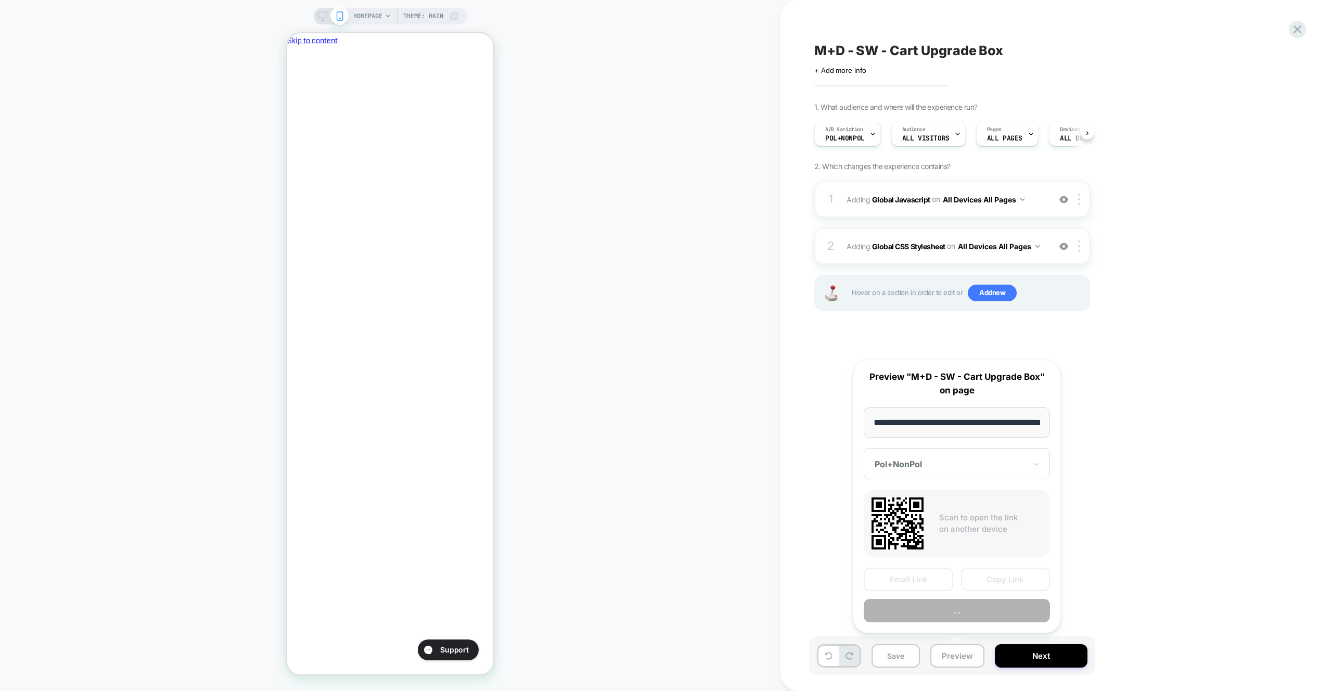
scroll to position [0, 44]
click at [951, 614] on button "Preview" at bounding box center [957, 611] width 186 height 23
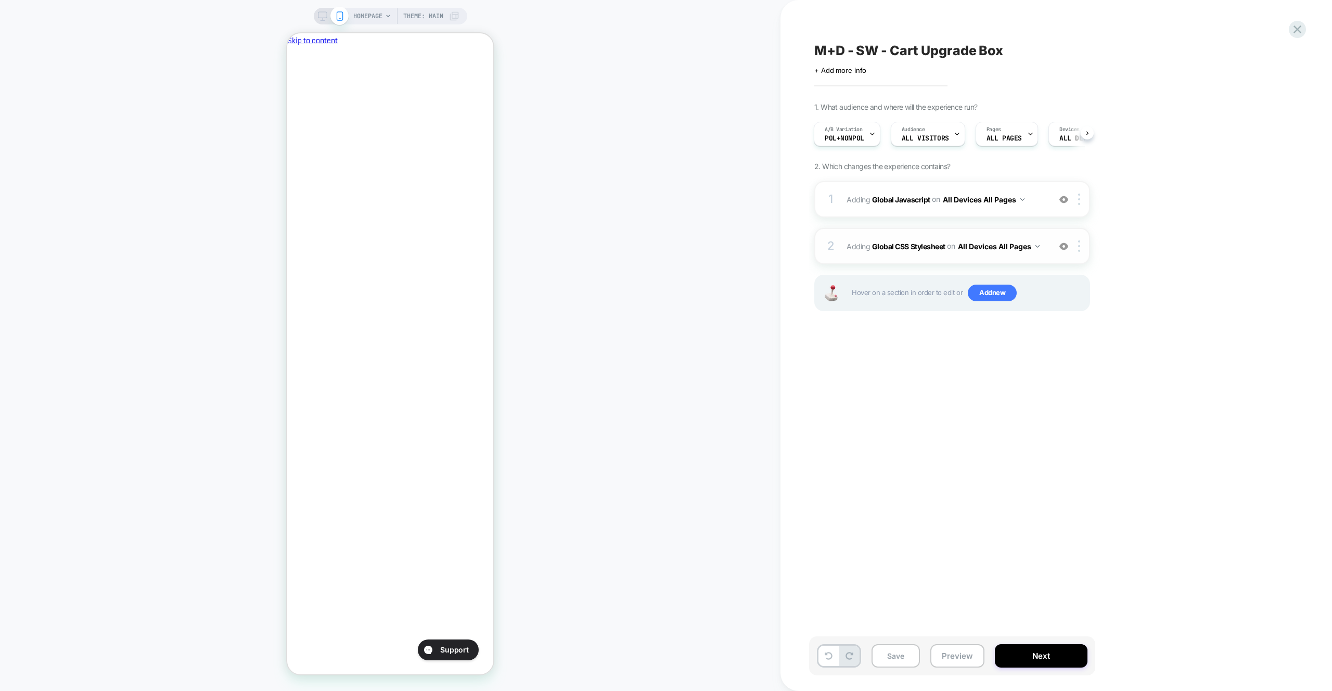
scroll to position [0, 0]
click at [1048, 238] on div "2 Adding Global CSS Stylesheet on All Devices All Pages Add Before Add After Ta…" at bounding box center [953, 246] width 276 height 36
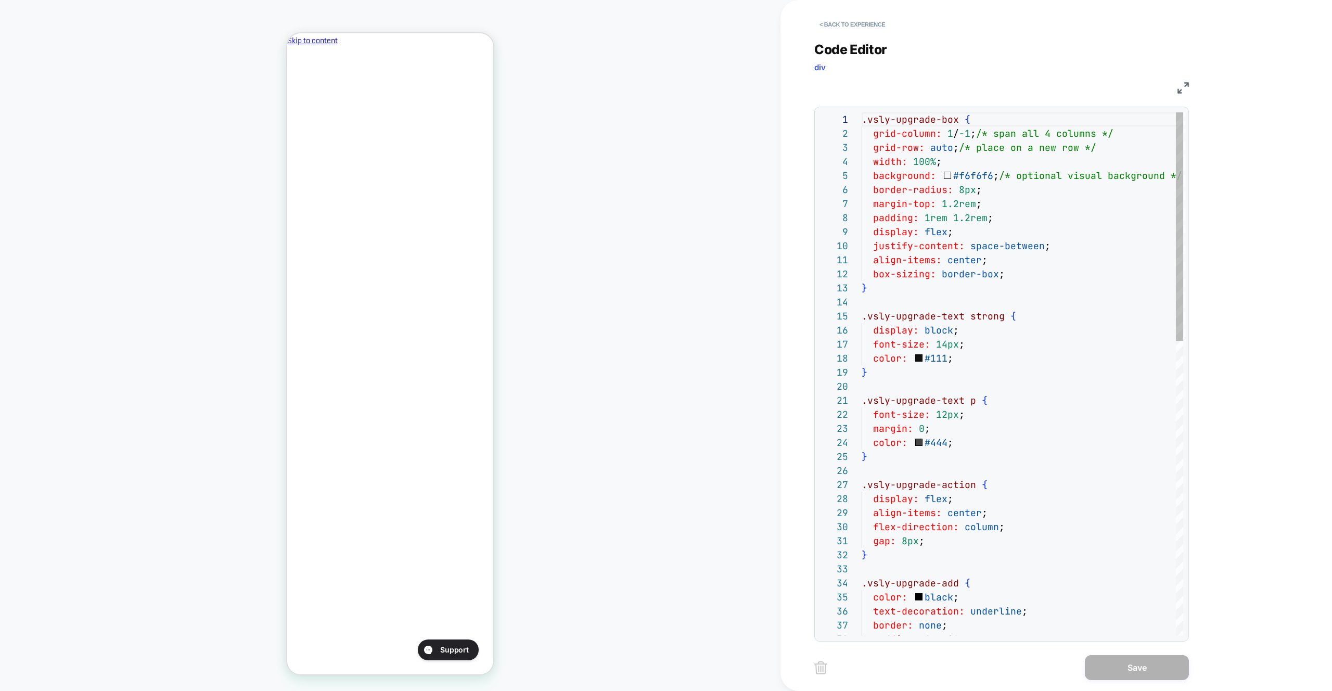
scroll to position [141, 0]
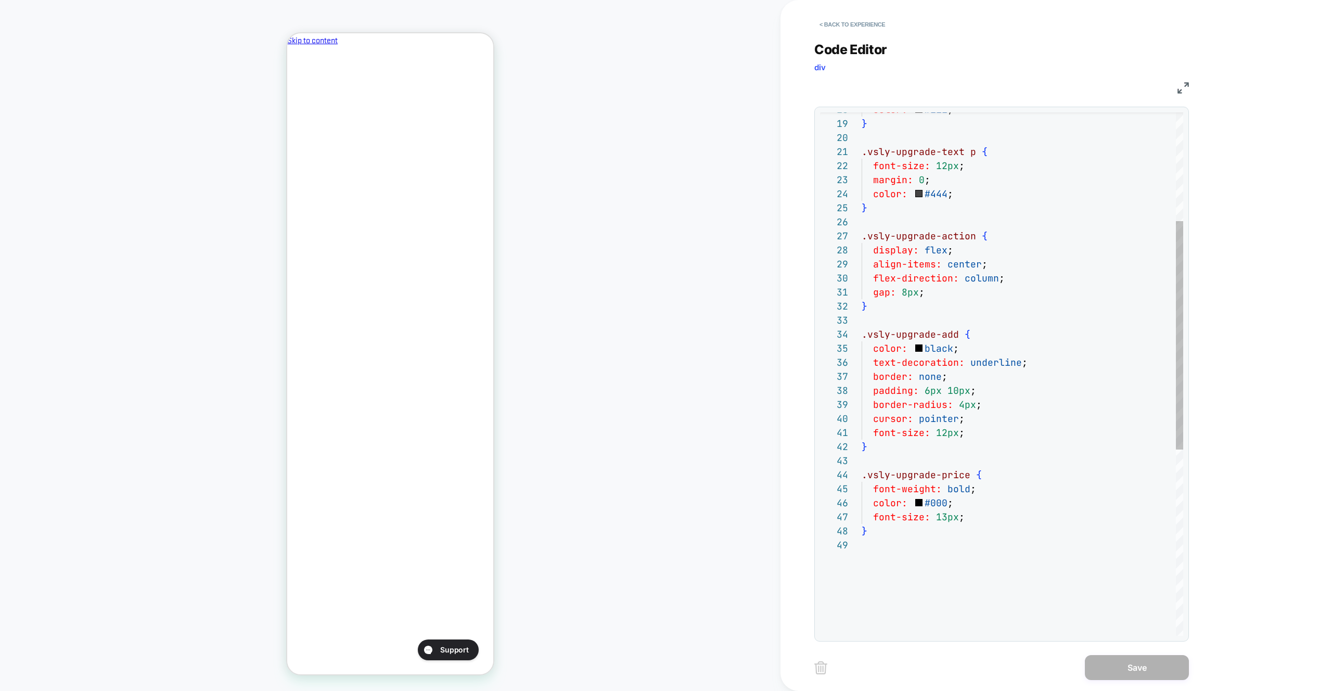
click at [994, 509] on div "color: #000 ;" at bounding box center [1023, 503] width 322 height 14
click at [982, 430] on div "} font-size: 13px ; color: #000 ; .vsly-upgrade-price { font-weight: bold ; cur…" at bounding box center [1023, 463] width 322 height 1198
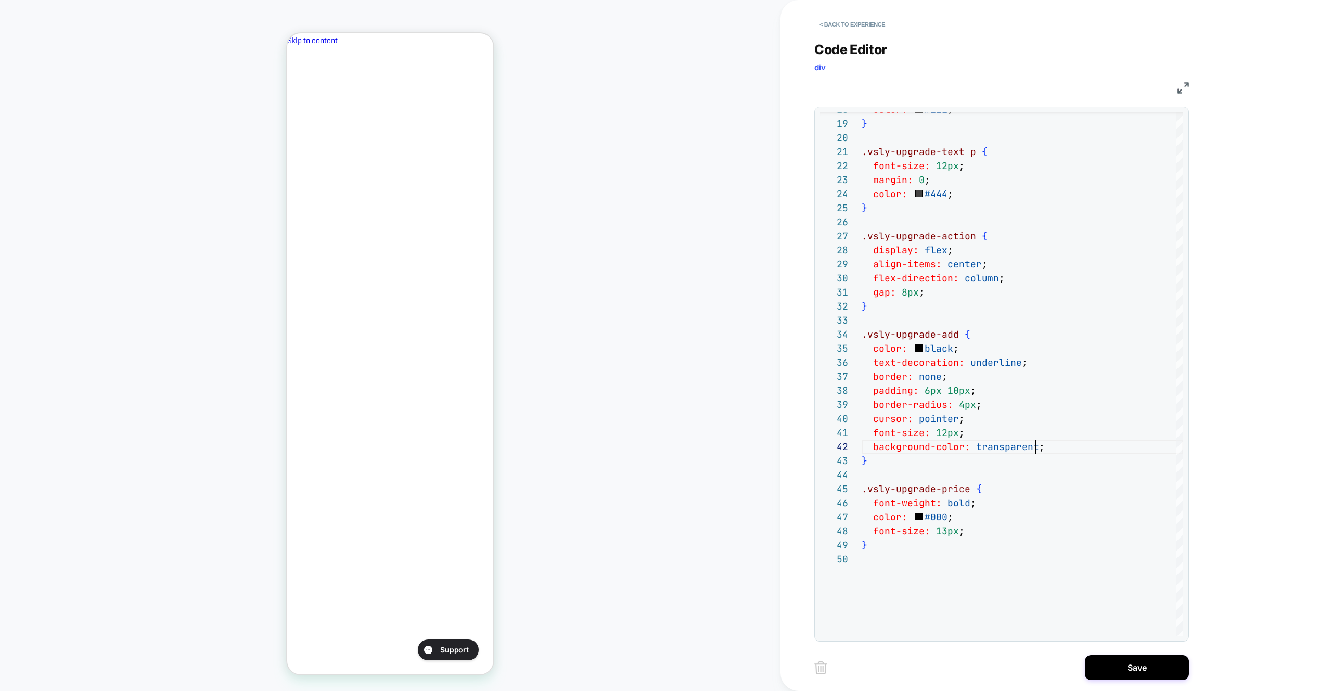
scroll to position [0, 0]
click at [1108, 281] on div "} font-size: 13px ; color: #000 ; .vsly-upgrade-price { font-weight: bold ; cur…" at bounding box center [1023, 470] width 322 height 1212
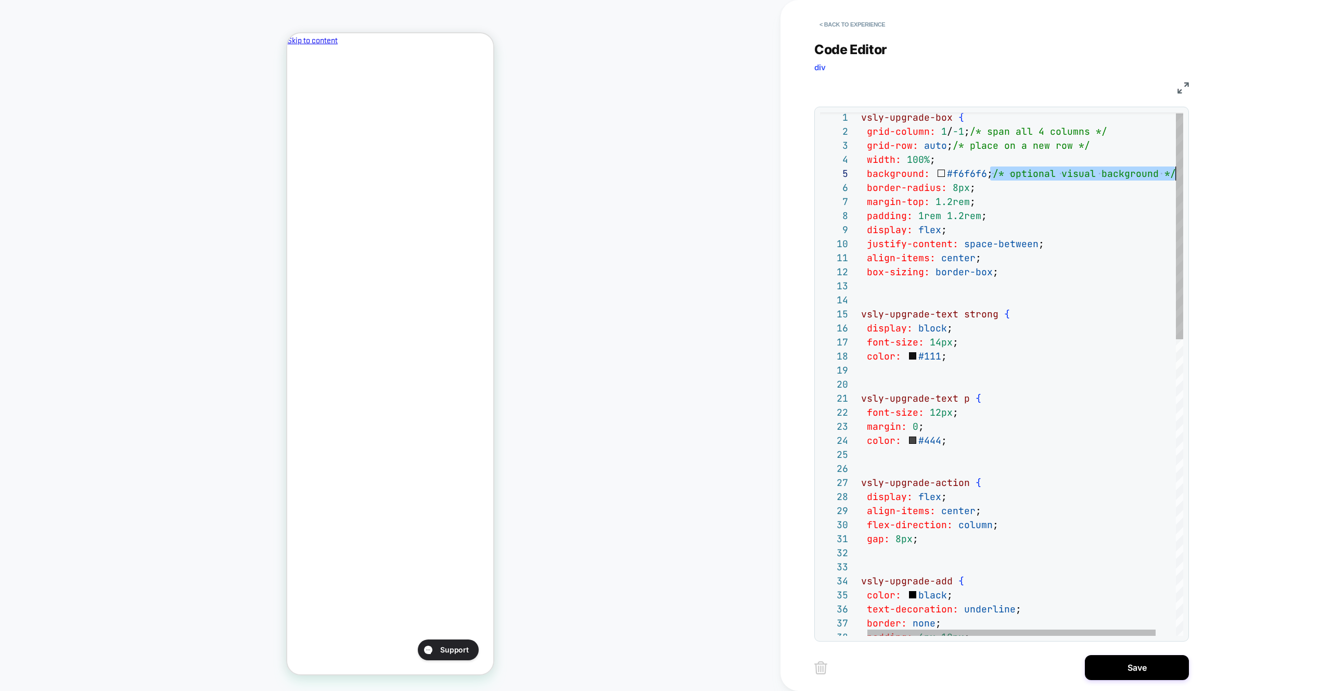
drag, startPoint x: 996, startPoint y: 174, endPoint x: 1207, endPoint y: 173, distance: 210.8
drag, startPoint x: 948, startPoint y: 142, endPoint x: 1092, endPoint y: 142, distance: 143.1
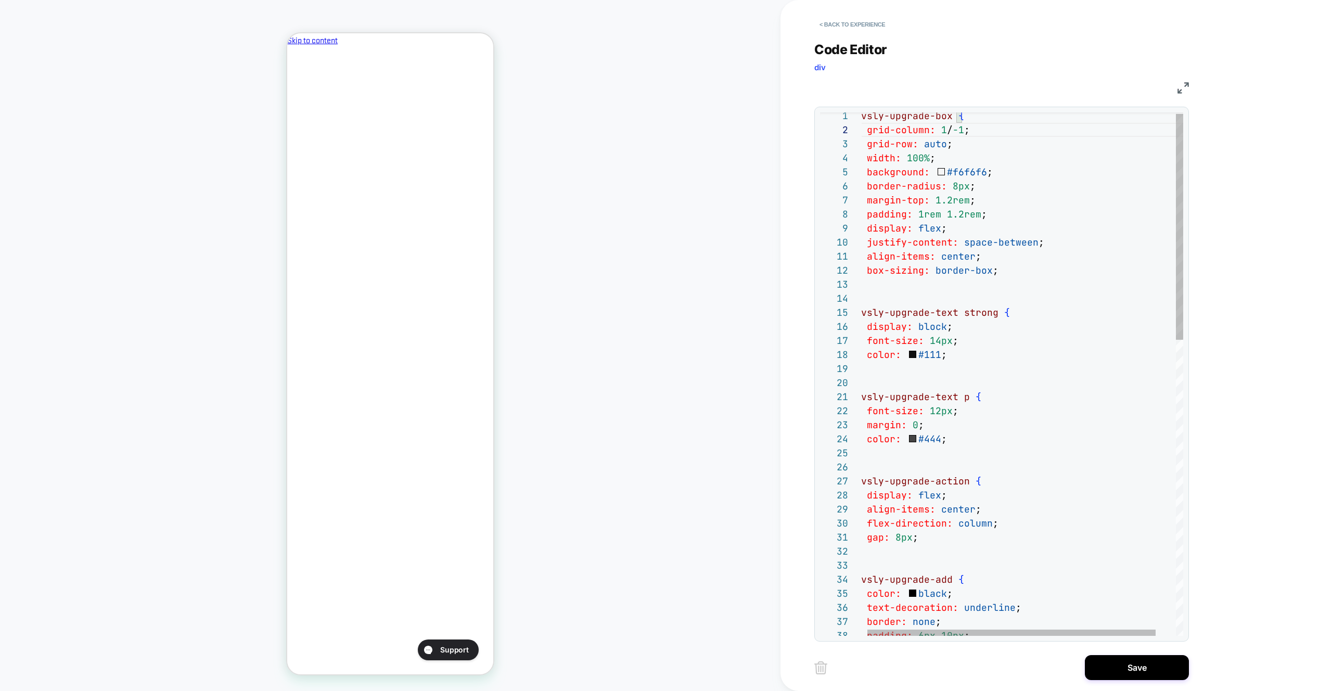
scroll to position [0, 0]
click at [1040, 168] on div "background: #f6f6f6 ;" at bounding box center [1037, 172] width 350 height 14
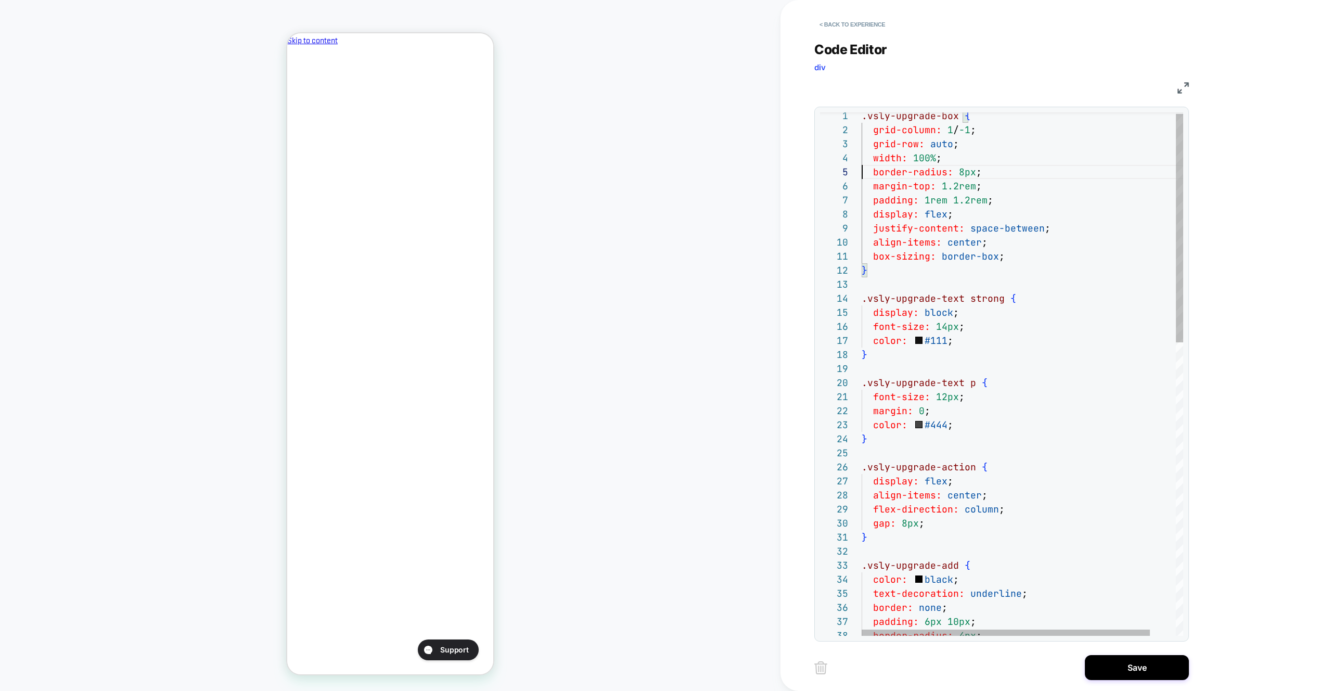
click at [1012, 159] on div "width: 100% ;" at bounding box center [1037, 158] width 350 height 14
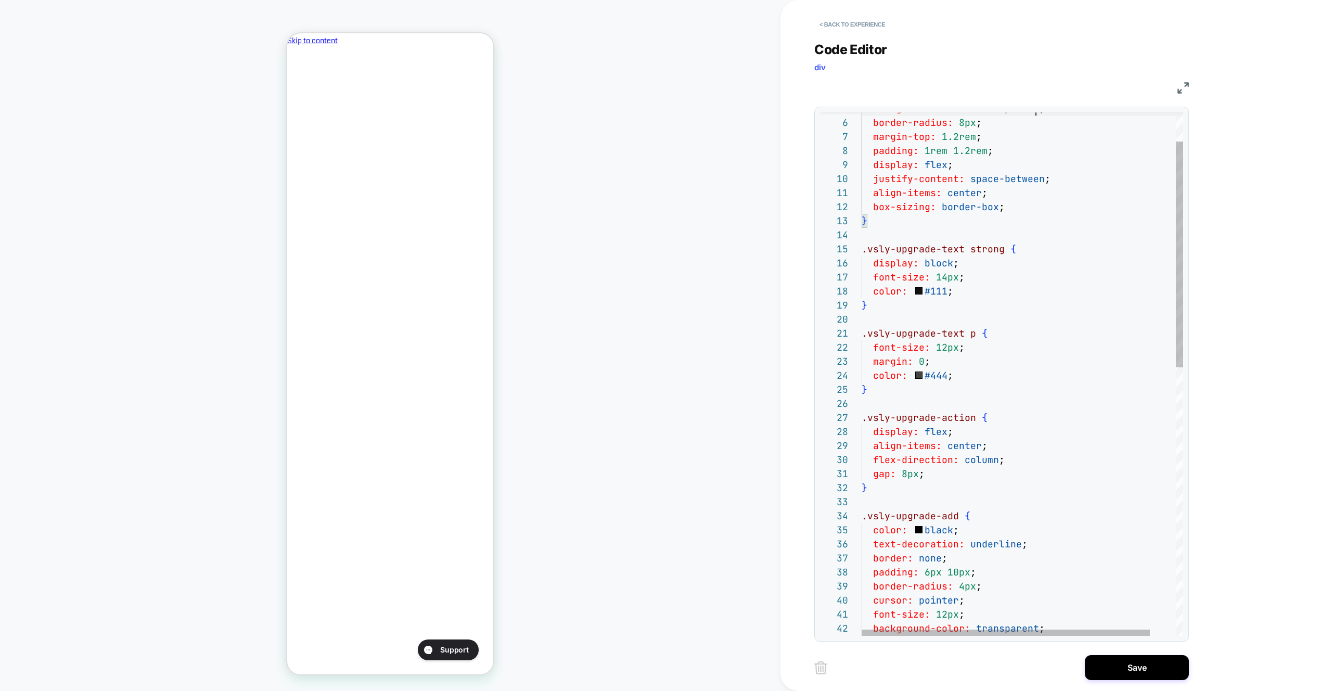
scroll to position [0, 179]
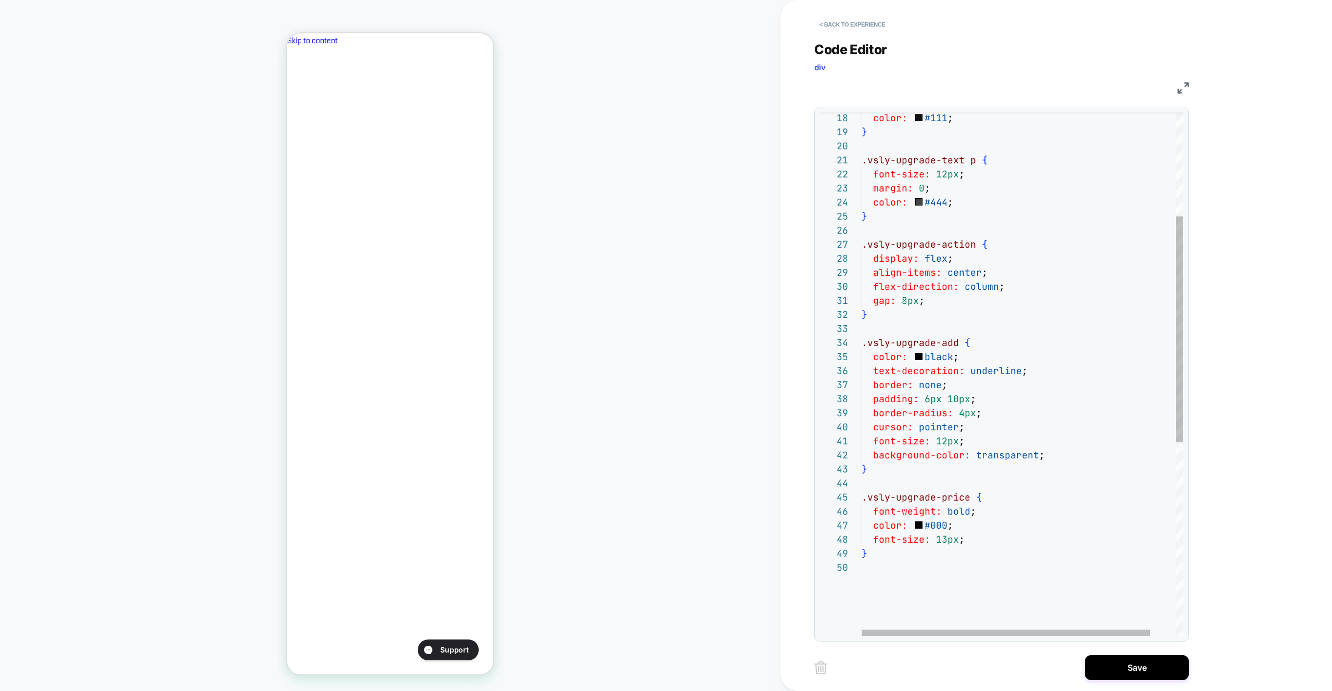
click at [1083, 466] on div "border: none ; padding: 6px 10px ; .vsly-upgrade-add { color: black ; text-deco…" at bounding box center [1037, 478] width 350 height 1212
click at [1084, 462] on div "border: none ; padding: 6px 10px ; .vsly-upgrade-add { color: black ; text-deco…" at bounding box center [1037, 478] width 350 height 1212
click at [1019, 457] on div "border: none ; padding: 6px 10px ; .vsly-upgrade-add { color: black ; text-deco…" at bounding box center [1037, 478] width 350 height 1212
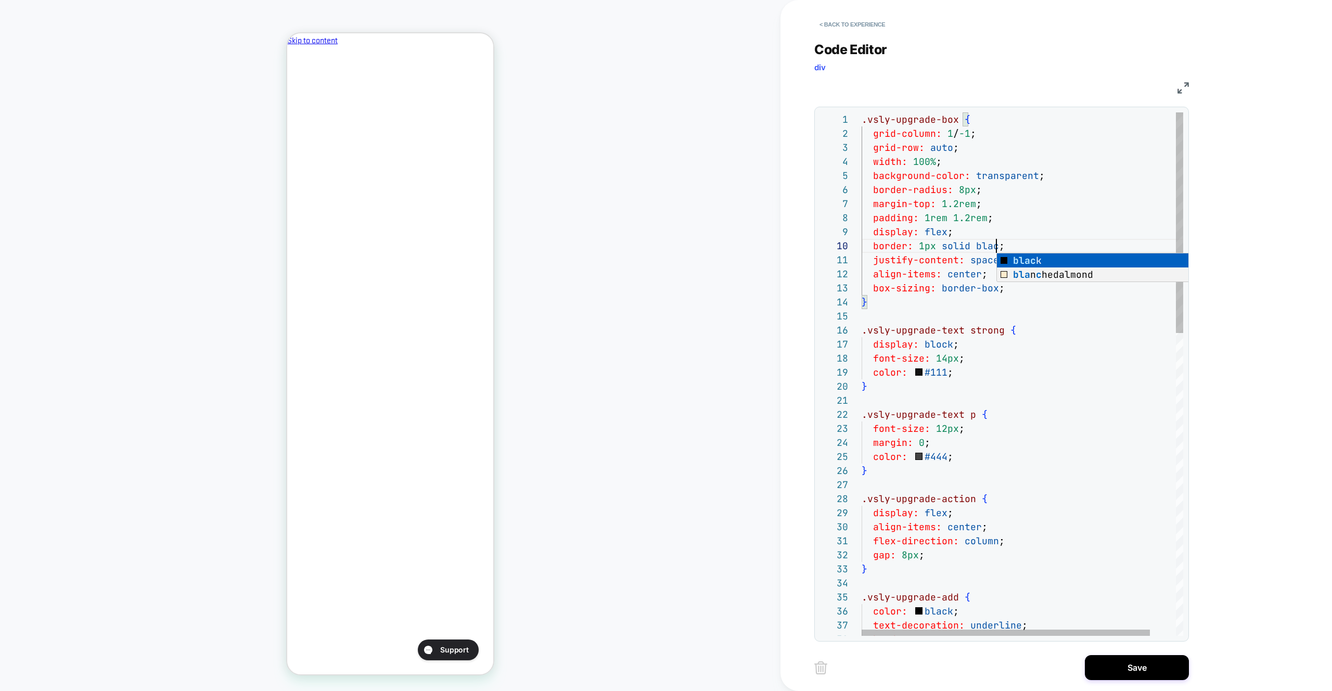
scroll to position [126, 152]
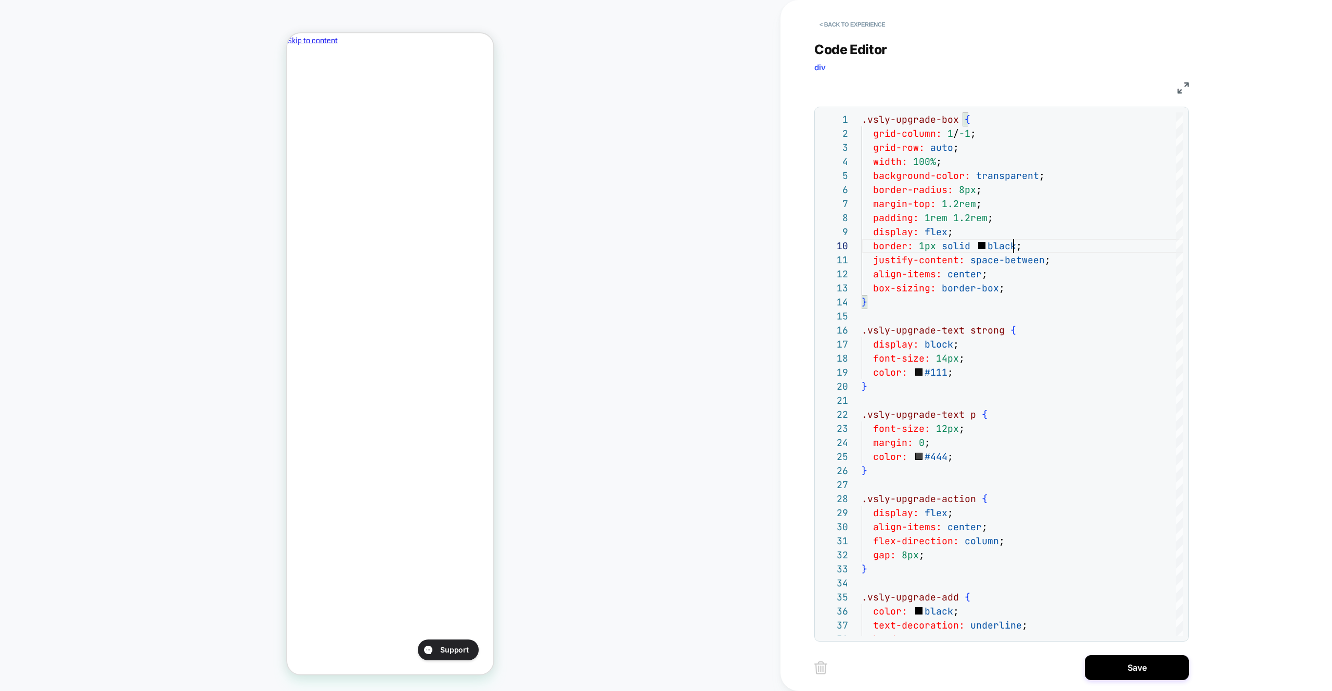
type textarea "**********"
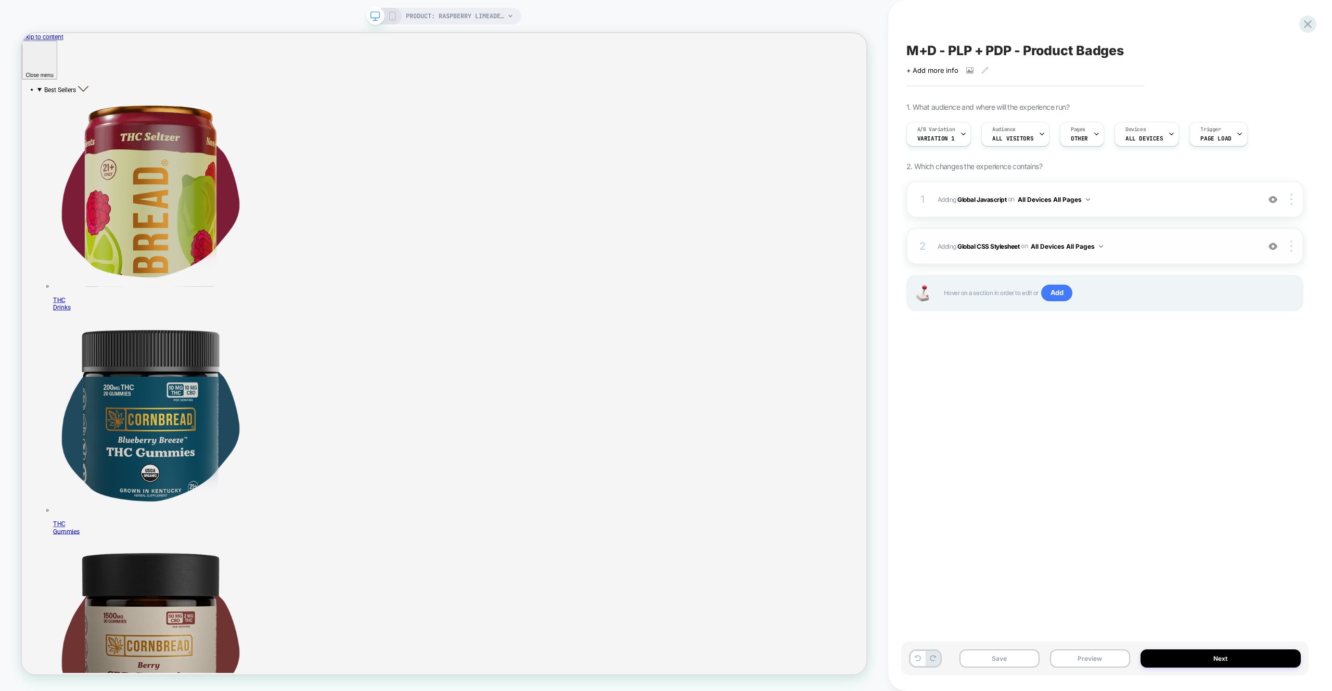
click at [1133, 243] on span "Adding Global CSS Stylesheet on All Devices All Pages" at bounding box center [1096, 246] width 316 height 13
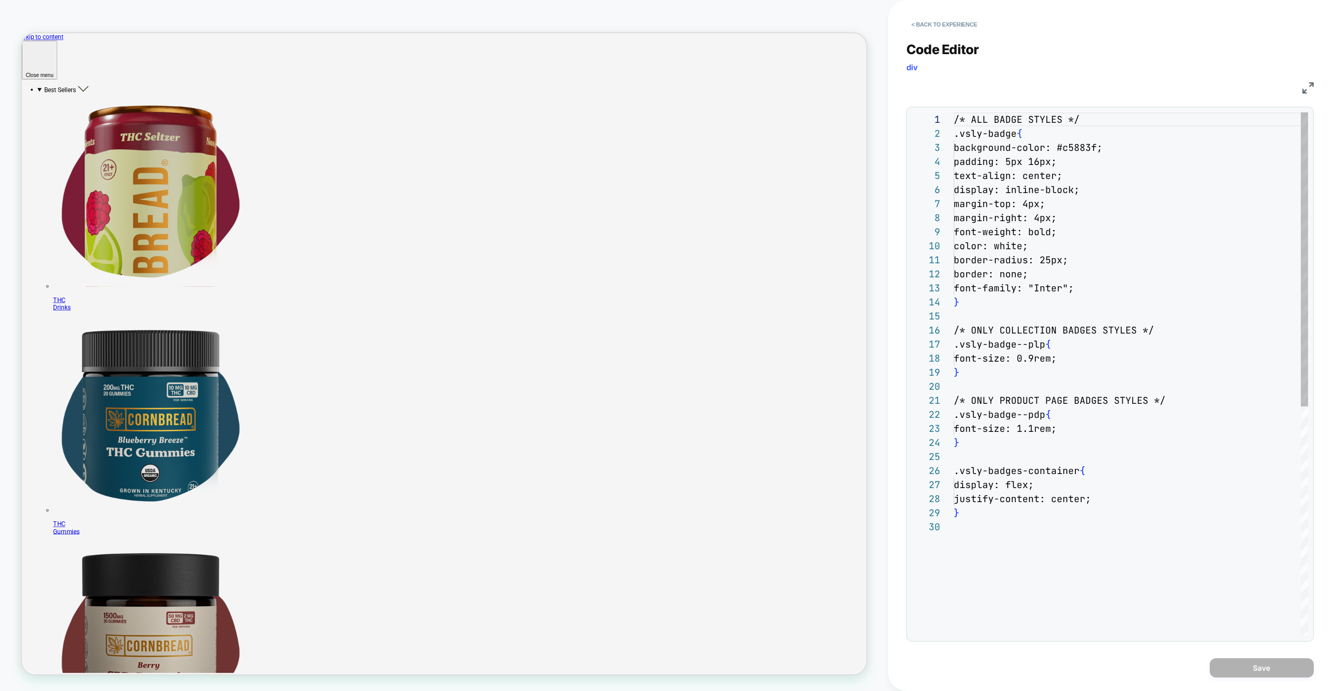
click at [1147, 231] on div "/* ALL BADGE STYLES */ .vsly-badge { background-color: #c5883f; padding: 5px 16…" at bounding box center [1131, 577] width 354 height 931
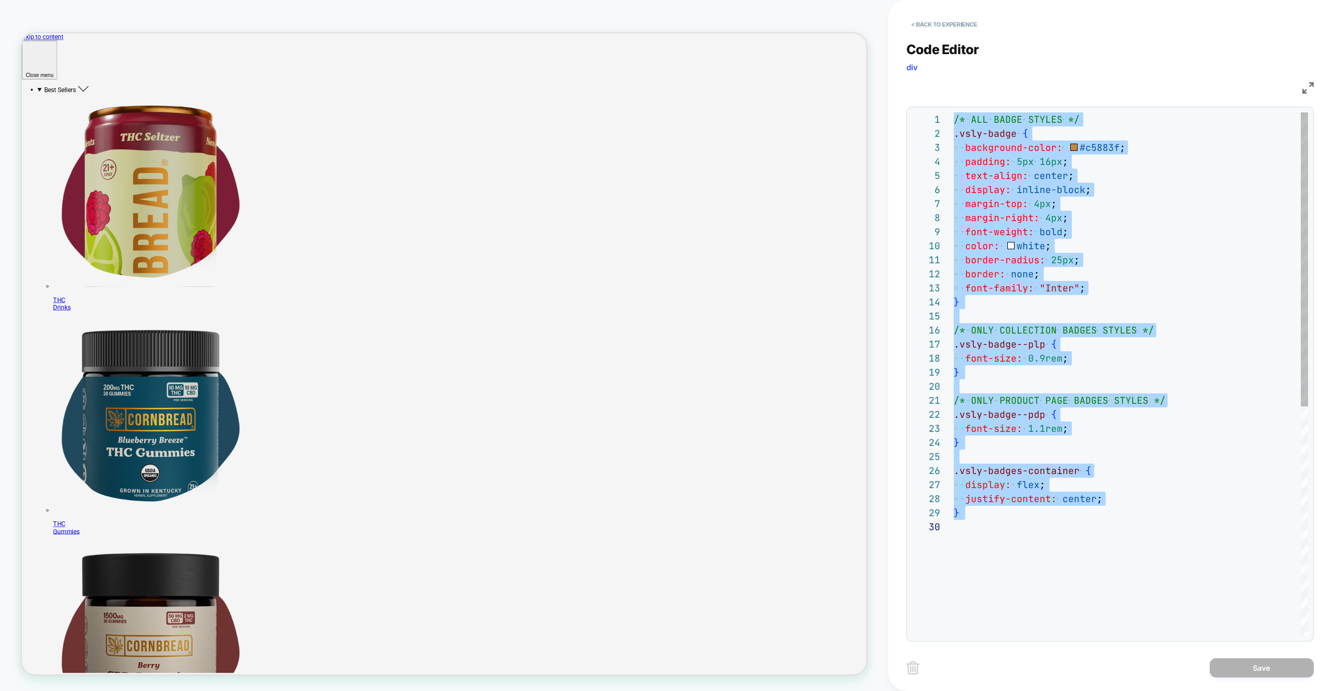
type textarea "**********"
click at [1047, 566] on div "/* ALL BADGE STYLES */ .vsly-badge { background-color: #c5883f ; padding: 5px 1…" at bounding box center [1131, 577] width 354 height 931
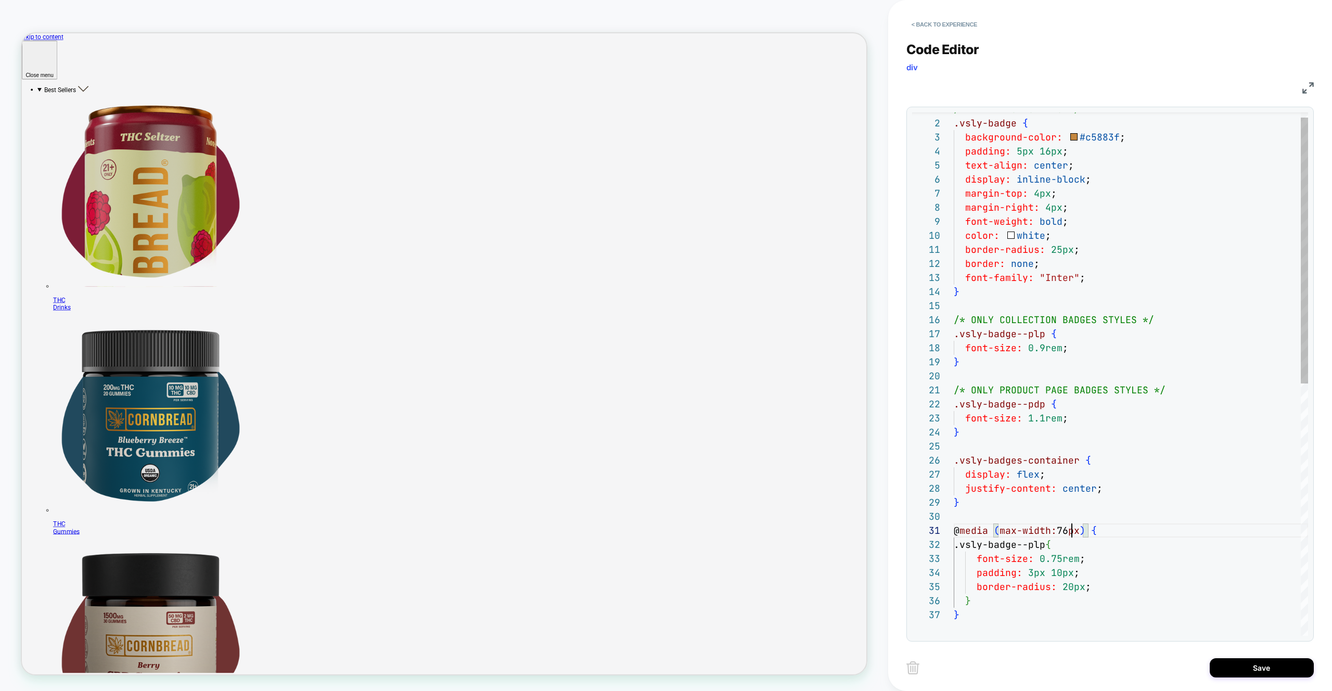
scroll to position [0, 124]
type textarea "**********"
click at [1222, 663] on button "Save" at bounding box center [1262, 667] width 104 height 19
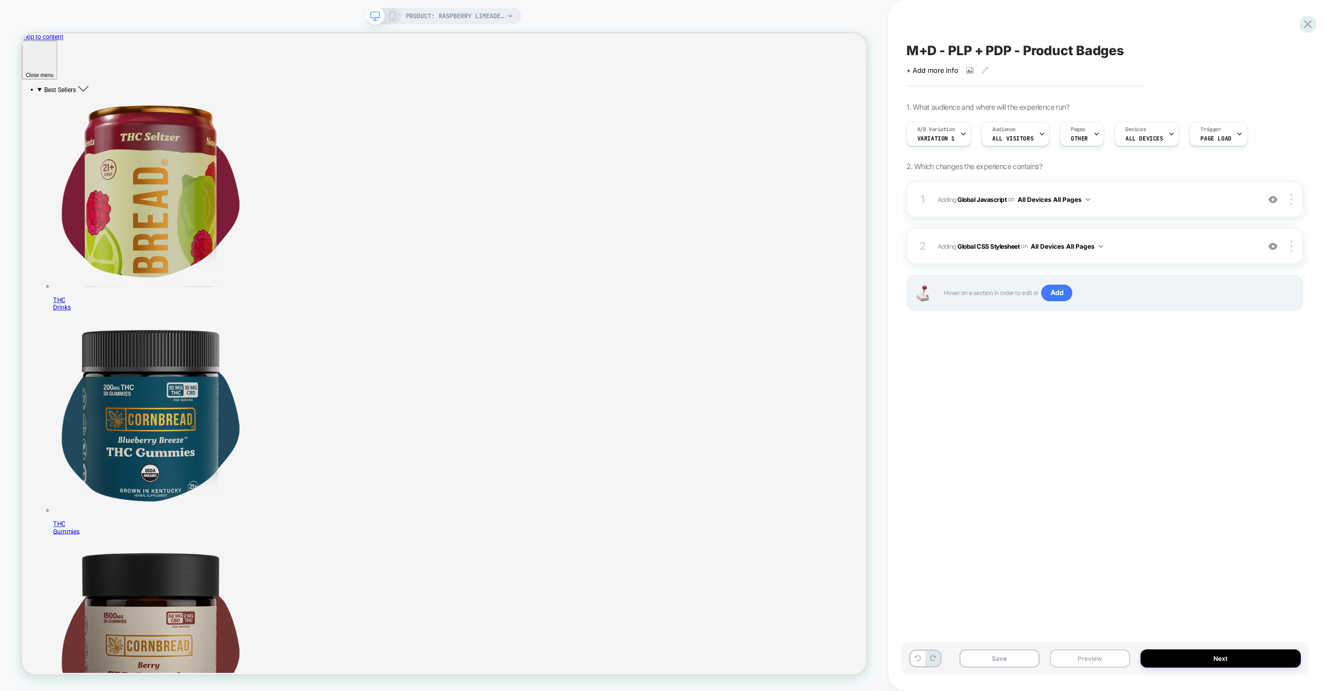
click at [1073, 659] on button "Preview" at bounding box center [1090, 659] width 80 height 18
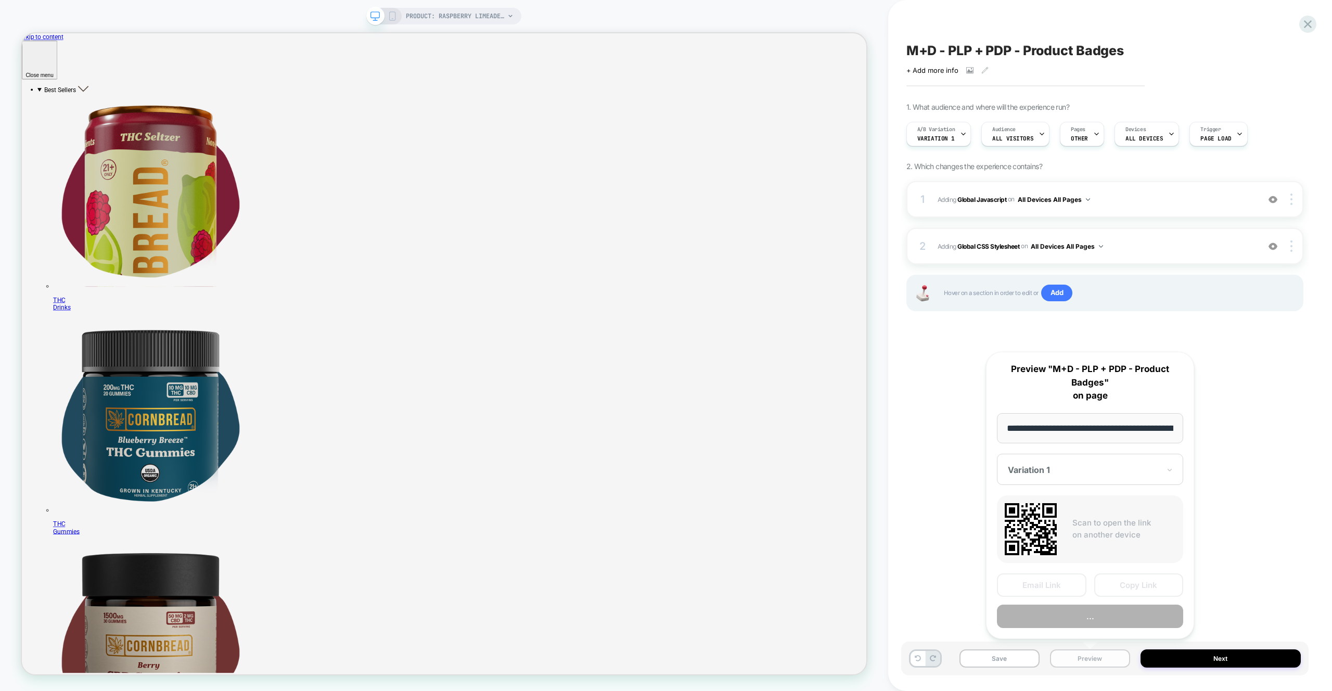
scroll to position [0, 0]
click at [1085, 631] on div "**********" at bounding box center [1090, 496] width 208 height 288
click at [1085, 625] on button "Preview" at bounding box center [1090, 616] width 186 height 23
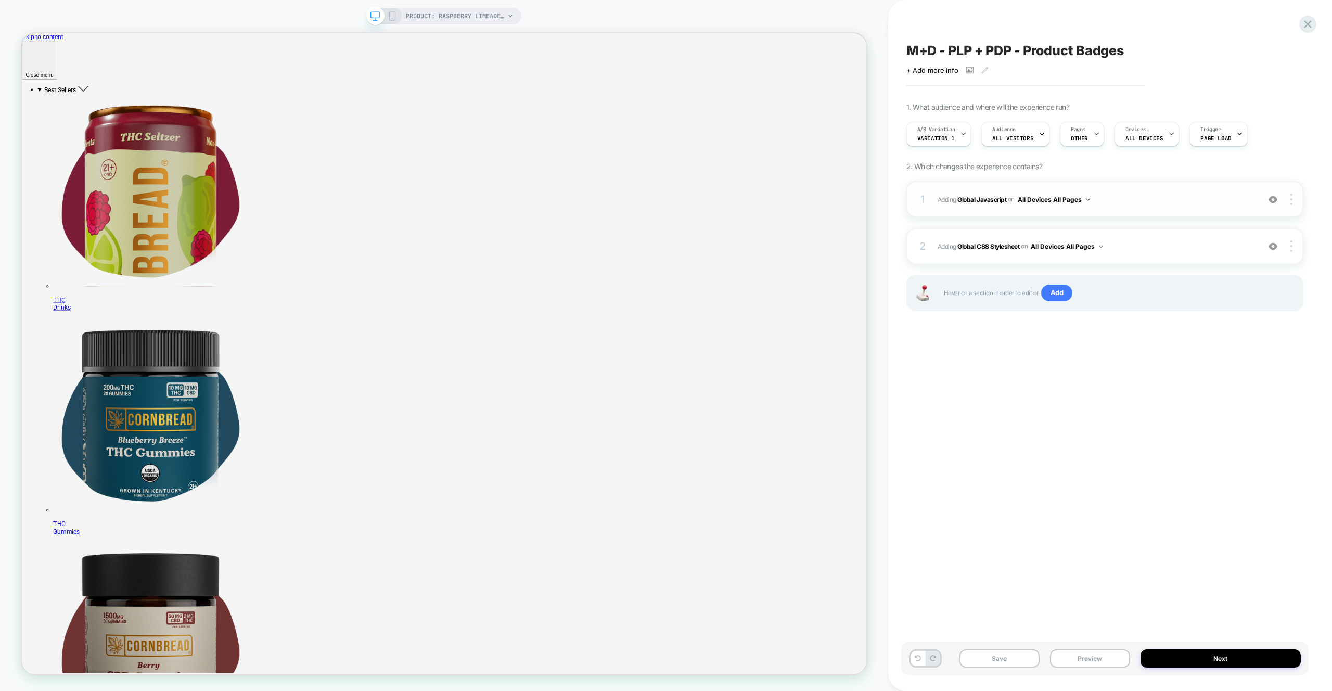
click at [1143, 195] on span "Adding Global Javascript on All Devices All Pages" at bounding box center [1096, 199] width 316 height 13
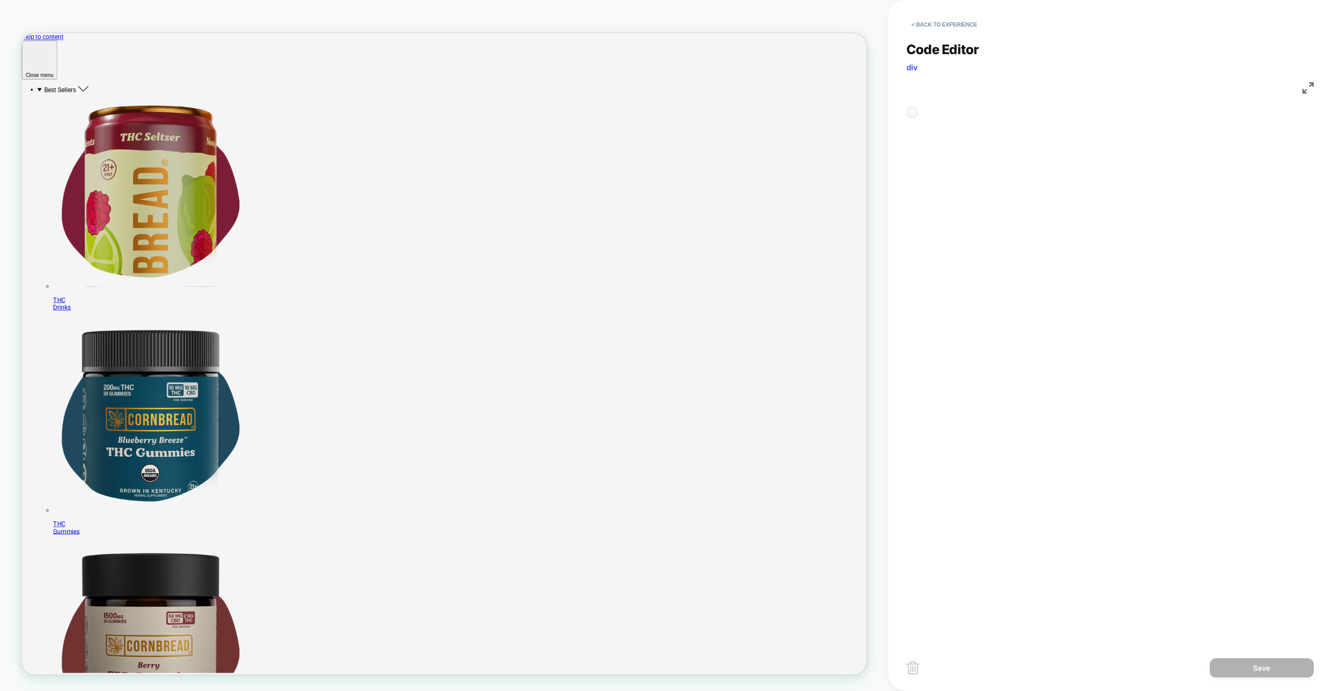
scroll to position [141, 0]
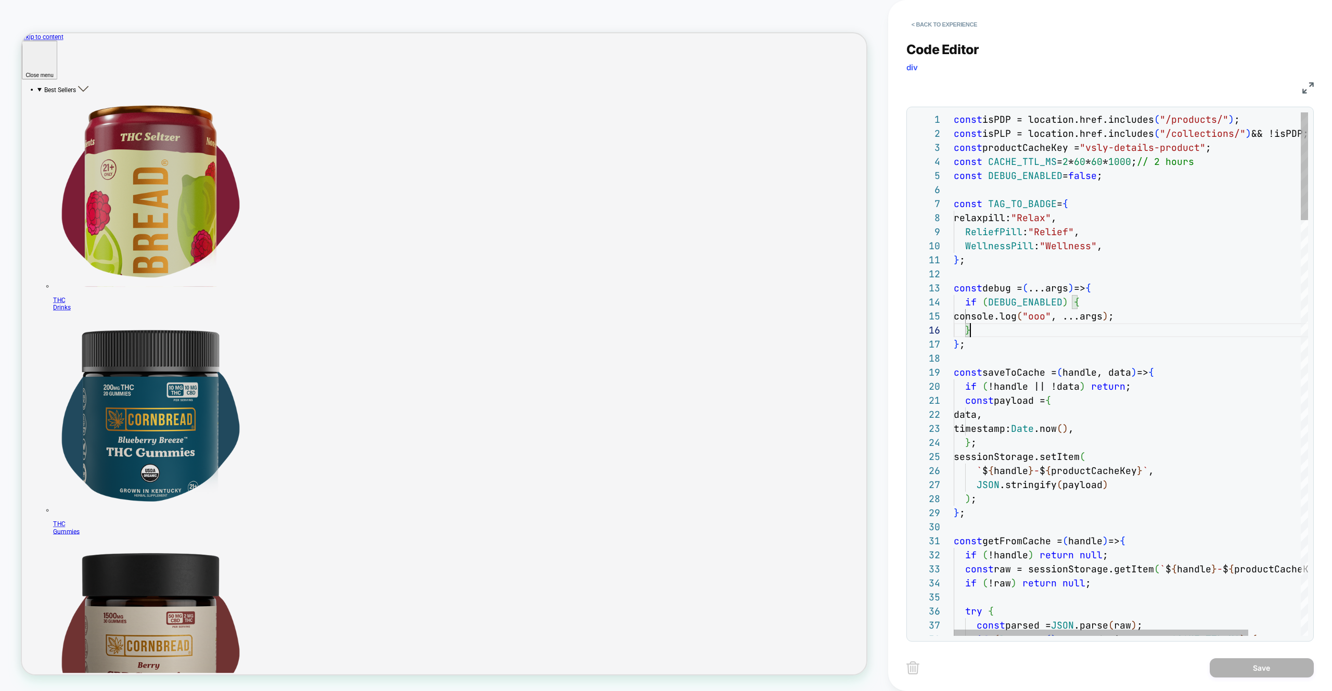
type textarea "**********"
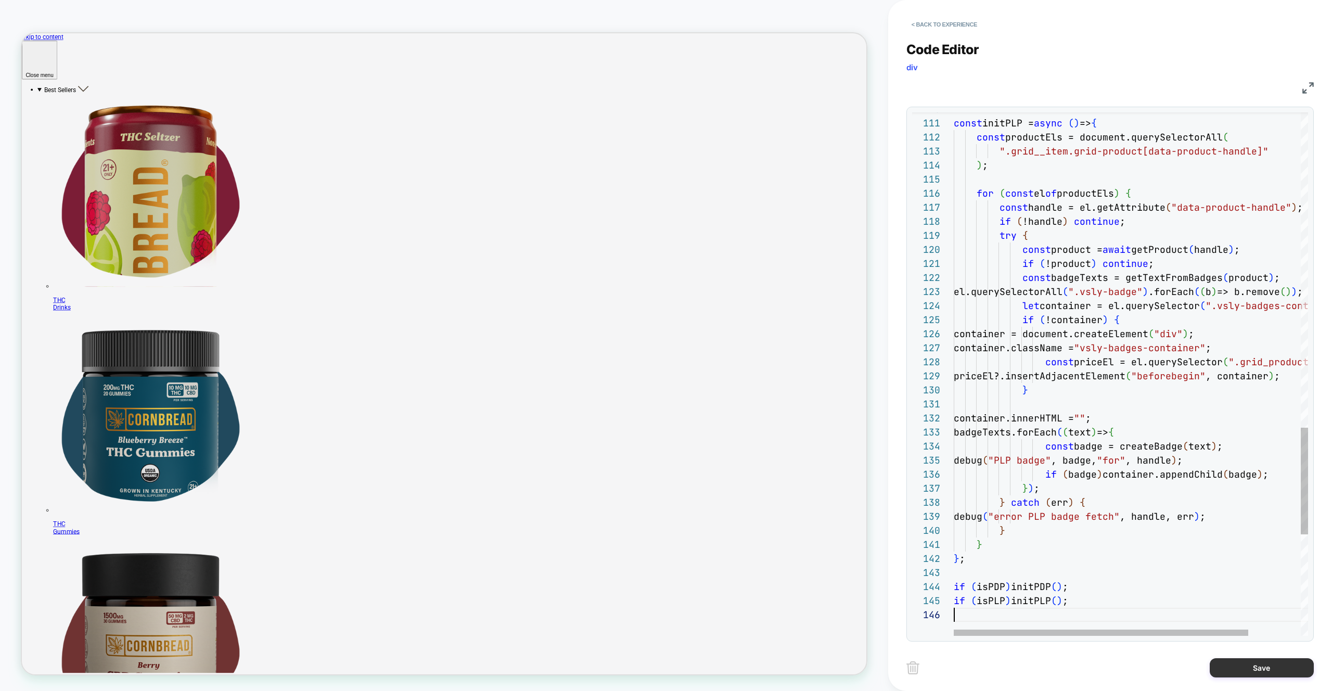
scroll to position [70, 0]
click at [1246, 668] on button "Save" at bounding box center [1262, 667] width 104 height 19
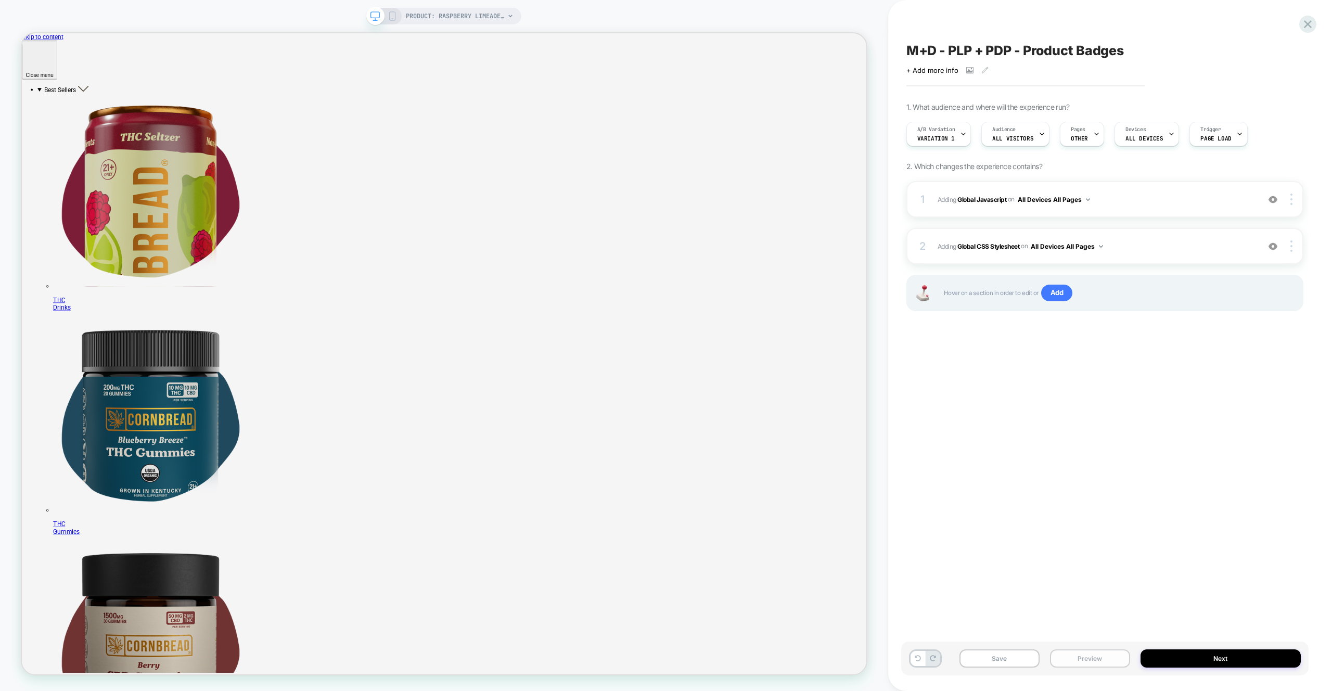
click at [1121, 662] on button "Preview" at bounding box center [1090, 659] width 80 height 18
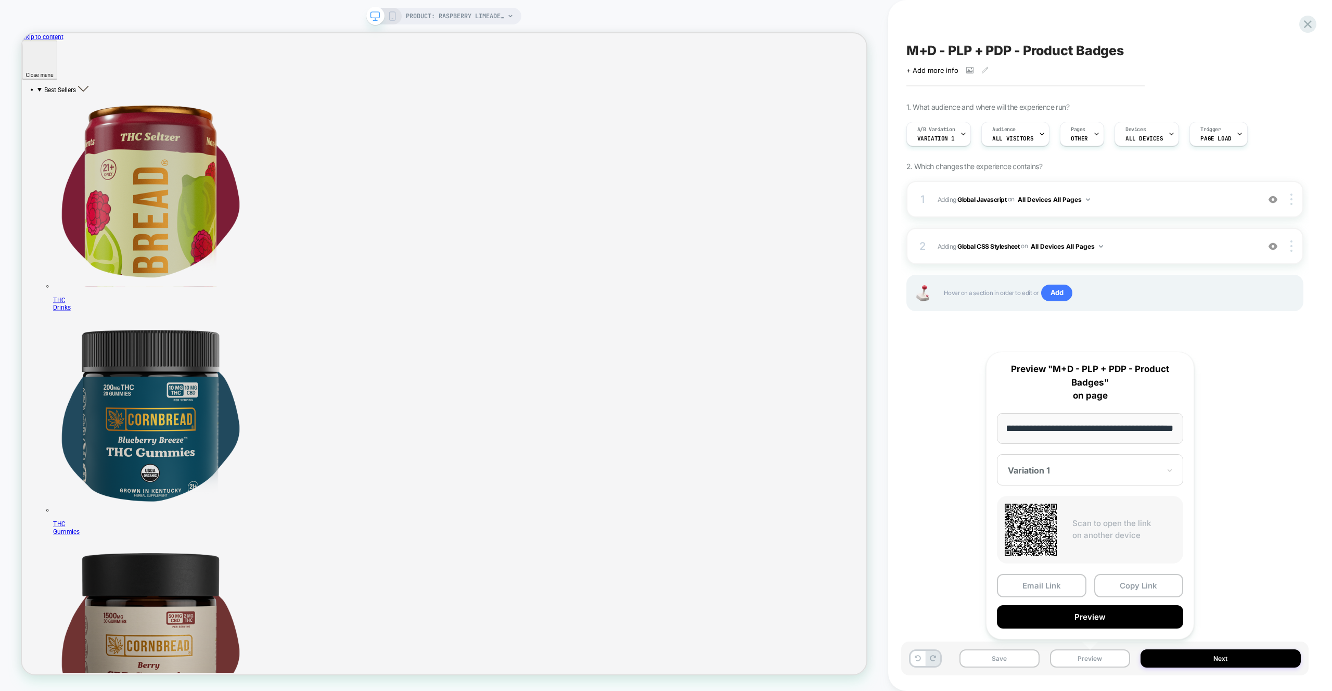
scroll to position [0, 0]
click at [1106, 612] on button "Preview" at bounding box center [1090, 616] width 186 height 23
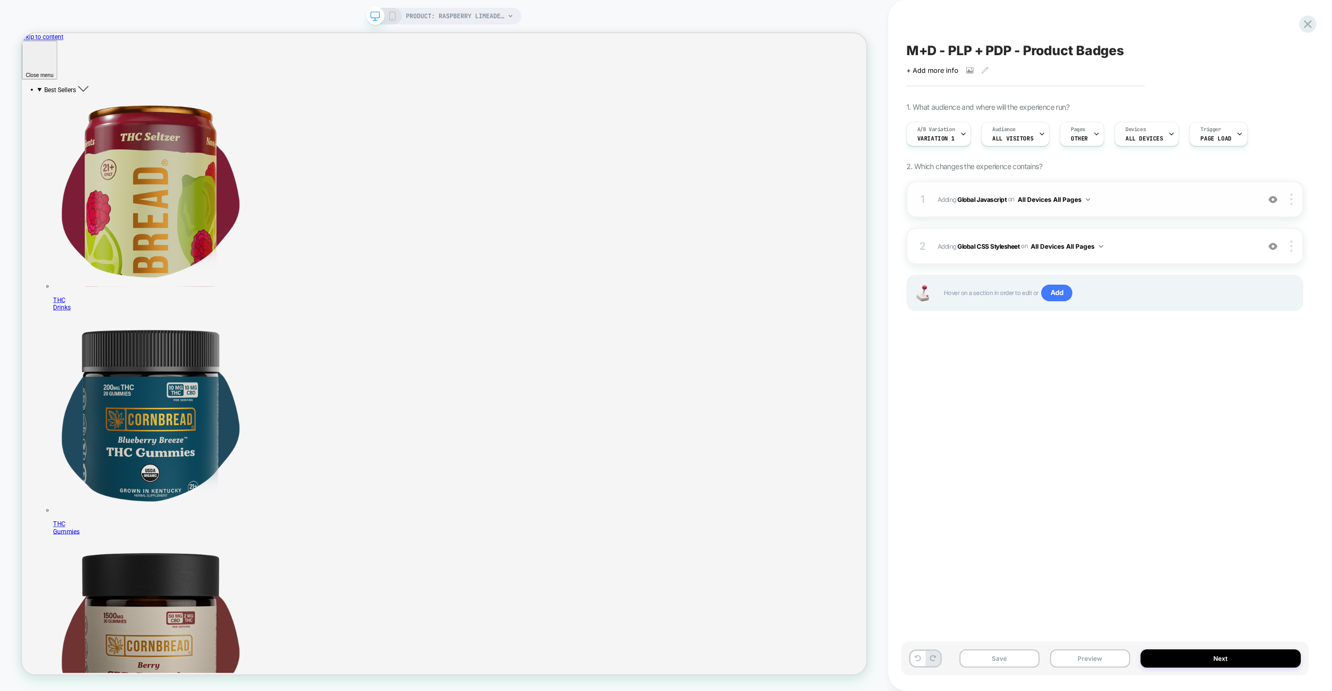
click at [1156, 198] on span "Adding Global Javascript on All Devices All Pages" at bounding box center [1096, 199] width 316 height 13
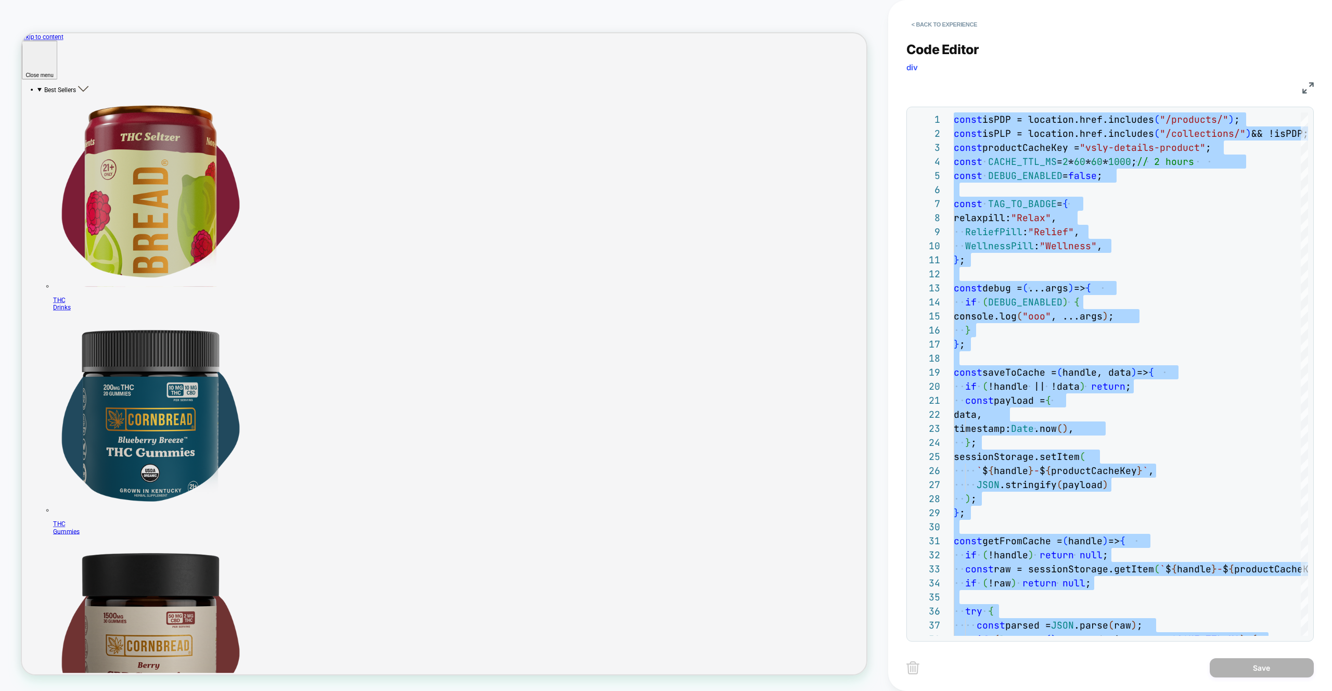
type textarea "**********"
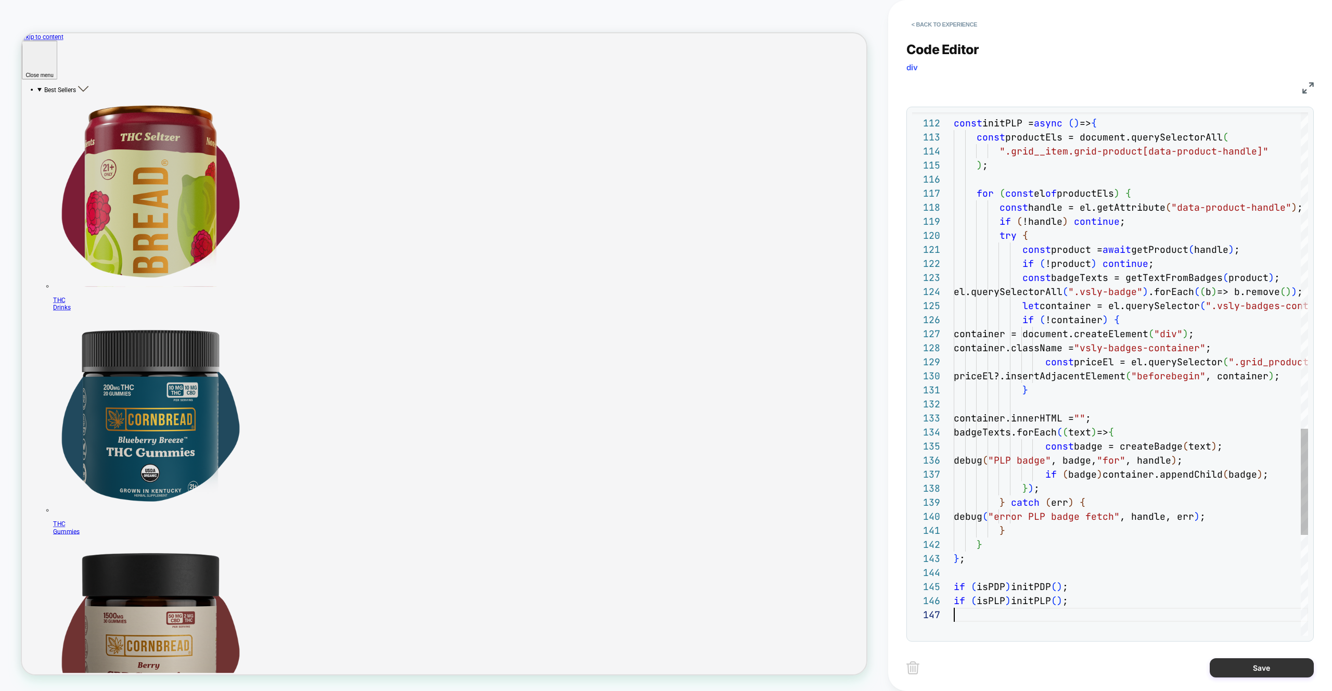
click at [1229, 670] on button "Save" at bounding box center [1262, 667] width 104 height 19
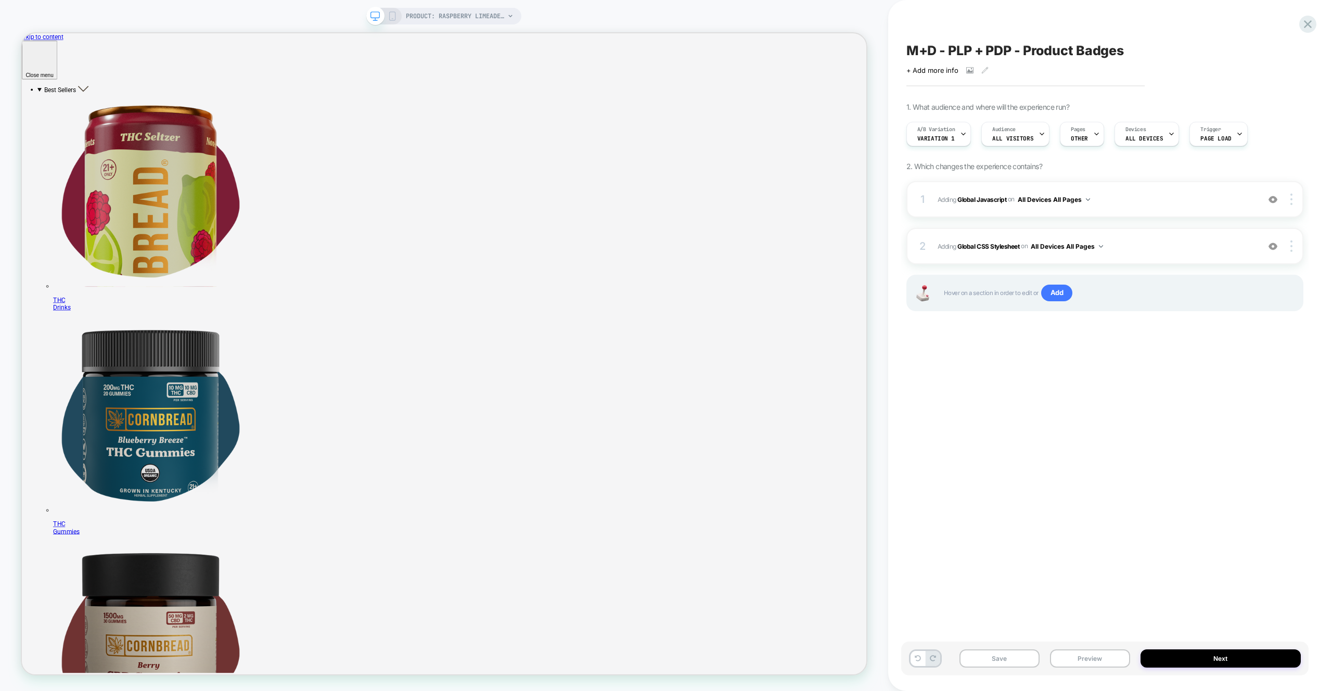
click at [1110, 661] on button "Preview" at bounding box center [1090, 659] width 80 height 18
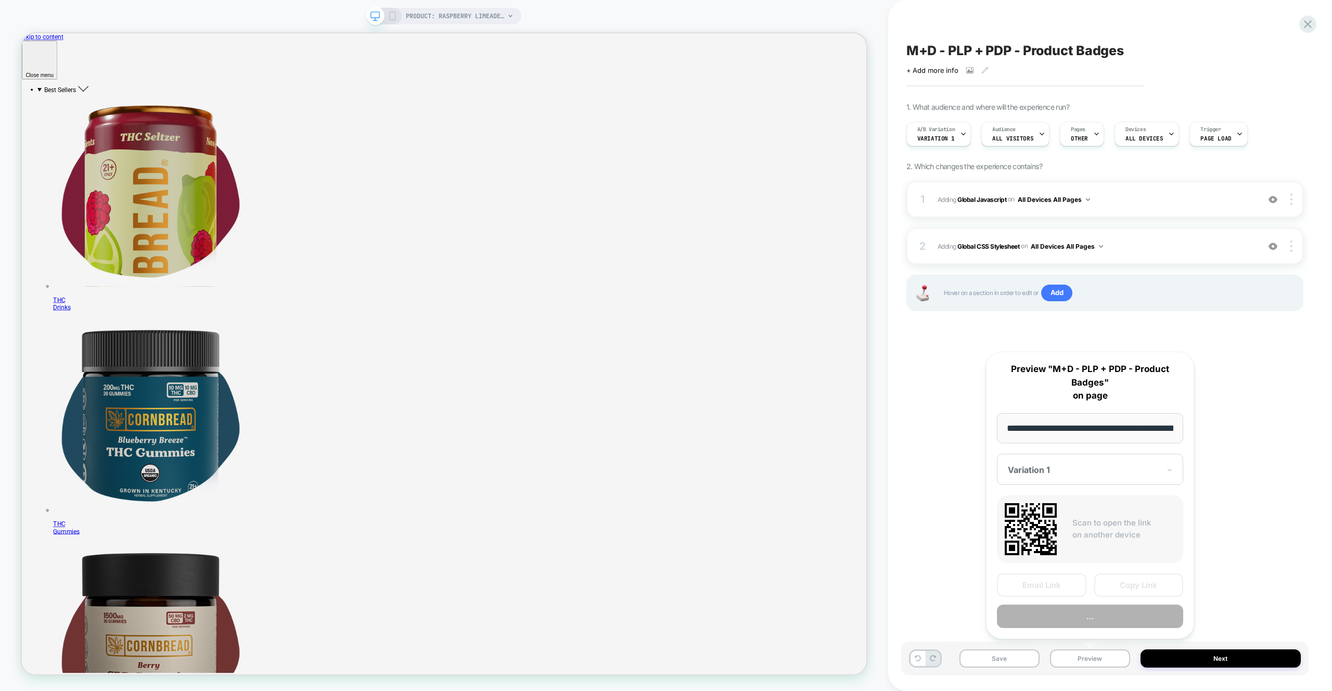
scroll to position [0, 204]
click at [1085, 611] on button "Preview" at bounding box center [1090, 616] width 186 height 23
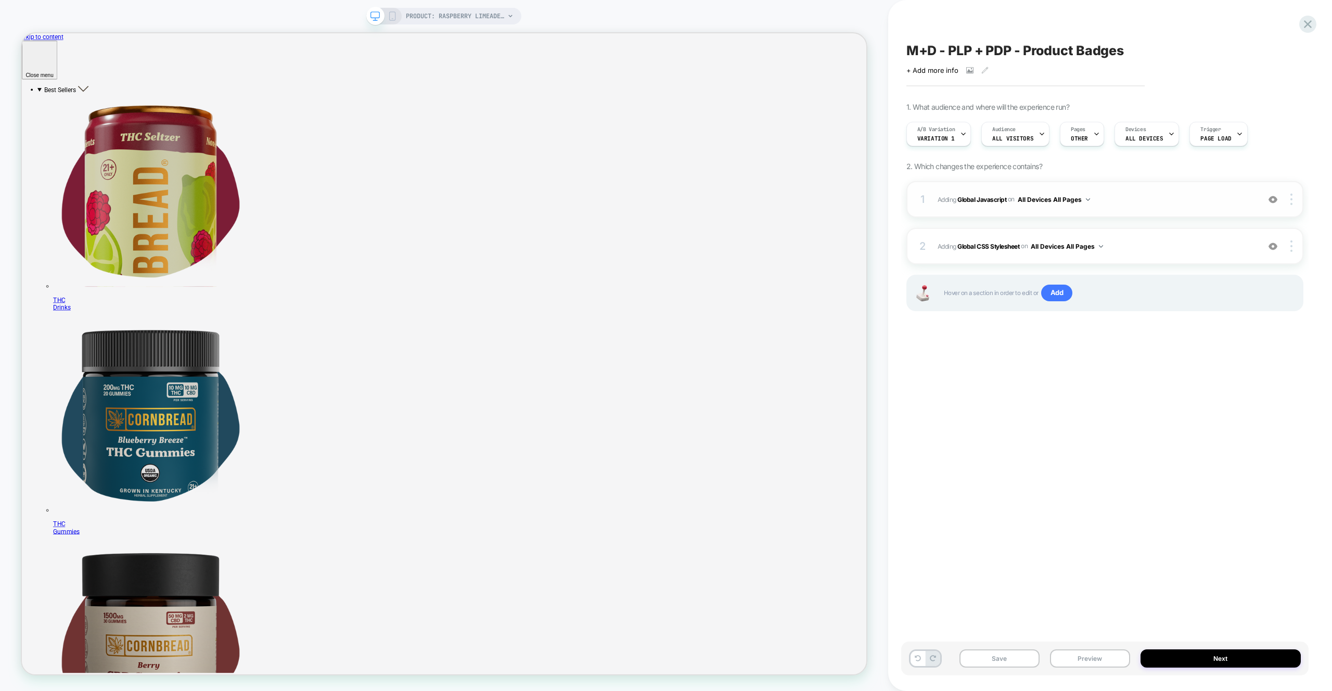
click at [1116, 202] on span "Adding Global Javascript on All Devices All Pages" at bounding box center [1096, 199] width 316 height 13
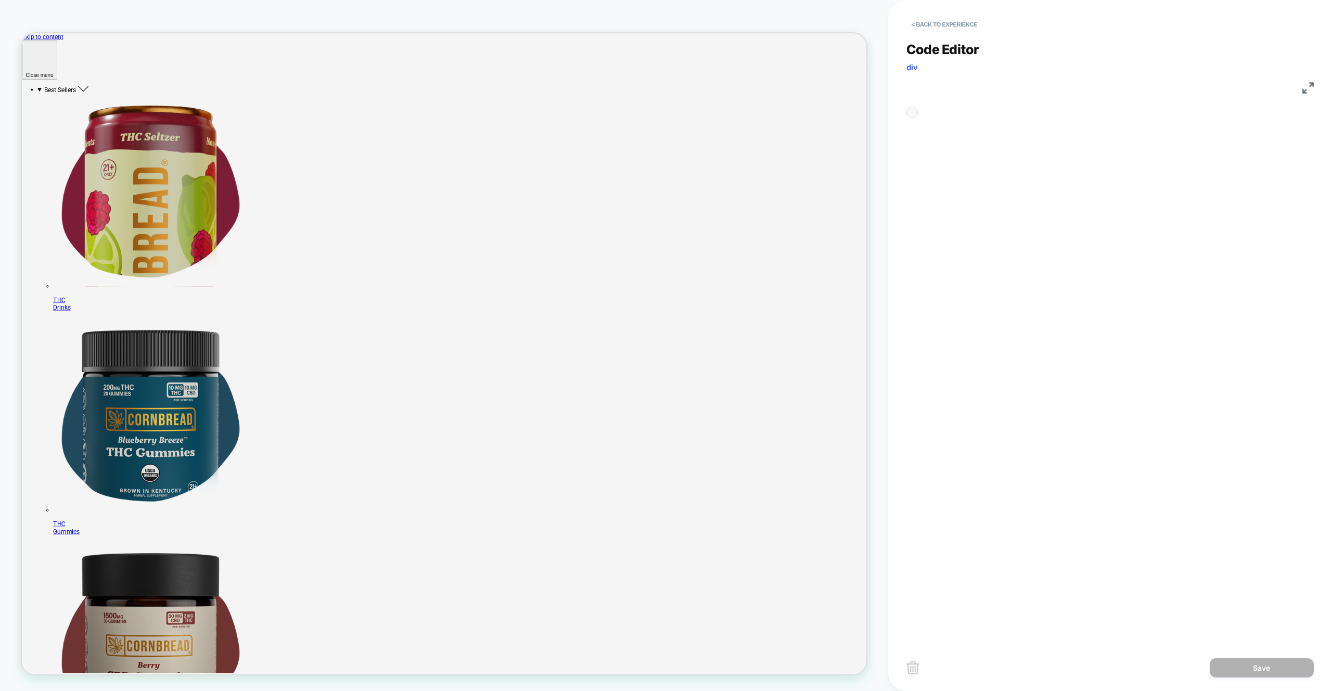
scroll to position [84, 124]
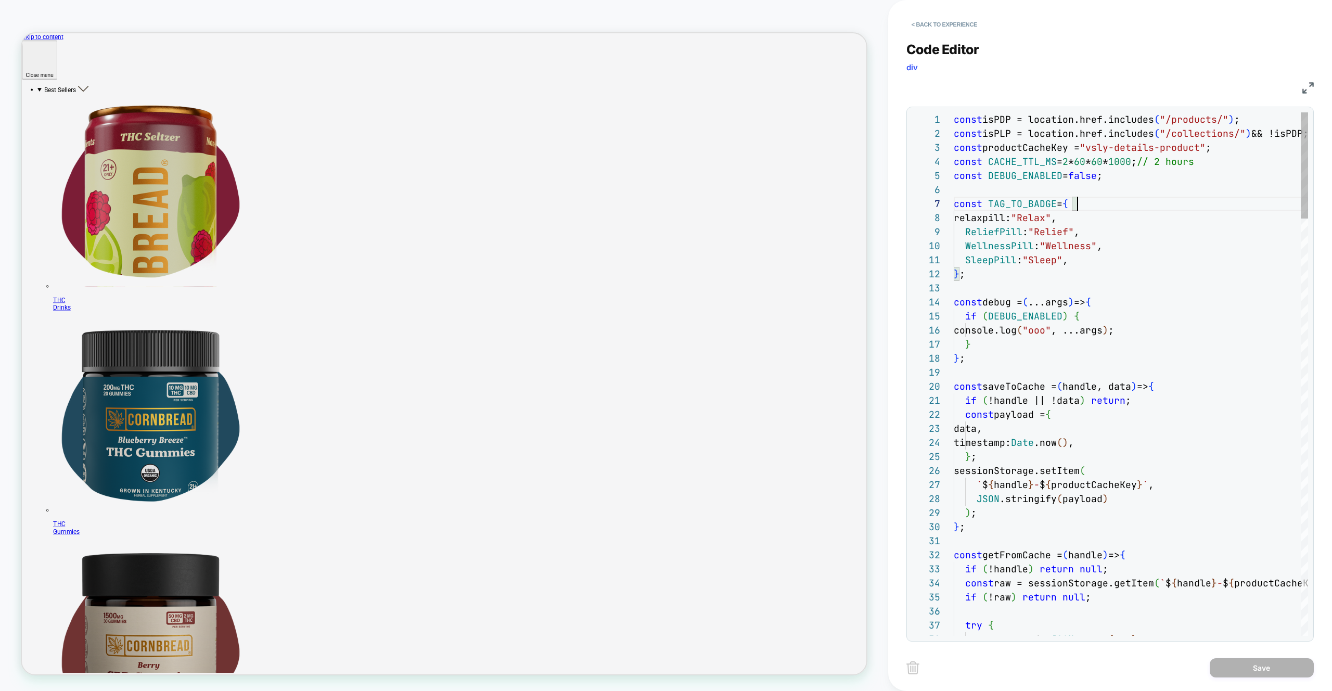
type textarea "**********"
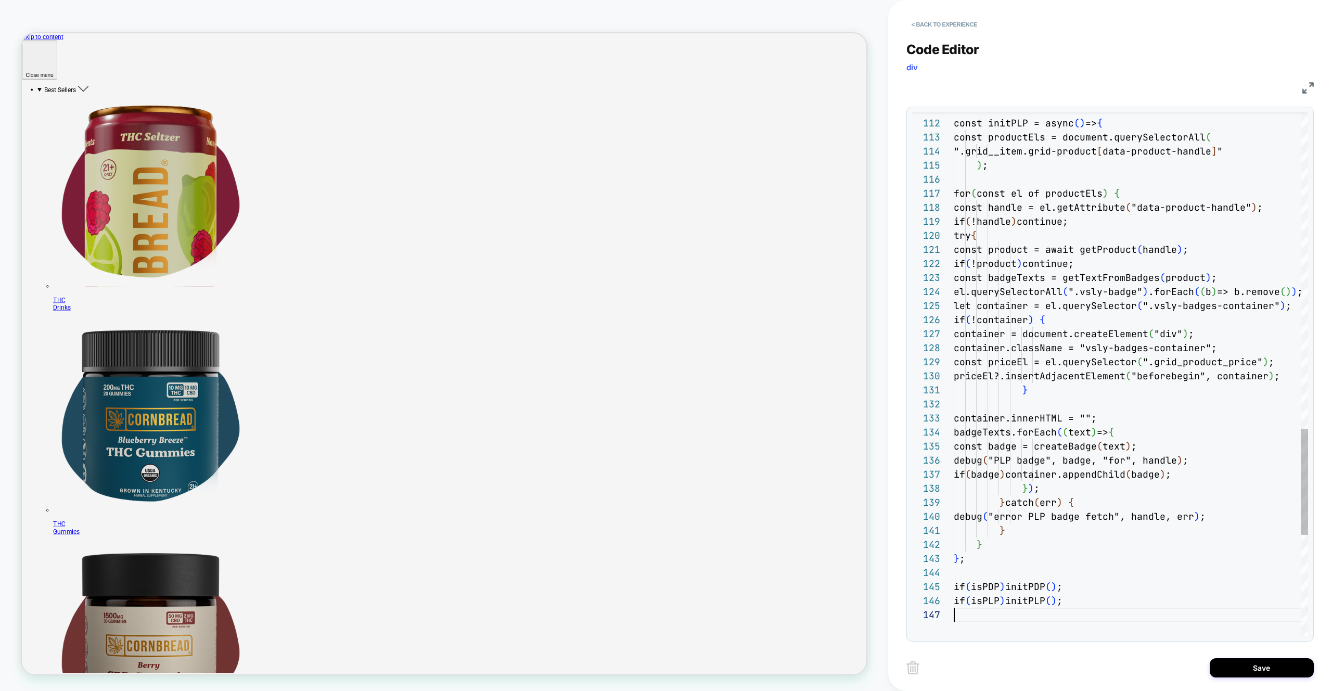
scroll to position [84, 0]
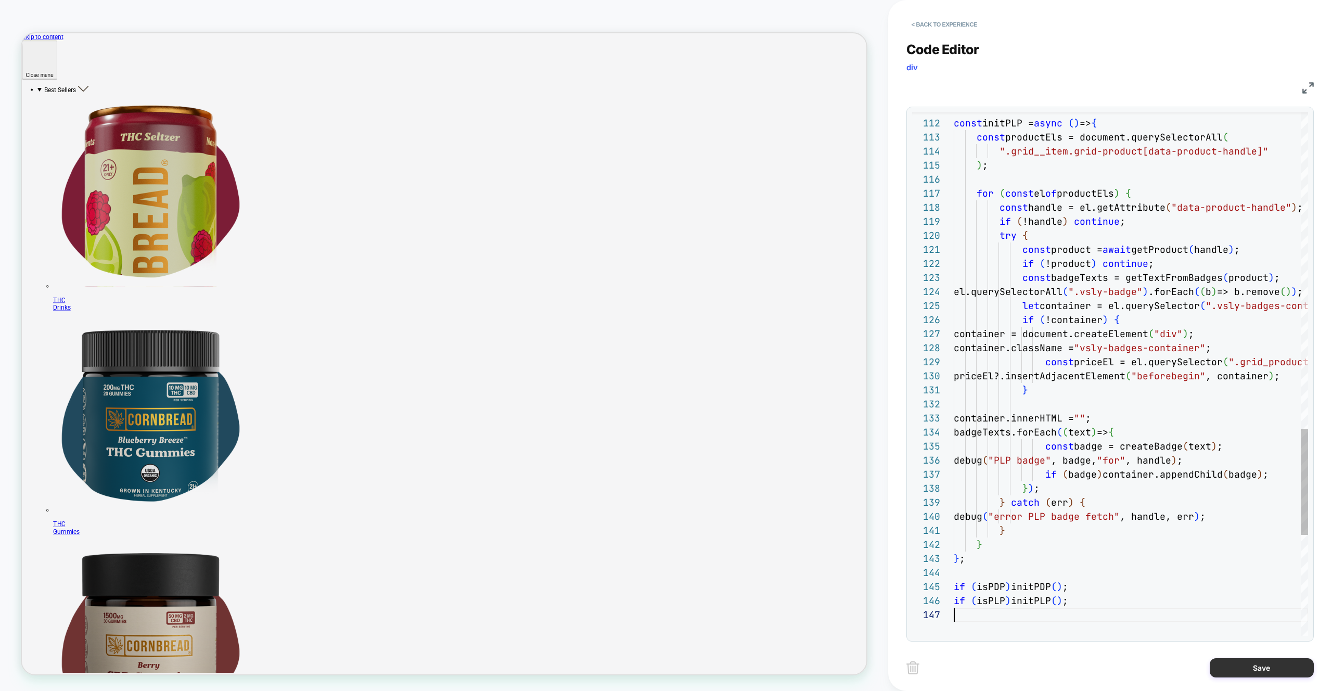
click at [1210, 667] on button "Save" at bounding box center [1262, 667] width 104 height 19
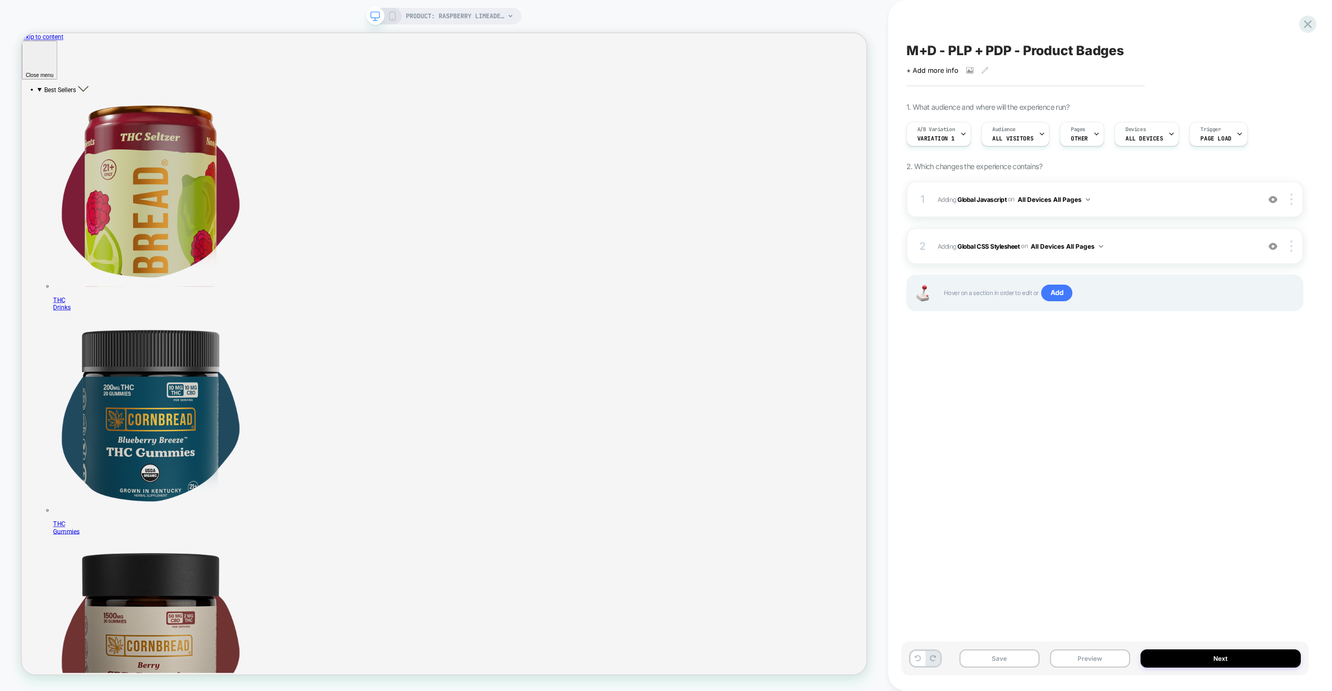
click at [1222, 671] on div "Save Preview Next" at bounding box center [1106, 659] width 408 height 34
click at [1132, 245] on span "Adding Global CSS Stylesheet on All Devices All Pages" at bounding box center [1096, 246] width 316 height 13
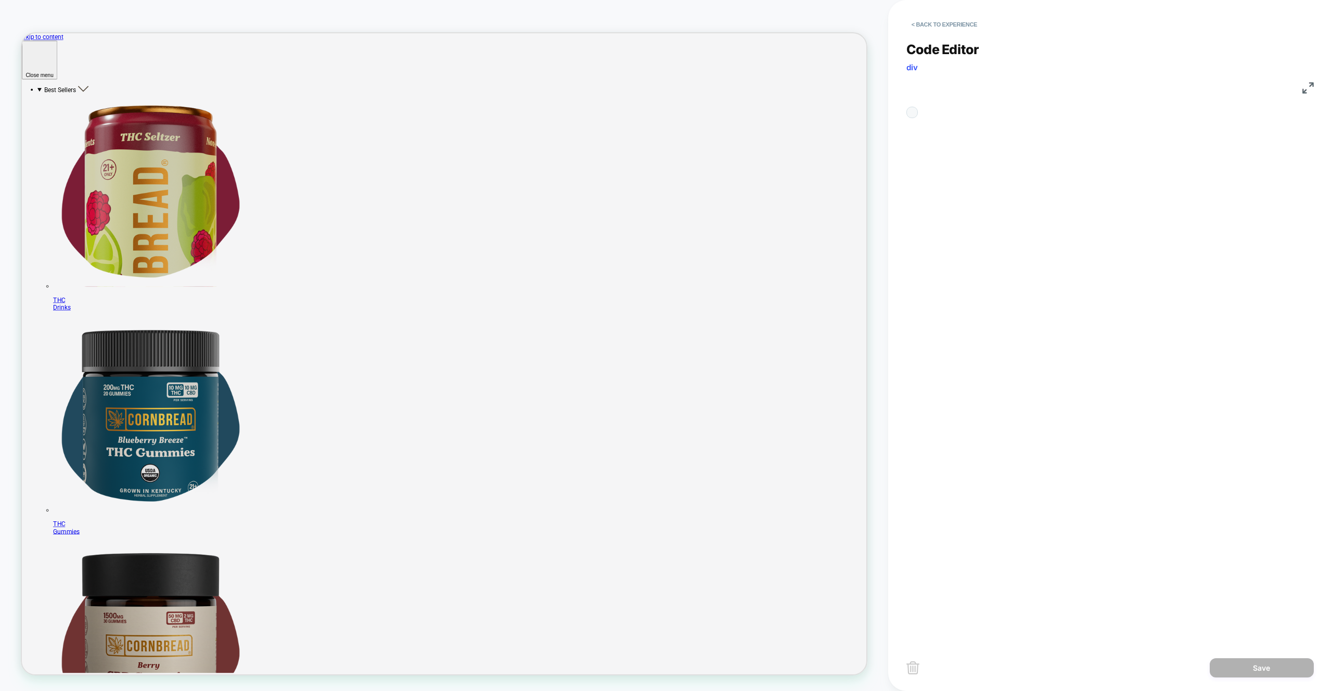
scroll to position [141, 0]
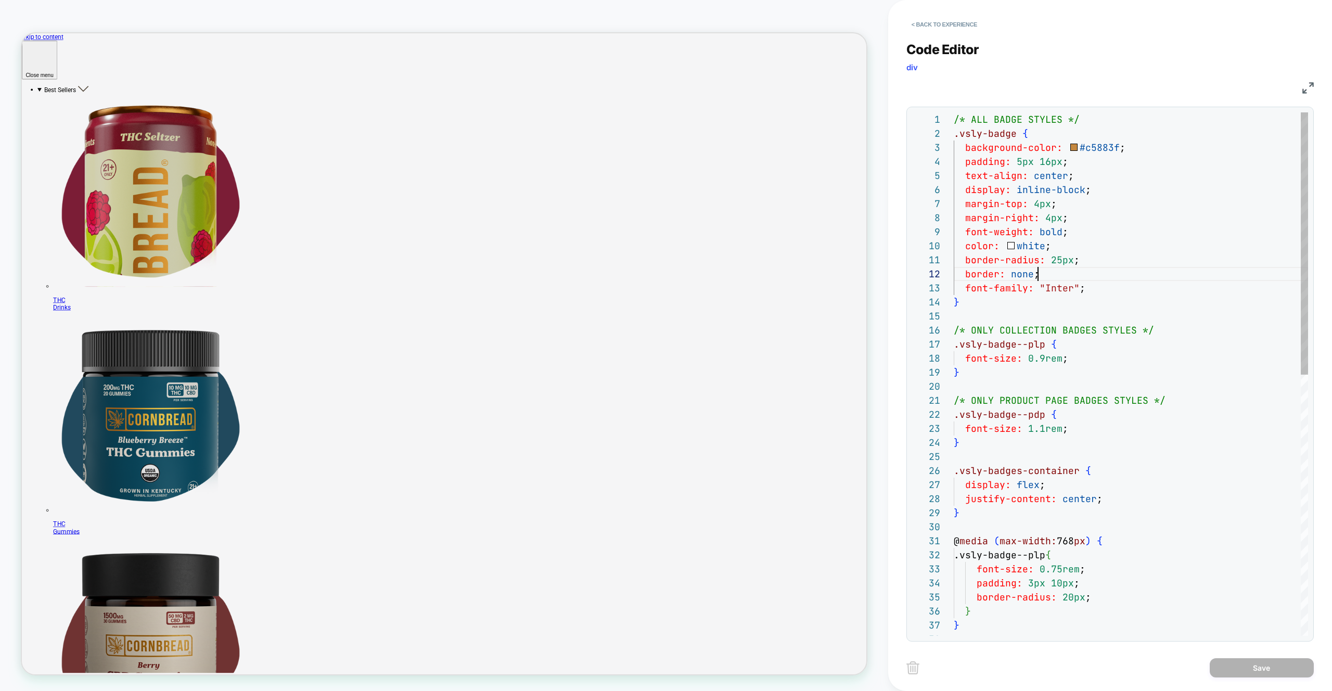
click at [1157, 276] on div "/* ALL BADGE STYLES */ .vsly-badge { background-color: #c5883f ; padding: 5px 1…" at bounding box center [1131, 634] width 354 height 1044
type textarea "**********"
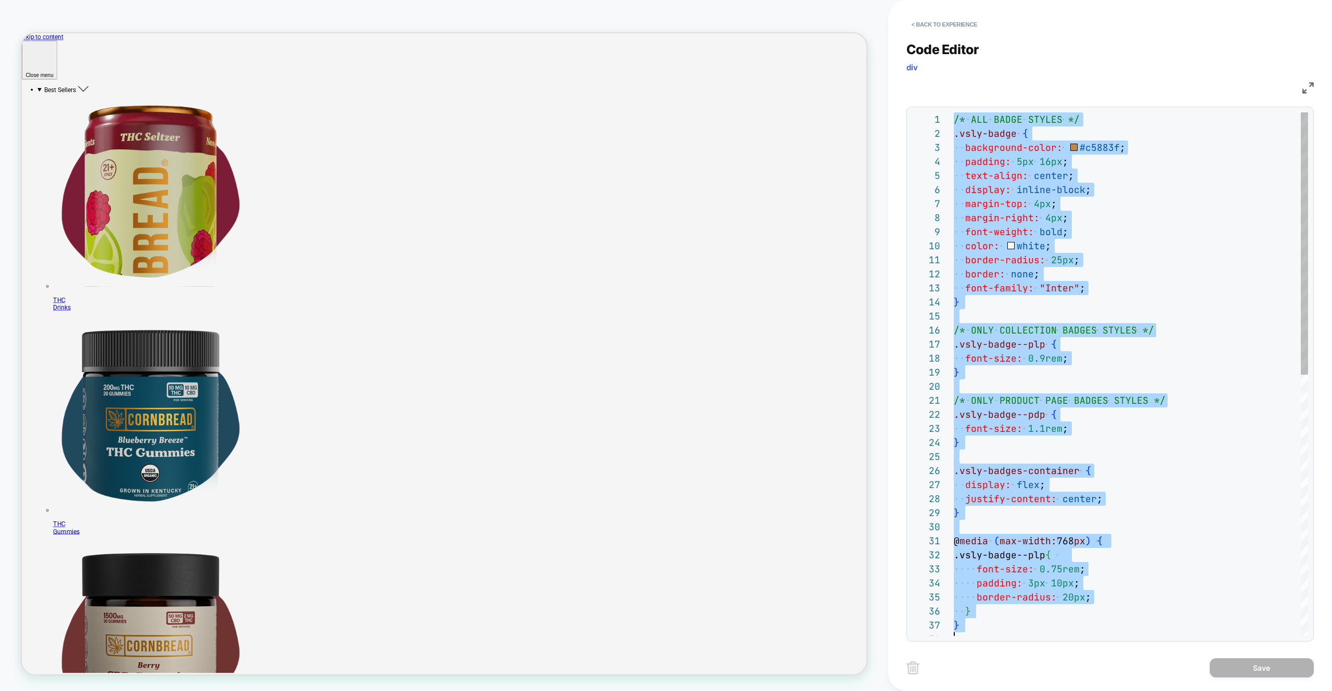
scroll to position [0, 0]
click at [927, 21] on button "< Back to experience" at bounding box center [945, 24] width 76 height 17
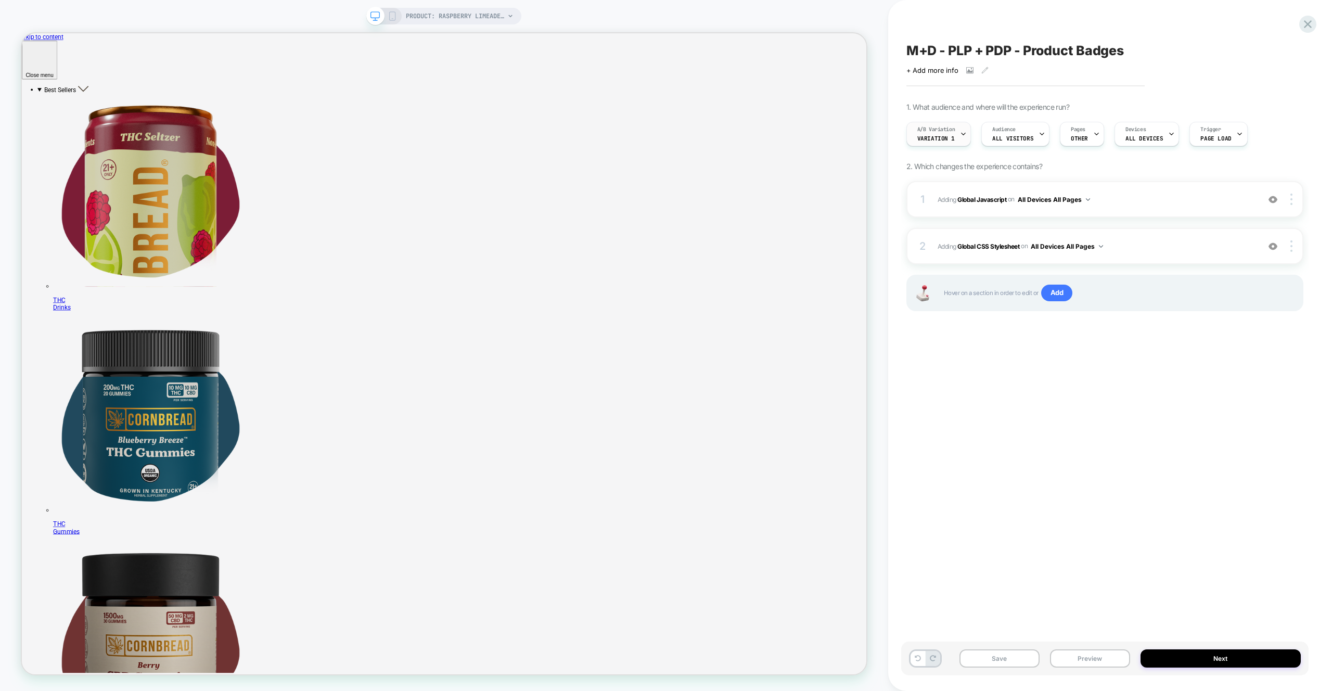
click at [941, 141] on span "Variation 1" at bounding box center [936, 138] width 37 height 7
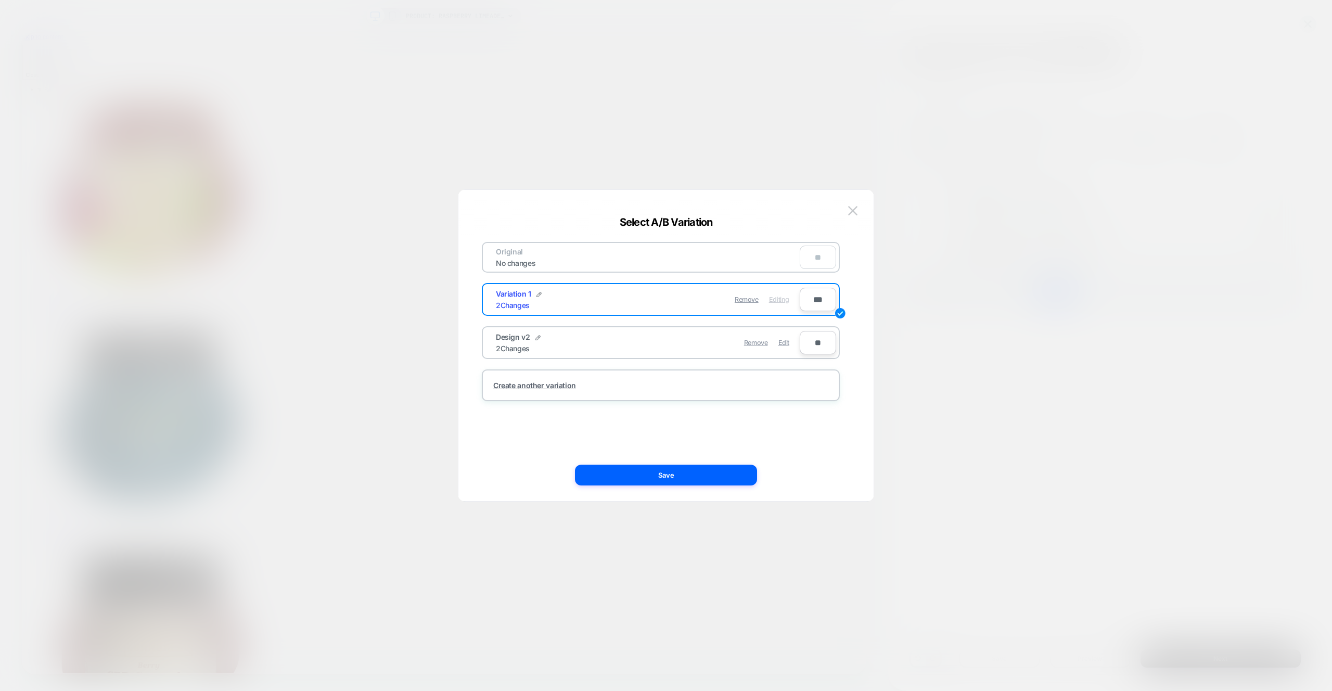
drag, startPoint x: 783, startPoint y: 346, endPoint x: 783, endPoint y: 354, distance: 8.3
click at [783, 346] on span "Edit" at bounding box center [784, 343] width 11 height 8
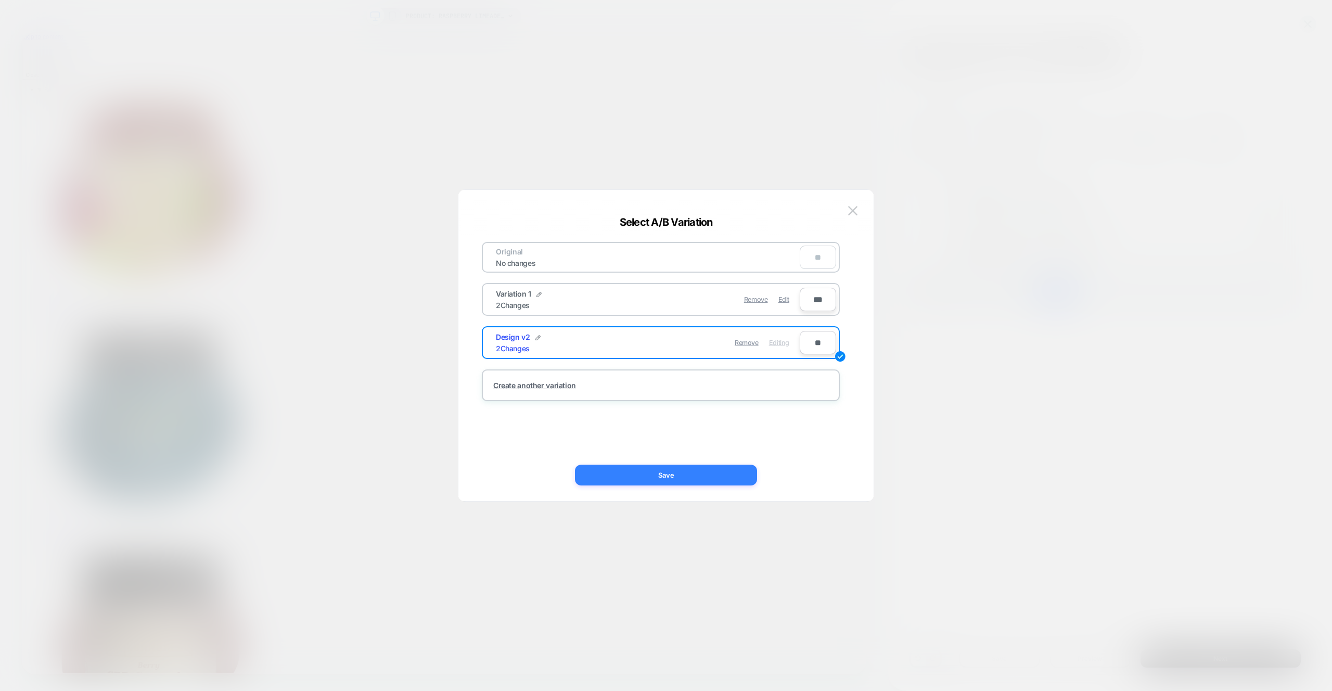
click at [715, 456] on div "Original No changes ** Variation 1 2 Changes Remove Edit *** Design v2 2 Change…" at bounding box center [661, 346] width 384 height 270
click at [718, 465] on button "Save" at bounding box center [666, 475] width 182 height 21
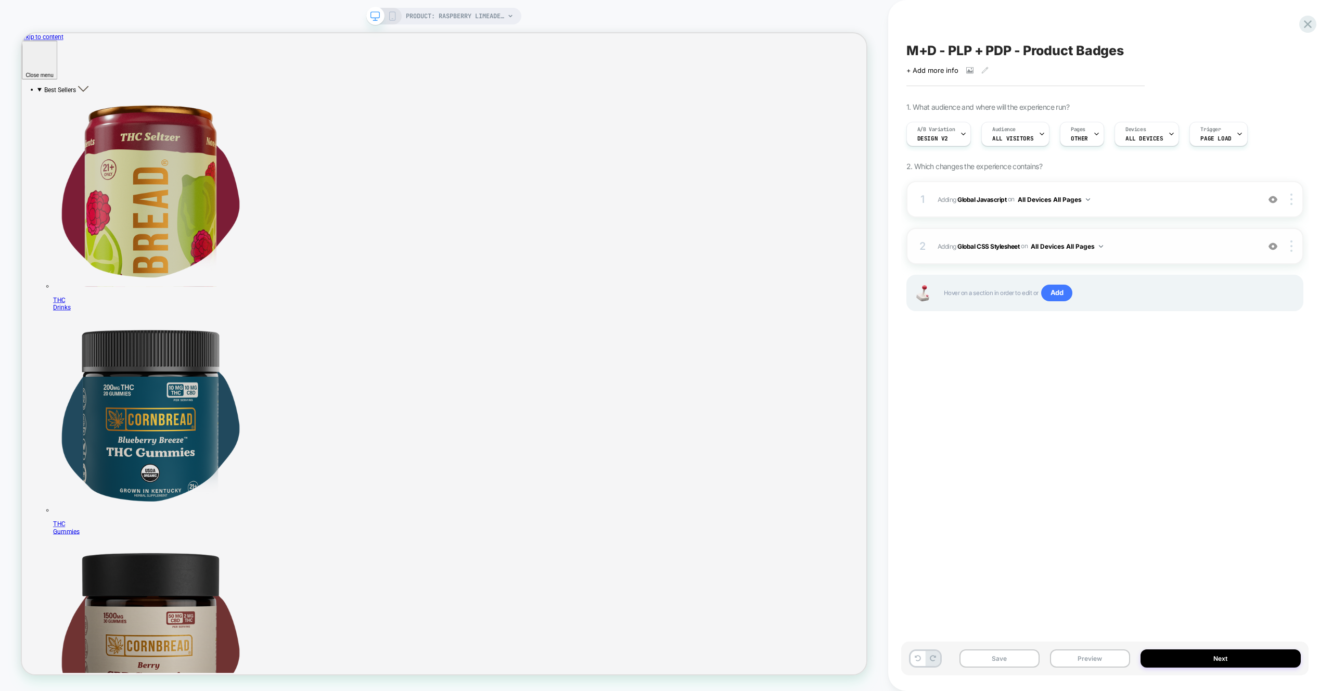
click at [1141, 238] on div "2 Adding Global CSS Stylesheet on All Devices All Pages Add Before Add After Ta…" at bounding box center [1105, 246] width 397 height 36
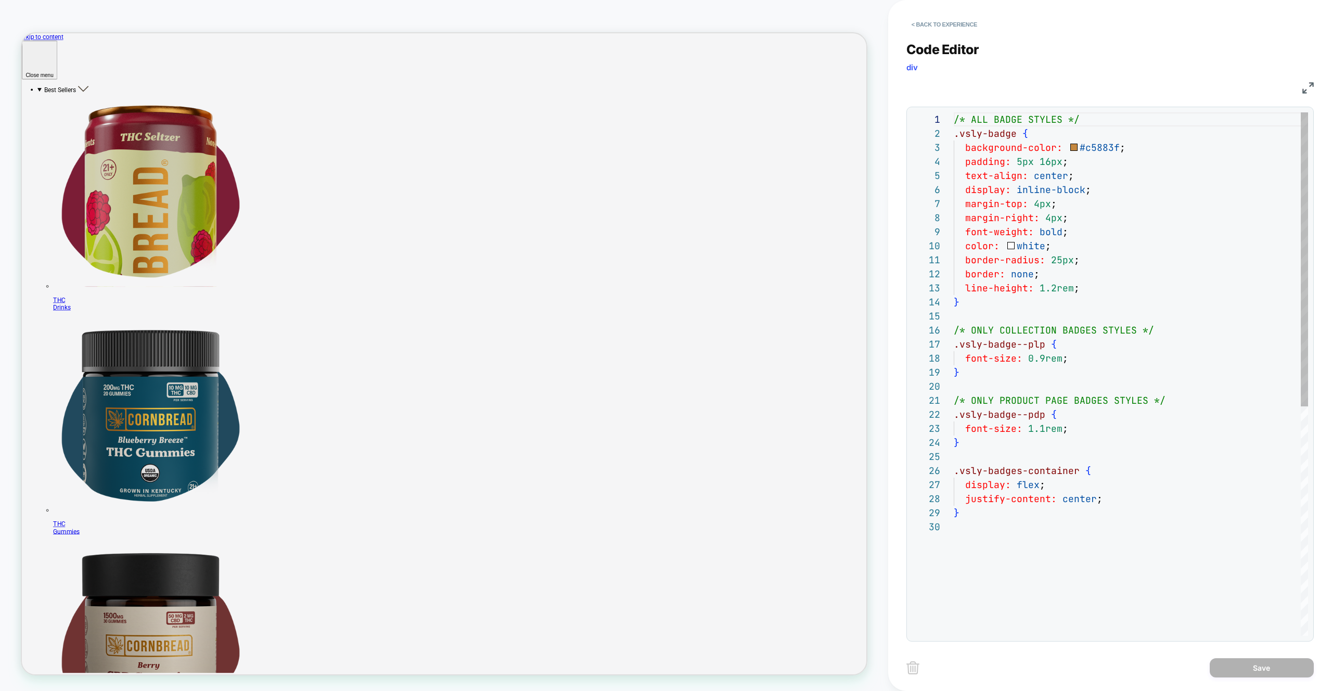
click at [1163, 249] on div "/* ALL BADGE STYLES */ .vsly-badge { background-color: #c5883f ; padding: 5px 1…" at bounding box center [1131, 577] width 354 height 931
type textarea "**********"
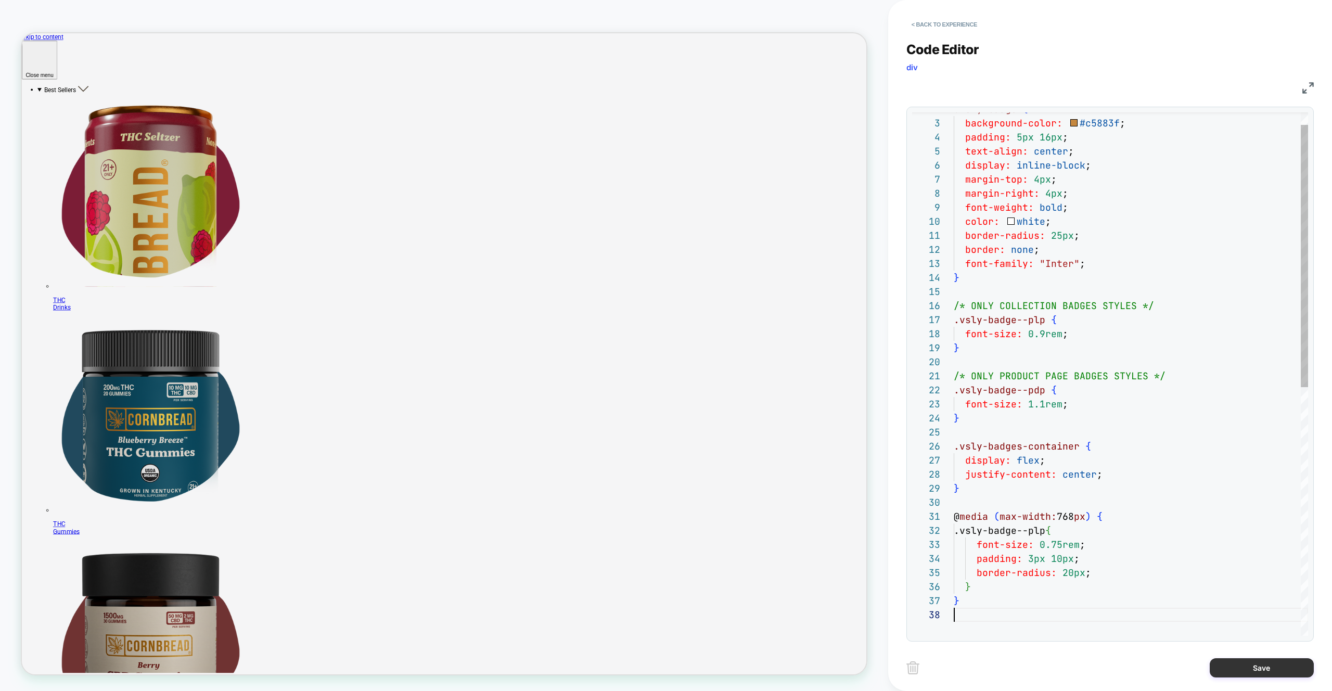
scroll to position [98, 0]
click at [1234, 667] on button "Save" at bounding box center [1262, 667] width 104 height 19
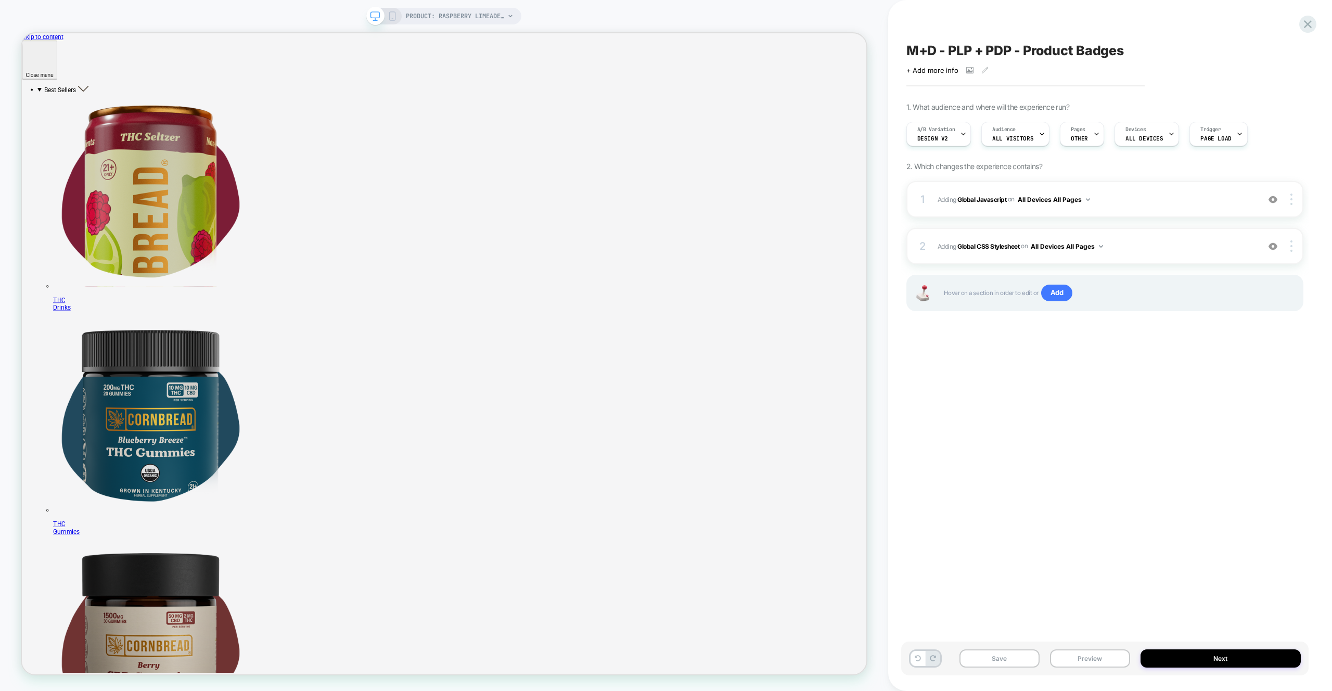
click at [966, 147] on div "A/B Variation Design v2 Audience All Visitors Pages OTHER Devices ALL DEVICES T…" at bounding box center [1100, 134] width 397 height 35
click at [962, 143] on div at bounding box center [963, 133] width 7 height 23
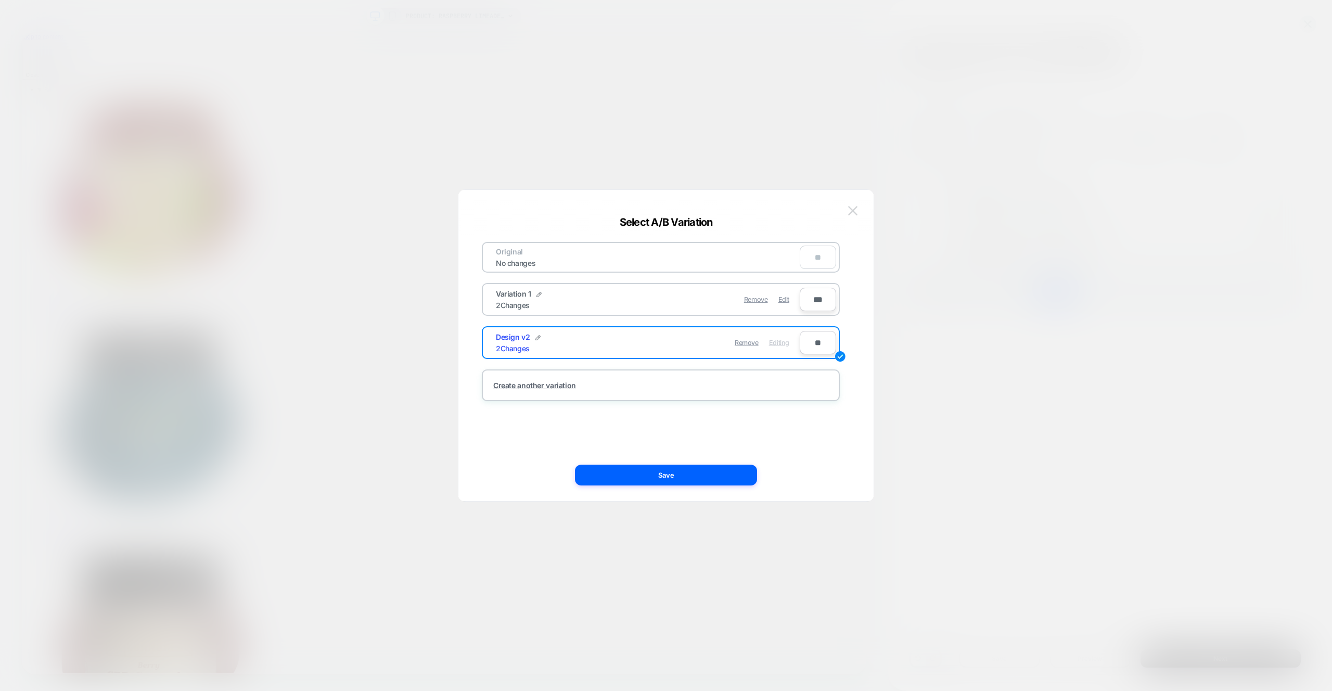
drag, startPoint x: 1086, startPoint y: 239, endPoint x: 858, endPoint y: 213, distance: 229.4
click at [858, 213] on button at bounding box center [853, 211] width 16 height 16
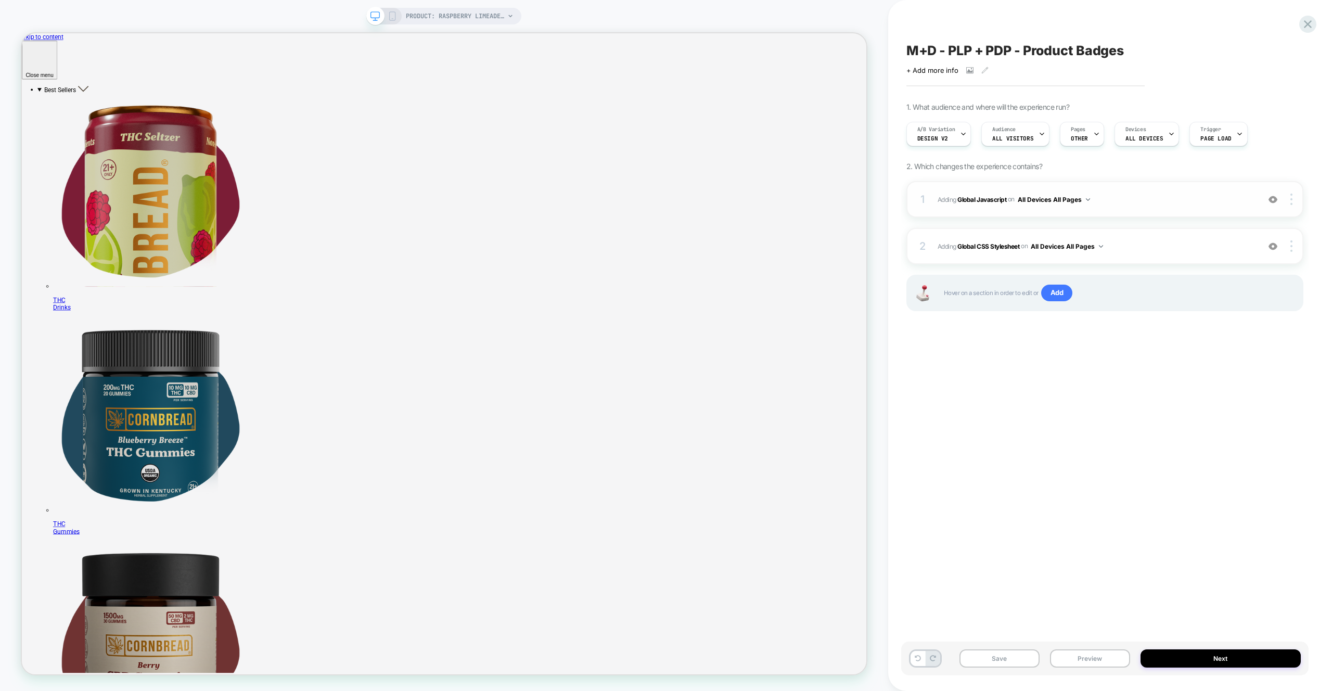
drag, startPoint x: 1167, startPoint y: 223, endPoint x: 1165, endPoint y: 210, distance: 13.3
click at [1167, 223] on div "1 Adding Global Javascript on All Devices All Pages Add Before Add After Target…" at bounding box center [1105, 259] width 397 height 156
click at [1165, 210] on div "1 Adding Global Javascript on All Devices All Pages Add Before Add After Target…" at bounding box center [1105, 199] width 397 height 36
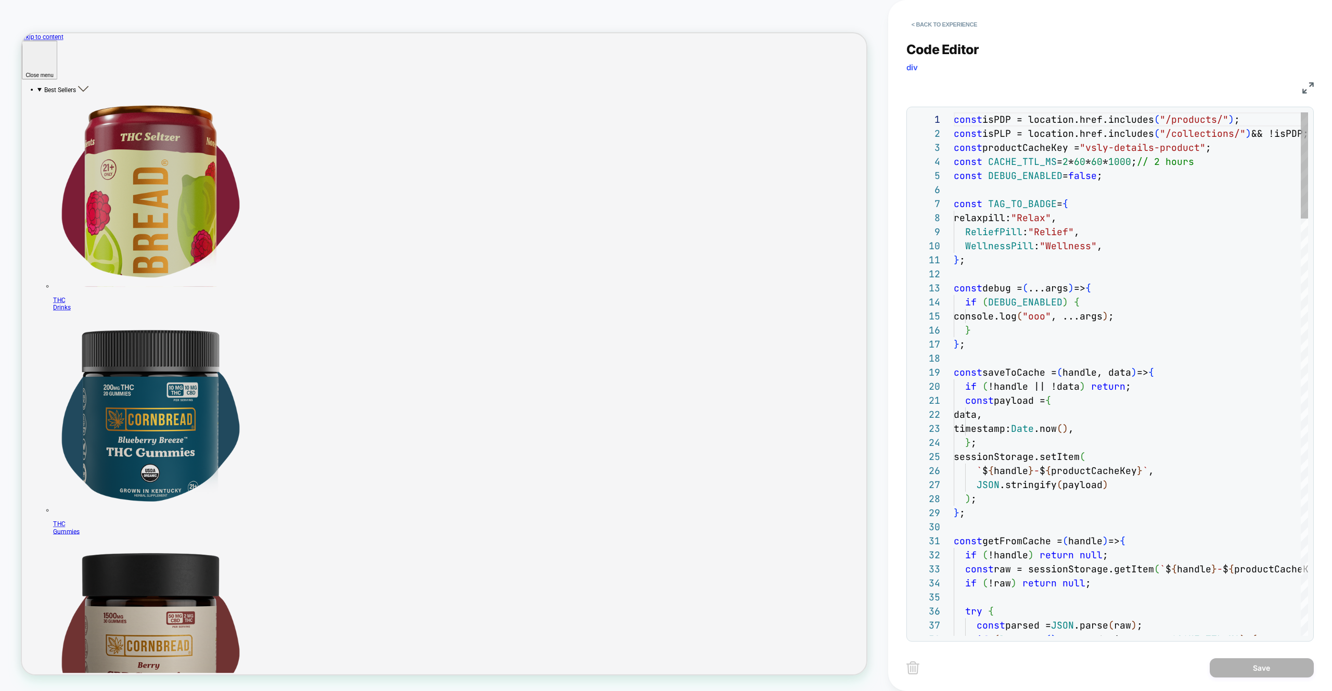
scroll to position [141, 0]
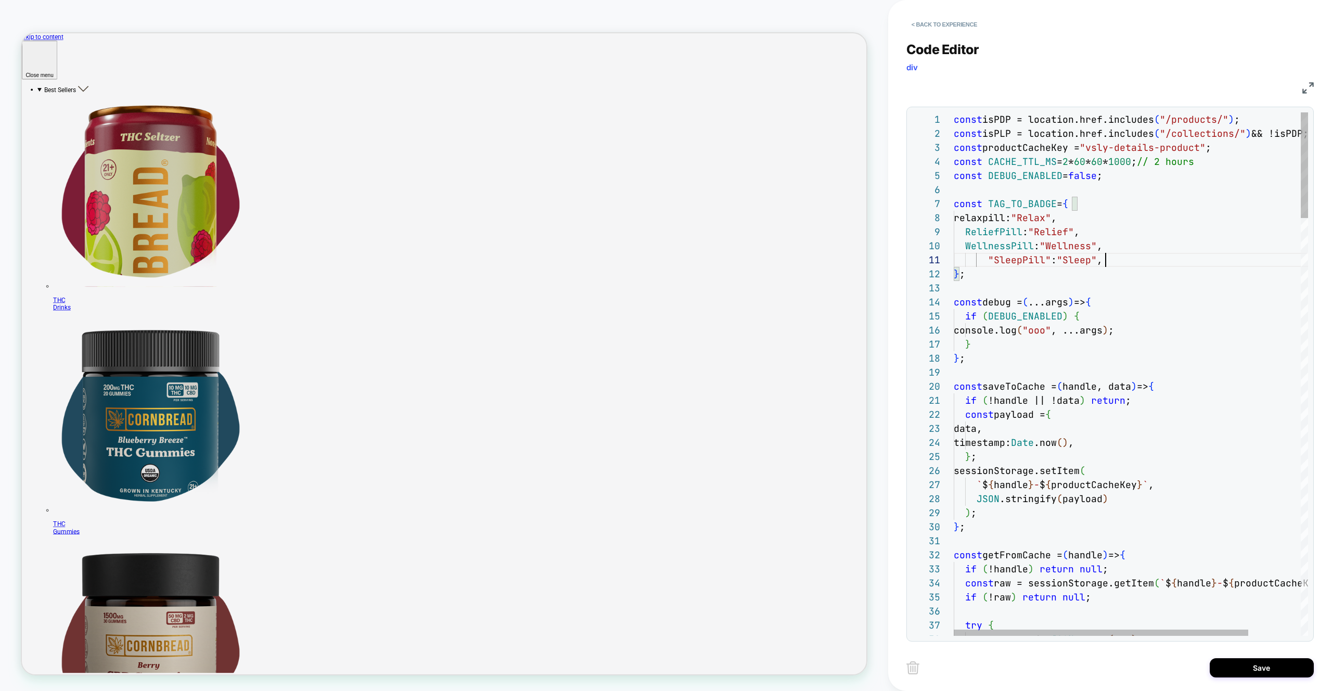
scroll to position [0, 152]
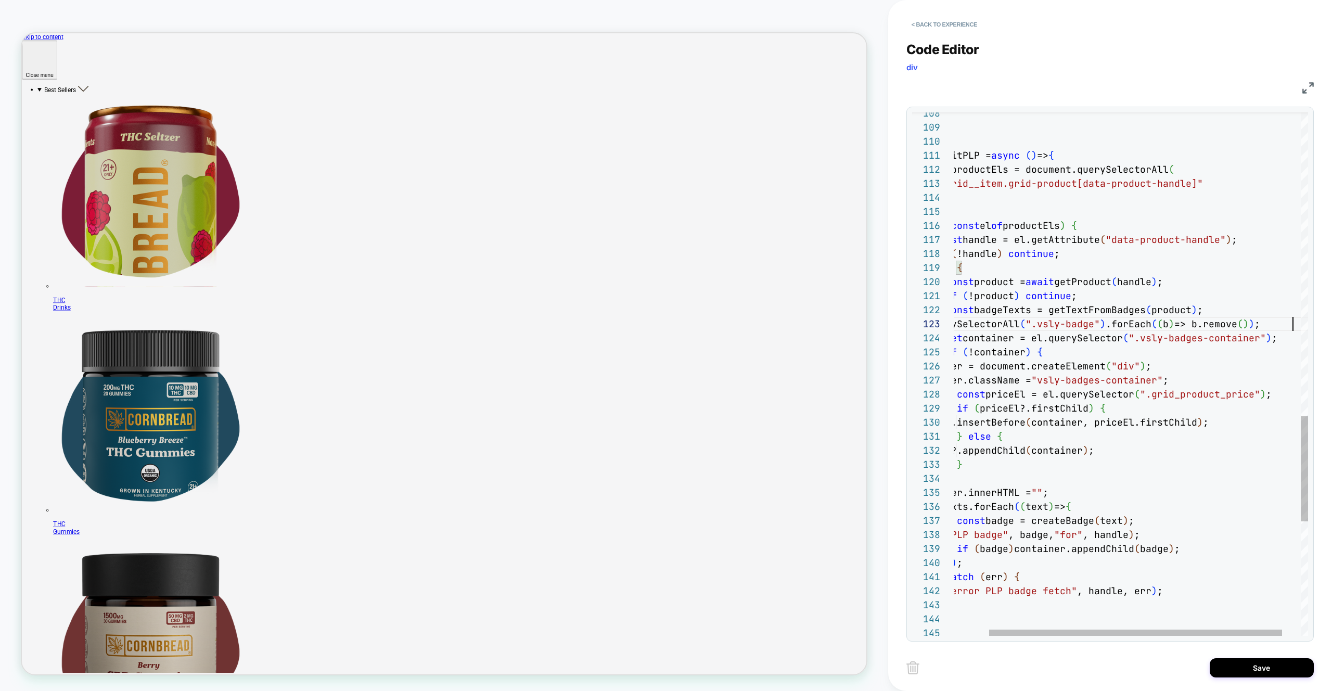
scroll to position [28, 382]
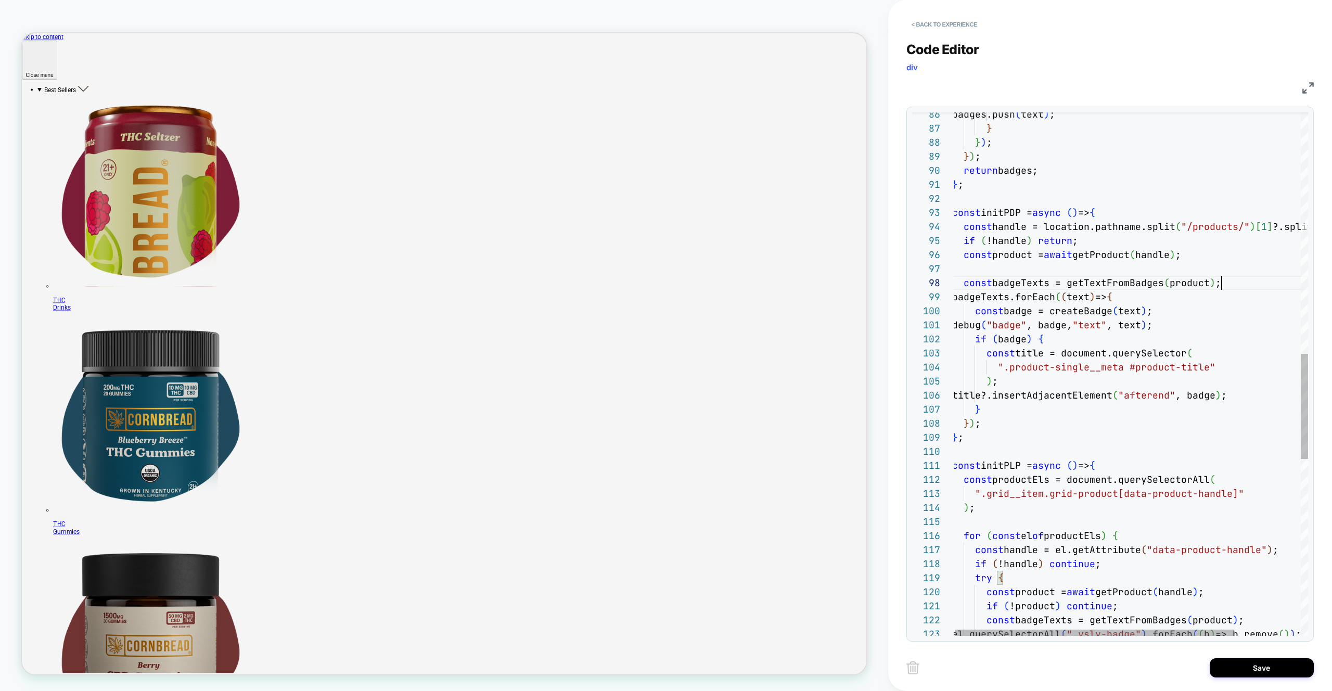
click at [1230, 286] on div "const badgeTexts = getTextFromBadges ( product ) ; if ( !product ) continue ; c…" at bounding box center [1173, 215] width 440 height 2604
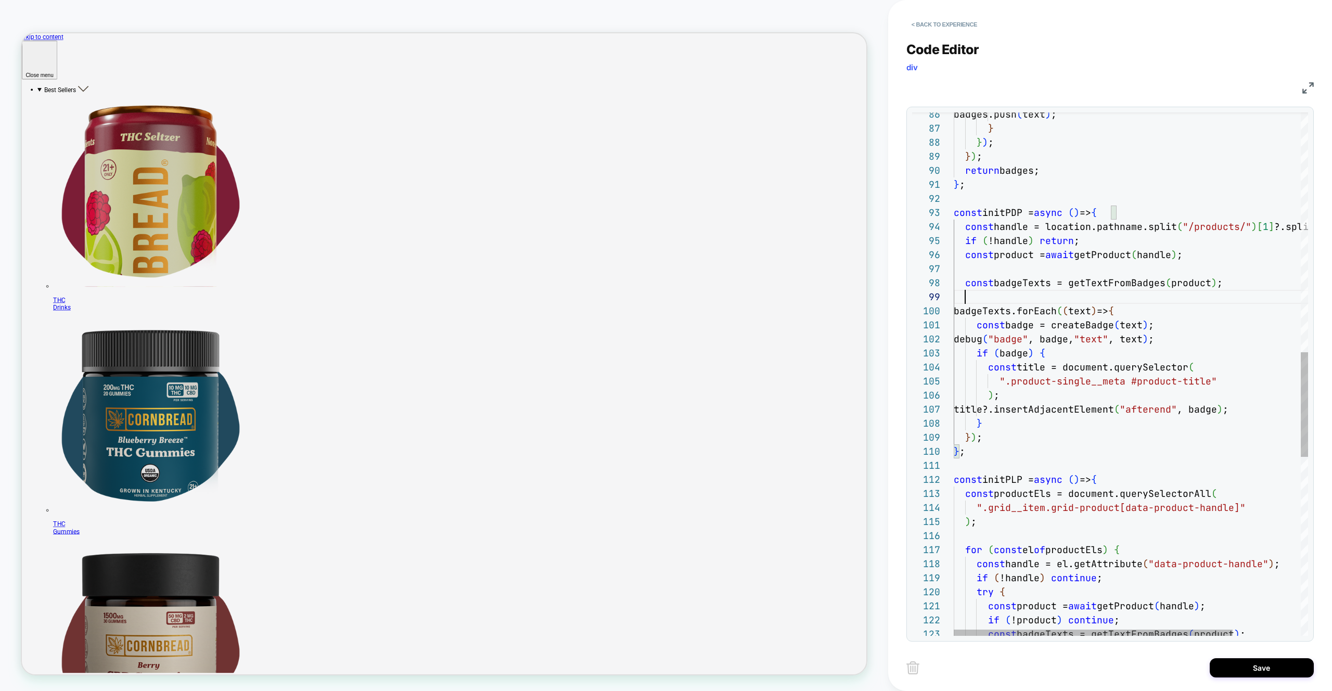
scroll to position [112, 427]
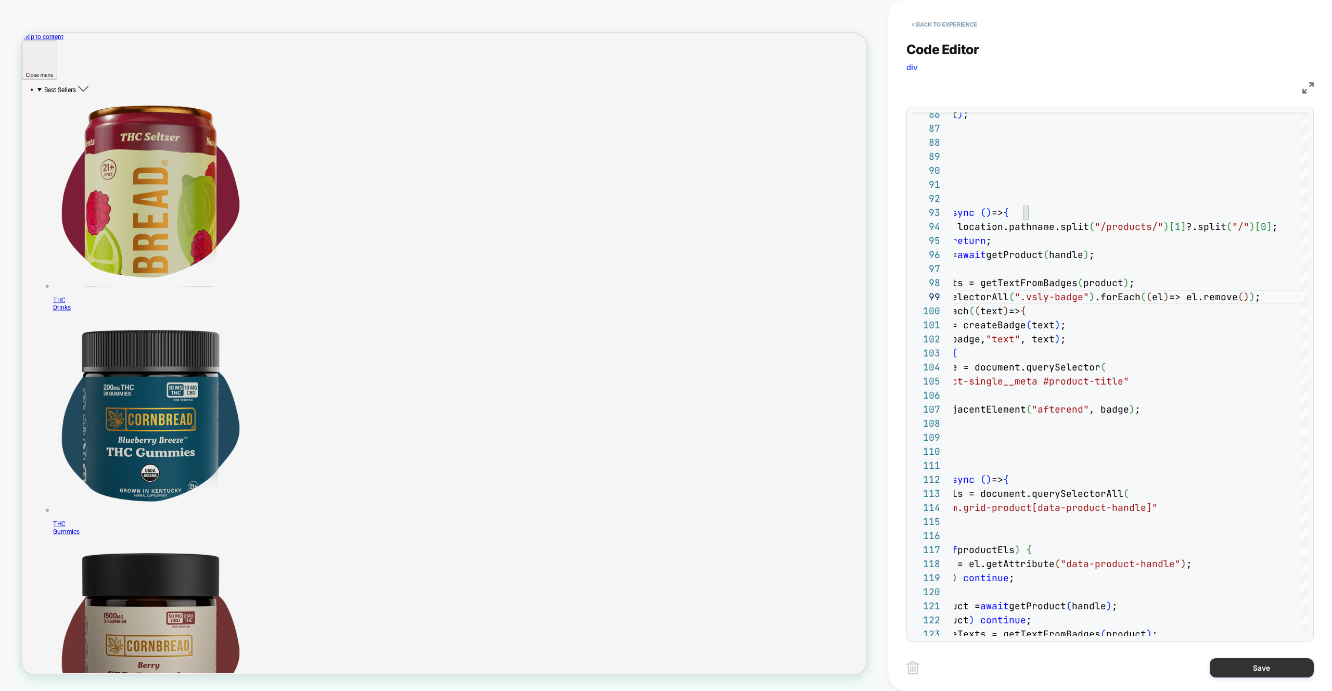
type textarea "**********"
click at [1303, 677] on button "Save" at bounding box center [1262, 667] width 104 height 19
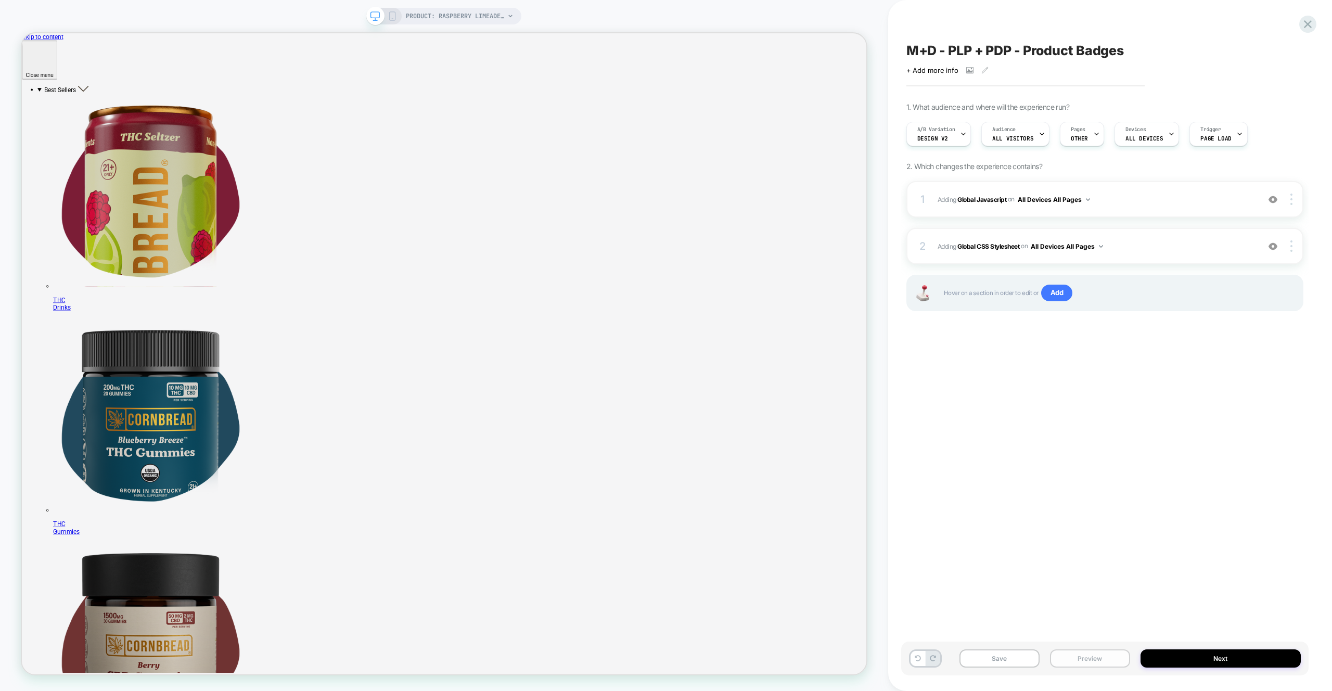
click at [1112, 659] on button "Preview" at bounding box center [1090, 659] width 80 height 18
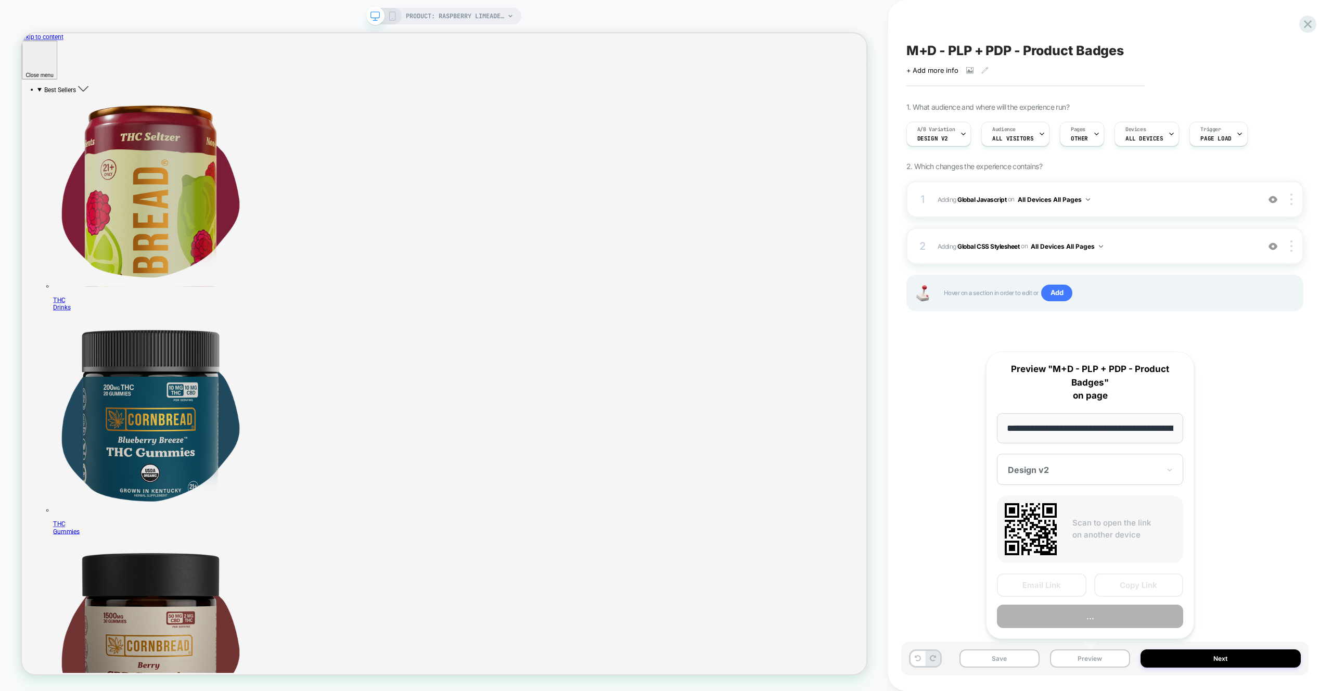
scroll to position [0, 204]
click at [1108, 620] on button "Preview" at bounding box center [1090, 616] width 186 height 23
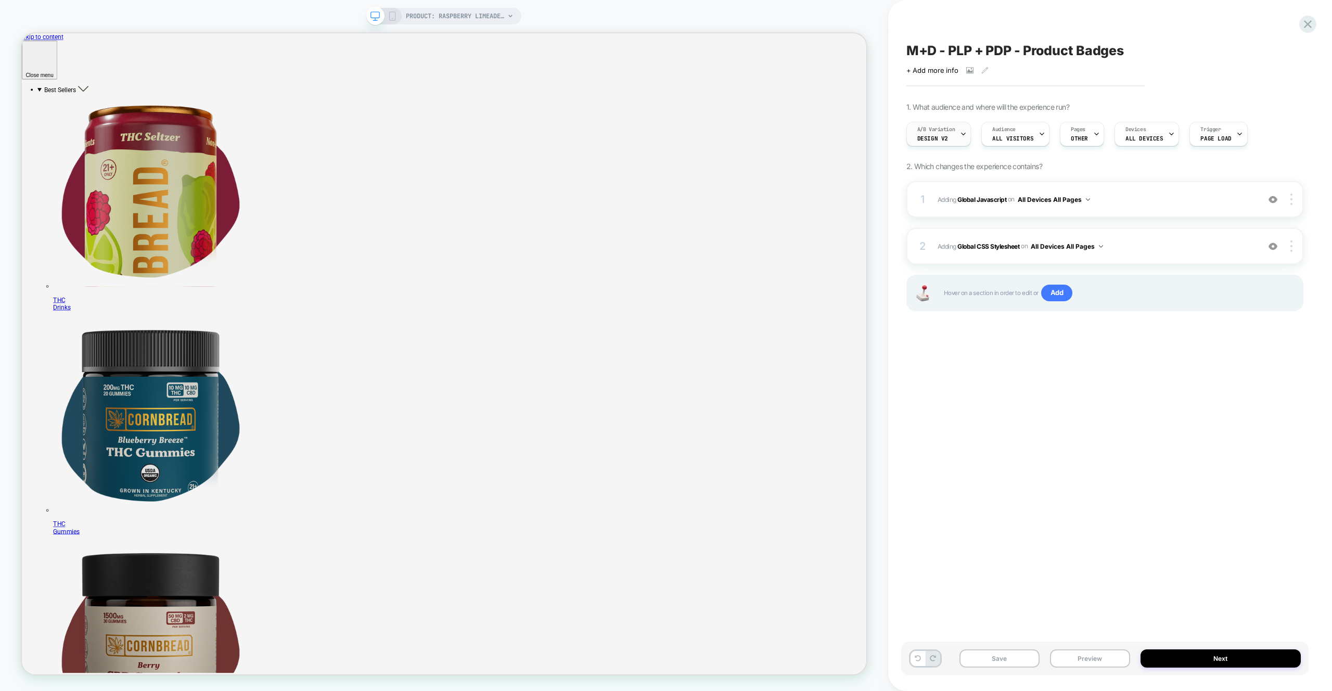
click at [934, 140] on span "Design v2" at bounding box center [933, 138] width 31 height 7
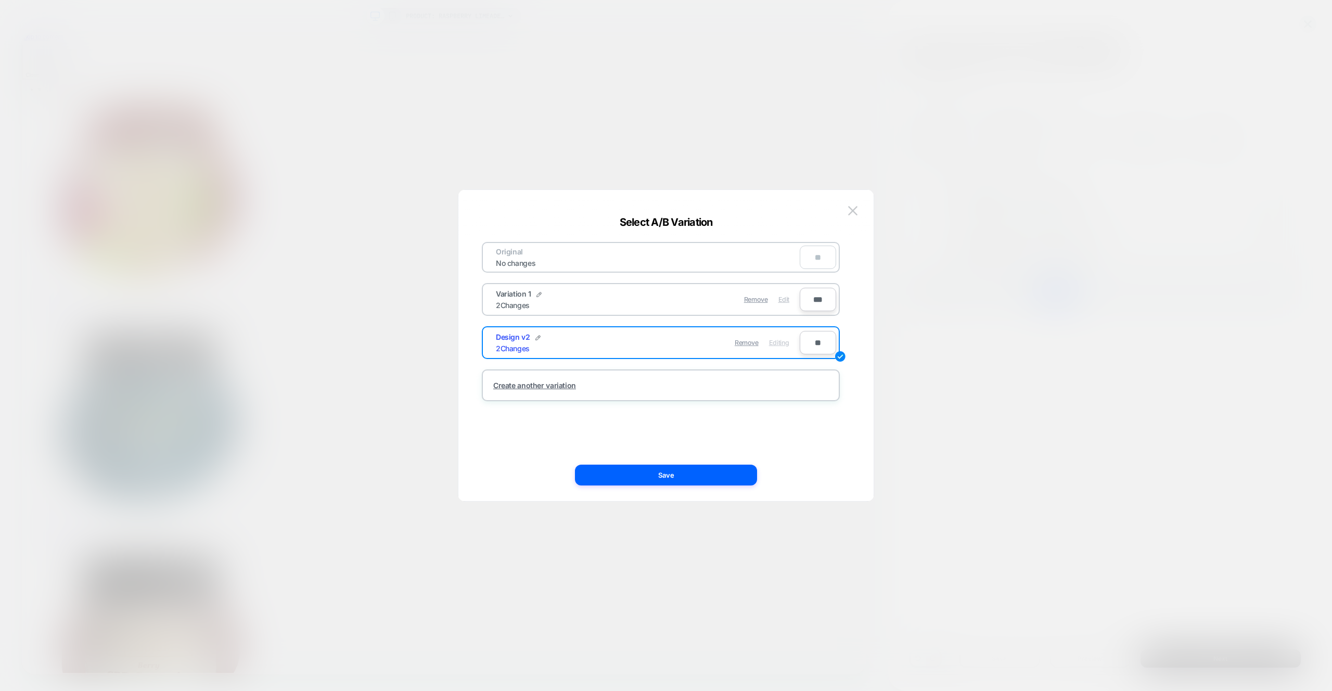
click at [786, 304] on div "Edit" at bounding box center [784, 299] width 11 height 20
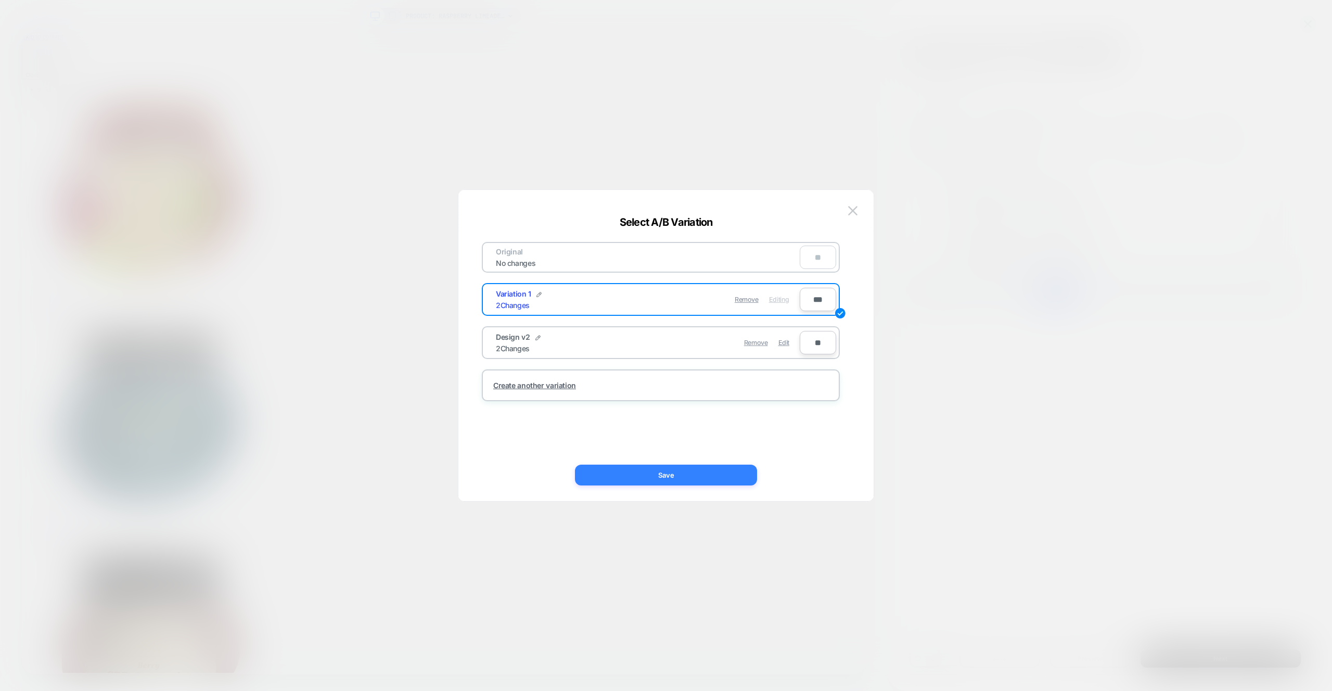
click at [736, 465] on button "Save" at bounding box center [666, 475] width 182 height 21
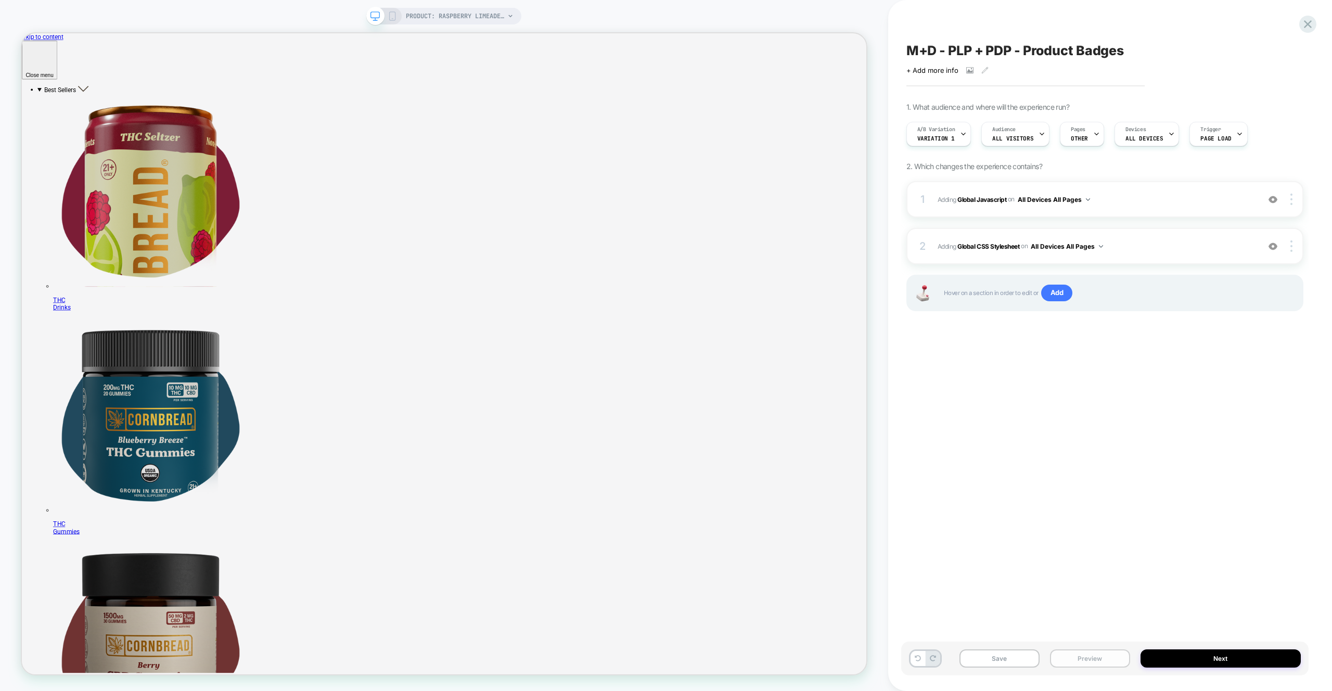
click at [1130, 661] on button "Preview" at bounding box center [1090, 659] width 80 height 18
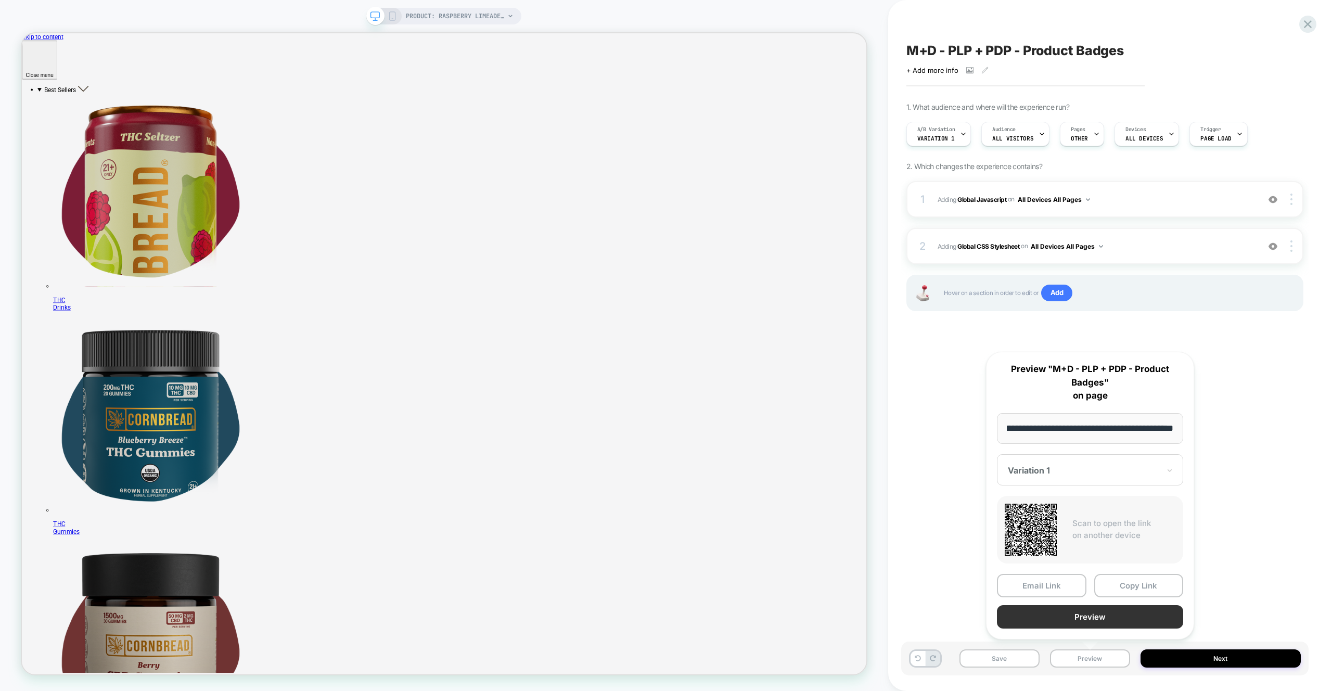
click at [1125, 621] on button "Preview" at bounding box center [1090, 616] width 186 height 23
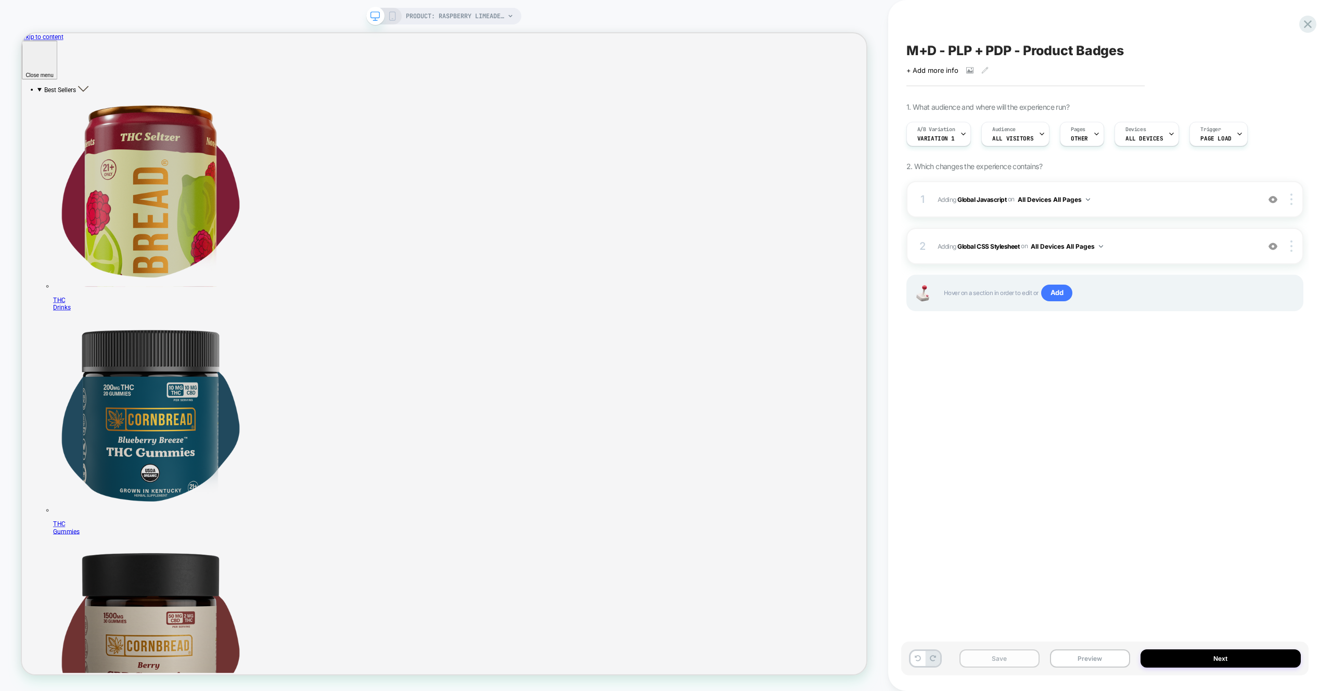
click at [978, 658] on button "Save" at bounding box center [1000, 659] width 80 height 18
click at [1310, 19] on icon at bounding box center [1308, 24] width 14 height 14
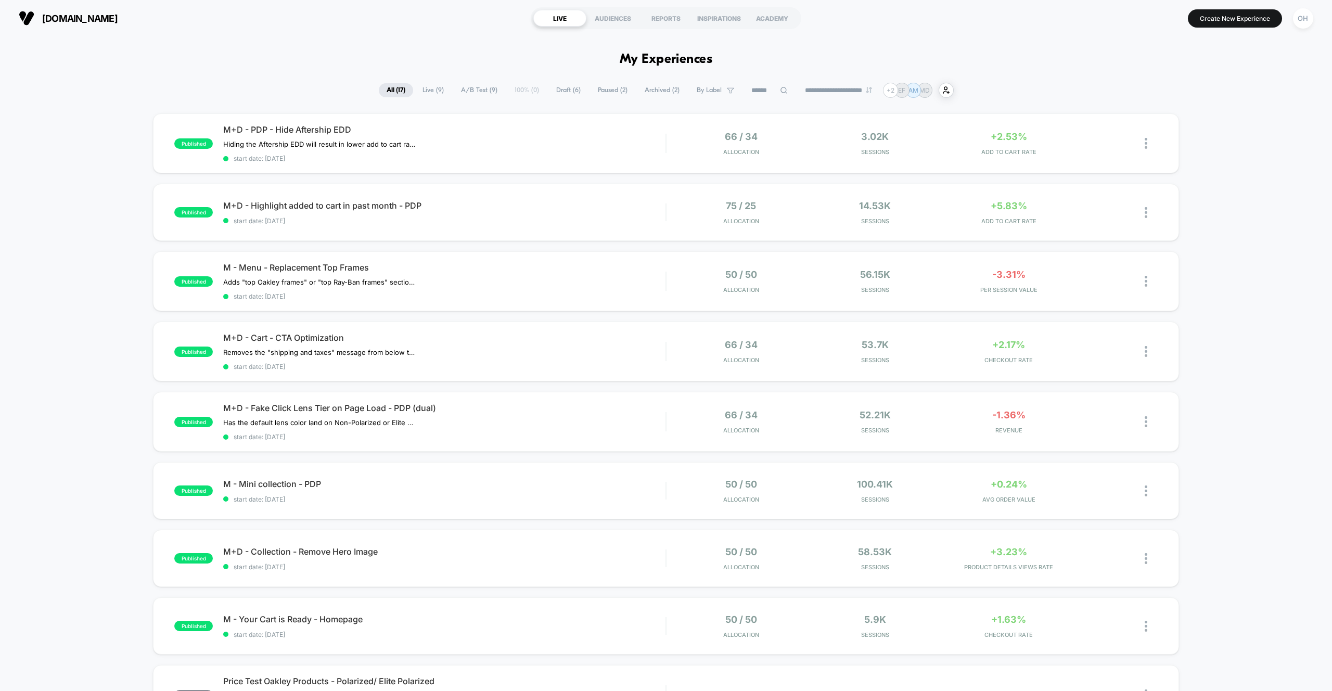
click at [1292, 16] on button "OH" at bounding box center [1303, 18] width 27 height 21
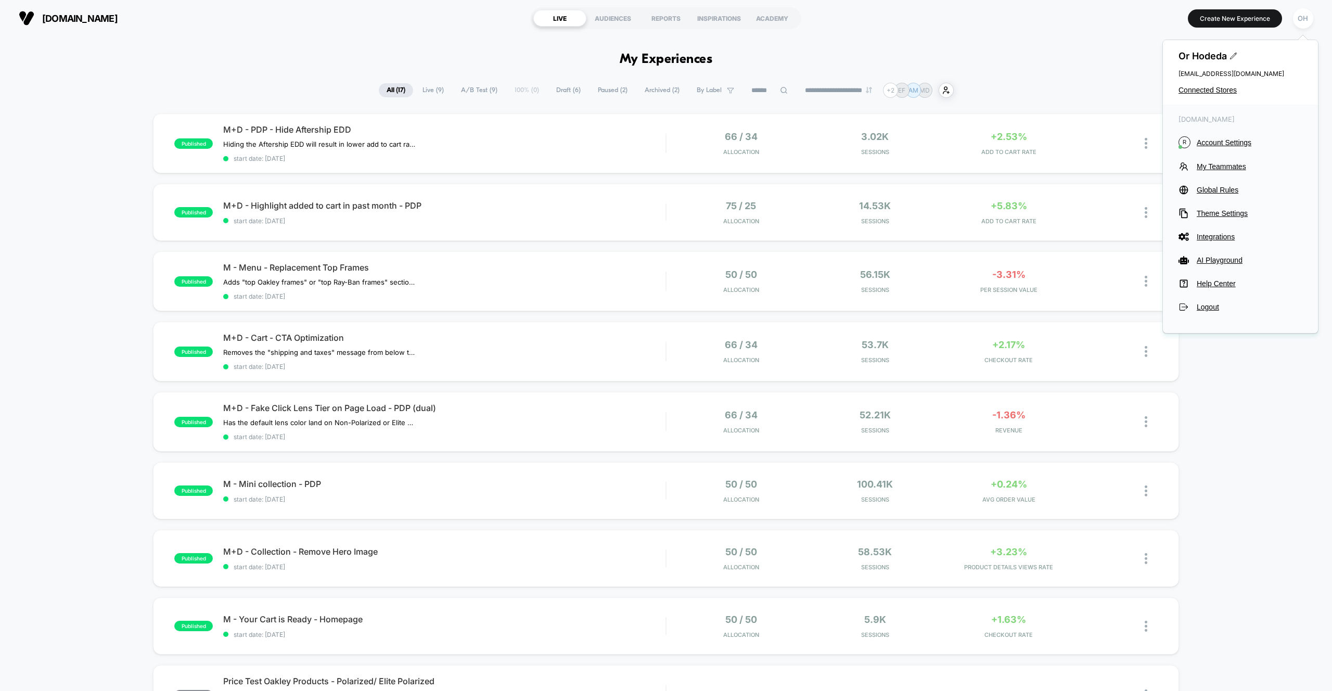
click at [1232, 90] on span "Connected Stores" at bounding box center [1241, 90] width 124 height 8
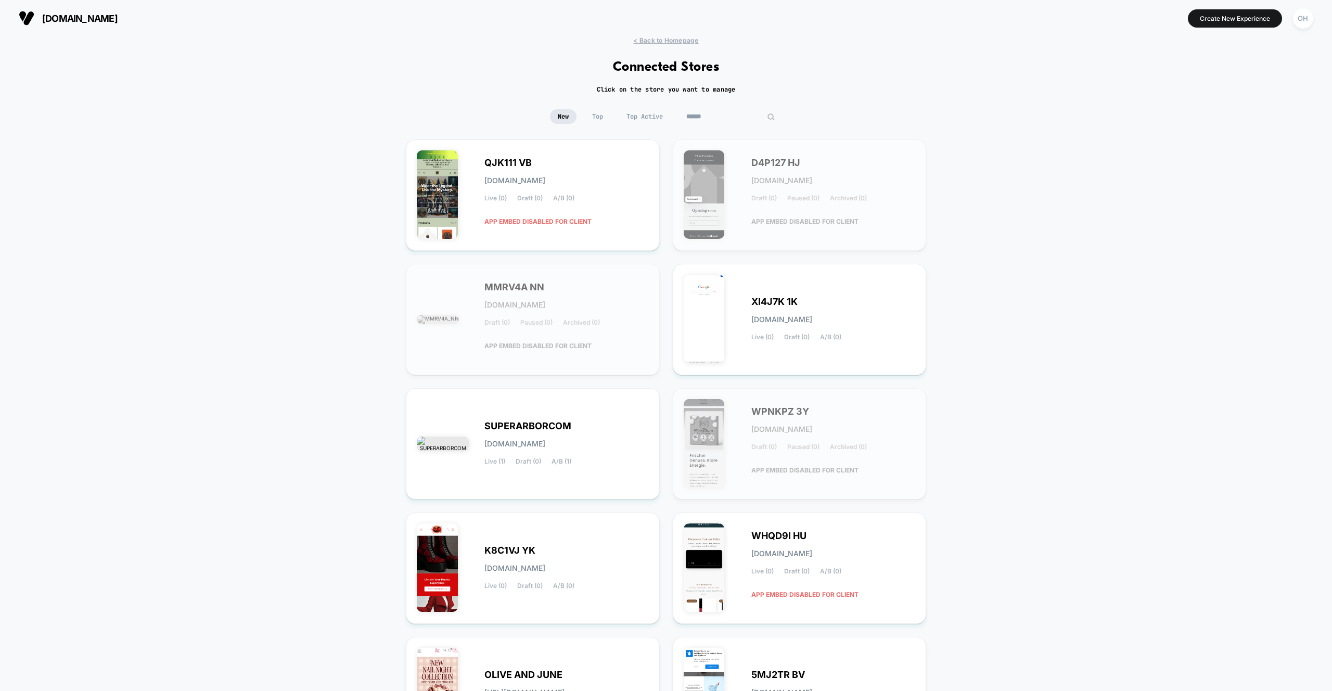
click at [725, 117] on input at bounding box center [731, 116] width 104 height 15
paste input "**********"
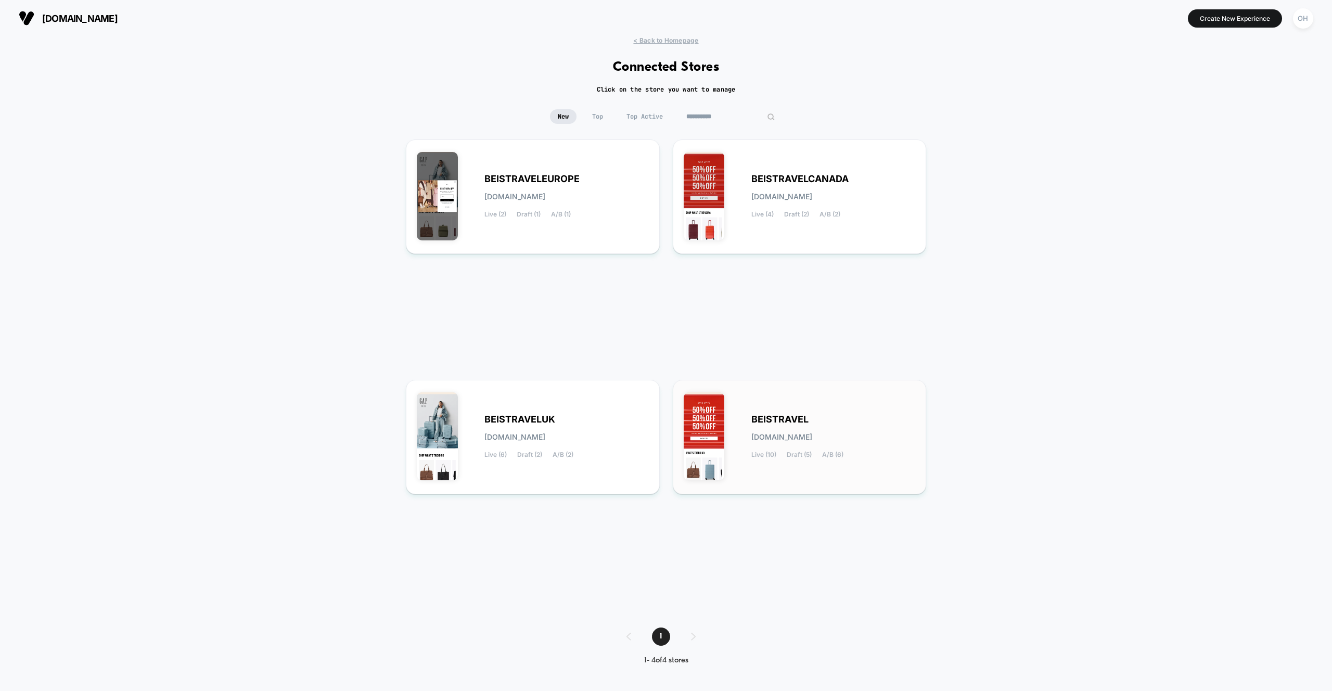
type input "**********"
click at [845, 433] on div "BEISTRAVEL [DOMAIN_NAME] Live (10) Draft (5) A/B (6)" at bounding box center [834, 437] width 164 height 43
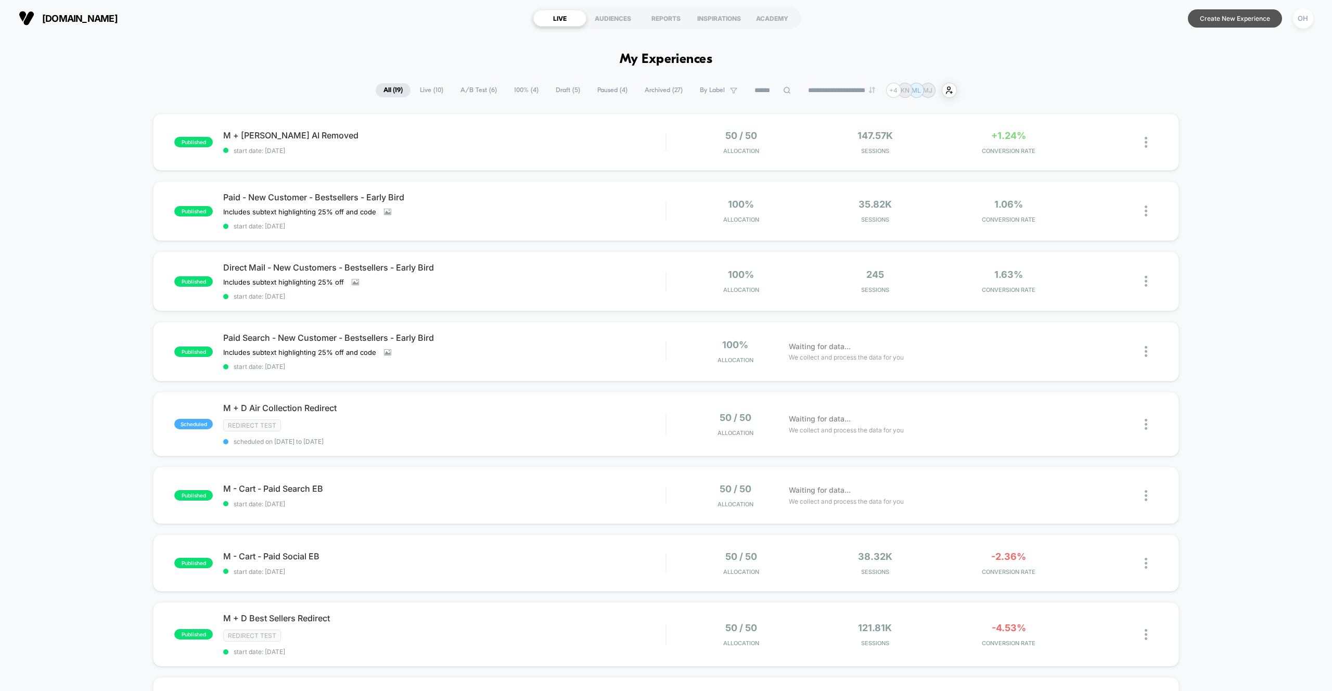
click at [1227, 14] on button "Create New Experience" at bounding box center [1235, 18] width 94 height 18
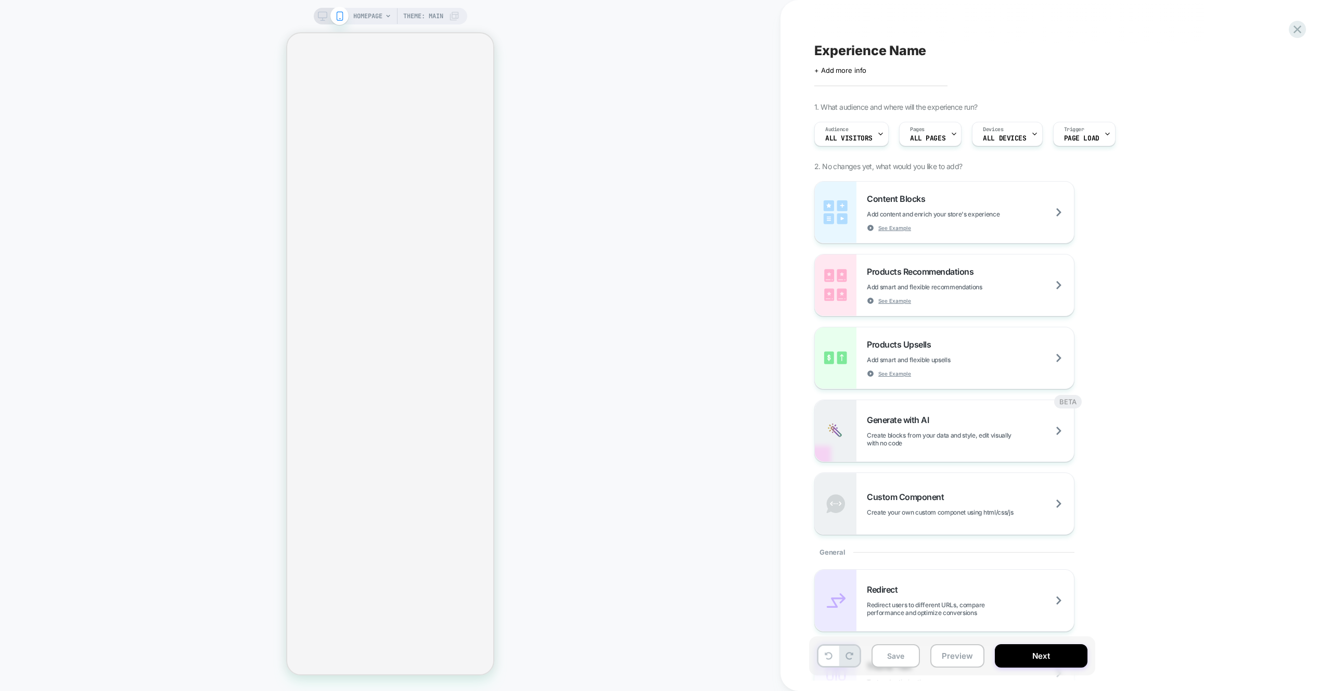
click at [372, 5] on div "HOMEPAGE Theme: MAIN" at bounding box center [390, 345] width 781 height 691
click at [372, 15] on span "HOMEPAGE" at bounding box center [367, 16] width 29 height 17
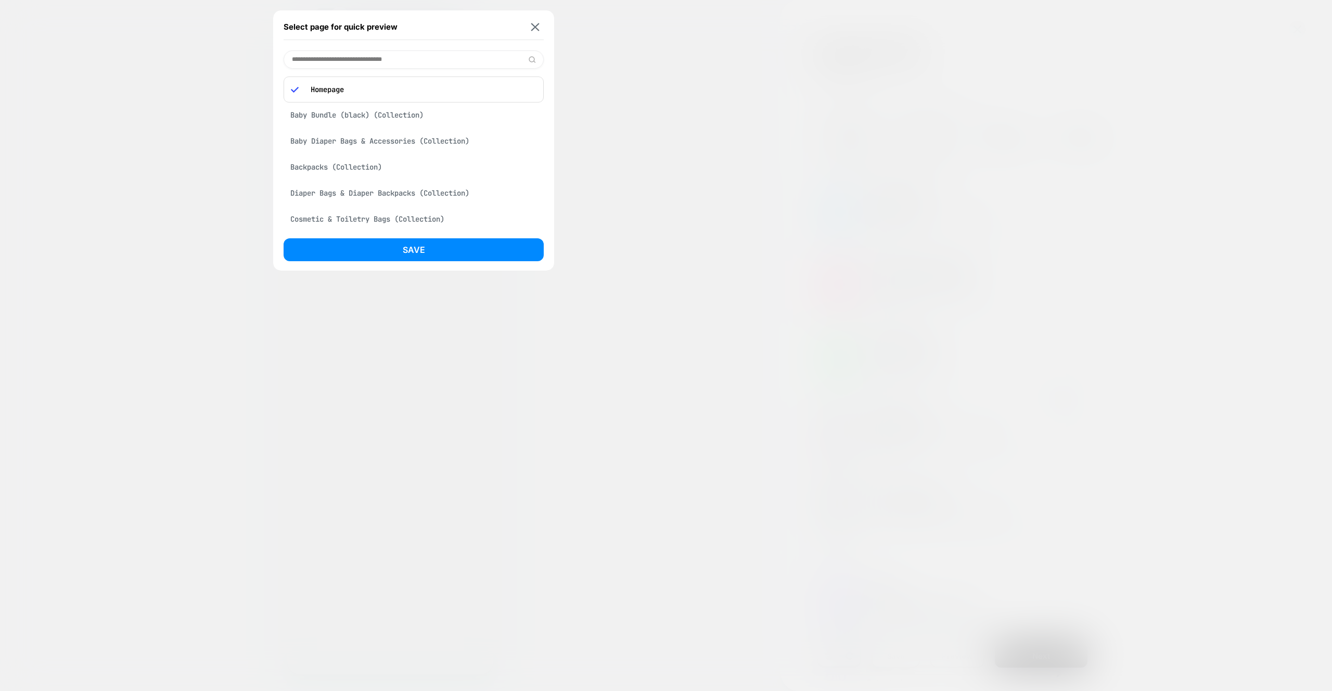
click at [393, 59] on input at bounding box center [414, 59] width 260 height 18
type input "********"
click at [393, 92] on div "Shop All - BÉIS Products (Collection)" at bounding box center [414, 87] width 260 height 20
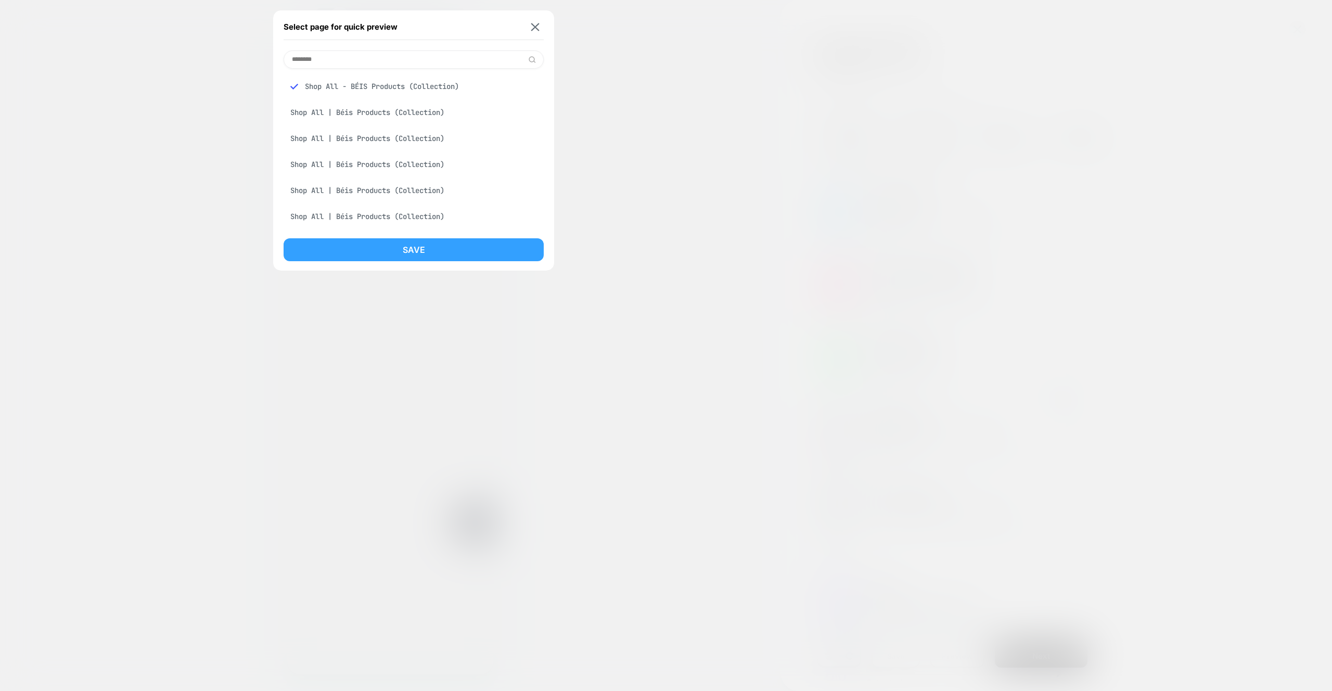
scroll to position [0, 206]
click at [450, 242] on button "Save" at bounding box center [414, 249] width 260 height 23
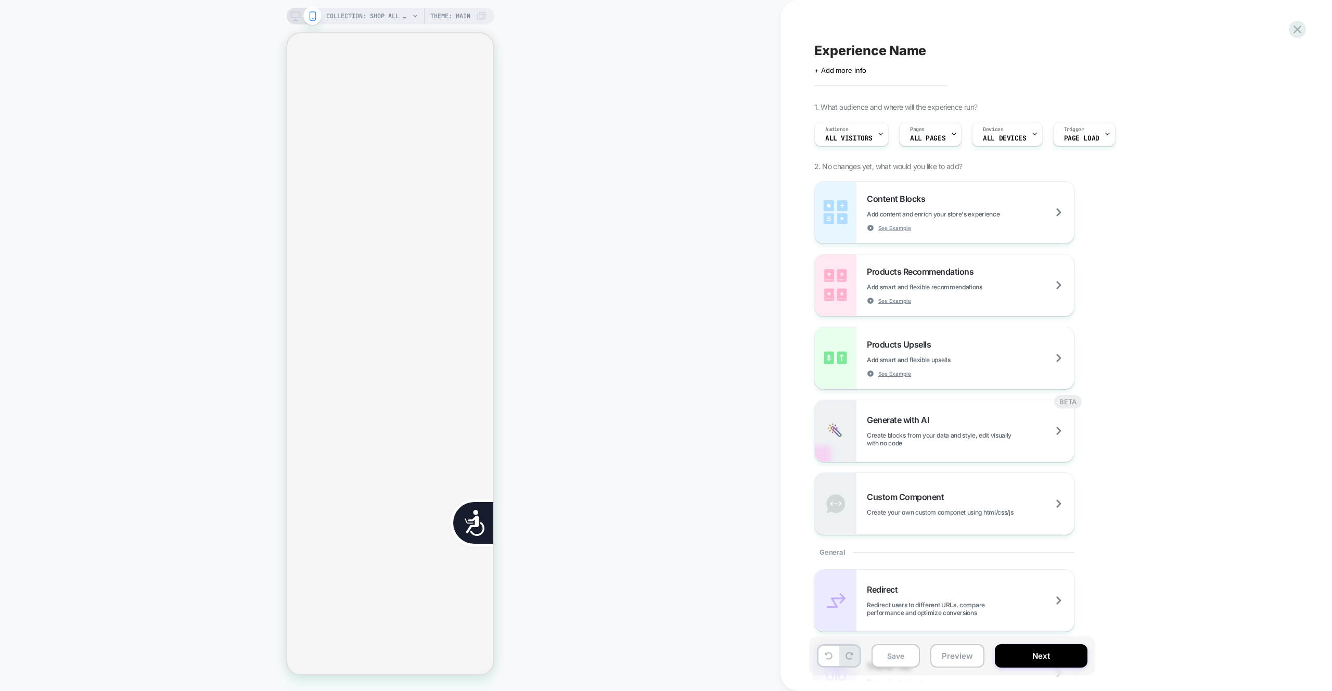
scroll to position [0, 210]
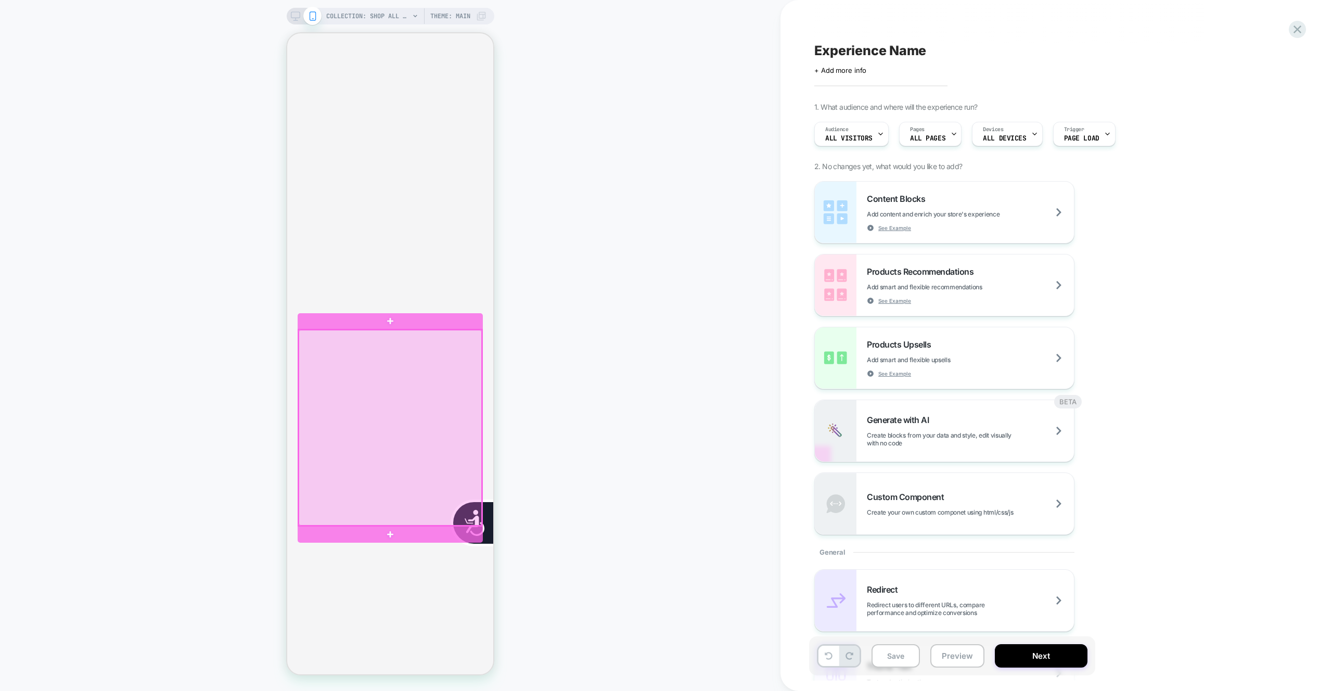
click at [393, 371] on div at bounding box center [390, 428] width 183 height 196
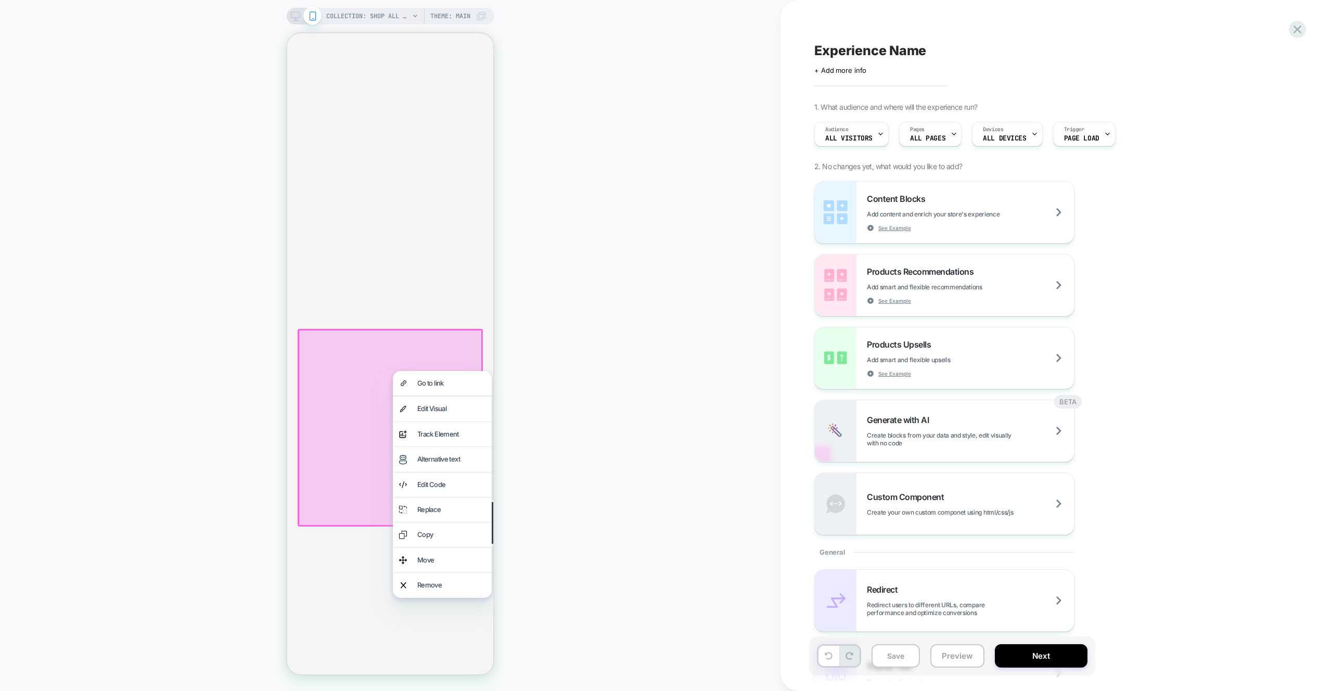
click at [450, 411] on div "Edit Visual" at bounding box center [451, 409] width 68 height 12
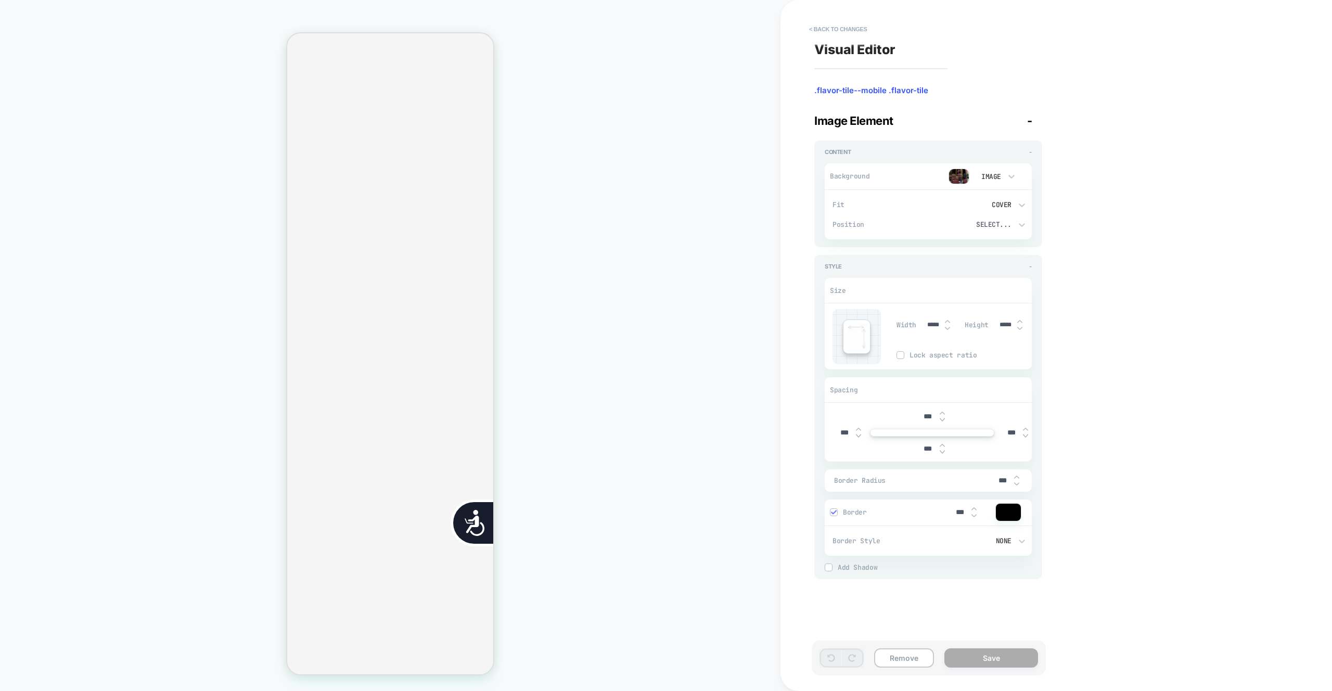
scroll to position [0, 421]
click at [962, 175] on img at bounding box center [959, 177] width 21 height 16
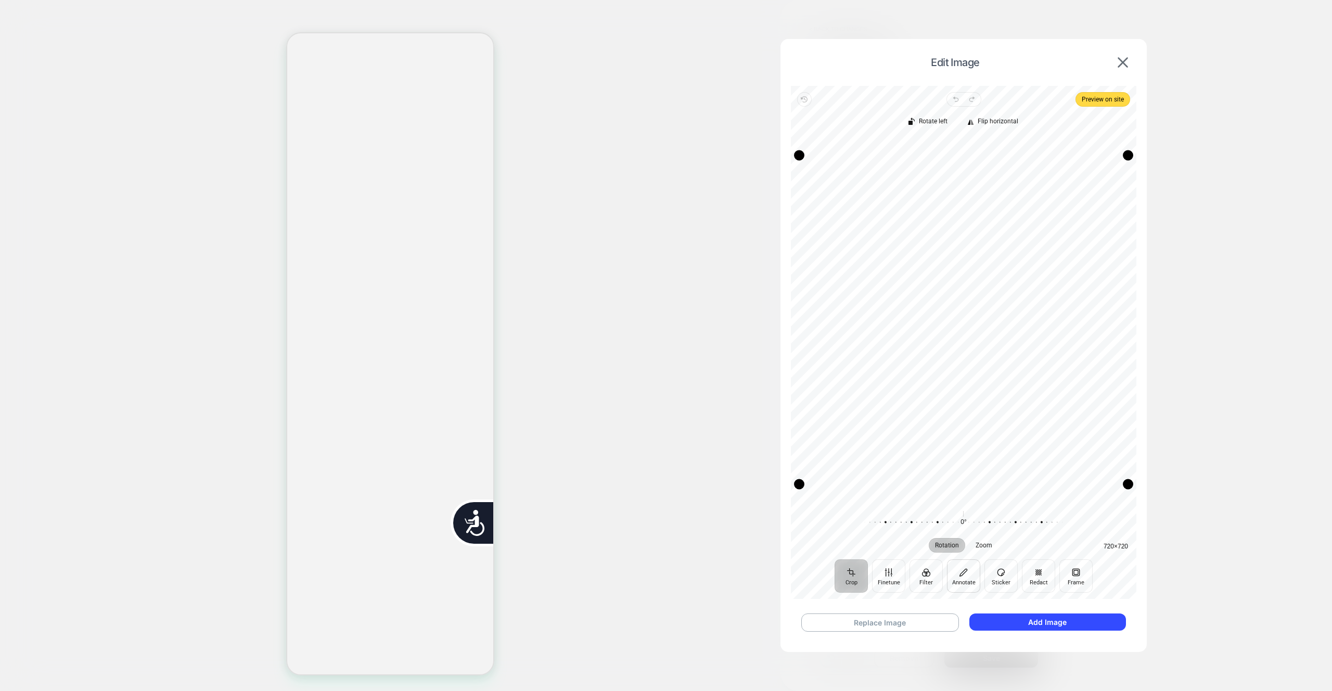
click at [968, 572] on button "Annotate" at bounding box center [963, 576] width 33 height 33
click at [939, 578] on button "Filter" at bounding box center [926, 576] width 33 height 33
drag, startPoint x: 891, startPoint y: 583, endPoint x: 882, endPoint y: 583, distance: 8.3
click at [891, 583] on button "Finetune" at bounding box center [888, 576] width 33 height 33
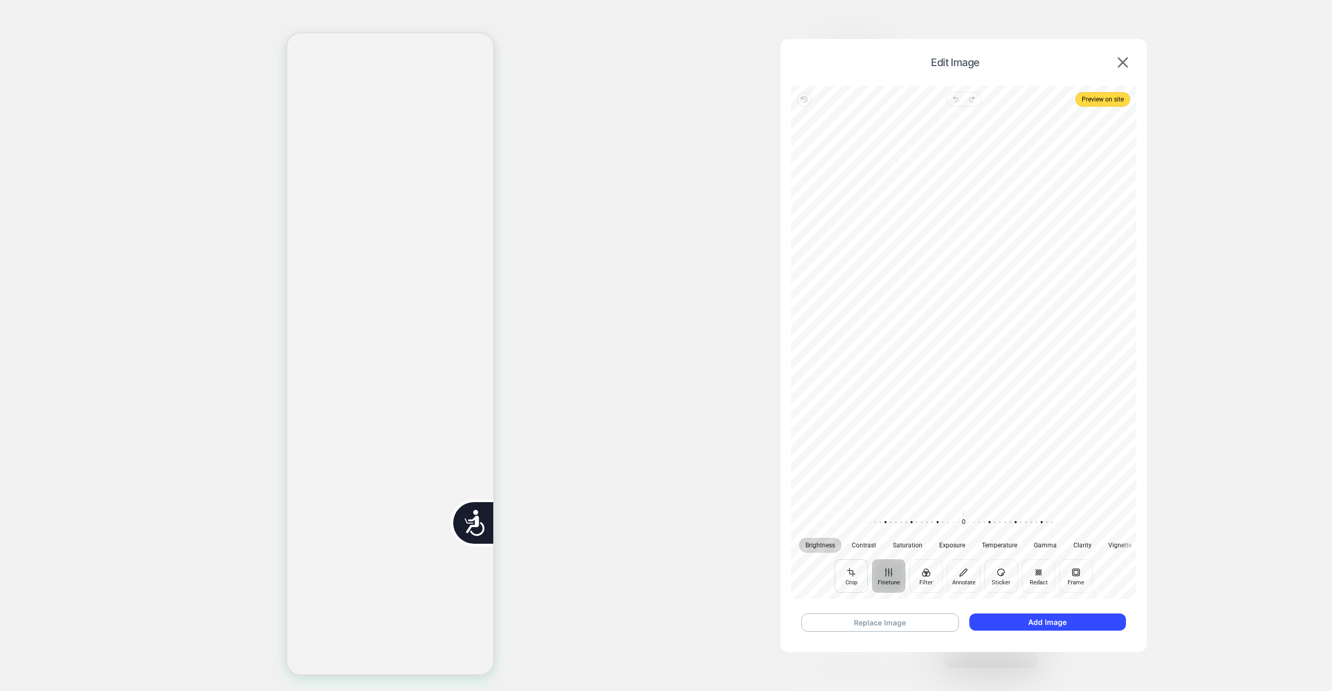
click at [842, 580] on button "Crop" at bounding box center [851, 576] width 33 height 33
click at [989, 578] on button "Sticker" at bounding box center [1001, 576] width 33 height 33
click at [1029, 577] on button "Redact" at bounding box center [1038, 576] width 33 height 33
click at [971, 576] on button "Annotate" at bounding box center [963, 576] width 33 height 33
drag, startPoint x: 1028, startPoint y: 578, endPoint x: 1056, endPoint y: 577, distance: 28.1
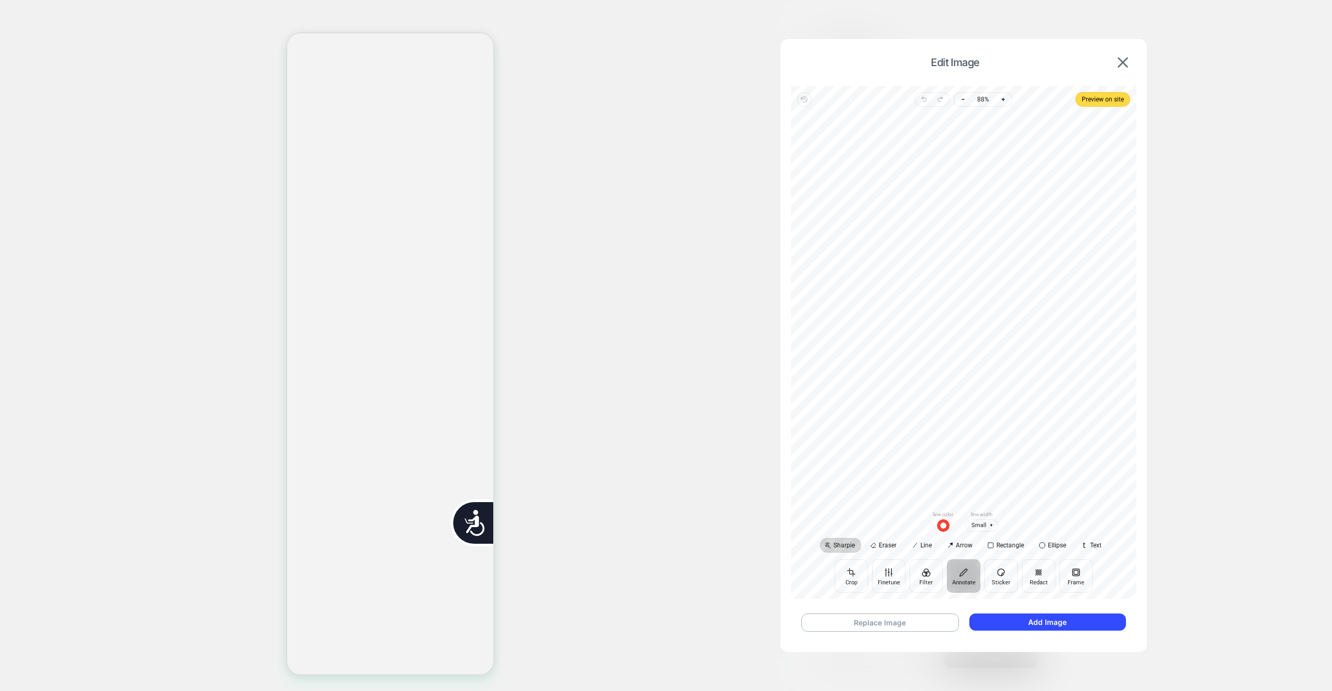
click at [1028, 578] on button "Redact" at bounding box center [1038, 576] width 33 height 33
click at [864, 618] on button "Replace Image" at bounding box center [881, 623] width 158 height 18
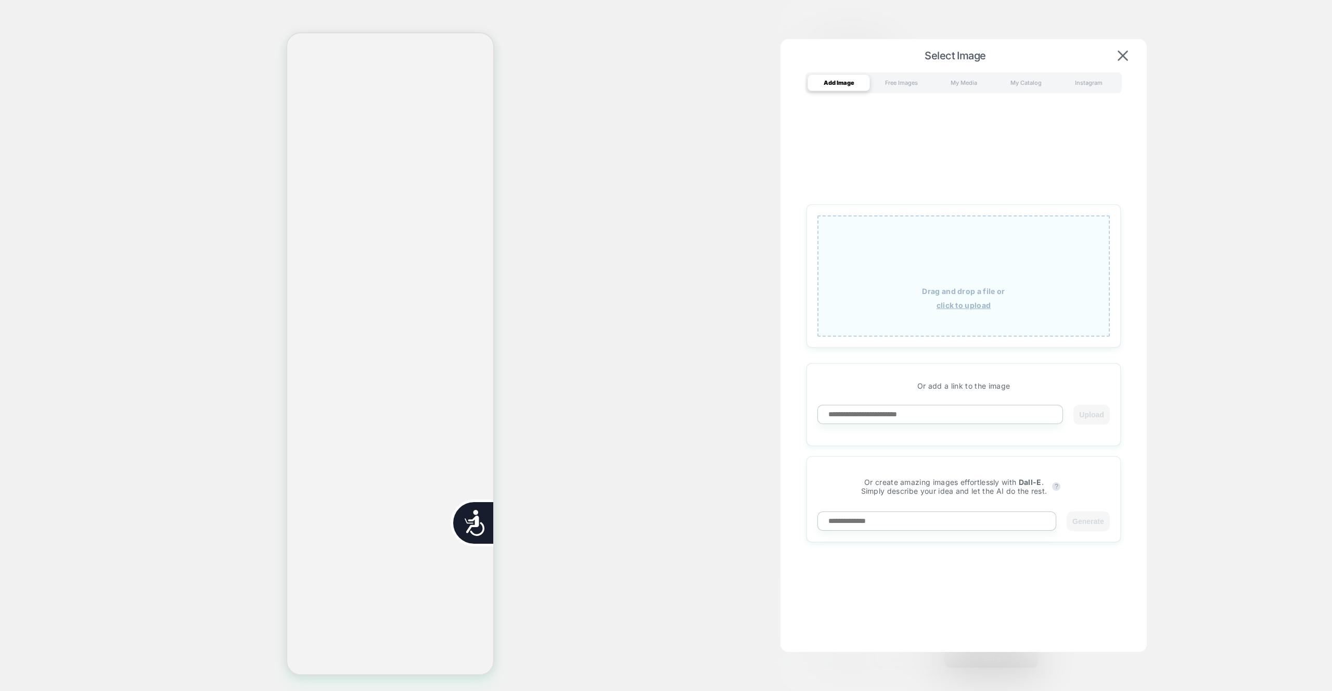
click at [866, 624] on div "Drag and drop a file or click to upload Or add a link to the image Upload Or cr…" at bounding box center [964, 373] width 314 height 539
click at [961, 74] on div "My Media" at bounding box center [964, 82] width 62 height 17
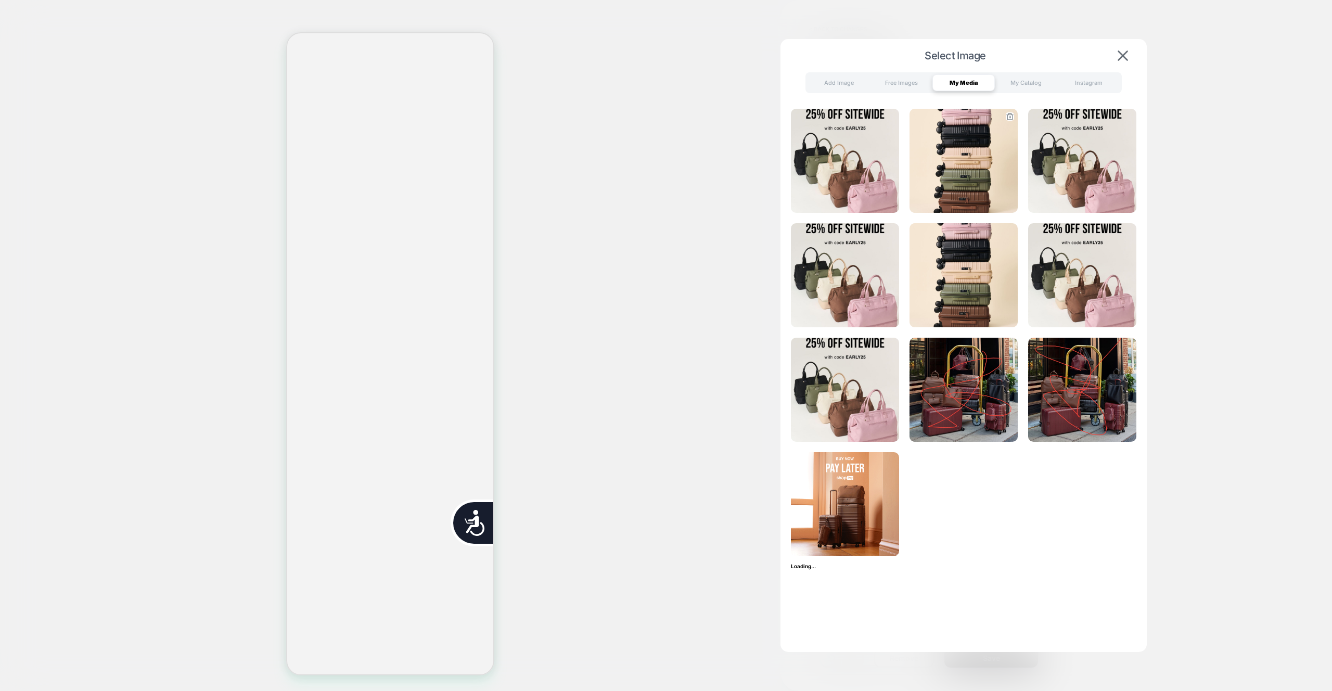
click at [959, 166] on img at bounding box center [964, 161] width 108 height 104
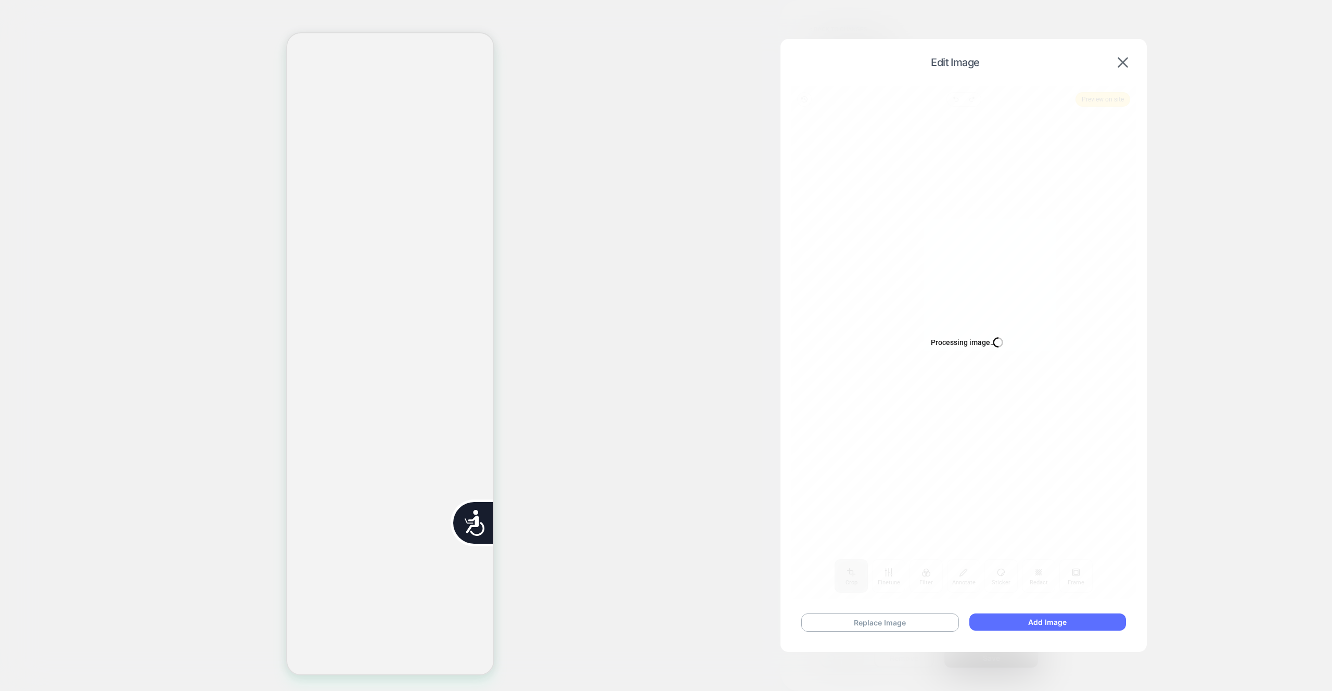
click at [1006, 619] on button "Add Image" at bounding box center [1048, 622] width 157 height 17
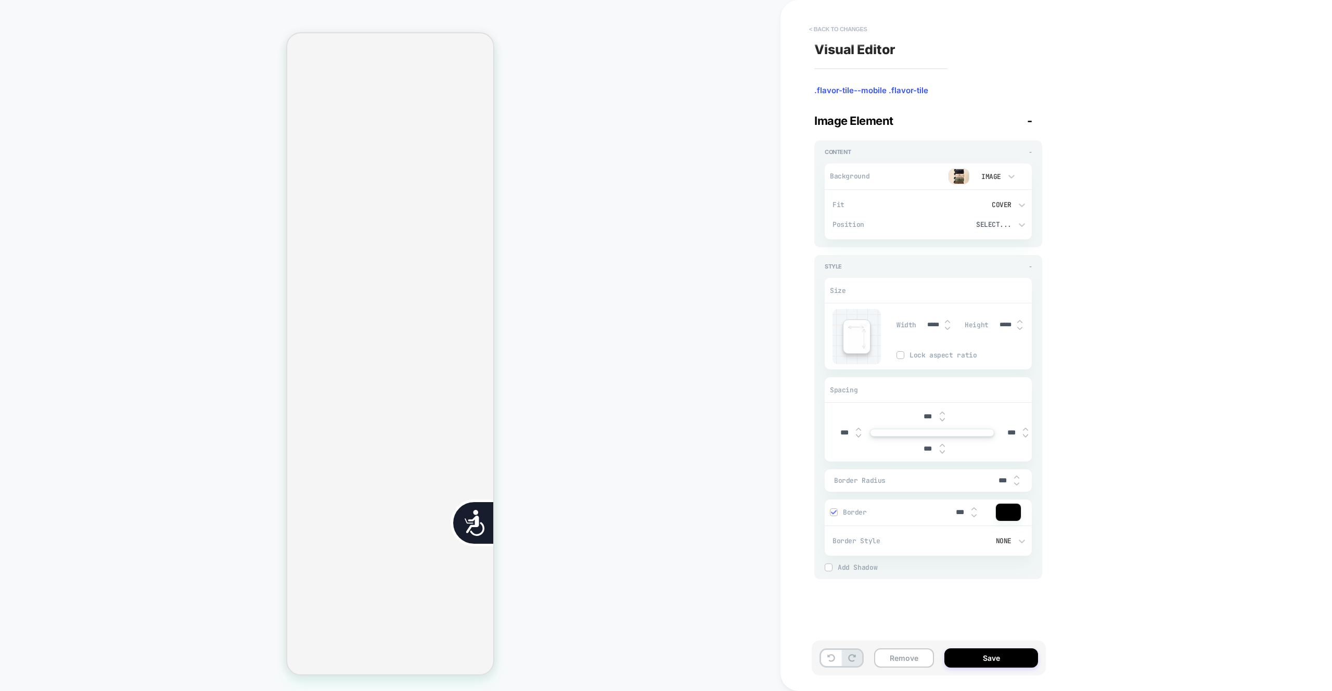
click at [848, 33] on button "< Back to changes" at bounding box center [838, 29] width 69 height 17
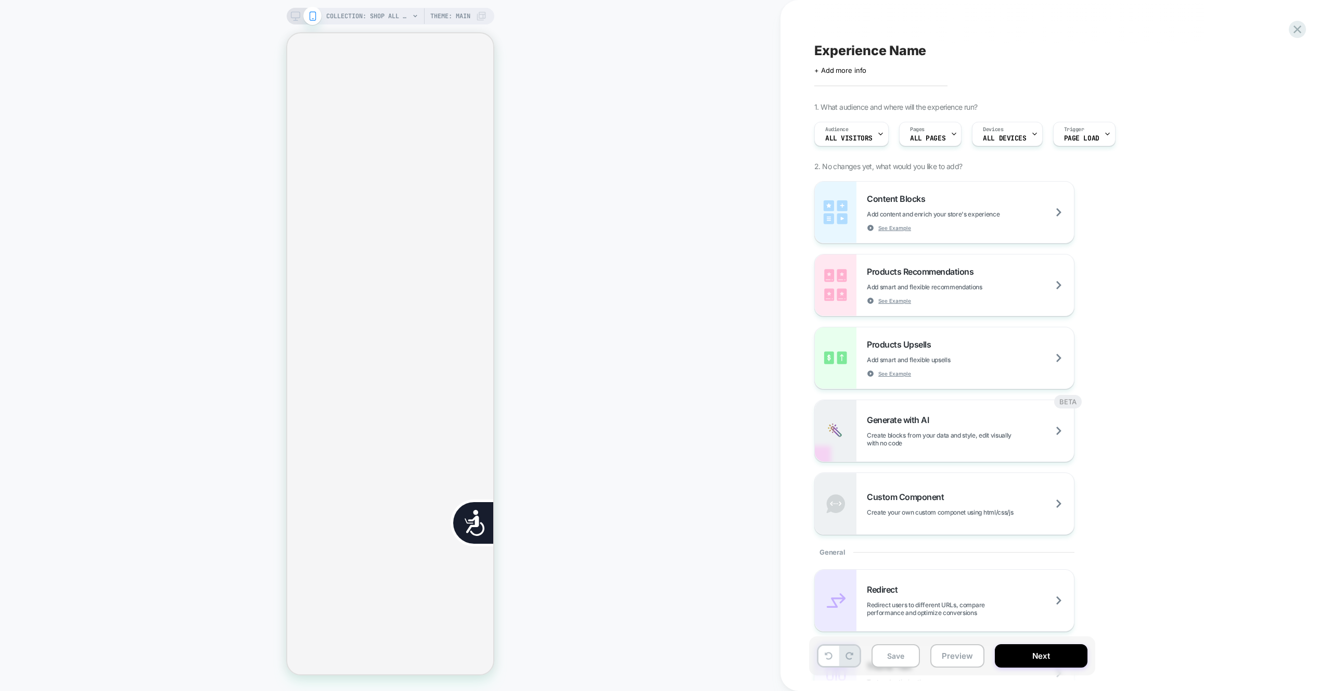
click at [848, 33] on div "Experience Name Click to edit experience details + Add more info 1. What audien…" at bounding box center [1004, 345] width 390 height 670
click at [1295, 29] on icon at bounding box center [1298, 29] width 14 height 14
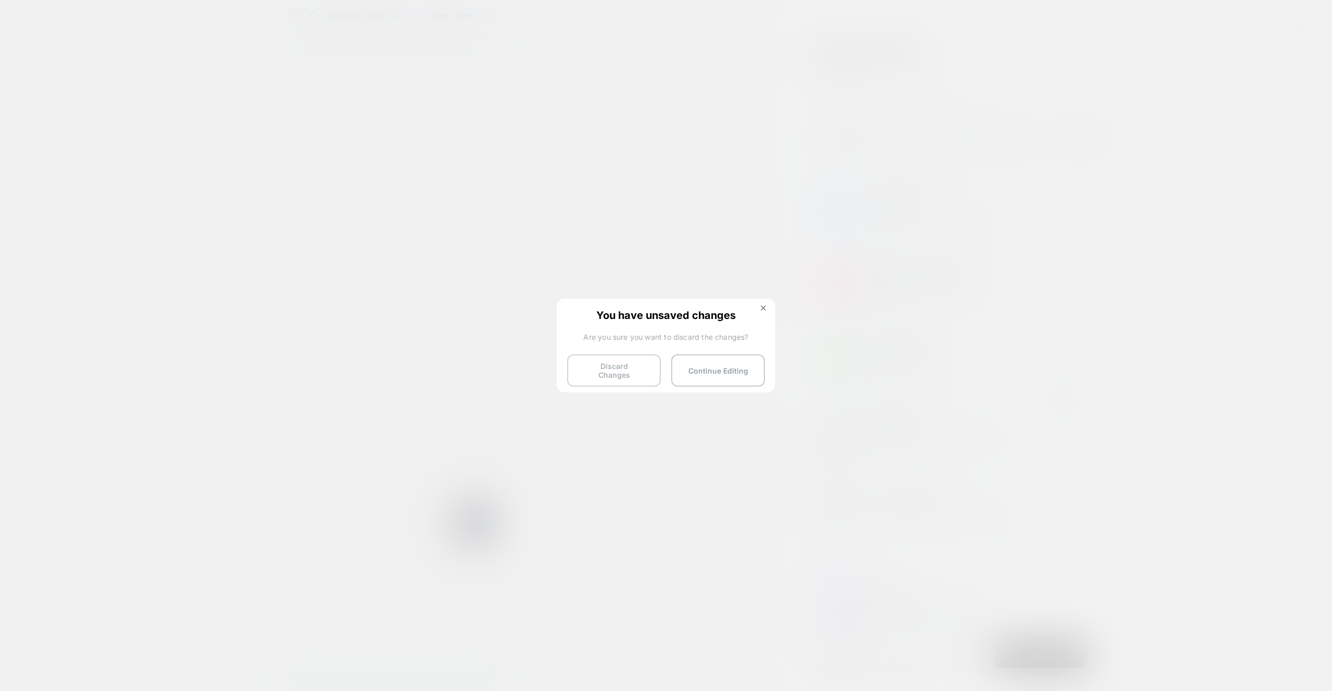
click at [580, 373] on button "Discard Changes" at bounding box center [614, 370] width 94 height 32
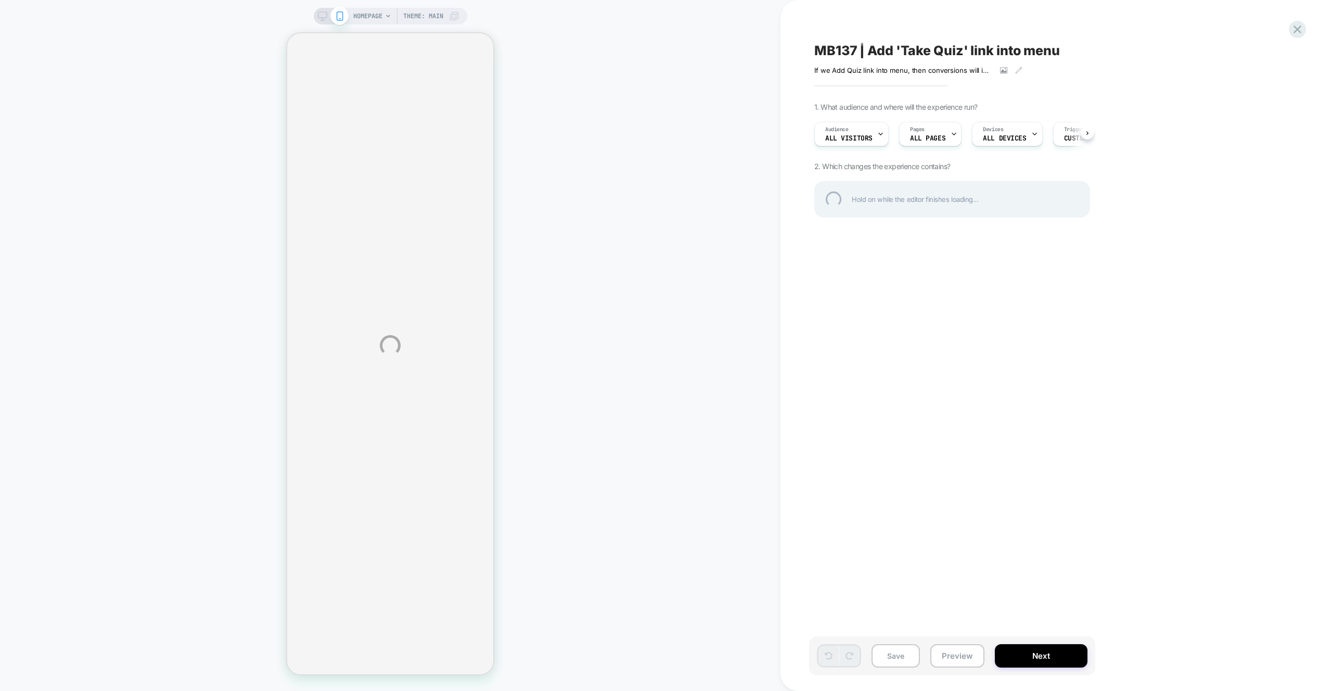
click at [704, 80] on div "HOMEPAGE Theme: MAIN MB137 | Add 'Take Quiz' link into menu If we Add Quiz link…" at bounding box center [666, 345] width 1332 height 691
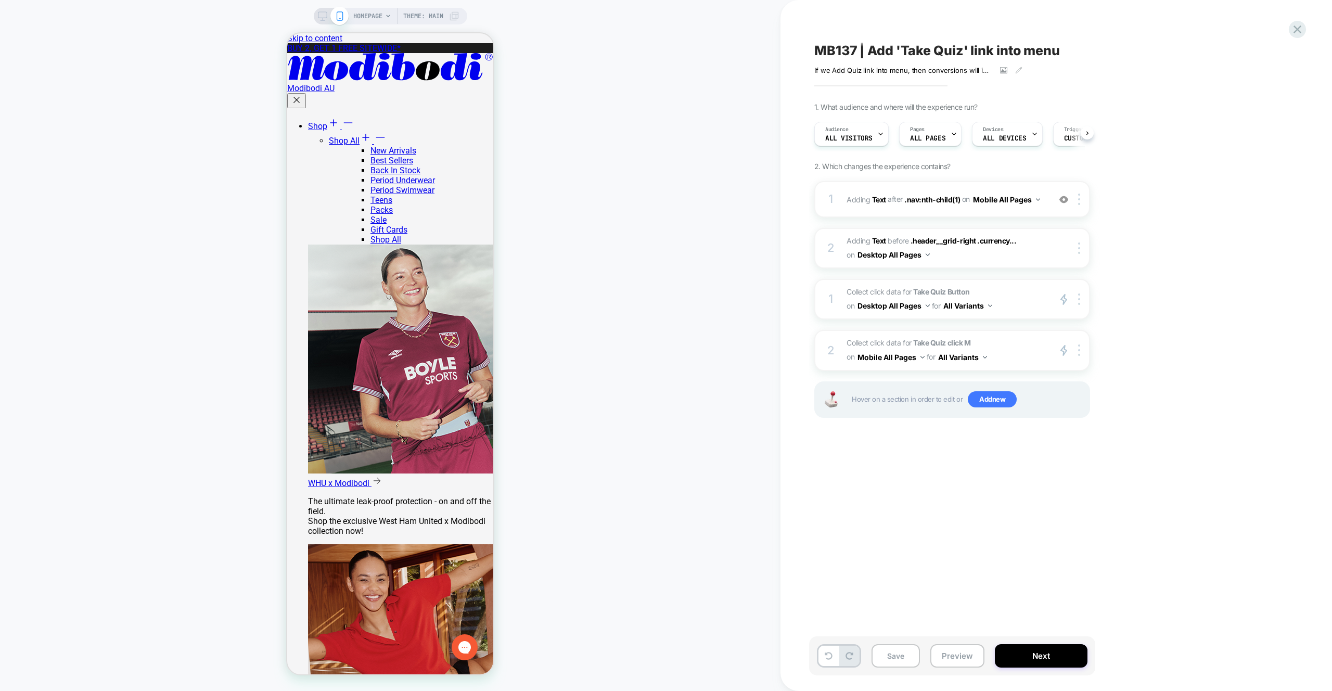
scroll to position [0, 1]
click at [672, 465] on div "HOMEPAGE Theme: MAIN" at bounding box center [390, 345] width 781 height 670
drag, startPoint x: 947, startPoint y: 667, endPoint x: 948, endPoint y: 659, distance: 7.4
click at [947, 667] on button "Preview" at bounding box center [958, 655] width 54 height 23
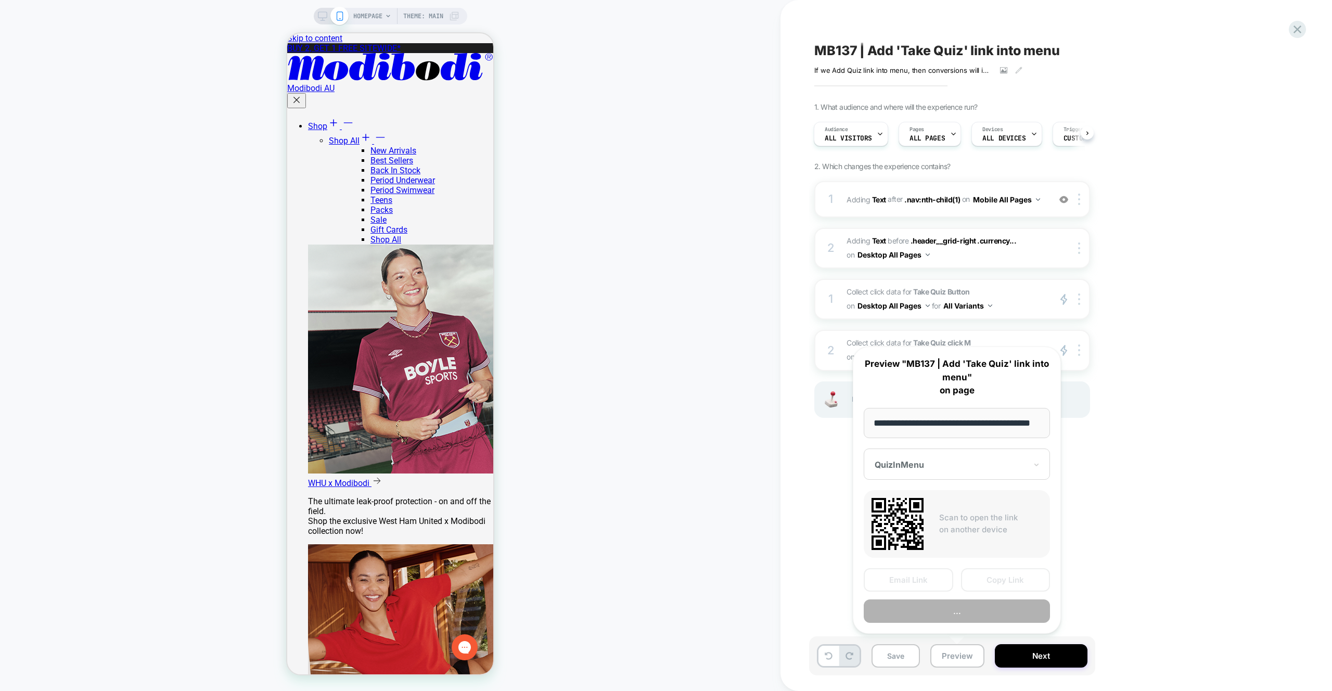
scroll to position [0, 32]
click at [951, 624] on div "**********" at bounding box center [957, 491] width 208 height 288
click at [954, 613] on button "Preview" at bounding box center [957, 611] width 186 height 23
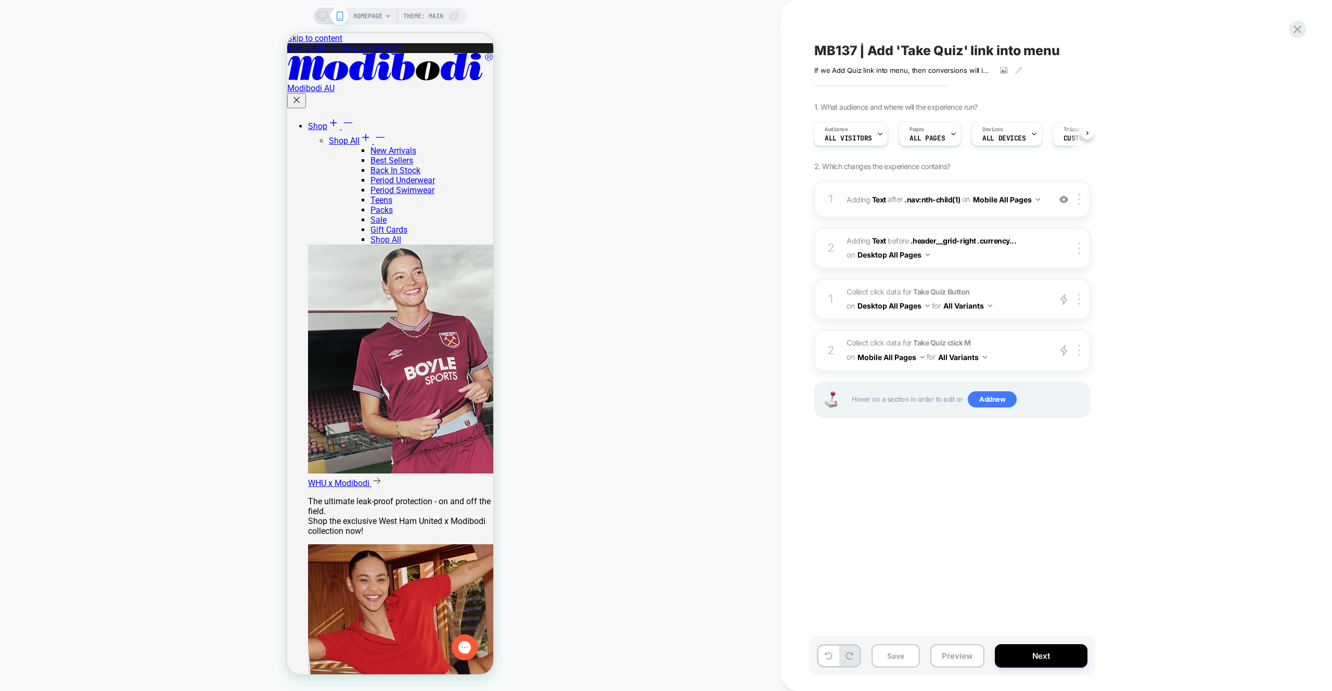
click at [941, 214] on div "1 #_loomi_addon_1758198238447 Adding Text AFTER .nav:nth-child(1) .nav:nth-chil…" at bounding box center [953, 199] width 276 height 36
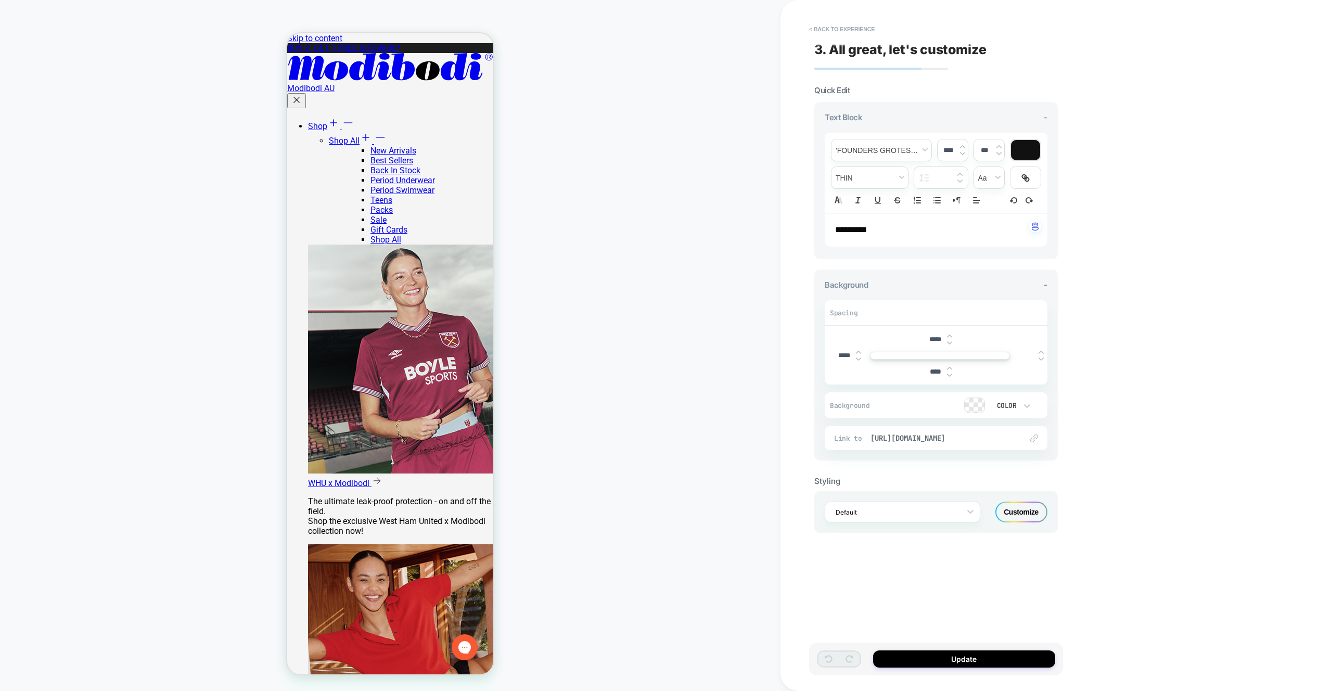
drag, startPoint x: 836, startPoint y: 23, endPoint x: 632, endPoint y: 4, distance: 205.0
click at [836, 23] on button "< Back to experience" at bounding box center [842, 29] width 76 height 17
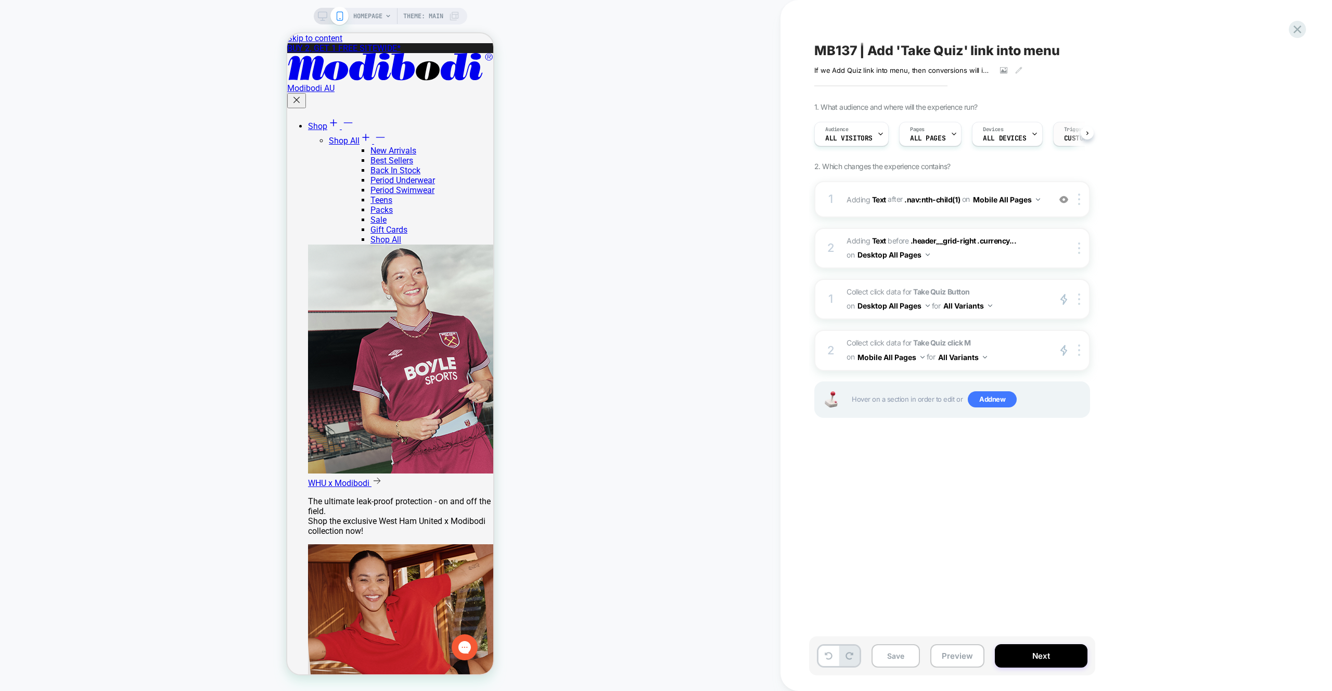
scroll to position [0, 70]
click at [1042, 134] on icon at bounding box center [1045, 134] width 7 height 7
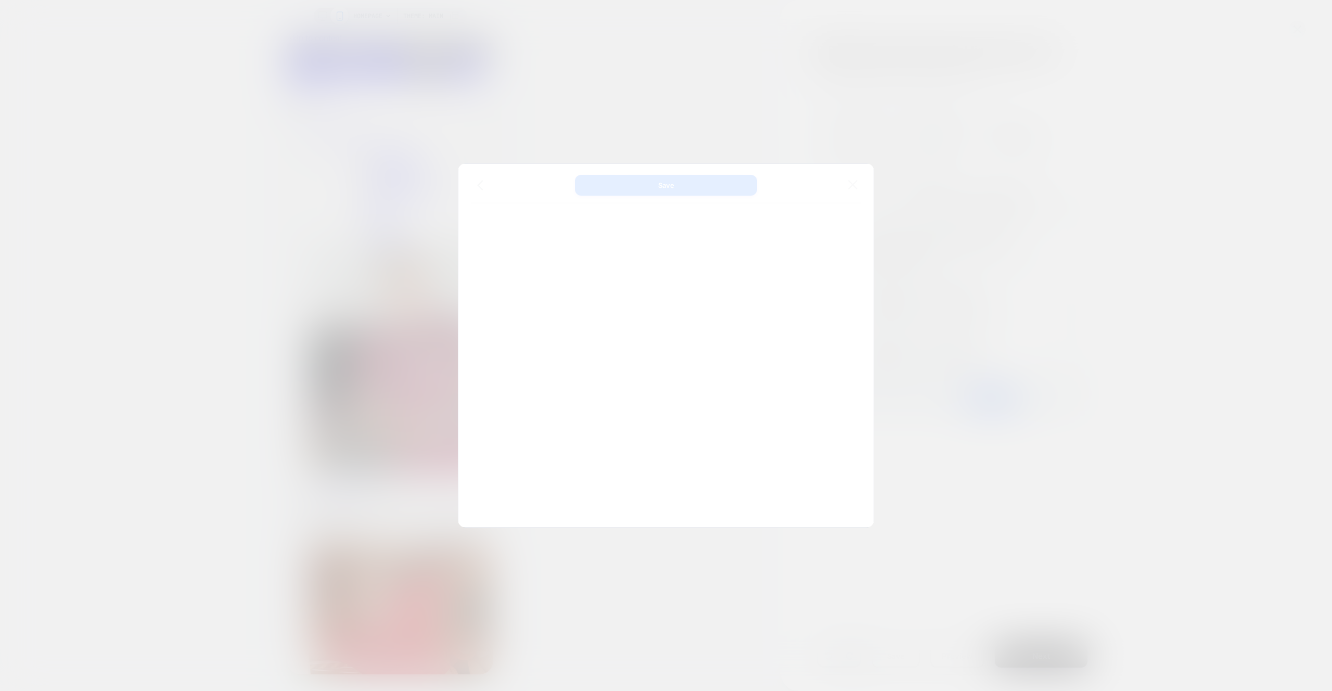
scroll to position [141, 0]
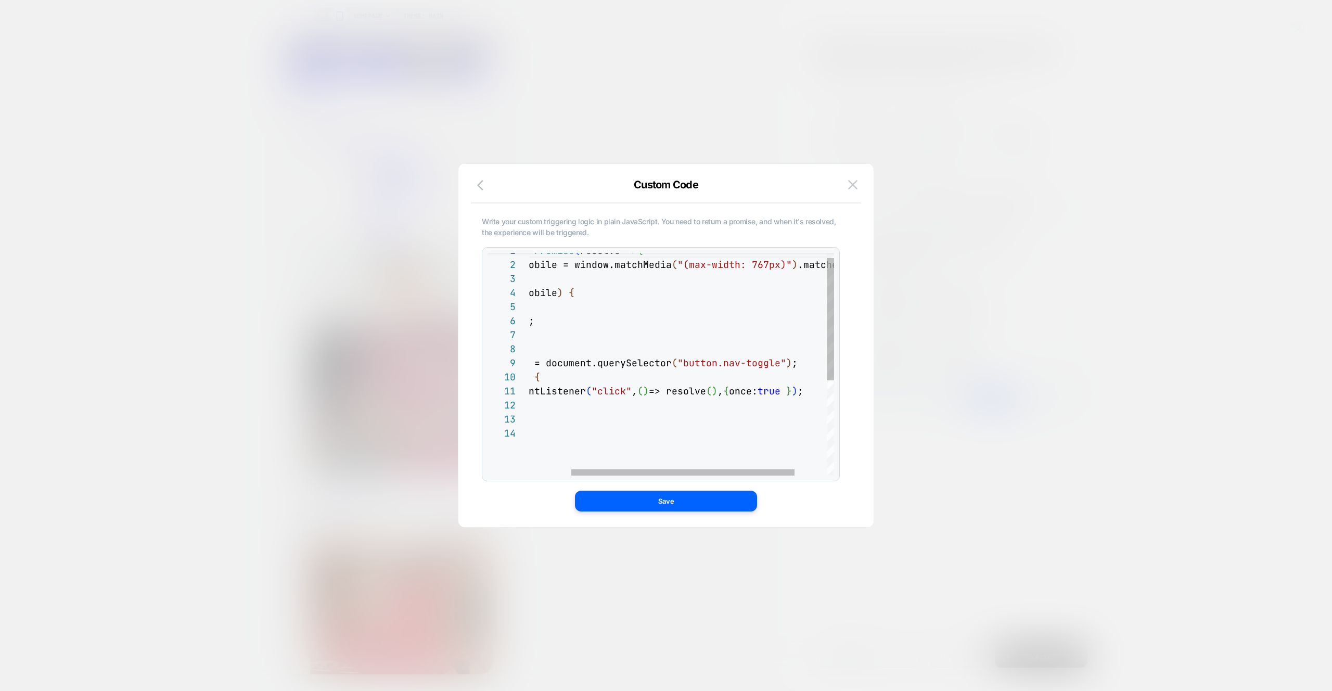
click at [574, 383] on div "return new Promise ( resolve => { const isMobile = window.matchMedia ( "(max-wi…" at bounding box center [675, 446] width 407 height 405
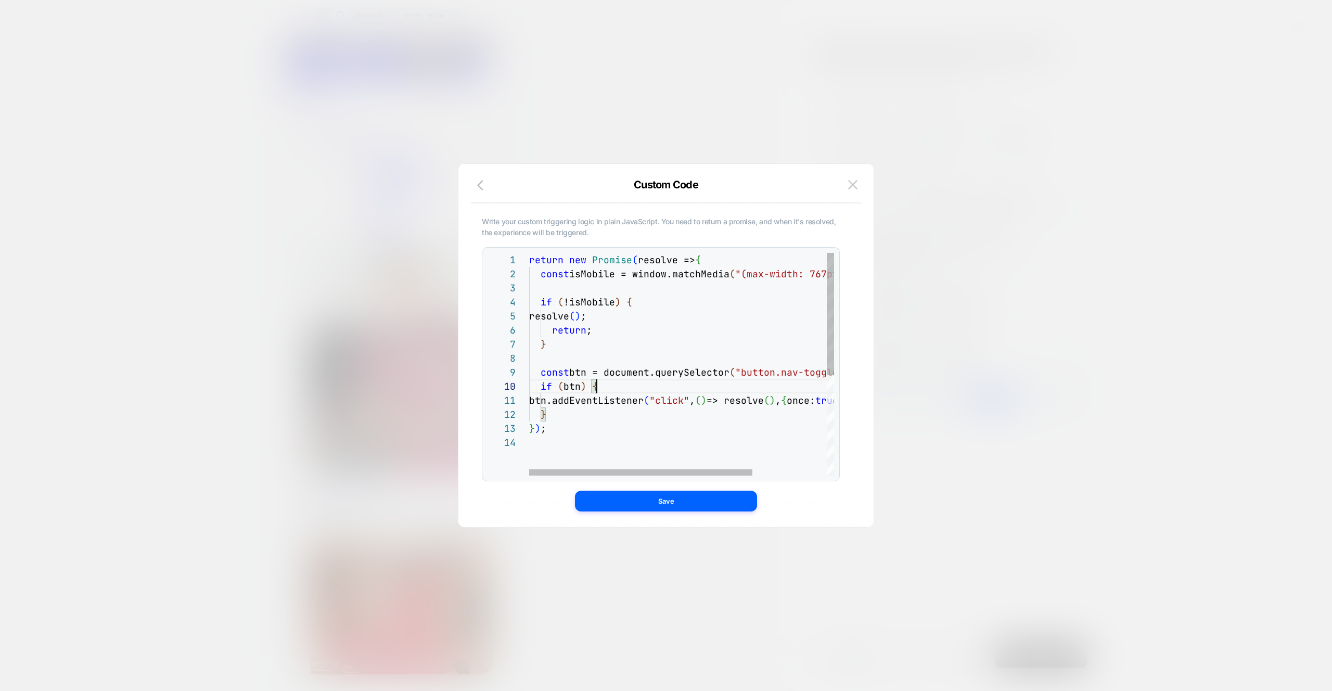
click at [703, 340] on div "return new Promise ( resolve => { const isMobile = window.matchMedia ( "(max-wi…" at bounding box center [732, 455] width 407 height 405
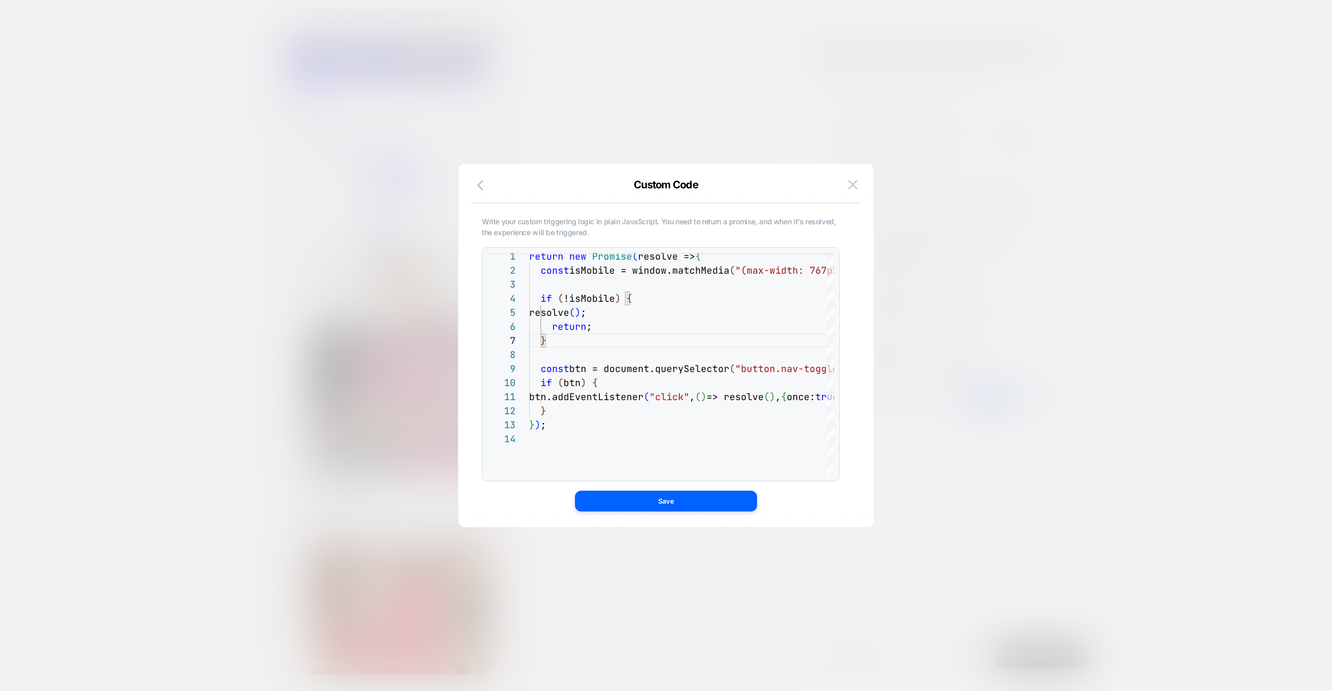
click at [467, 185] on div "Custom Code" at bounding box center [666, 191] width 415 height 25
click at [468, 185] on div "Custom Code" at bounding box center [666, 191] width 415 height 25
click at [476, 187] on button "button" at bounding box center [483, 186] width 19 height 15
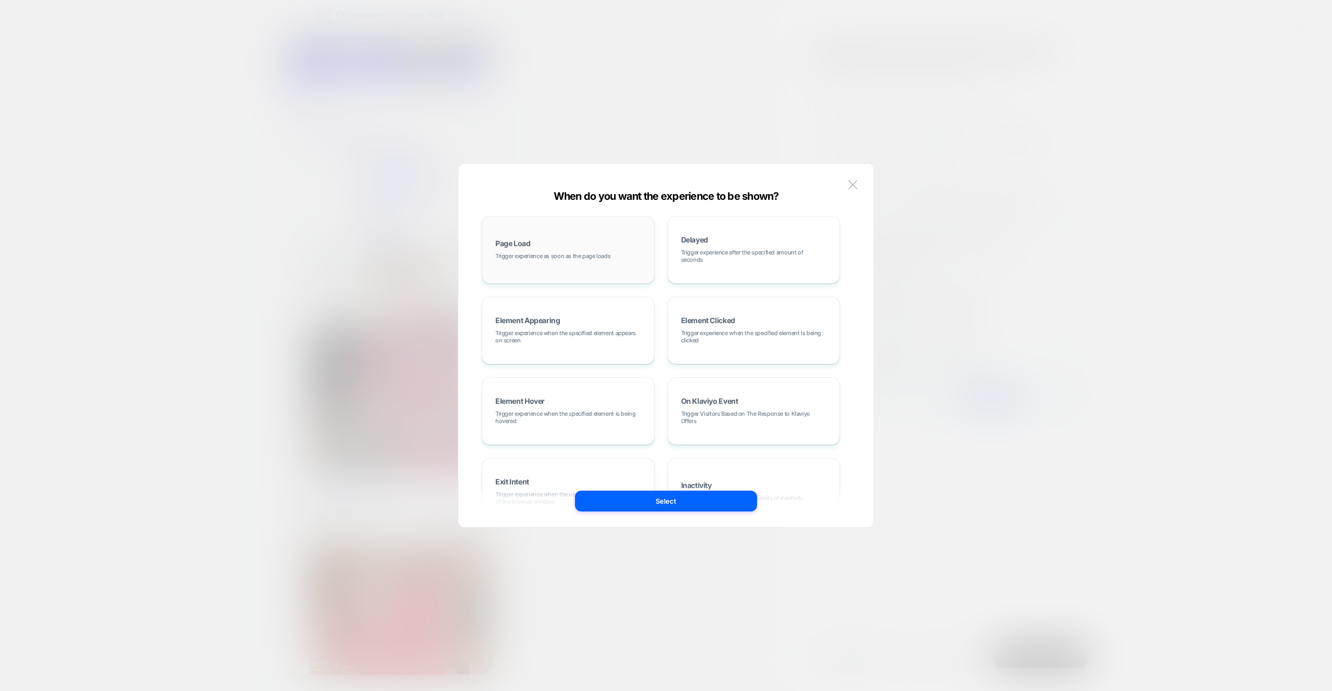
click at [553, 260] on div "Page Load Trigger experience as soon as the page loads" at bounding box center [568, 250] width 161 height 56
drag, startPoint x: 675, startPoint y: 500, endPoint x: 706, endPoint y: 520, distance: 37.7
click at [675, 500] on button "Select" at bounding box center [666, 501] width 182 height 21
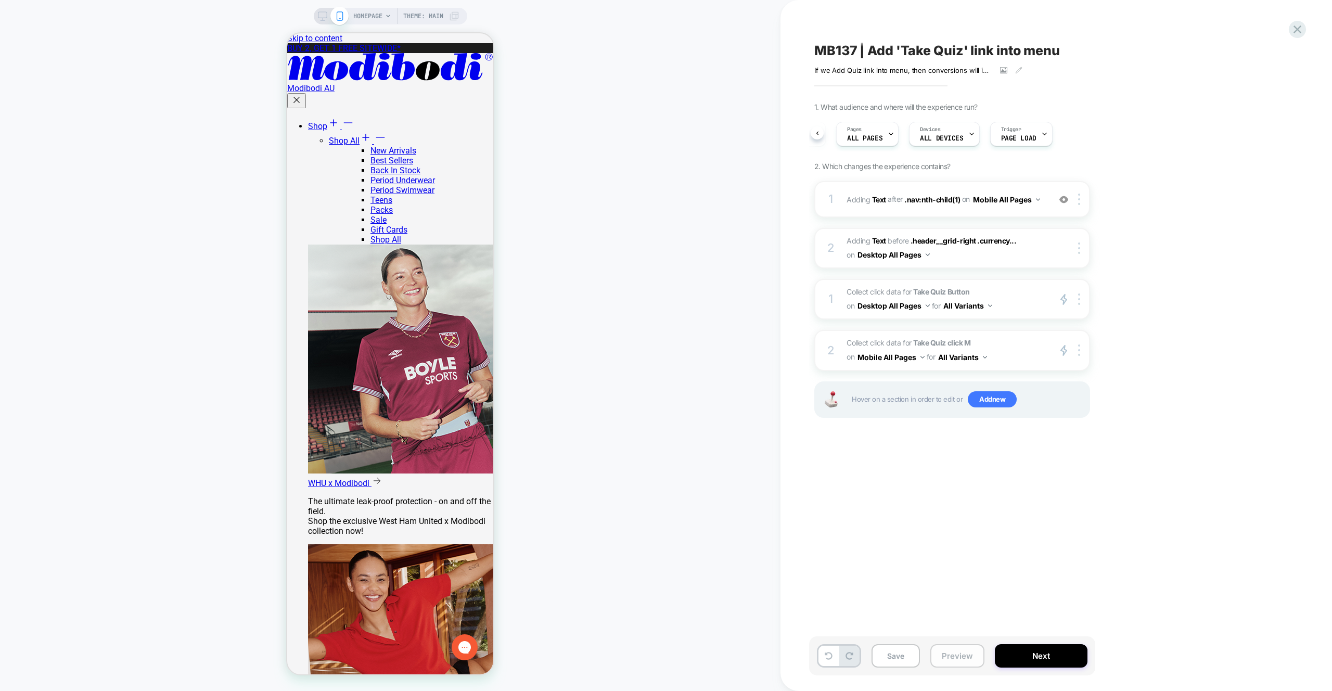
click at [957, 659] on button "Preview" at bounding box center [958, 655] width 54 height 23
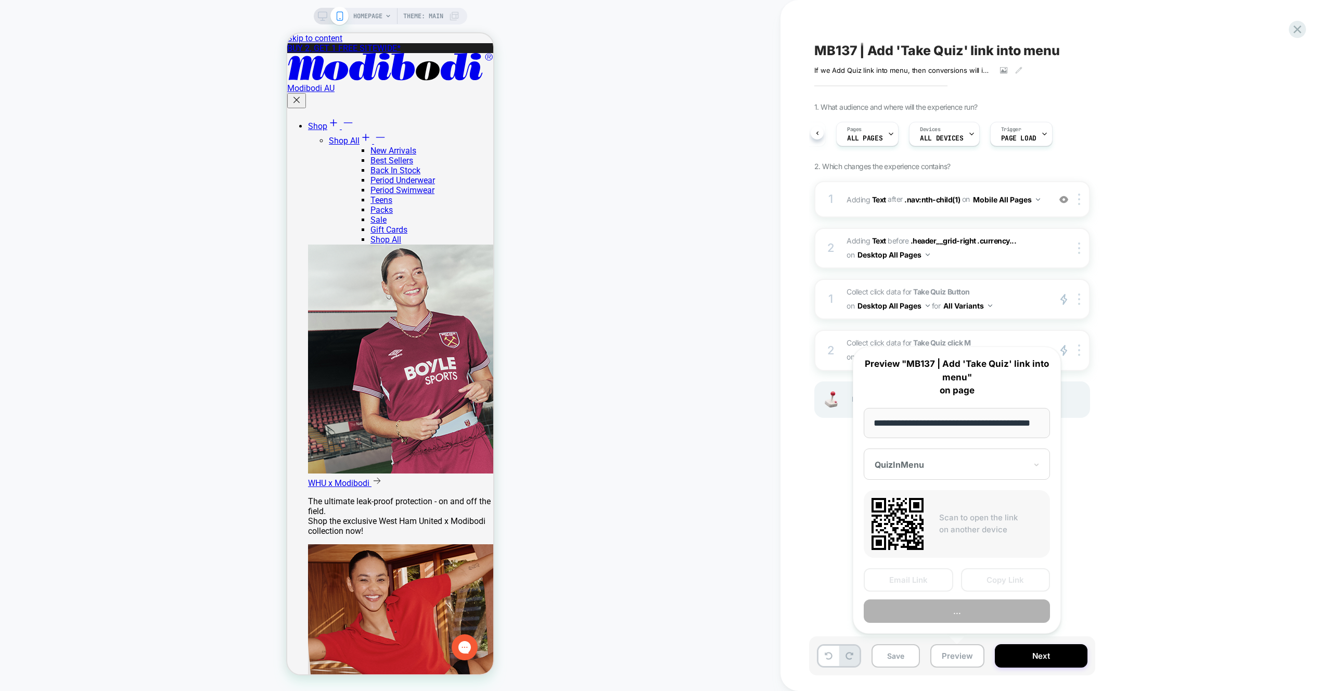
scroll to position [0, 32]
click at [973, 615] on button "Preview" at bounding box center [957, 611] width 186 height 23
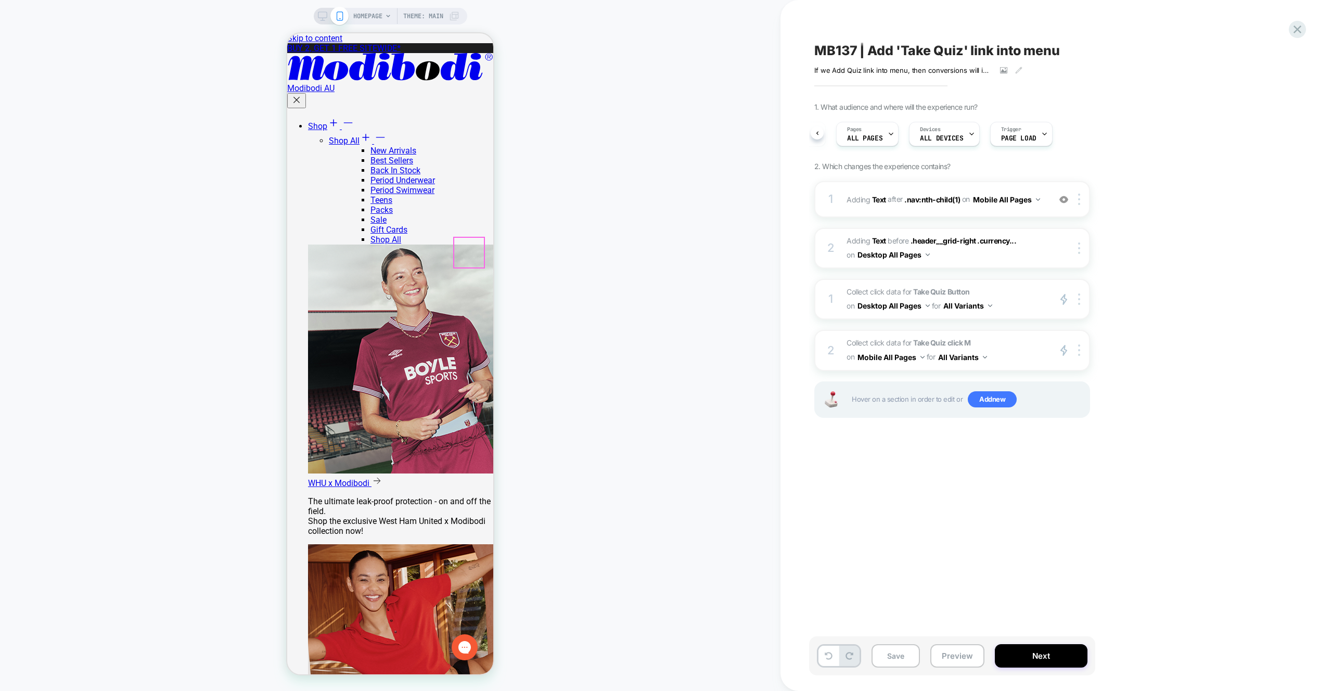
click at [565, 243] on div "HOMEPAGE Theme: MAIN" at bounding box center [390, 345] width 781 height 670
click at [494, 70] on div at bounding box center [390, 353] width 208 height 643
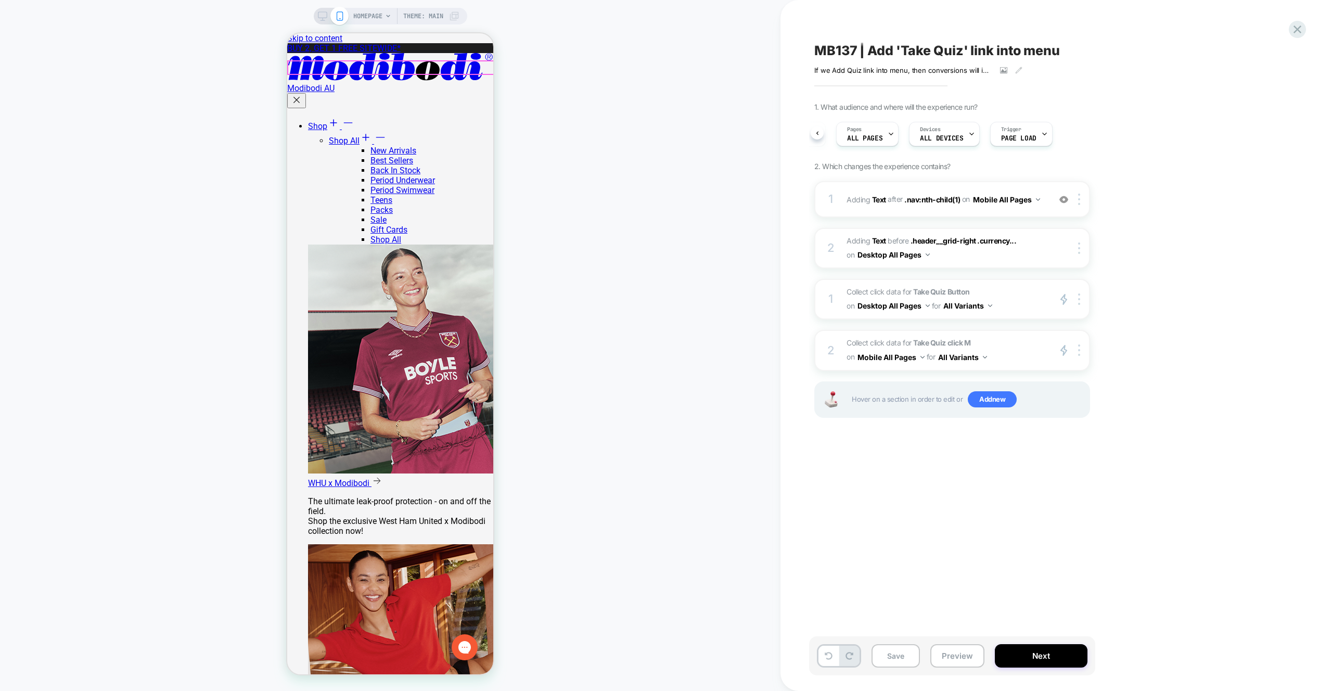
click at [302, 95] on icon "Cross icon" at bounding box center [296, 100] width 10 height 10
click at [960, 648] on button "Preview" at bounding box center [958, 655] width 54 height 23
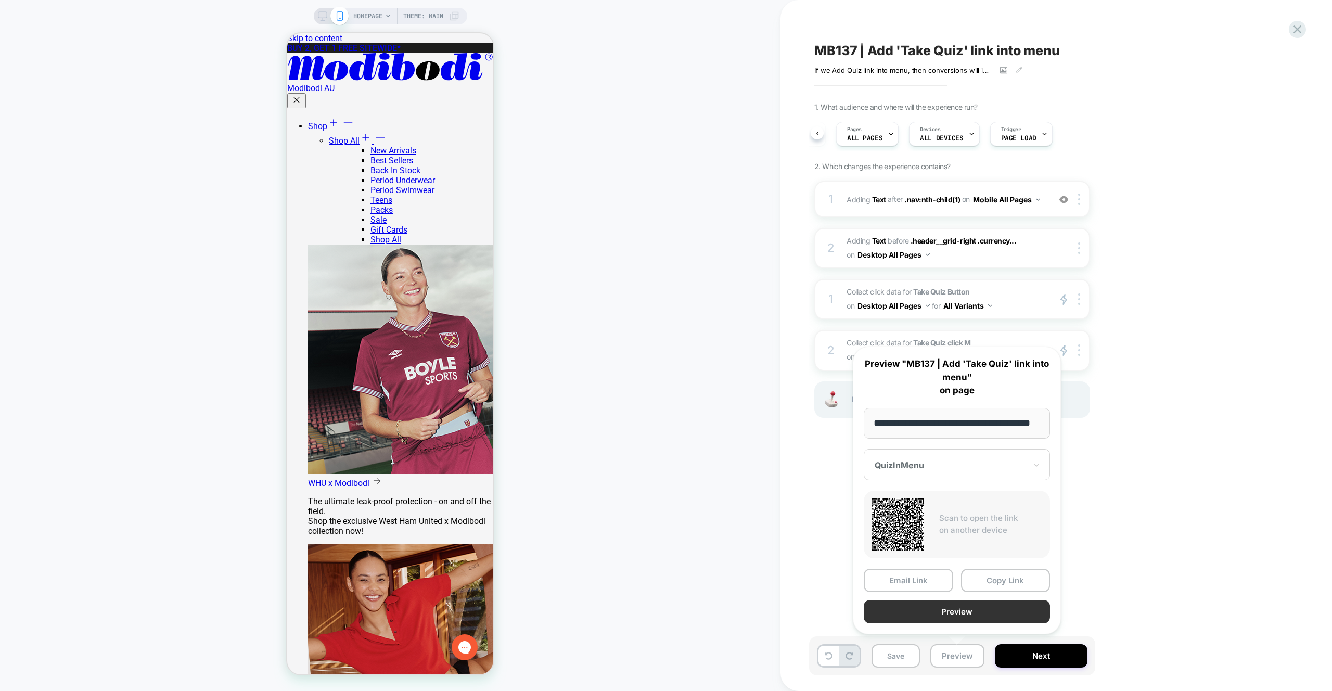
click at [958, 604] on button "Preview" at bounding box center [957, 611] width 186 height 23
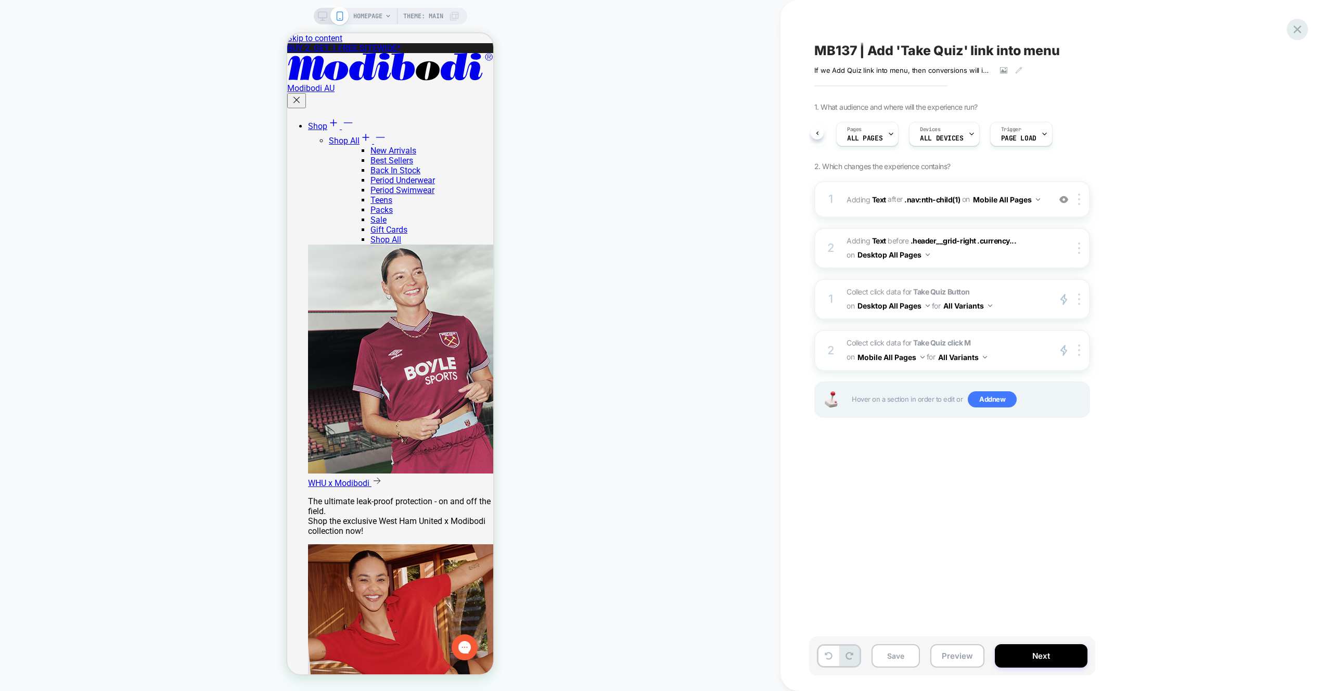
click at [1300, 20] on div at bounding box center [1297, 29] width 21 height 21
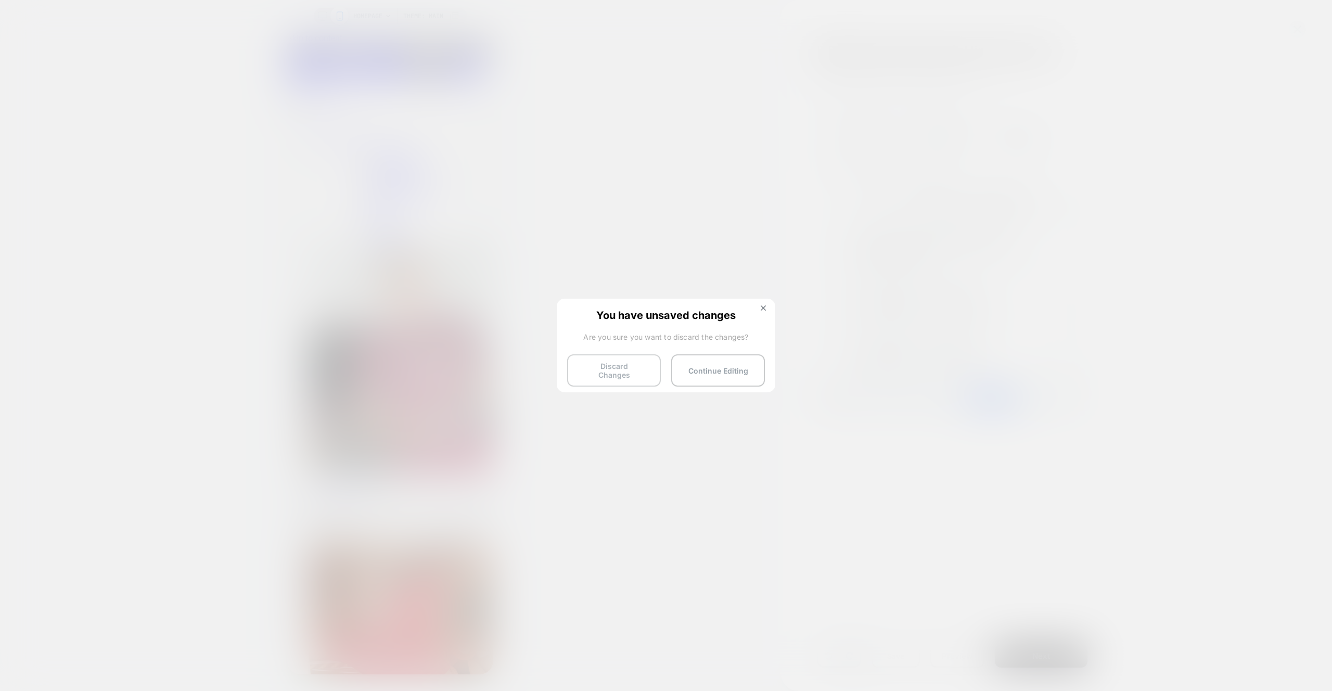
click at [612, 370] on button "Discard Changes" at bounding box center [614, 370] width 94 height 32
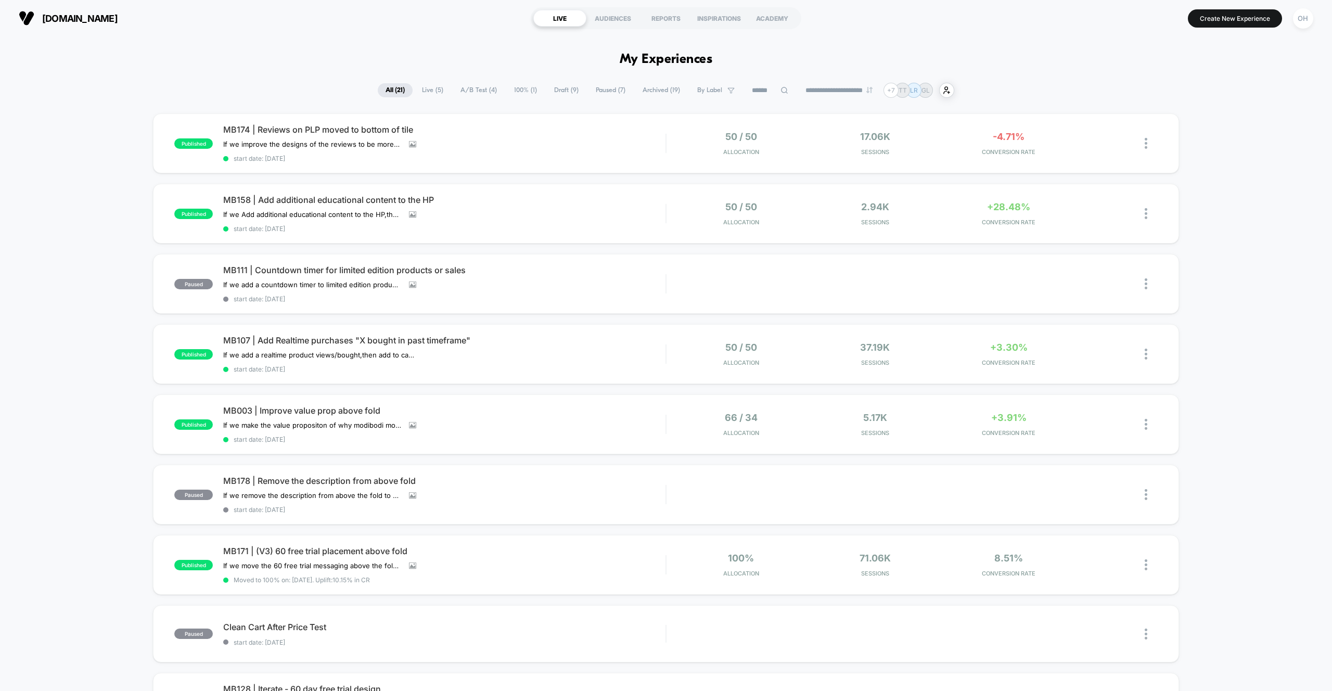
click at [767, 90] on input at bounding box center [770, 90] width 52 height 12
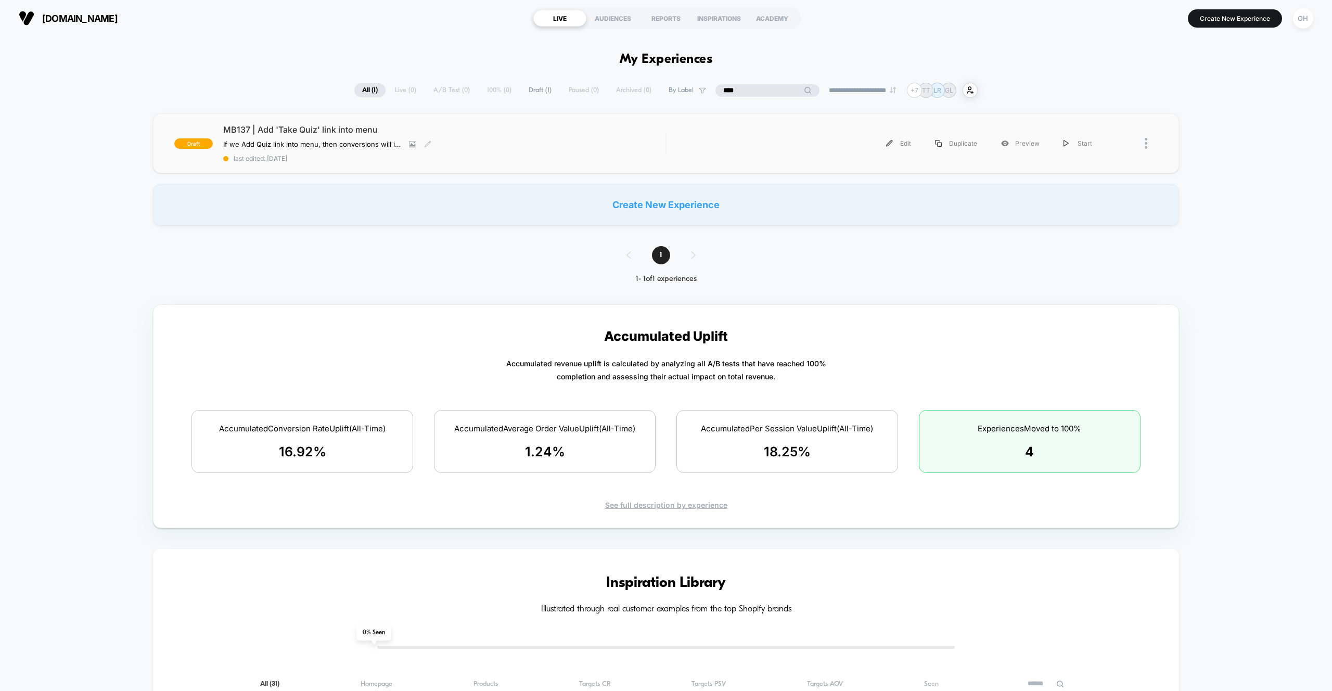
type input "****"
click at [541, 157] on span "last edited: [DATE]" at bounding box center [444, 159] width 442 height 8
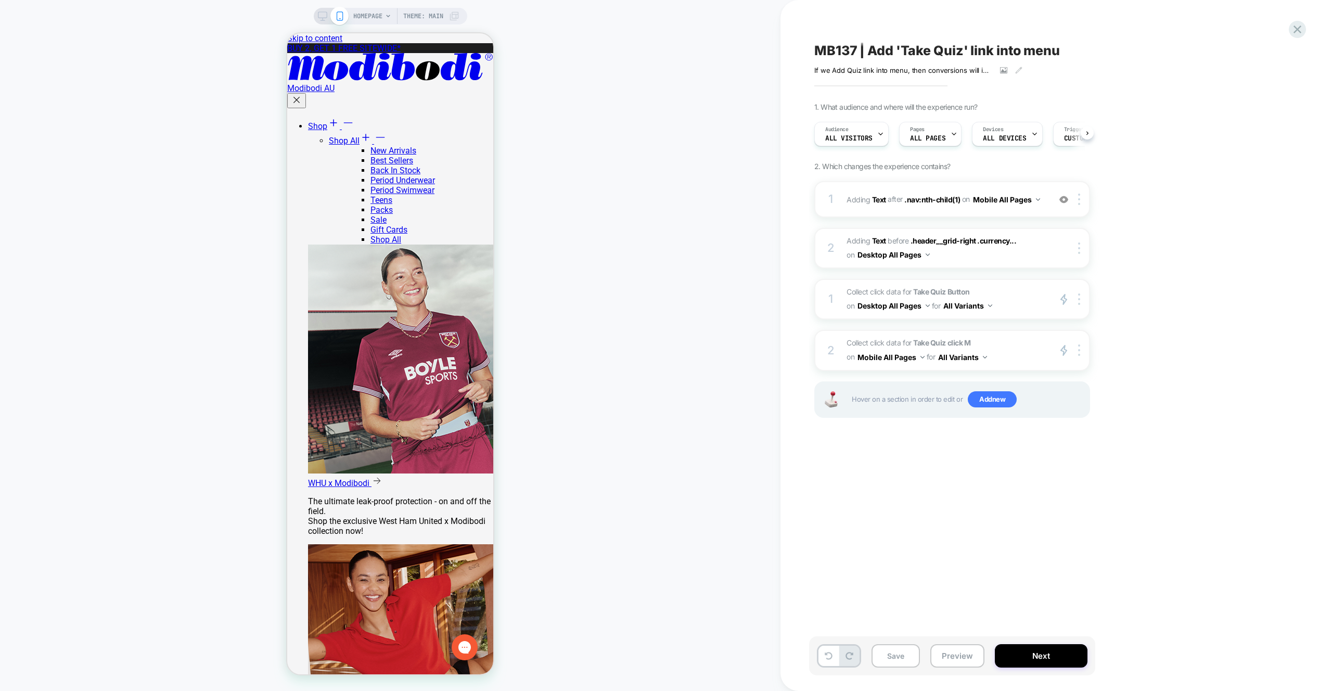
scroll to position [0, 1]
click at [974, 652] on button "Preview" at bounding box center [958, 655] width 54 height 23
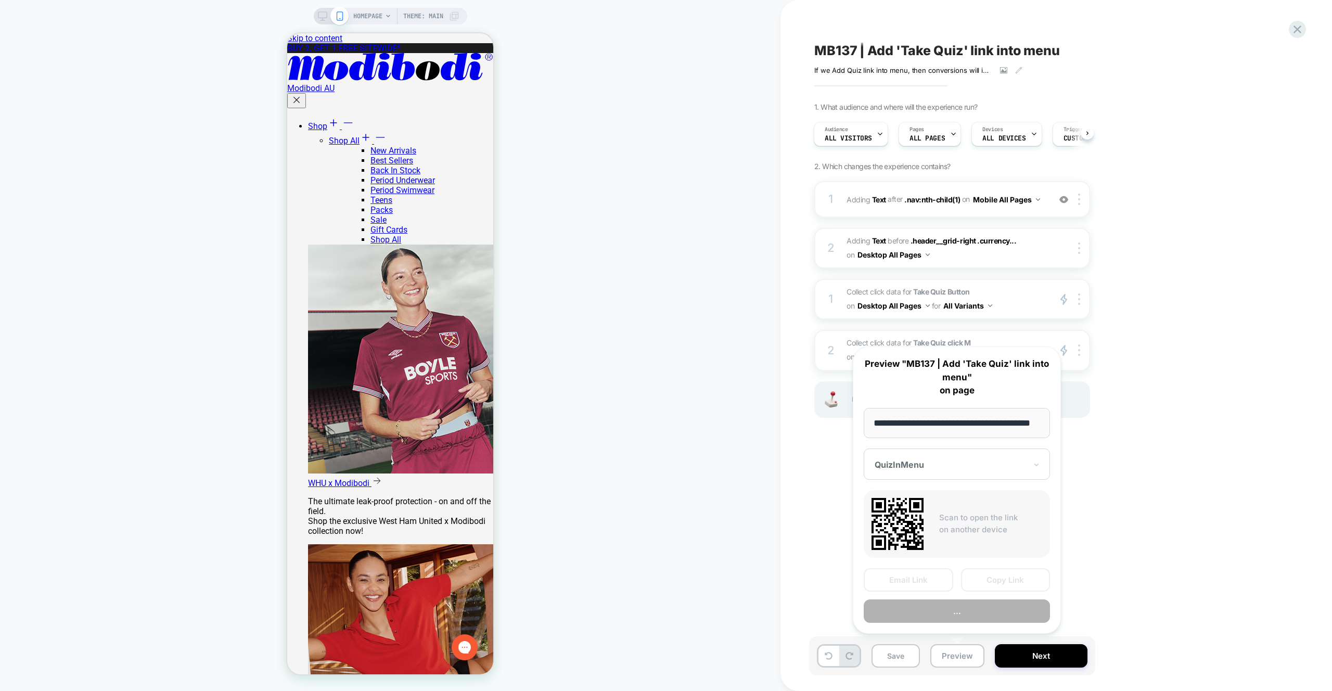
scroll to position [0, 32]
click at [973, 618] on button "Preview" at bounding box center [957, 611] width 186 height 23
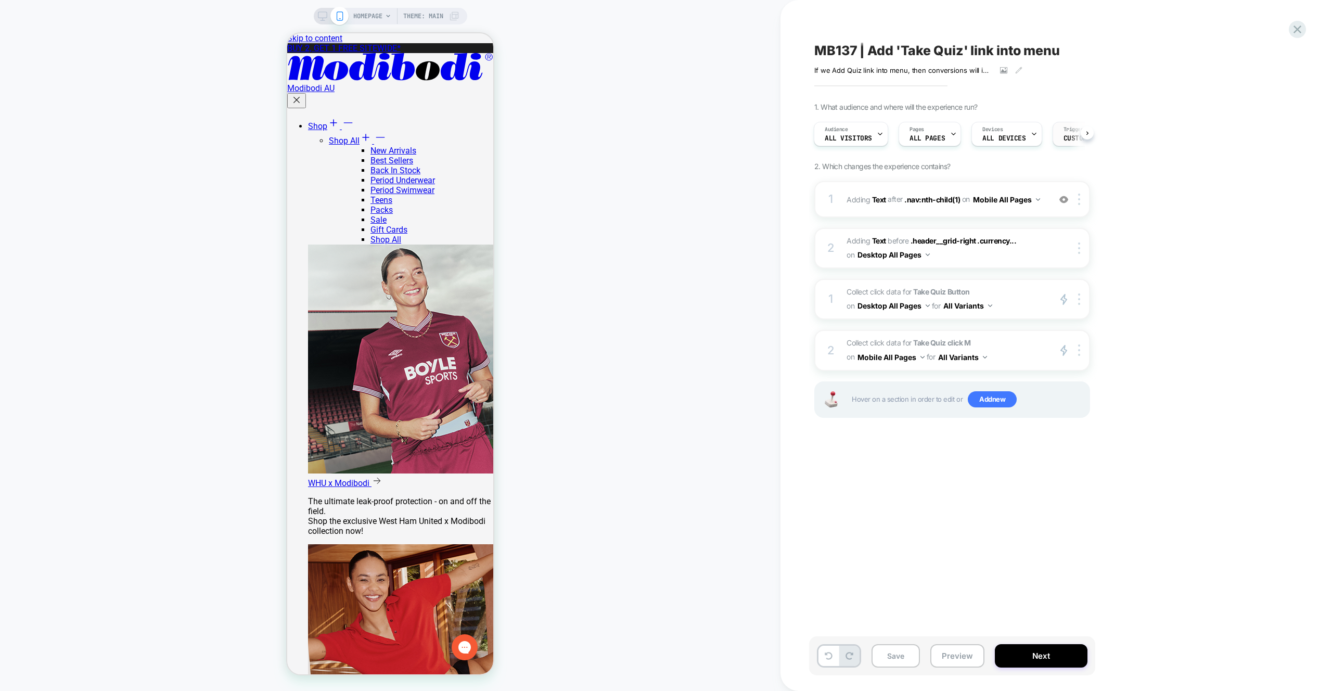
scroll to position [0, 70]
click at [1022, 137] on span "Custom Code" at bounding box center [1015, 138] width 43 height 7
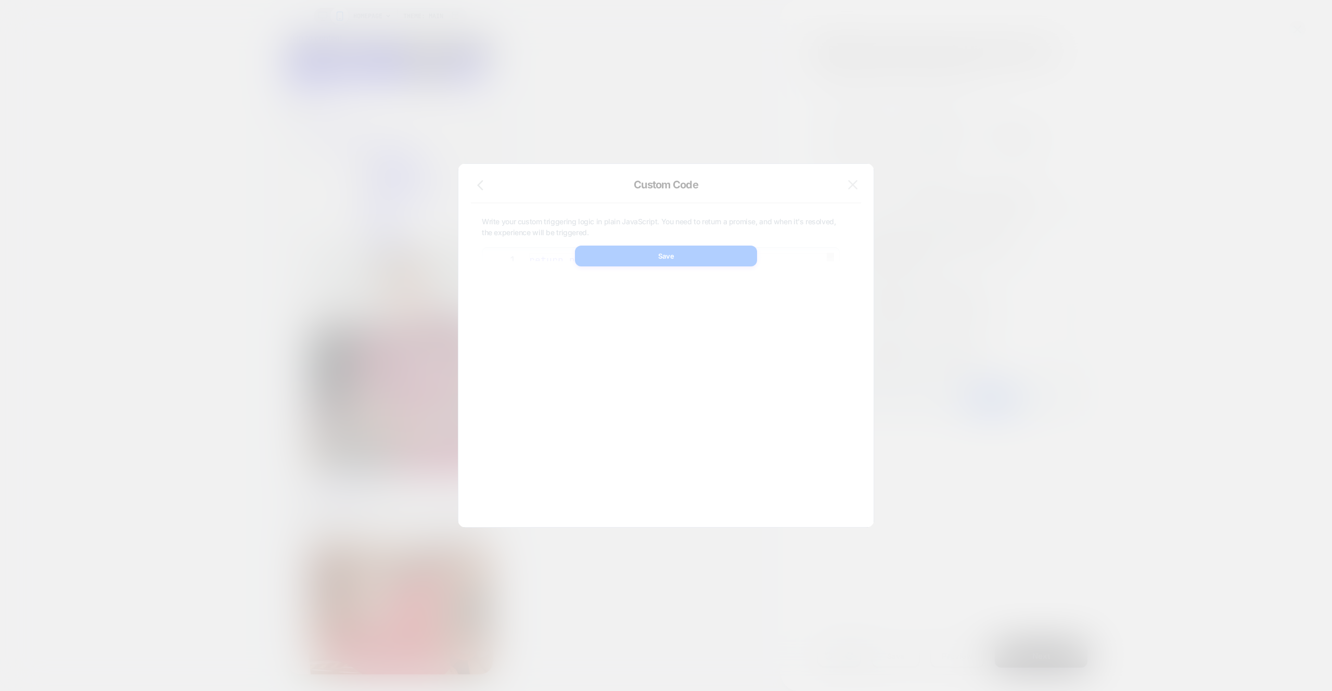
scroll to position [141, 0]
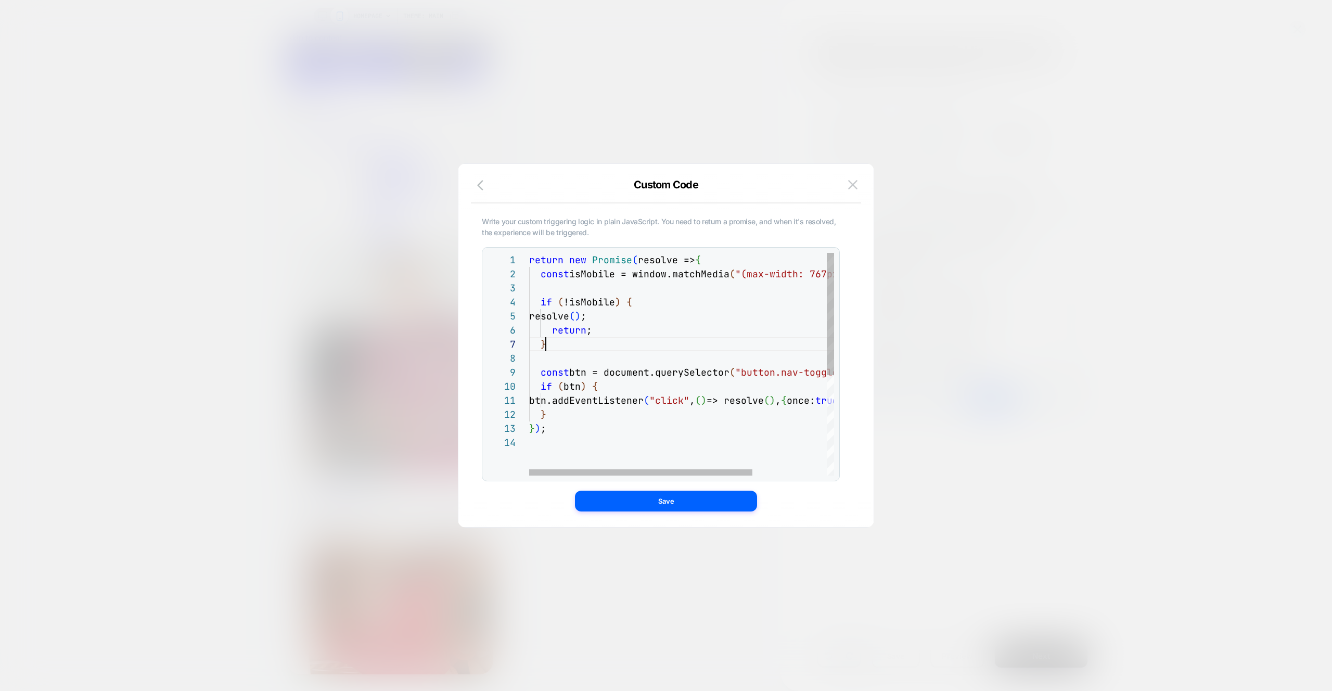
click at [726, 343] on div "return new Promise ( resolve => { const isMobile = window.matchMedia ( "(max-wi…" at bounding box center [732, 455] width 407 height 405
click at [726, 343] on div "return new Promise ( resolve => { const isMobile = window.matchMedia ( "(max-wi…" at bounding box center [732, 450] width 407 height 405
click at [697, 298] on div "return new Promise ( resolve => { const isMobile = window.matchMedia ( "(max-wi…" at bounding box center [732, 450] width 407 height 405
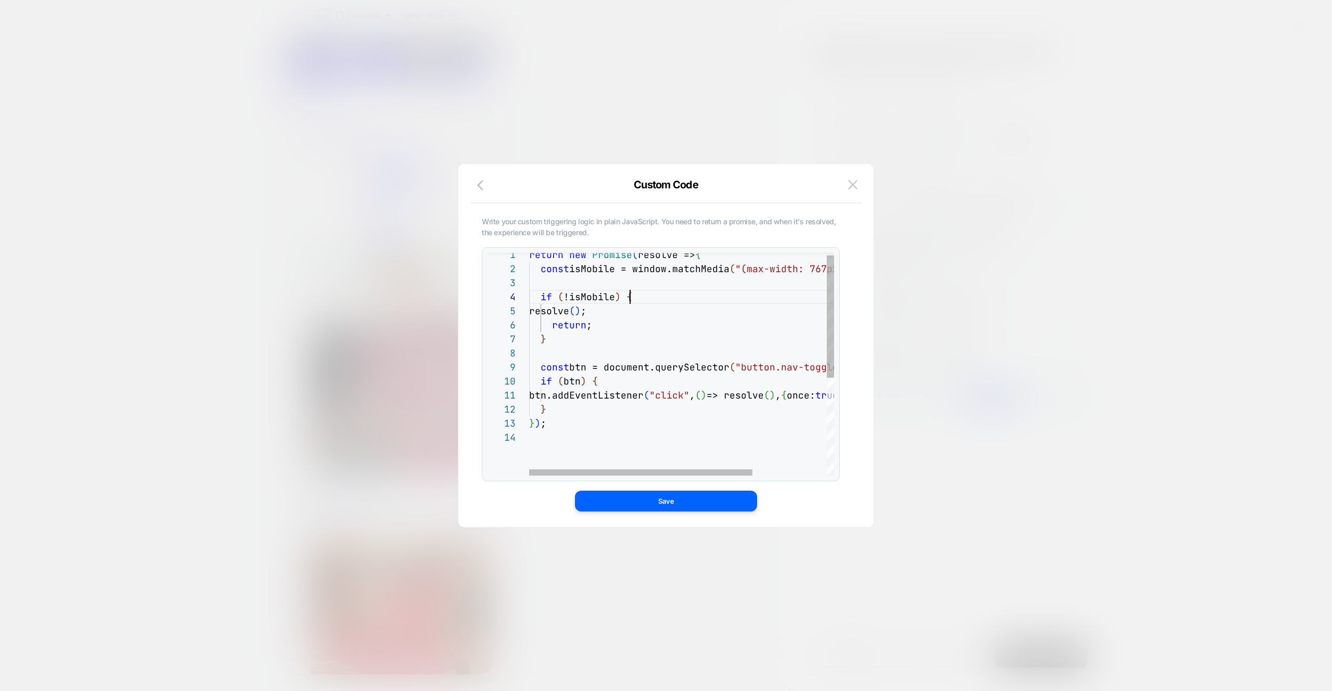
scroll to position [42, 101]
click at [696, 298] on div "if ( !isMobile ) {" at bounding box center [732, 302] width 407 height 14
click at [690, 291] on div at bounding box center [732, 288] width 407 height 14
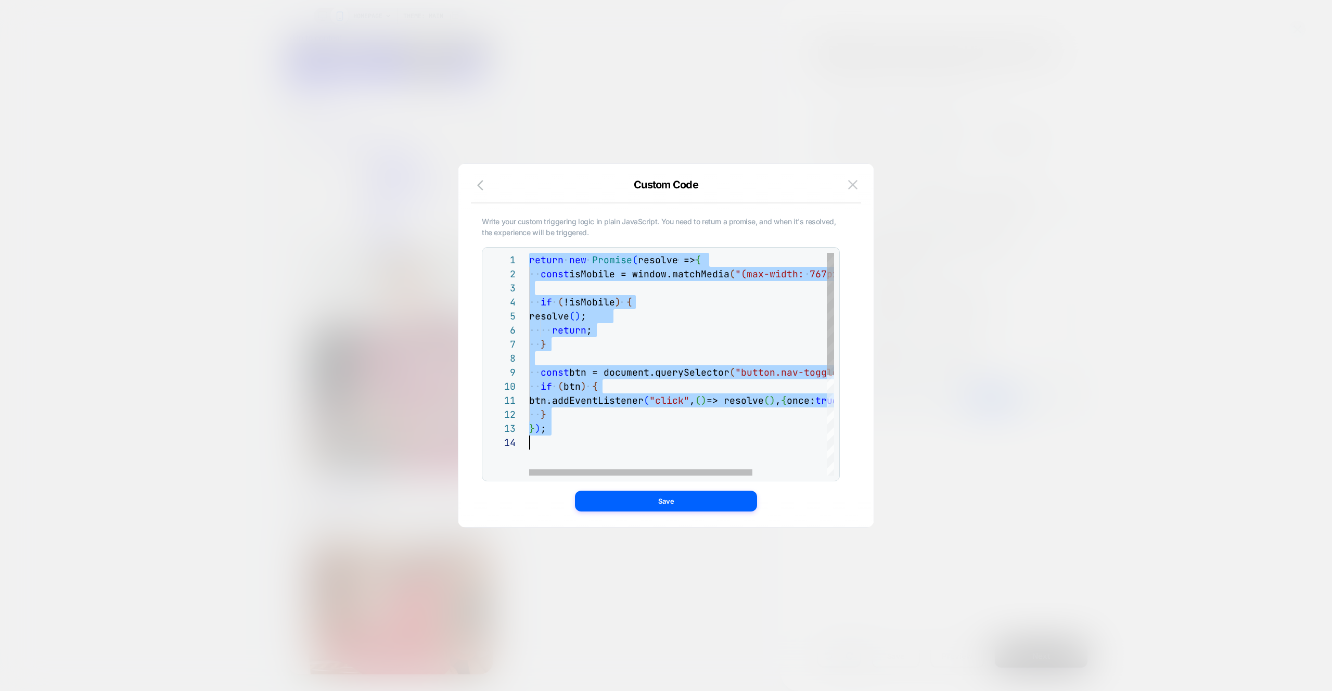
click at [690, 291] on div "return new Promise ( resolve => { const isMobile = window.matchMedia ( "(max-wi…" at bounding box center [732, 455] width 407 height 405
type textarea "**********"
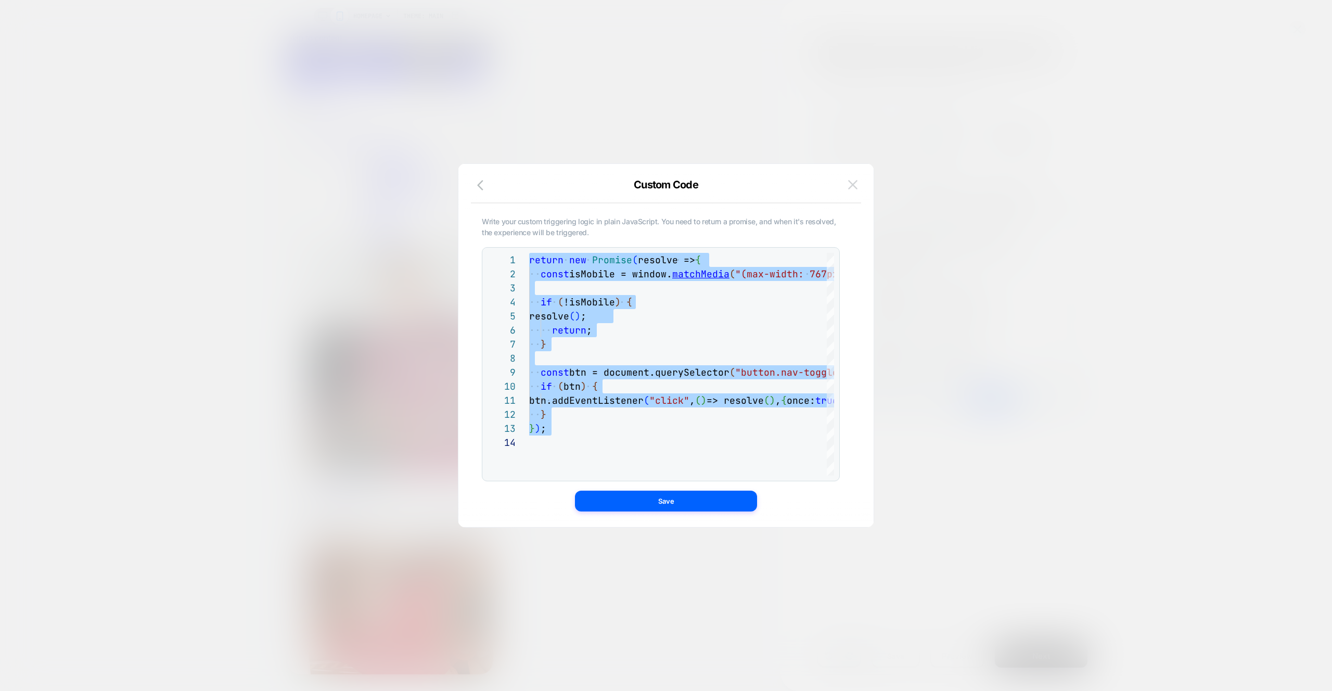
click at [855, 186] on img at bounding box center [852, 184] width 9 height 9
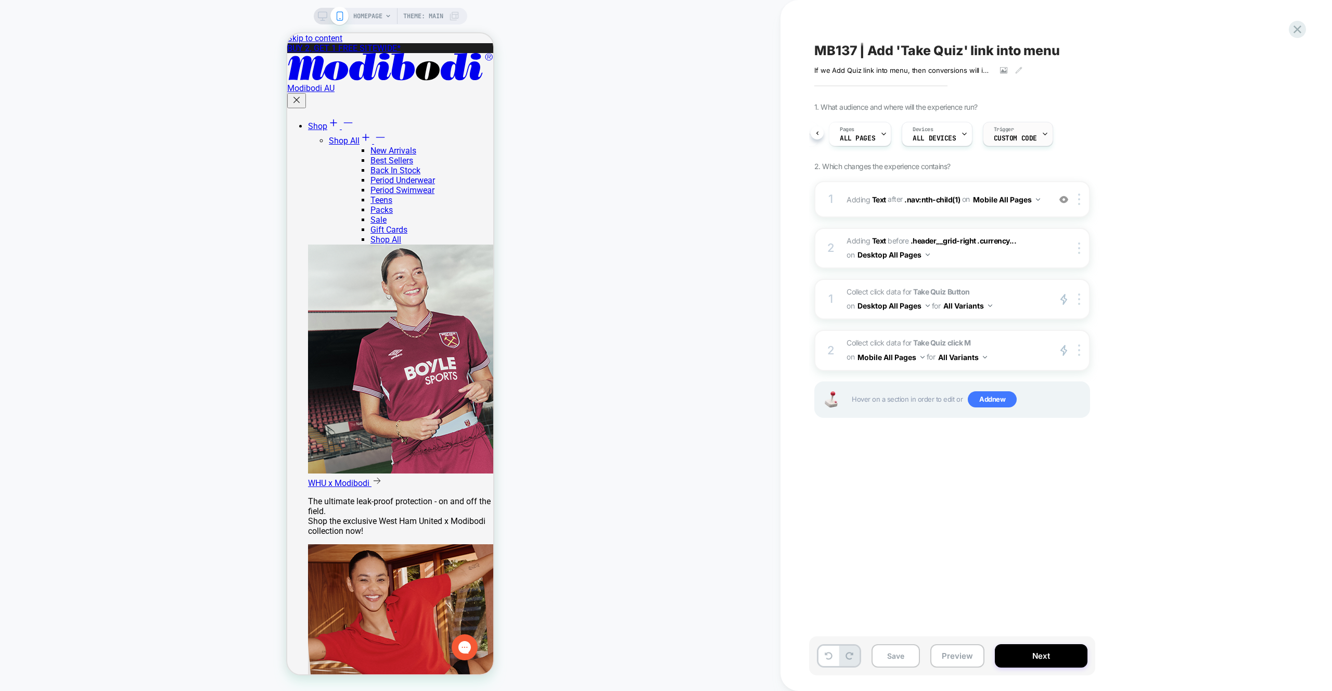
click at [987, 137] on div "Trigger Custom Code" at bounding box center [1016, 133] width 64 height 23
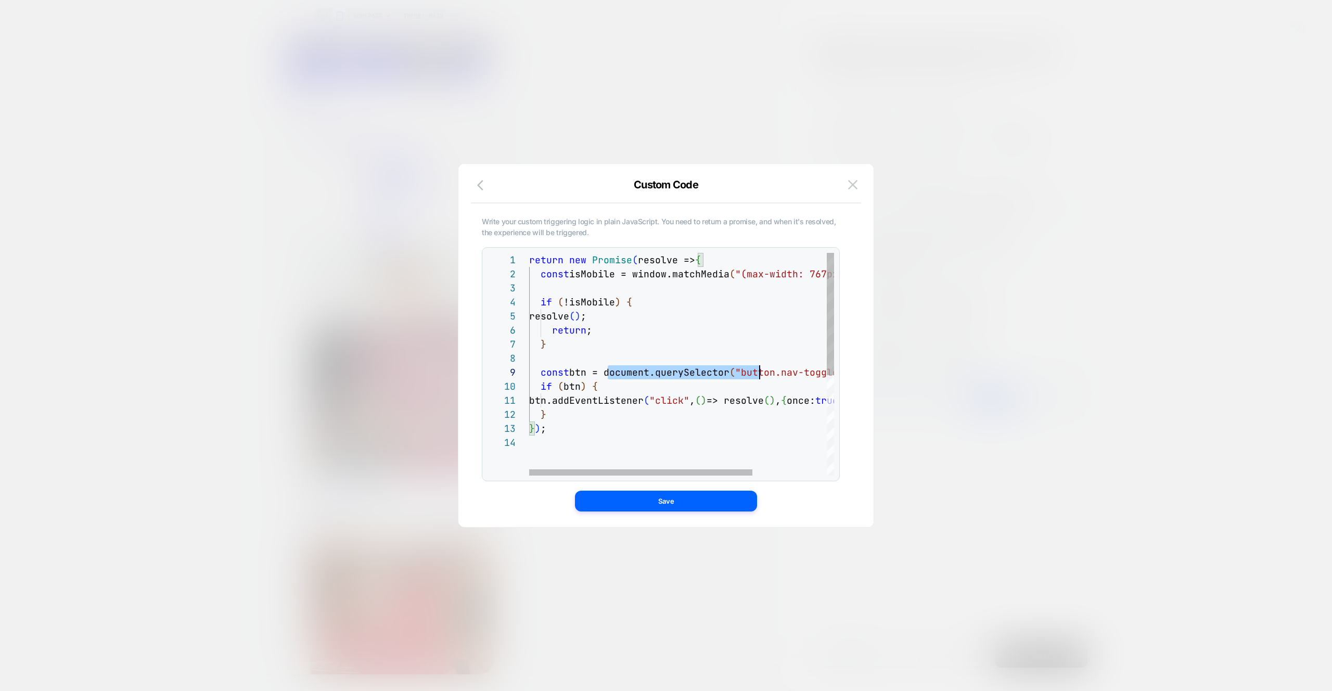
scroll to position [112, 326]
drag, startPoint x: 608, startPoint y: 373, endPoint x: 735, endPoint y: 233, distance: 188.7
click at [851, 367] on div "return new Promise ( resolve => { const isMobile = window.matchMedia ( "(max-wi…" at bounding box center [704, 455] width 407 height 405
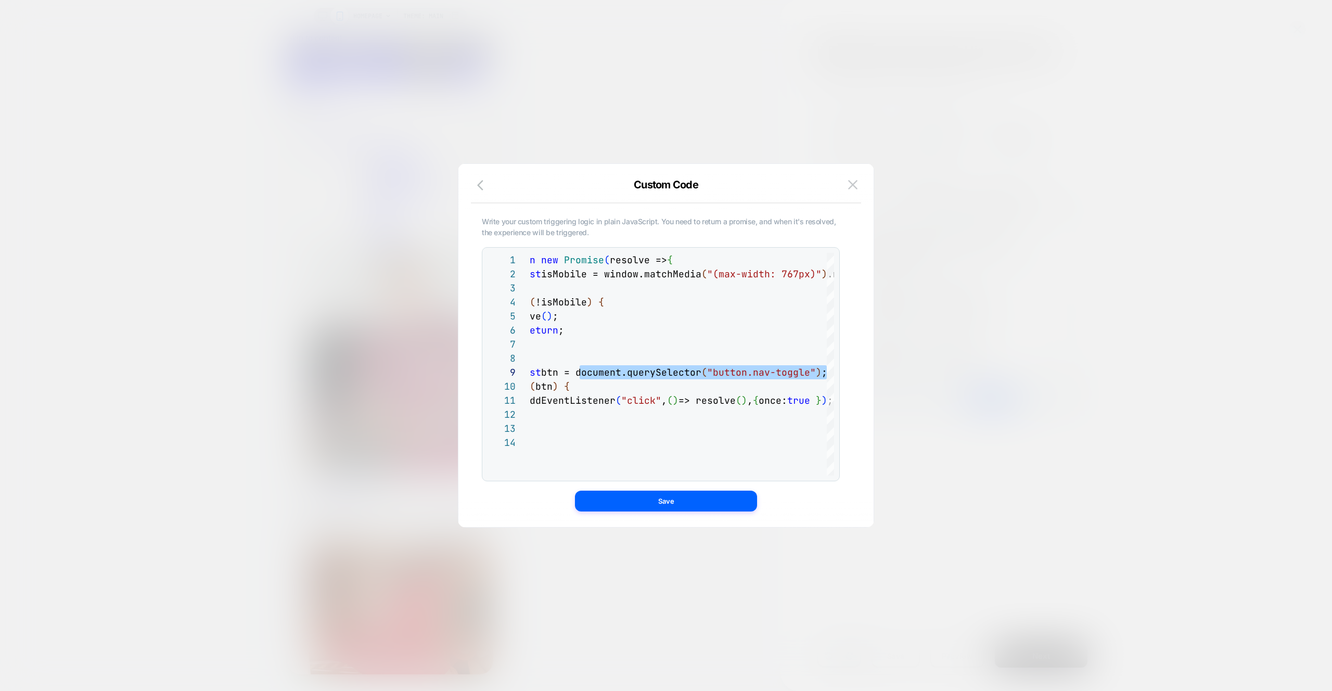
click at [853, 185] on img at bounding box center [852, 184] width 9 height 9
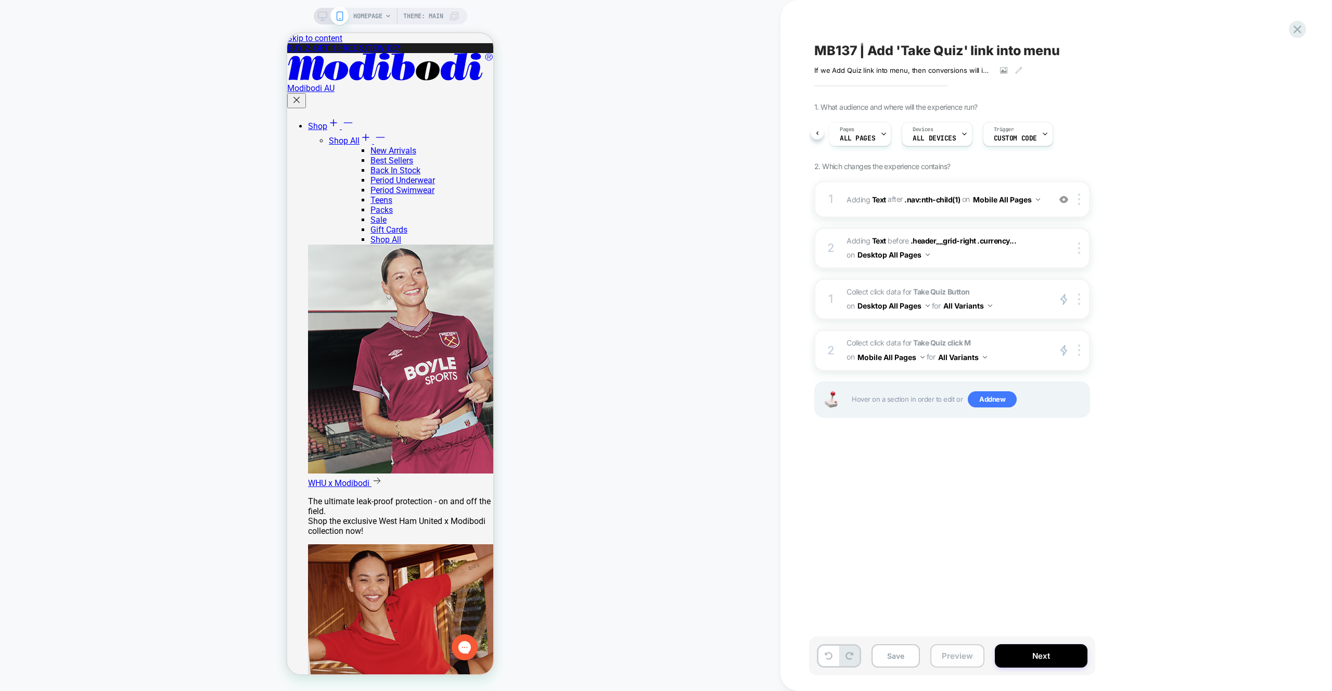
click at [967, 649] on button "Preview" at bounding box center [958, 655] width 54 height 23
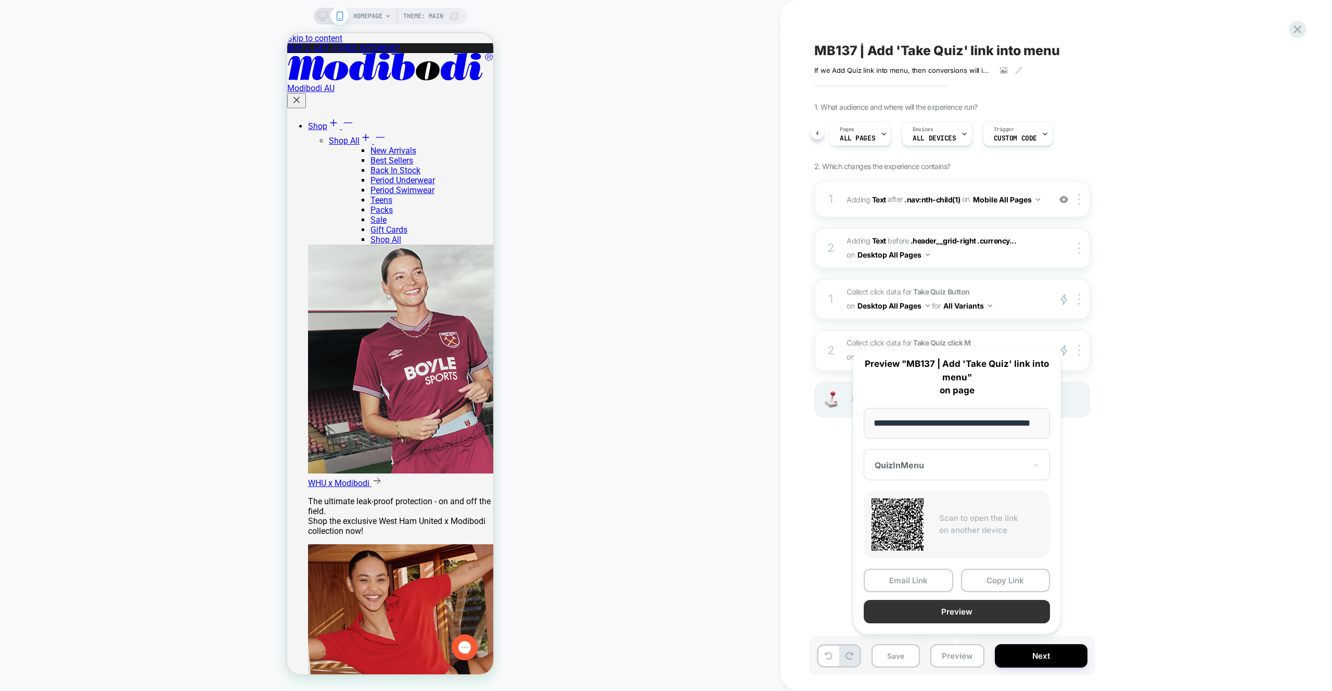
scroll to position [0, 0]
click at [973, 611] on button "Preview" at bounding box center [957, 611] width 186 height 23
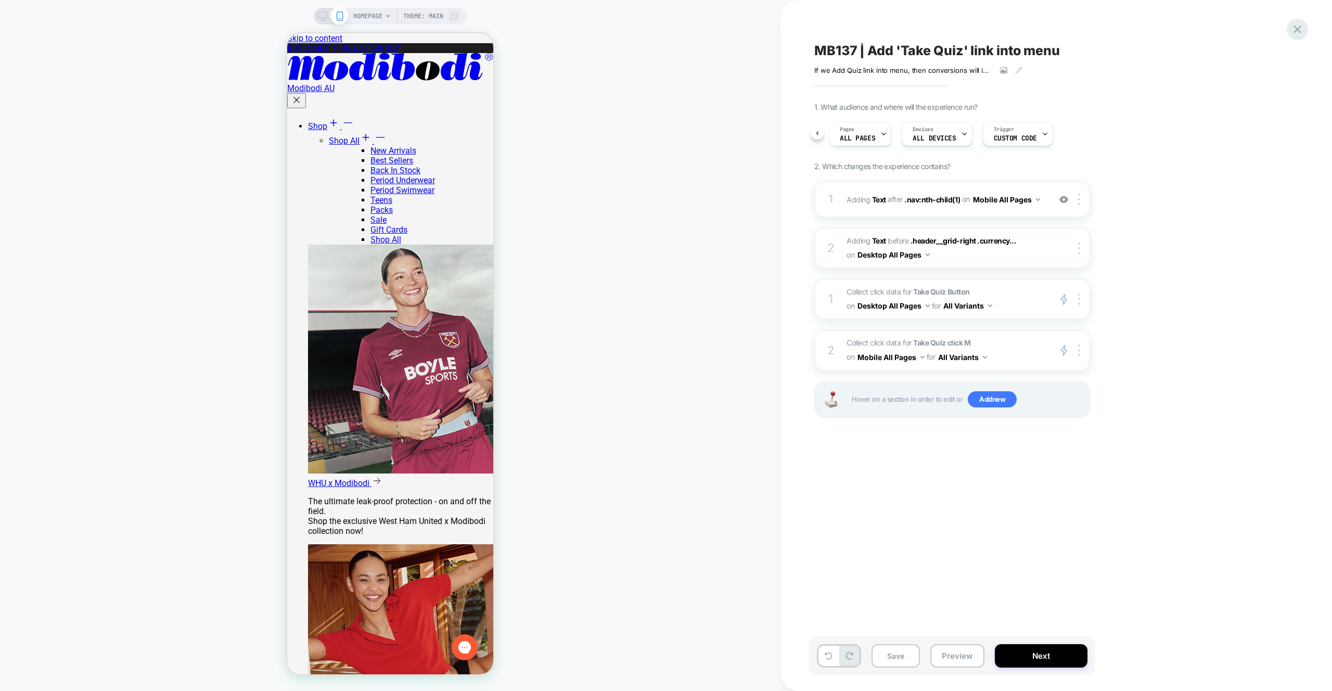
click at [1297, 33] on icon at bounding box center [1298, 29] width 14 height 14
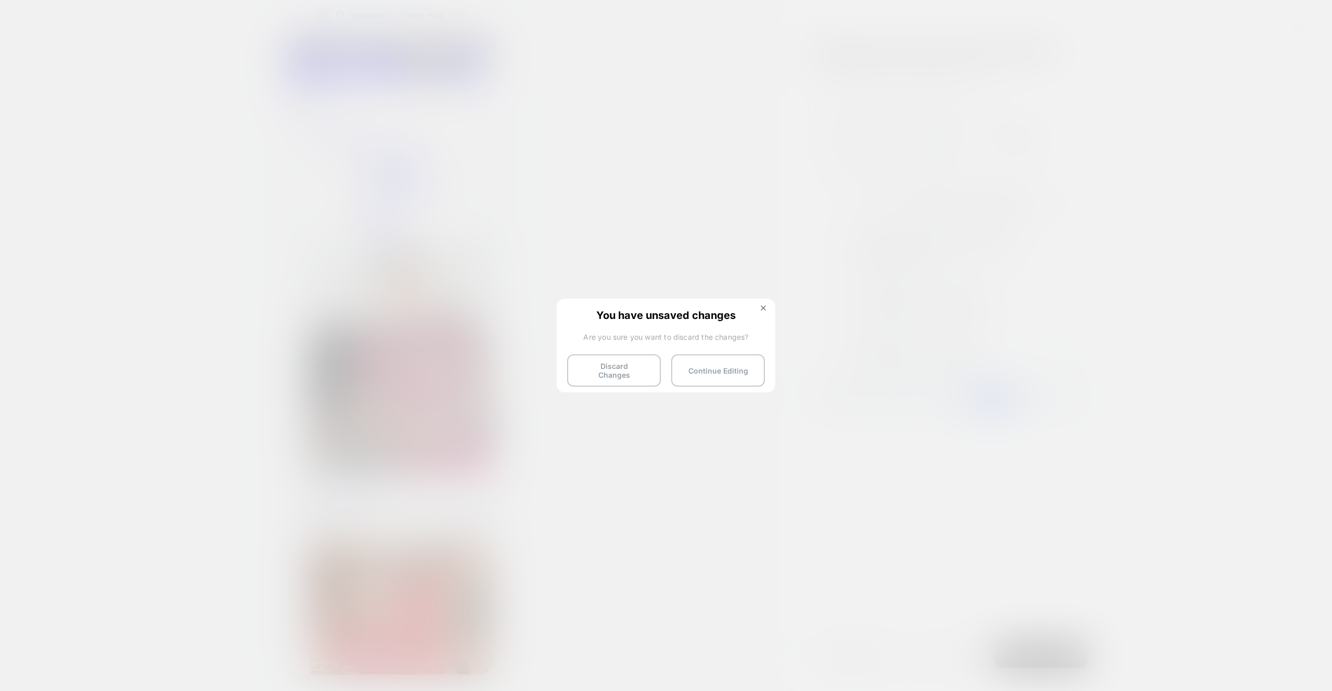
drag, startPoint x: 603, startPoint y: 364, endPoint x: 505, endPoint y: 290, distance: 122.3
click at [603, 364] on button "Discard Changes" at bounding box center [614, 370] width 94 height 32
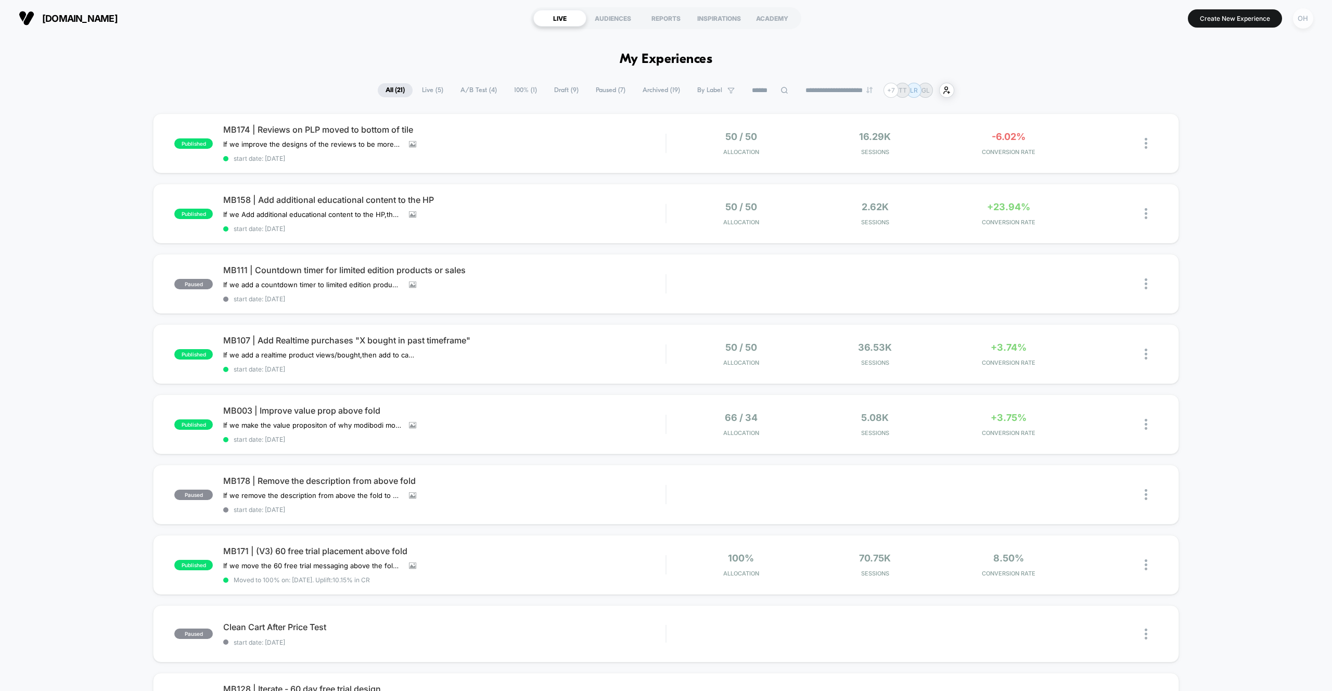
click at [1312, 25] on button "OH" at bounding box center [1303, 18] width 27 height 21
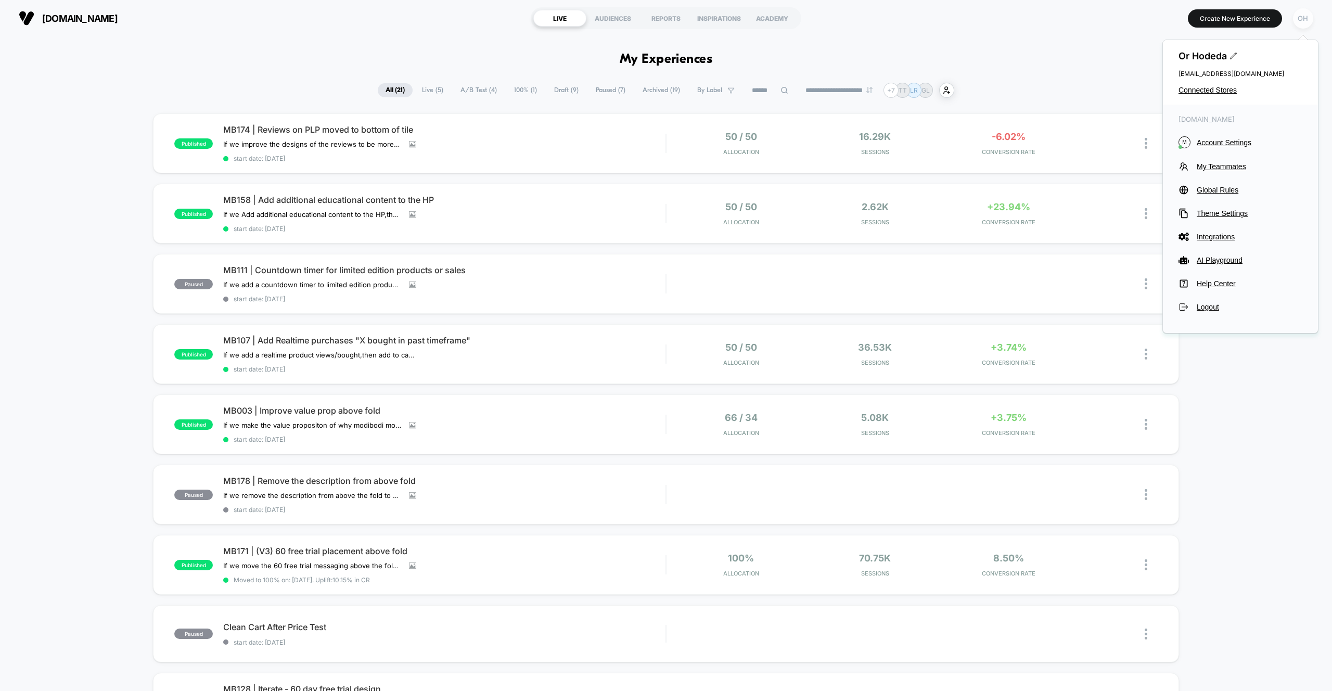
click at [1310, 23] on div "OH" at bounding box center [1303, 18] width 20 height 20
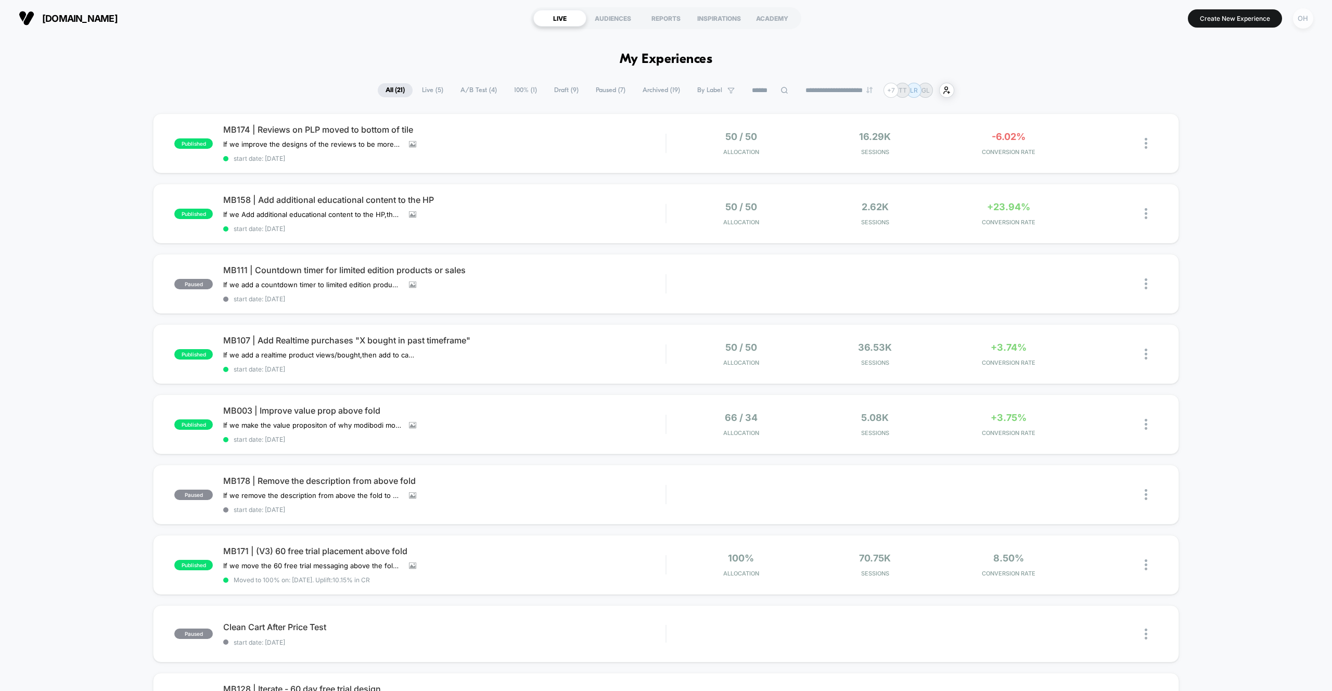
click at [1310, 23] on div "OH" at bounding box center [1303, 18] width 20 height 20
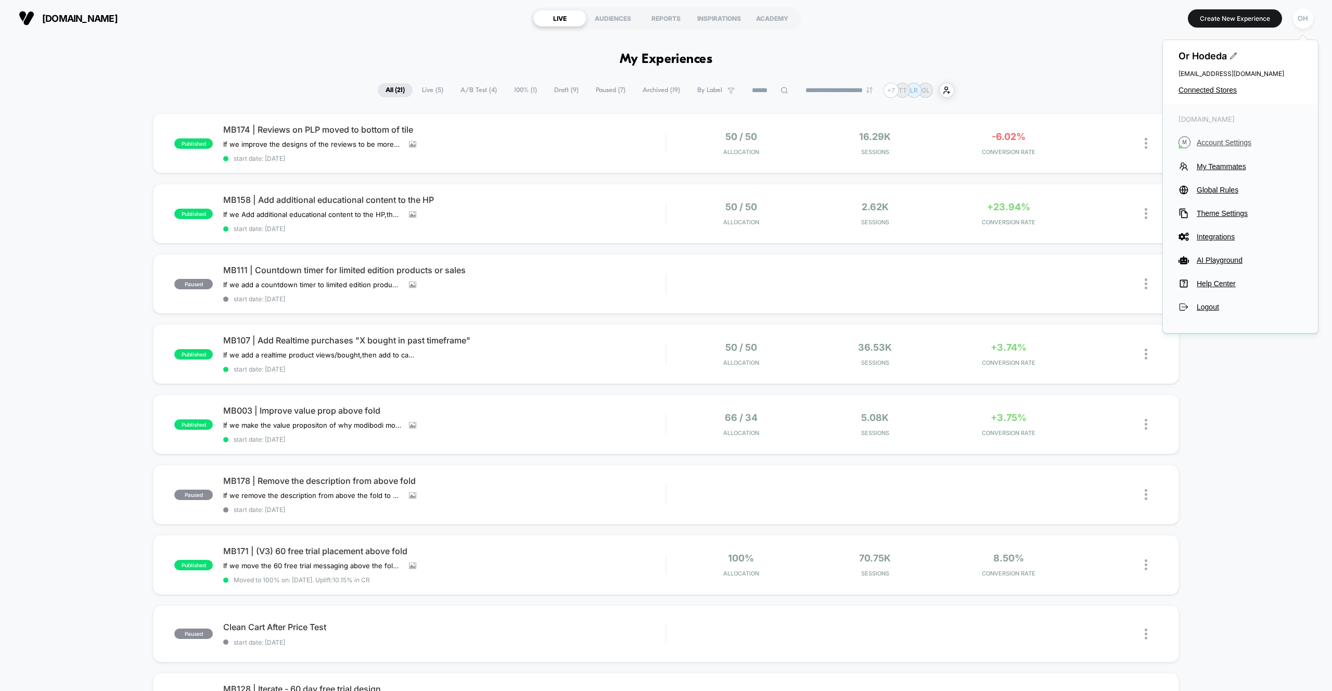
click at [1233, 145] on span "Account Settings" at bounding box center [1250, 142] width 106 height 8
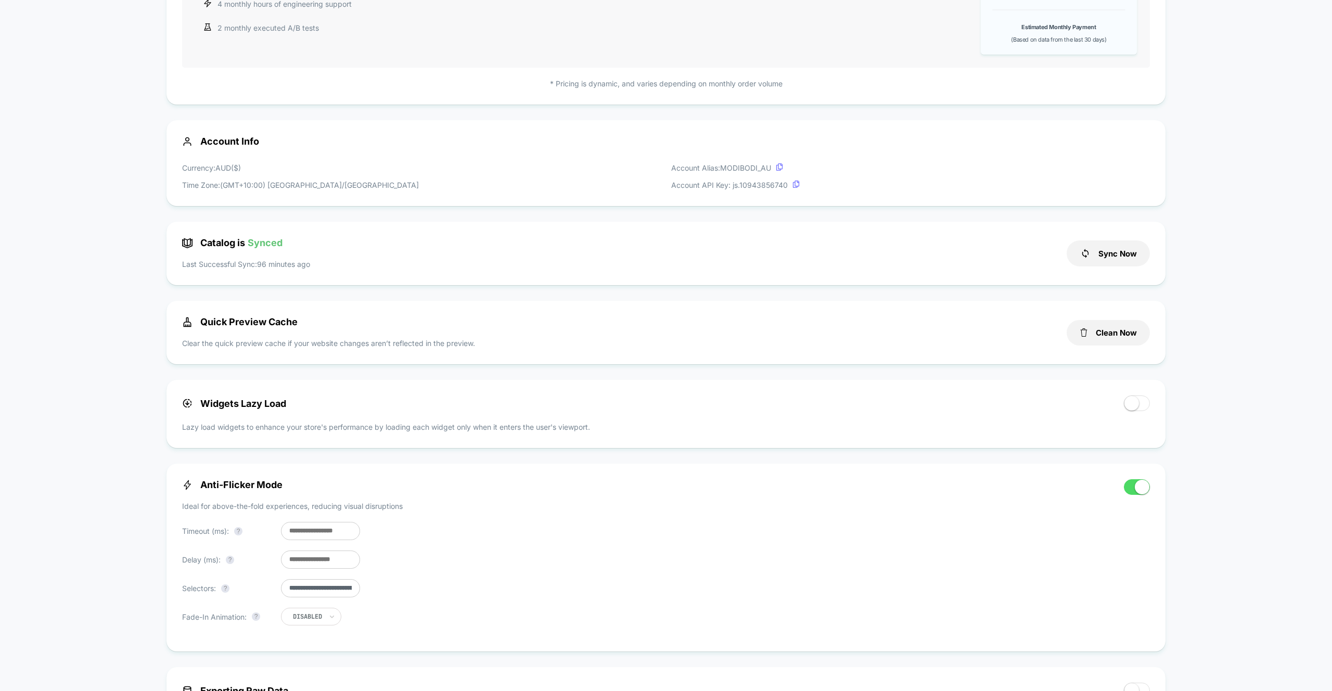
scroll to position [223, 0]
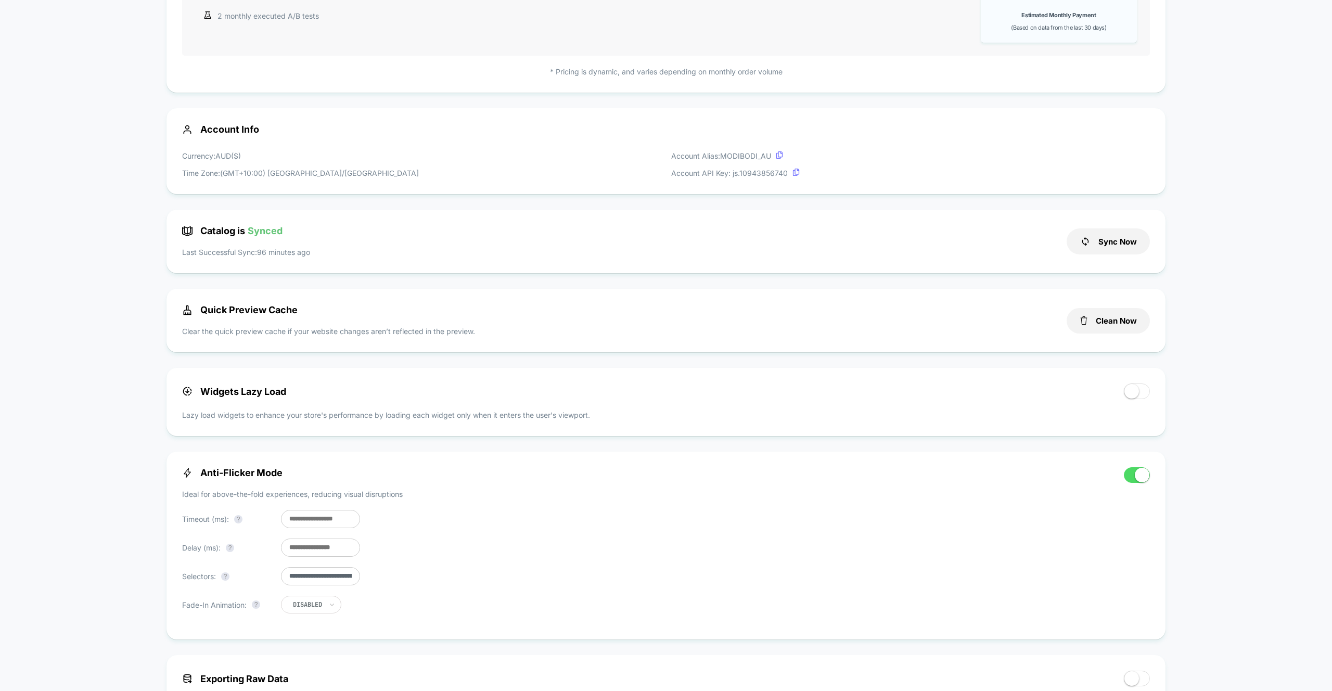
click at [313, 581] on input "**********" at bounding box center [320, 576] width 79 height 18
click at [344, 579] on input "**********" at bounding box center [320, 576] width 79 height 18
click at [354, 577] on input "**********" at bounding box center [320, 576] width 79 height 18
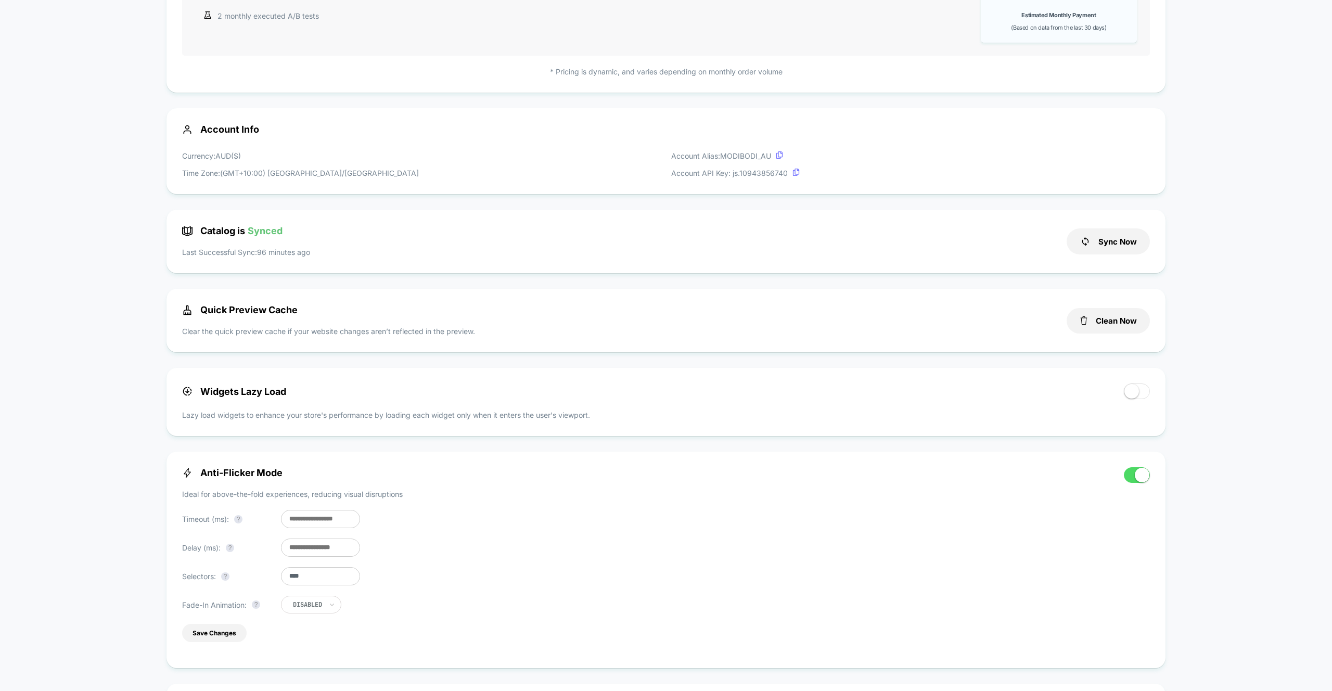
type input "****"
drag, startPoint x: 293, startPoint y: 523, endPoint x: 287, endPoint y: 524, distance: 5.8
click at [287, 524] on input "***" at bounding box center [320, 519] width 79 height 18
type input "***"
drag, startPoint x: 295, startPoint y: 550, endPoint x: 287, endPoint y: 552, distance: 8.2
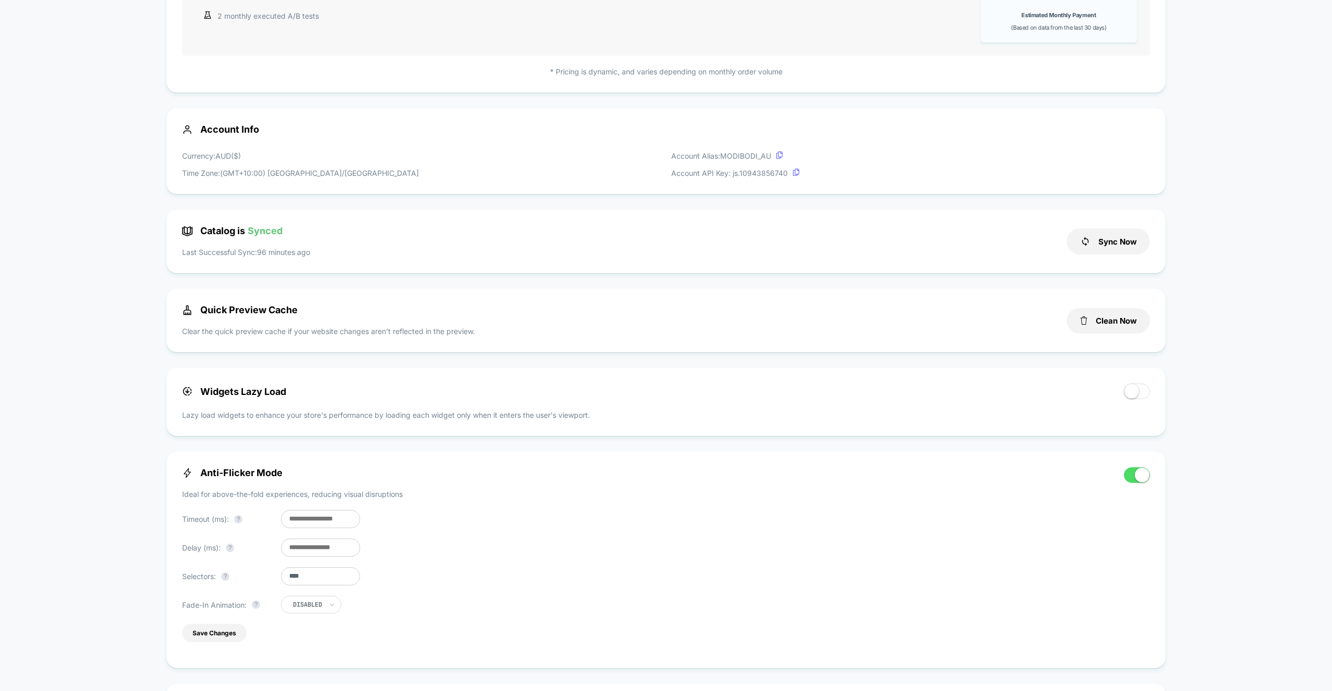
click at [287, 552] on input "***" at bounding box center [320, 548] width 79 height 18
click at [217, 641] on button "Save Changes" at bounding box center [214, 633] width 65 height 18
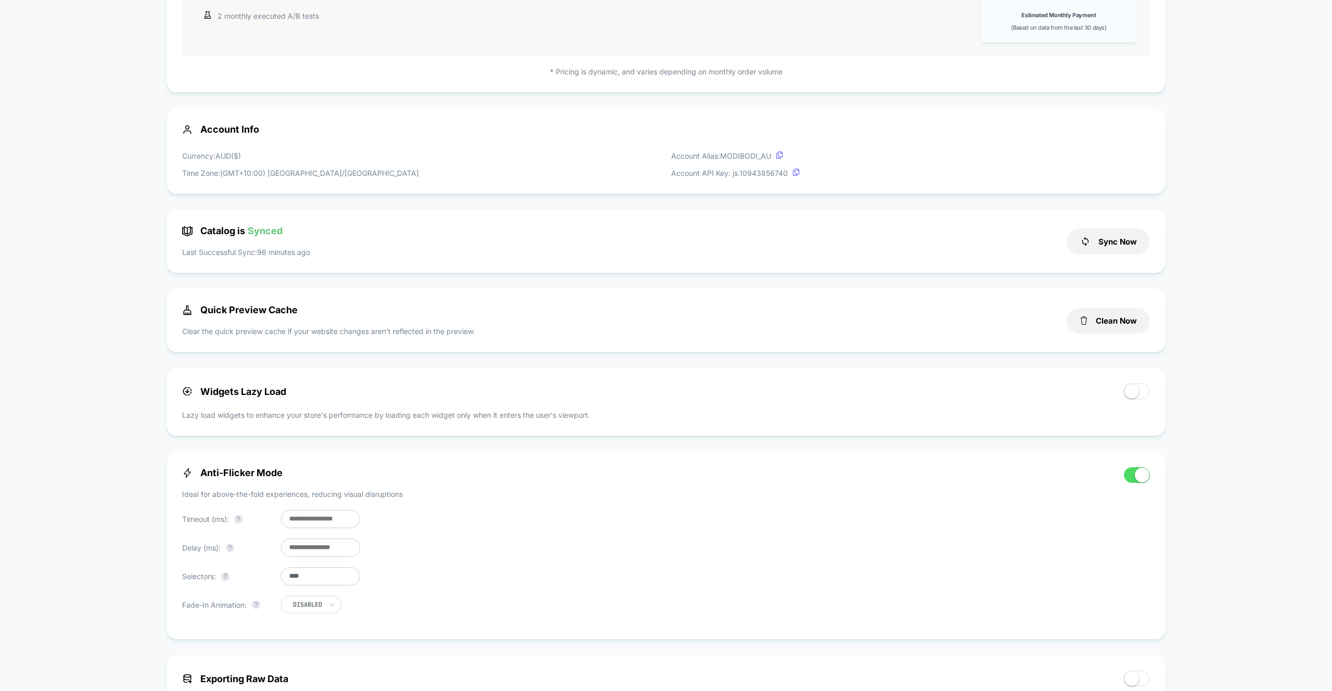
click at [299, 551] on input "**" at bounding box center [320, 548] width 79 height 18
drag, startPoint x: 336, startPoint y: 553, endPoint x: 240, endPoint y: 555, distance: 95.8
click at [240, 555] on div "Delay (ms): ? **" at bounding box center [271, 548] width 178 height 18
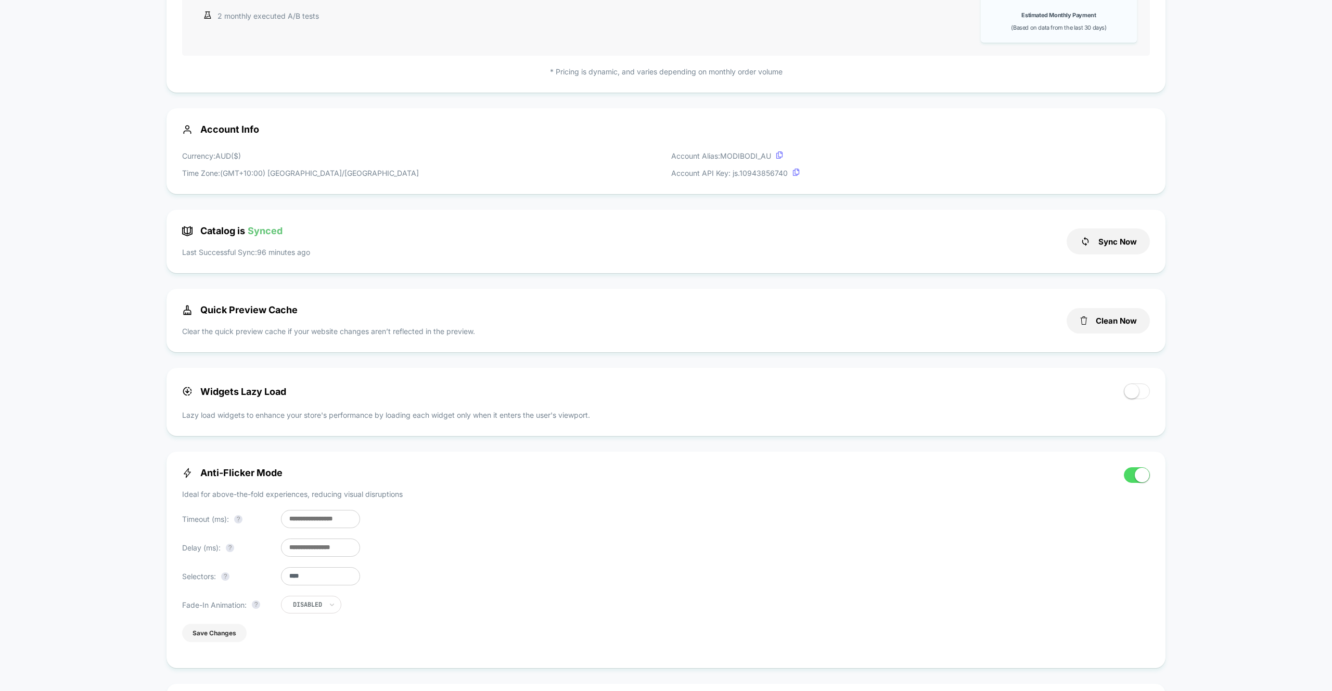
type input "***"
click at [217, 639] on button "Save Changes" at bounding box center [214, 633] width 65 height 18
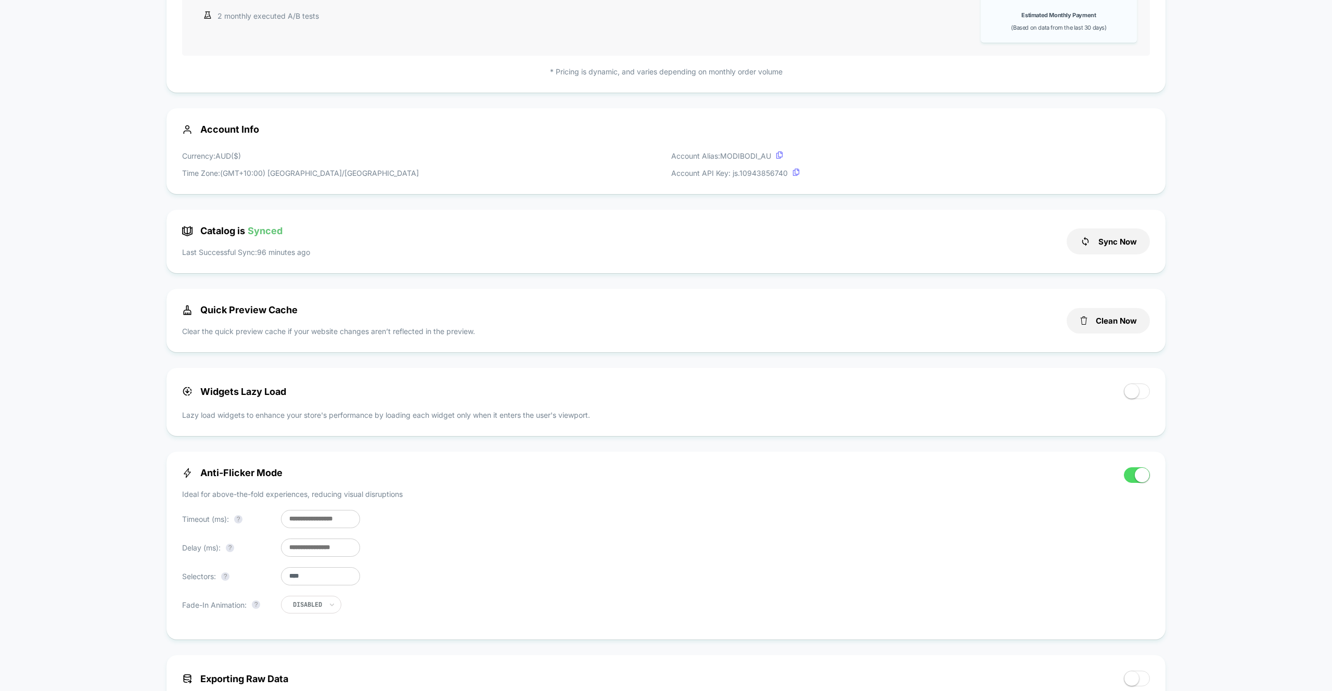
scroll to position [141, 0]
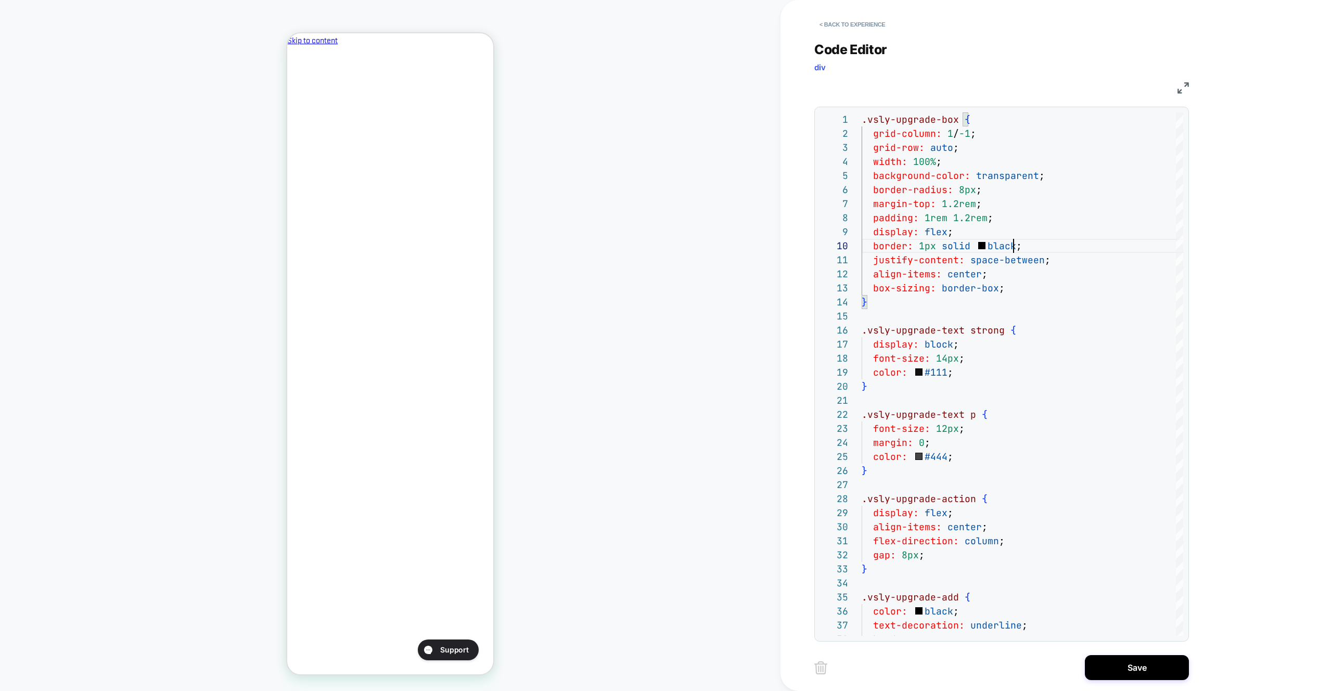
scroll to position [0, 1]
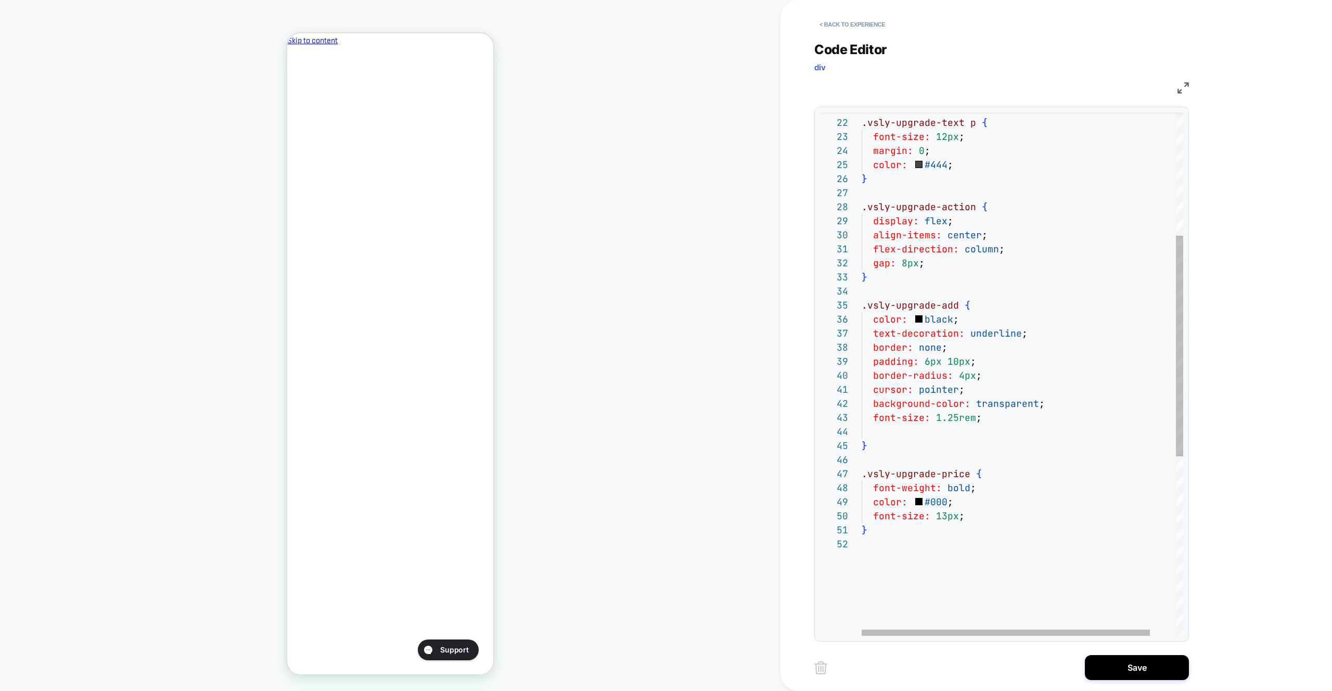
click at [1002, 437] on div "border: none ; .vsly-upgrade-add { color: black ; text-decoration: underline ; …" at bounding box center [1037, 440] width 350 height 1240
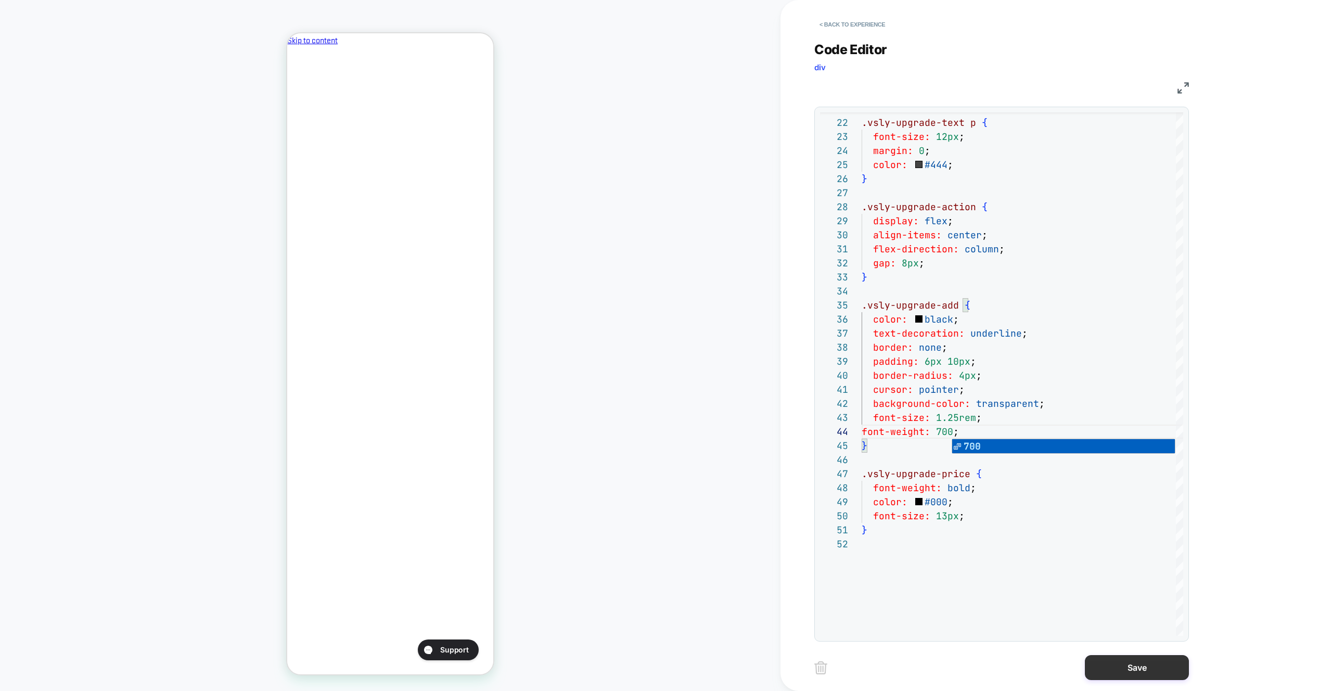
type textarea "**********"
click at [1120, 670] on button "Save" at bounding box center [1137, 667] width 104 height 25
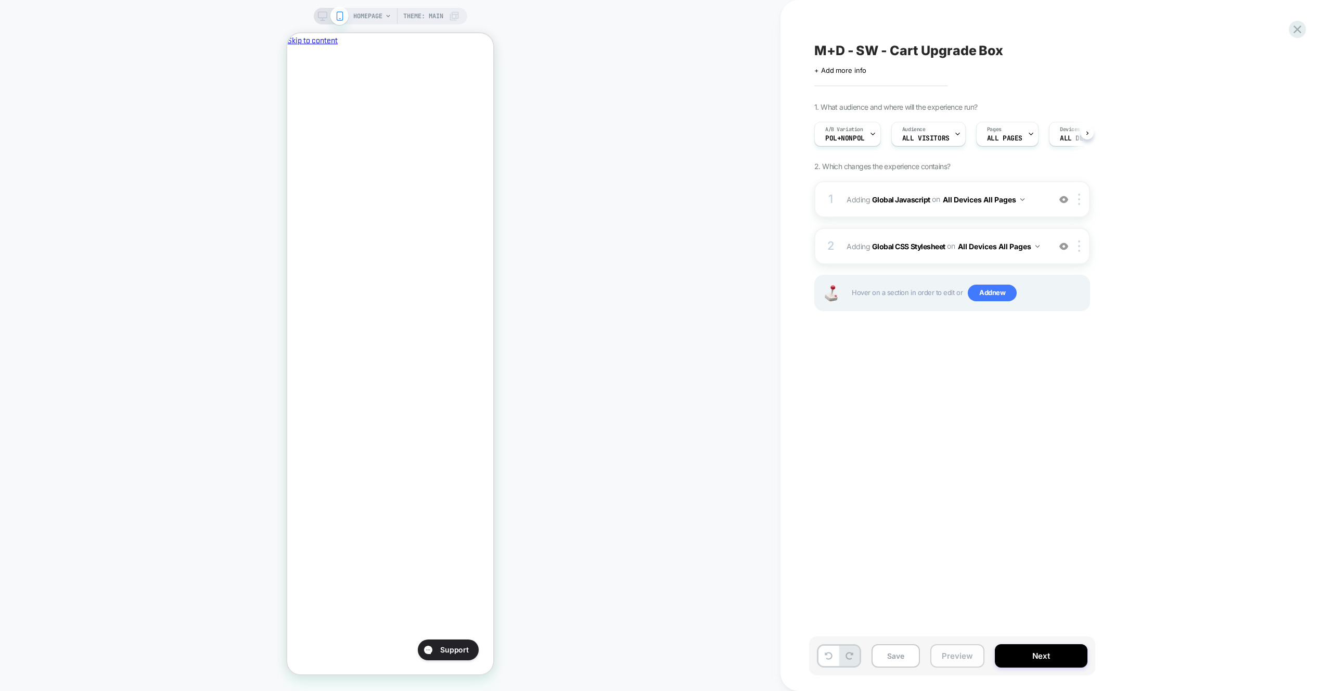
scroll to position [0, 1]
drag, startPoint x: 960, startPoint y: 663, endPoint x: 957, endPoint y: 635, distance: 27.7
click at [959, 663] on button "Preview" at bounding box center [958, 655] width 54 height 23
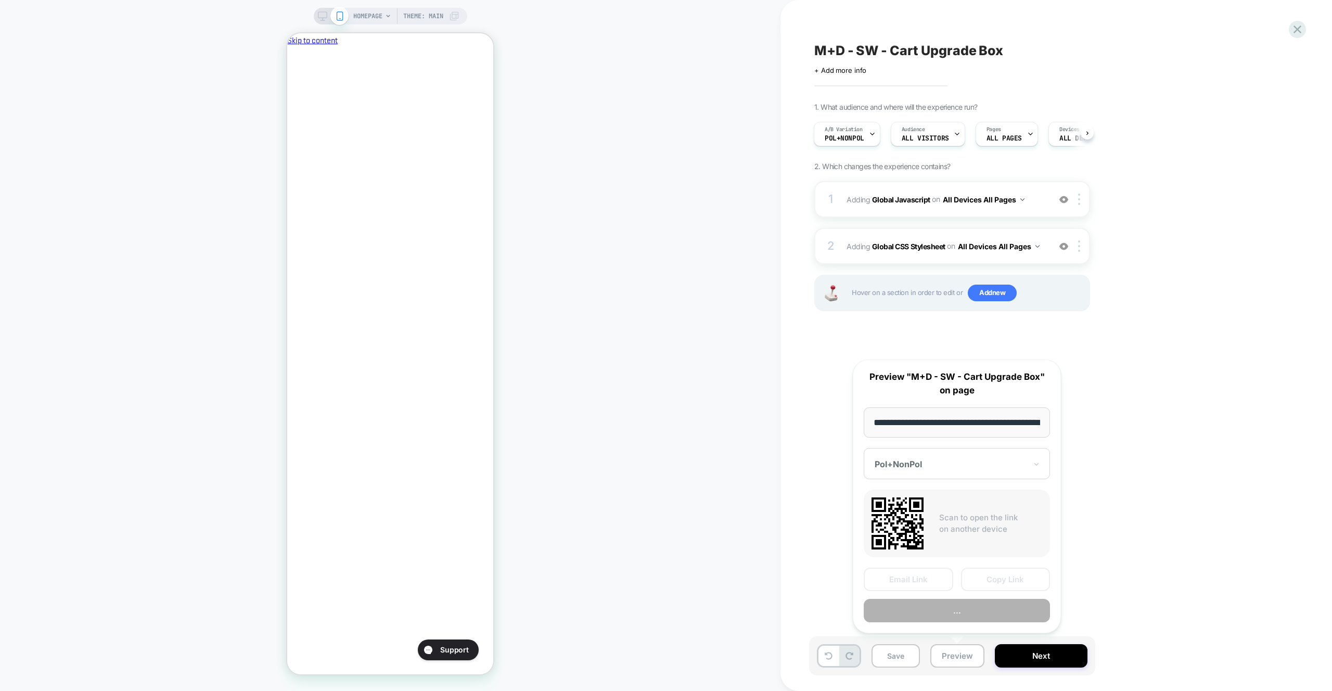
scroll to position [0, 44]
click at [954, 614] on button "Preview" at bounding box center [957, 611] width 186 height 23
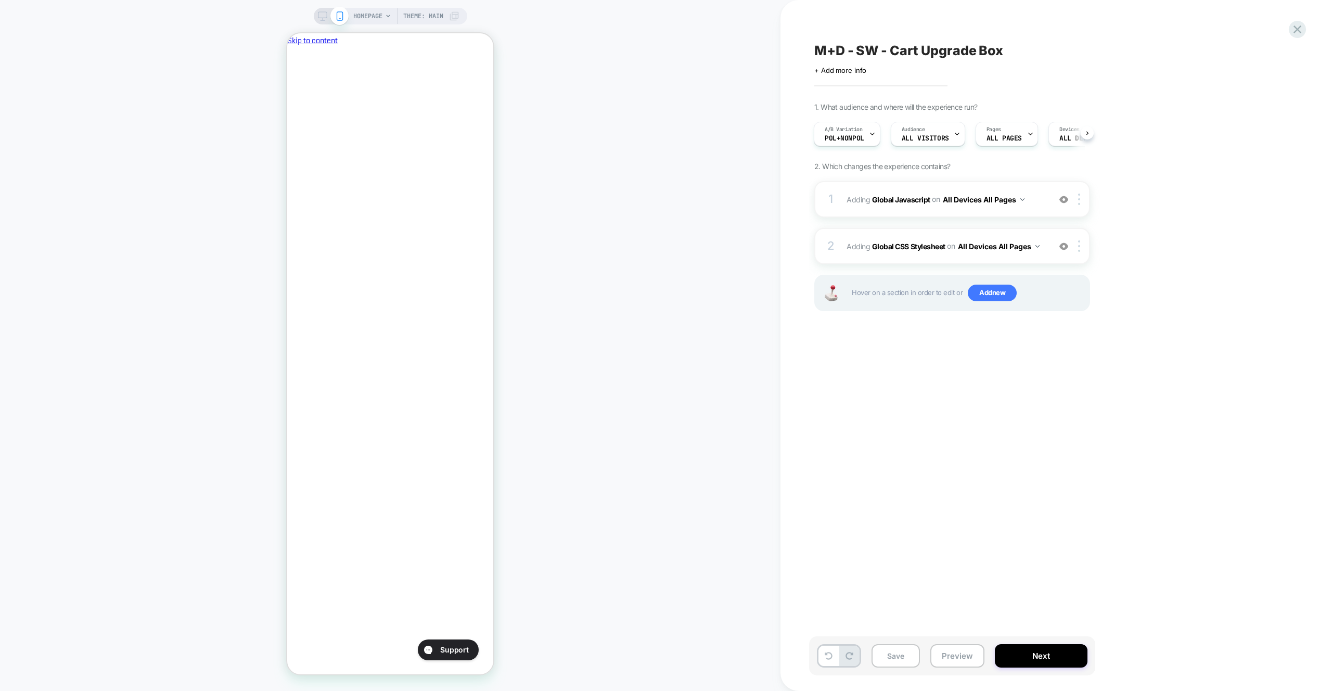
scroll to position [0, 179]
click at [1057, 180] on div "1. What audience and where will the experience run? A/B Variation Pol+NonPol Au…" at bounding box center [1005, 220] width 380 height 235
click at [1047, 190] on div "1 Adding Global Javascript on All Devices All Pages Add Before Add After Target…" at bounding box center [953, 199] width 276 height 36
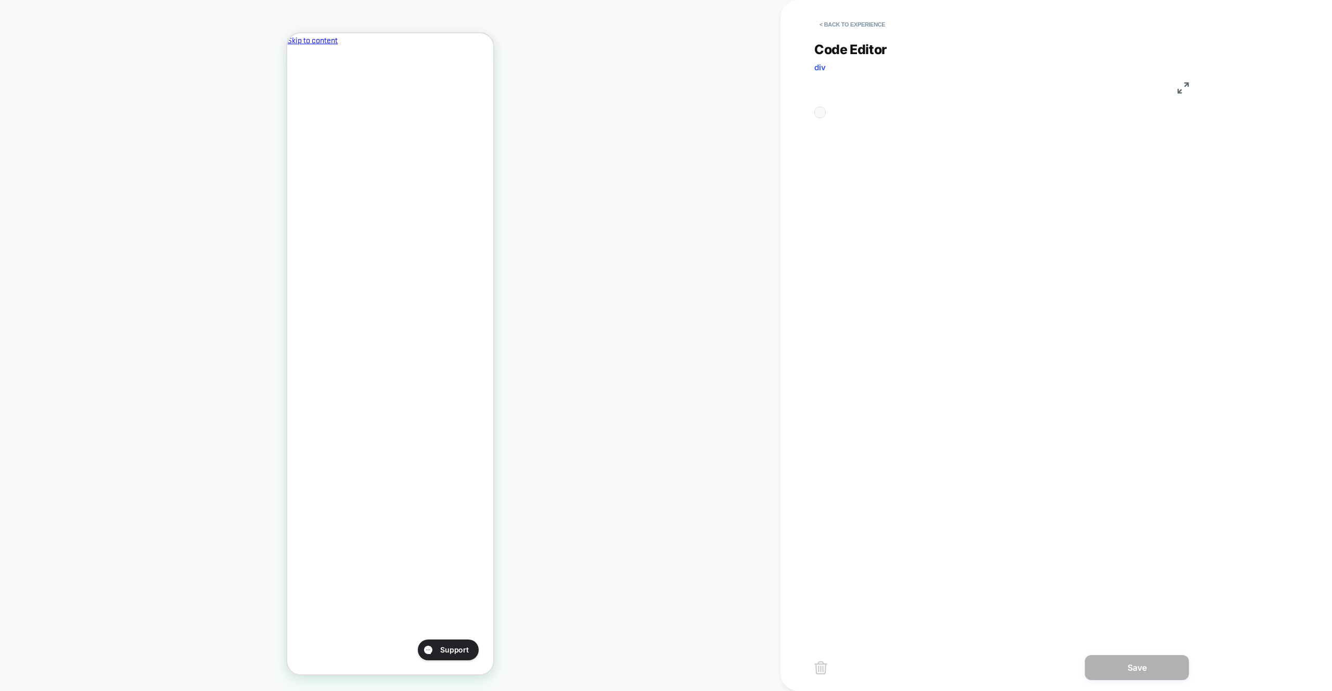
scroll to position [141, 0]
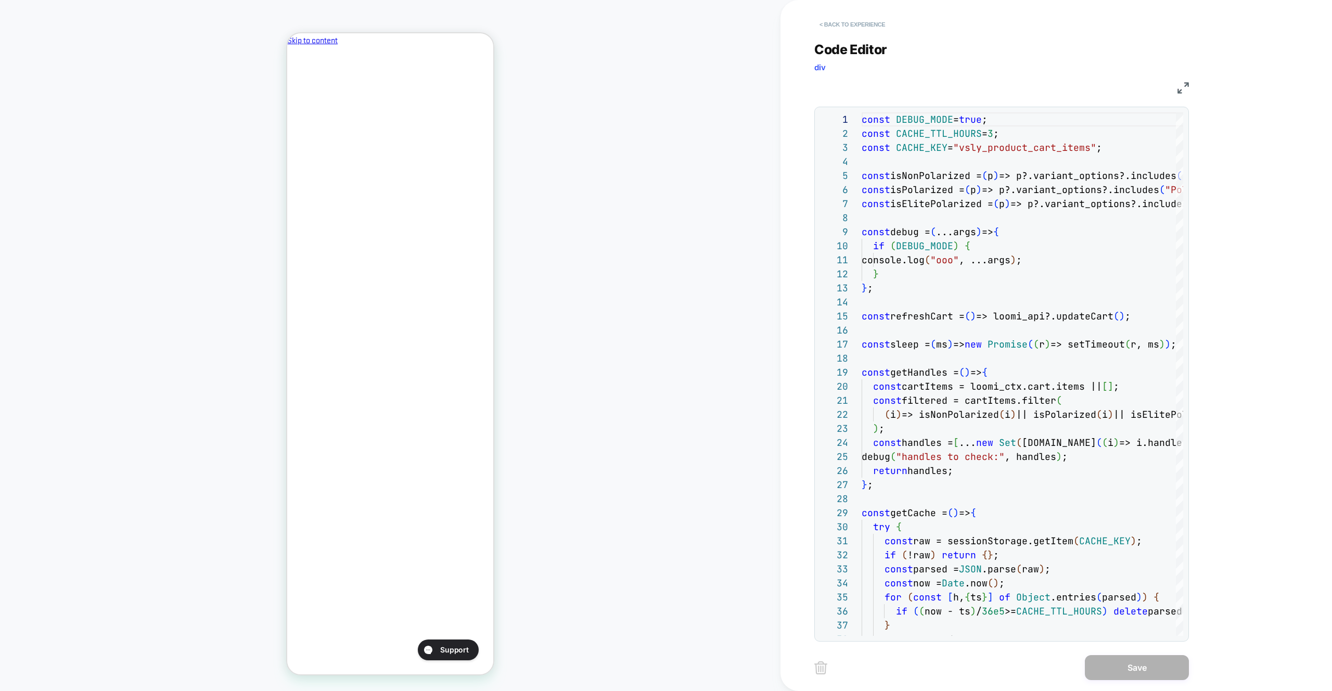
click at [859, 29] on button "< Back to experience" at bounding box center [853, 24] width 76 height 17
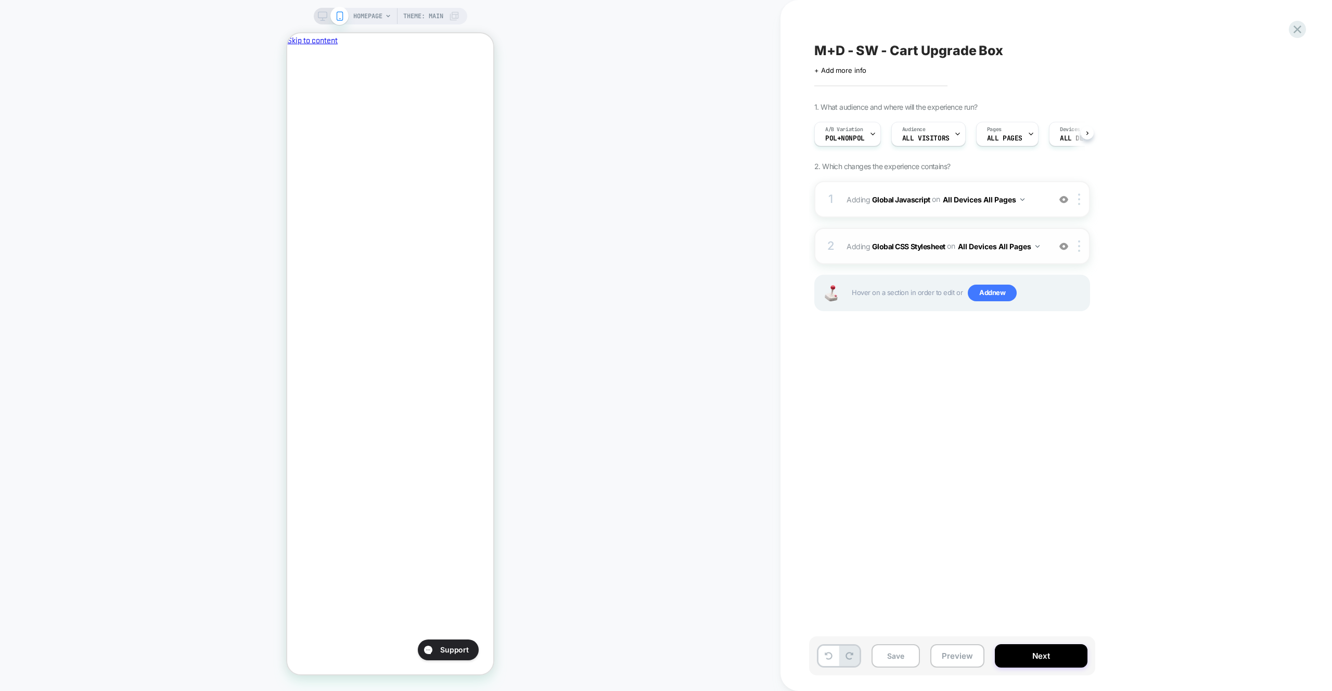
scroll to position [0, 1]
click at [1019, 231] on div "2 Adding Global CSS Stylesheet on All Devices All Pages Add Before Add After Ta…" at bounding box center [953, 246] width 276 height 36
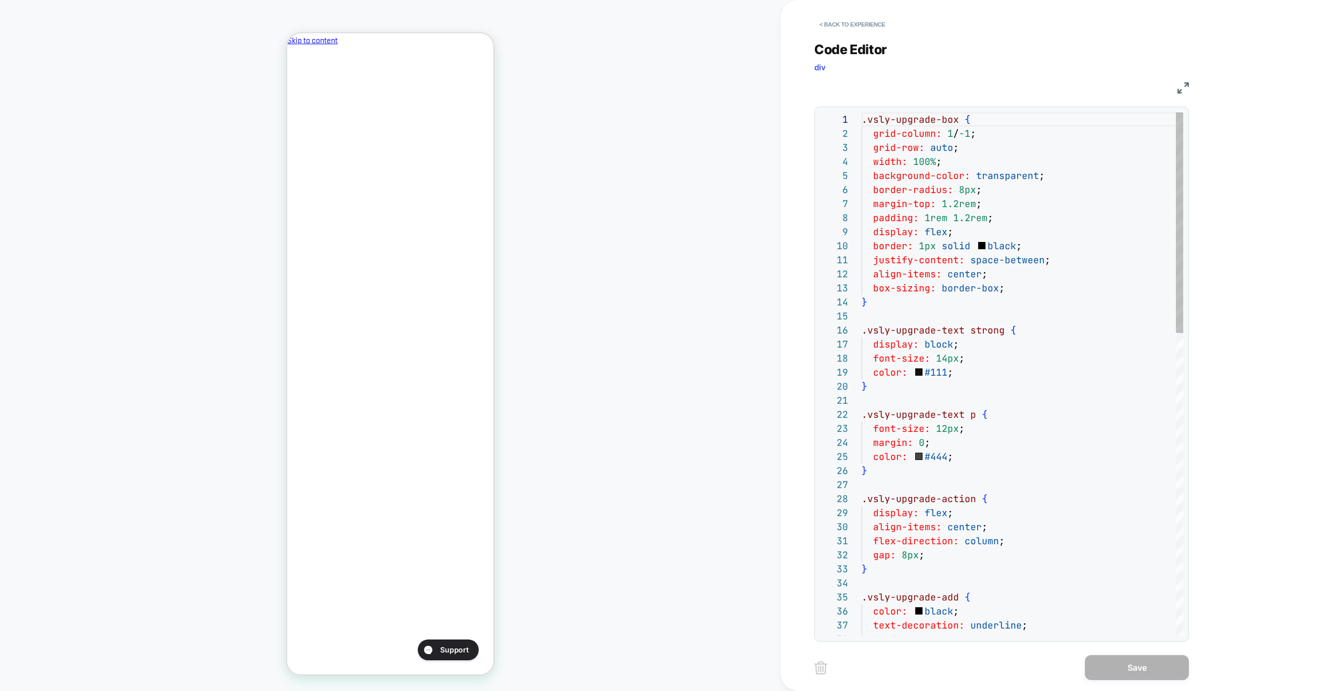
scroll to position [0, 179]
type textarea "**********"
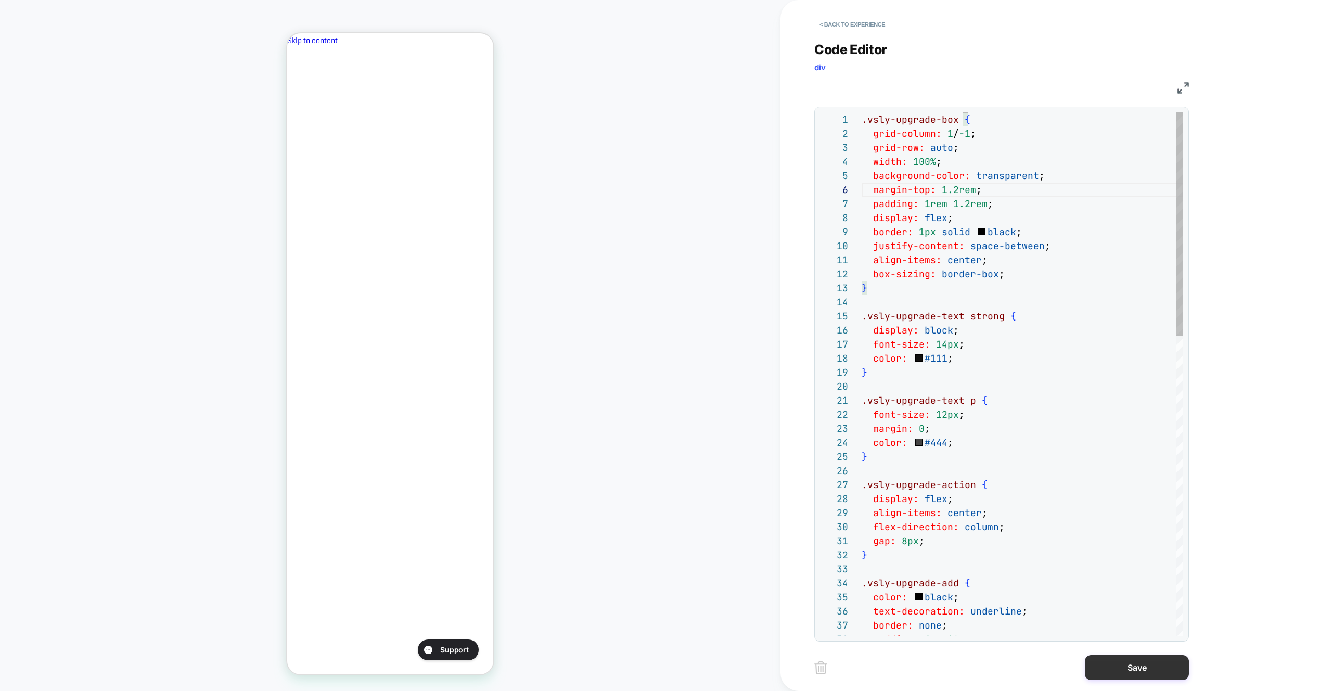
click at [1134, 662] on button "Save" at bounding box center [1137, 667] width 104 height 25
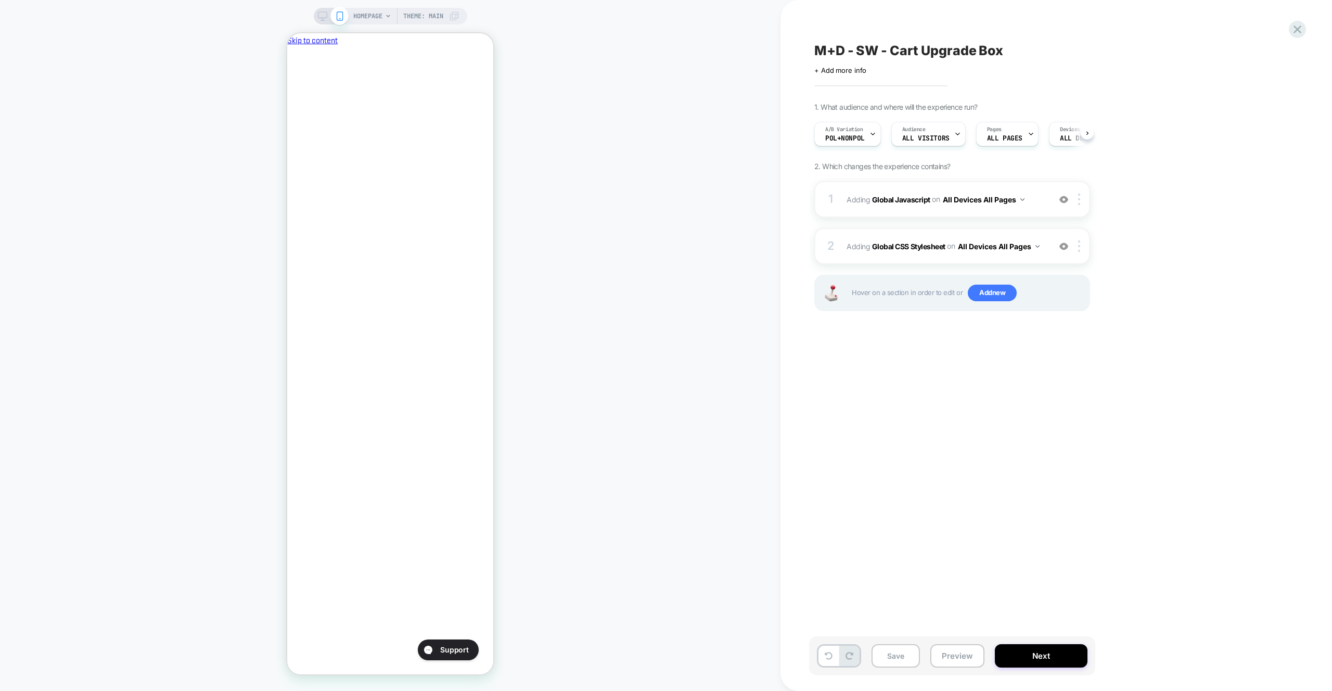
click at [965, 652] on button "Preview" at bounding box center [958, 655] width 54 height 23
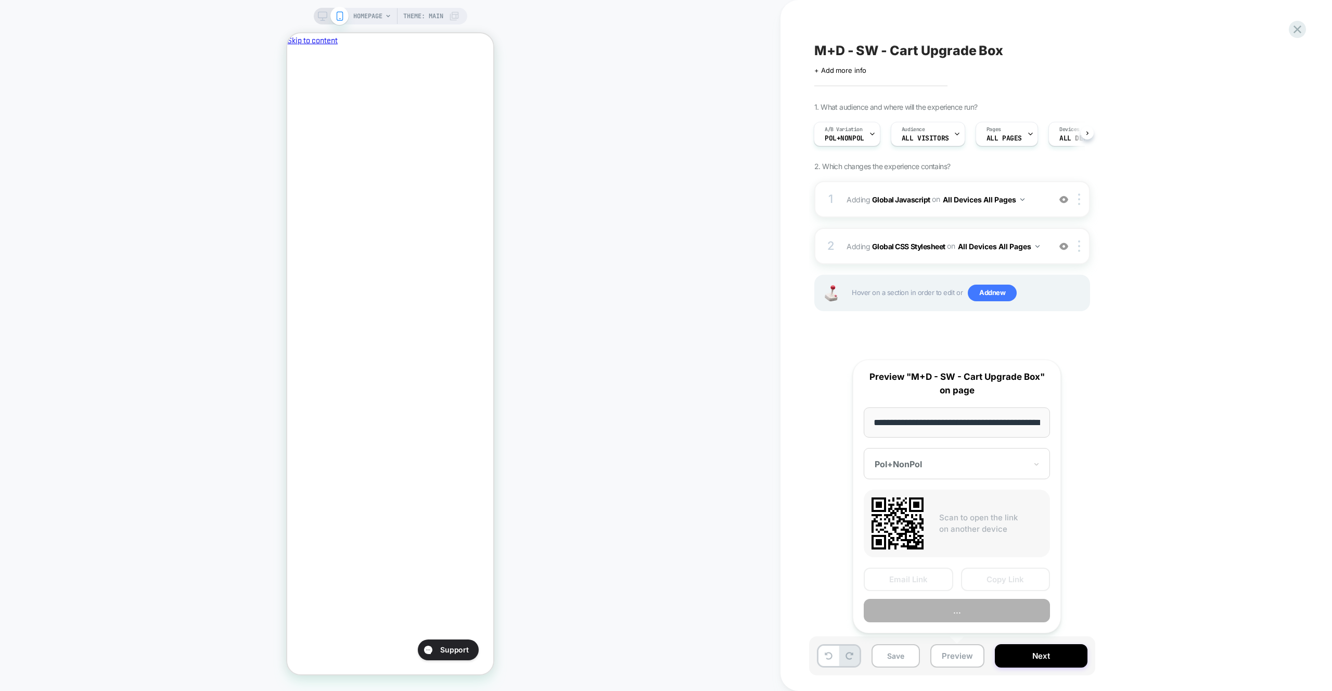
scroll to position [0, 44]
click at [962, 616] on button "Preview" at bounding box center [957, 611] width 186 height 23
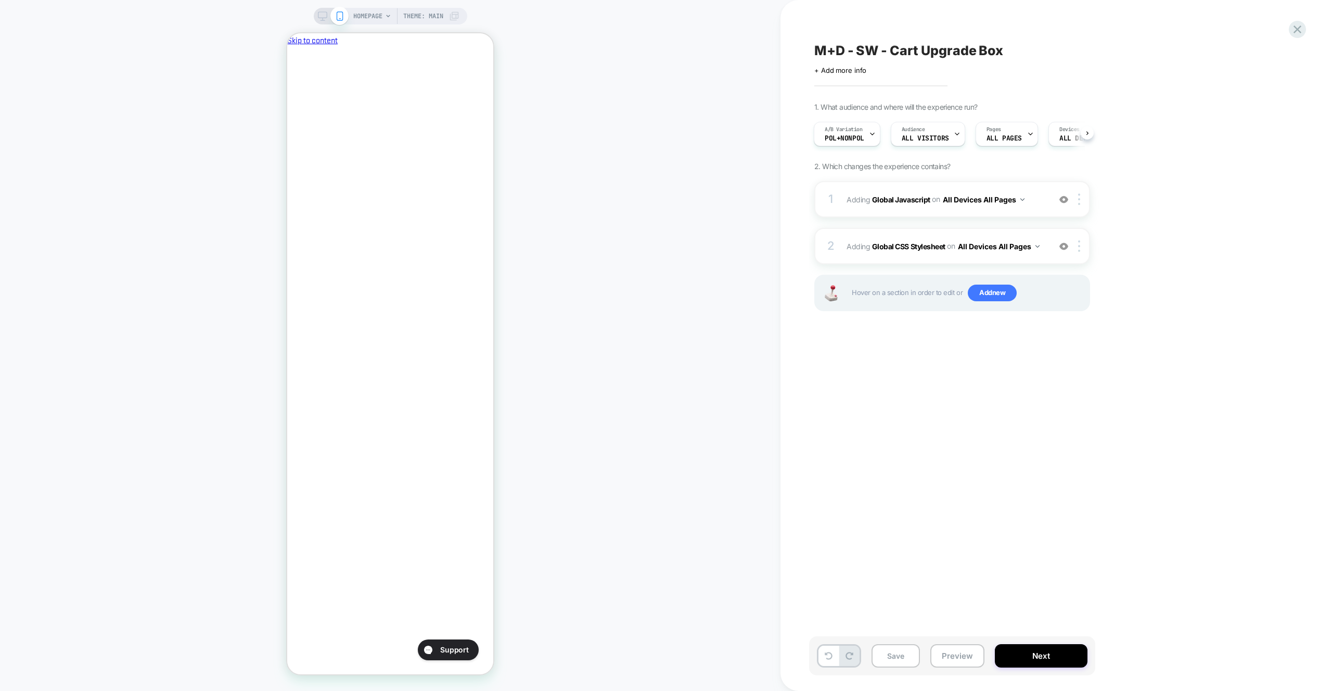
scroll to position [0, 0]
click at [1029, 191] on div "1 Adding Global Javascript on All Devices All Pages Add Before Add After Target…" at bounding box center [953, 199] width 276 height 36
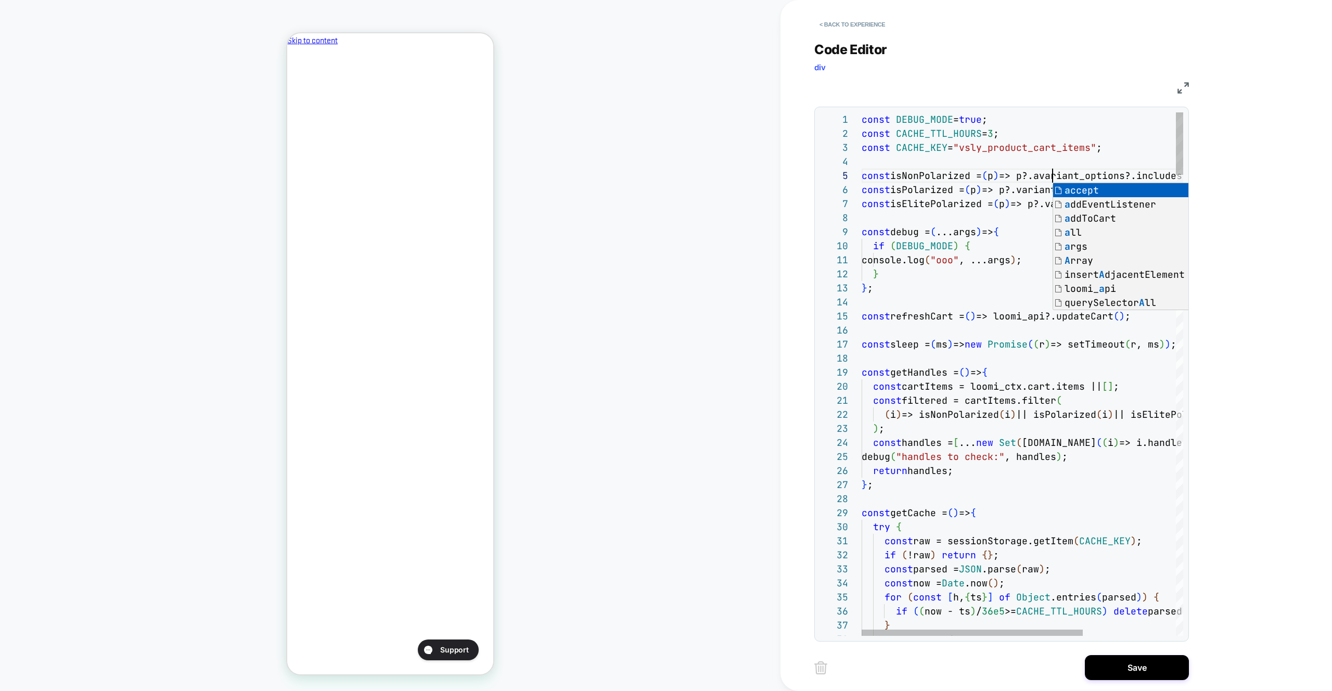
scroll to position [98, 0]
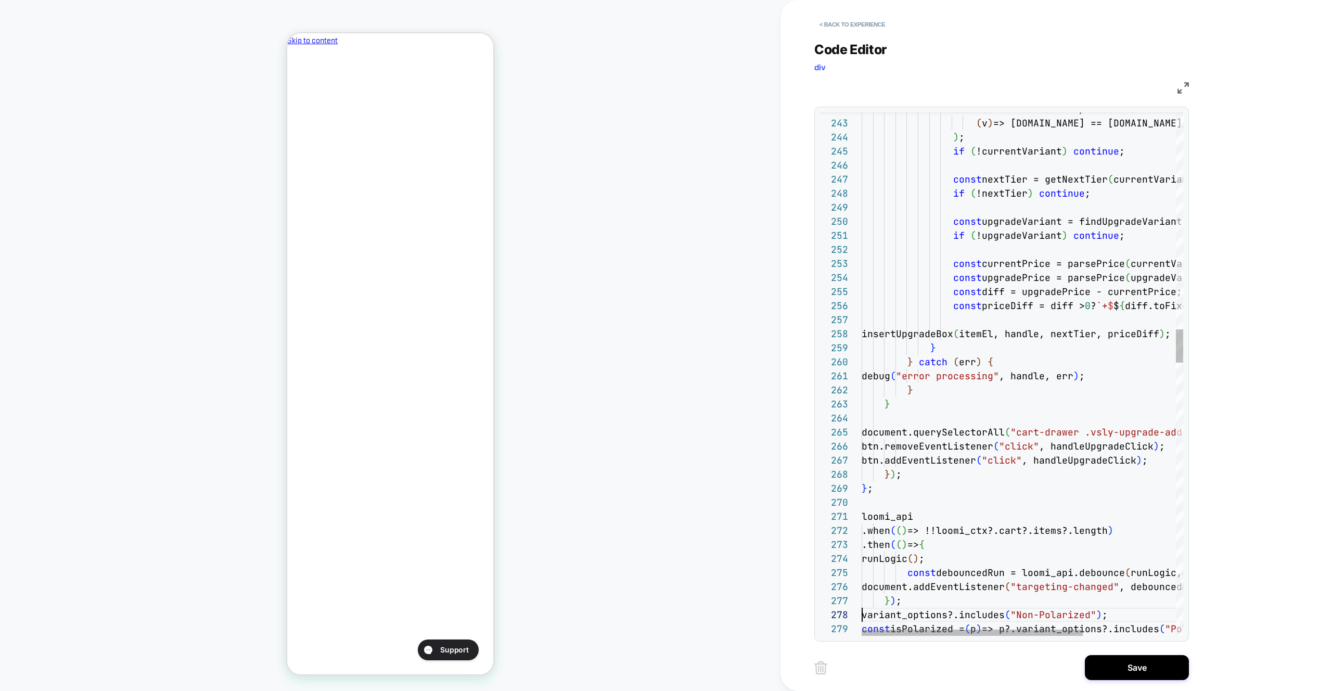
click at [1116, 682] on div "< Back to experience Code Editor div JS 242 243 244 245 246 247 248 249 250 251…" at bounding box center [1010, 345] width 390 height 691
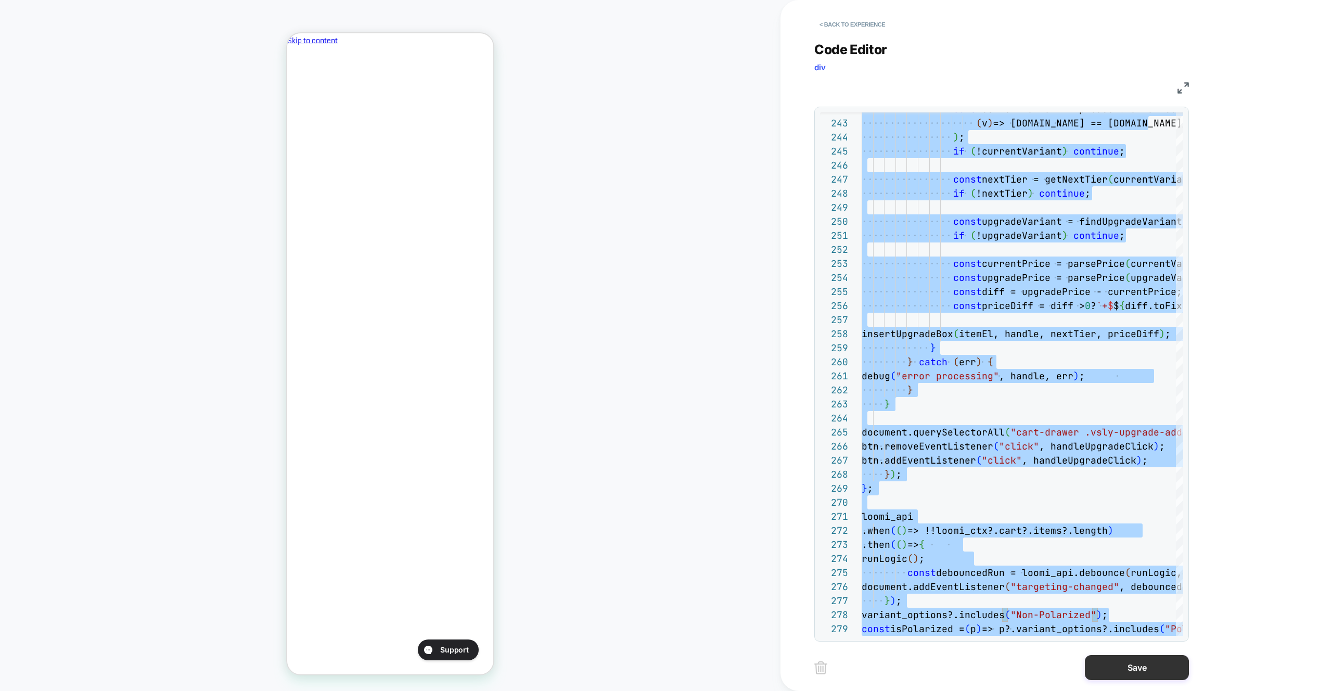
type textarea "**********"
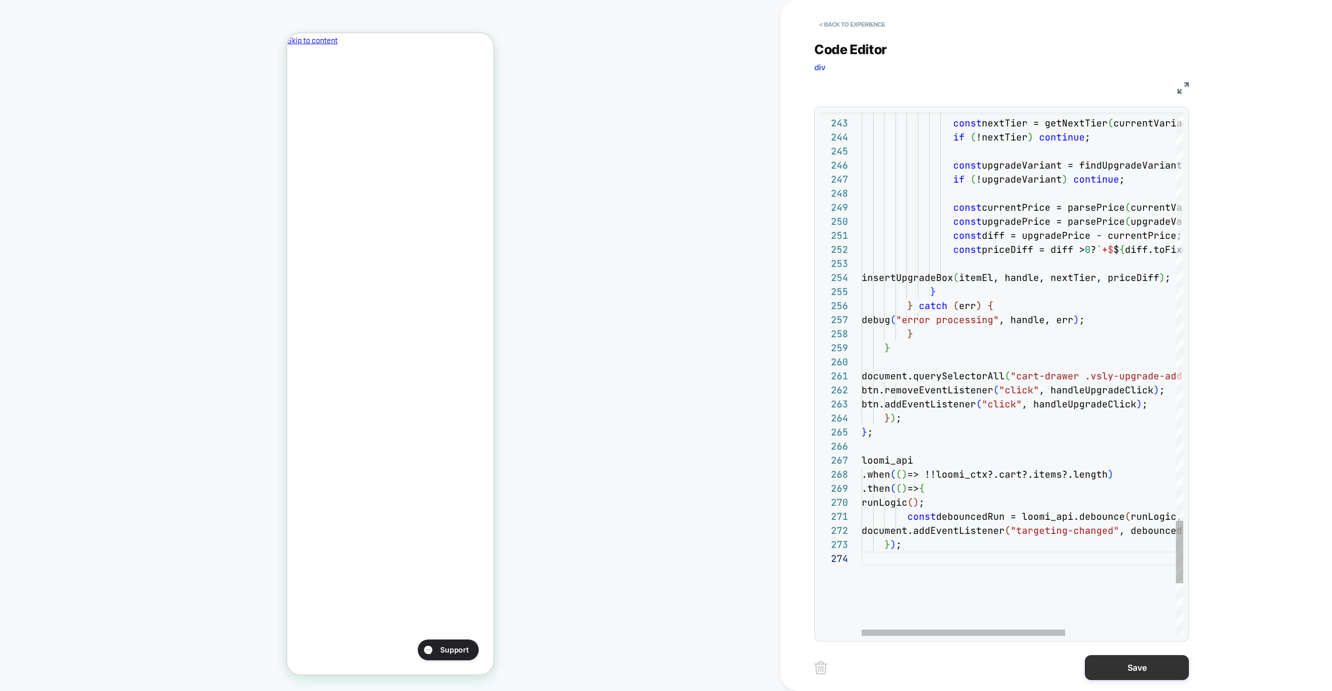
drag, startPoint x: 1121, startPoint y: 665, endPoint x: 1089, endPoint y: 662, distance: 32.0
click at [1121, 665] on button "Save" at bounding box center [1137, 667] width 104 height 25
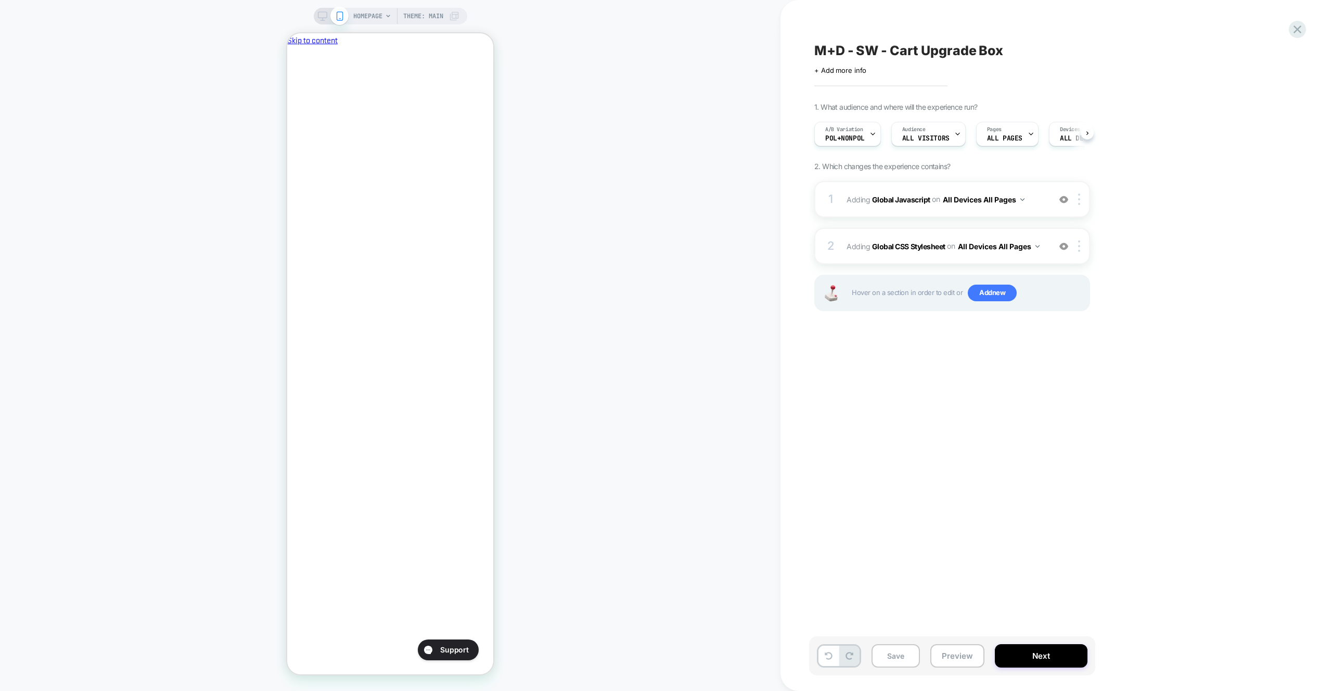
drag, startPoint x: 955, startPoint y: 656, endPoint x: 955, endPoint y: 634, distance: 21.9
click at [955, 655] on button "Preview" at bounding box center [958, 655] width 54 height 23
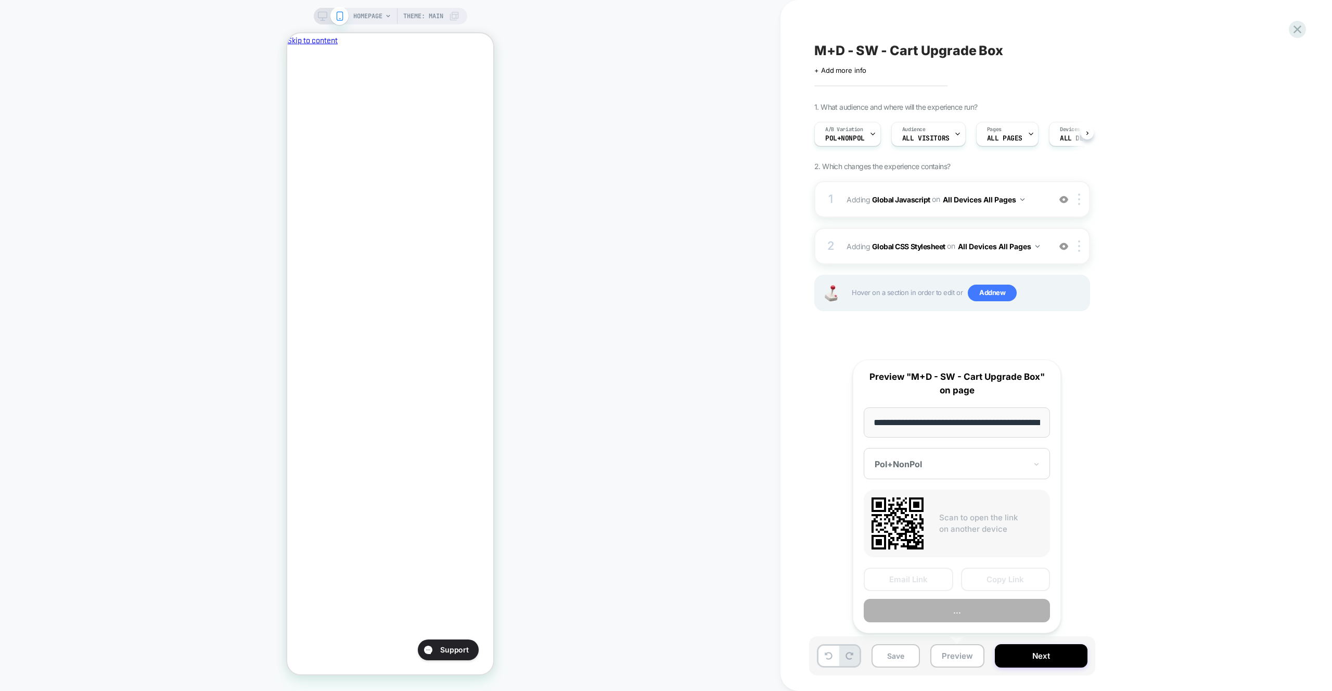
scroll to position [0, 0]
click at [953, 601] on button "Preview" at bounding box center [957, 611] width 186 height 23
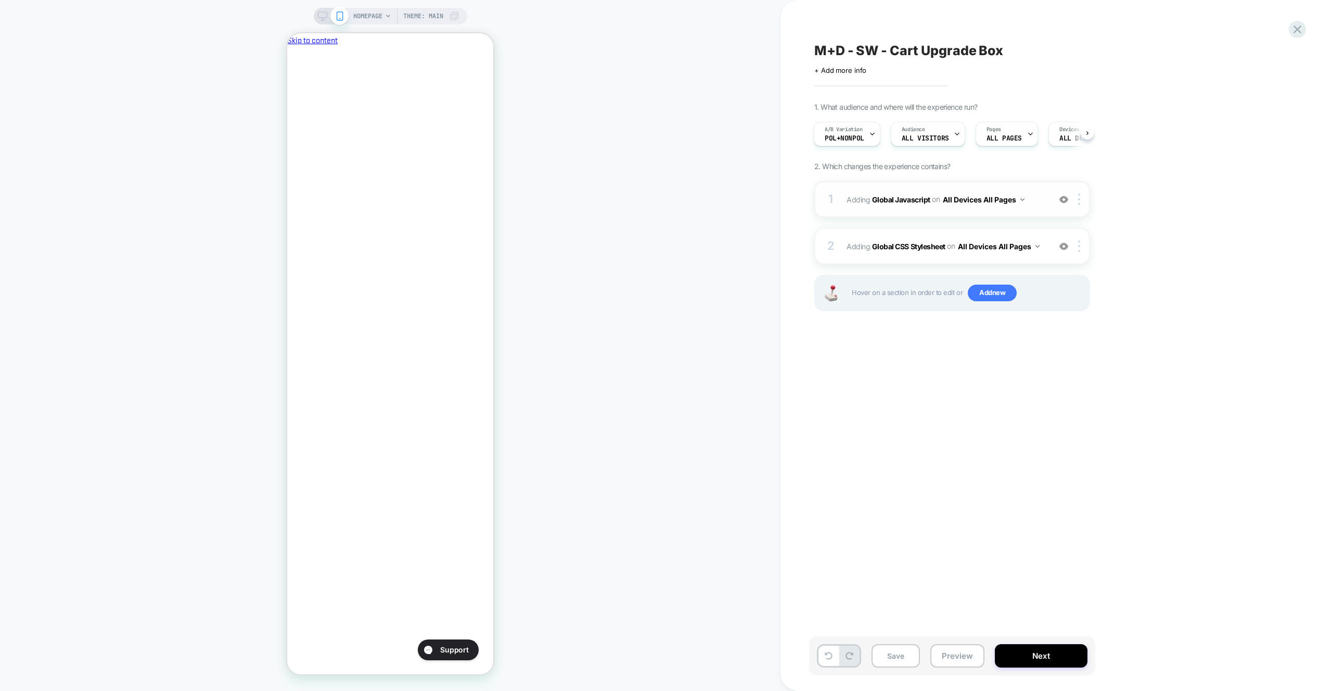
scroll to position [0, 179]
click at [980, 228] on div "2 Adding Global CSS Stylesheet on All Devices All Pages Add Before Add After Ta…" at bounding box center [953, 246] width 276 height 36
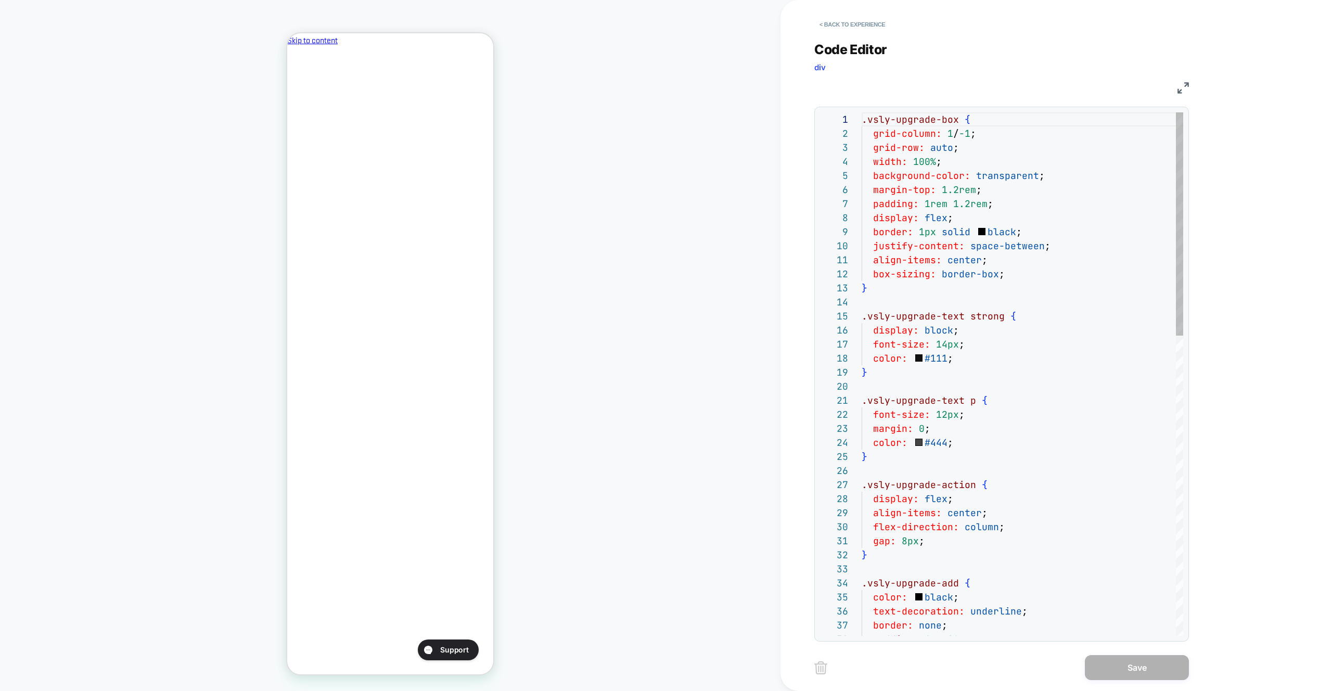
type textarea "**********"
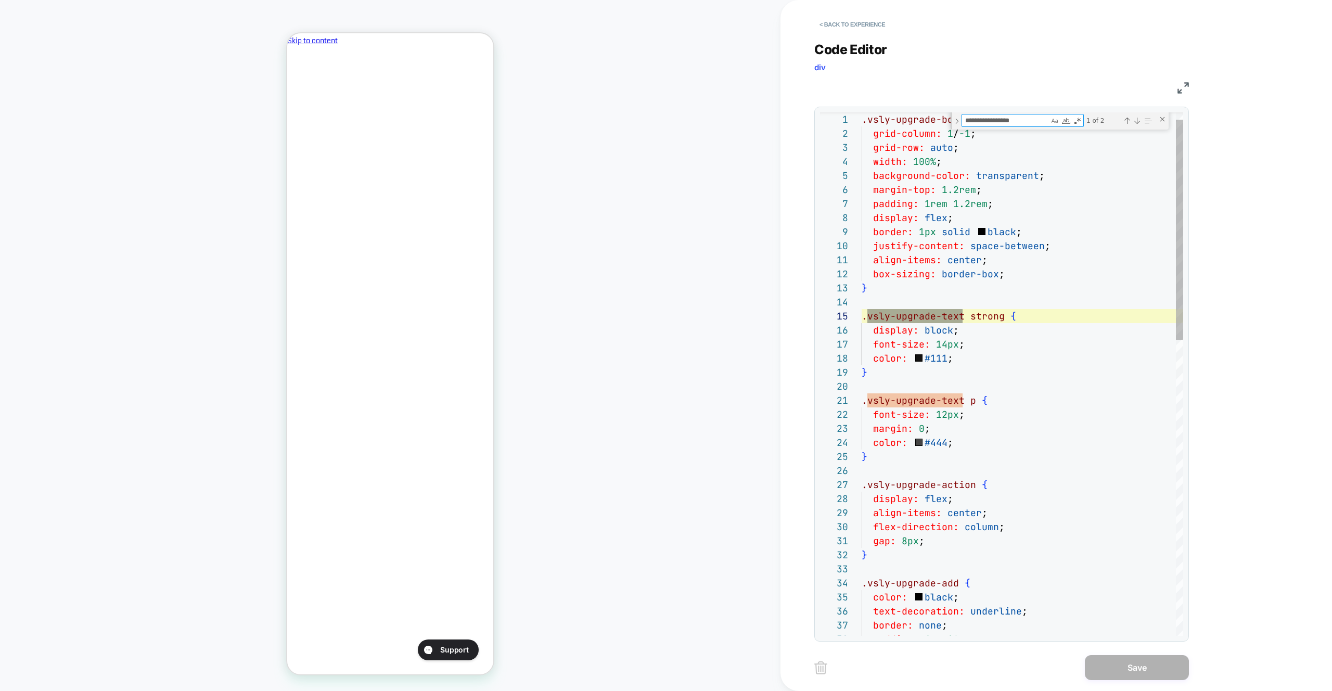
type textarea "**********"
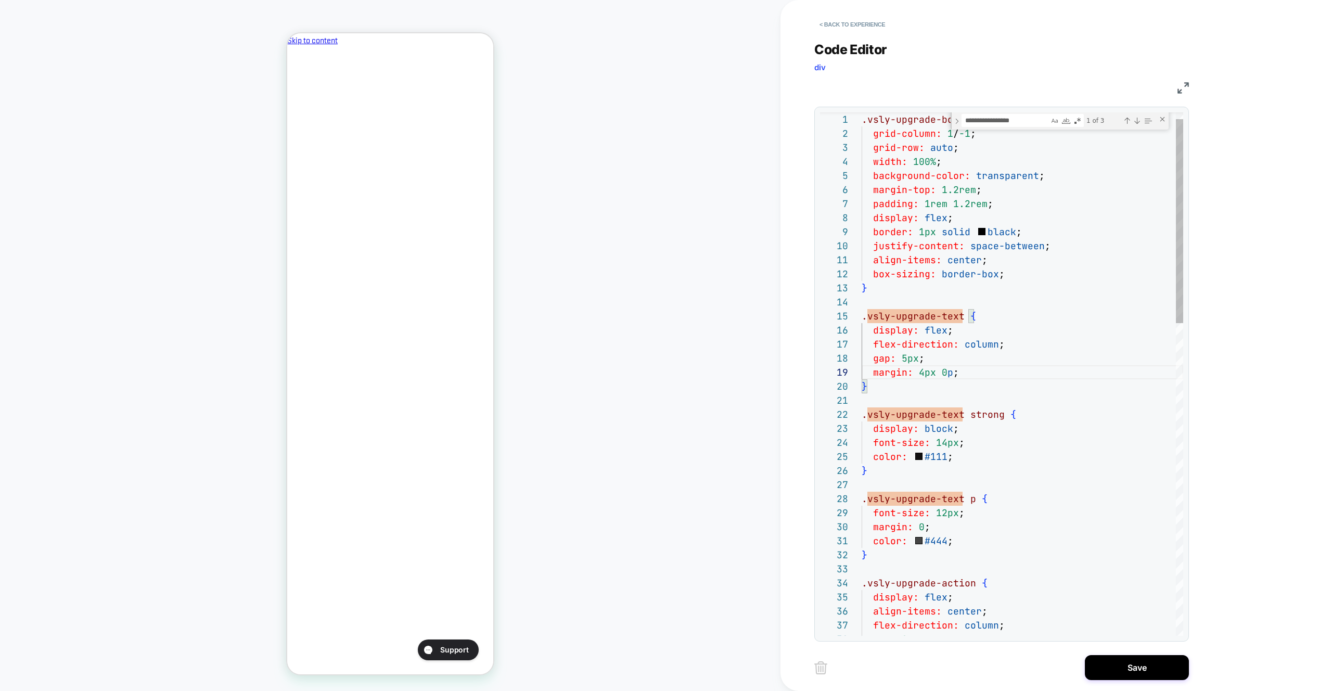
scroll to position [112, 96]
type textarea "**********"
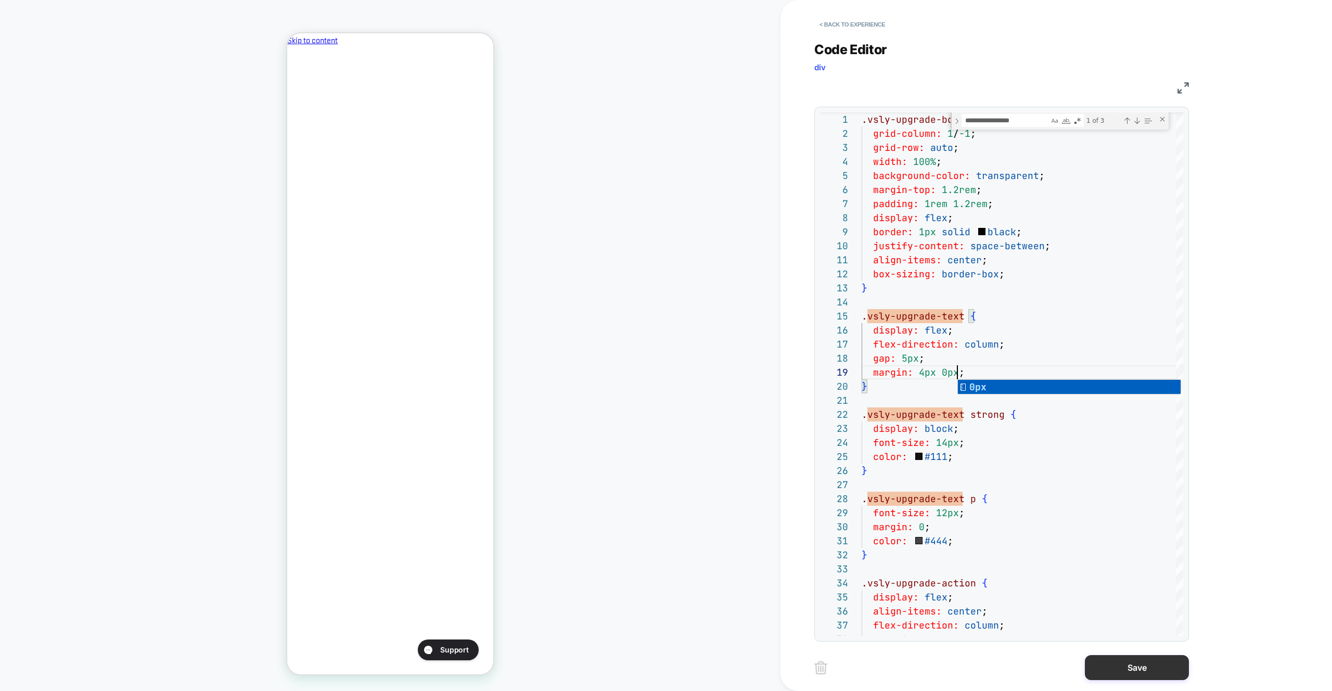
drag, startPoint x: 1075, startPoint y: 669, endPoint x: 1096, endPoint y: 669, distance: 20.8
click at [1075, 669] on div "Save" at bounding box center [1002, 668] width 375 height 26
click at [1100, 669] on button "Save" at bounding box center [1137, 667] width 104 height 25
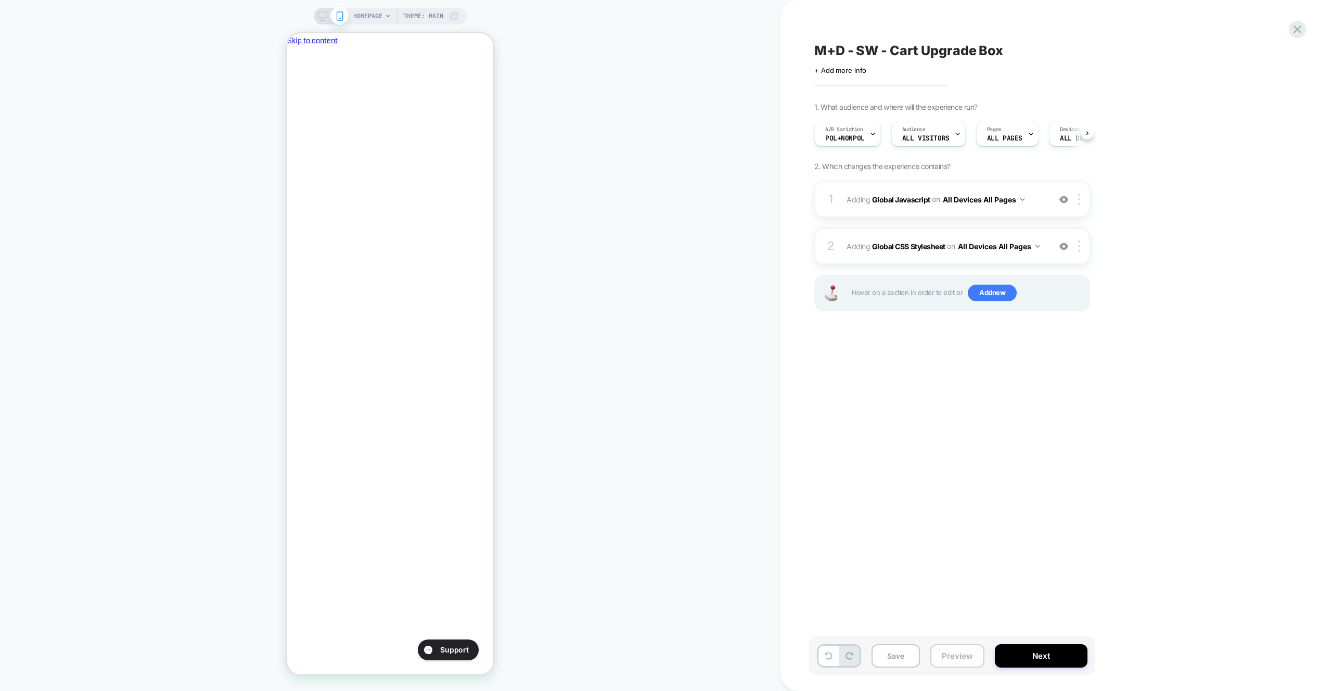
drag, startPoint x: 984, startPoint y: 661, endPoint x: 982, endPoint y: 655, distance: 6.1
click at [984, 661] on div "Save Preview Next" at bounding box center [952, 656] width 286 height 39
drag, startPoint x: 973, startPoint y: 651, endPoint x: 973, endPoint y: 625, distance: 25.5
click at [972, 651] on button "Preview" at bounding box center [958, 655] width 54 height 23
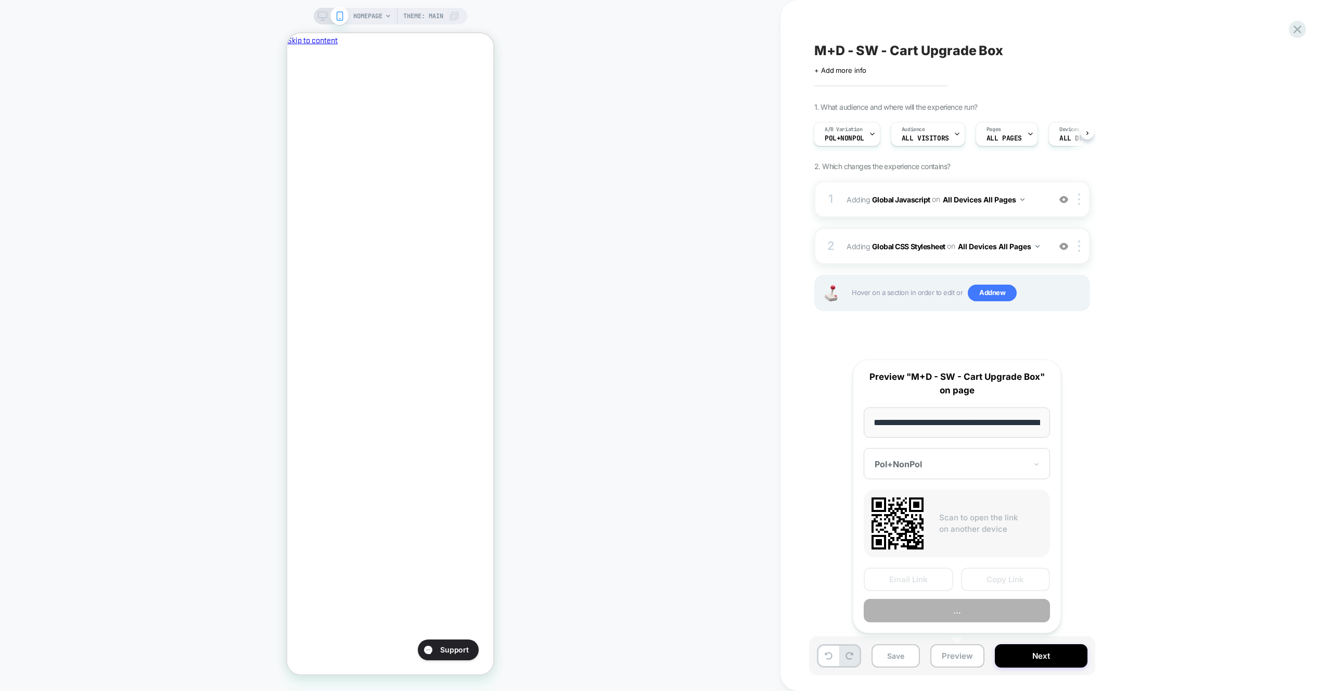
scroll to position [0, 0]
click at [974, 593] on div "Email Link Copy Link ..." at bounding box center [957, 595] width 186 height 55
click at [974, 604] on button "Preview" at bounding box center [957, 611] width 186 height 23
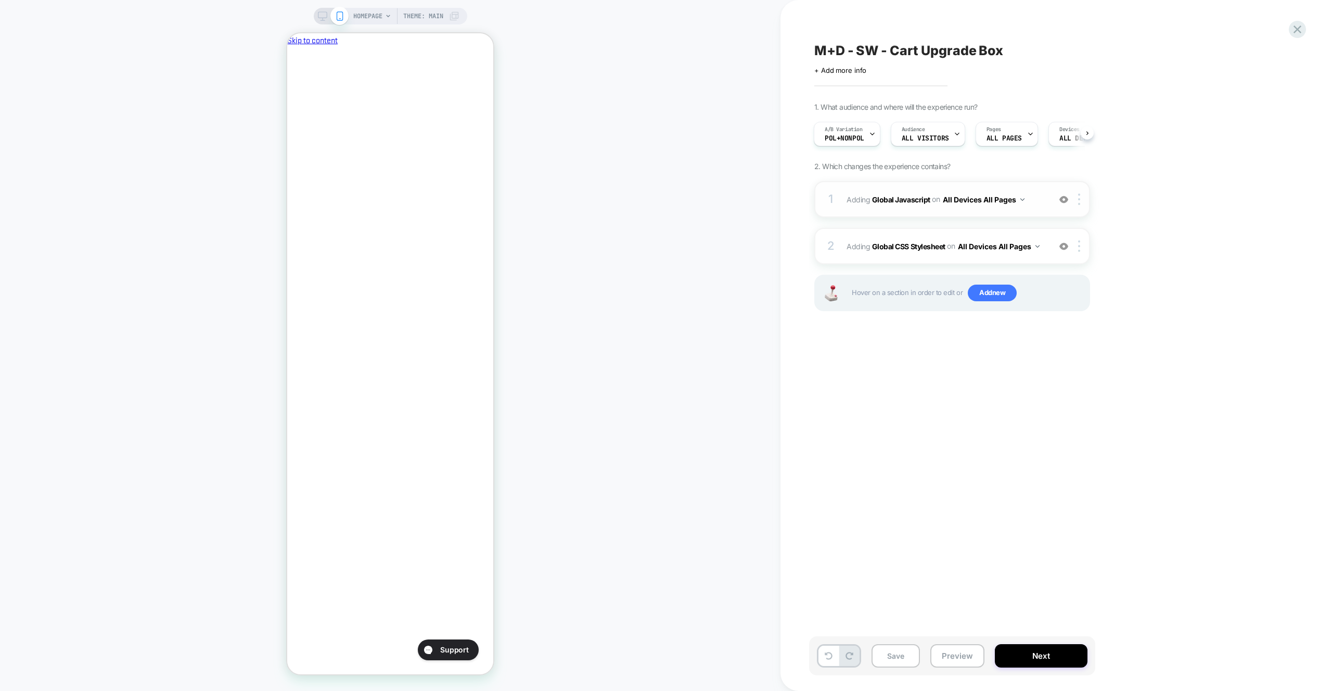
click at [1044, 189] on div "1 Adding Global Javascript on All Devices All Pages Add Before Add After Target…" at bounding box center [953, 199] width 276 height 36
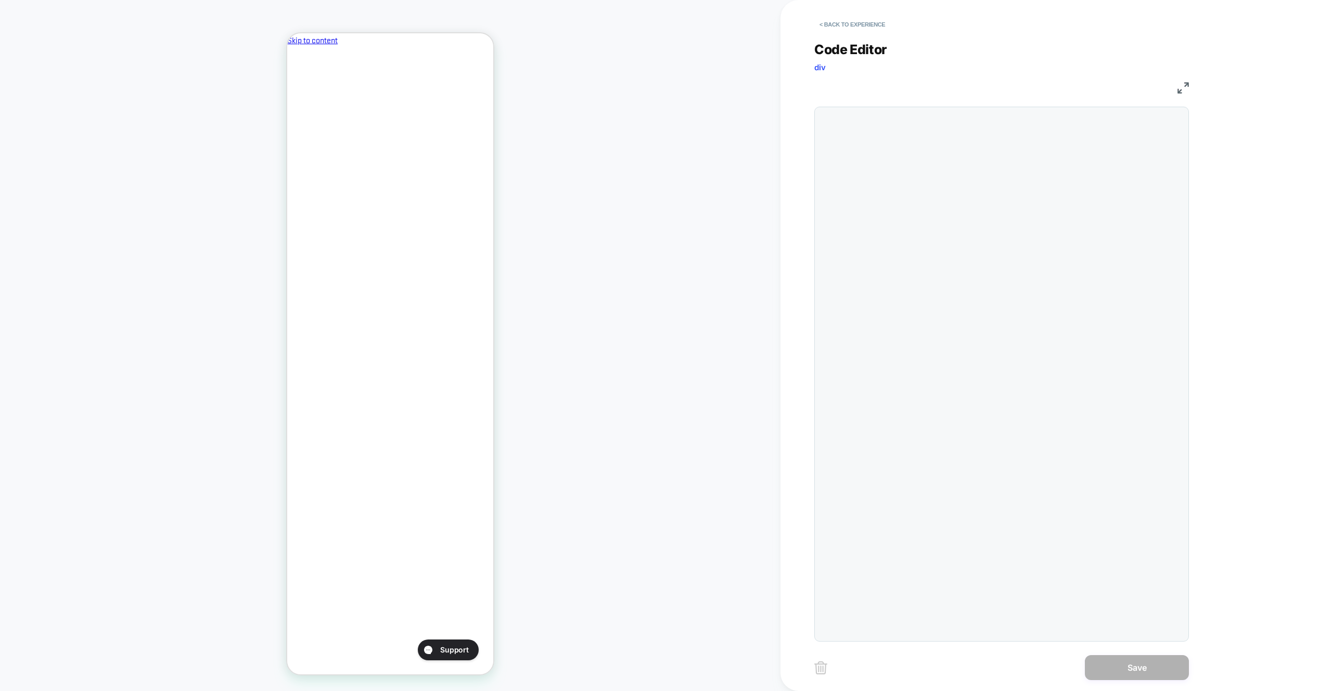
scroll to position [141, 0]
click at [862, 112] on div at bounding box center [862, 112] width 0 height 0
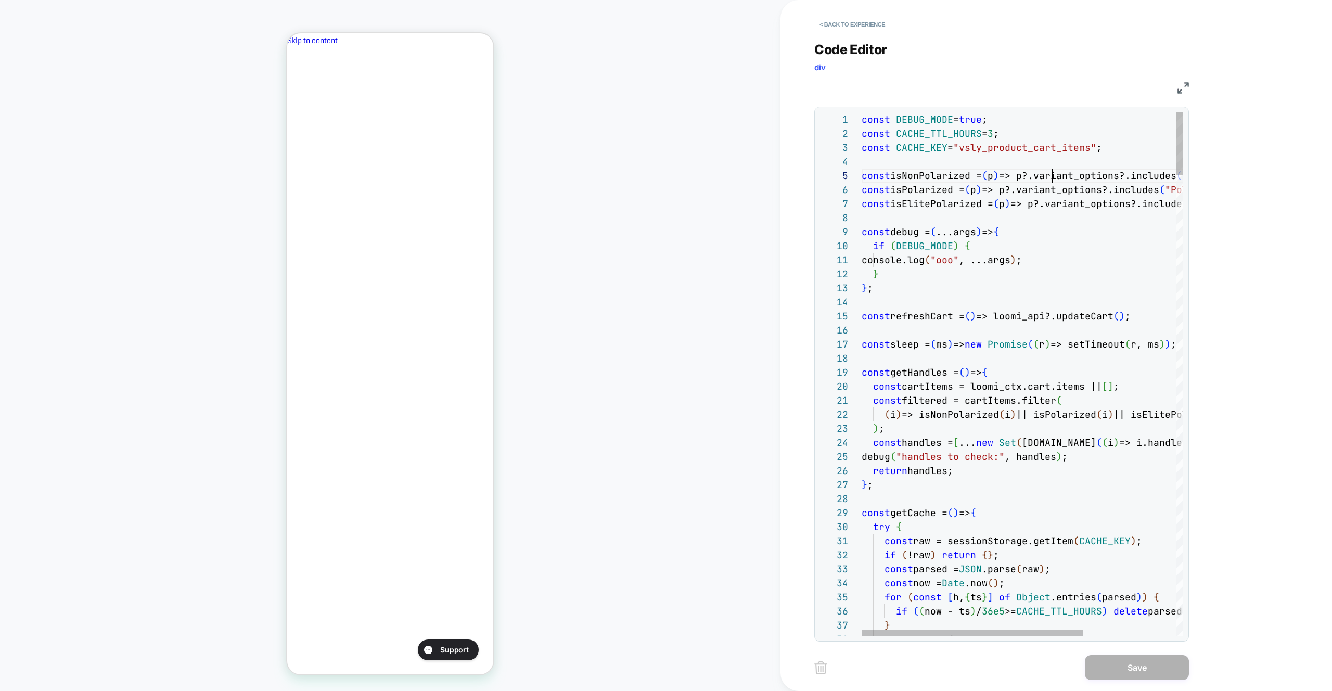
scroll to position [56, 191]
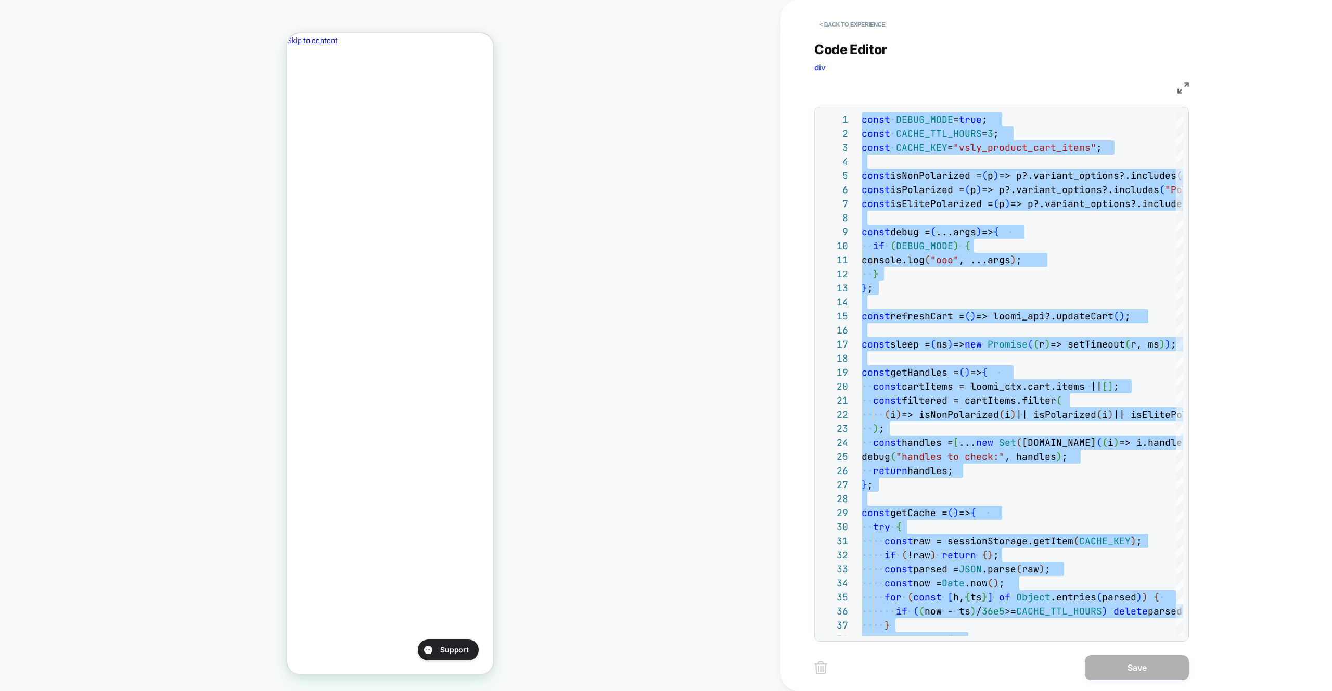
type textarea "**********"
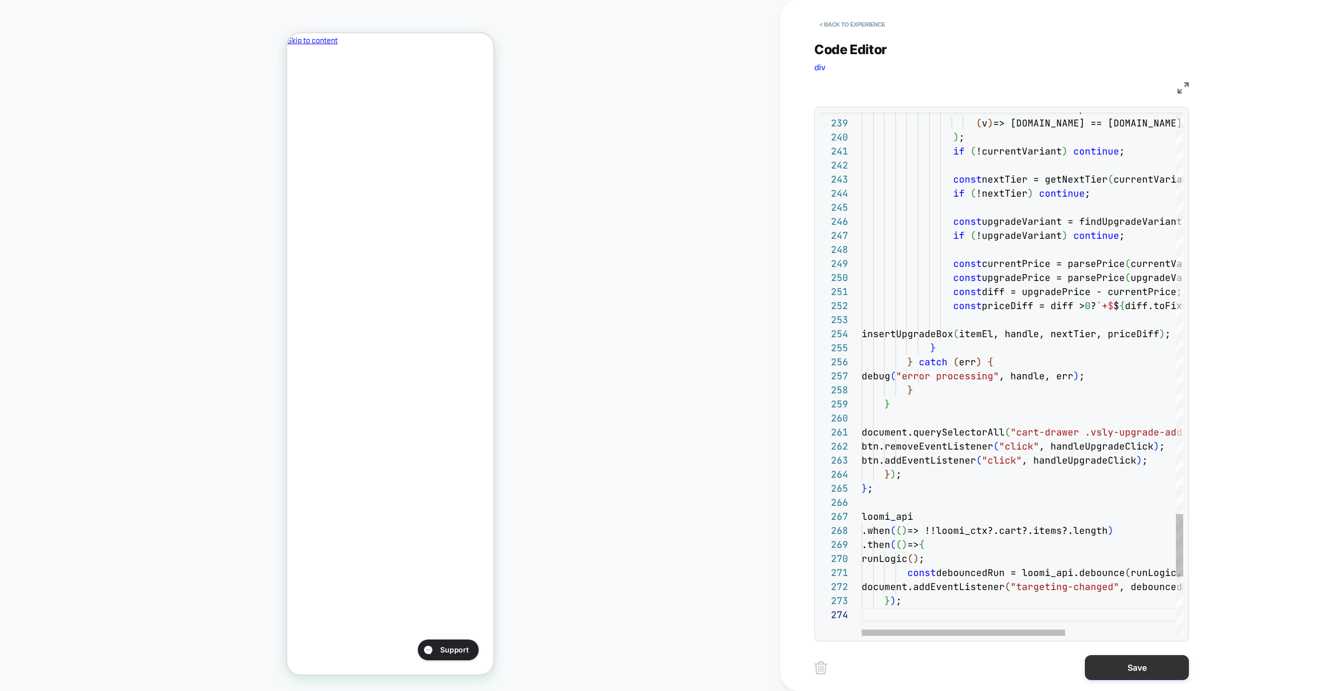
click at [1112, 672] on button "Save" at bounding box center [1137, 667] width 104 height 25
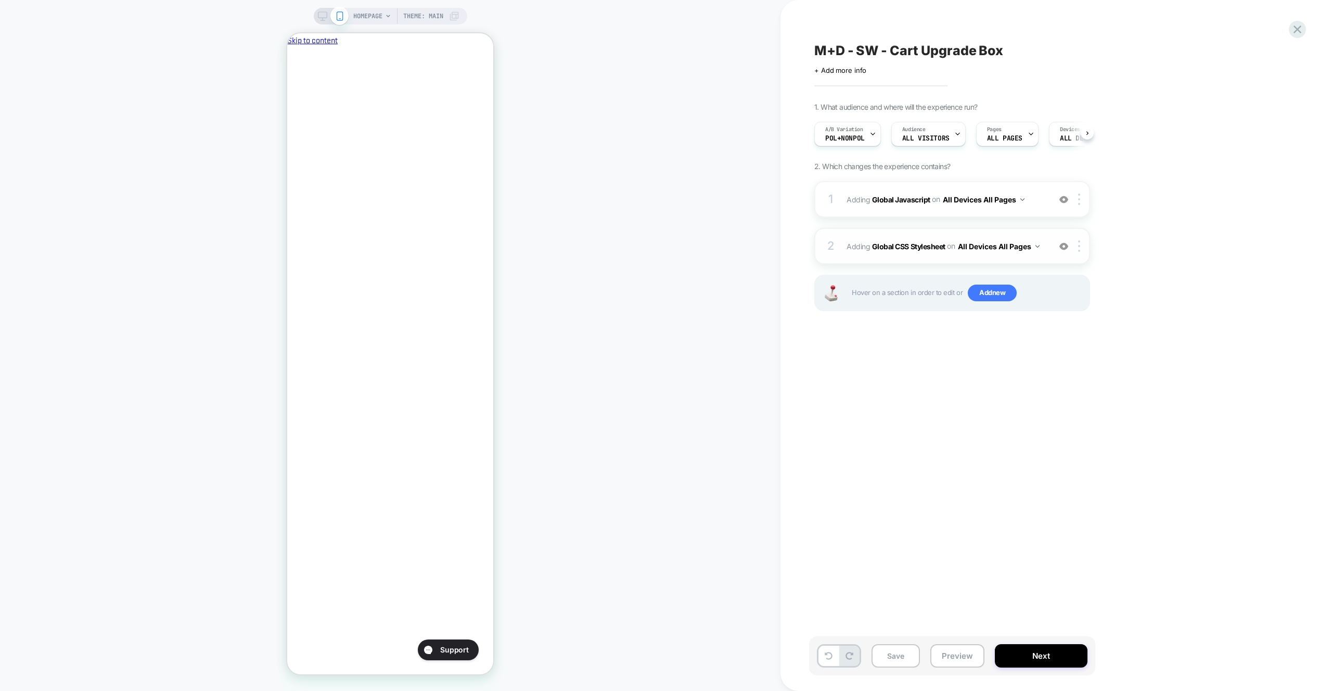
scroll to position [0, 1]
click at [1047, 231] on div "2 Adding Global CSS Stylesheet on All Devices All Pages Add Before Add After Ta…" at bounding box center [953, 246] width 276 height 36
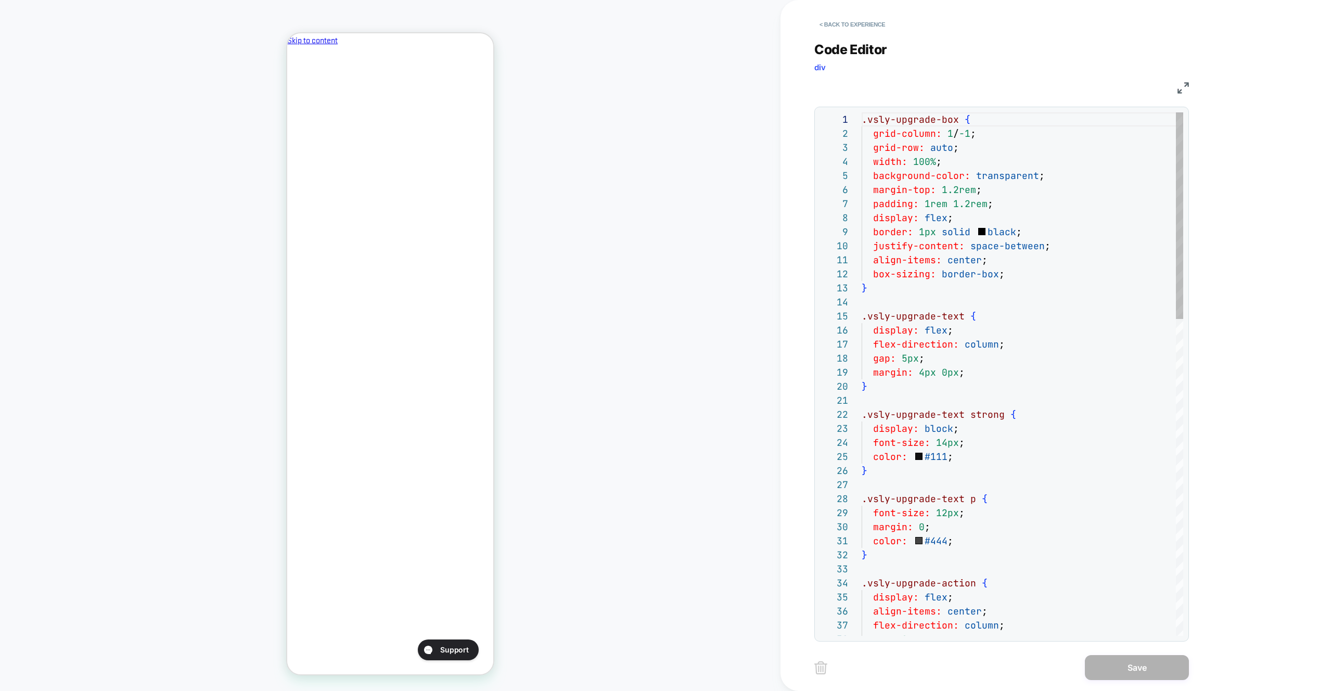
type textarea "**********"
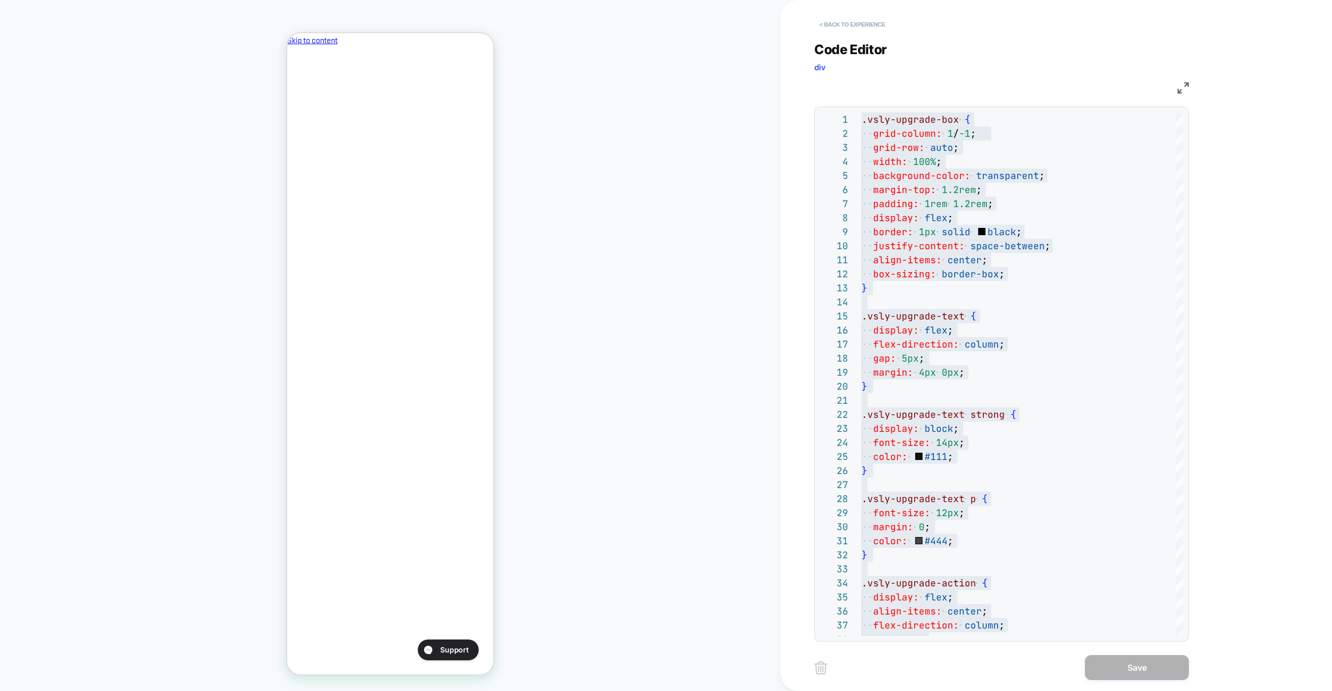
click at [860, 30] on button "< Back to experience" at bounding box center [853, 24] width 76 height 17
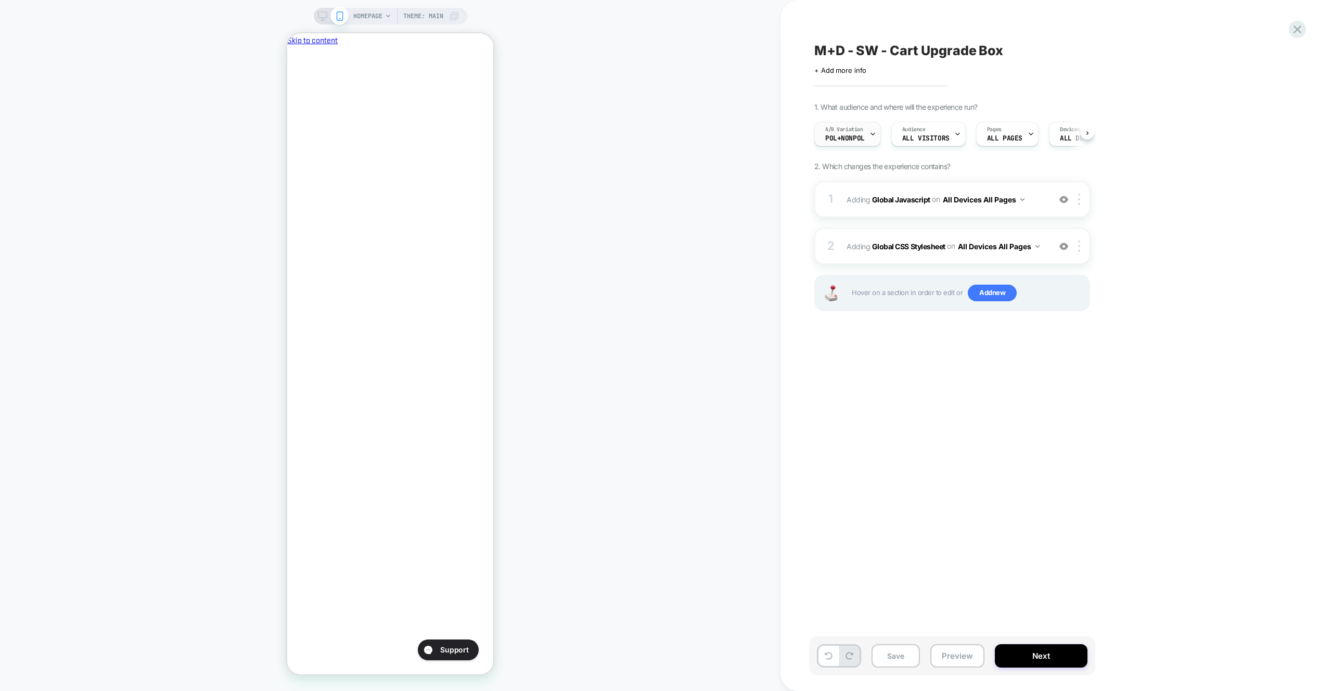
click at [859, 133] on span "A/B Variation" at bounding box center [845, 129] width 38 height 7
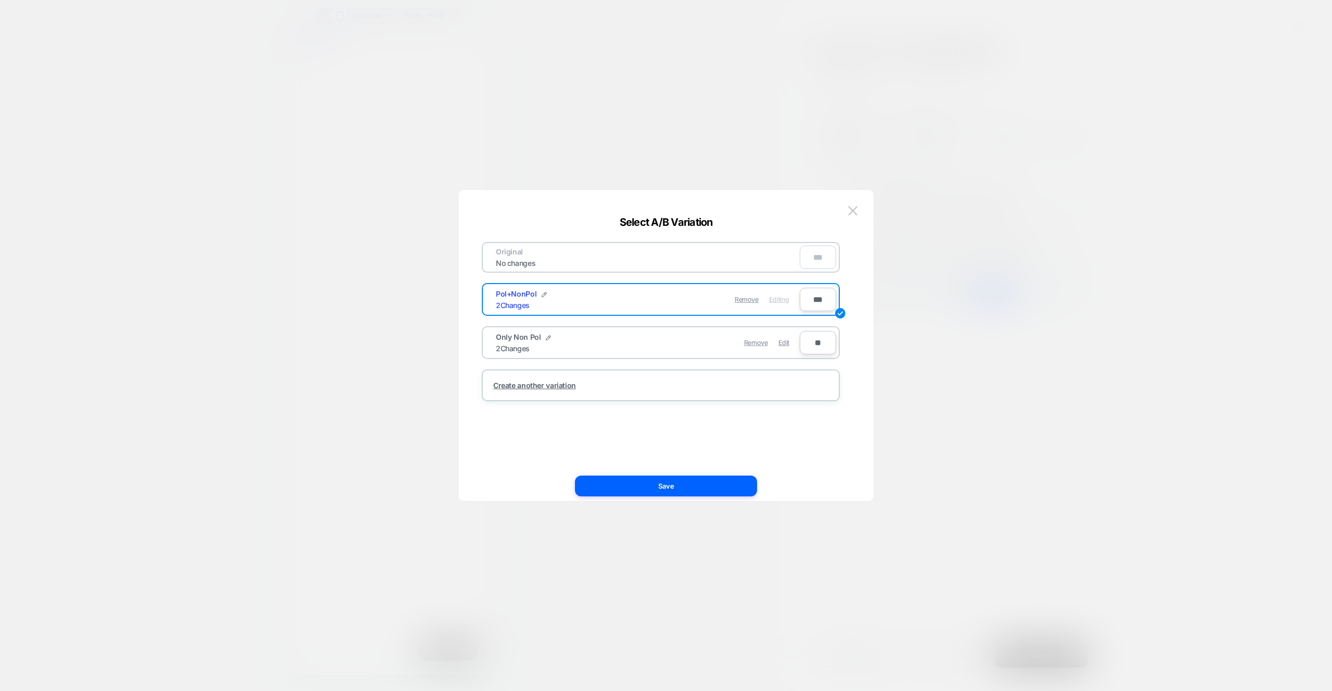
scroll to position [0, 179]
click at [789, 342] on span "Edit" at bounding box center [784, 343] width 11 height 8
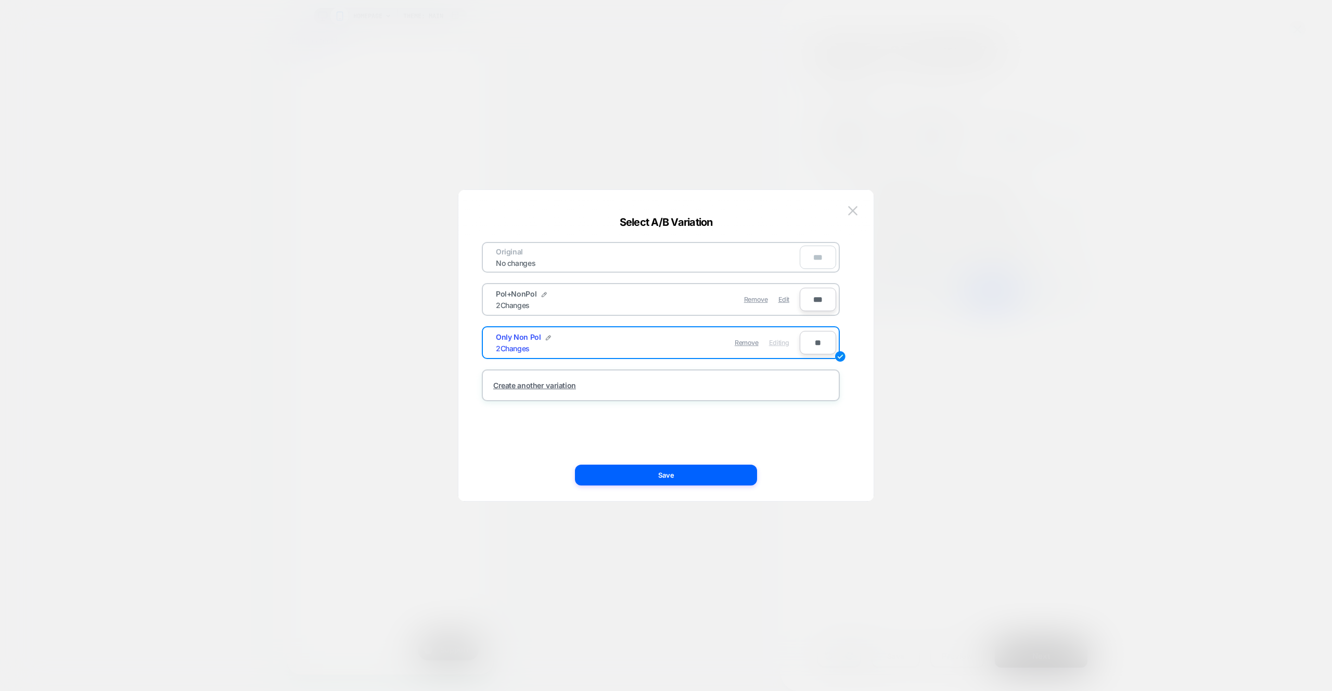
click at [726, 479] on button "Save" at bounding box center [666, 475] width 182 height 21
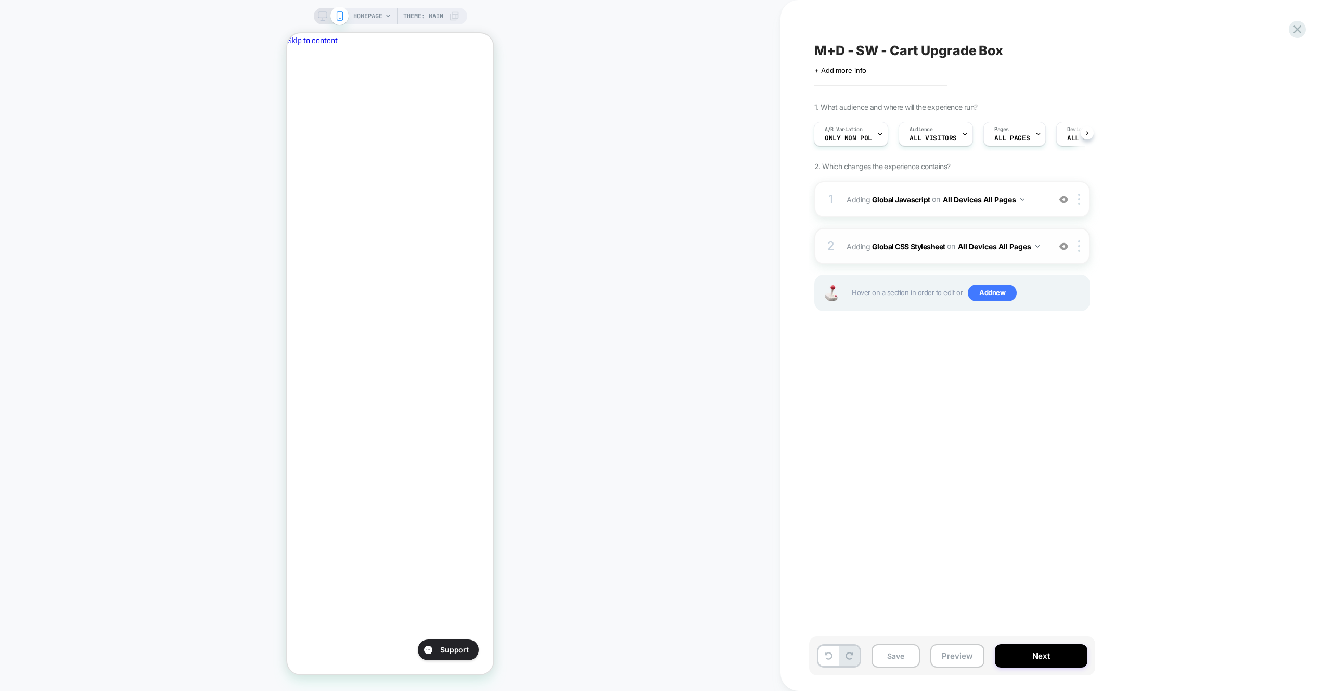
click at [982, 235] on div "2 Adding Global CSS Stylesheet on All Devices All Pages Add Before Add After Ta…" at bounding box center [953, 246] width 276 height 36
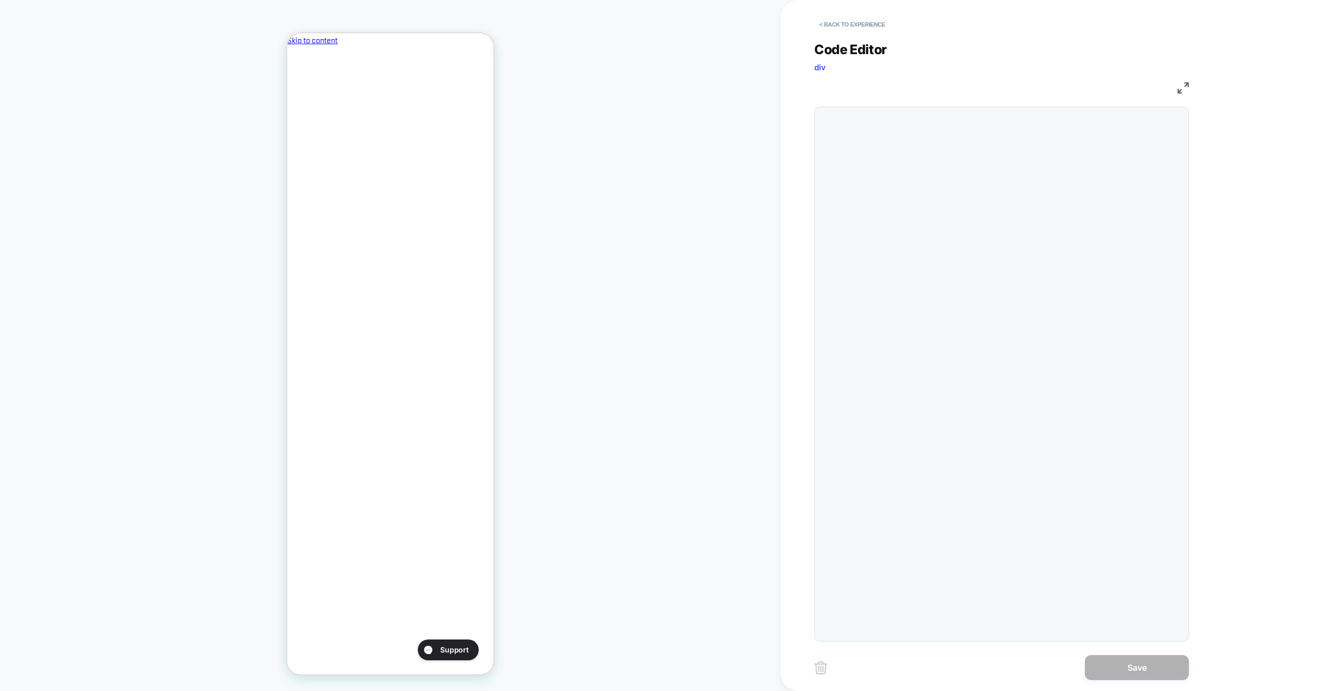
scroll to position [141, 0]
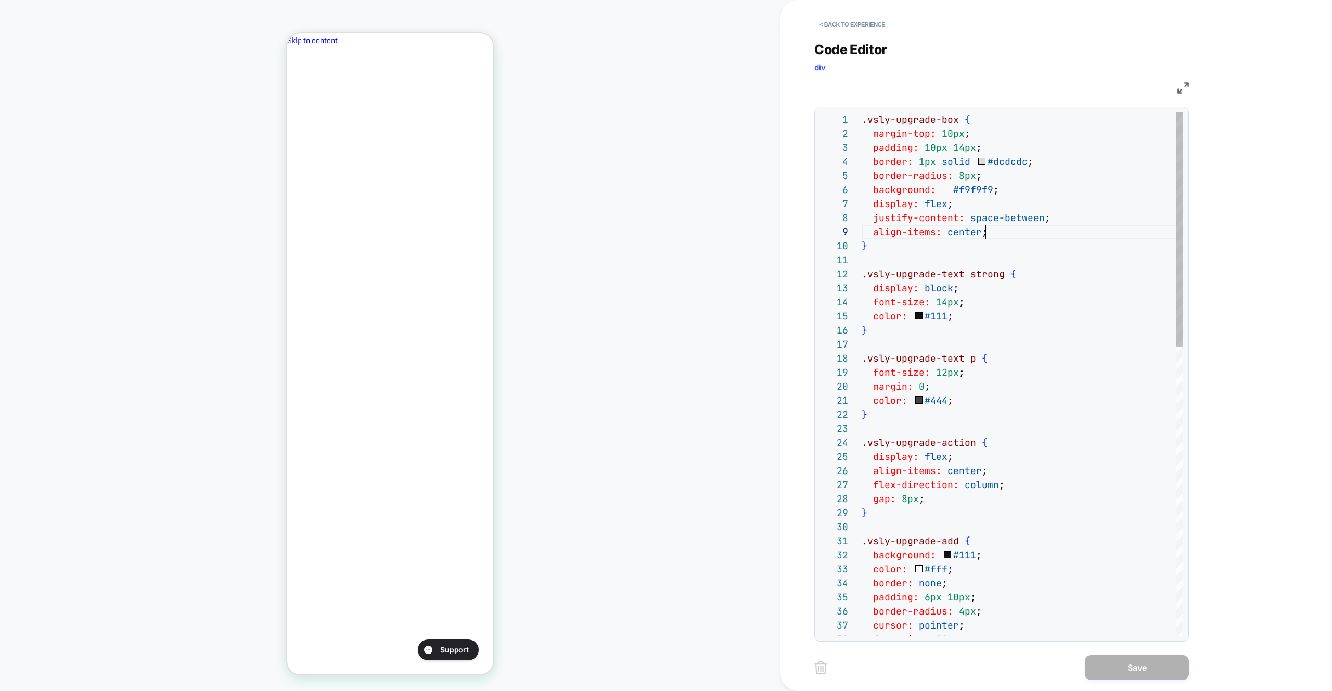
click at [993, 235] on div ".vsly-upgrade-box { margin-top: 10px ; padding: 10px 14px ; border: 1px solid #…" at bounding box center [1023, 697] width 322 height 1170
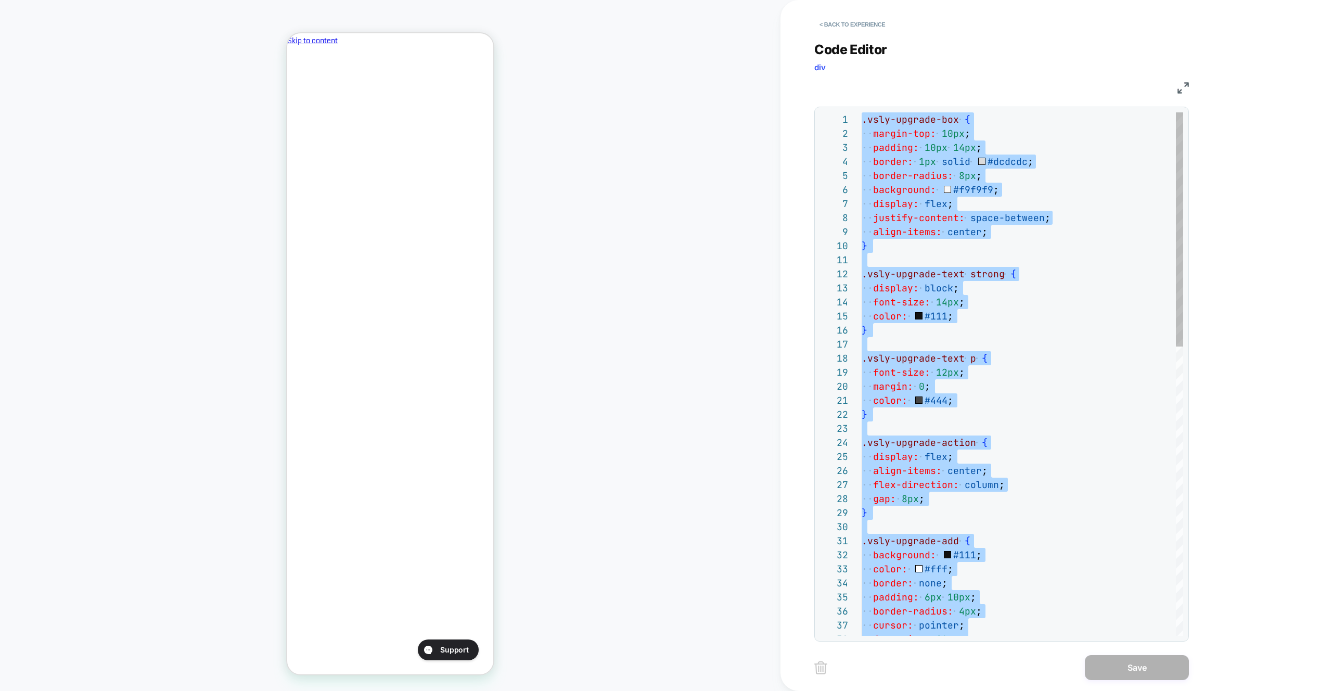
type textarea "**********"
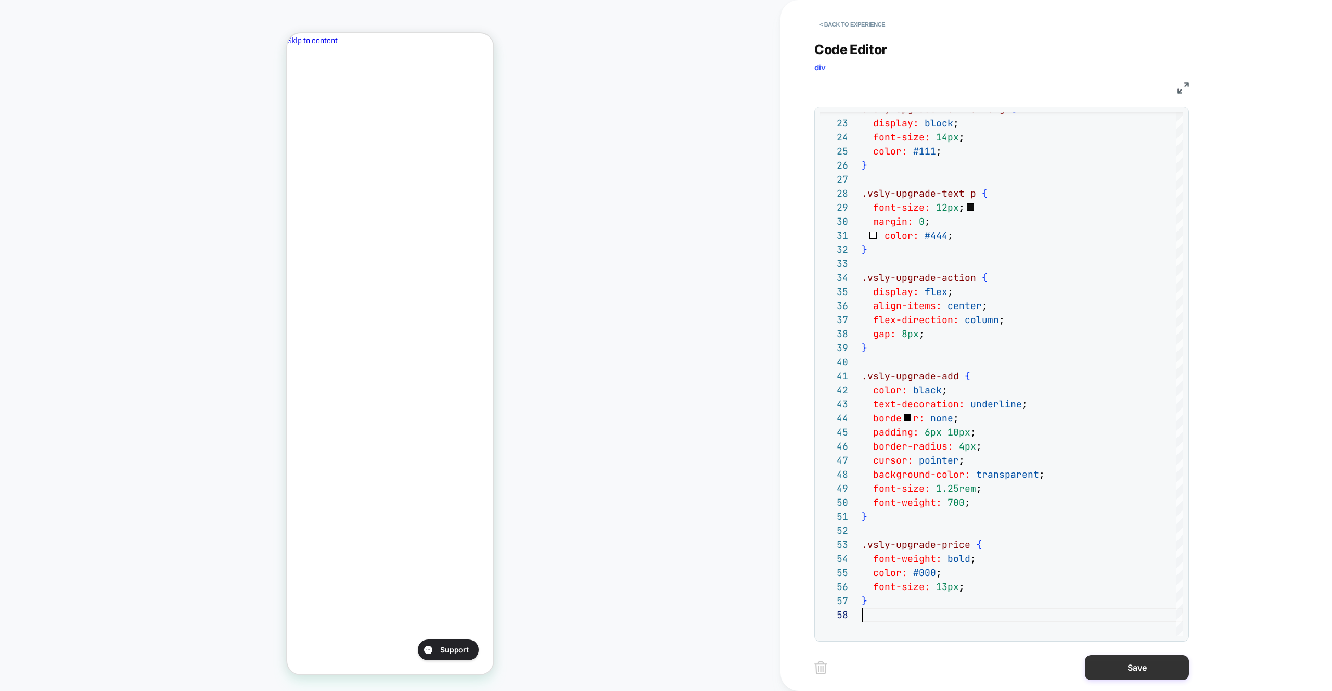
click at [1146, 672] on button "Save" at bounding box center [1137, 667] width 104 height 25
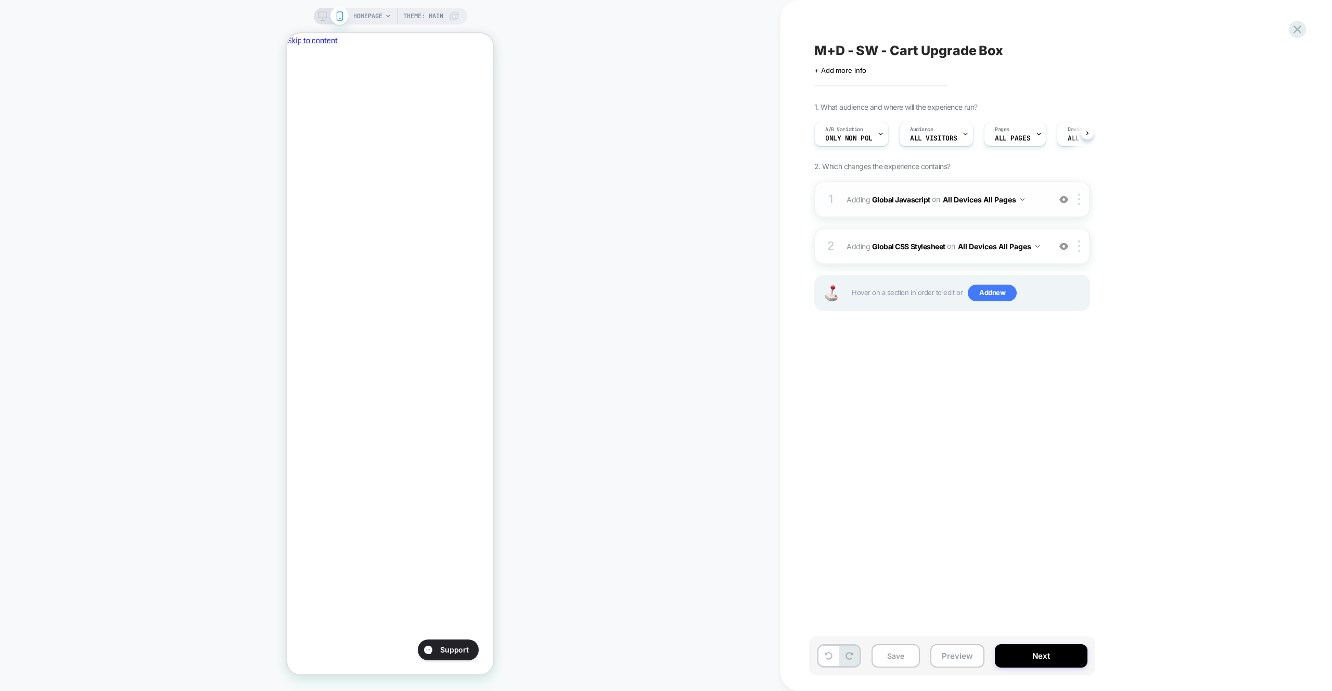
scroll to position [0, 1]
click at [1033, 205] on span "Adding Global Javascript on All Devices All Pages" at bounding box center [946, 199] width 198 height 15
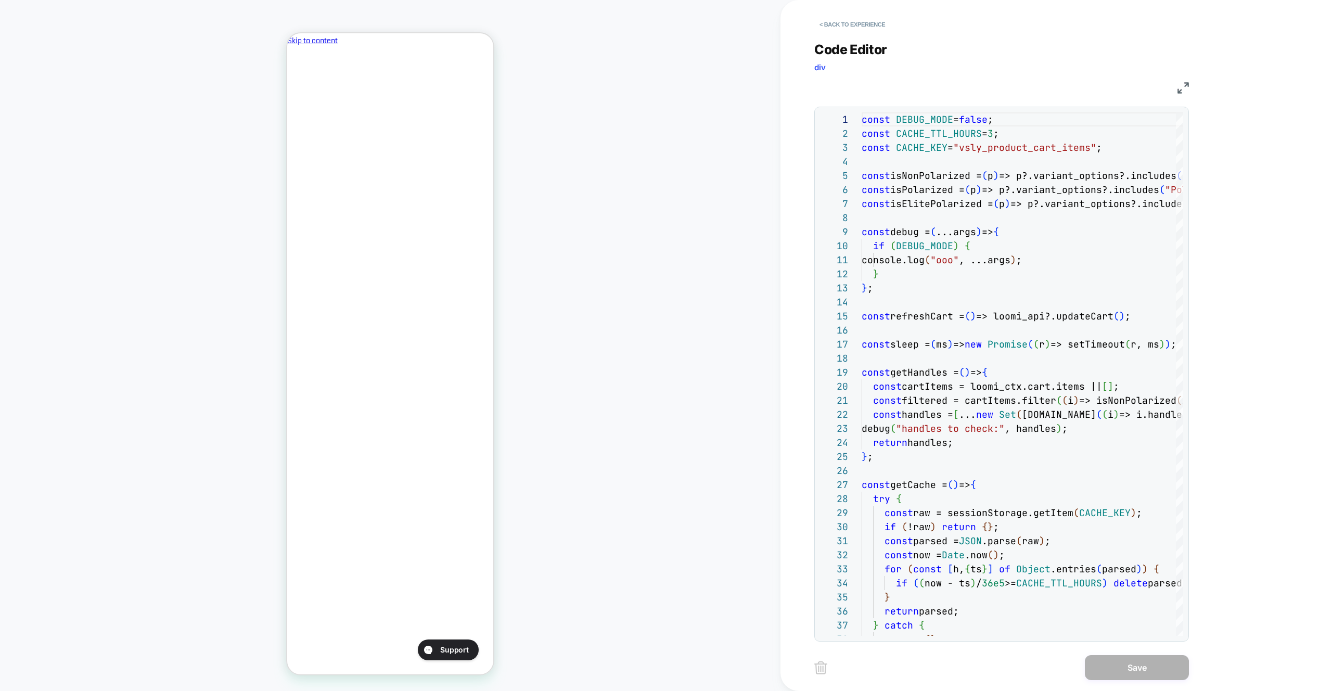
scroll to position [0, 0]
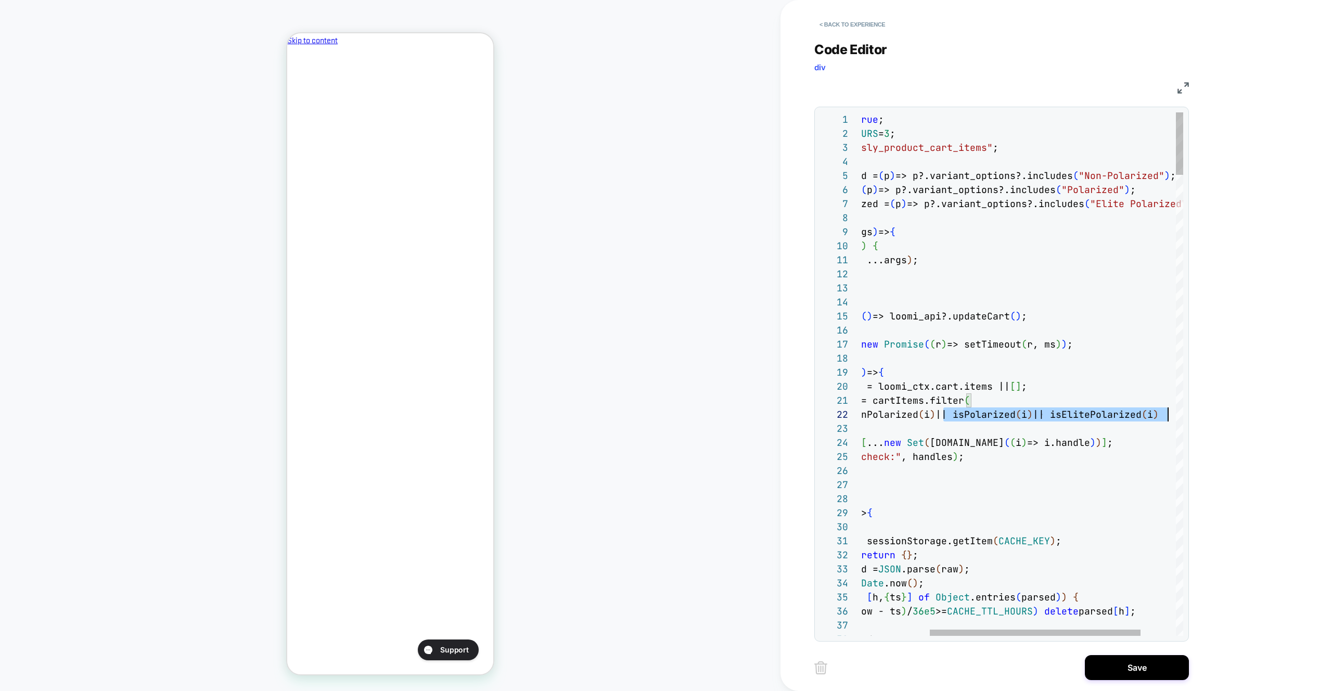
type textarea "**********"
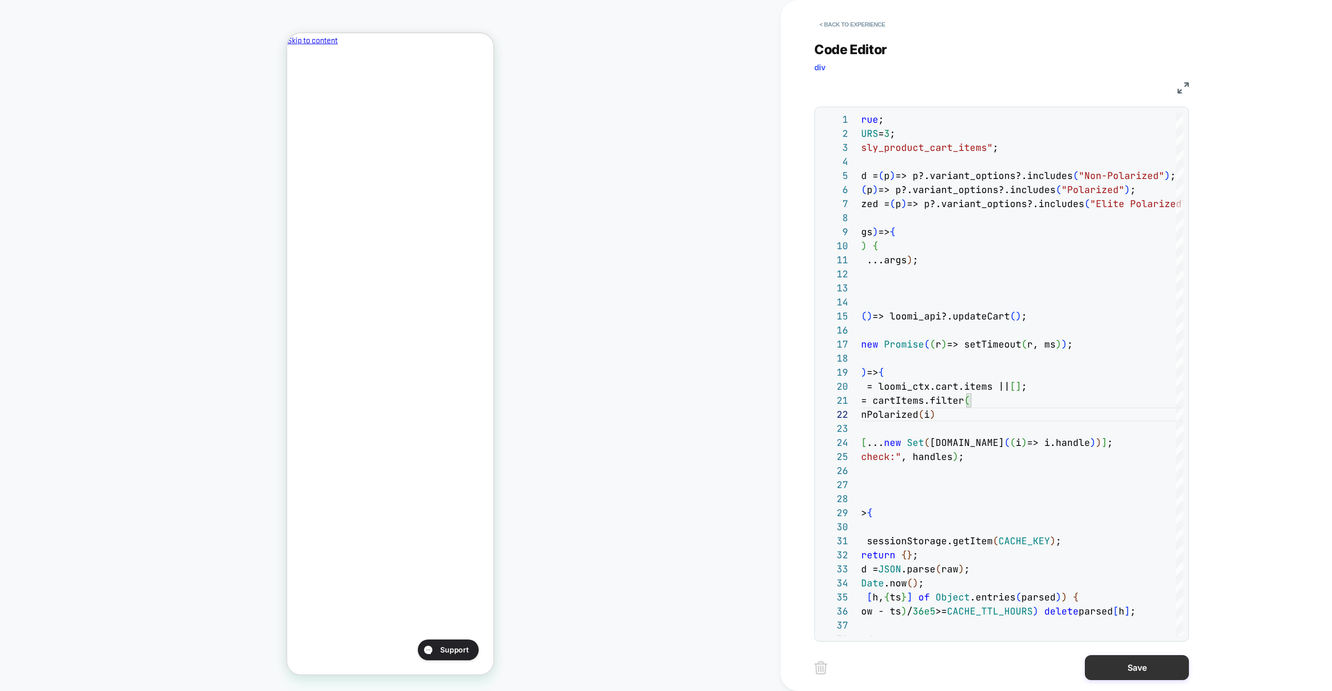
drag, startPoint x: 1158, startPoint y: 663, endPoint x: 1092, endPoint y: 658, distance: 66.3
click at [1158, 663] on button "Save" at bounding box center [1137, 667] width 104 height 25
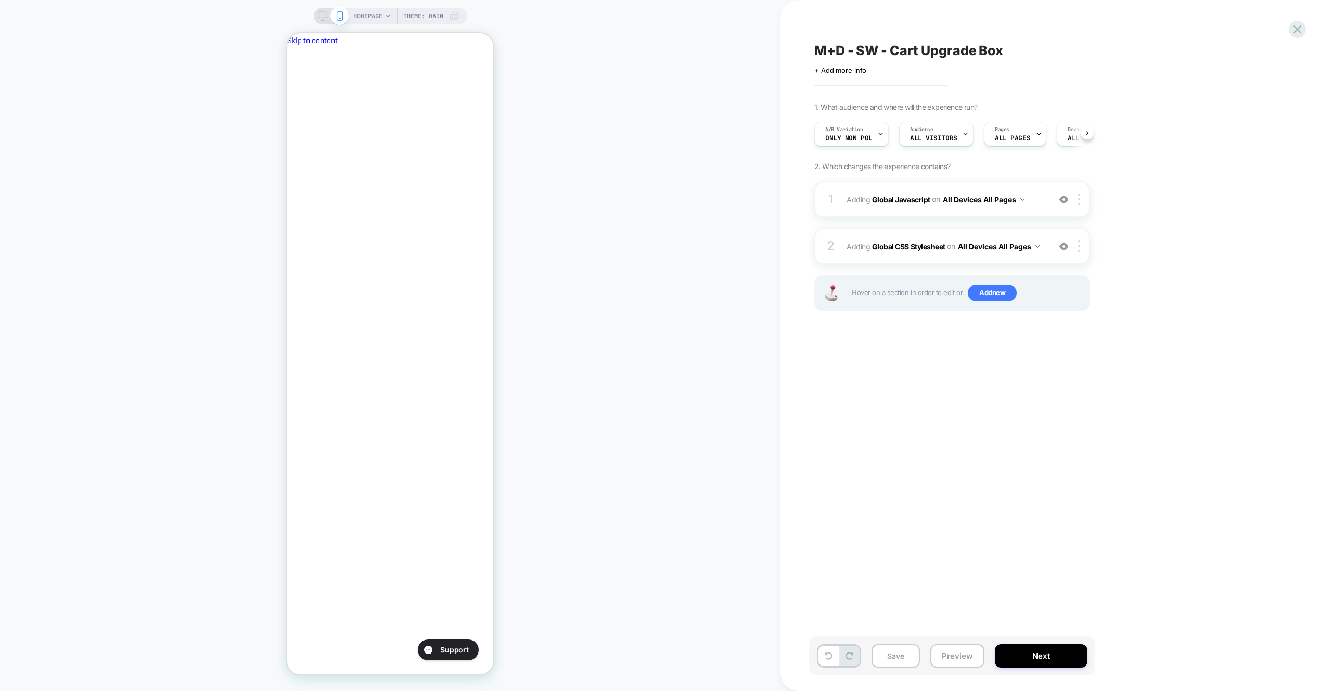
drag, startPoint x: 979, startPoint y: 655, endPoint x: 978, endPoint y: 630, distance: 24.5
click at [979, 654] on button "Preview" at bounding box center [958, 655] width 54 height 23
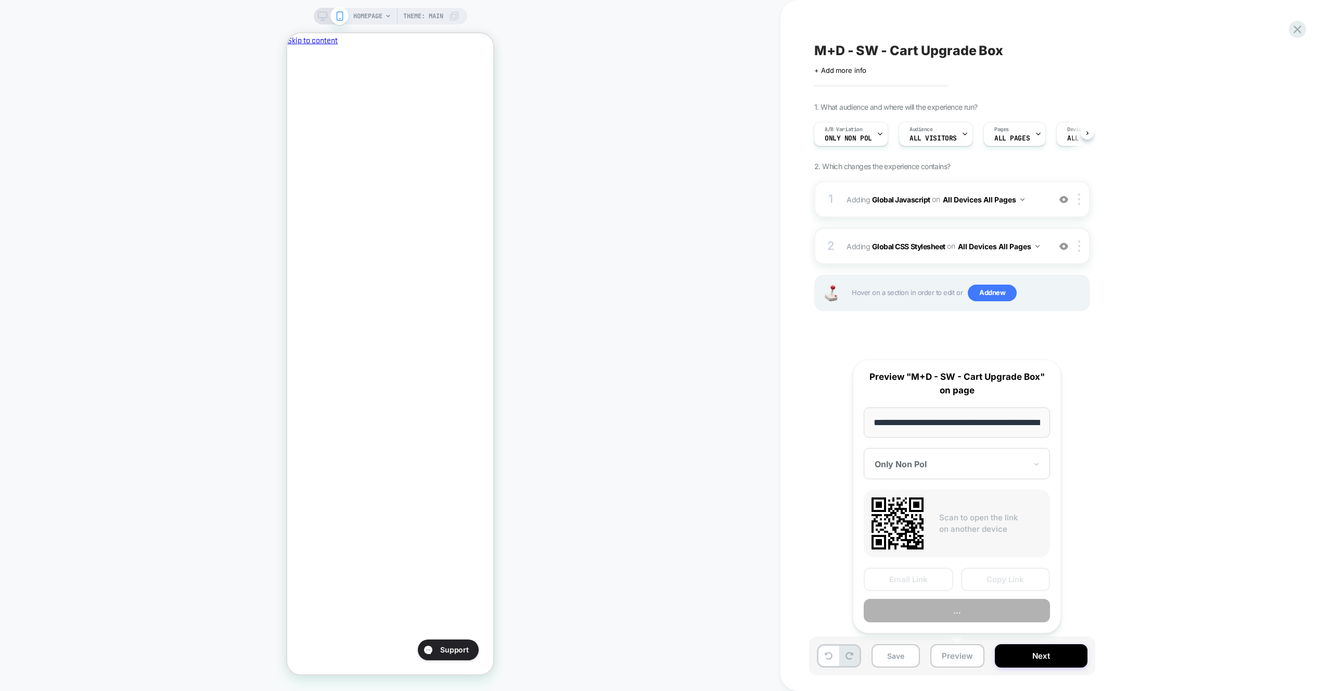
click at [969, 602] on button "..." at bounding box center [957, 610] width 186 height 23
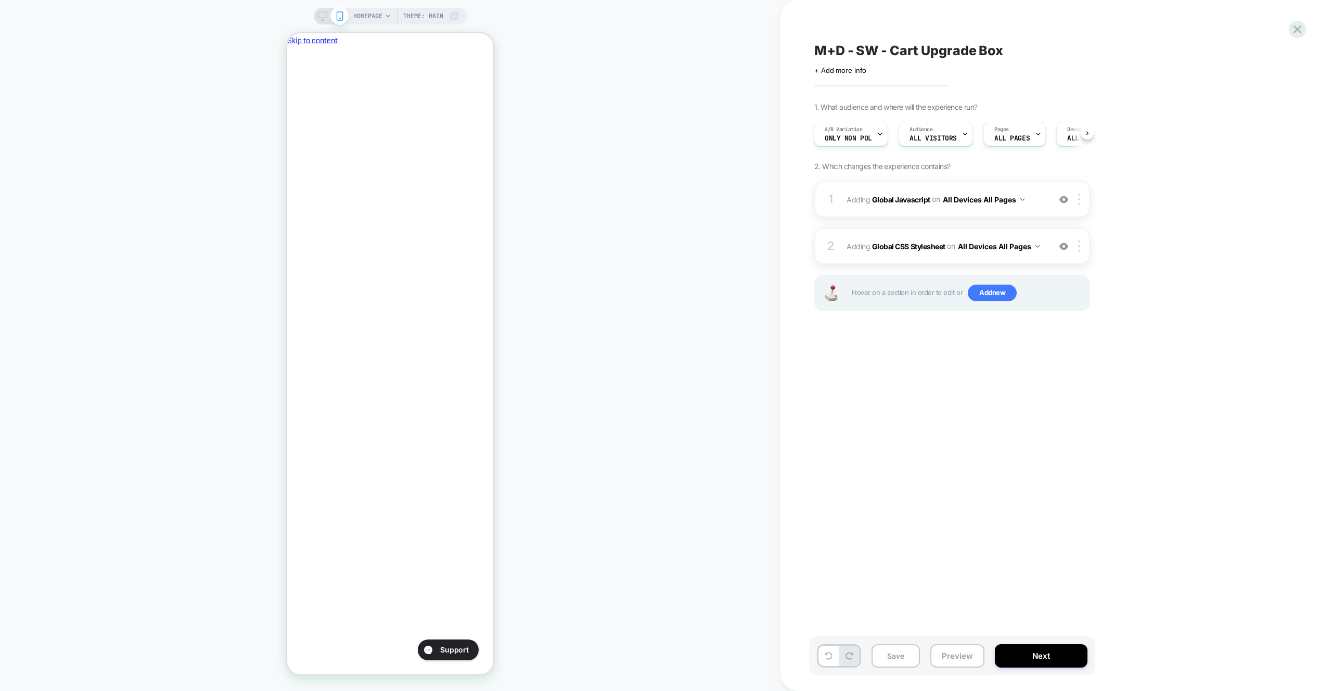
click at [868, 154] on div "1. What audience and where will the experience run? A/B Variation Only Non Pol …" at bounding box center [1005, 220] width 380 height 235
click at [864, 138] on span "Only Non Pol" at bounding box center [848, 138] width 47 height 7
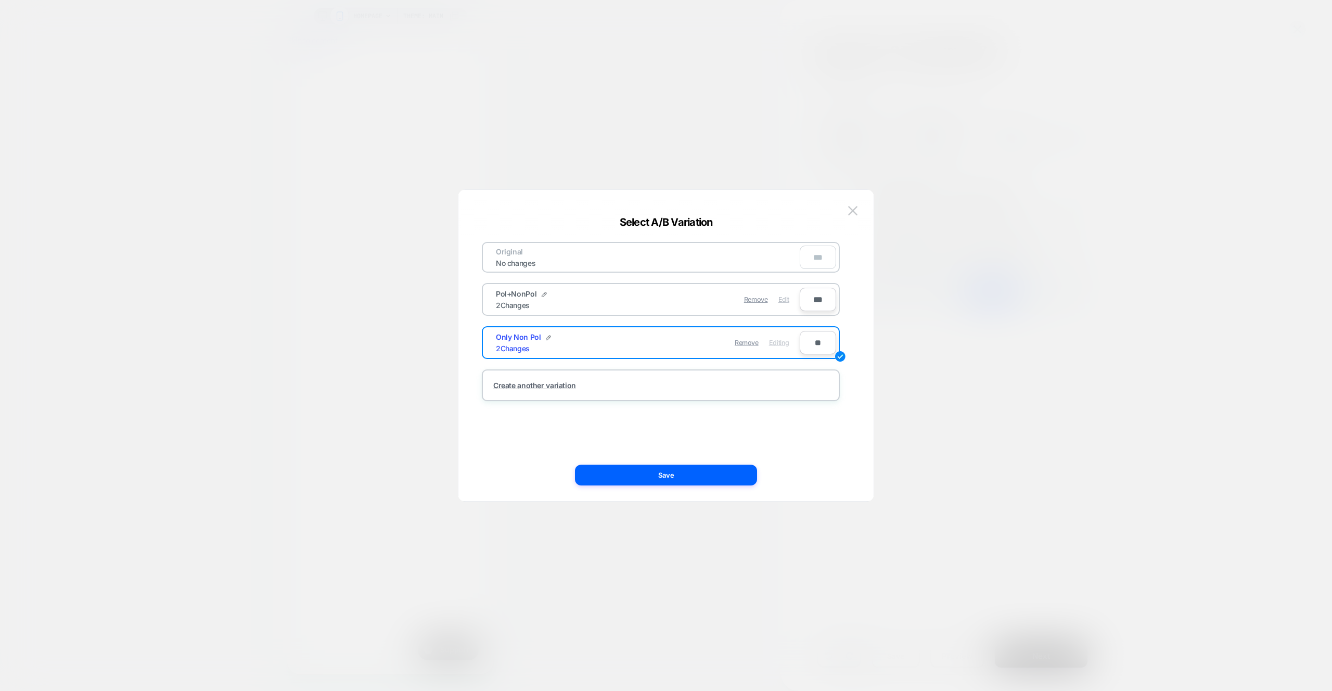
click at [782, 299] on span "Edit" at bounding box center [784, 300] width 11 height 8
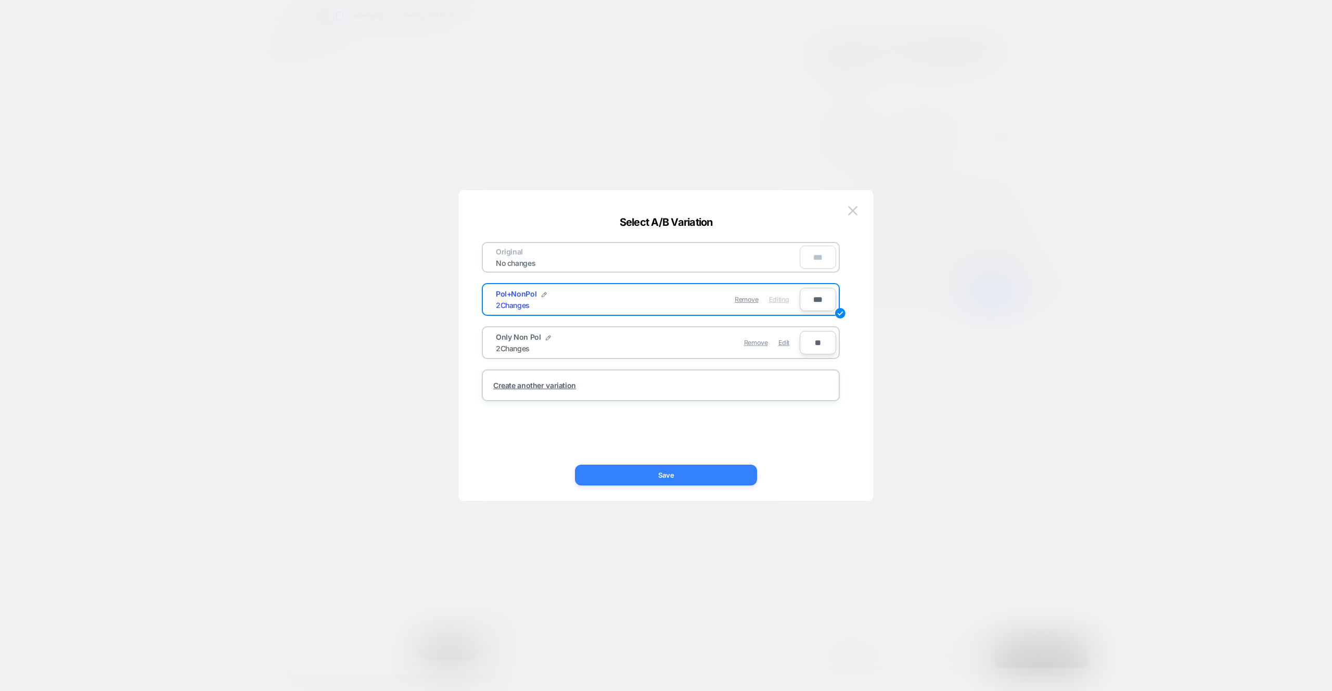
click at [725, 465] on button "Save" at bounding box center [666, 475] width 182 height 21
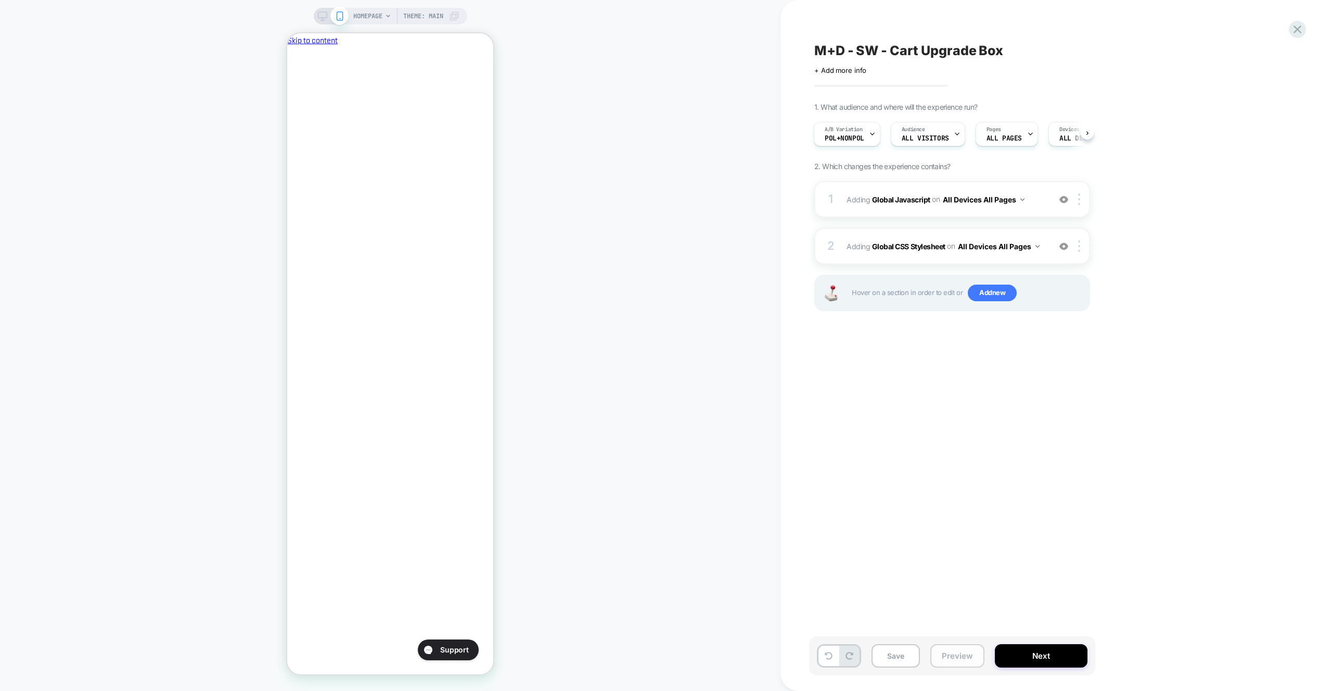
click at [975, 652] on button "Preview" at bounding box center [958, 655] width 54 height 23
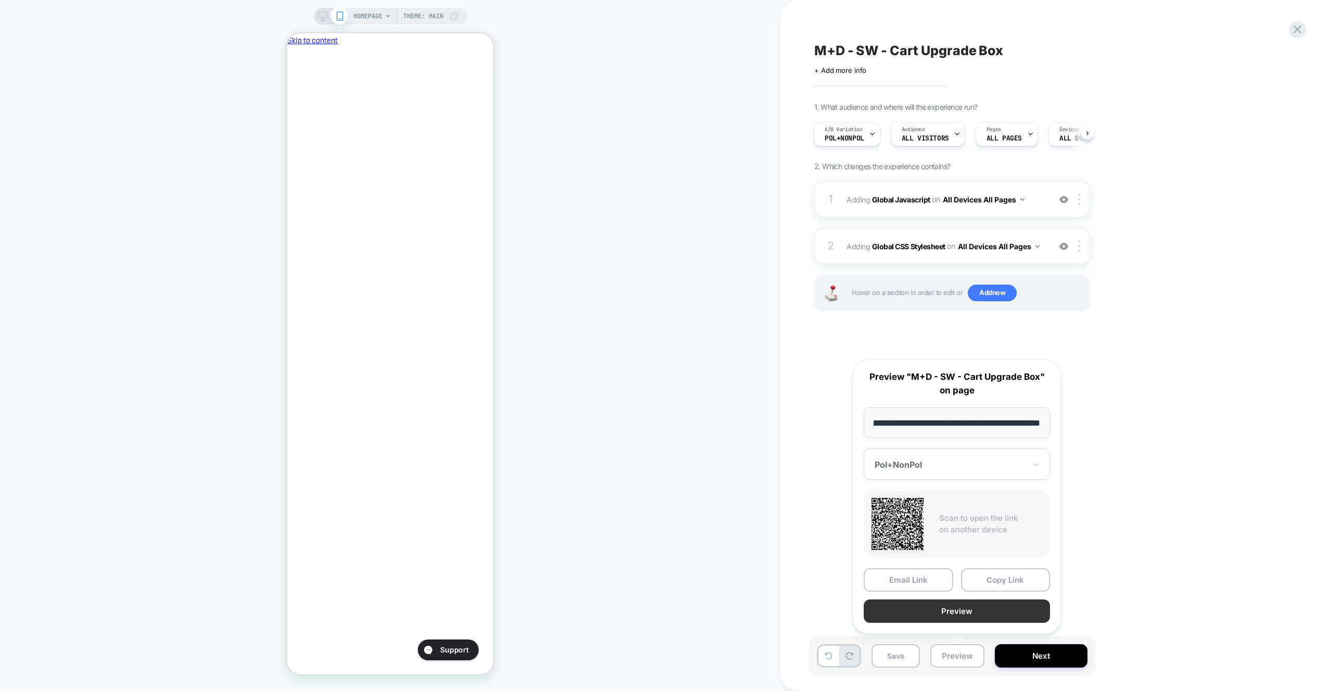
click at [974, 618] on button "Preview" at bounding box center [957, 611] width 186 height 23
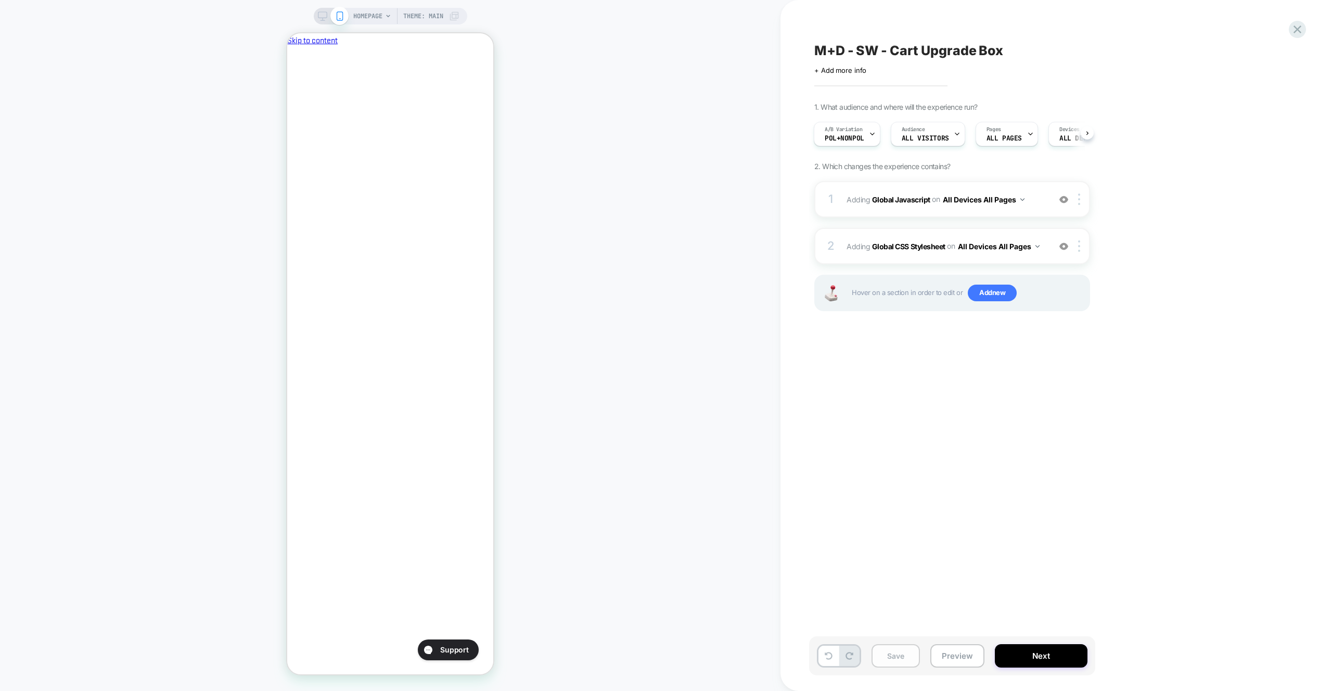
click at [916, 660] on button "Save" at bounding box center [896, 655] width 48 height 23
click at [1040, 192] on span "Adding Global Javascript on All Devices All Pages" at bounding box center [946, 199] width 198 height 15
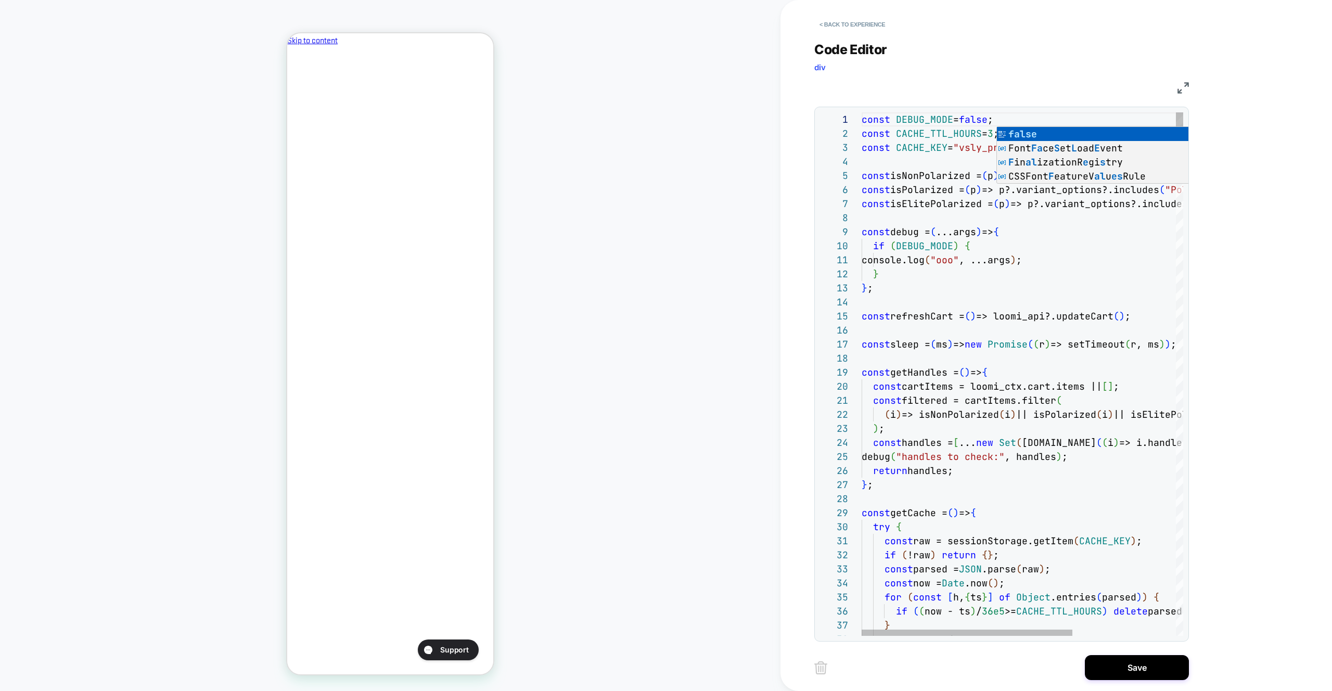
type textarea "**********"
click at [1123, 649] on div "< Back to experience Code Editor div JS 1 2 3 4 5 6 7 8 9 10 11 12 13 14 15 16 …" at bounding box center [1010, 345] width 390 height 691
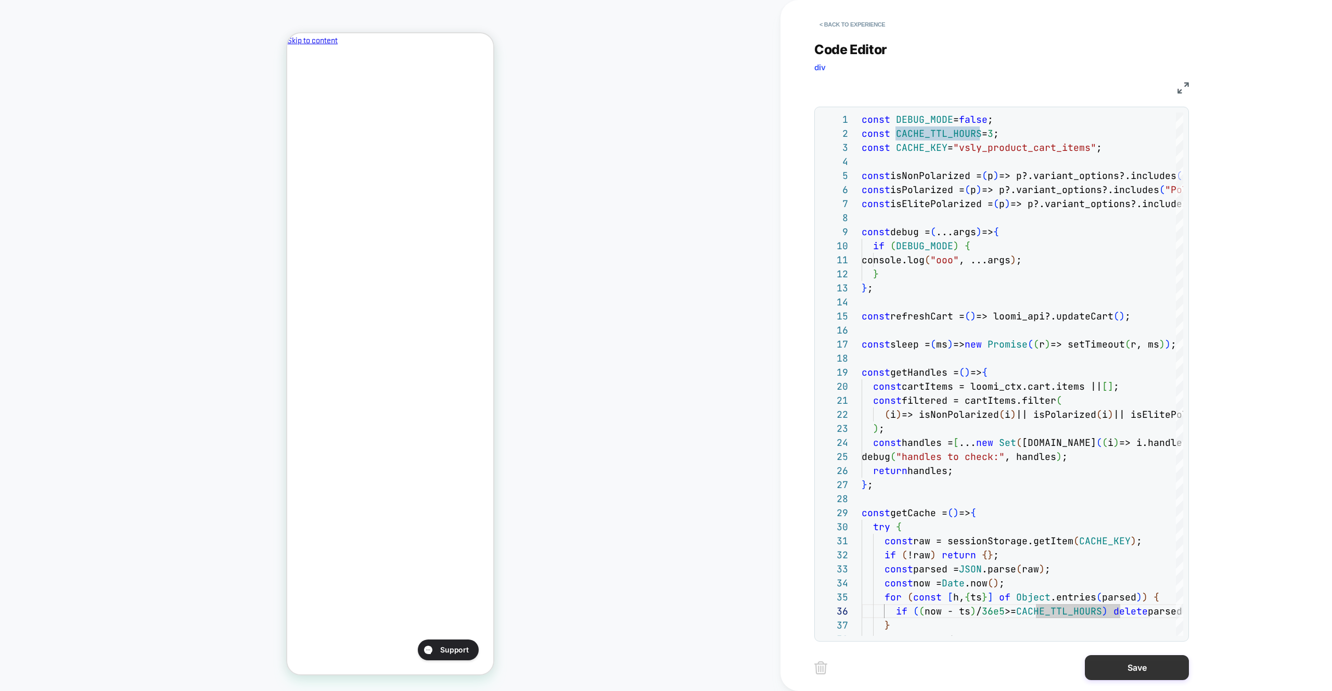
drag, startPoint x: 1118, startPoint y: 678, endPoint x: 1086, endPoint y: 675, distance: 31.9
click at [1118, 678] on button "Save" at bounding box center [1137, 667] width 104 height 25
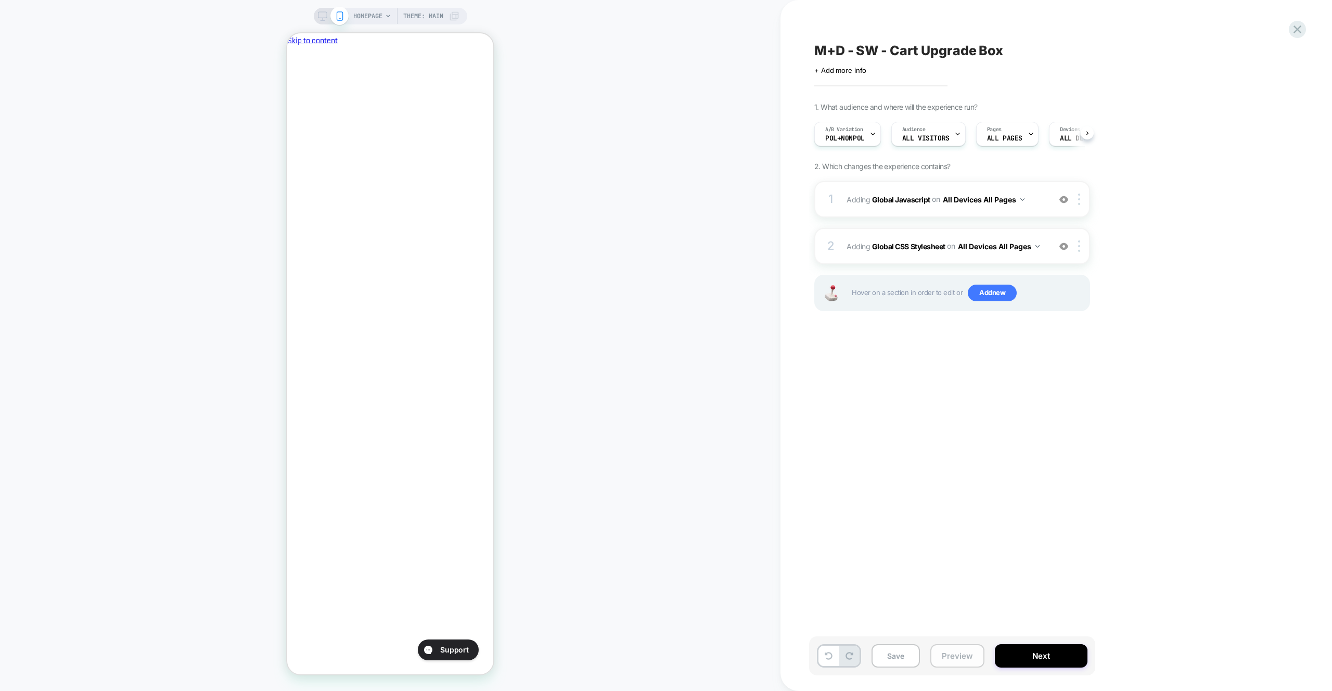
drag, startPoint x: 903, startPoint y: 656, endPoint x: 951, endPoint y: 647, distance: 49.7
click at [903, 656] on button "Save" at bounding box center [896, 655] width 48 height 23
click at [962, 648] on button "Preview" at bounding box center [958, 655] width 54 height 23
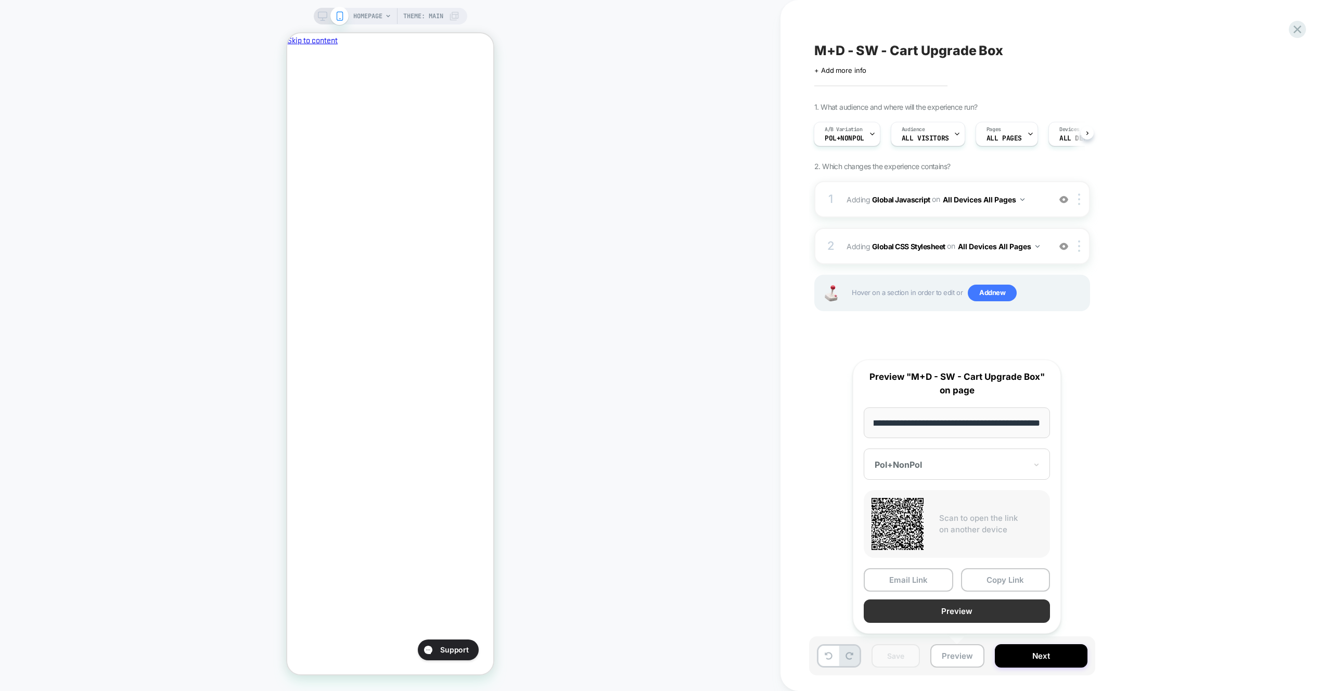
click at [965, 620] on button "Preview" at bounding box center [957, 611] width 186 height 23
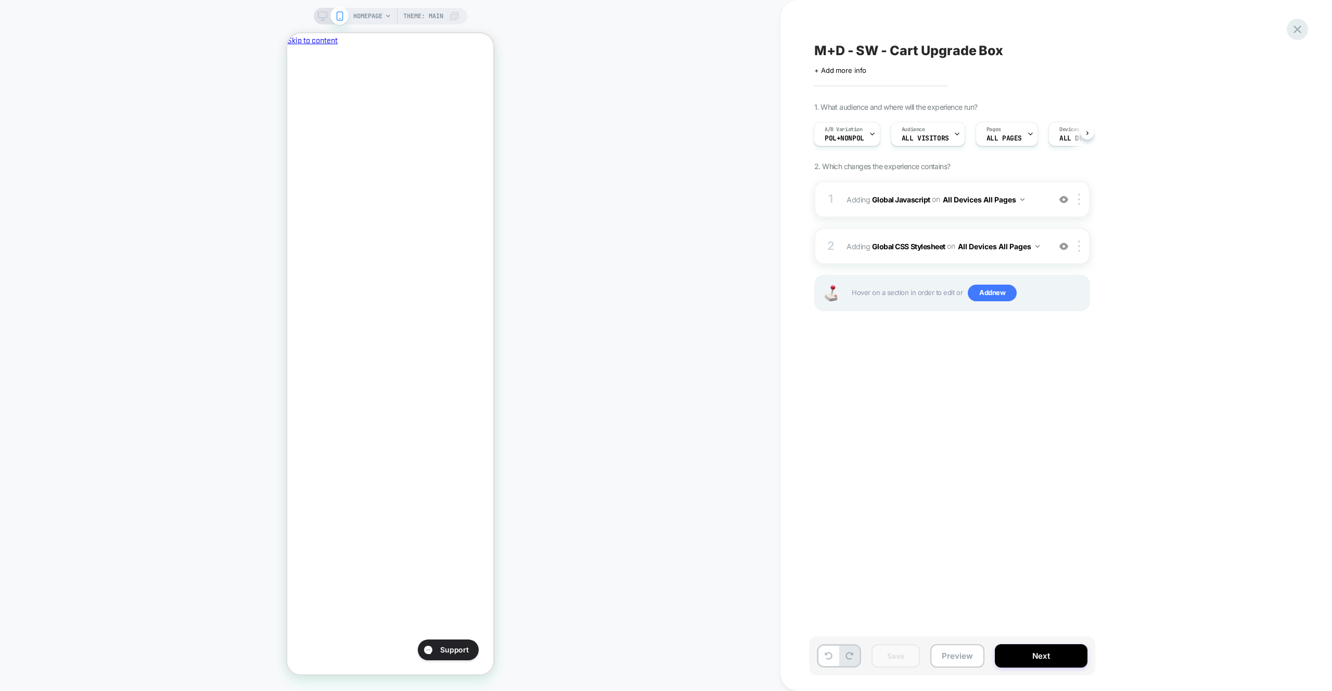
click at [1298, 27] on icon at bounding box center [1298, 29] width 14 height 14
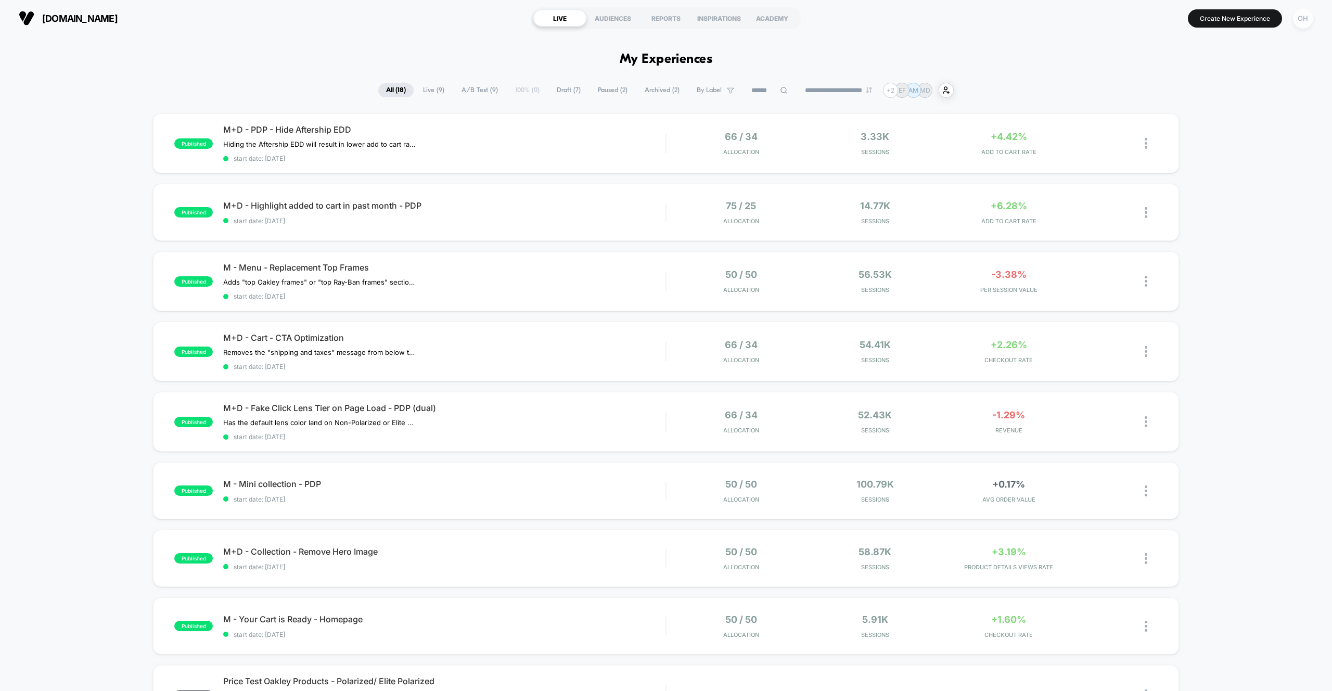
click at [1297, 22] on div "OH" at bounding box center [1303, 18] width 20 height 20
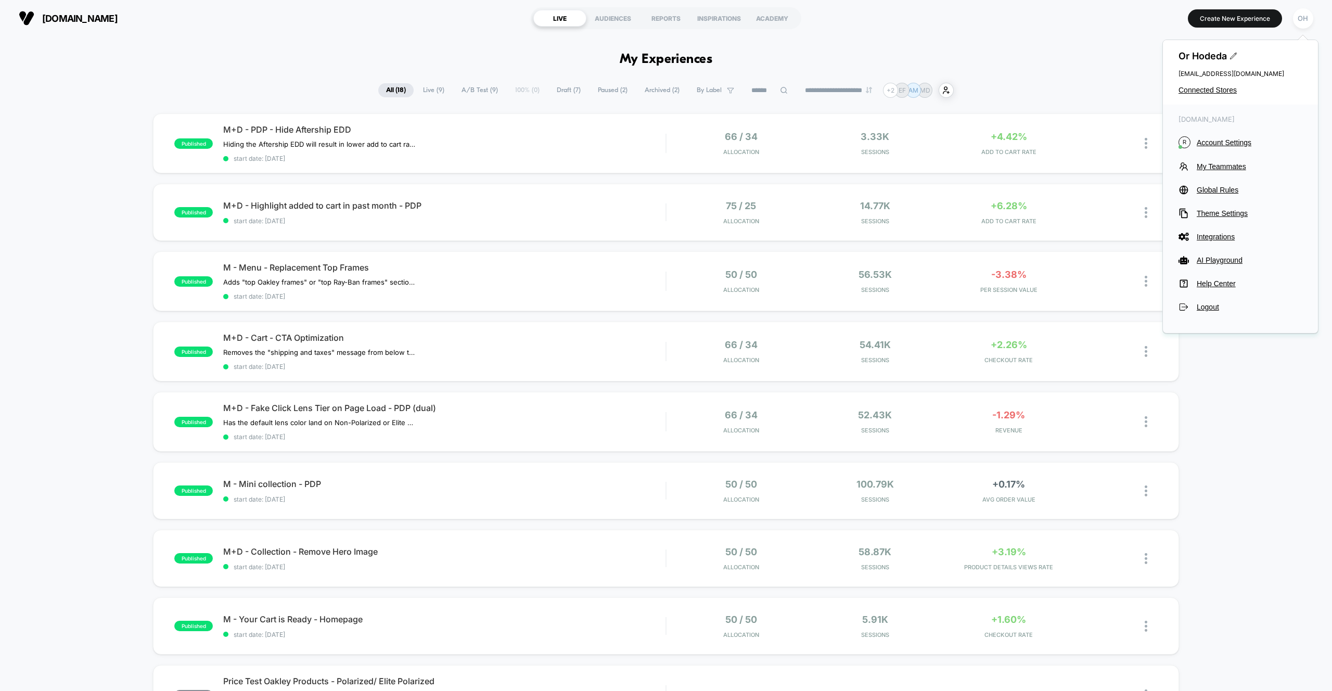
click at [1217, 102] on div "Or Hodeda [EMAIL_ADDRESS][DOMAIN_NAME] Connected Stores" at bounding box center [1240, 72] width 155 height 65
click at [1220, 91] on span "Connected Stores" at bounding box center [1241, 90] width 124 height 8
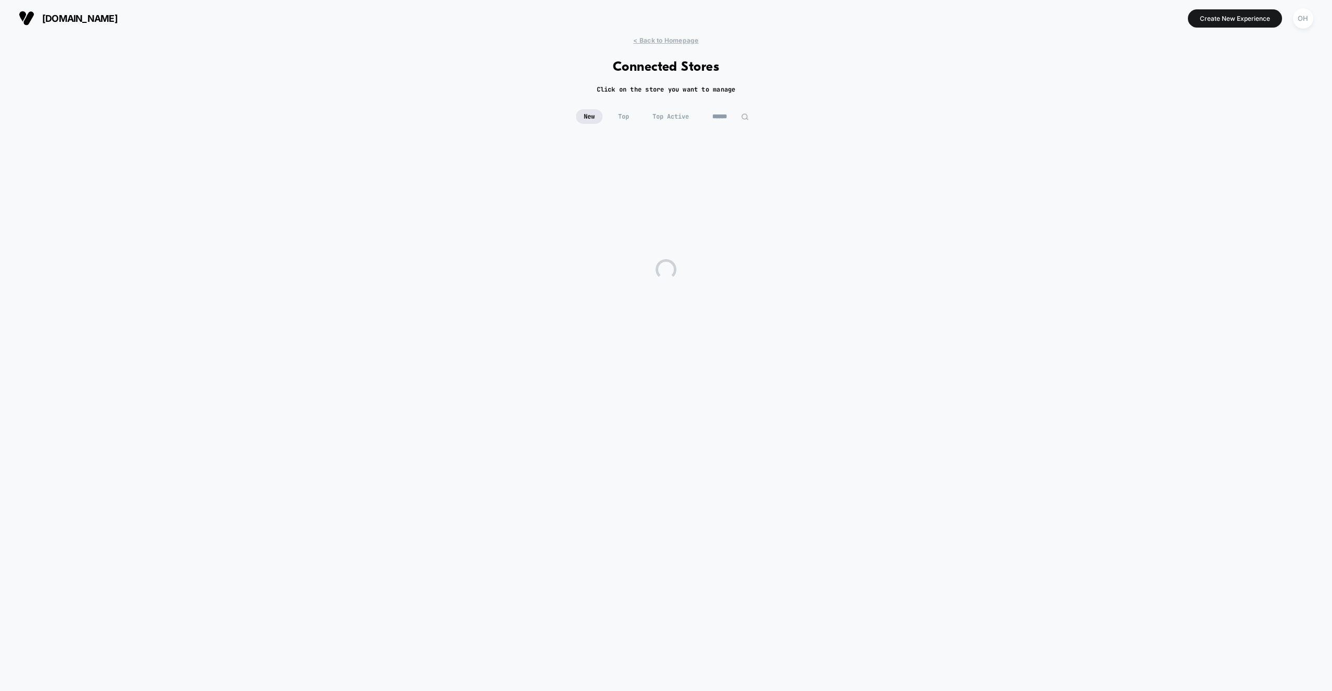
click at [729, 113] on input at bounding box center [731, 116] width 52 height 15
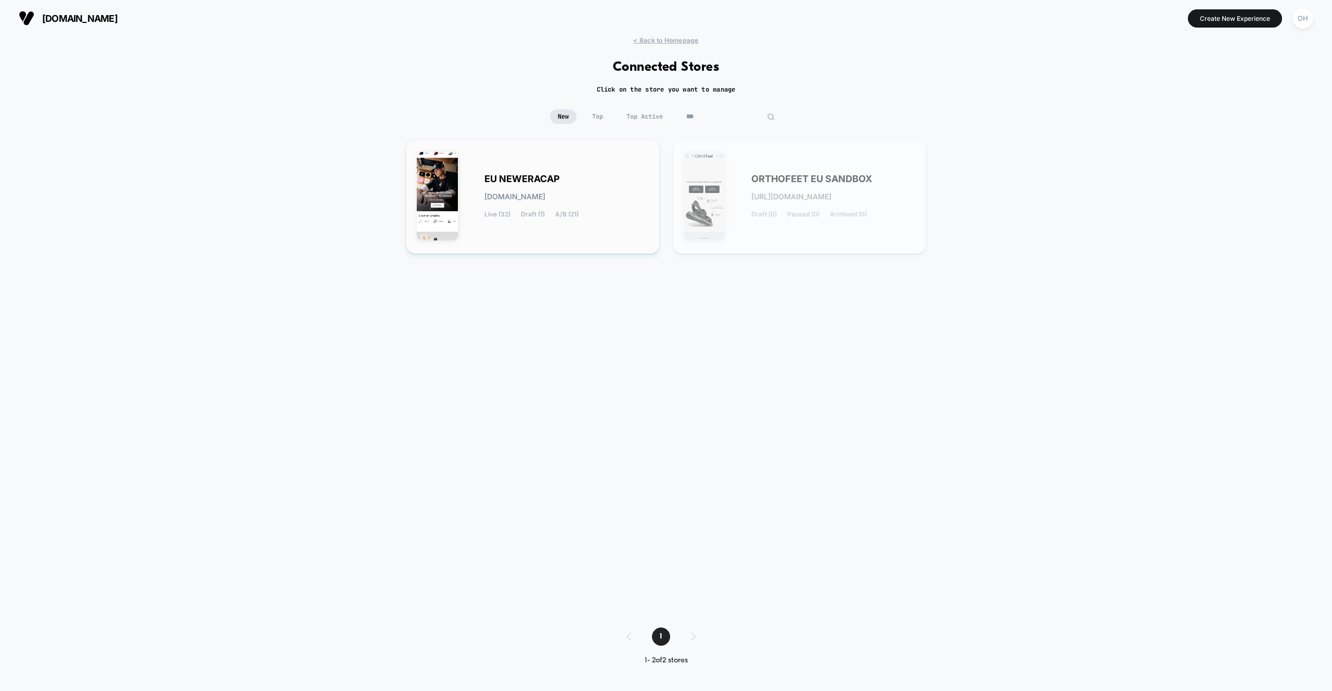
type input "***"
click at [598, 198] on div "EU NEWERACAP [DOMAIN_NAME] Live (32) Draft (1) A/B (21)" at bounding box center [567, 196] width 164 height 43
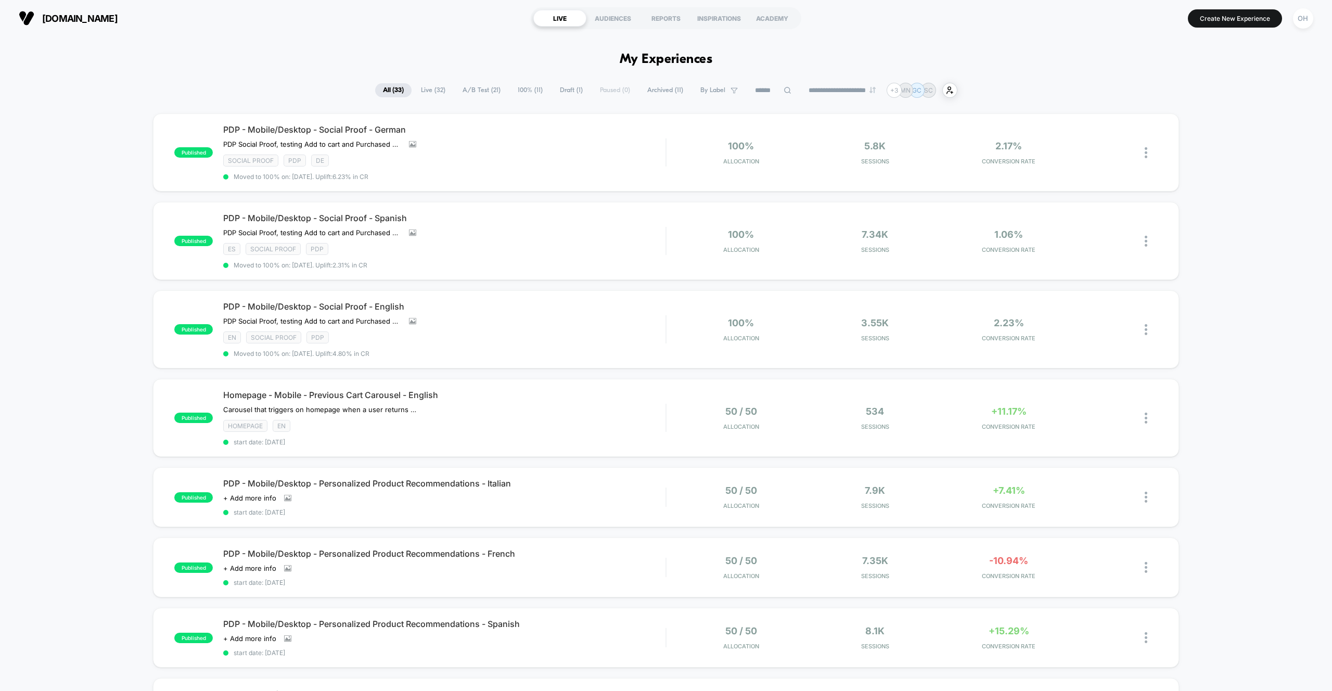
click at [1195, 10] on button "Create New Experience" at bounding box center [1235, 18] width 94 height 18
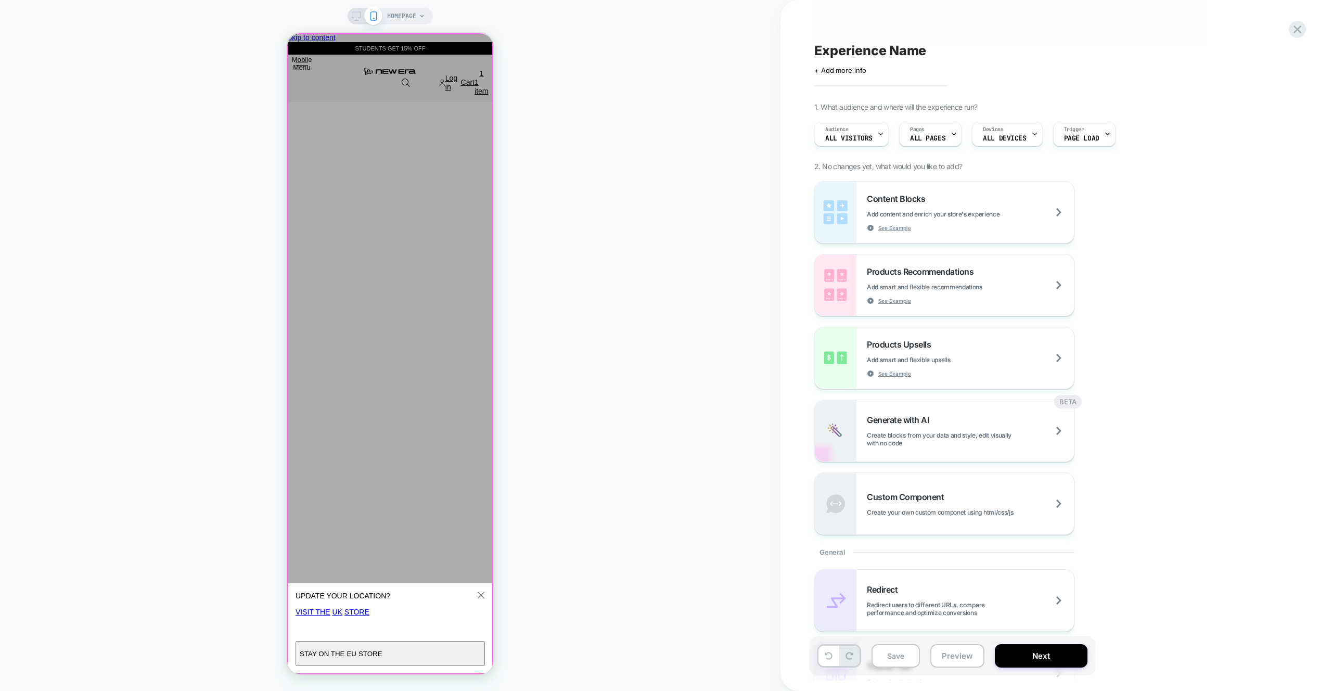
drag, startPoint x: 476, startPoint y: 53, endPoint x: 484, endPoint y: 48, distance: 8.8
click at [476, 53] on redirection-popup "UPDATE YOUR LOCATION? It looks like you’re in United States . Visit the UK Stor…" at bounding box center [390, 353] width 206 height 641
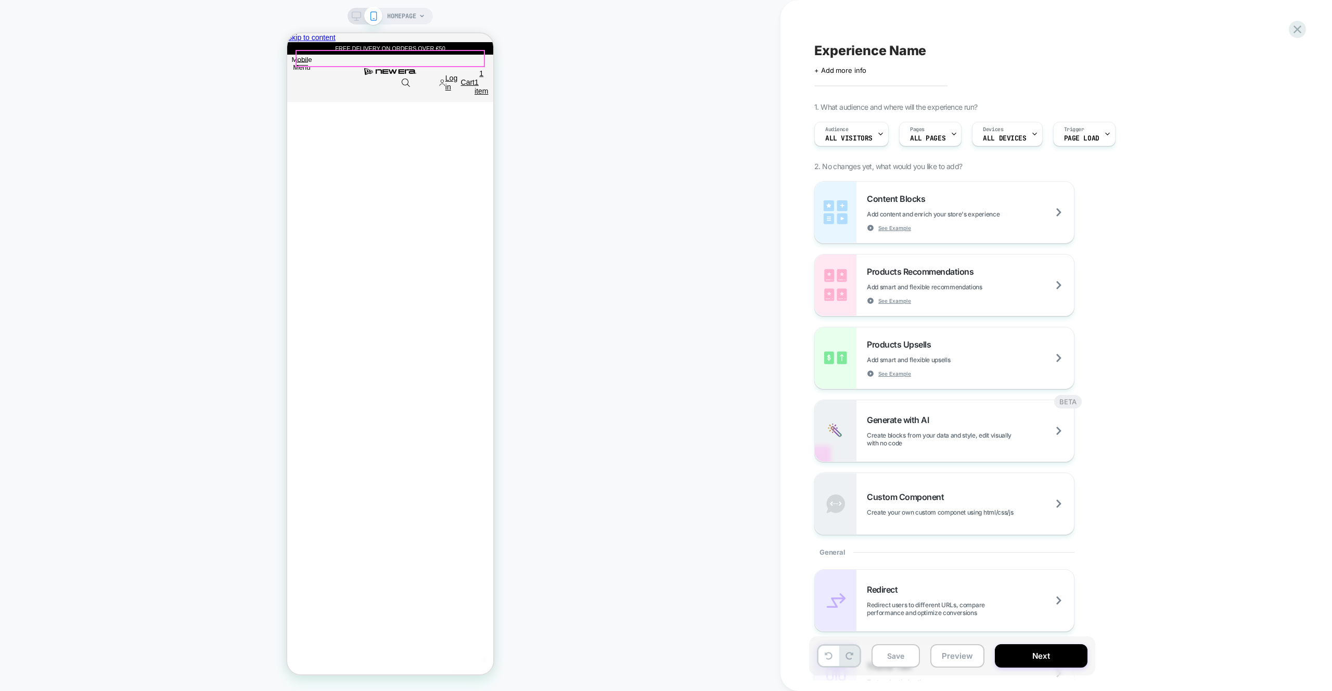
click at [607, 82] on div "HOMEPAGE" at bounding box center [390, 345] width 781 height 670
click at [898, 131] on div "Audience All Visitors Pages ALL PAGES Devices ALL DEVICES Trigger Page Load" at bounding box center [999, 134] width 380 height 35
click at [916, 133] on div "Pages ALL PAGES" at bounding box center [928, 133] width 56 height 23
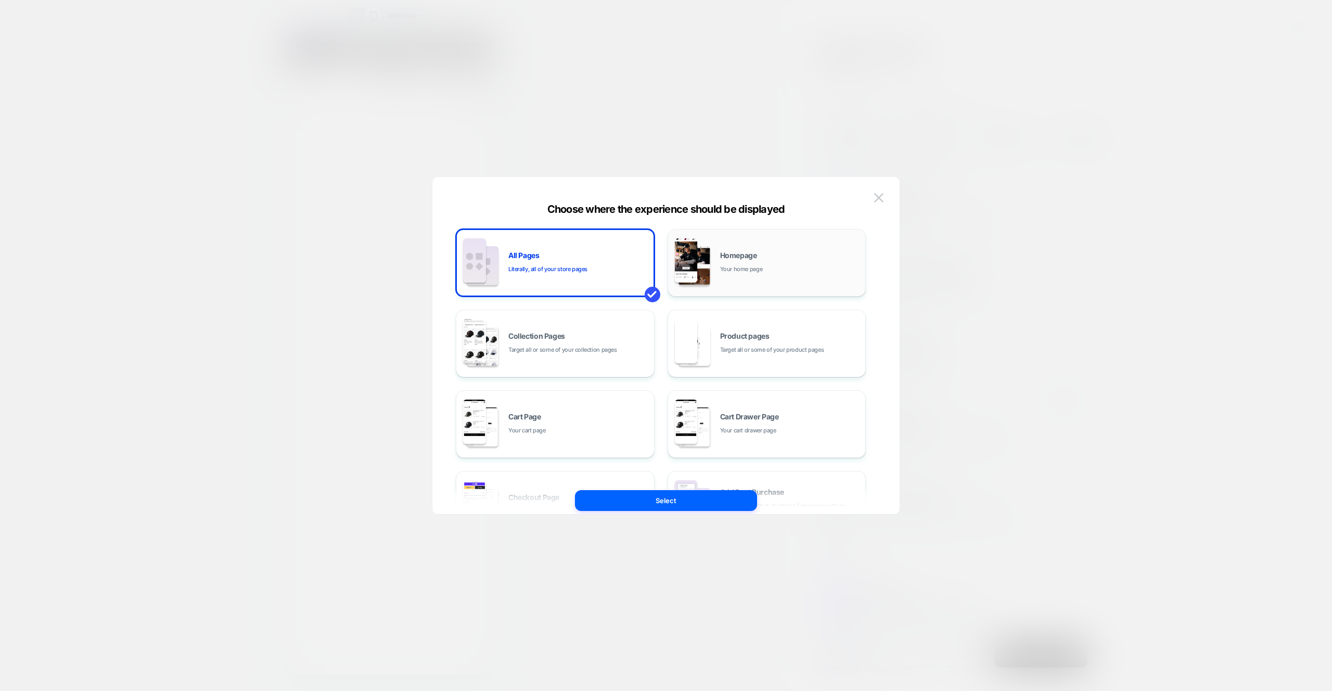
scroll to position [0, 206]
click at [685, 334] on img at bounding box center [686, 341] width 23 height 44
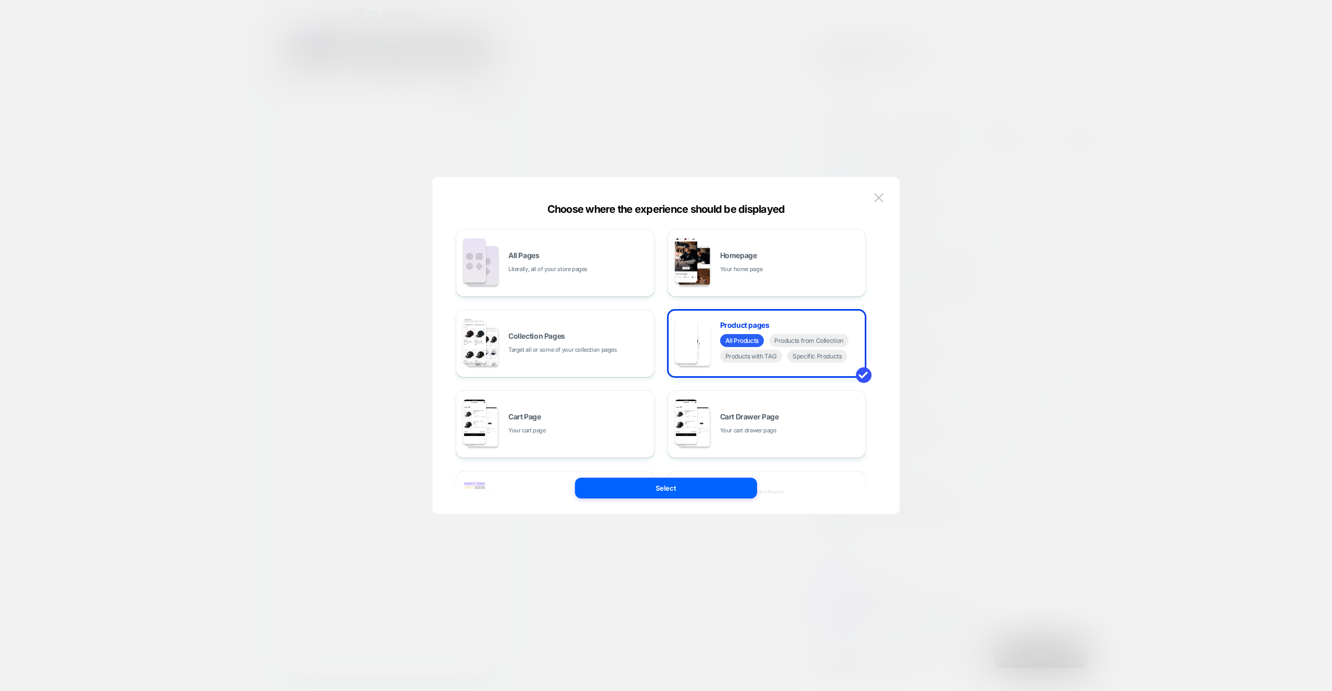
click at [669, 486] on button "Select" at bounding box center [666, 488] width 182 height 21
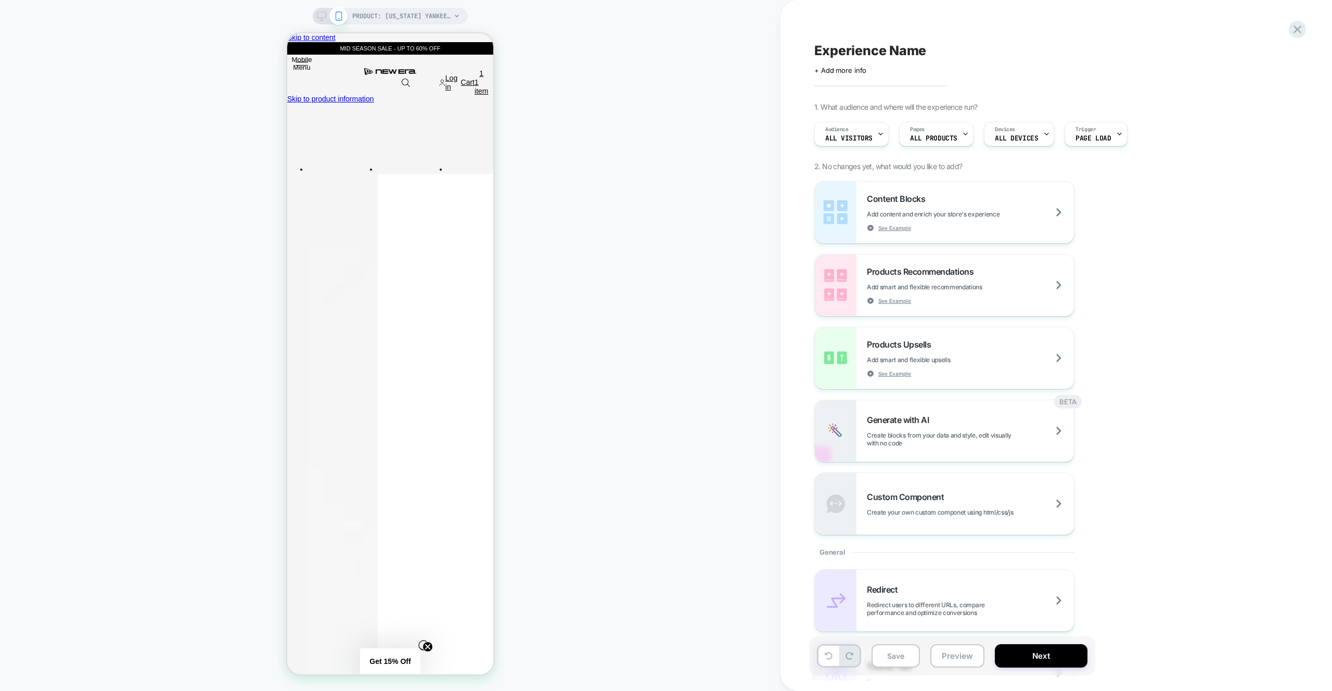
scroll to position [0, 0]
click at [624, 186] on div "PRODUCT: New York Yankees Essential Black 59FIFTY Cap [10003436] PRODUCT: New Y…" at bounding box center [390, 345] width 781 height 670
click at [985, 135] on div "Devices ALL DEVICES" at bounding box center [1017, 133] width 64 height 23
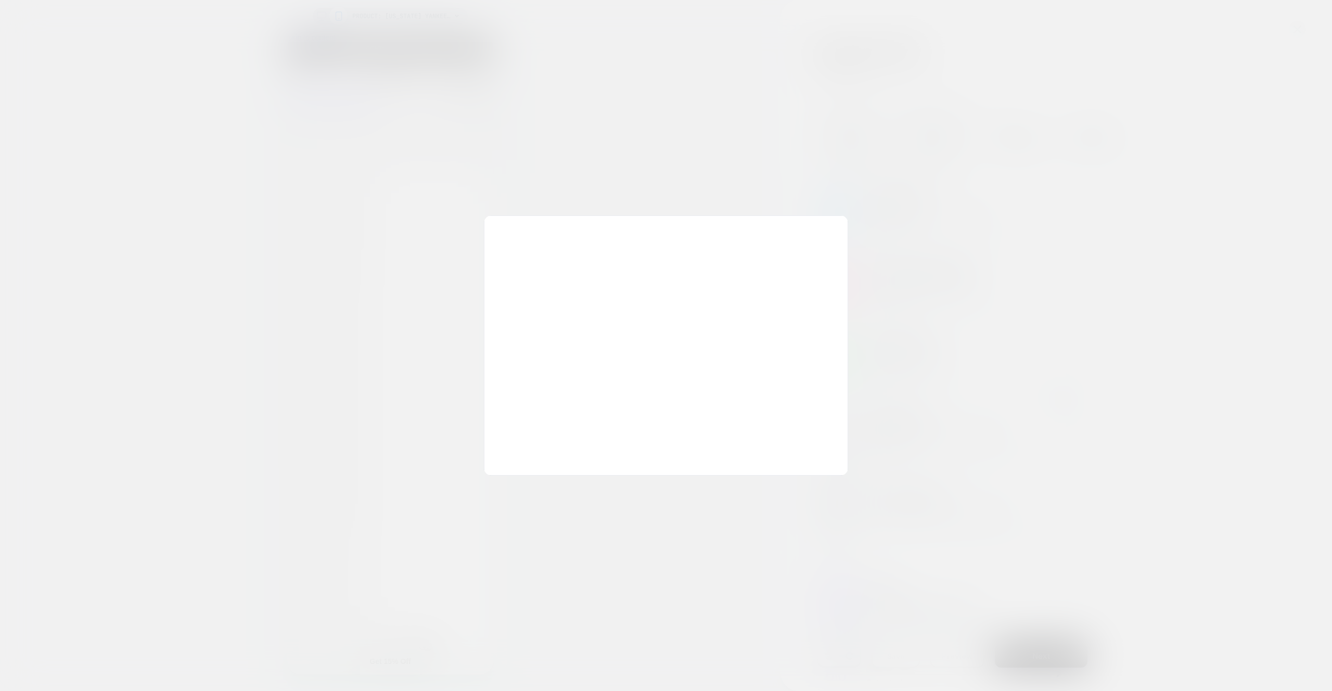
drag, startPoint x: 958, startPoint y: 132, endPoint x: 951, endPoint y: 132, distance: 6.8
click at [958, 132] on div at bounding box center [666, 345] width 1332 height 691
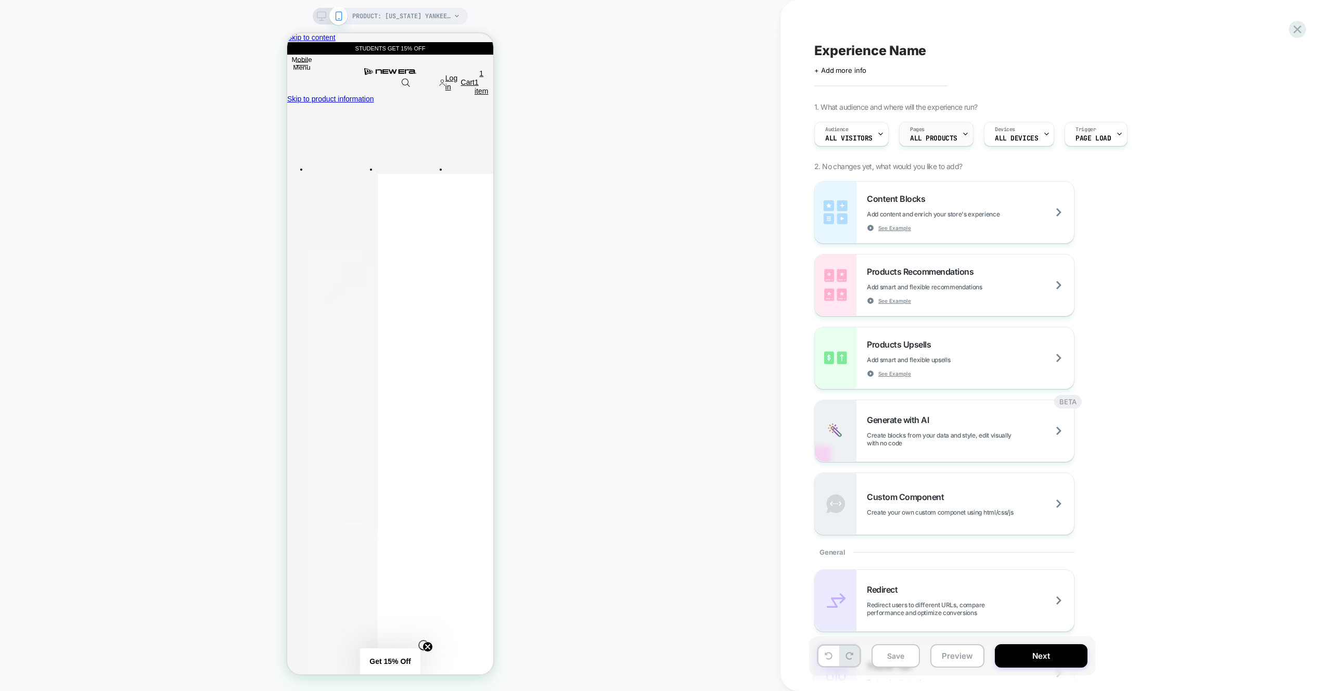
click at [948, 133] on div "Pages ALL PRODUCTS" at bounding box center [934, 133] width 68 height 23
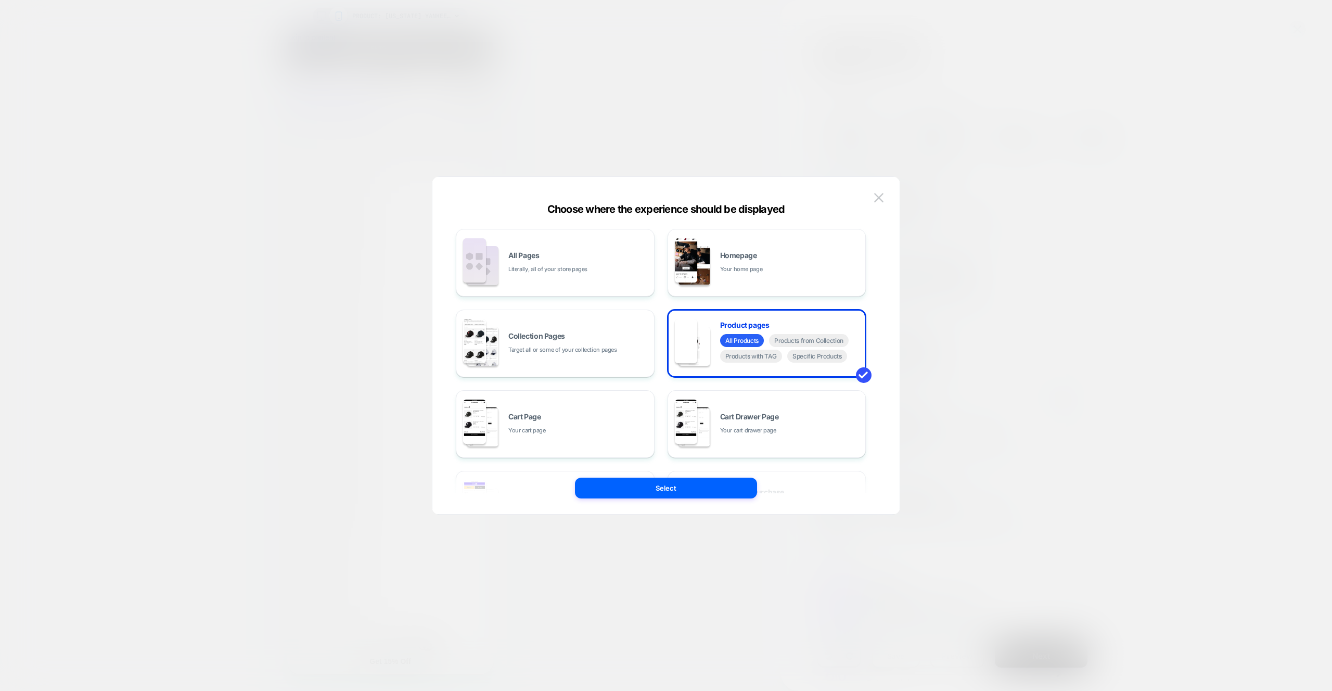
click at [889, 193] on div "Choose where the experience should be displayed All Pages Literally, all of you…" at bounding box center [666, 350] width 467 height 327
click at [883, 196] on img at bounding box center [878, 197] width 9 height 9
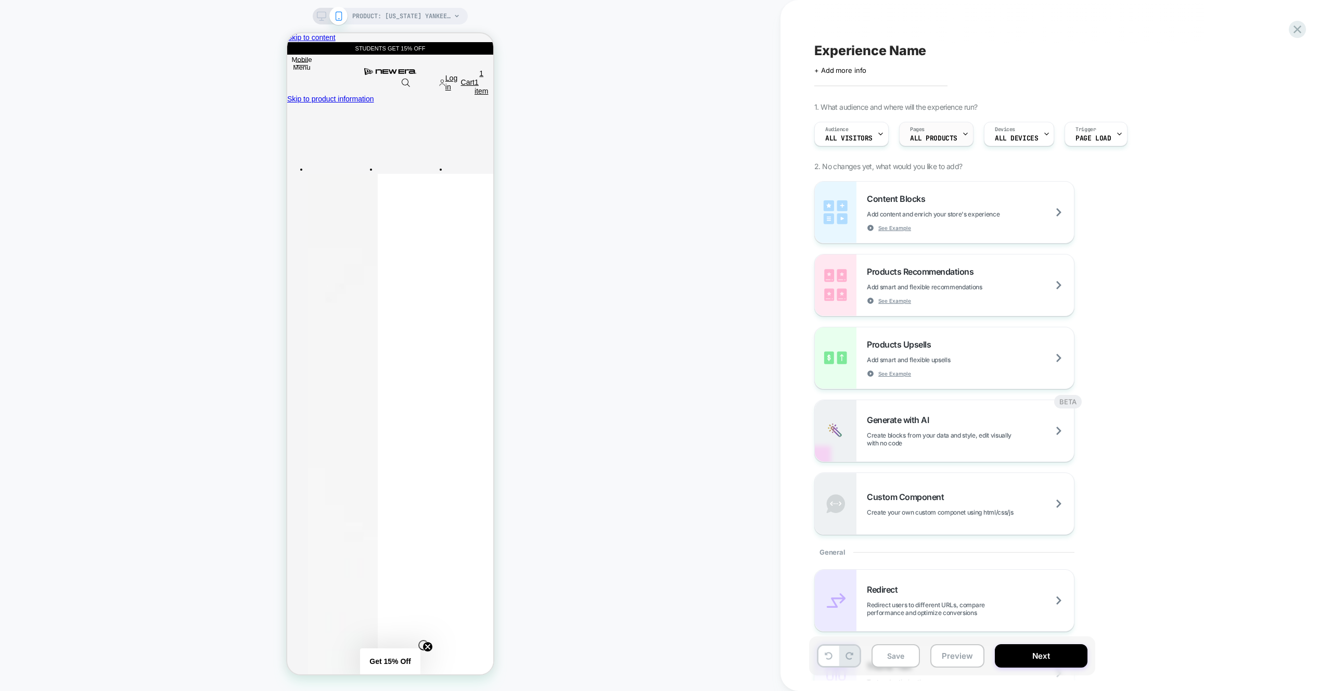
click at [925, 133] on div "Pages ALL PRODUCTS" at bounding box center [934, 133] width 68 height 23
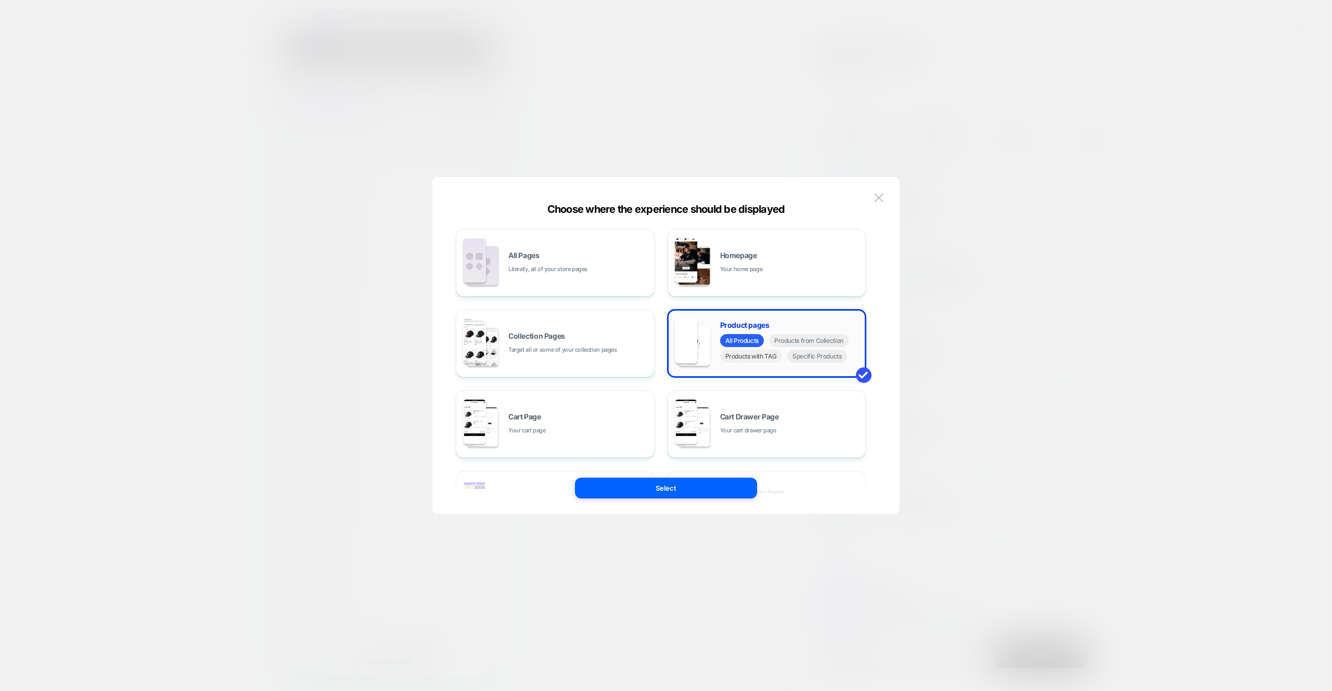
click at [766, 358] on span "Products with TAG" at bounding box center [751, 356] width 62 height 13
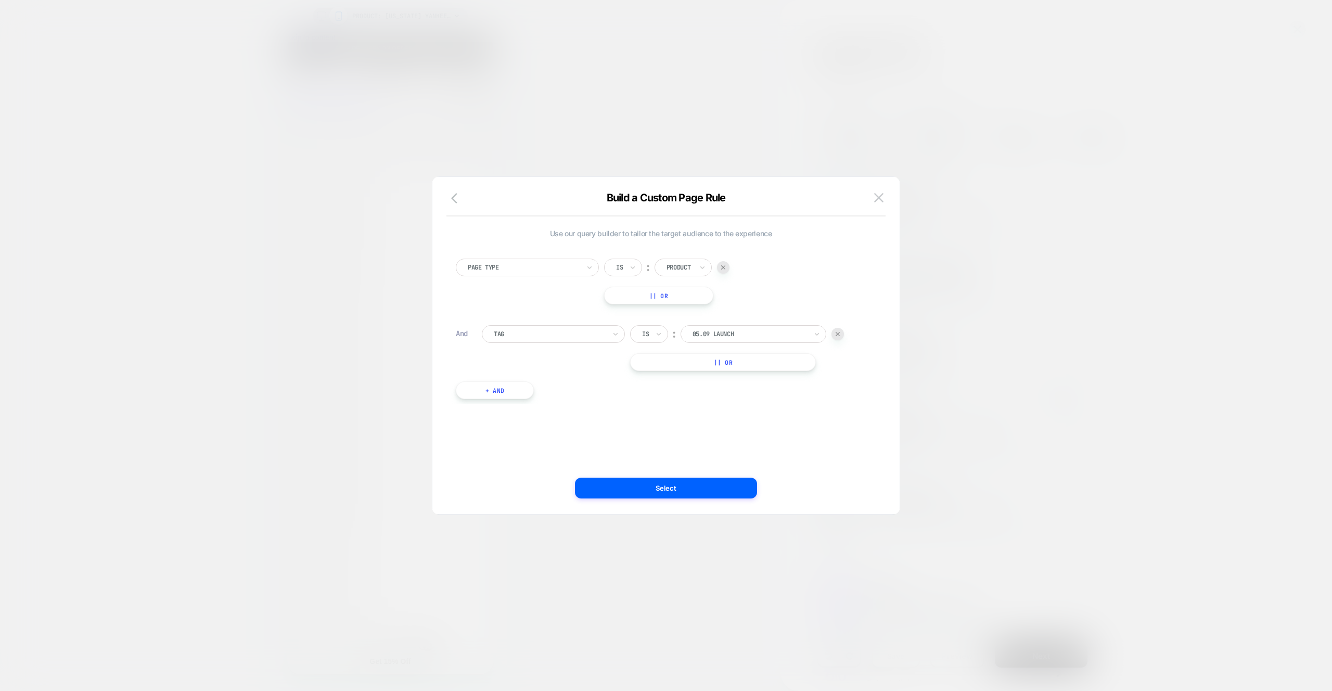
click at [722, 333] on div at bounding box center [750, 333] width 115 height 9
type input "**********"
drag, startPoint x: 712, startPoint y: 362, endPoint x: 713, endPoint y: 461, distance: 98.9
click at [712, 362] on div "license_name:MLB" at bounding box center [758, 362] width 135 height 17
click at [713, 488] on button "Select" at bounding box center [666, 488] width 182 height 21
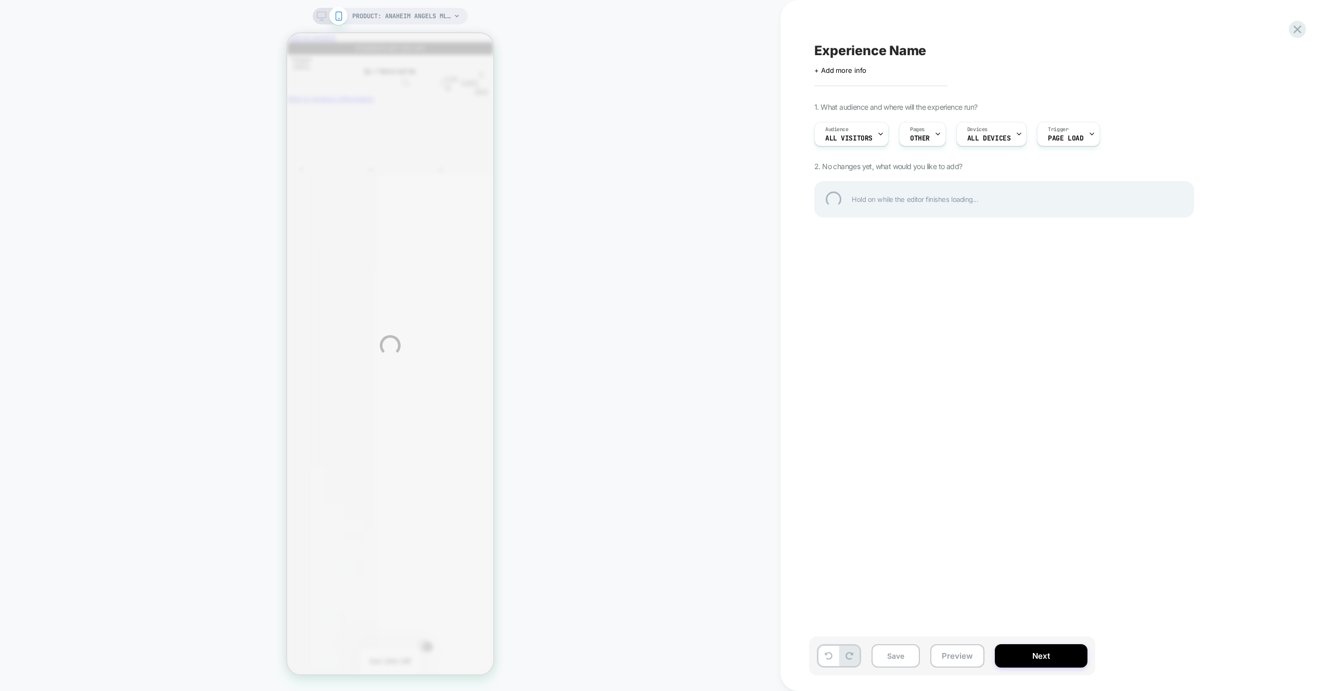
click at [577, 56] on div "PRODUCT: Anaheim Angels MLB Black and White 59FIFTY Fitted Cap [60425210] PRODU…" at bounding box center [666, 345] width 1332 height 691
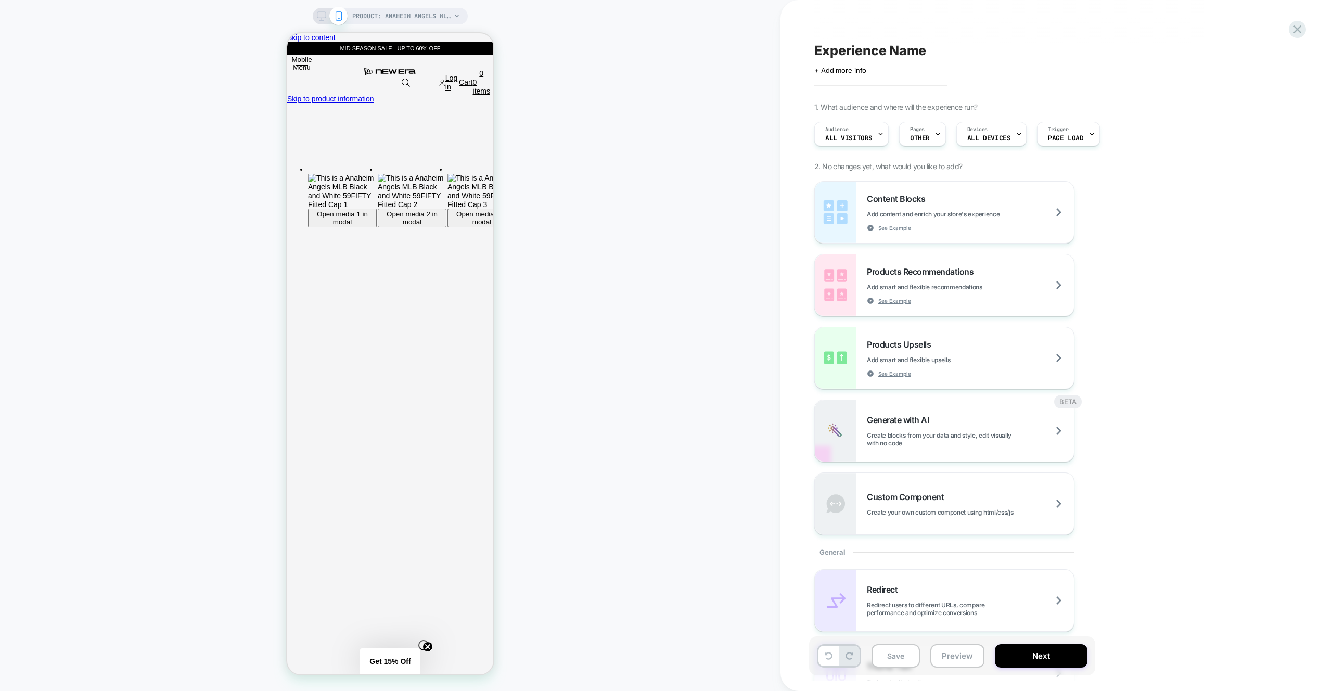
click at [577, 56] on div "PRODUCT: Anaheim Angels MLB Black and White 59FIFTY Fitted Cap [60425210] PRODU…" at bounding box center [390, 345] width 781 height 670
drag, startPoint x: 614, startPoint y: 324, endPoint x: 593, endPoint y: 332, distance: 21.9
click at [614, 324] on div "PRODUCT: Anaheim Angels MLB Black and White 59FIFTY Fitted Cap [60425210] PRODU…" at bounding box center [390, 345] width 781 height 670
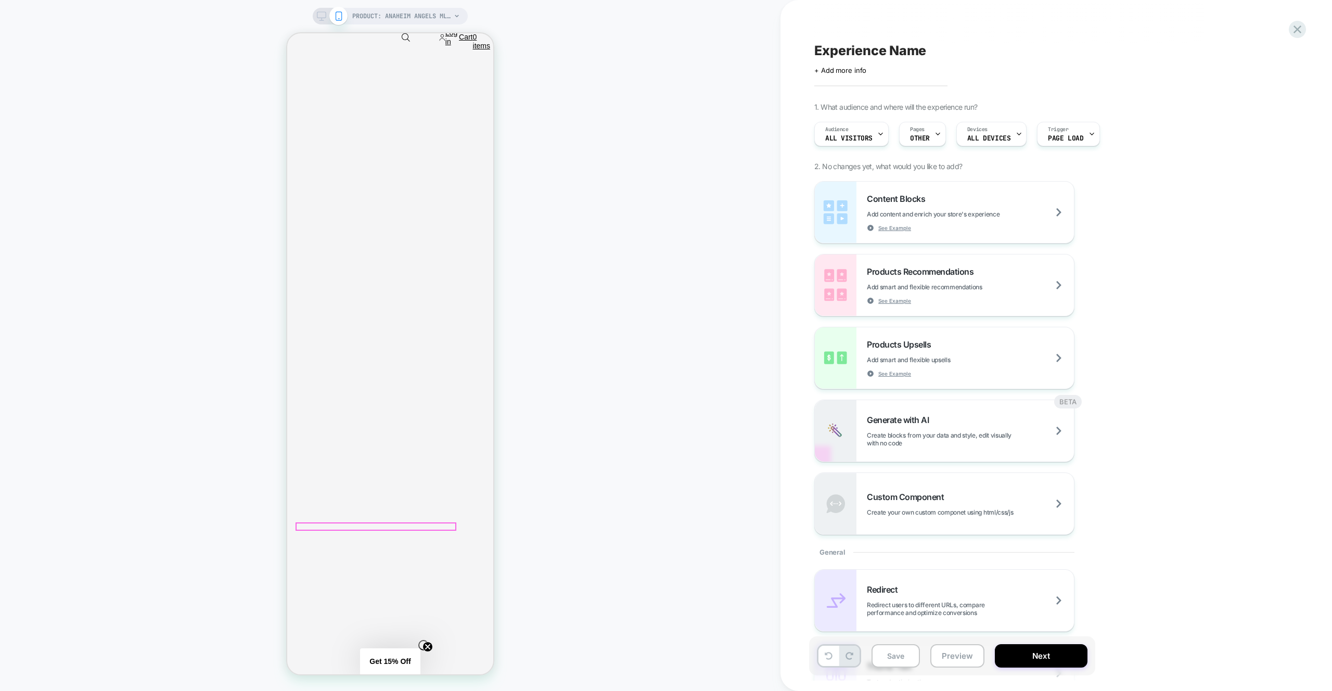
scroll to position [594, 0]
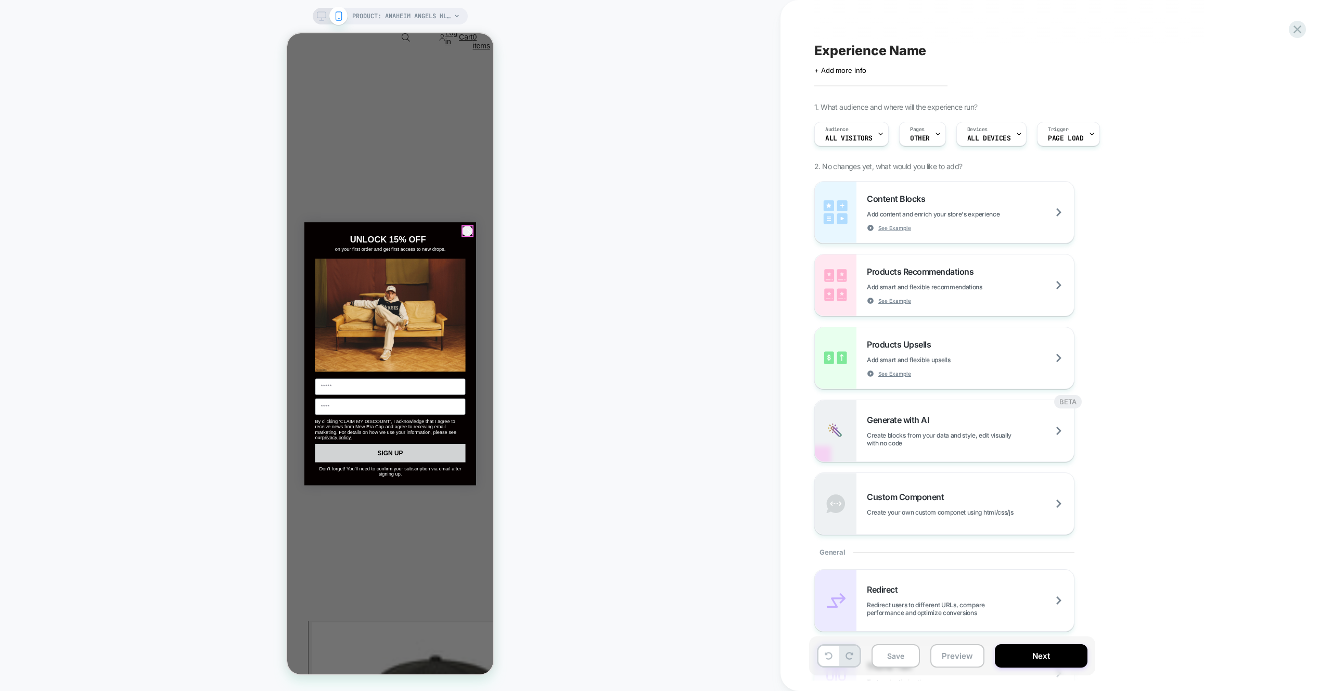
click at [464, 232] on circle "Close dialog" at bounding box center [469, 231] width 11 height 11
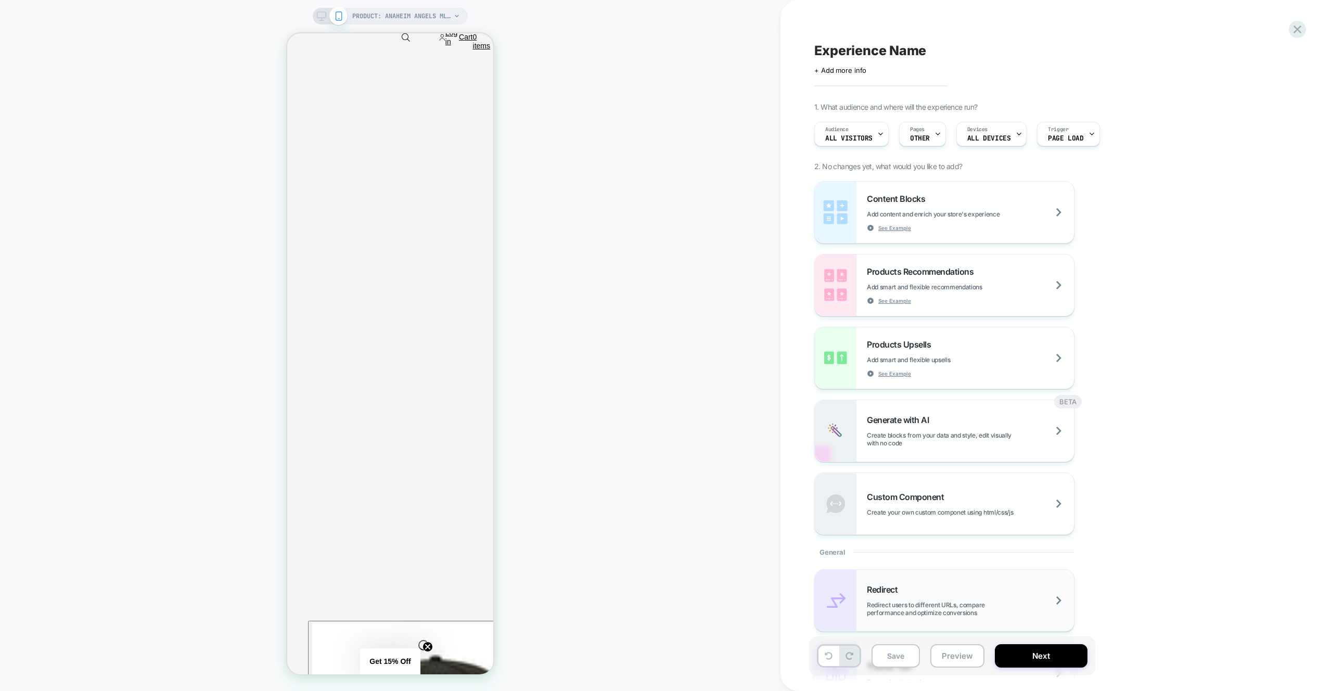
drag, startPoint x: 961, startPoint y: 661, endPoint x: 954, endPoint y: 603, distance: 58.7
click at [960, 661] on button "Preview" at bounding box center [958, 655] width 54 height 23
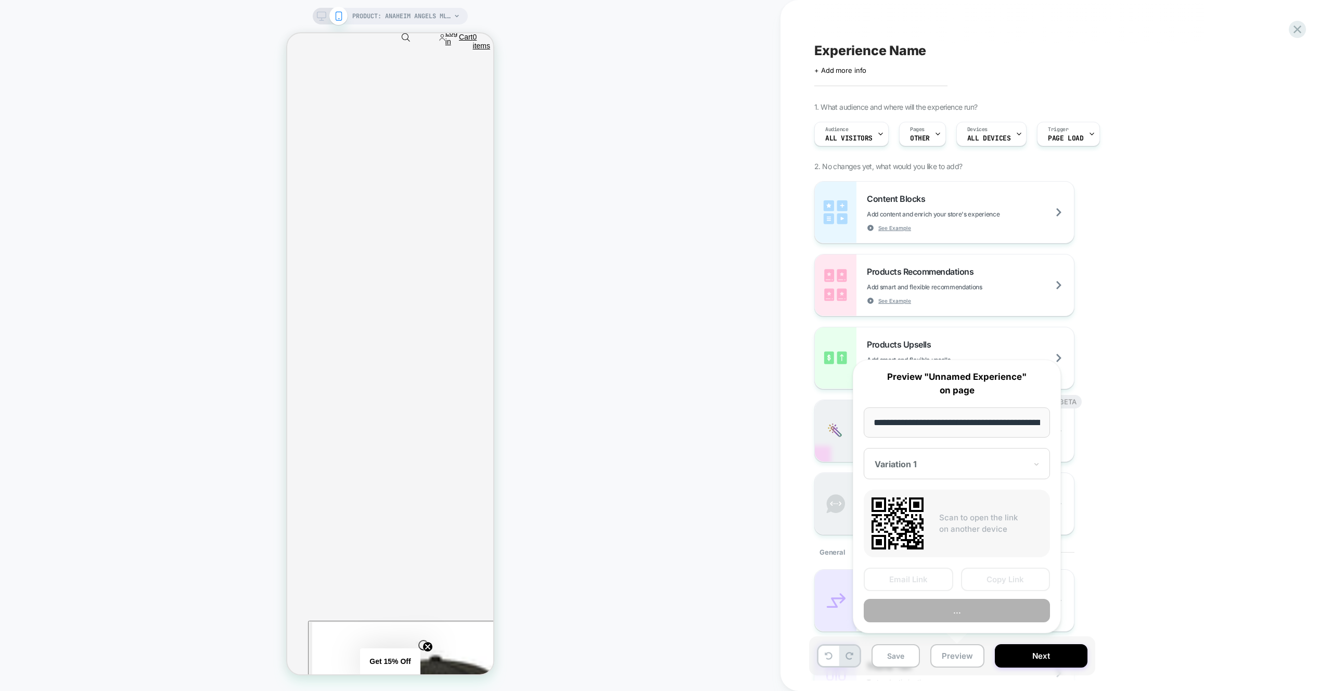
scroll to position [0, 339]
click at [953, 610] on button "..." at bounding box center [957, 611] width 186 height 23
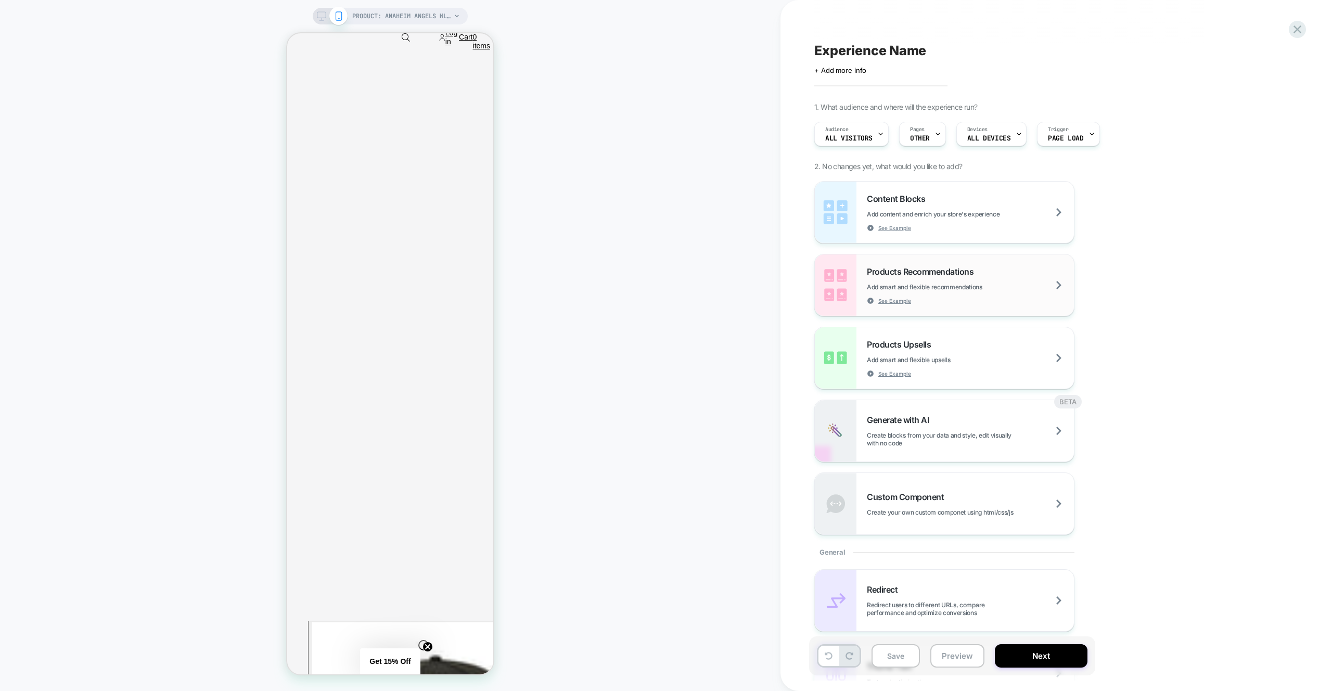
click at [922, 271] on span "Products Recommendations" at bounding box center [923, 271] width 112 height 10
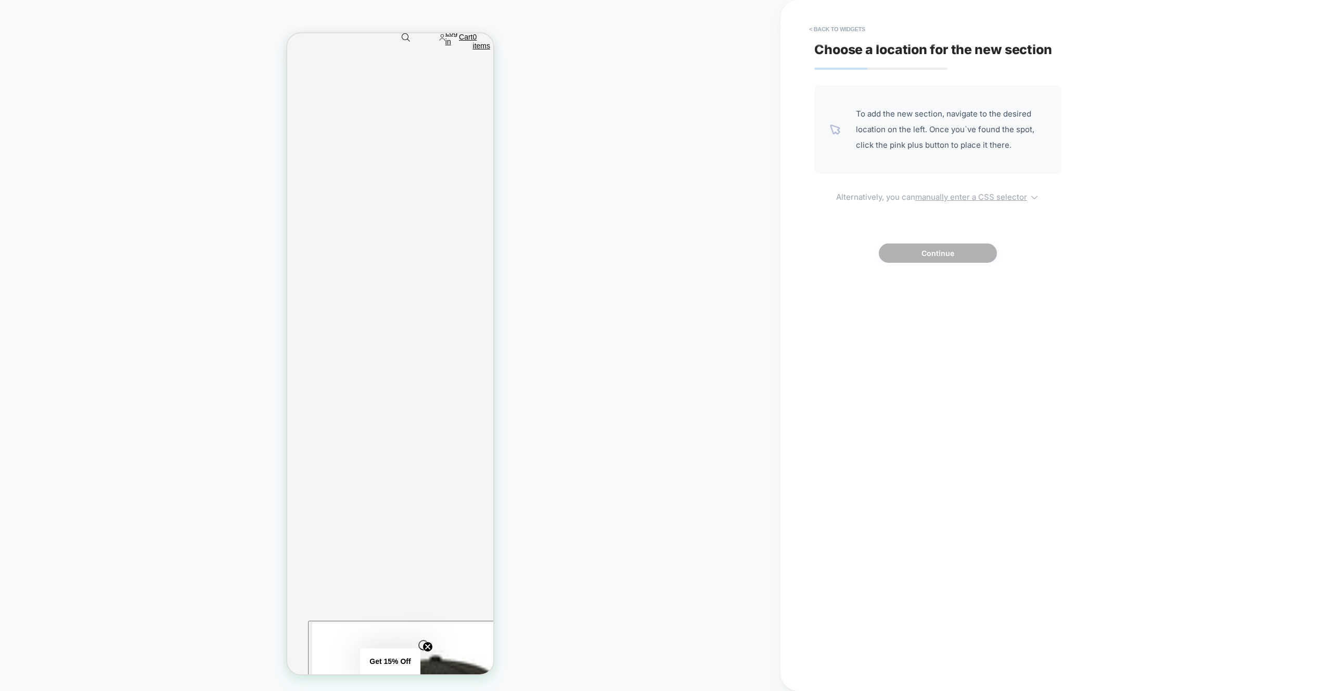
click at [942, 196] on u "manually enter a CSS selector" at bounding box center [972, 197] width 112 height 10
select select "*******"
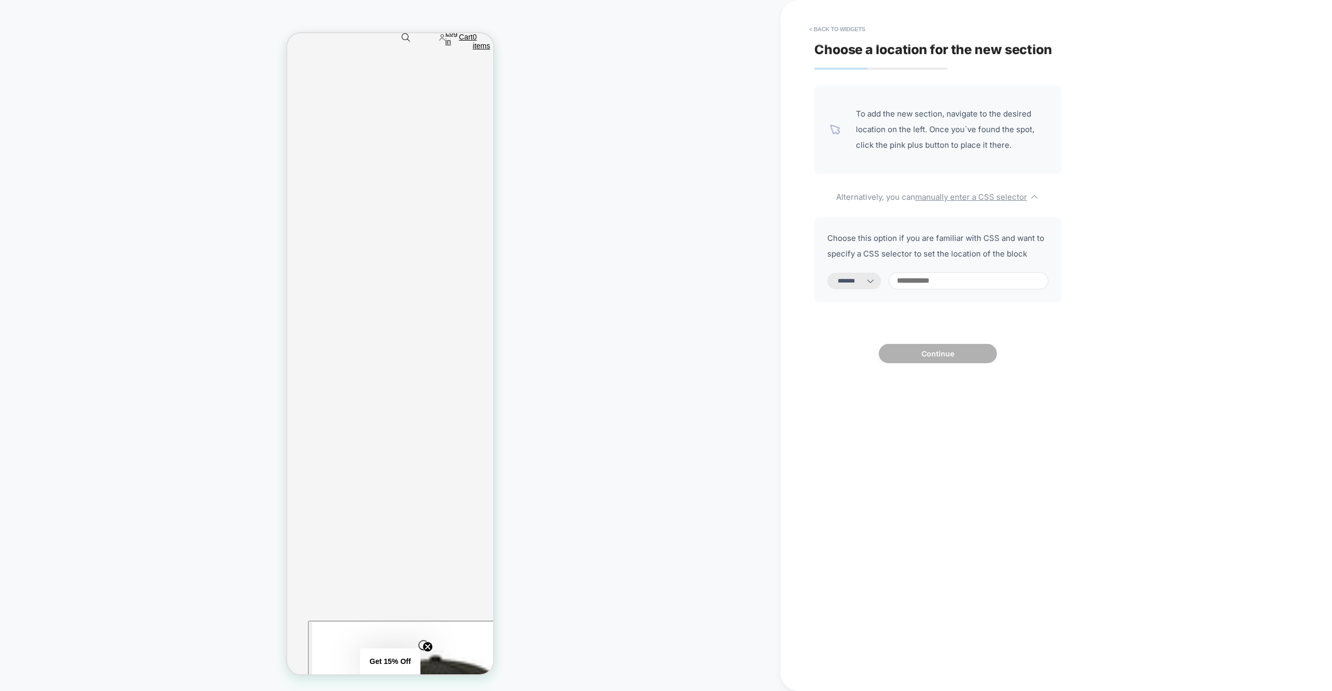
click at [946, 289] on input at bounding box center [969, 280] width 160 height 17
paste input "**********"
type input "**********"
select select "*********"
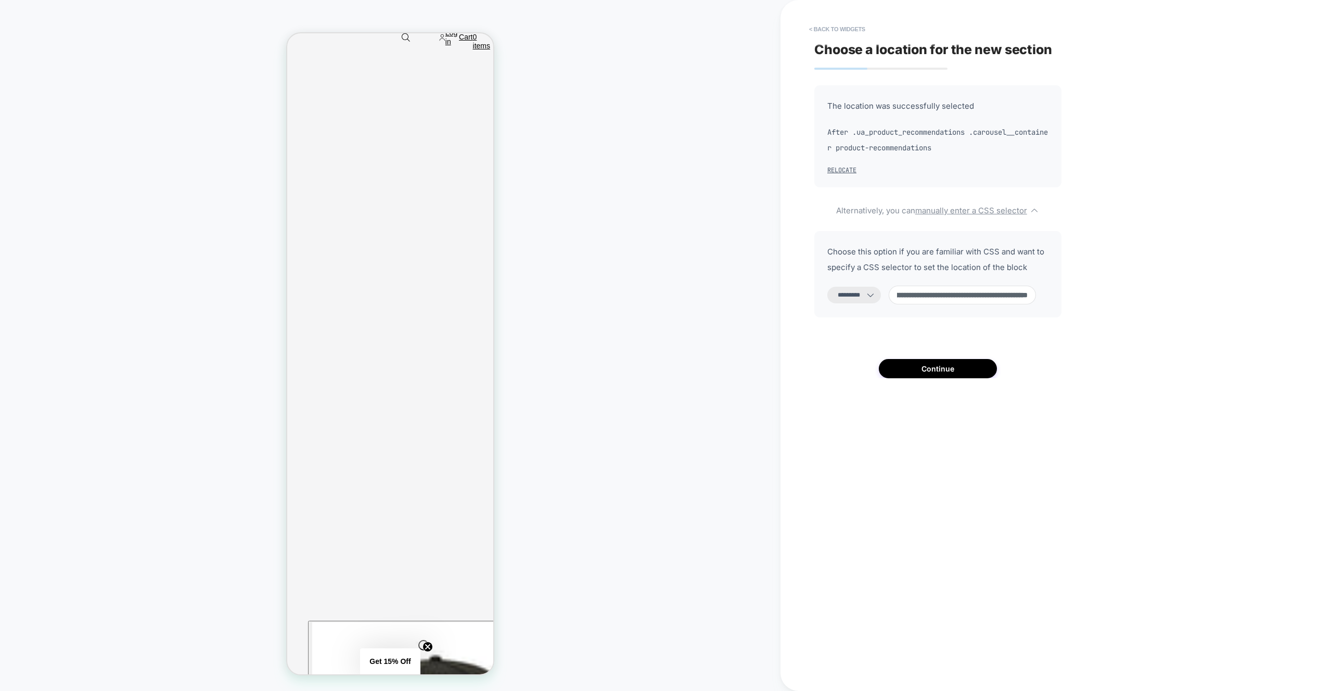
scroll to position [626, 0]
type input "**********"
click at [862, 296] on select "**********" at bounding box center [855, 295] width 54 height 17
select select "**********"
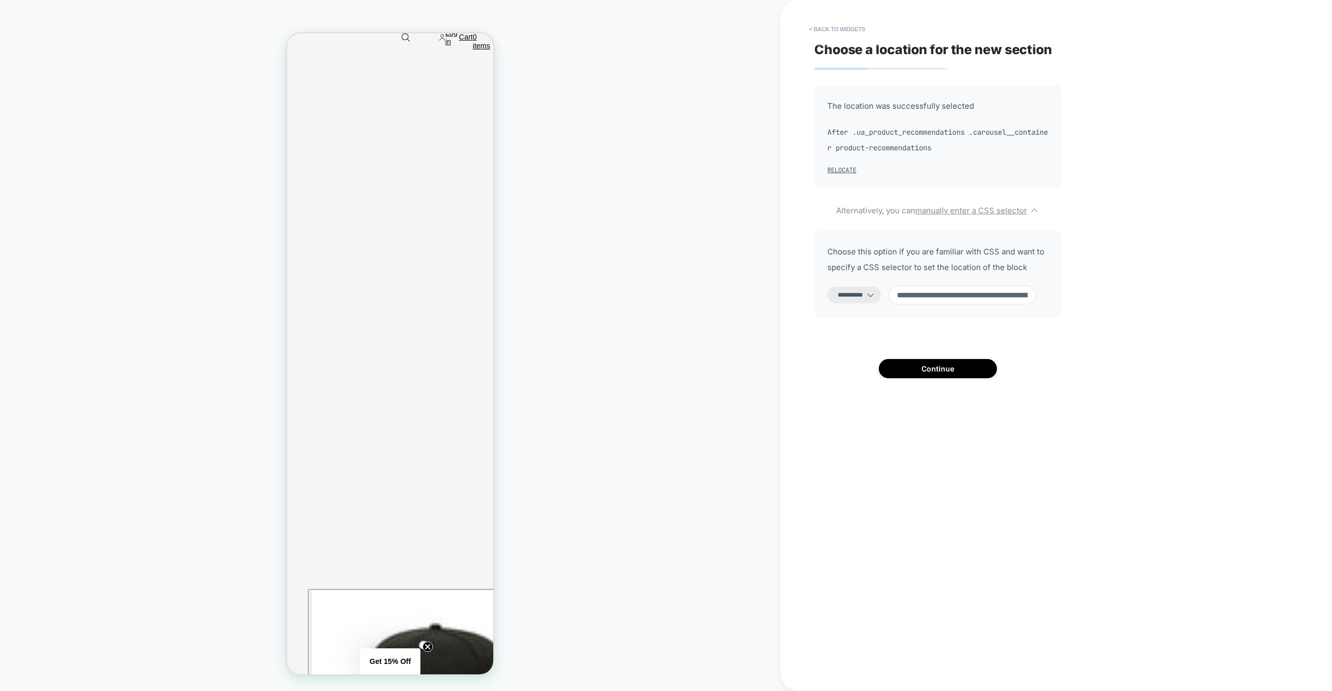
click at [828, 287] on select "**********" at bounding box center [855, 295] width 54 height 17
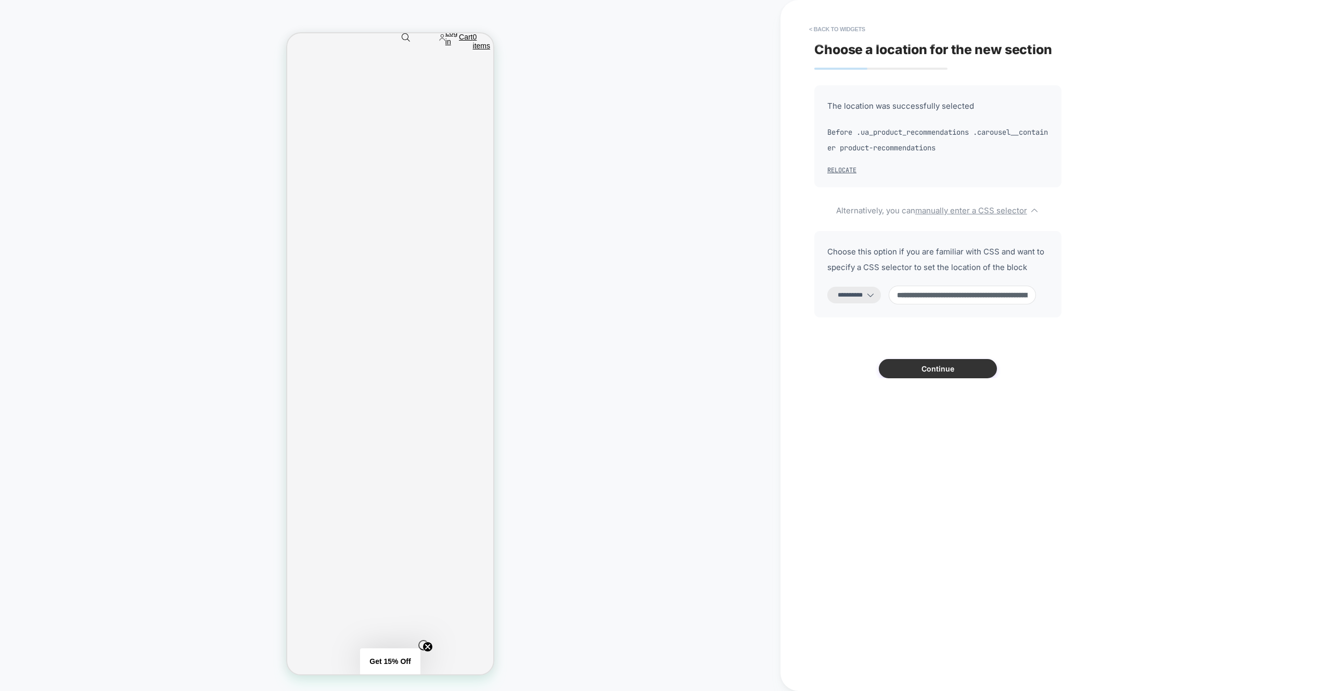
click at [965, 373] on button "Continue" at bounding box center [938, 368] width 118 height 19
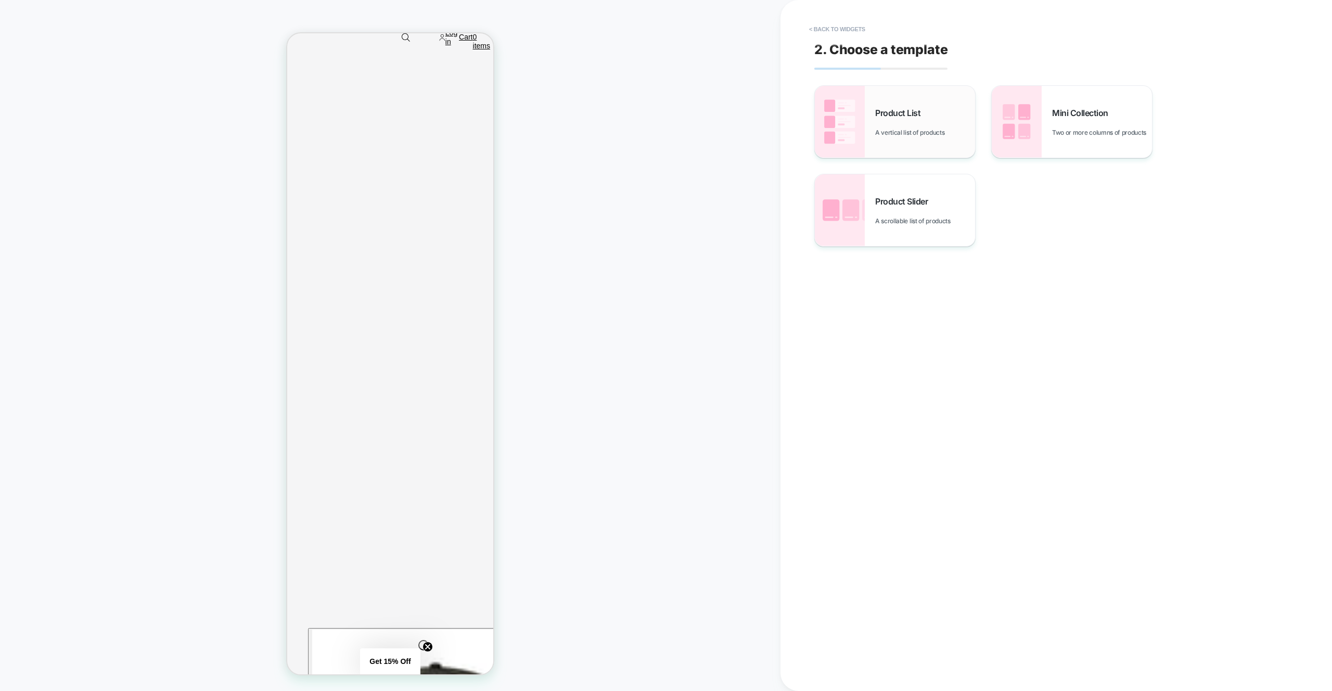
scroll to position [597, 0]
click at [915, 219] on span "A scrollable list of products" at bounding box center [915, 221] width 81 height 8
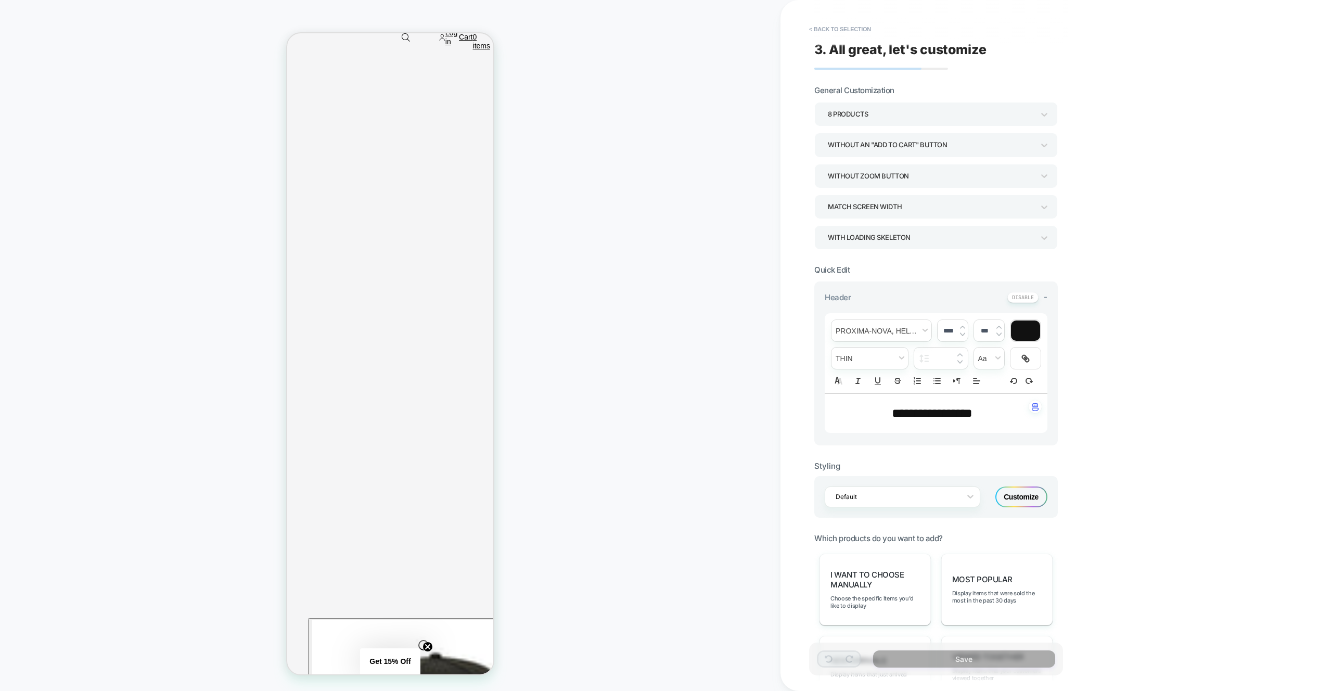
scroll to position [216, 0]
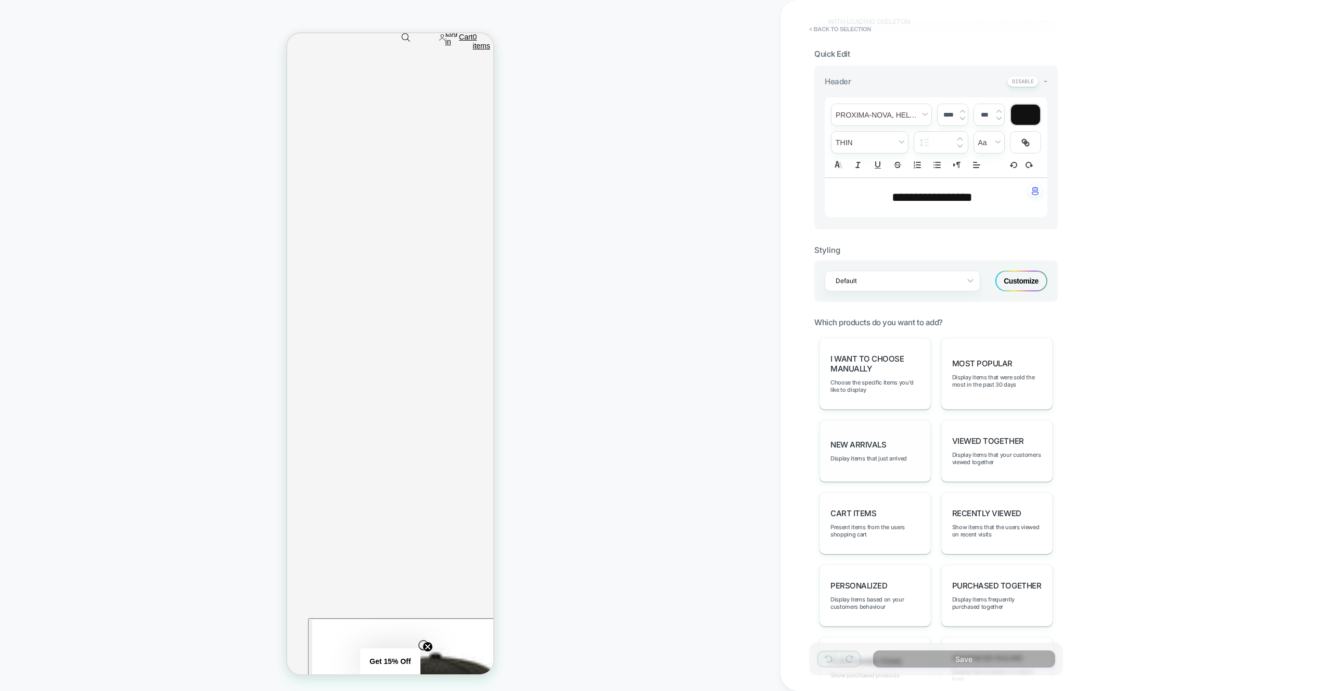
click at [887, 422] on div "New Arrivals Display items that just arrived" at bounding box center [875, 451] width 111 height 62
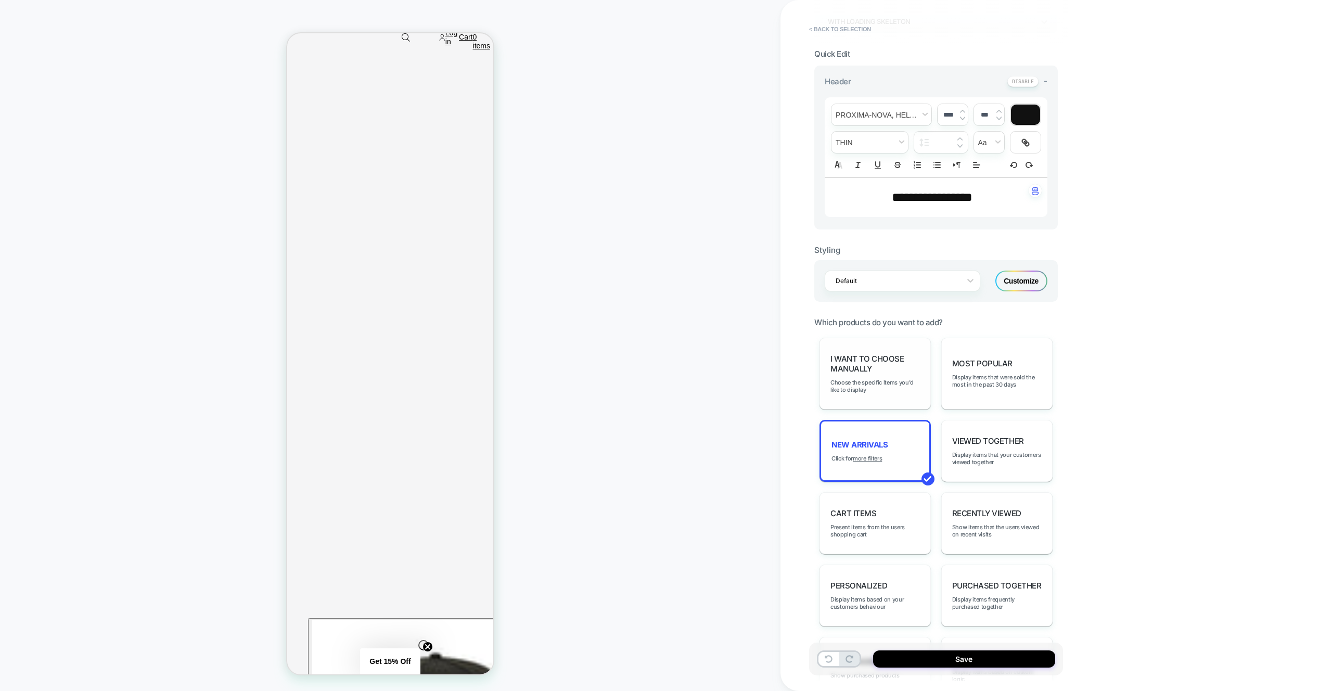
click at [880, 395] on div "I want to choose manually Choose the specific items you'd like to display" at bounding box center [875, 374] width 111 height 72
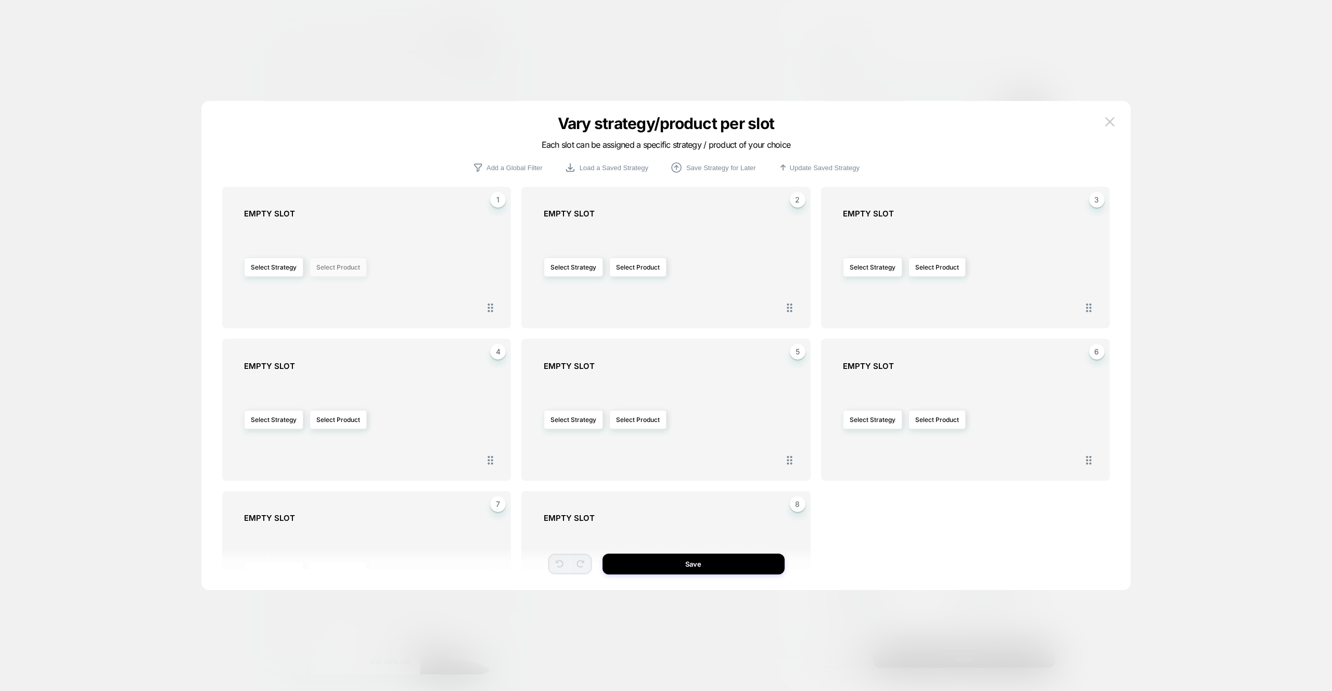
click at [358, 266] on button "Select Product" at bounding box center [338, 267] width 57 height 19
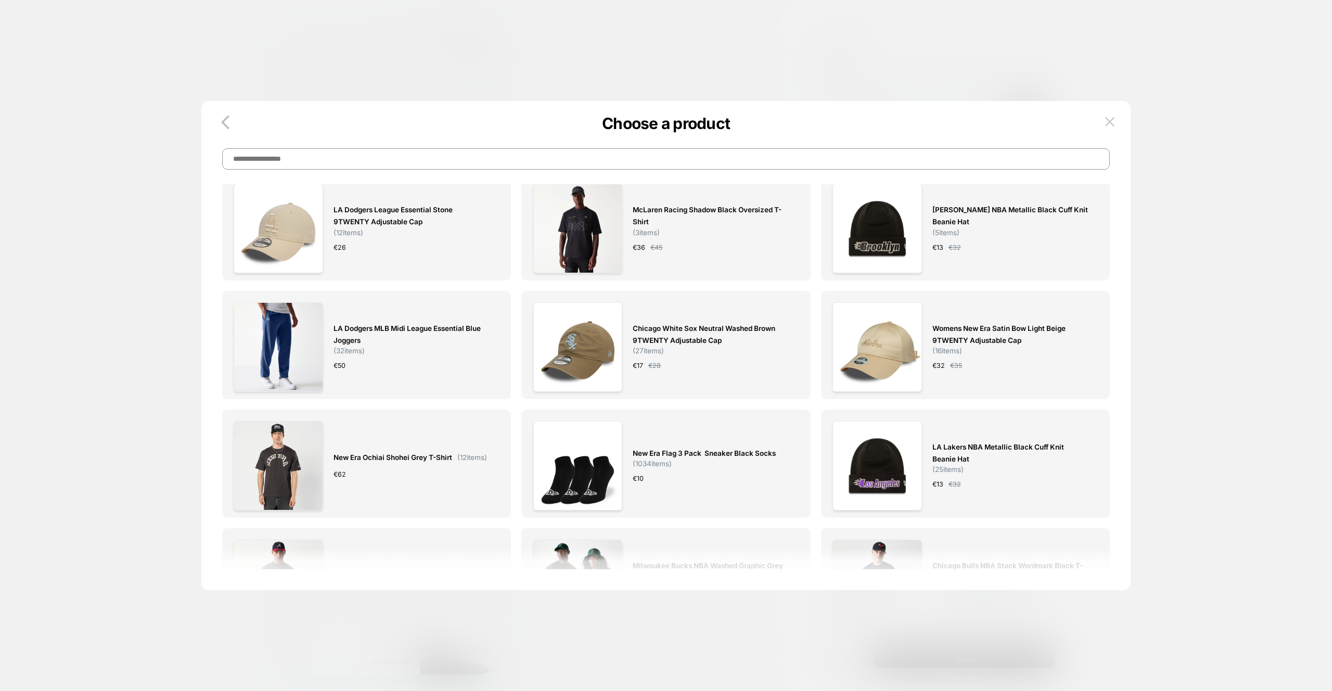
scroll to position [0, 0]
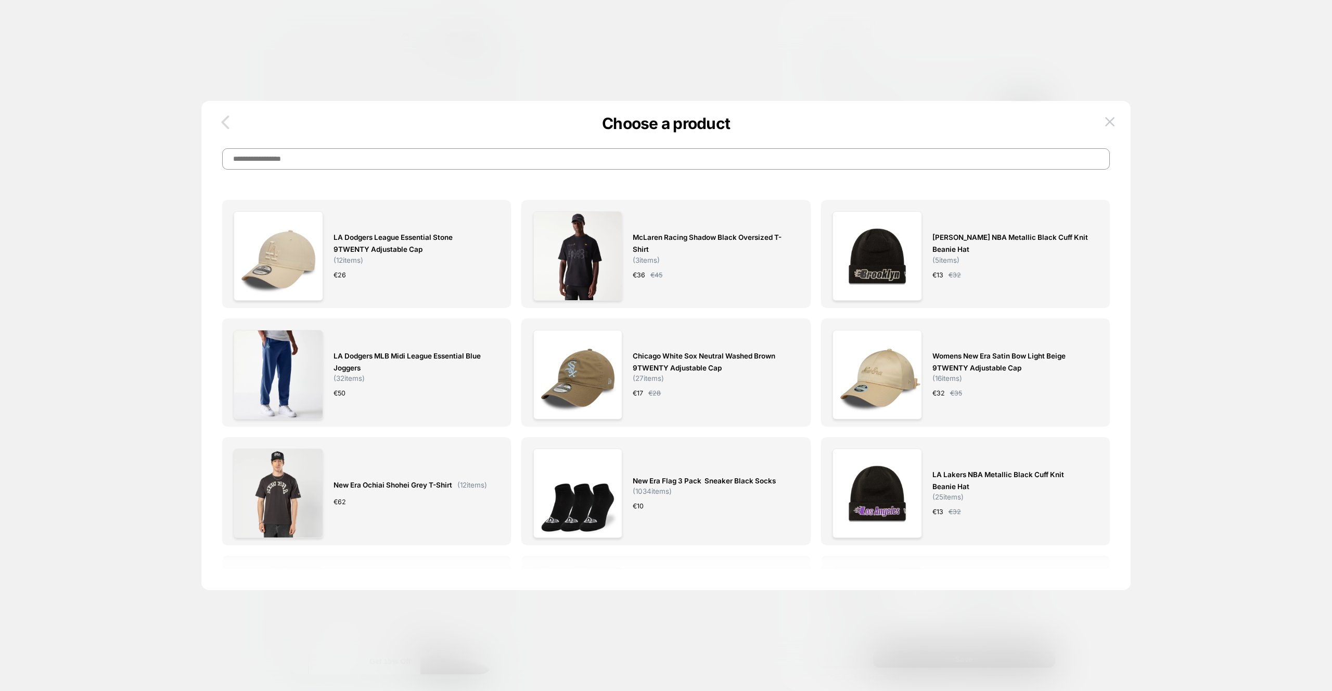
click at [233, 125] on icon "button" at bounding box center [225, 122] width 21 height 21
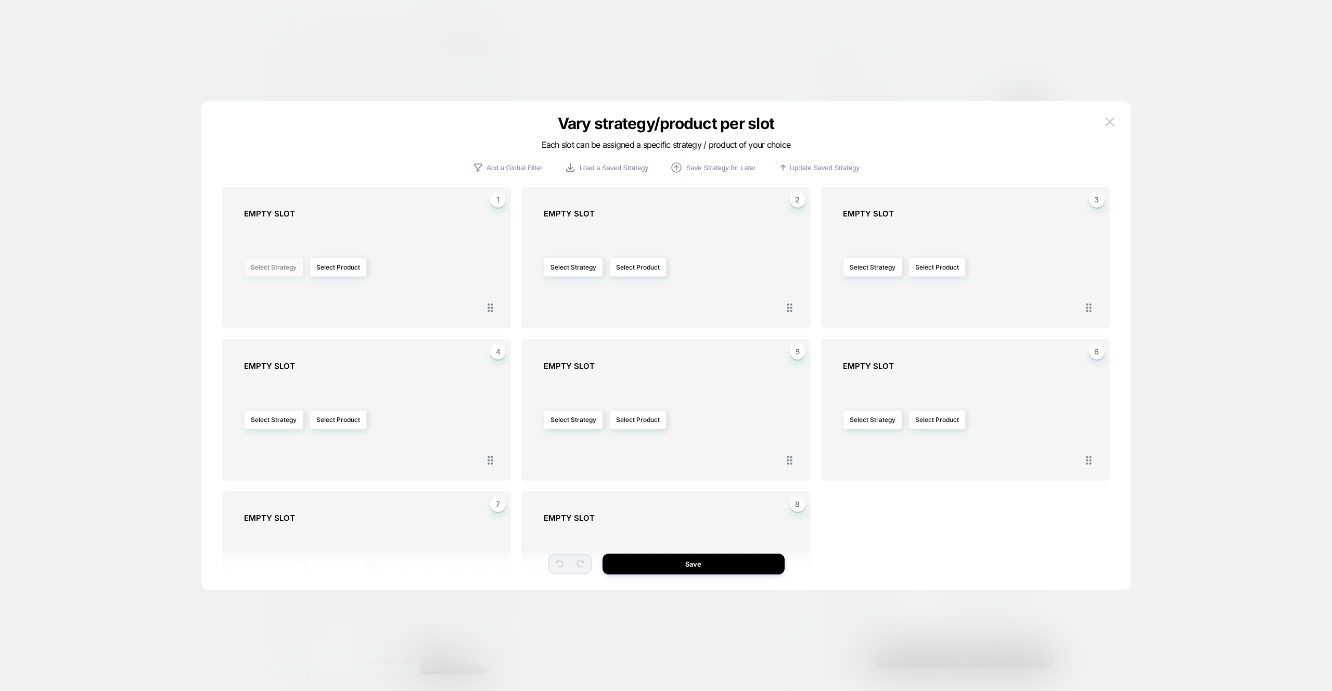
click at [285, 275] on button "Select Strategy" at bounding box center [273, 267] width 59 height 19
drag, startPoint x: 390, startPoint y: 302, endPoint x: 425, endPoint y: 307, distance: 35.2
click at [390, 302] on div "Select Strategy Select Product" at bounding box center [372, 267] width 256 height 87
click at [273, 280] on div "Select Strategy Select Product" at bounding box center [372, 267] width 256 height 87
click at [274, 272] on button "Select Strategy" at bounding box center [273, 267] width 59 height 19
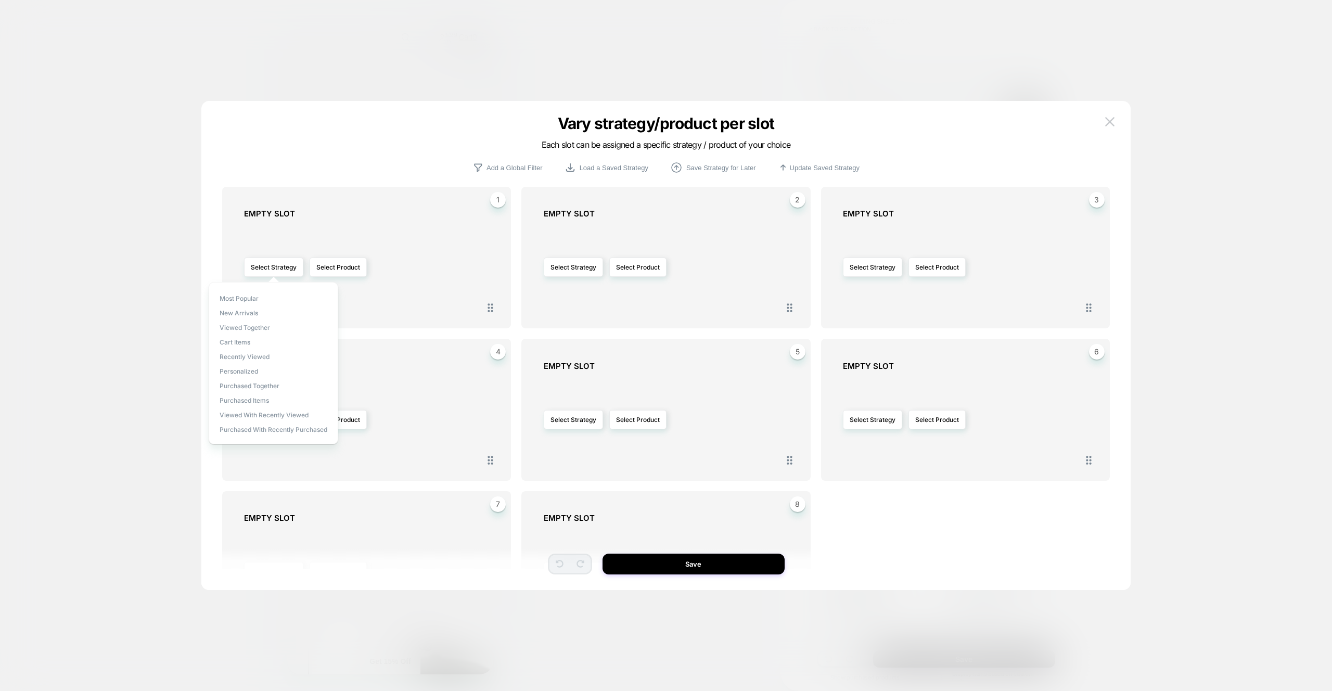
click at [262, 371] on div "Most Popular New Arrivals Viewed Together Cart Items Recently Viewed personaliz…" at bounding box center [274, 363] width 130 height 162
click at [252, 372] on span "personalized" at bounding box center [239, 371] width 39 height 8
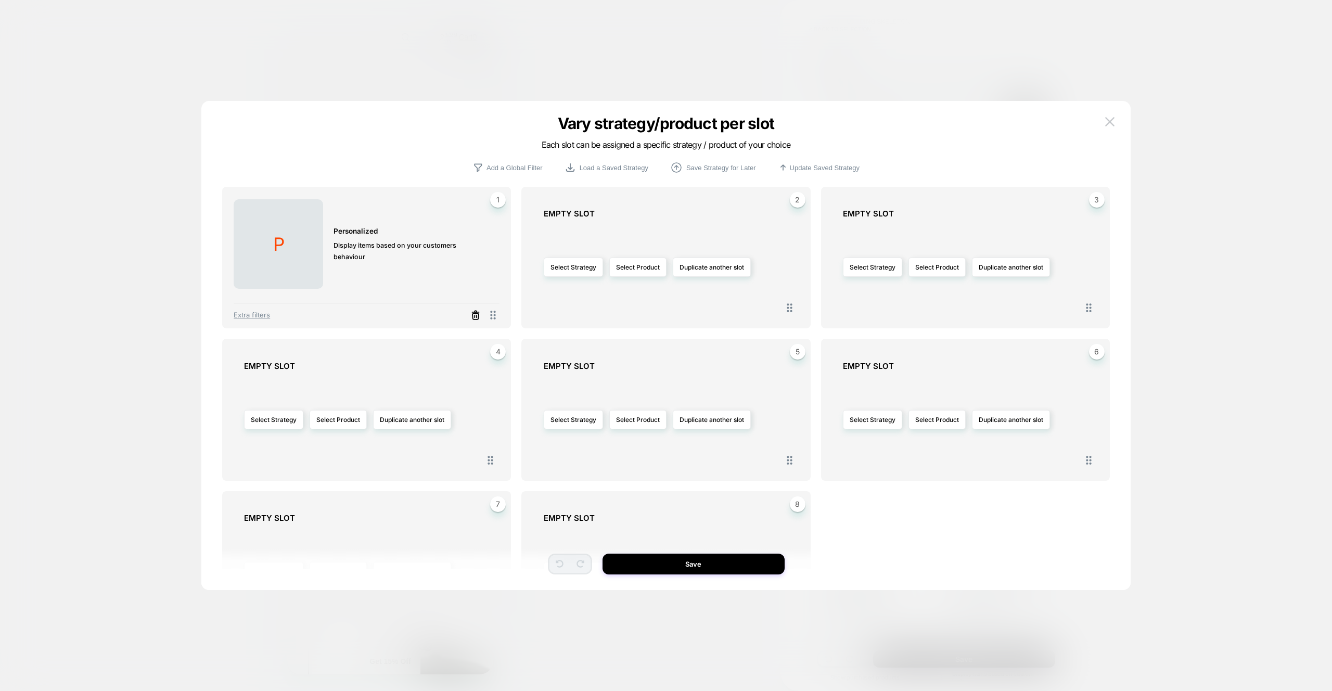
click at [479, 318] on icon at bounding box center [476, 315] width 10 height 10
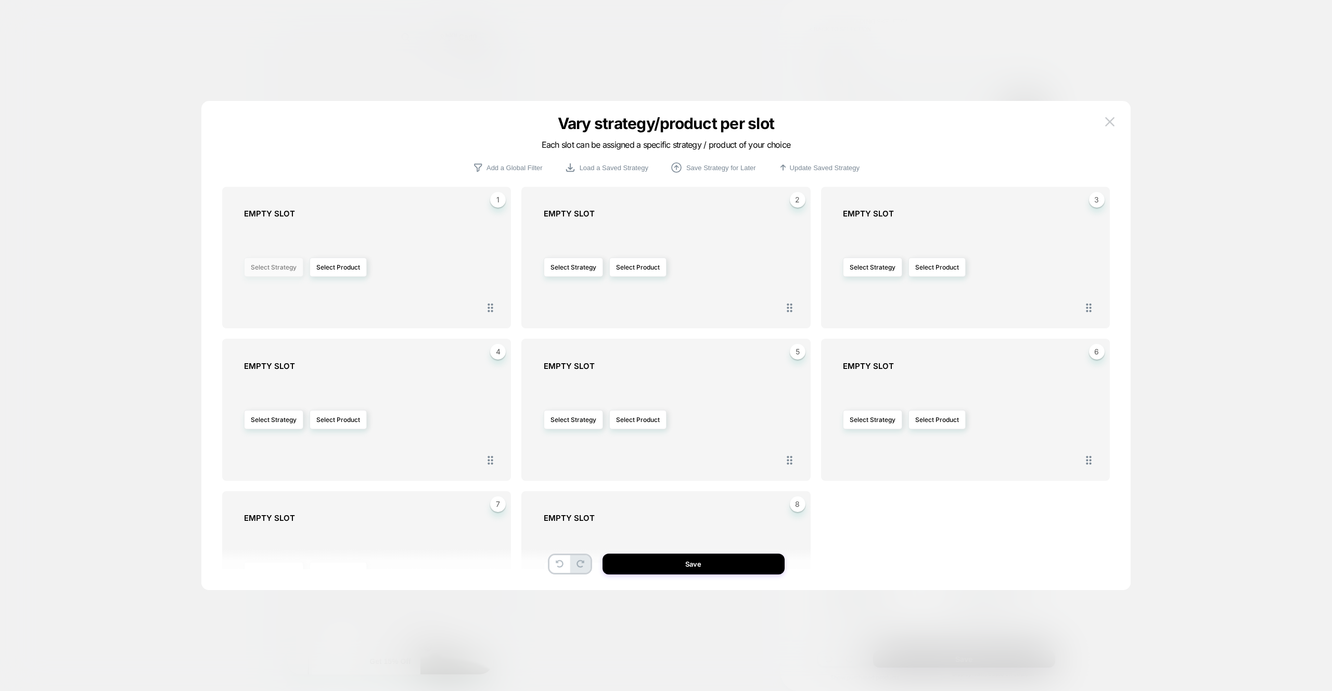
click at [256, 270] on button "Select Strategy" at bounding box center [273, 267] width 59 height 19
click at [420, 273] on div "Select Strategy Select Product" at bounding box center [372, 267] width 256 height 87
click at [1115, 130] on div "Vary strategy/product per slot Each slot can be assigned a specific strategy / …" at bounding box center [666, 144] width 930 height 34
click at [1111, 127] on button at bounding box center [1110, 122] width 16 height 16
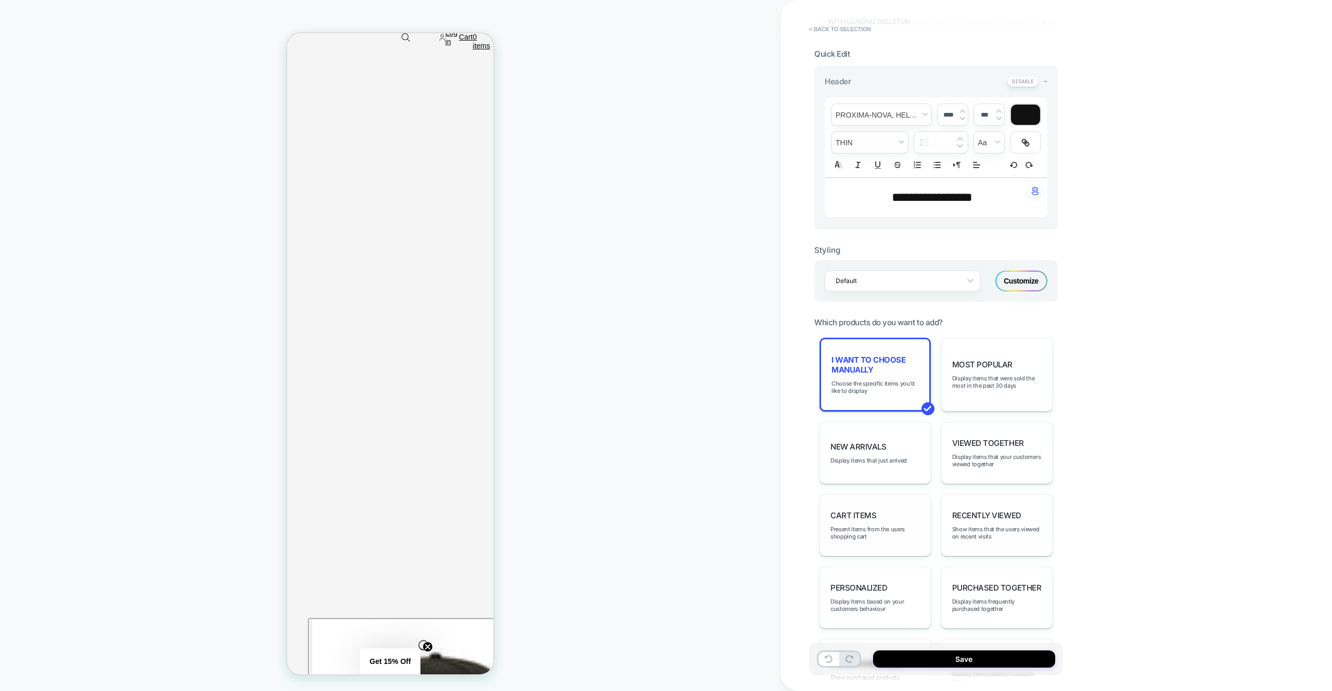
scroll to position [375, 0]
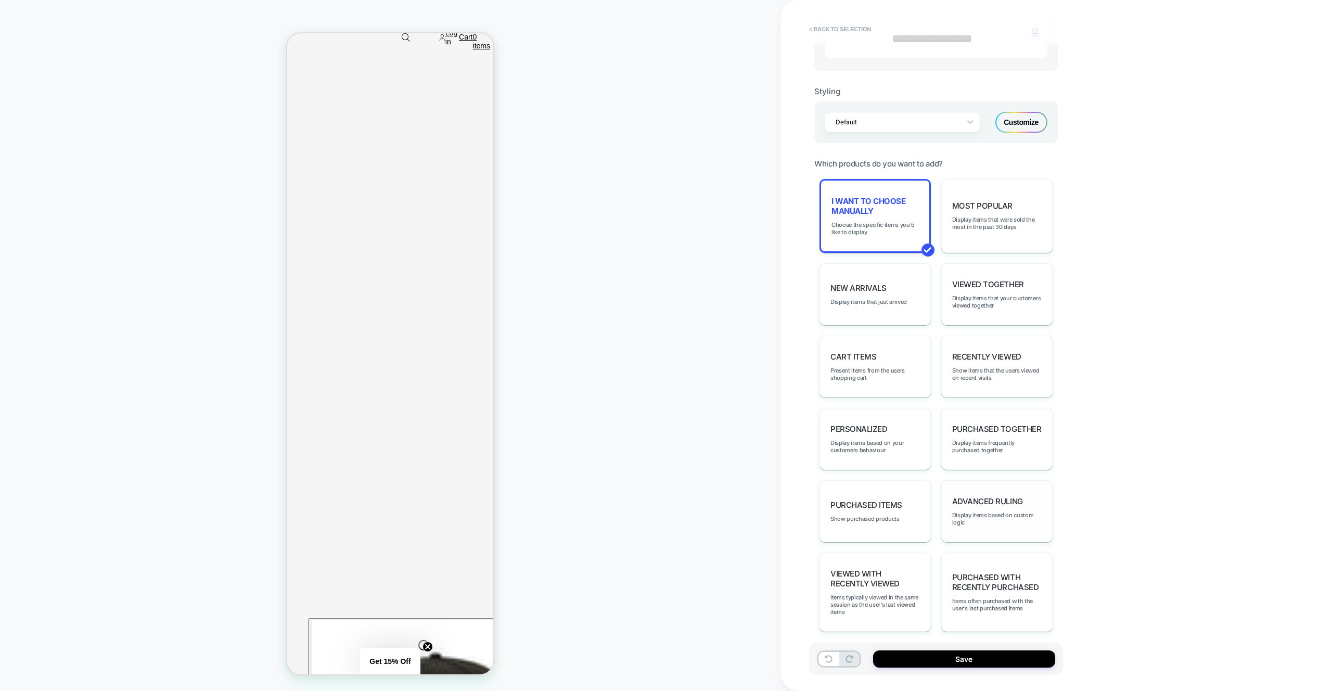
click at [962, 502] on span "Advanced Ruling" at bounding box center [988, 502] width 71 height 10
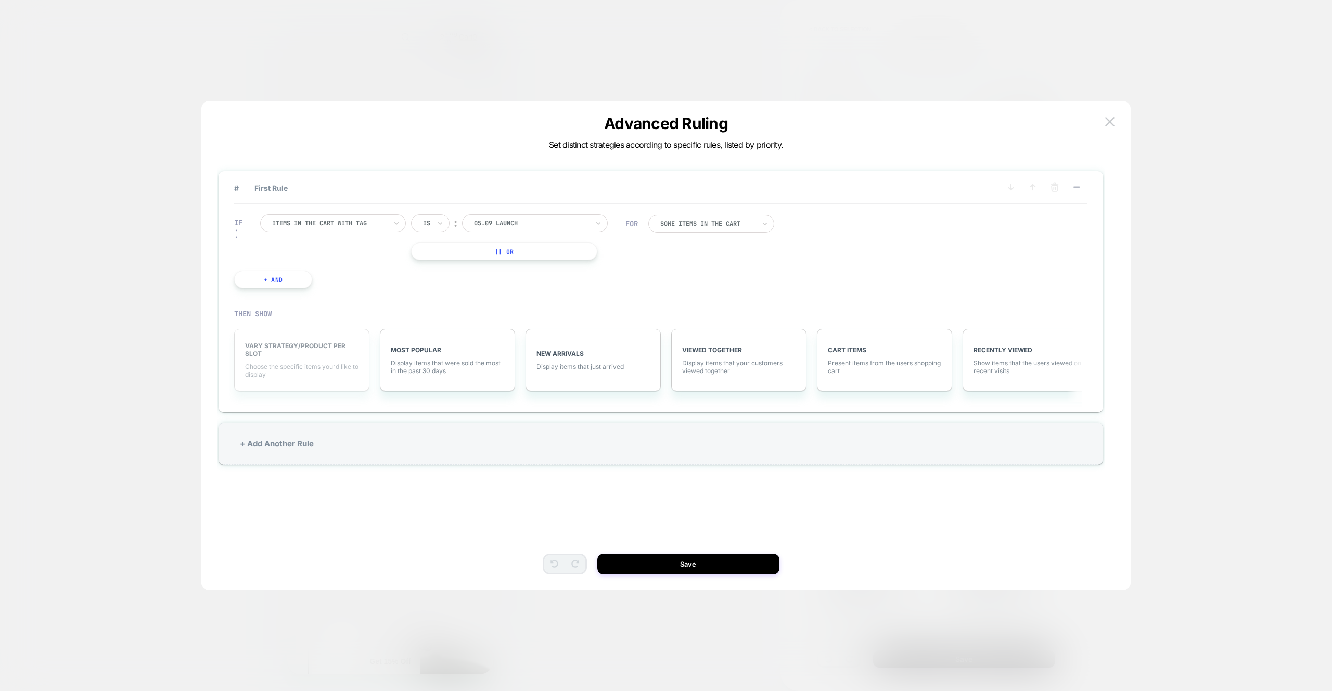
click at [325, 359] on div "VARY STRATEGY/PRODUCT PER SLOT Choose the specific items you׳d like to display" at bounding box center [301, 360] width 135 height 62
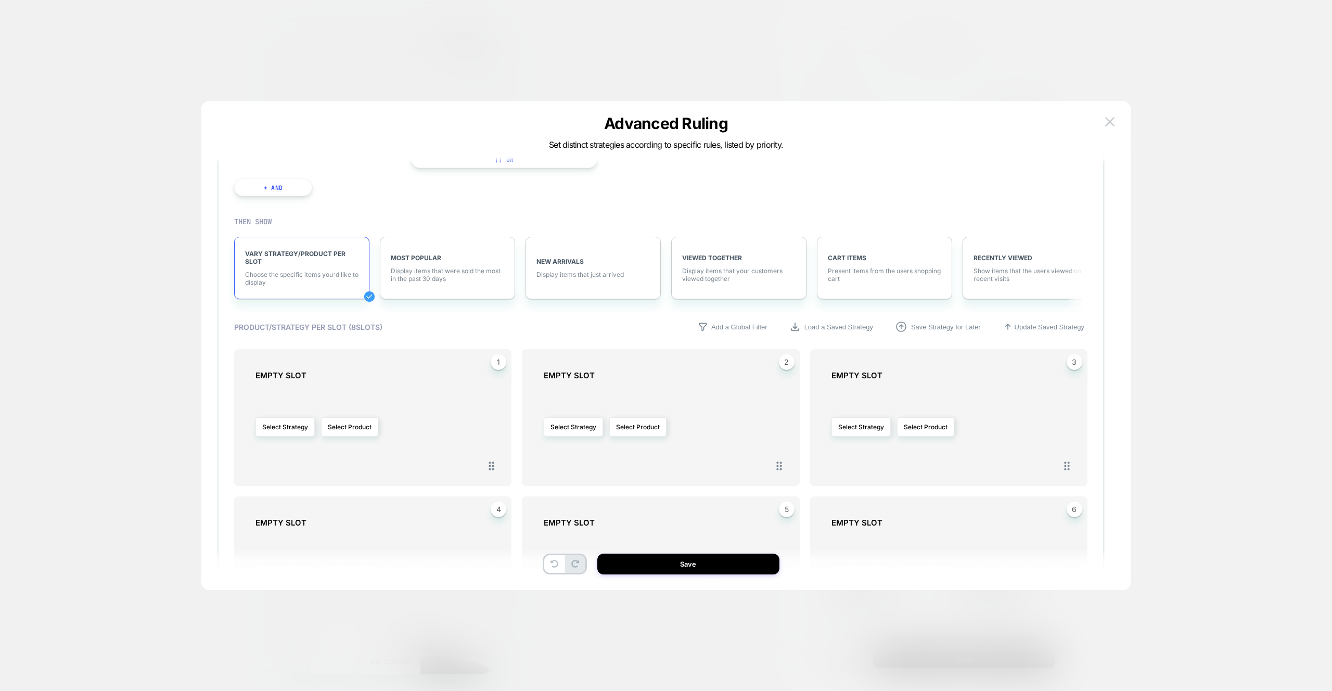
scroll to position [38, 0]
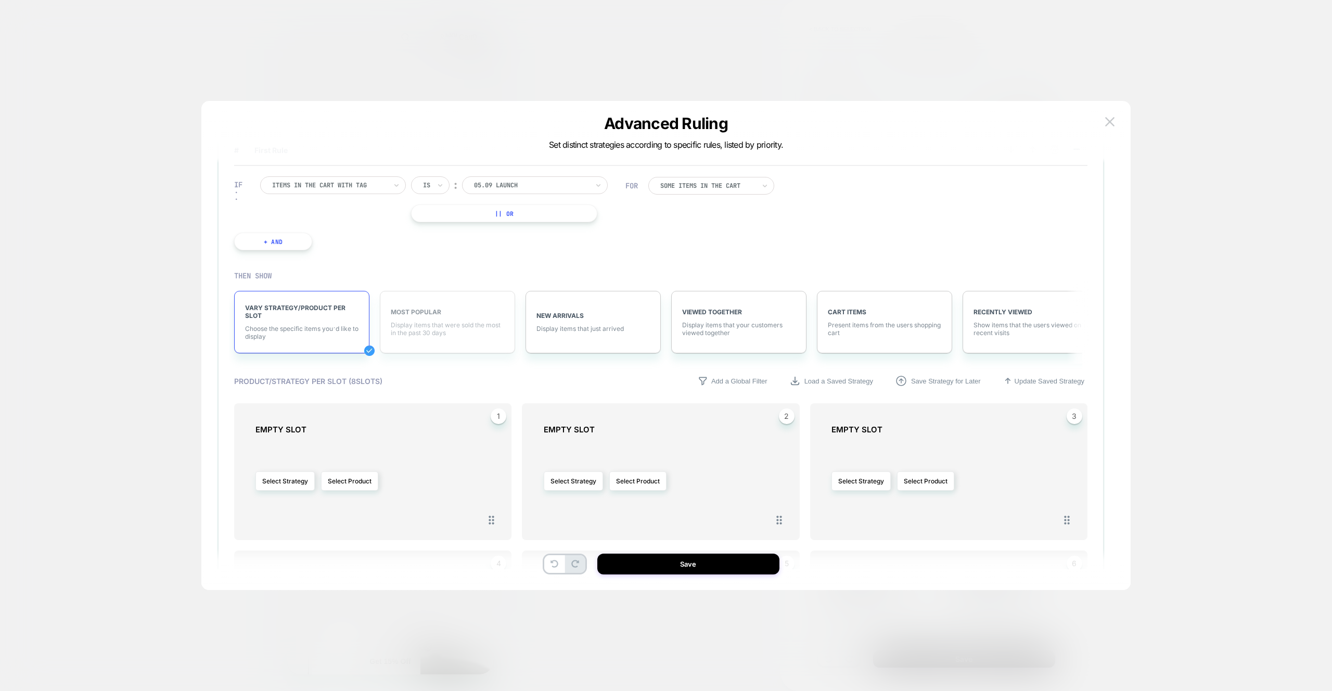
click at [408, 332] on span "Display items that were sold the most in the past 30 days" at bounding box center [447, 329] width 113 height 16
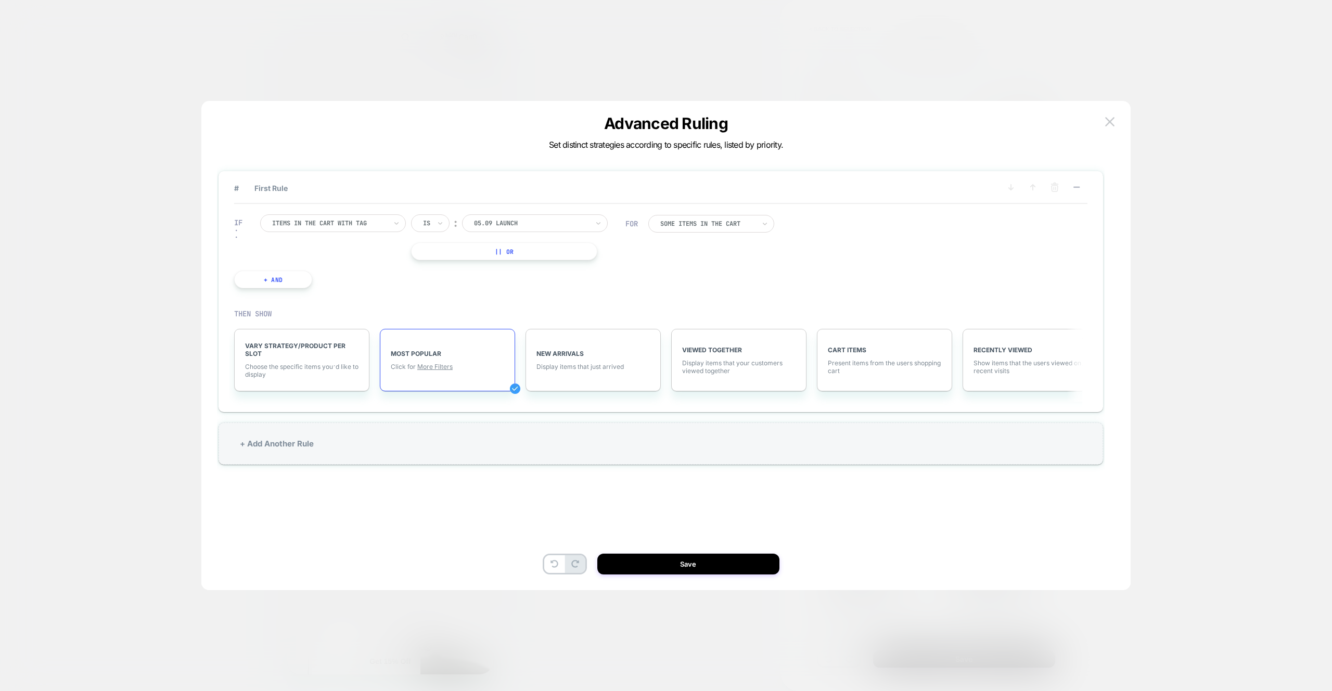
scroll to position [0, 0]
click at [298, 371] on span "Choose the specific items you׳d like to display" at bounding box center [301, 371] width 113 height 16
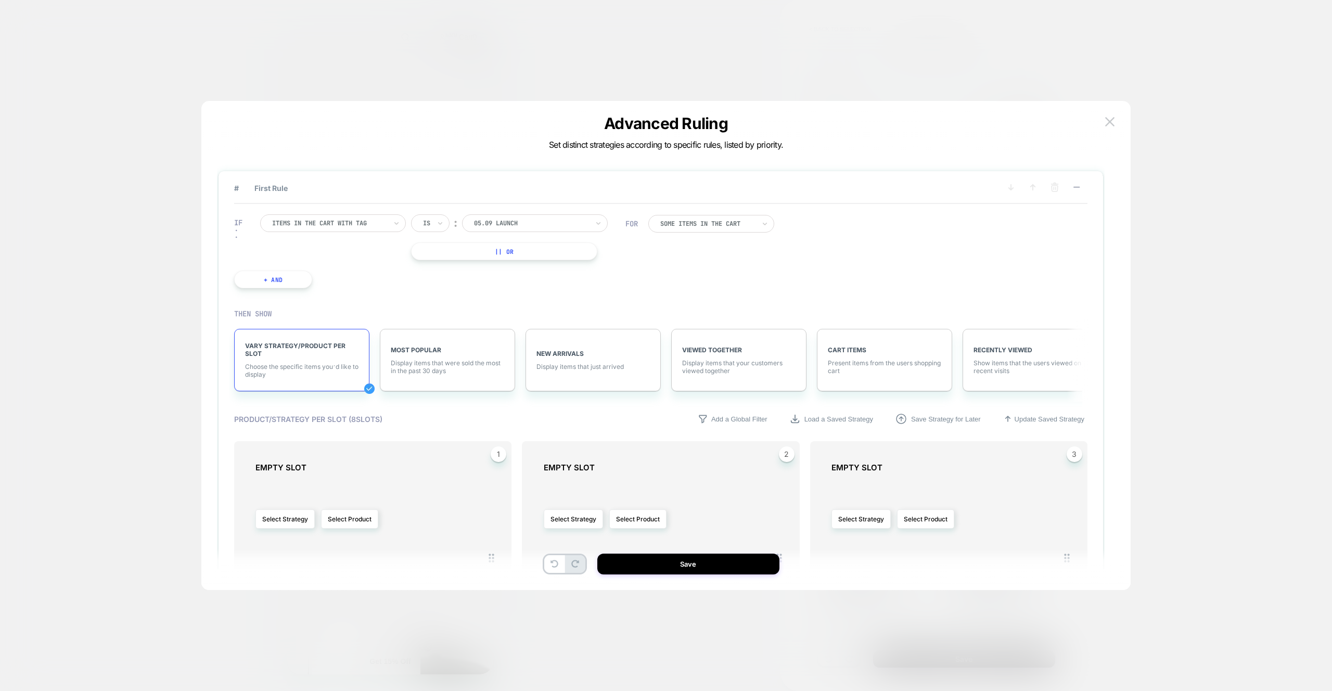
click at [752, 425] on div "Add a Global Filter Load a Saved Strategy Save Strategy for Later Update Saved …" at bounding box center [891, 419] width 394 height 14
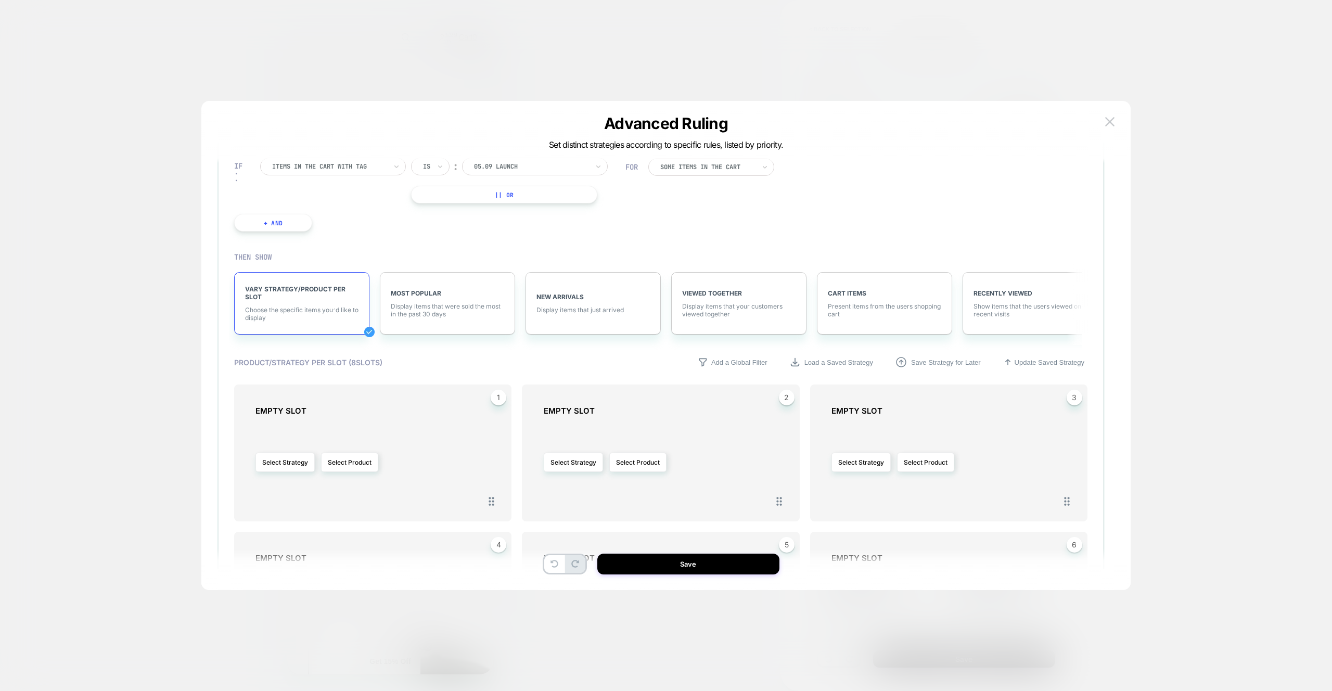
scroll to position [69, 0]
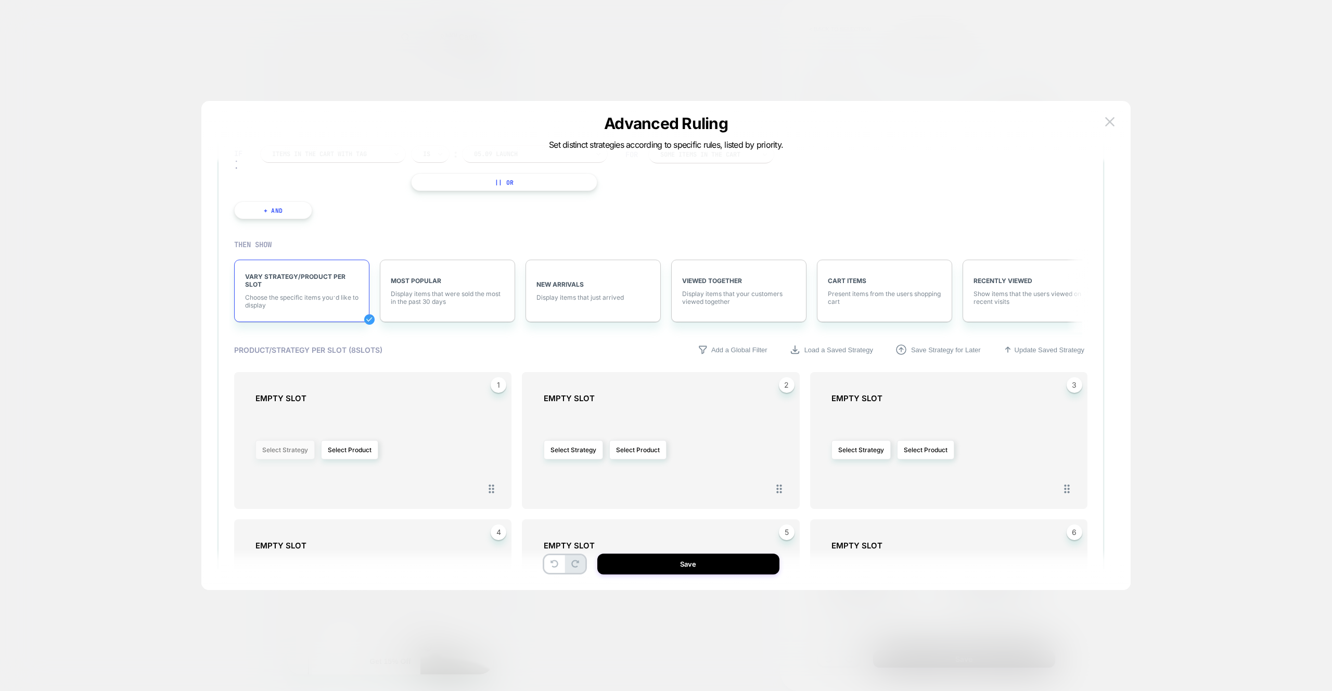
click at [295, 451] on button "Select Strategy" at bounding box center [285, 449] width 59 height 19
click at [268, 479] on span "Most Popular" at bounding box center [250, 481] width 39 height 8
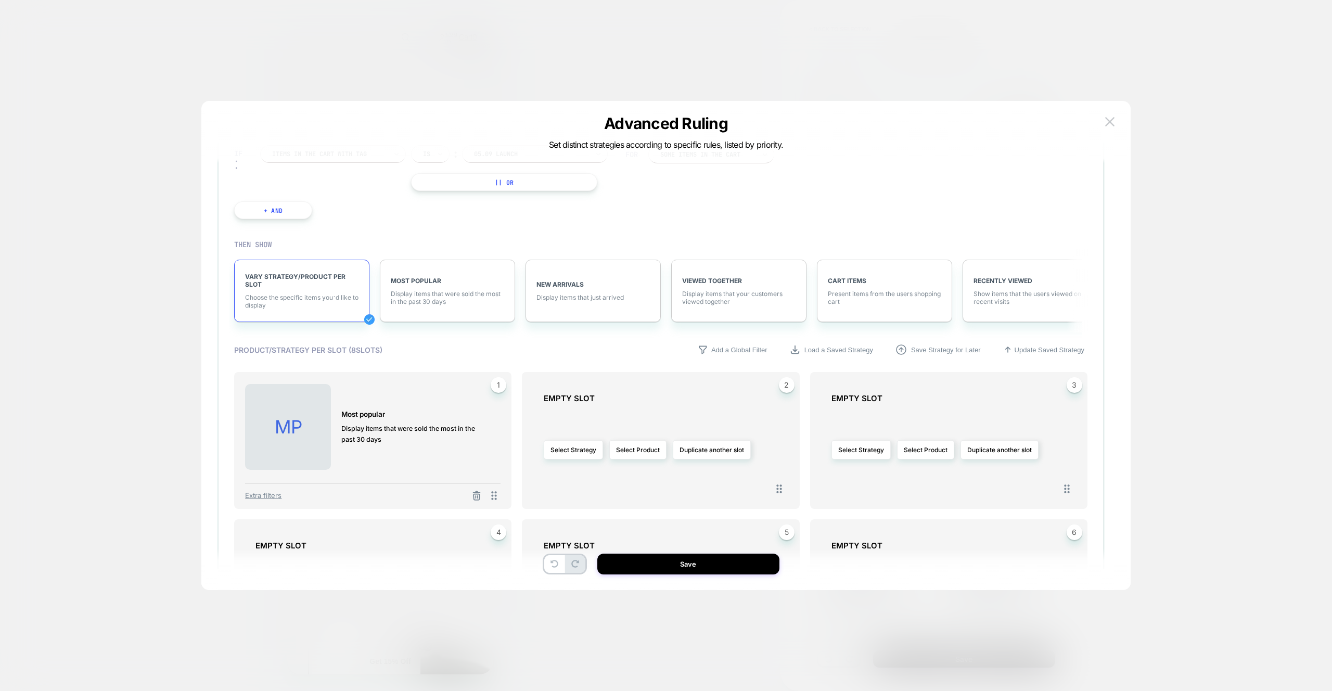
click at [283, 493] on div "Extra filters" at bounding box center [373, 493] width 256 height 19
click at [278, 495] on span "Extra filters" at bounding box center [263, 495] width 36 height 8
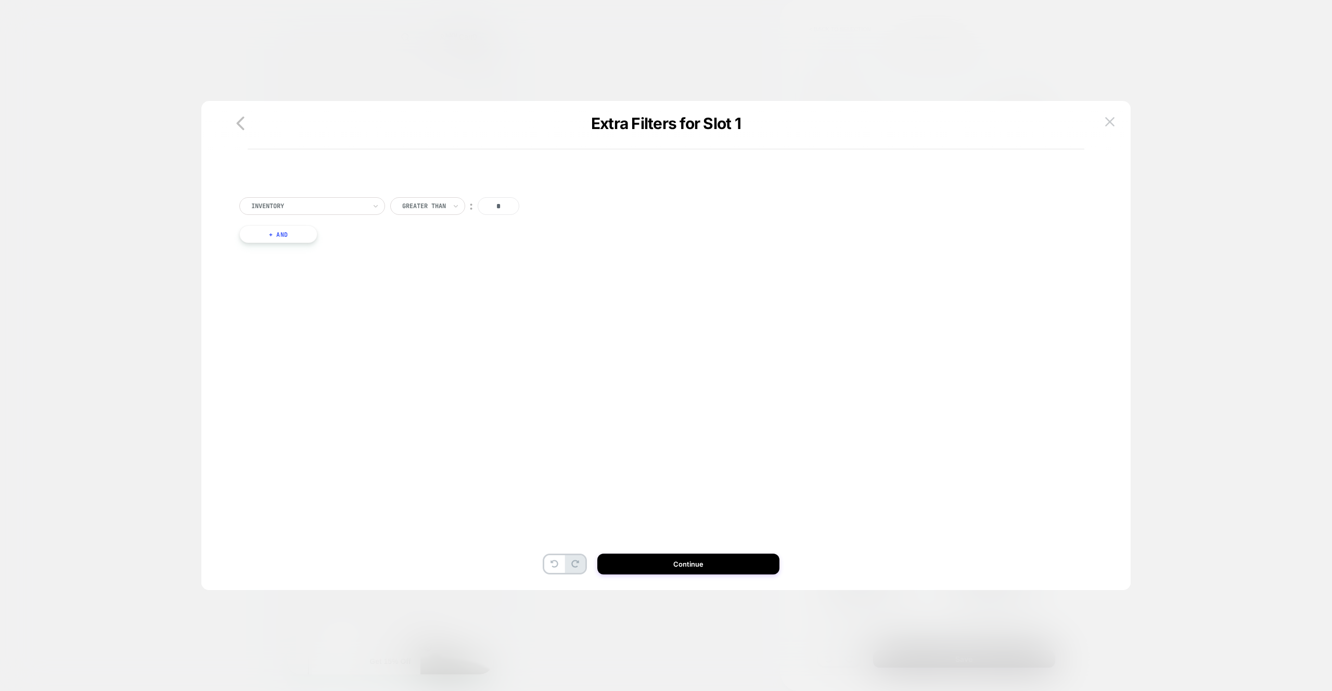
scroll to position [0, 0]
click at [248, 135] on div "Extra Filters for Slot 1" at bounding box center [666, 138] width 836 height 23
click at [244, 130] on icon "button" at bounding box center [240, 123] width 21 height 21
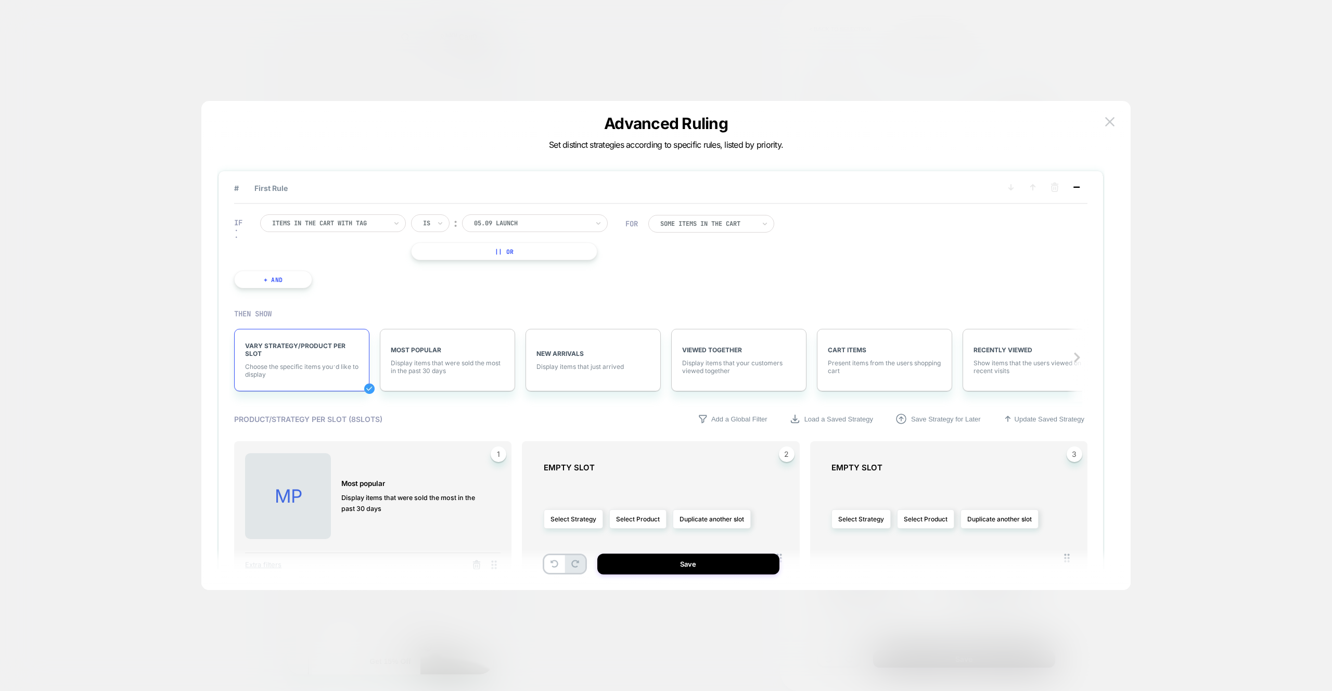
click at [1081, 186] on icon at bounding box center [1077, 187] width 10 height 10
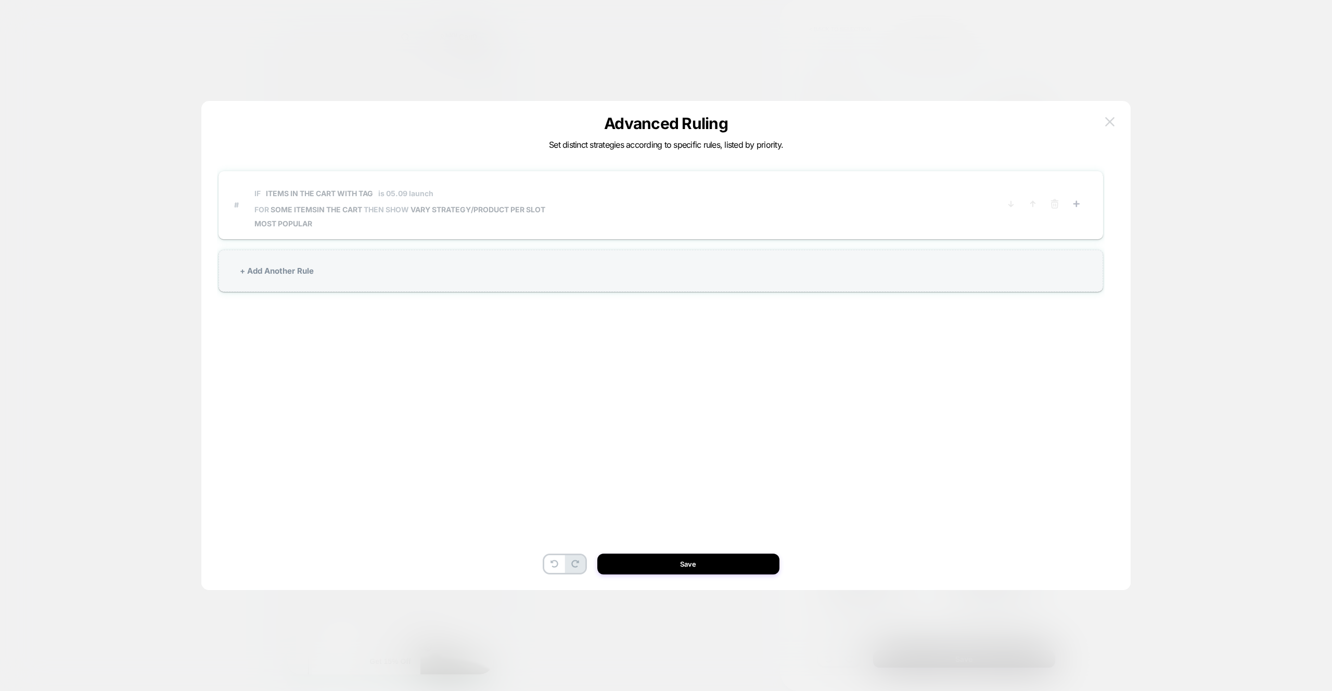
click at [1111, 115] on button at bounding box center [1110, 122] width 16 height 16
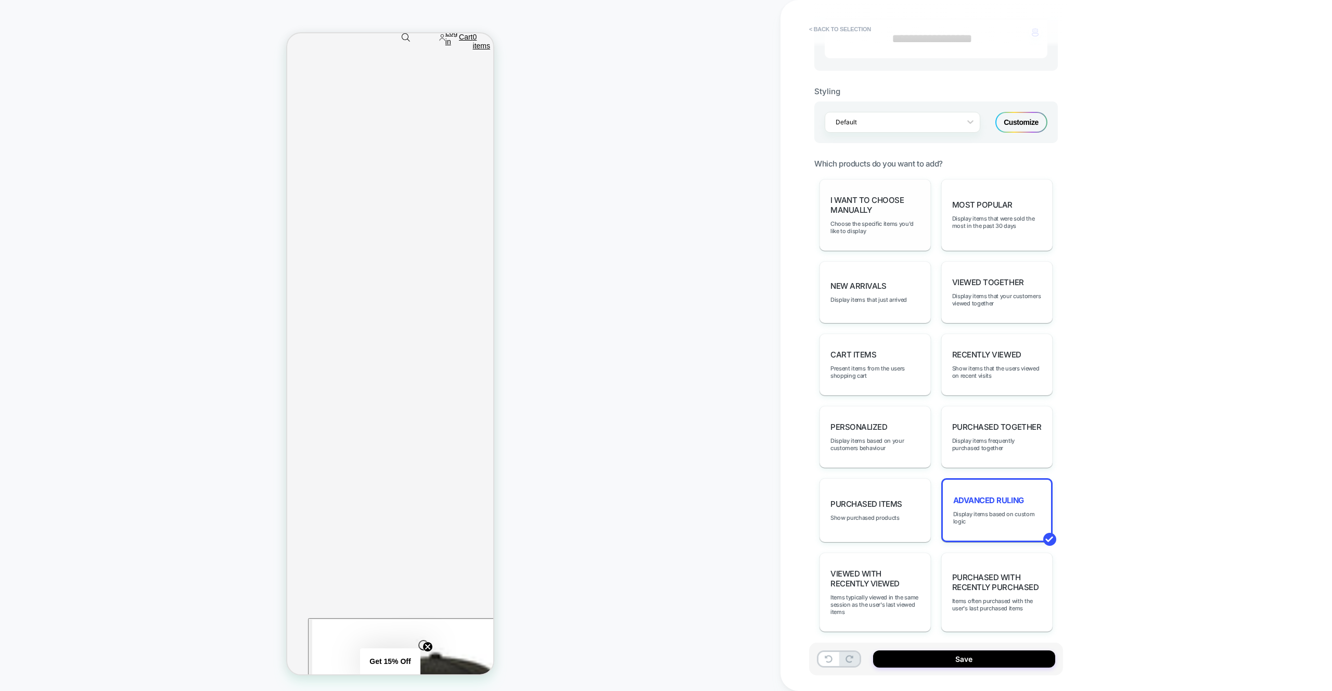
click at [853, 183] on div "I want to choose manually Choose the specific items you'd like to display" at bounding box center [875, 215] width 111 height 72
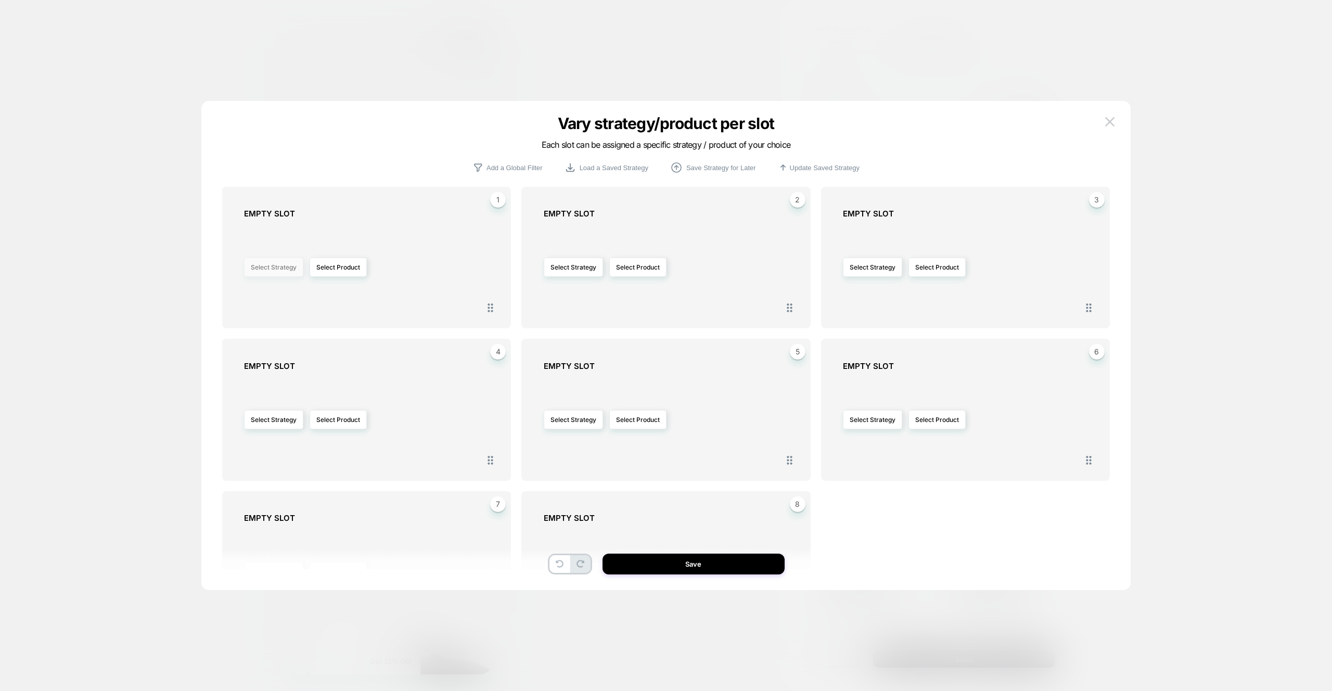
click at [264, 265] on button "Select Strategy" at bounding box center [273, 267] width 59 height 19
click at [1113, 123] on img at bounding box center [1110, 121] width 9 height 9
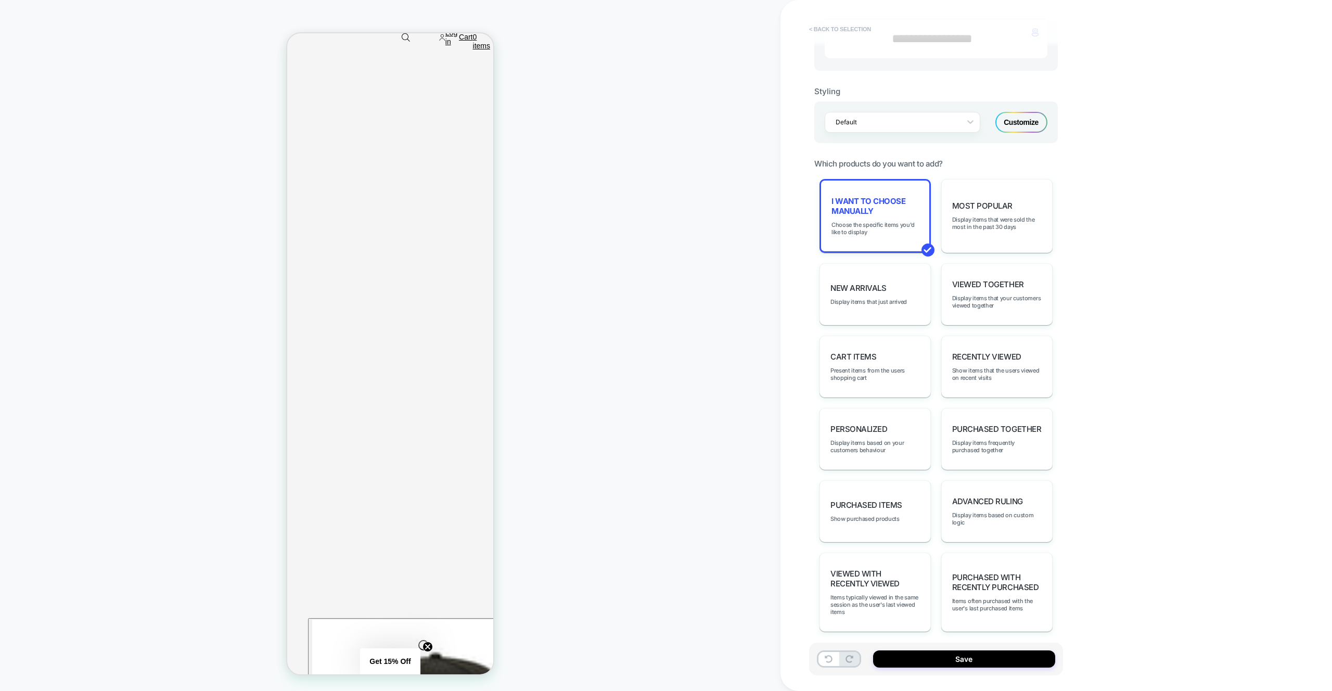
click at [869, 26] on button "< Back to selection" at bounding box center [840, 29] width 72 height 17
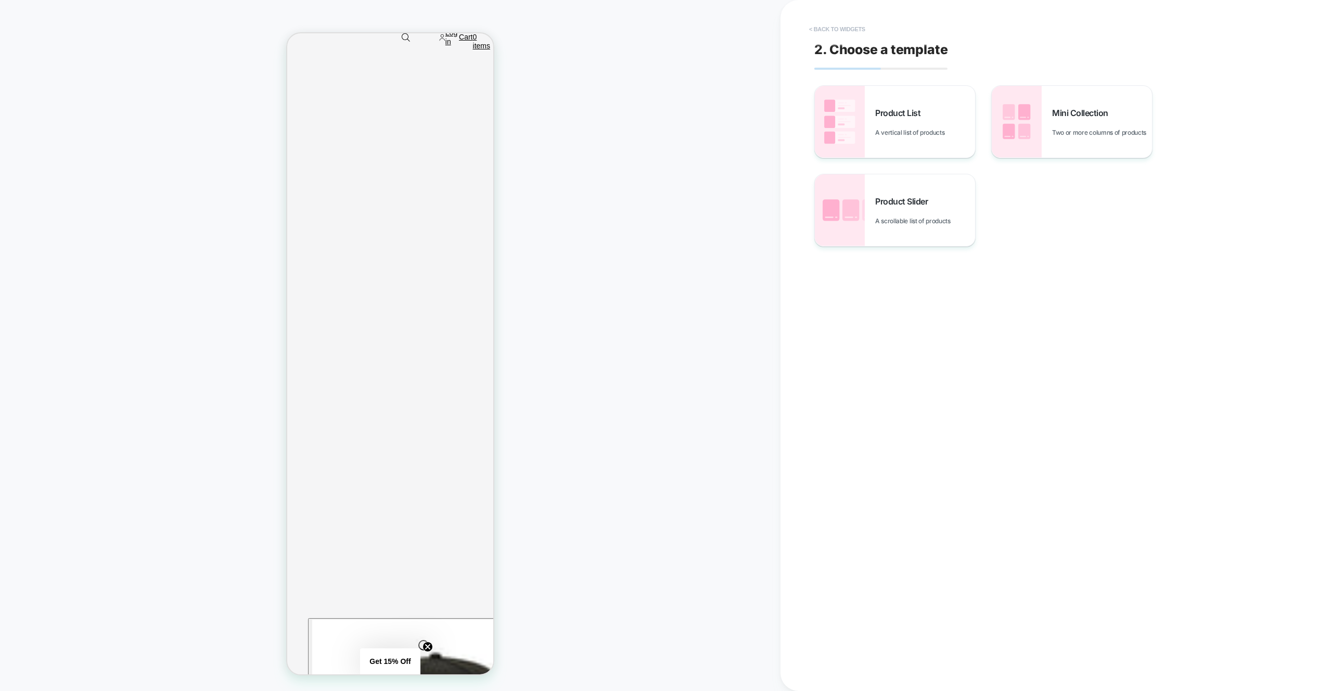
click at [868, 29] on button "< Back to widgets" at bounding box center [837, 29] width 67 height 17
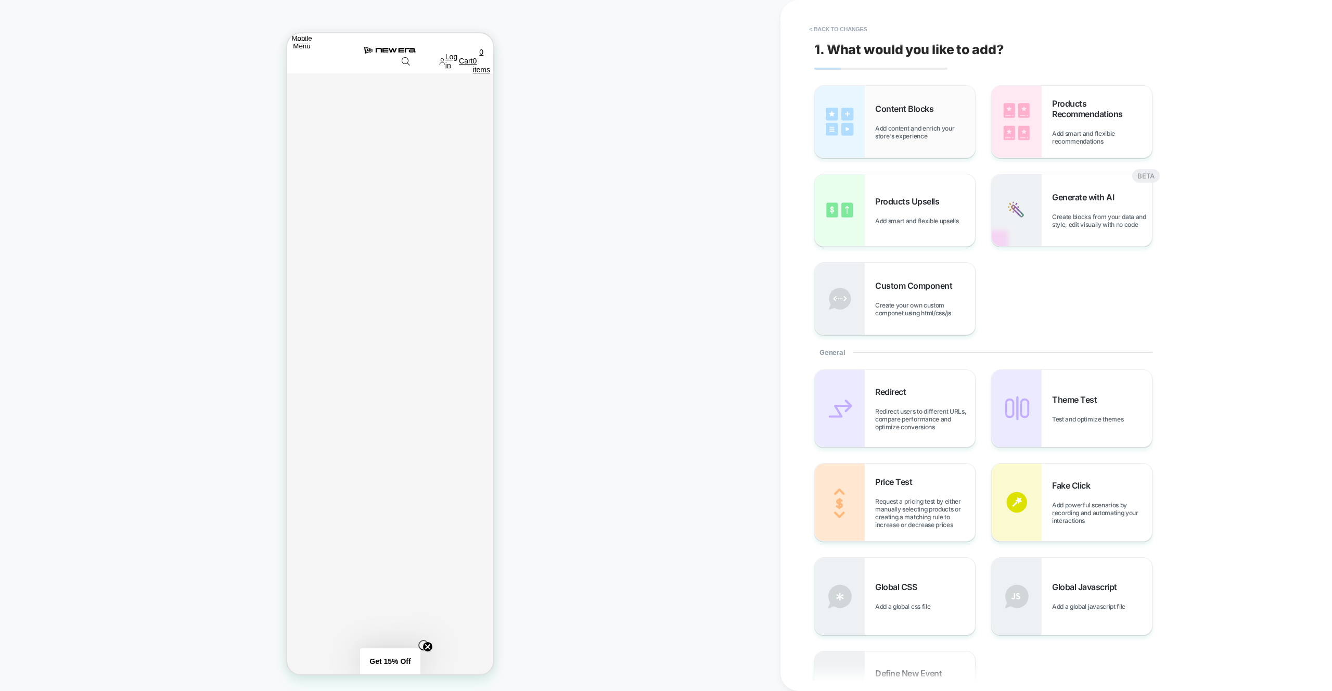
scroll to position [418, 0]
click at [1071, 112] on span "Products Recommendations" at bounding box center [1102, 108] width 100 height 21
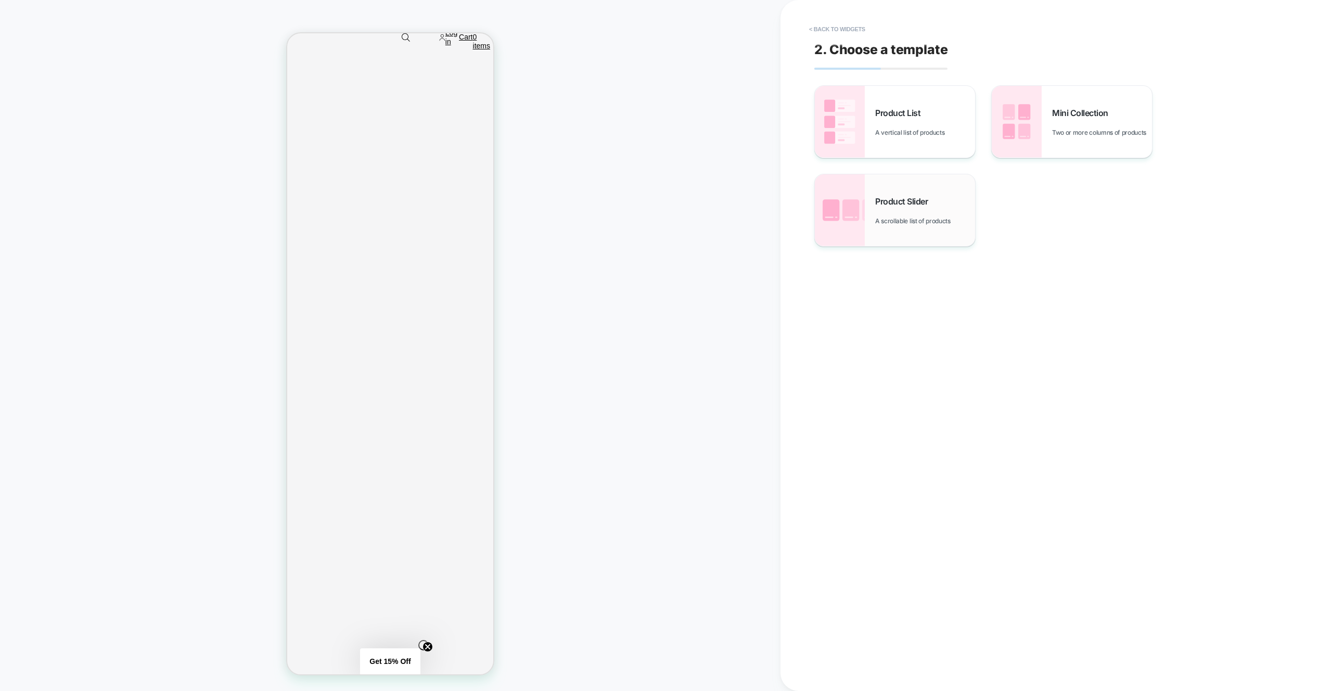
scroll to position [511, 0]
click at [908, 202] on span "Product Slider" at bounding box center [904, 201] width 58 height 10
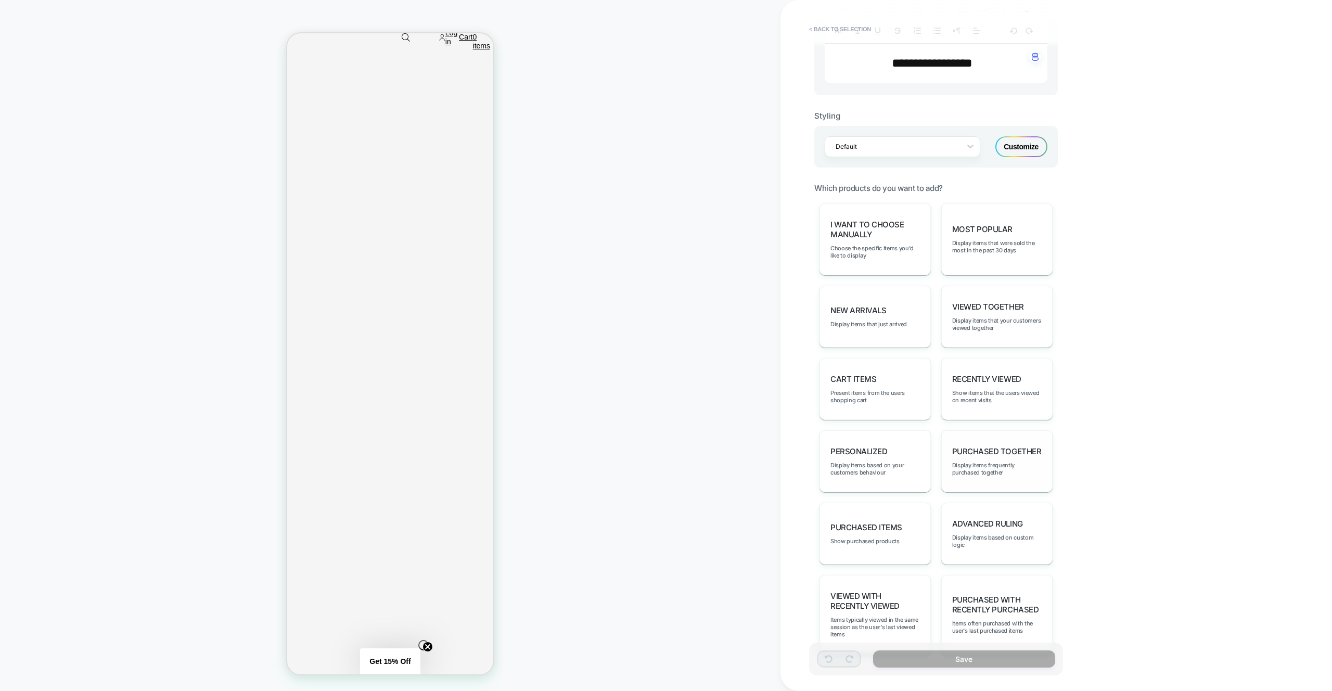
scroll to position [381, 0]
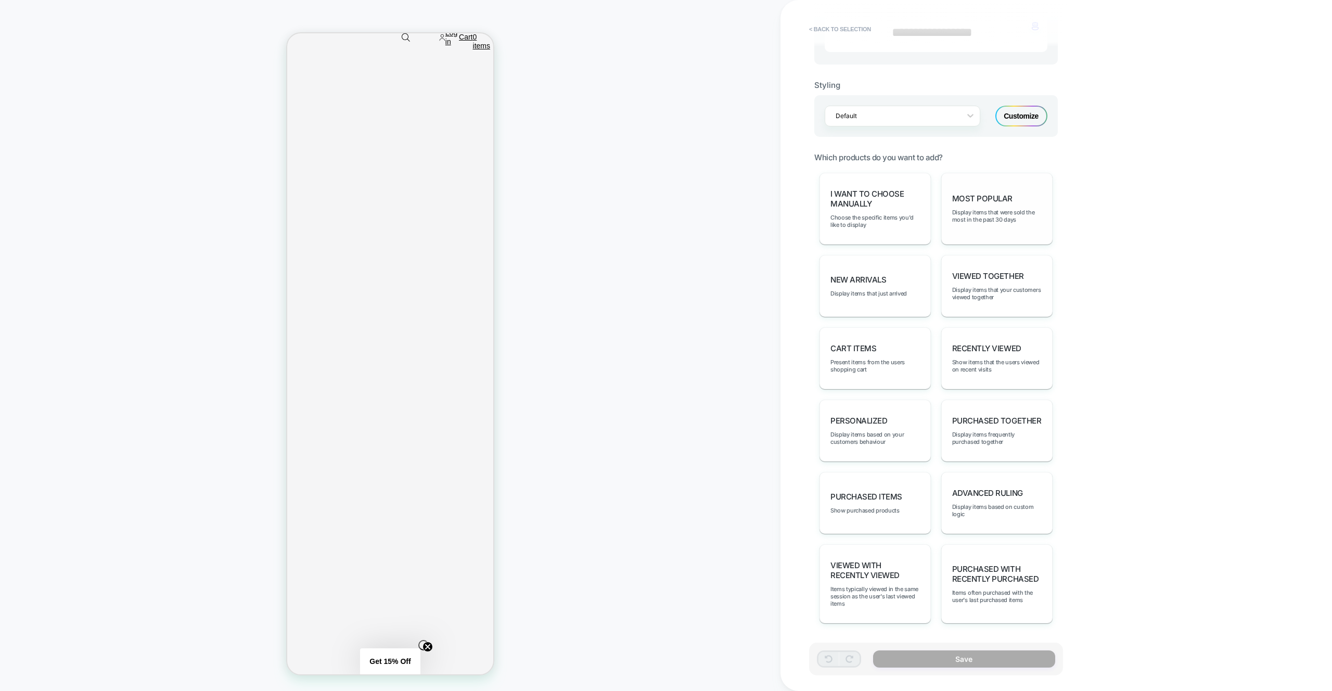
click at [1008, 187] on div "Most Popular Display items that were sold the most in the past 30 days" at bounding box center [997, 209] width 111 height 72
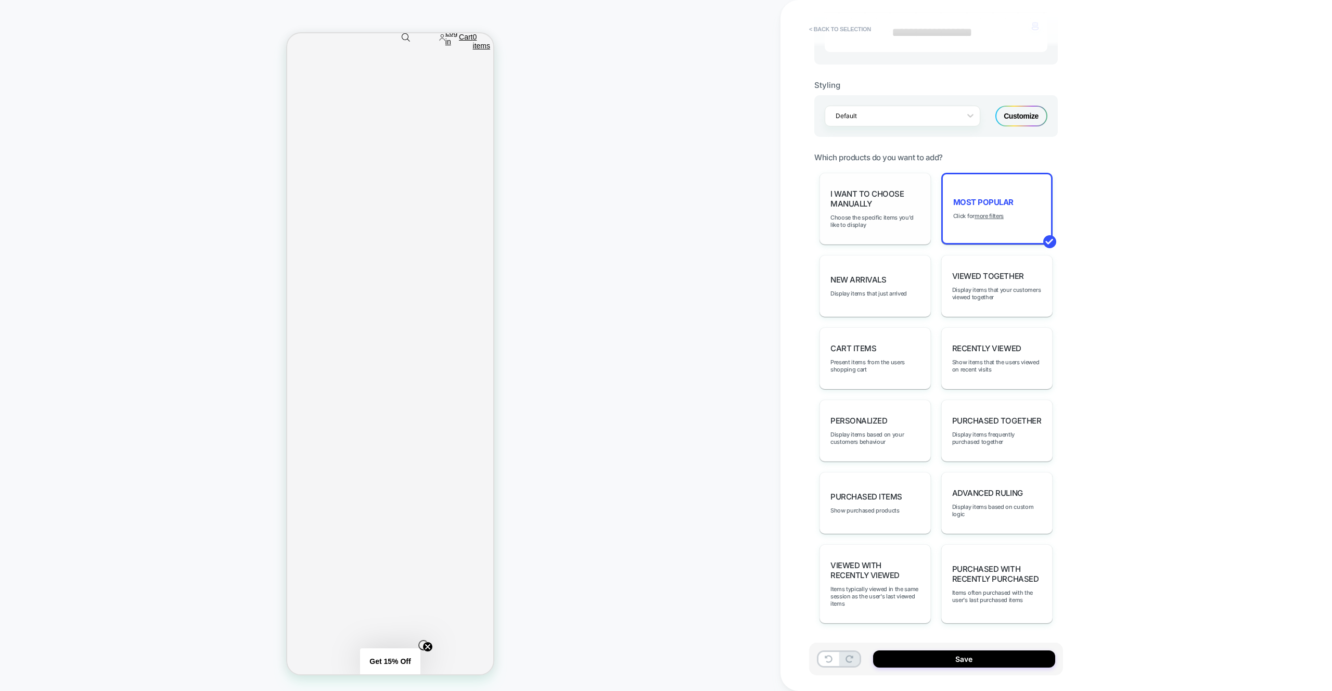
click at [881, 204] on span "I want to choose manually" at bounding box center [876, 199] width 90 height 20
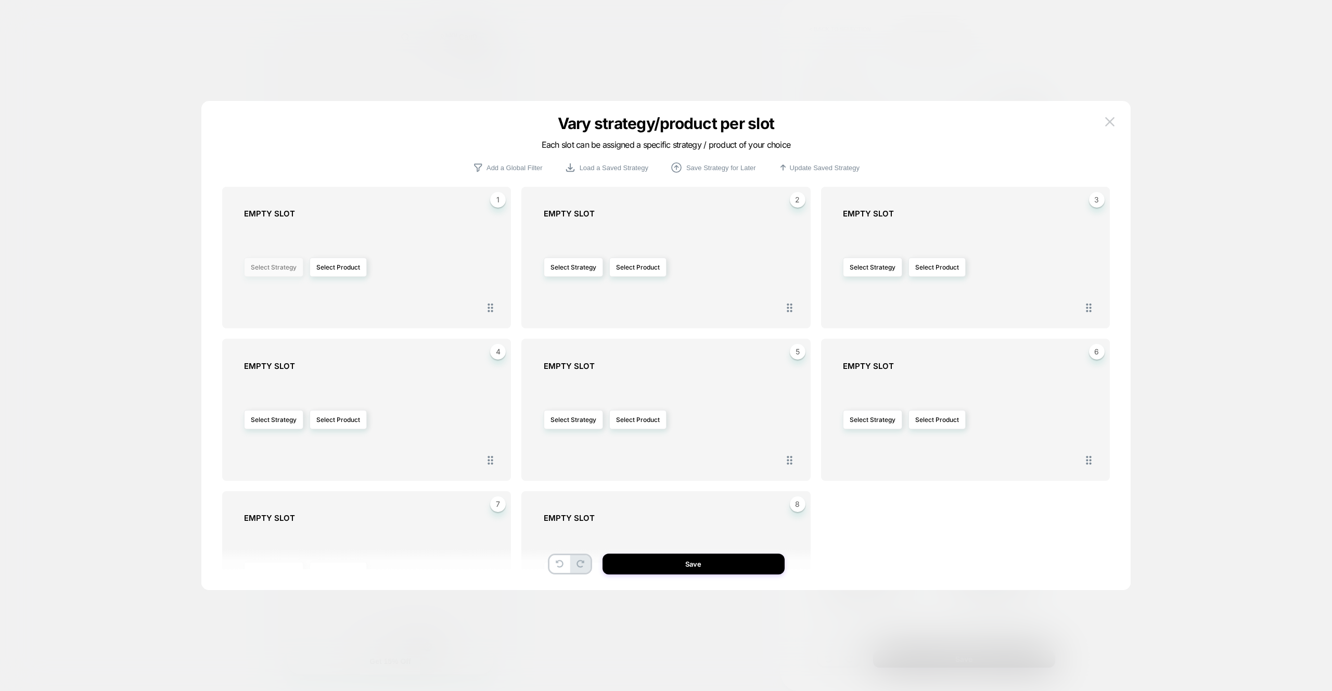
click at [268, 273] on button "Select Strategy" at bounding box center [273, 267] width 59 height 19
click at [245, 319] on div "Most Popular New Arrivals Viewed Together Cart Items Recently Viewed personaliz…" at bounding box center [274, 363] width 130 height 162
click at [247, 301] on span "Most Popular" at bounding box center [239, 299] width 39 height 8
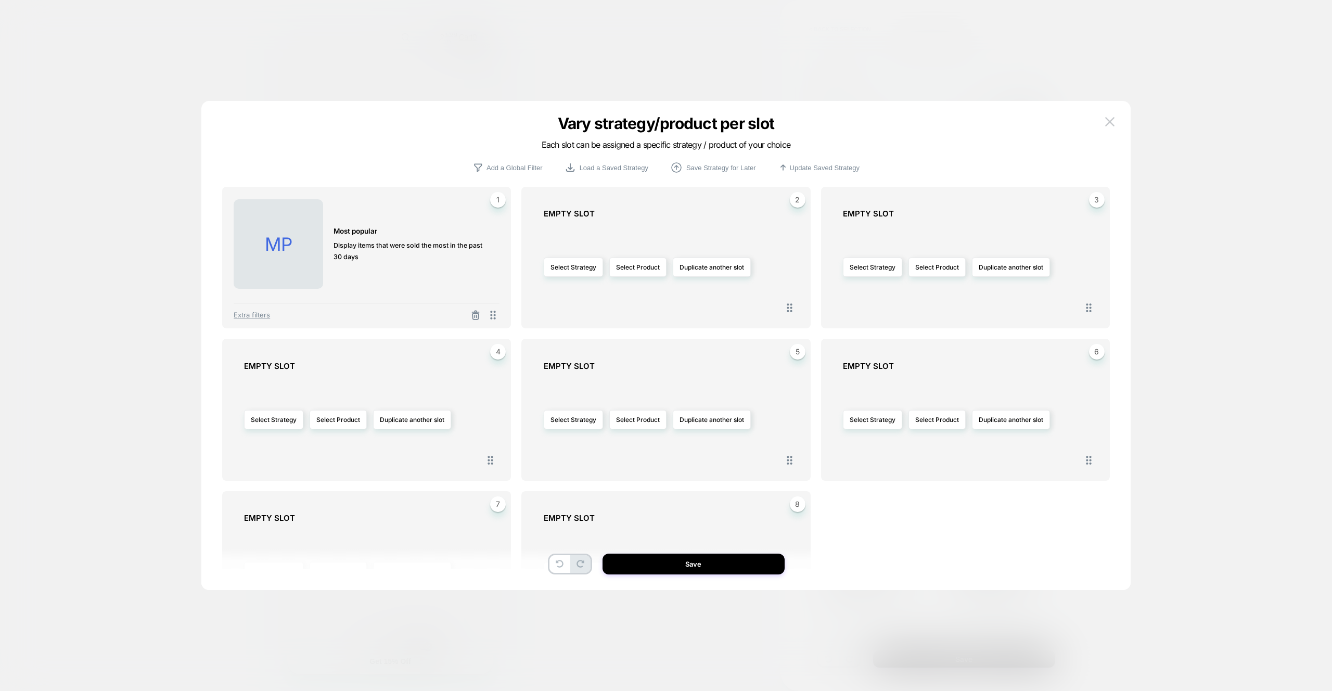
click at [244, 323] on div "MP MOST POPULAR Display items that were sold the most in the past 30 days 1 Ext…" at bounding box center [366, 258] width 289 height 142
click at [245, 316] on span "Extra filters" at bounding box center [252, 315] width 36 height 8
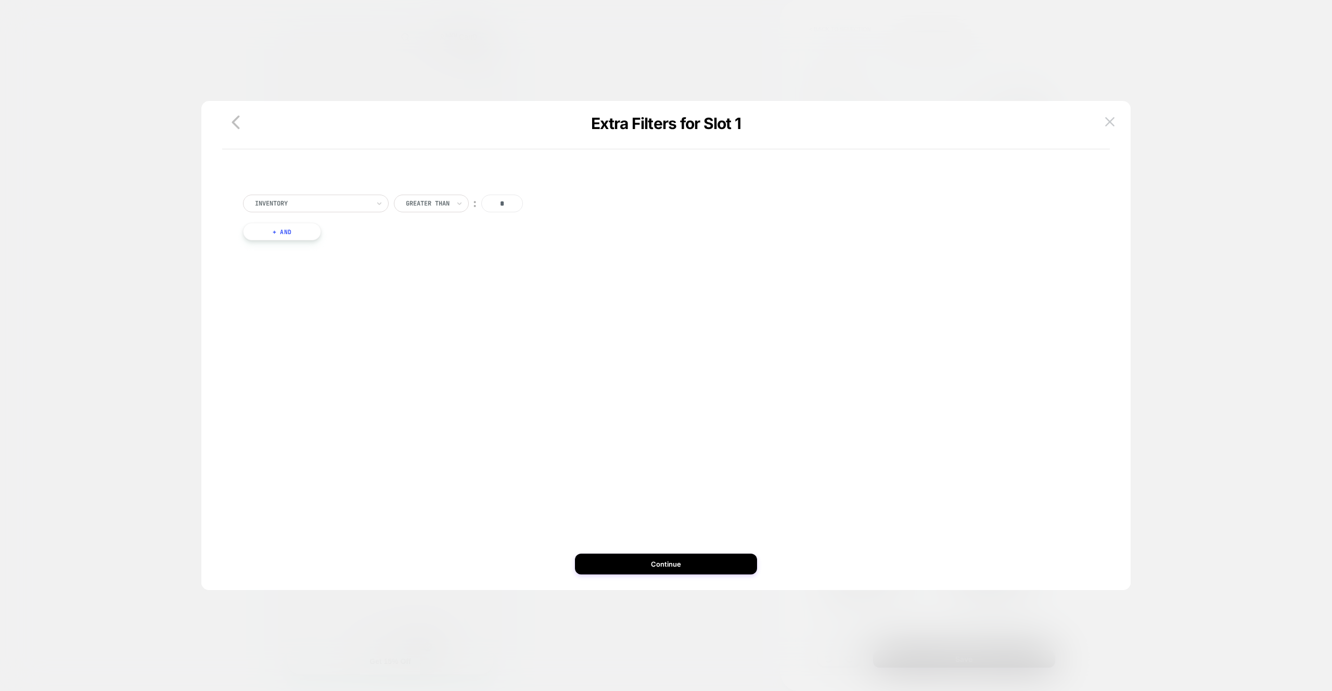
click at [308, 224] on button "+ And" at bounding box center [282, 232] width 78 height 18
click at [306, 236] on div "PRODUCTS WITH TAG" at bounding box center [338, 241] width 117 height 11
click at [341, 242] on div at bounding box center [338, 241] width 115 height 9
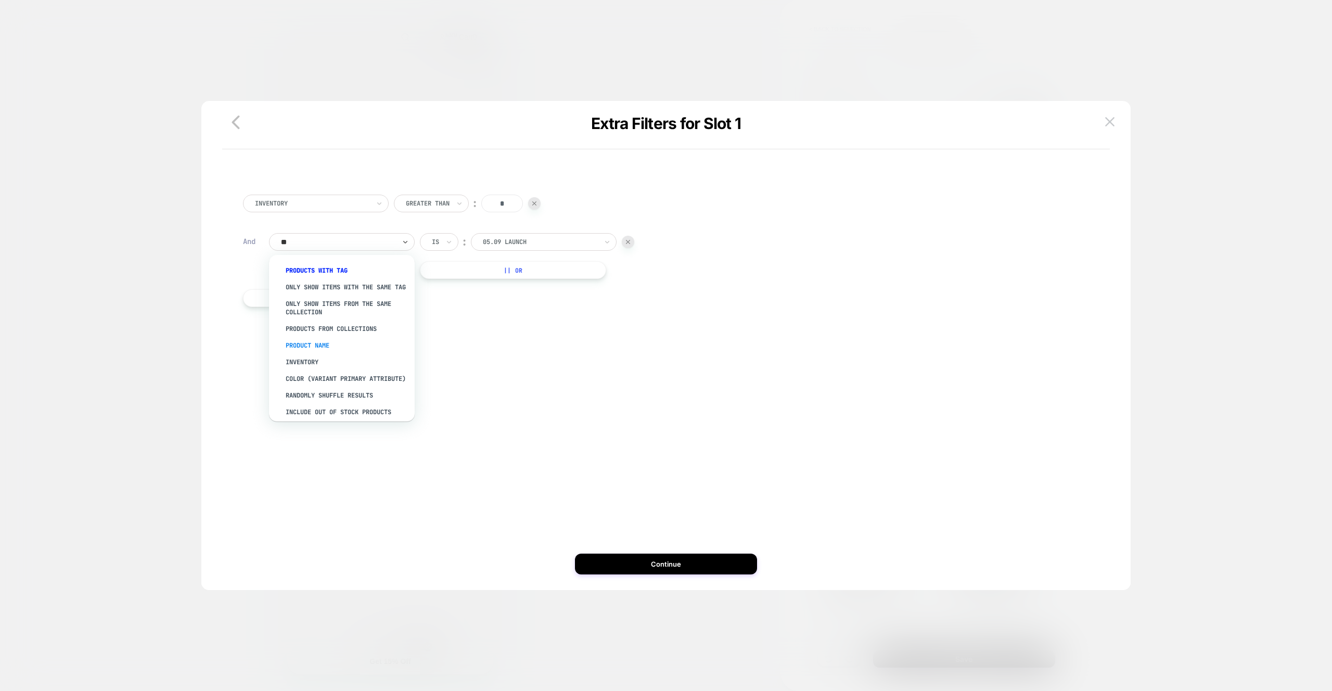
type input "***"
click at [361, 296] on div "Only show items with the same tag" at bounding box center [347, 287] width 135 height 17
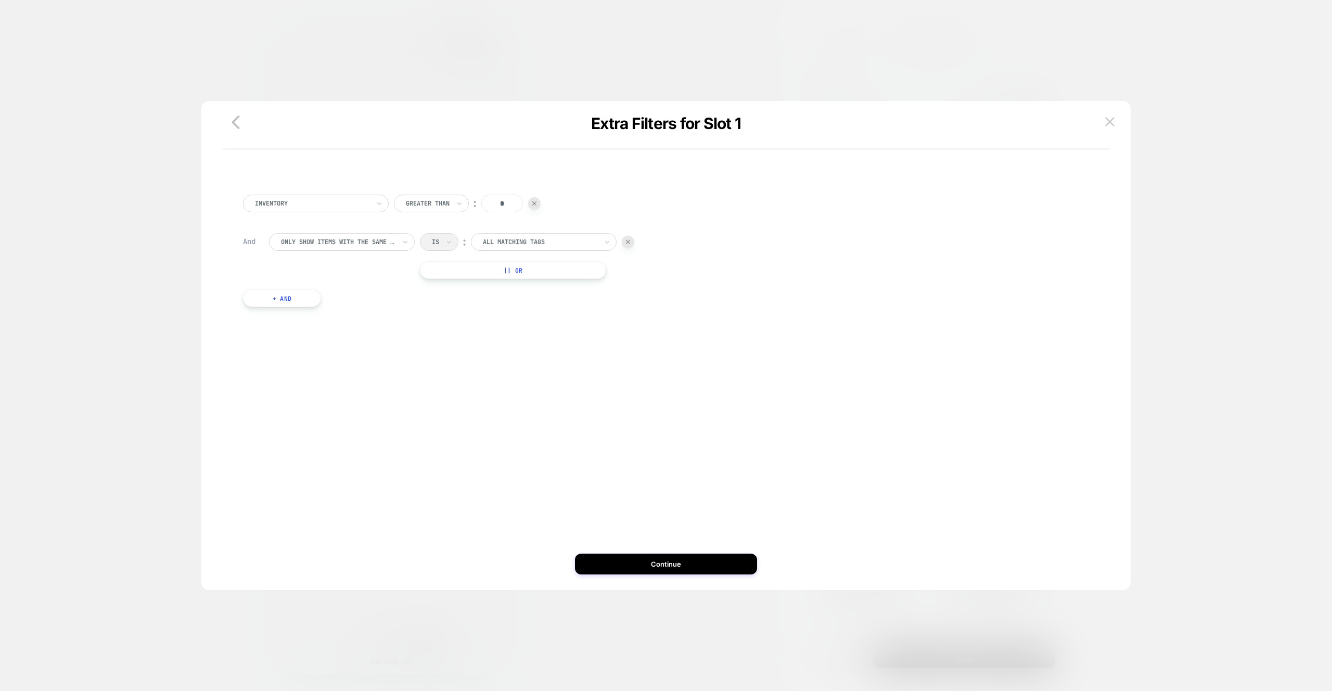
click at [557, 246] on div at bounding box center [540, 241] width 115 height 9
type input "****"
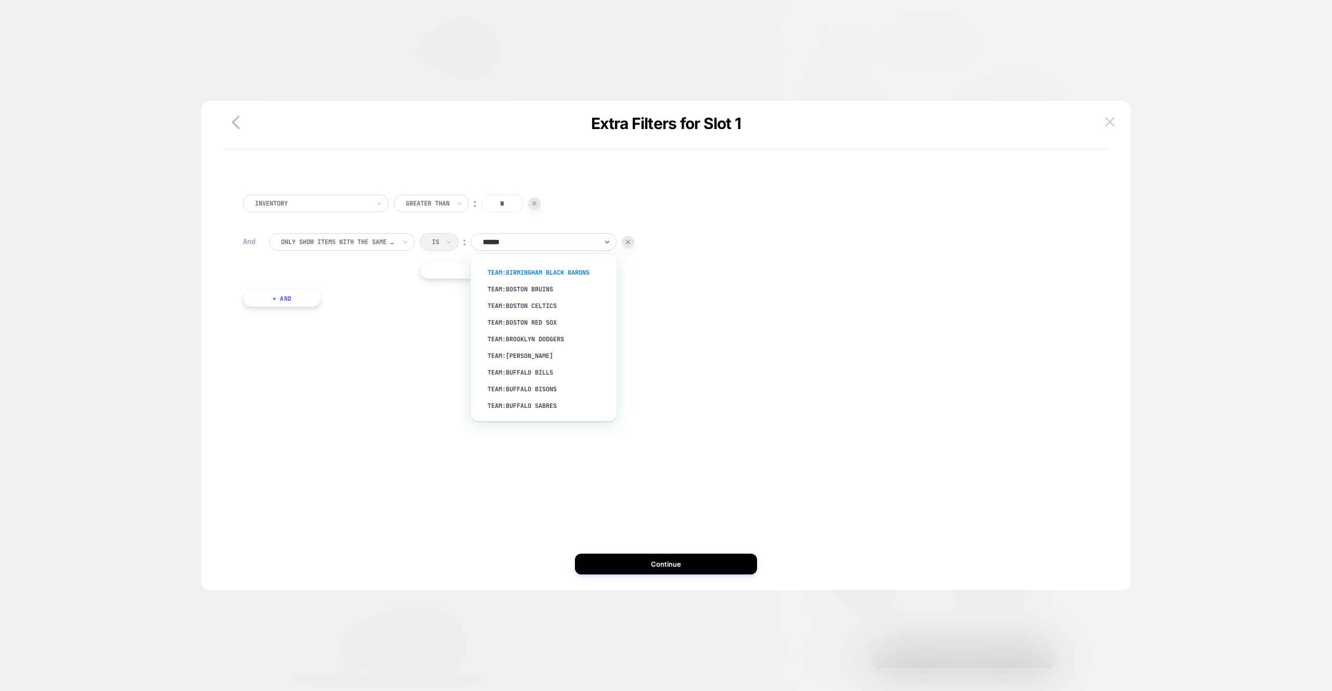
scroll to position [0, 0]
type input "**********"
drag, startPoint x: 506, startPoint y: 273, endPoint x: 716, endPoint y: 620, distance: 405.4
click at [506, 273] on div "team:[US_STATE] Yankees" at bounding box center [548, 270] width 135 height 17
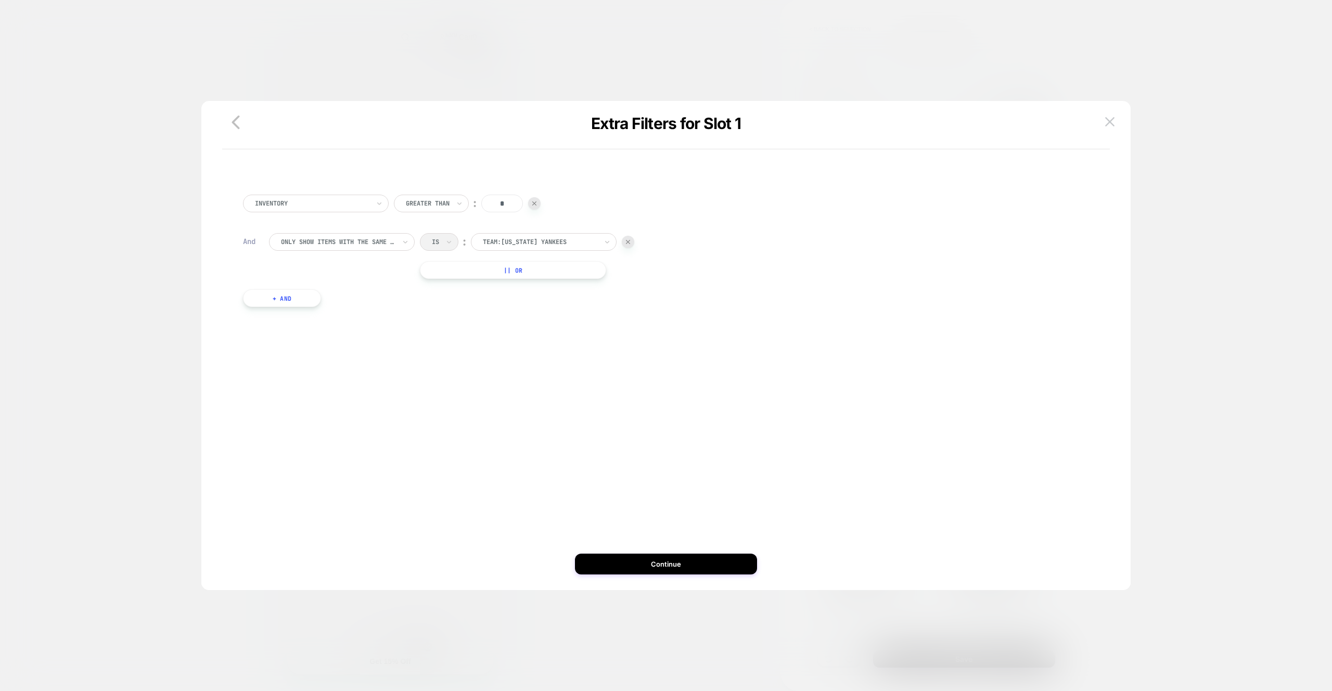
drag, startPoint x: 251, startPoint y: 299, endPoint x: 344, endPoint y: 276, distance: 94.9
click at [251, 299] on button "+ And" at bounding box center [282, 298] width 78 height 18
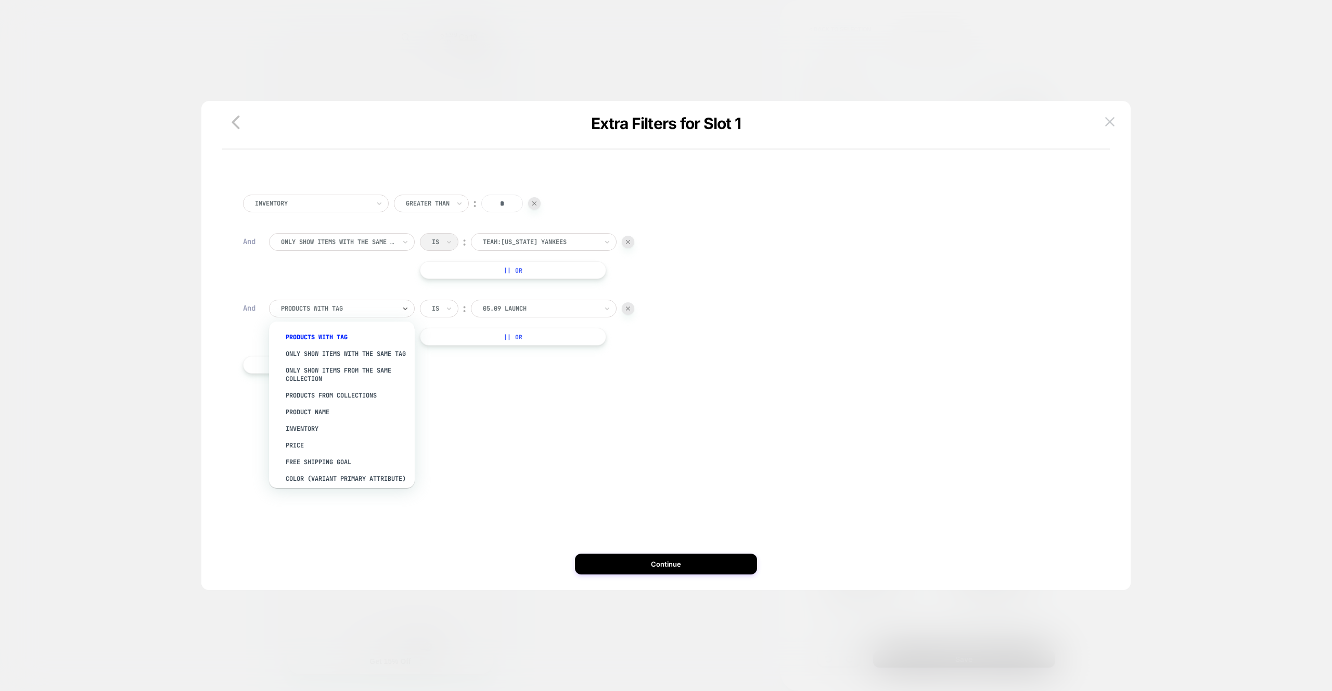
click at [287, 311] on div at bounding box center [338, 308] width 115 height 9
type input "******"
drag, startPoint x: 337, startPoint y: 335, endPoint x: 359, endPoint y: 324, distance: 24.4
click at [338, 335] on div "PRODUCTS WITH TAG" at bounding box center [347, 337] width 135 height 17
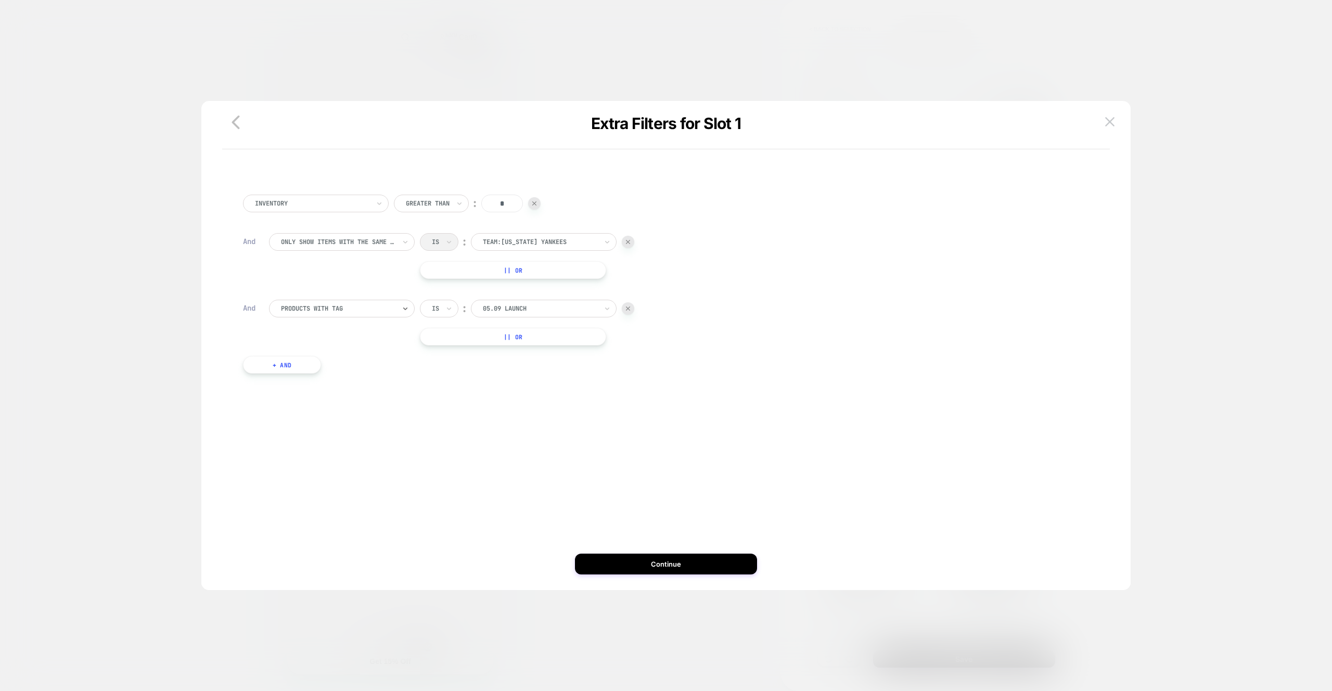
click at [360, 241] on div at bounding box center [338, 241] width 115 height 9
click at [349, 259] on div "PRODUCTS WITH TAG Only show items with the same tag Only show items from the sa…" at bounding box center [342, 338] width 146 height 167
click at [347, 266] on div "PRODUCTS WITH TAG" at bounding box center [347, 270] width 135 height 17
click at [343, 271] on div "PRODUCTS WITH TAG Is ︰ 05.09 launch || Or" at bounding box center [679, 256] width 820 height 46
click at [532, 244] on div at bounding box center [540, 241] width 115 height 9
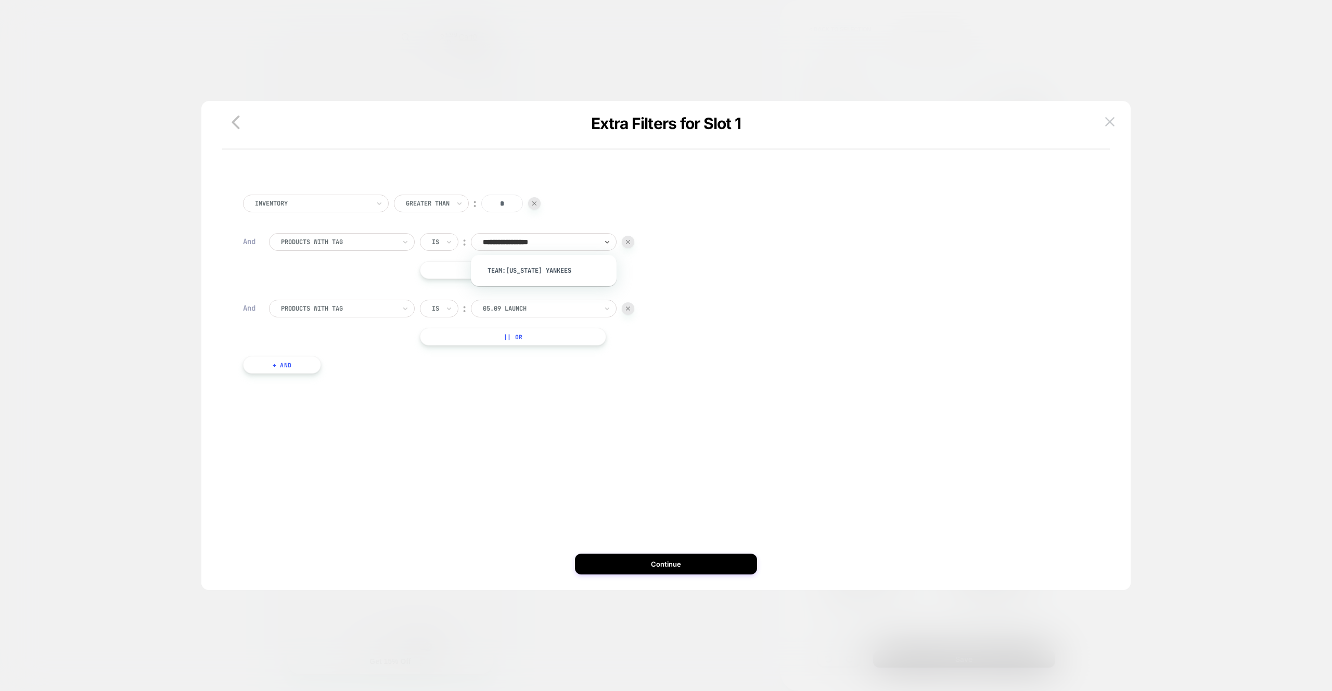
type input "**********"
click at [530, 261] on div "team:[US_STATE] Yankees" at bounding box center [543, 270] width 135 height 21
click at [530, 264] on div "team:[US_STATE] Yankees" at bounding box center [548, 270] width 135 height 17
click at [528, 307] on div at bounding box center [540, 308] width 115 height 9
type input "*******"
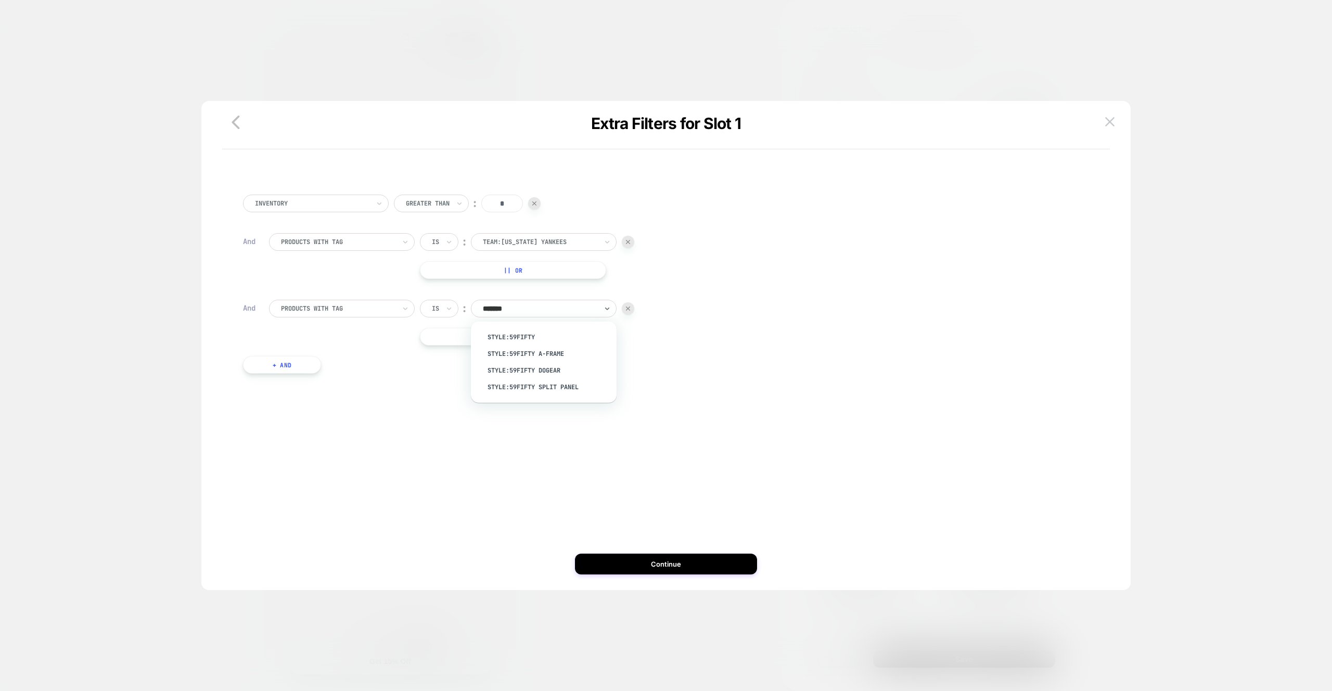
drag, startPoint x: 536, startPoint y: 333, endPoint x: 547, endPoint y: 355, distance: 24.2
click at [536, 333] on div "style:59FIFTY" at bounding box center [548, 337] width 135 height 17
click at [289, 380] on div "Inventory Greater Than ︰ * And PRODUCTS WITH TAG Is ︰ team:New York Yankees || …" at bounding box center [666, 286] width 857 height 215
click at [291, 373] on div "Inventory Greater Than ︰ * And PRODUCTS WITH TAG Is ︰ team:New York Yankees || …" at bounding box center [666, 286] width 857 height 215
click at [291, 374] on div "Inventory Greater Than ︰ * And PRODUCTS WITH TAG Is ︰ team:New York Yankees || …" at bounding box center [666, 286] width 857 height 215
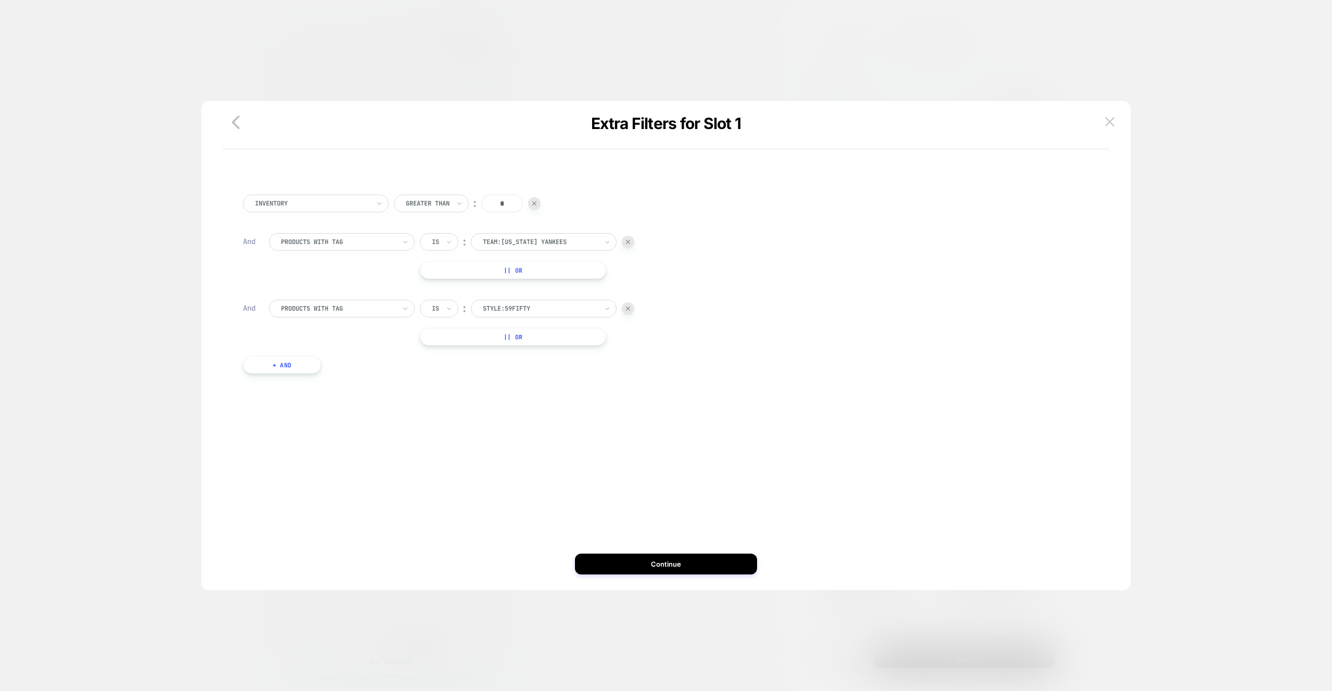
click at [295, 364] on button "+ And" at bounding box center [282, 365] width 78 height 18
click at [499, 382] on div "05.09 launch" at bounding box center [544, 375] width 146 height 18
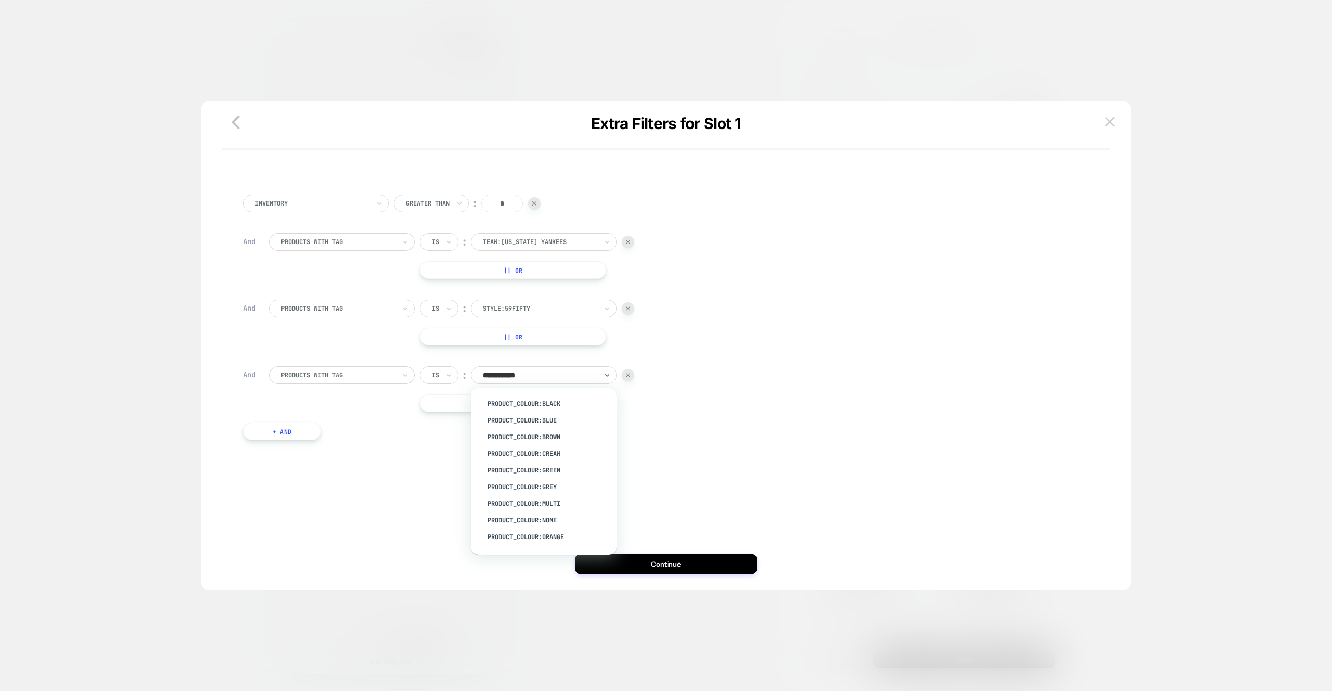
type input "**********"
click at [528, 400] on div "product_colour:Black" at bounding box center [548, 404] width 135 height 17
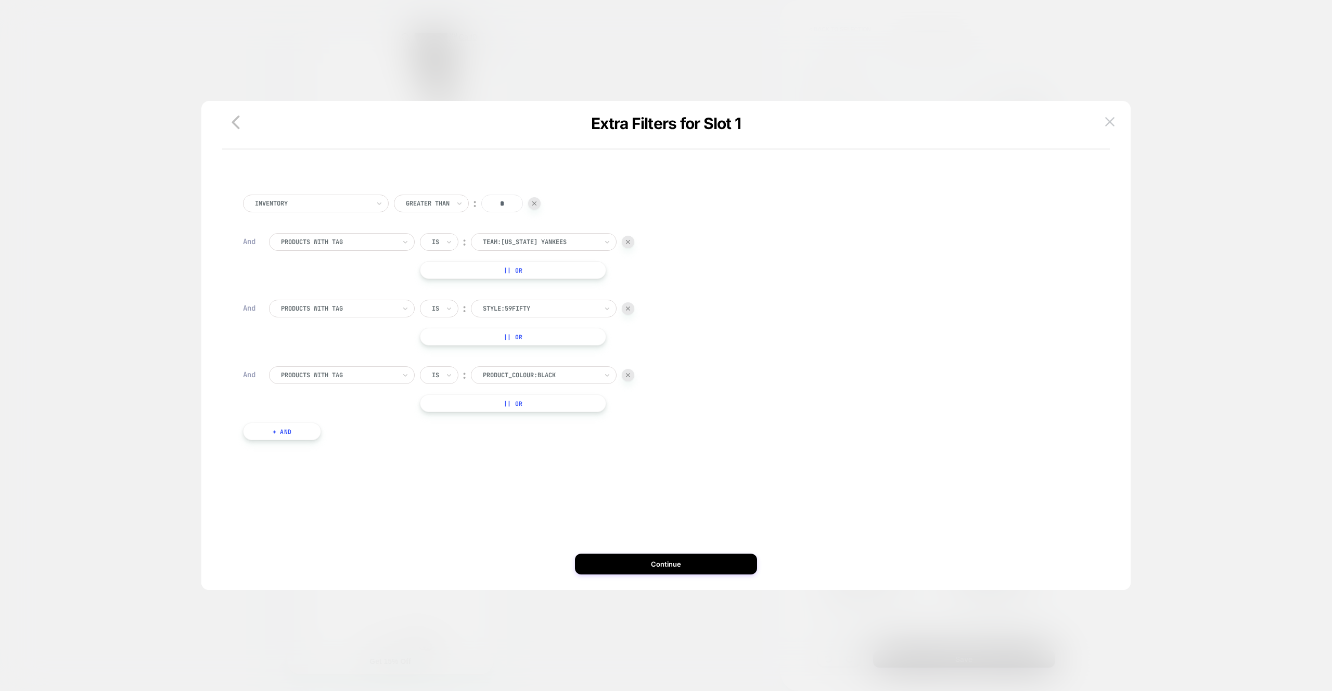
click at [543, 455] on div "Inventory Greater Than ︰ * And PRODUCTS WITH TAG Is ︰ team:[US_STATE] Yankees |…" at bounding box center [666, 320] width 857 height 282
click at [626, 552] on div "Inventory Greater Than ︰ * And PRODUCTS WITH TAG Is ︰ team:[US_STATE] Yankees |…" at bounding box center [666, 361] width 888 height 437
click at [627, 558] on button "Continue" at bounding box center [666, 564] width 182 height 21
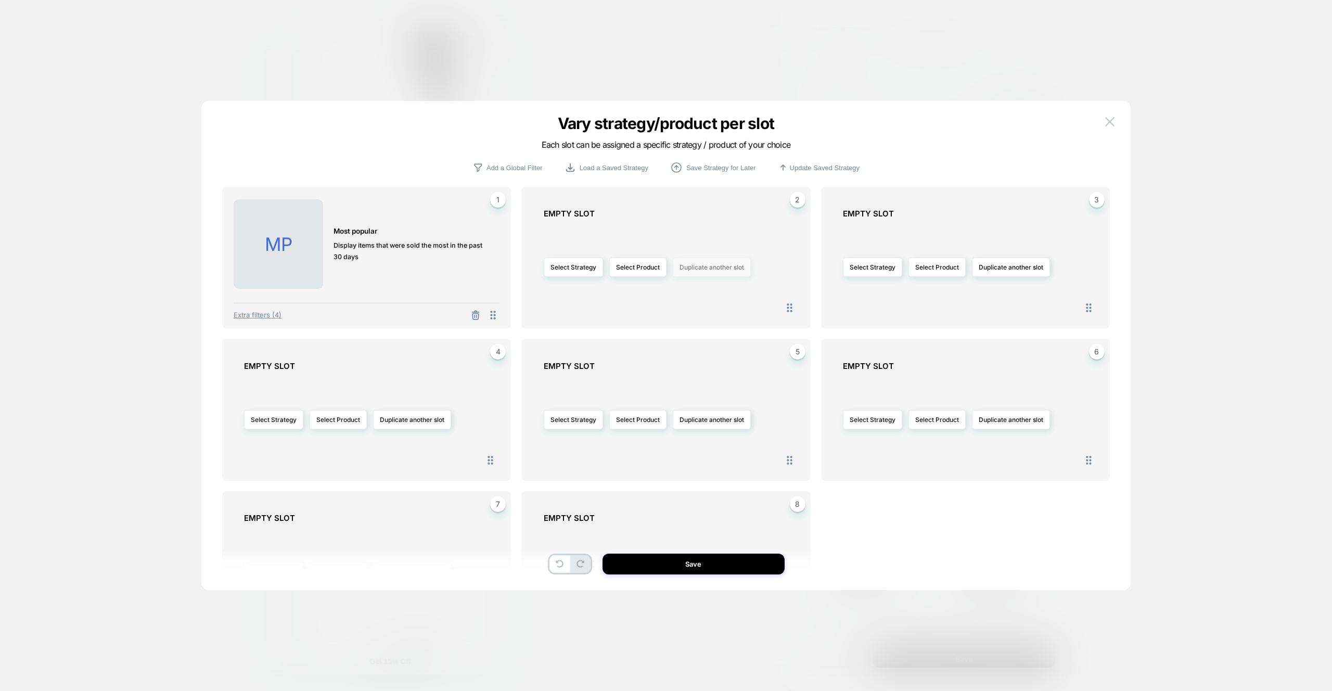
click at [689, 273] on button "Duplicate another slot" at bounding box center [712, 267] width 78 height 19
click at [714, 299] on span "Duplicate slot 1" at bounding box center [711, 297] width 44 height 8
click at [988, 269] on button "Duplicate another slot" at bounding box center [1011, 267] width 78 height 19
click at [1011, 297] on span "Duplicate slot 1" at bounding box center [1010, 297] width 44 height 8
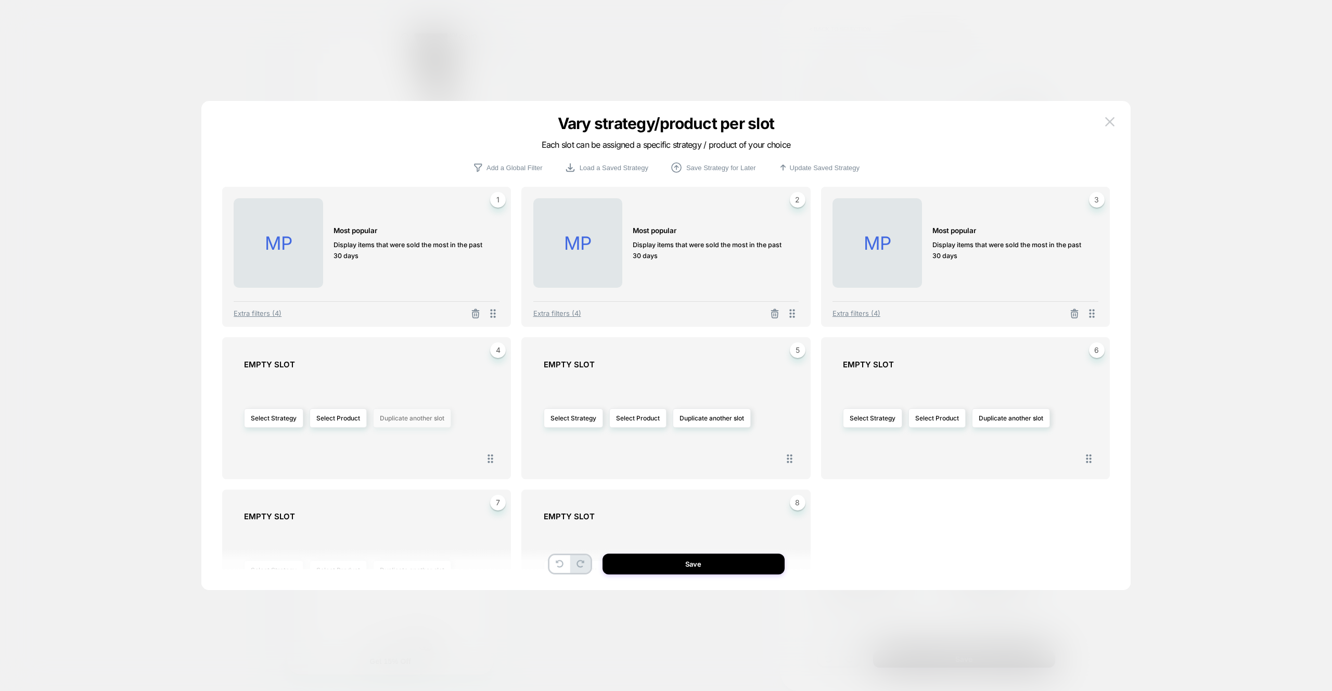
click at [431, 425] on button "Duplicate another slot" at bounding box center [412, 418] width 78 height 19
drag, startPoint x: 427, startPoint y: 450, endPoint x: 714, endPoint y: 419, distance: 288.5
click at [427, 450] on span "Duplicate slot 1" at bounding box center [411, 448] width 44 height 8
click at [714, 419] on button "Duplicate another slot" at bounding box center [712, 418] width 78 height 19
click at [707, 442] on div "Duplicate slot 1 Duplicate slot 2 Duplicate slot 3 Duplicate slot 4" at bounding box center [711, 475] width 67 height 84
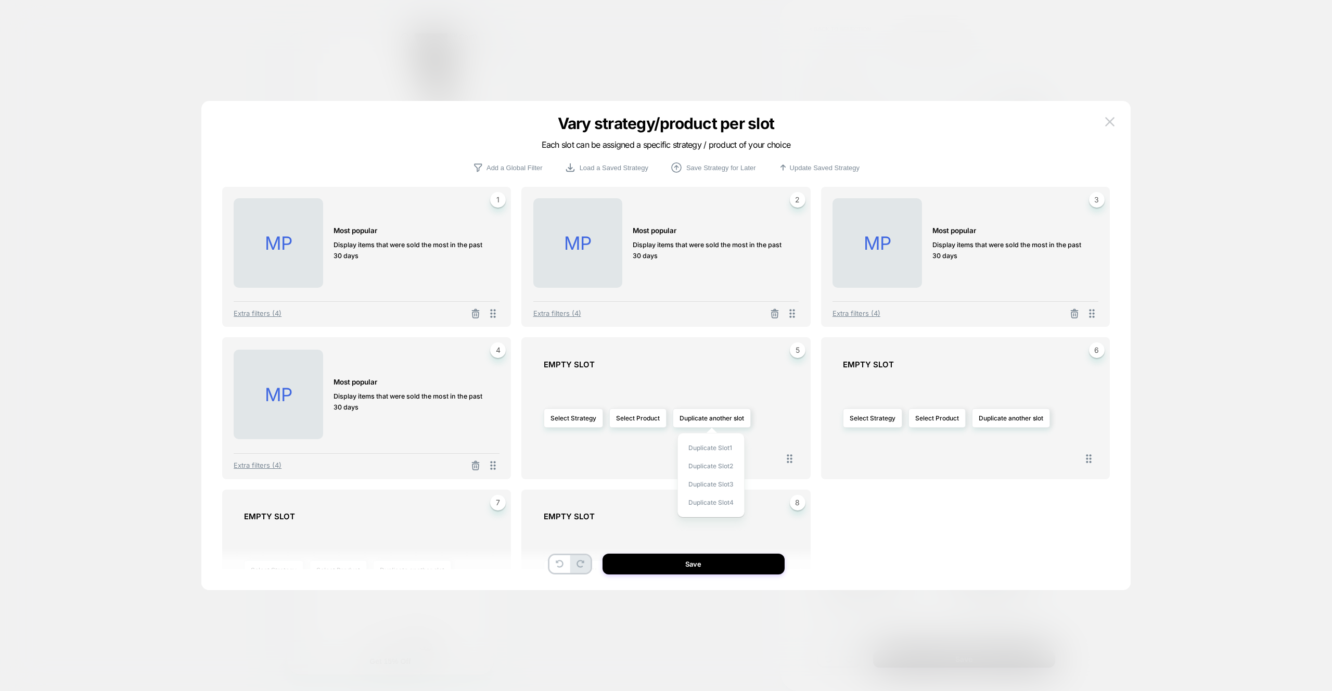
click at [523, 340] on div "5 EMPTY SLOT Select Strategy Select Product Duplicate another slot" at bounding box center [666, 408] width 289 height 142
click at [568, 316] on span "Extra filters (4)" at bounding box center [558, 313] width 48 height 8
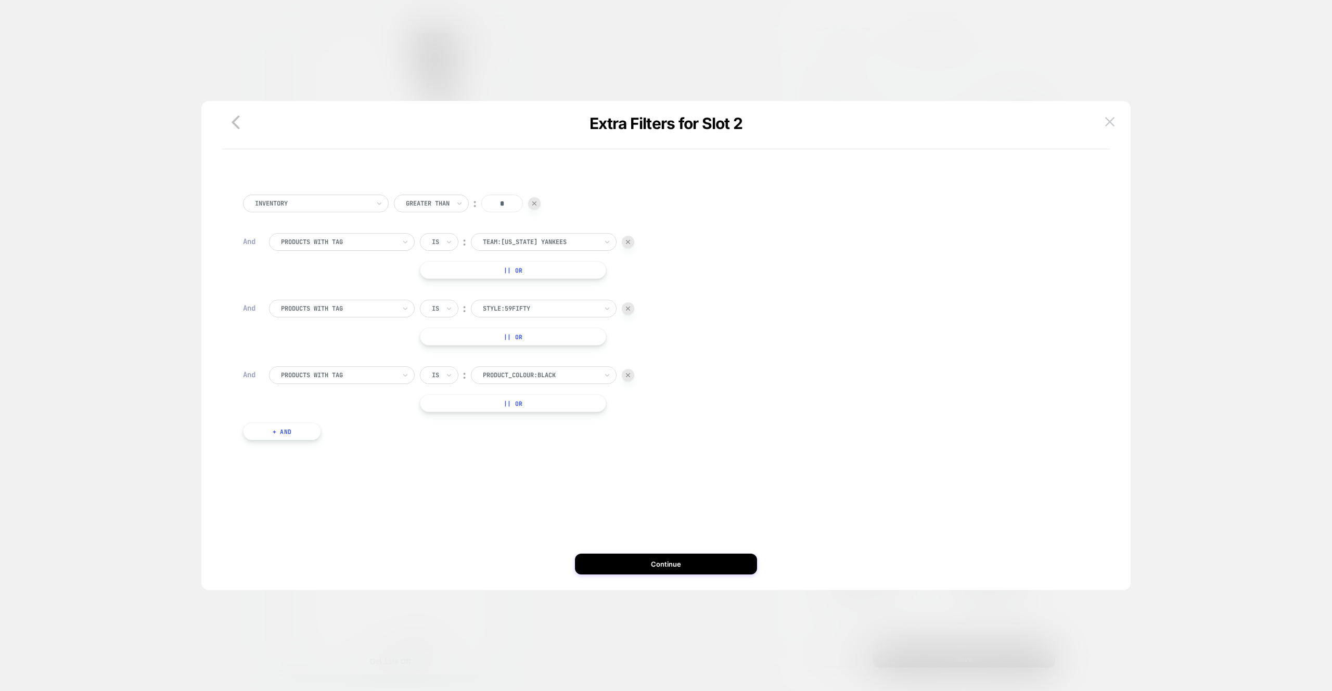
click at [536, 378] on div at bounding box center [540, 375] width 115 height 9
type input "**********"
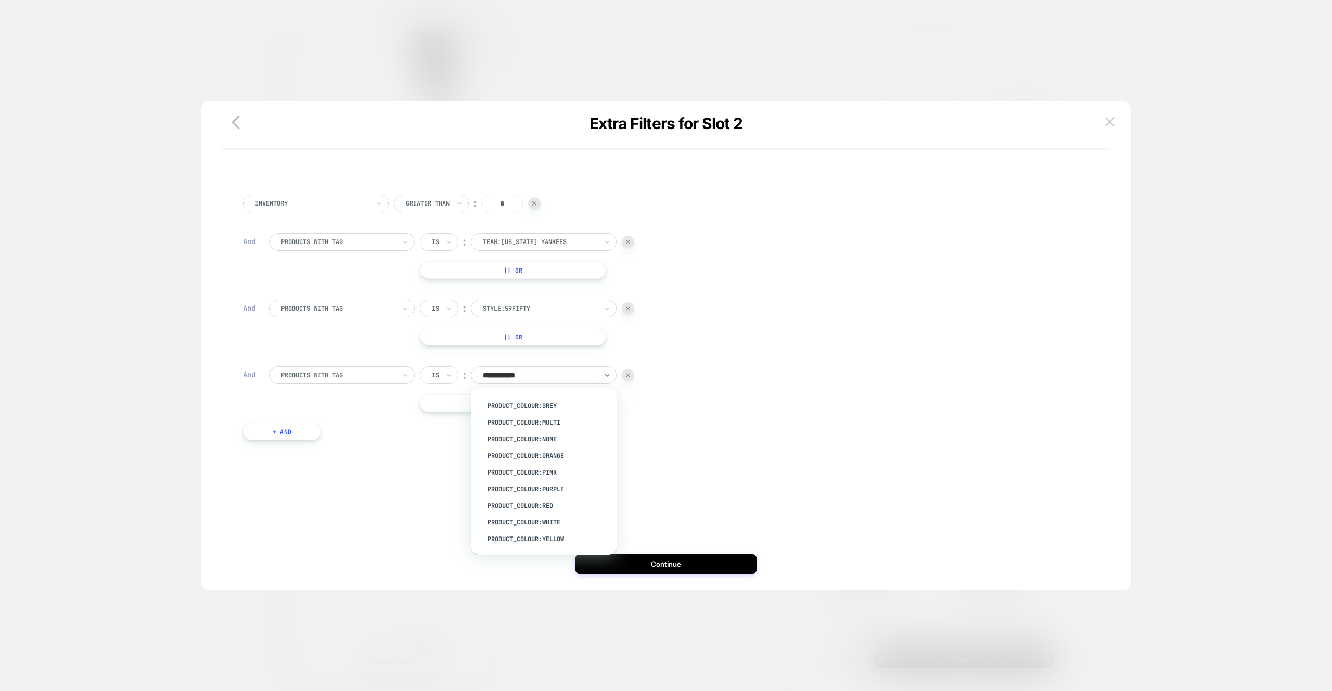
scroll to position [0, 0]
click at [532, 418] on div "product_colour:Blue" at bounding box center [548, 420] width 135 height 17
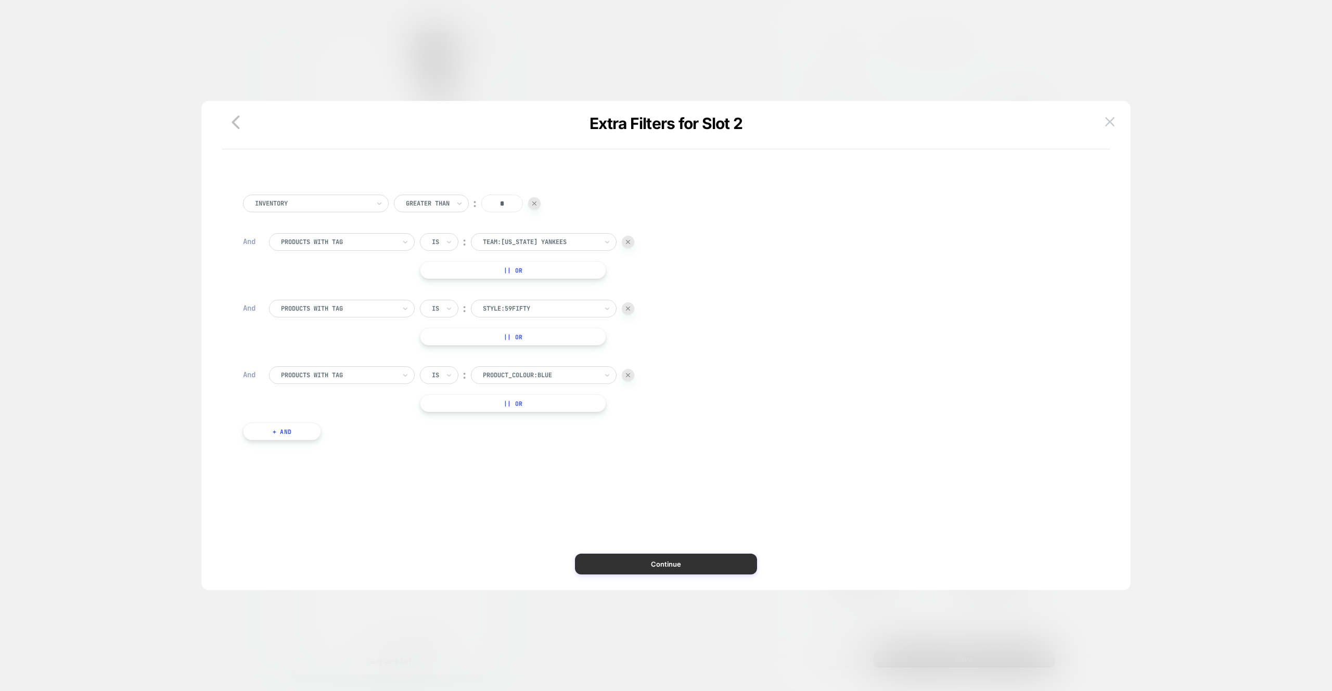
click at [627, 559] on button "Continue" at bounding box center [666, 564] width 182 height 21
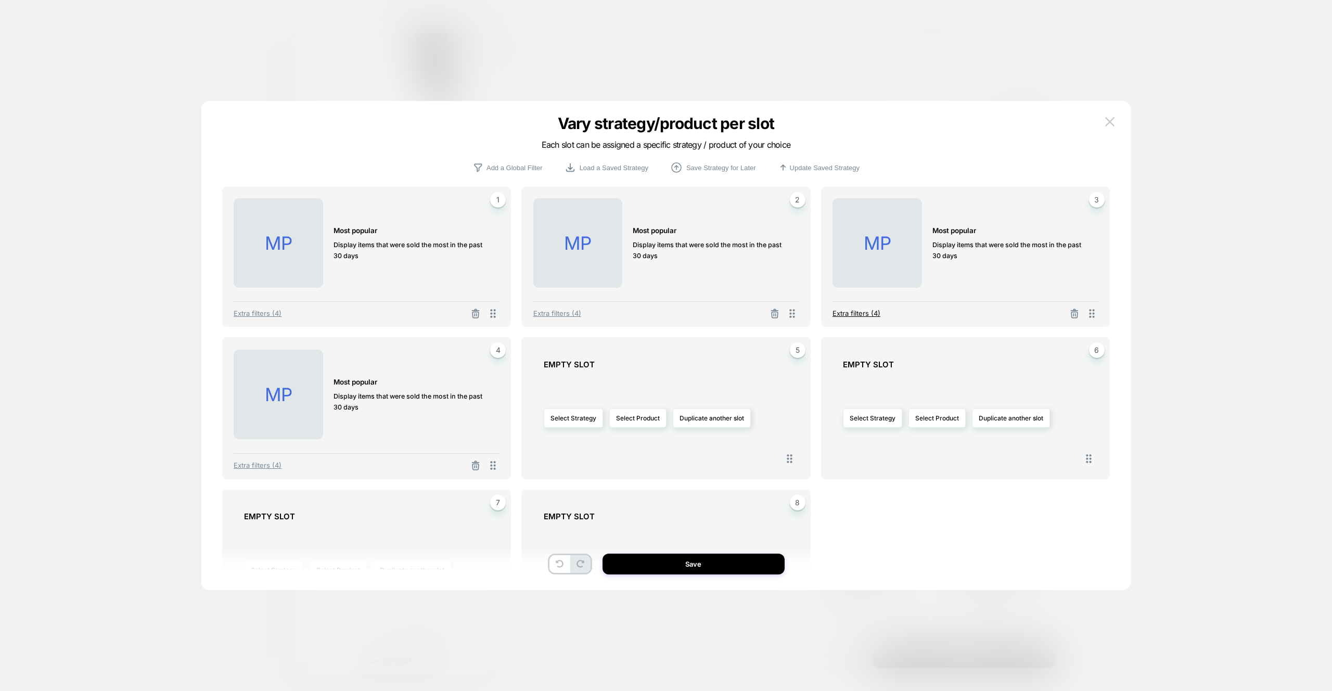
click at [877, 307] on div "Extra filters (4)" at bounding box center [966, 310] width 266 height 19
click at [874, 311] on span "Extra filters (4)" at bounding box center [857, 313] width 48 height 8
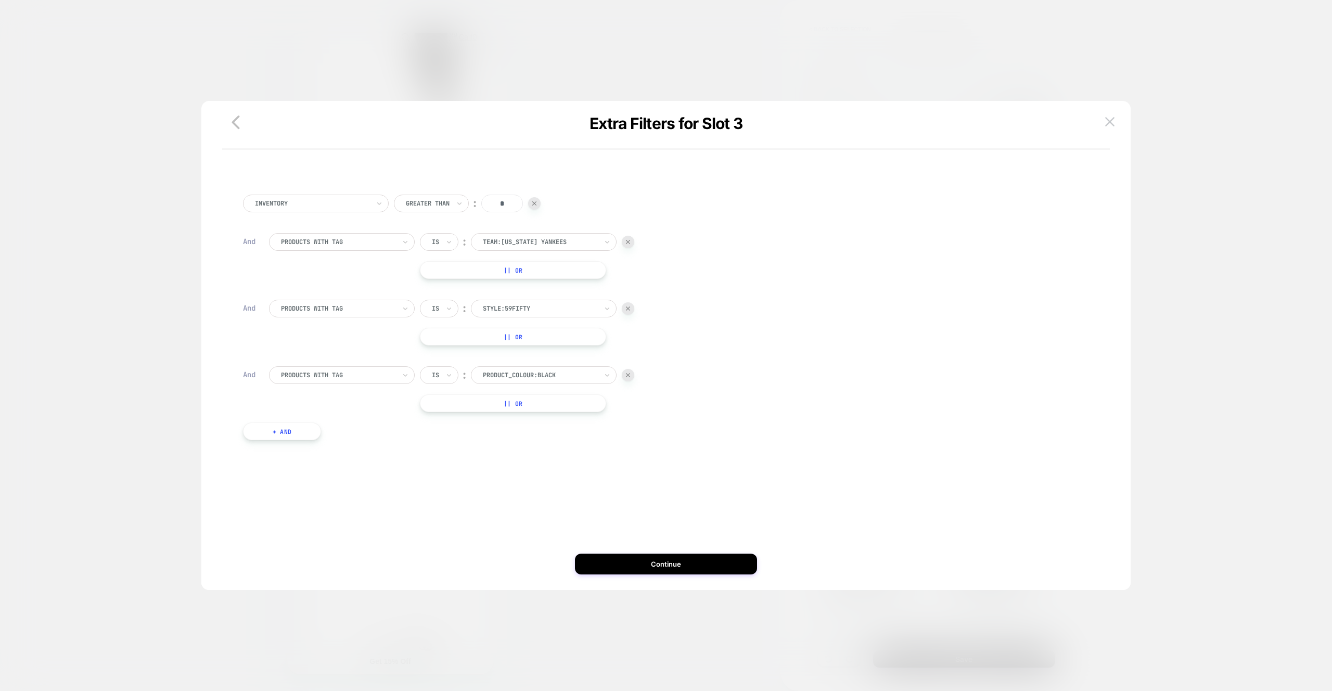
click at [532, 310] on div at bounding box center [540, 308] width 115 height 9
type input "******"
click at [541, 397] on div "style:9THIRTY" at bounding box center [548, 390] width 135 height 17
click at [529, 395] on button "|| Or" at bounding box center [513, 404] width 186 height 18
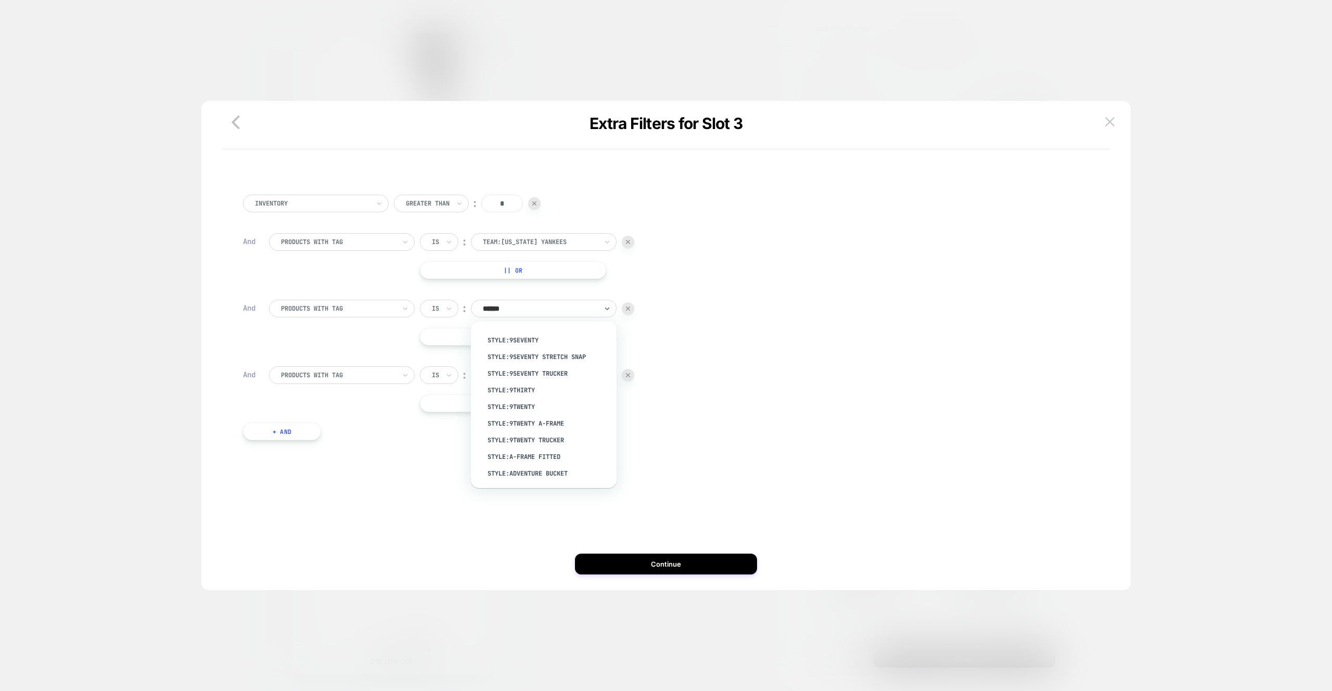
click at [509, 392] on div "Is ︰ product_colour:Black || Or" at bounding box center [527, 389] width 214 height 46
drag, startPoint x: 623, startPoint y: 404, endPoint x: 690, endPoint y: 514, distance: 128.7
click at [623, 404] on div at bounding box center [628, 403] width 12 height 12
click at [625, 404] on div "Is ︰ product_colour:Black Or Is ︰ 05.09 launch || Or" at bounding box center [527, 403] width 214 height 74
click at [545, 525] on div "Inventory Greater Than ︰ * And PRODUCTS WITH TAG Is ︰ team:[US_STATE] Yankees |…" at bounding box center [666, 361] width 888 height 437
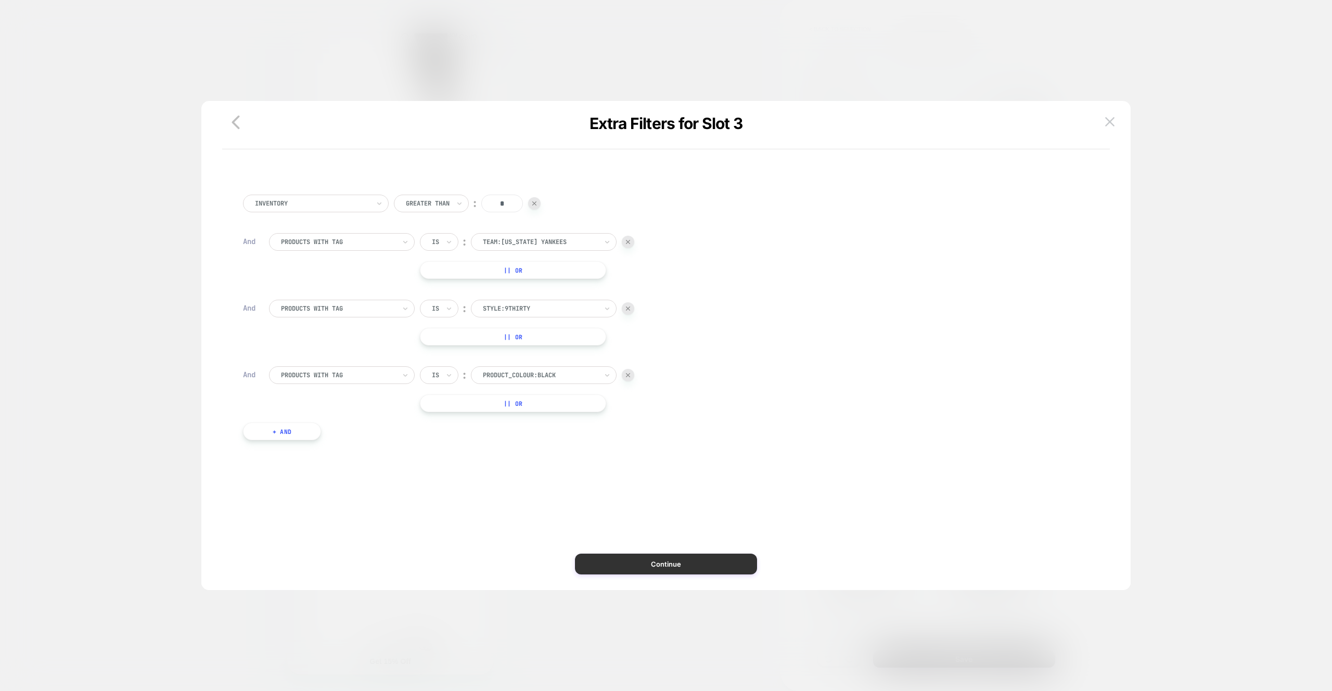
click at [614, 562] on button "Continue" at bounding box center [666, 564] width 182 height 21
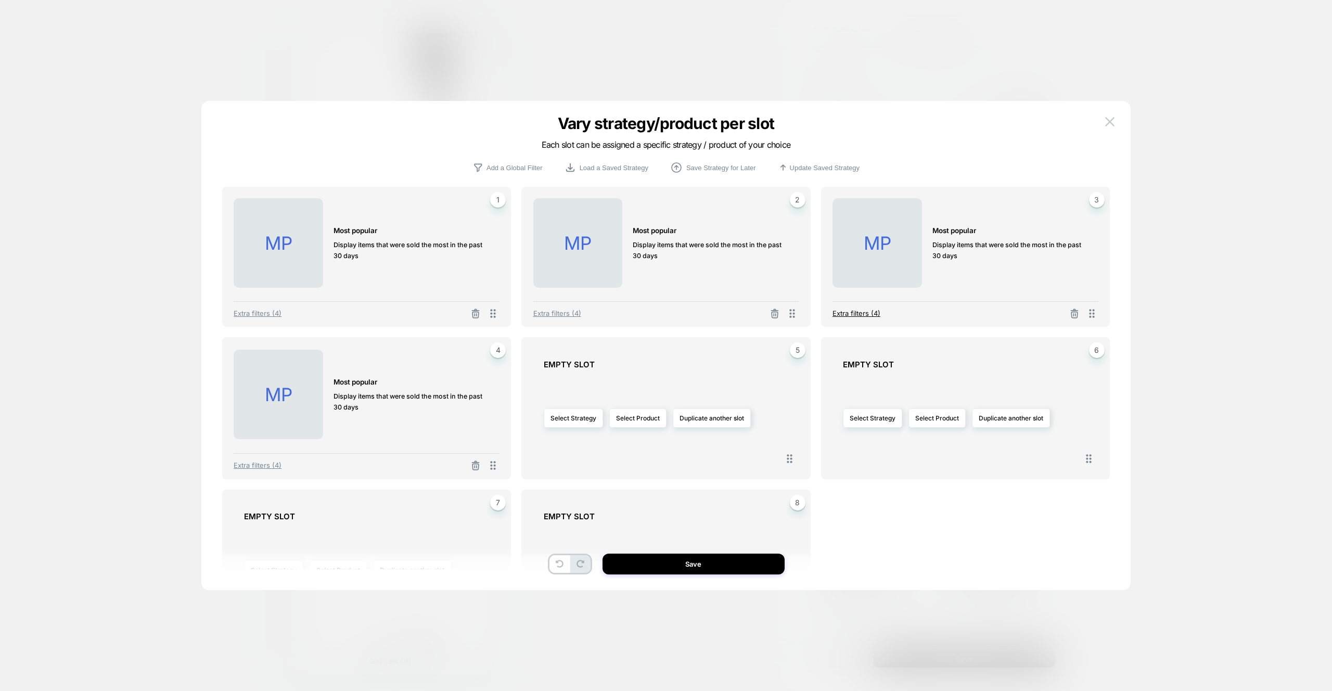
click at [867, 311] on span "Extra filters (4)" at bounding box center [857, 313] width 48 height 8
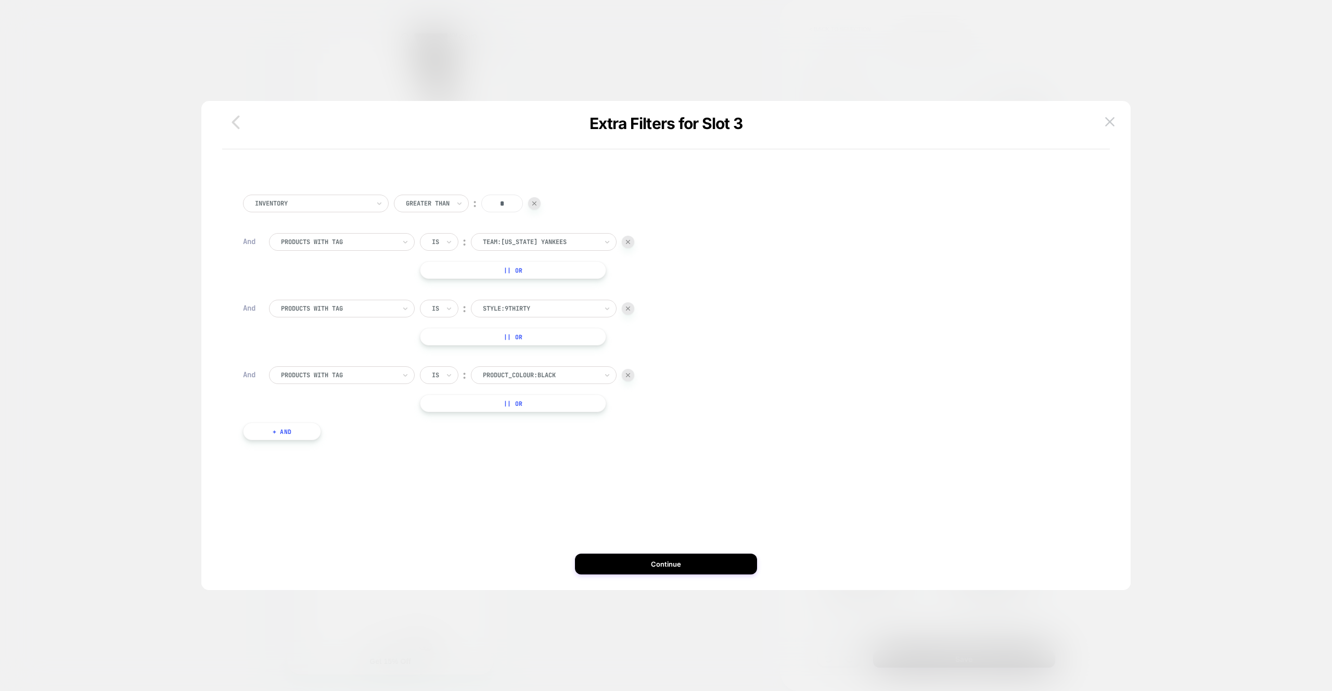
click at [237, 123] on icon "button" at bounding box center [235, 122] width 21 height 21
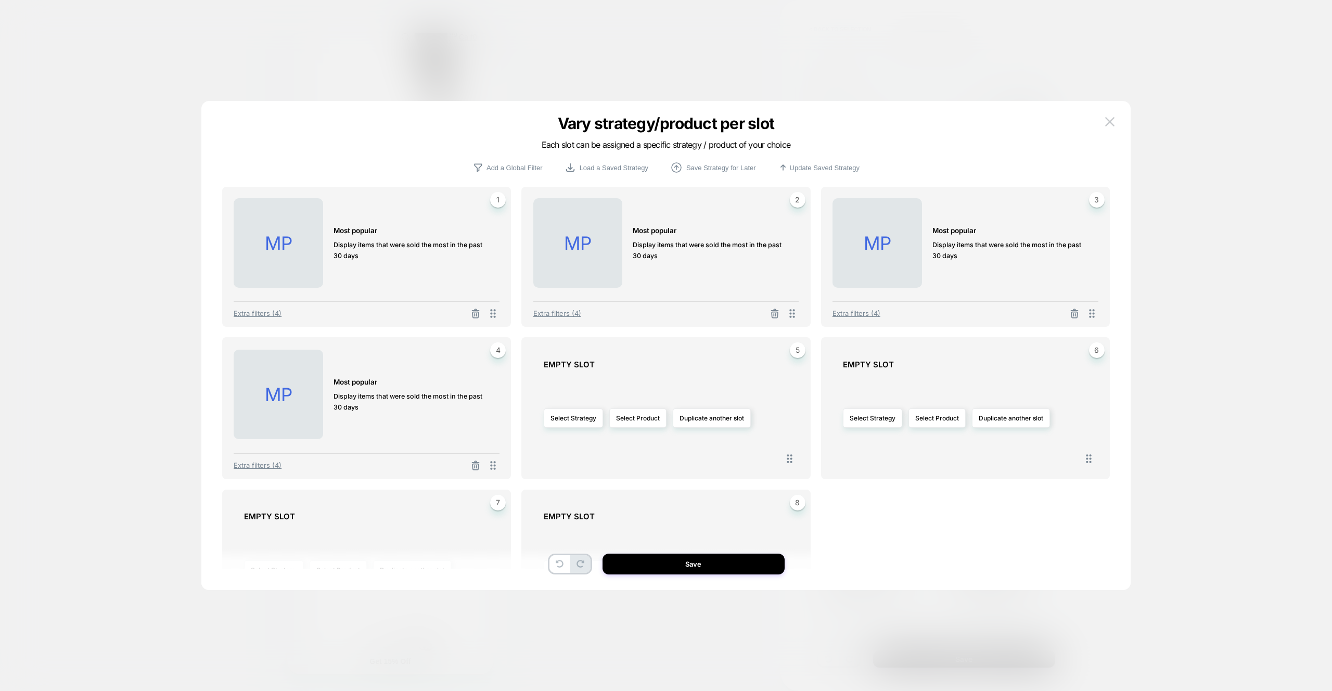
click at [733, 574] on button "Save" at bounding box center [694, 564] width 182 height 21
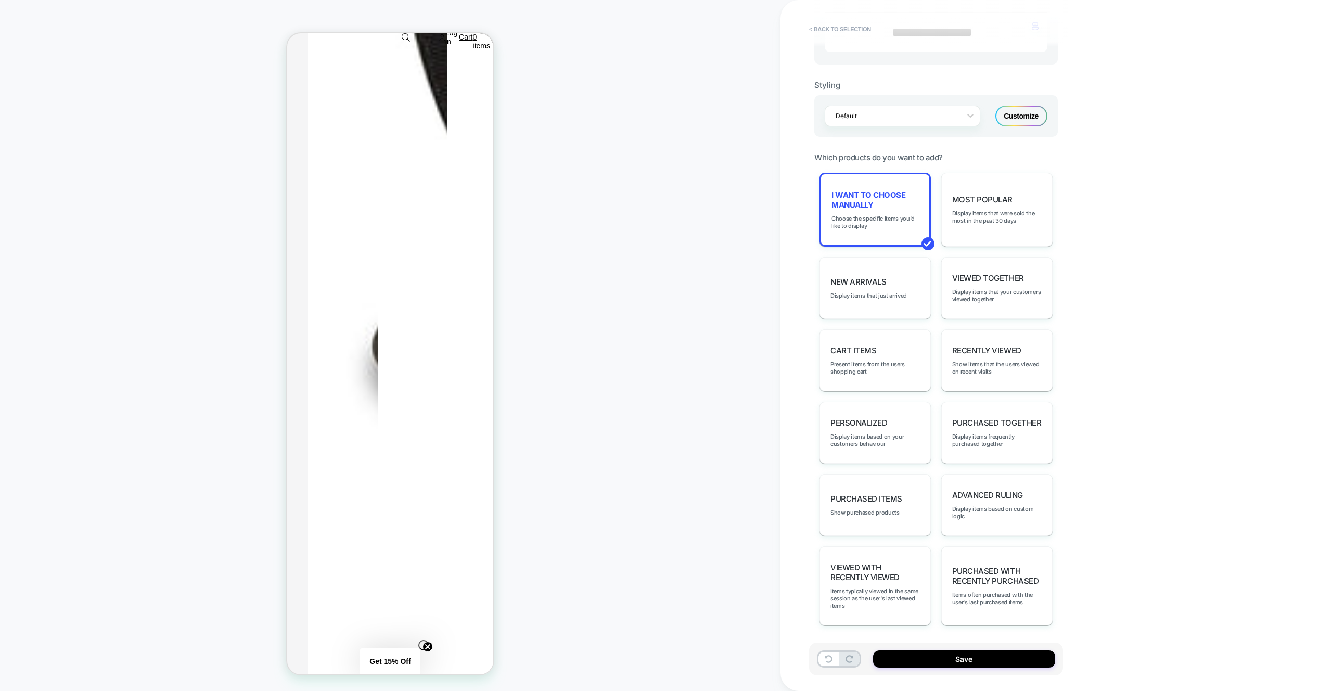
click at [956, 649] on div "Save" at bounding box center [936, 659] width 254 height 33
click at [954, 664] on button "Save" at bounding box center [964, 659] width 182 height 17
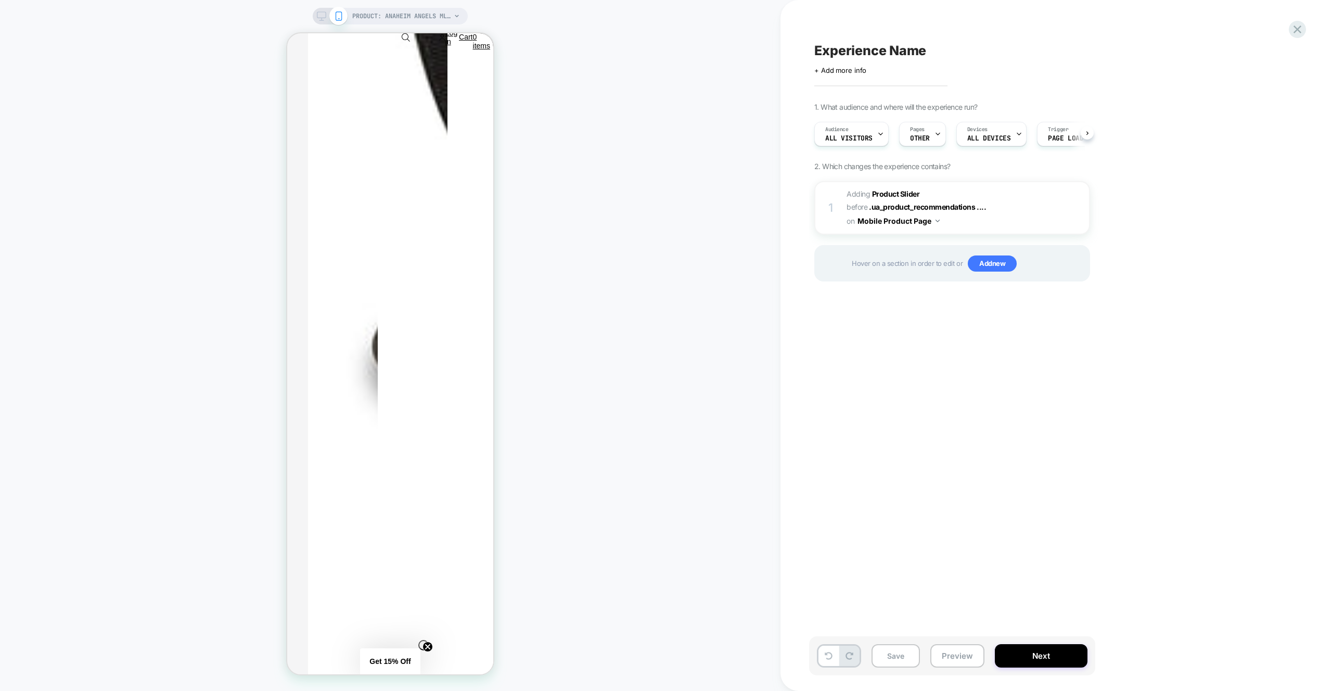
drag, startPoint x: 946, startPoint y: 658, endPoint x: 963, endPoint y: 613, distance: 48.4
click at [946, 657] on button "Preview" at bounding box center [958, 655] width 54 height 23
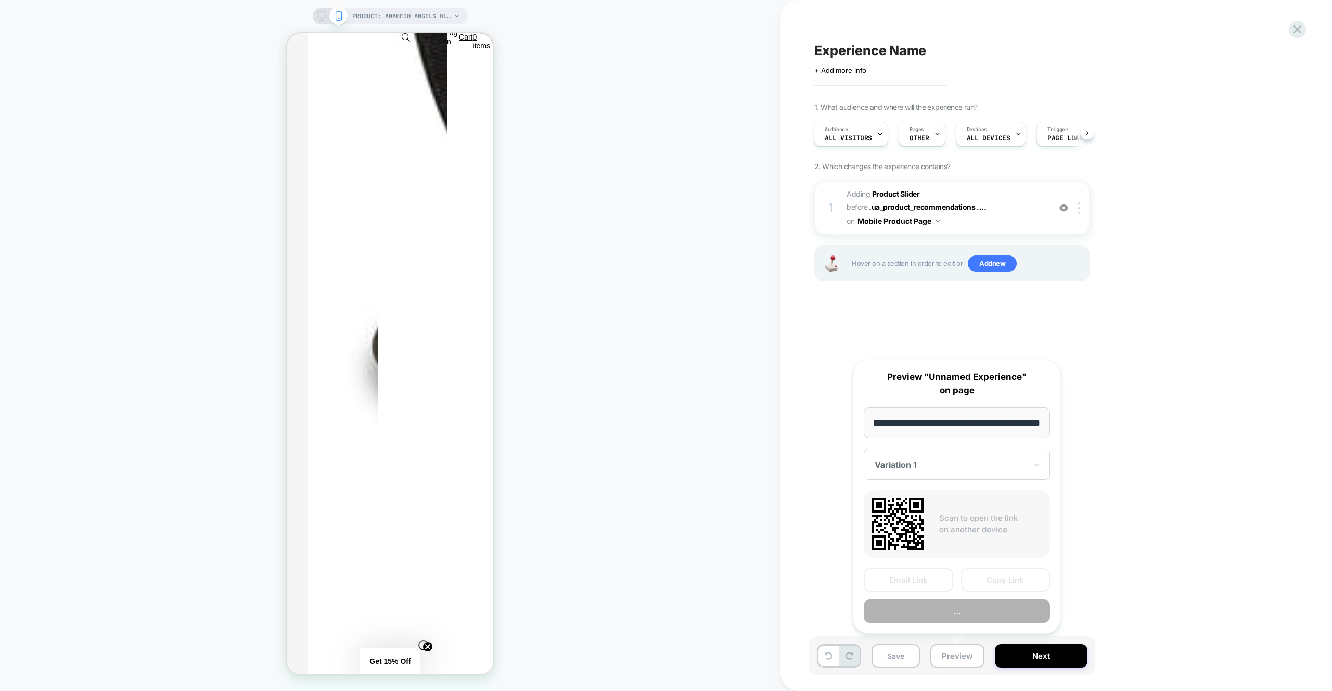
scroll to position [0, 0]
click at [963, 613] on button "Preview" at bounding box center [957, 611] width 186 height 23
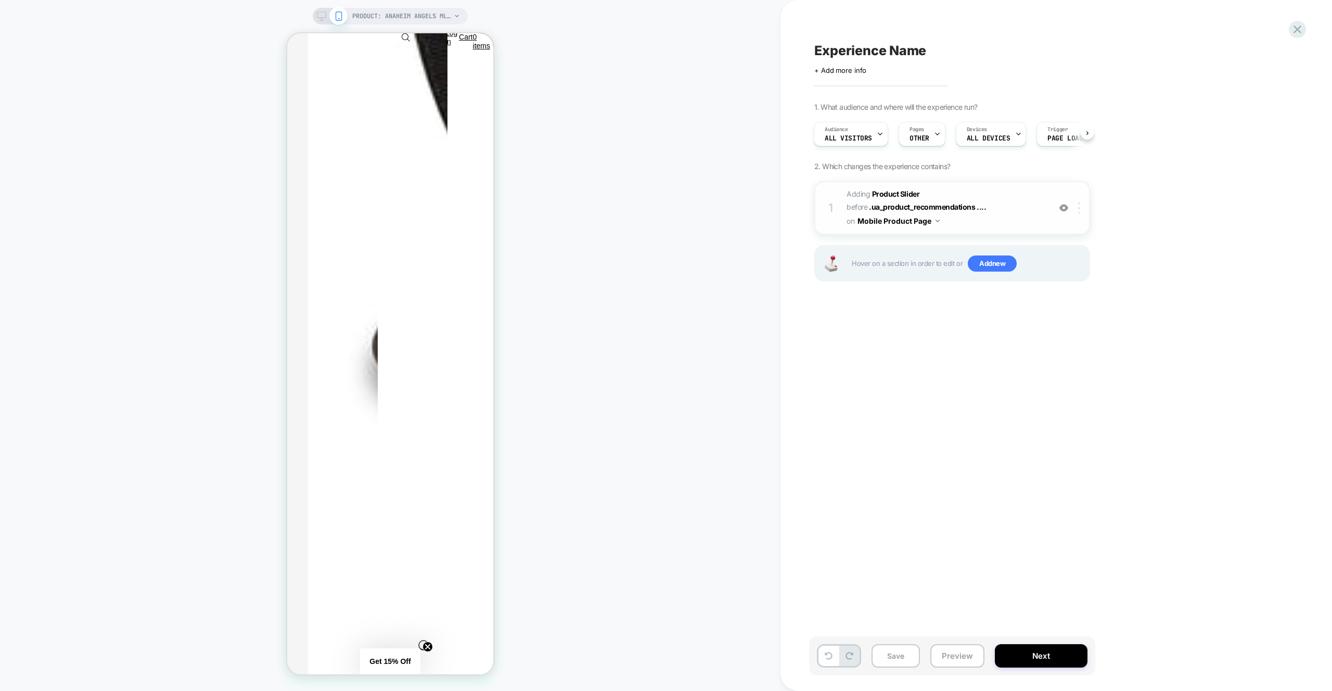
click at [1076, 207] on div at bounding box center [1081, 207] width 17 height 11
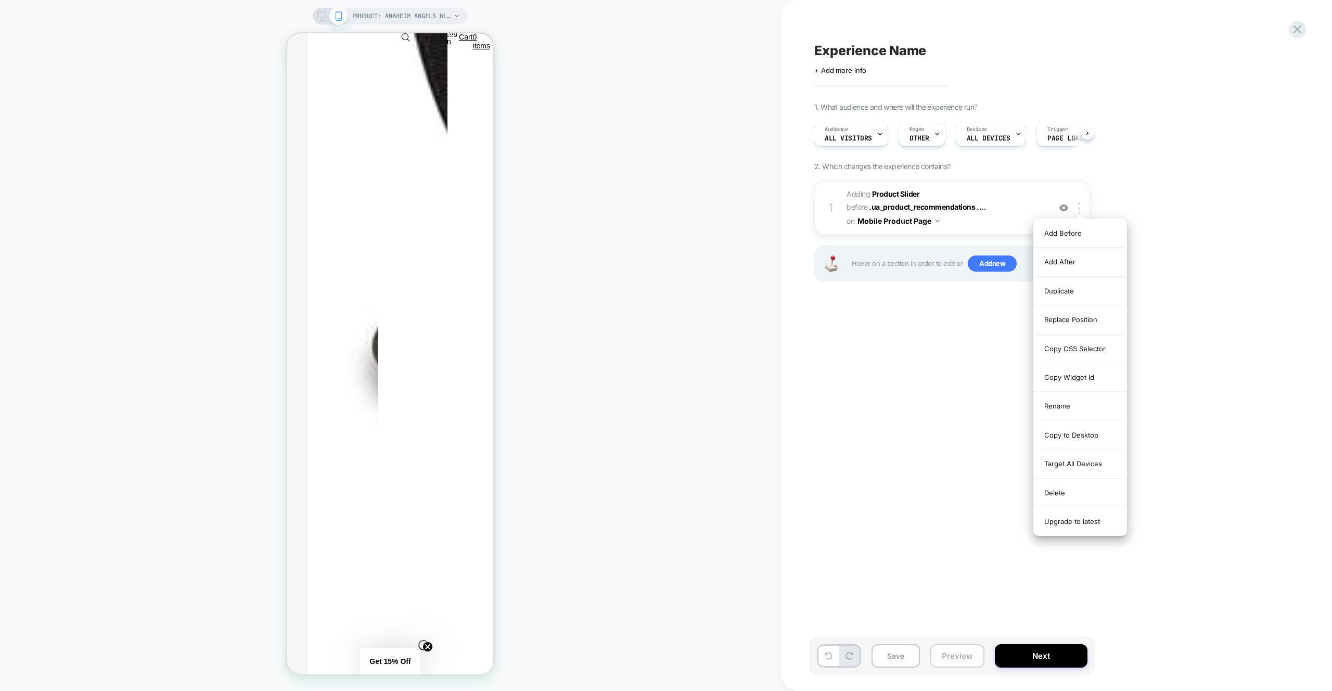
click at [1075, 464] on div "Target All Devices" at bounding box center [1080, 464] width 93 height 29
click at [962, 660] on button "Preview" at bounding box center [958, 655] width 54 height 23
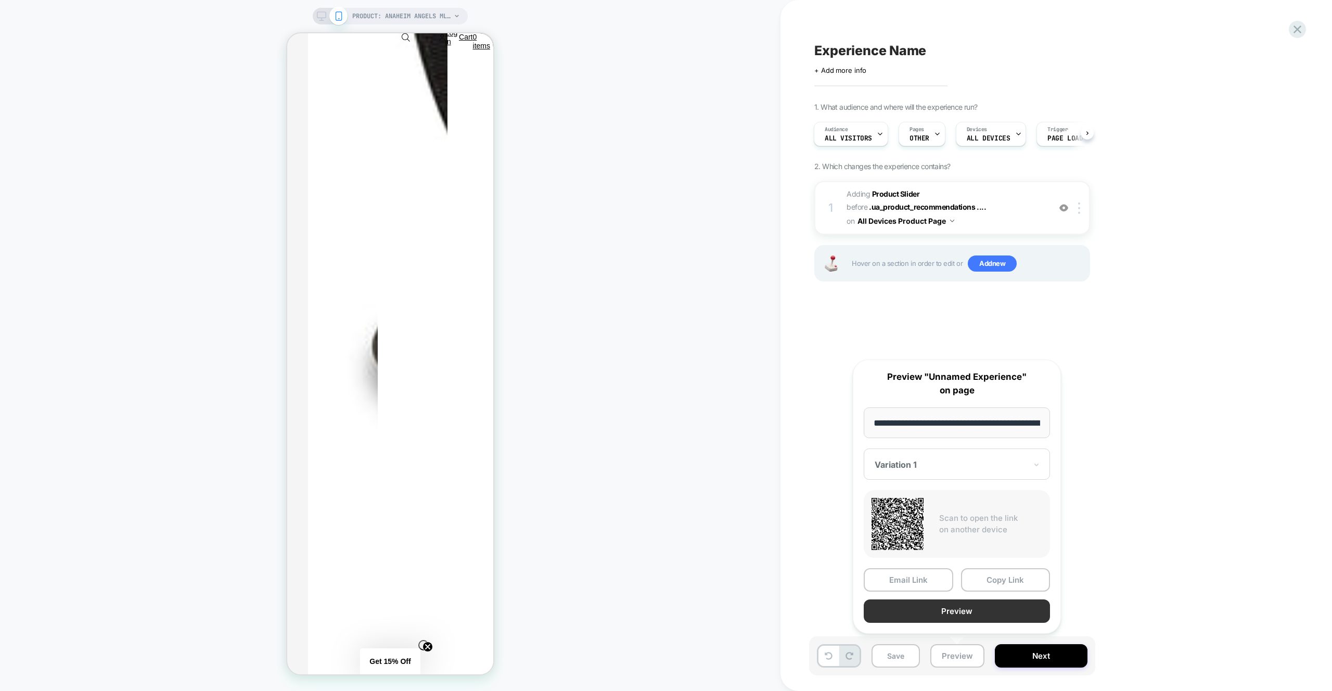
click at [962, 617] on button "Preview" at bounding box center [957, 611] width 186 height 23
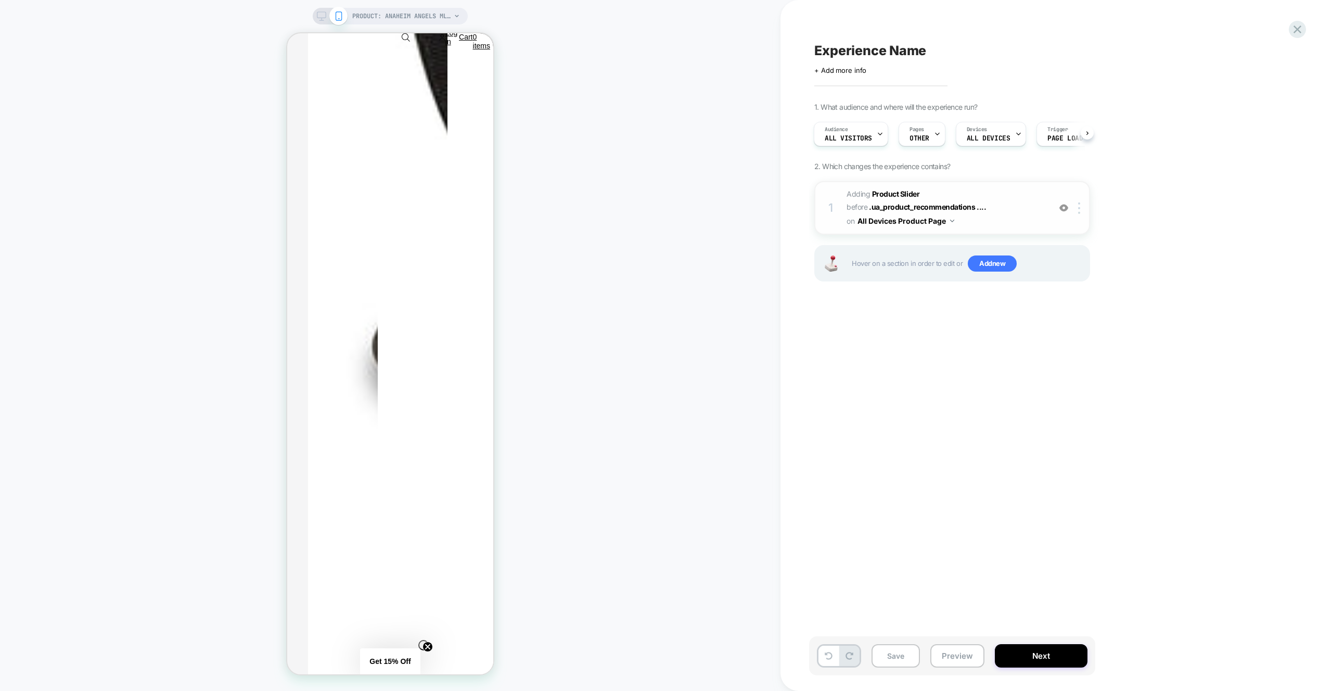
click at [1030, 210] on span "#_loomi_addon_1759914961381 Adding Product Slider BEFORE .ua_product_recommenda…" at bounding box center [946, 207] width 198 height 41
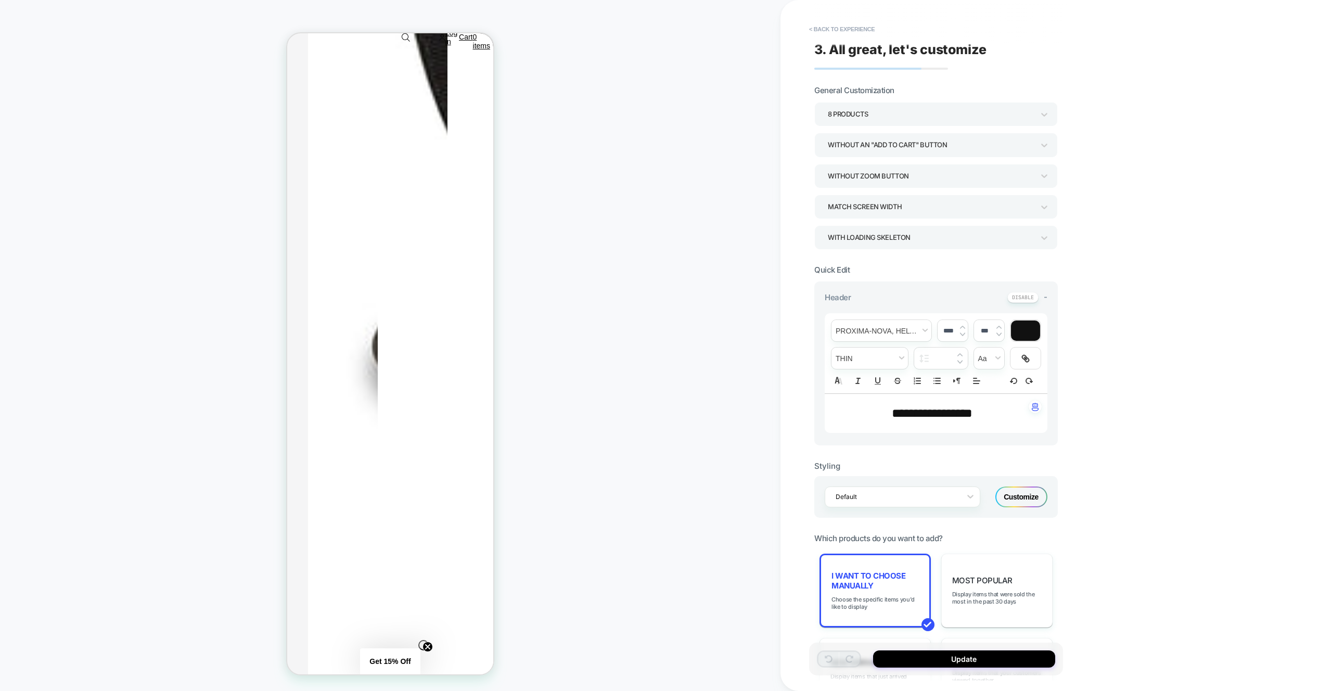
scroll to position [531, 0]
click at [866, 589] on span "I want to choose manually" at bounding box center [875, 581] width 87 height 20
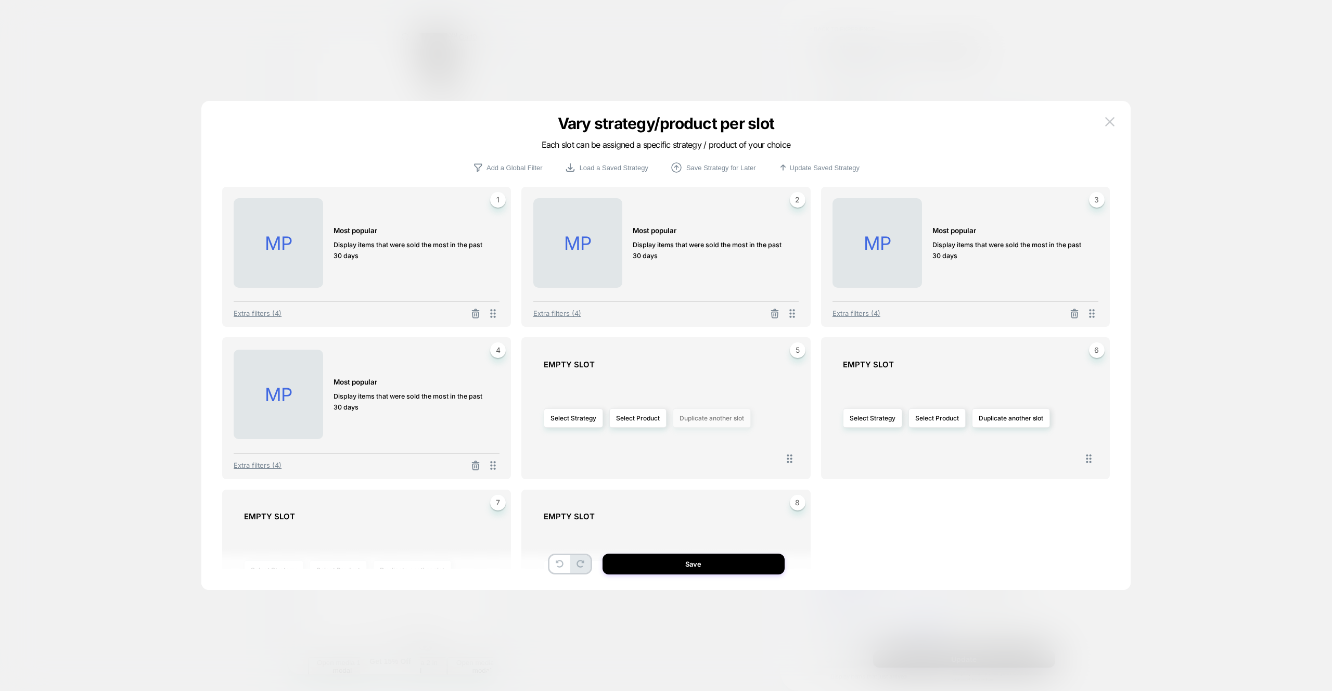
scroll to position [21, 0]
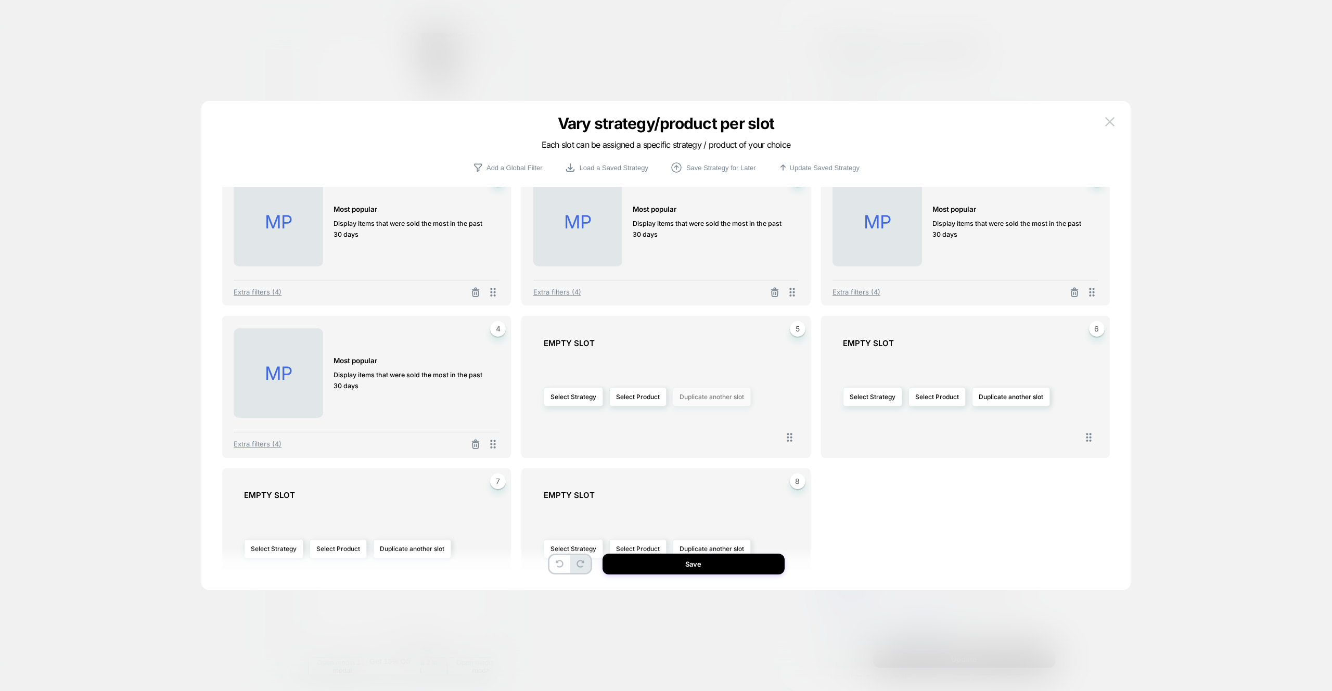
click at [715, 394] on button "Duplicate another slot" at bounding box center [712, 396] width 78 height 19
click at [917, 474] on div "MP MOST POPULAR Display items that were sold the most in the past 30 days 1 Ext…" at bounding box center [666, 378] width 888 height 383
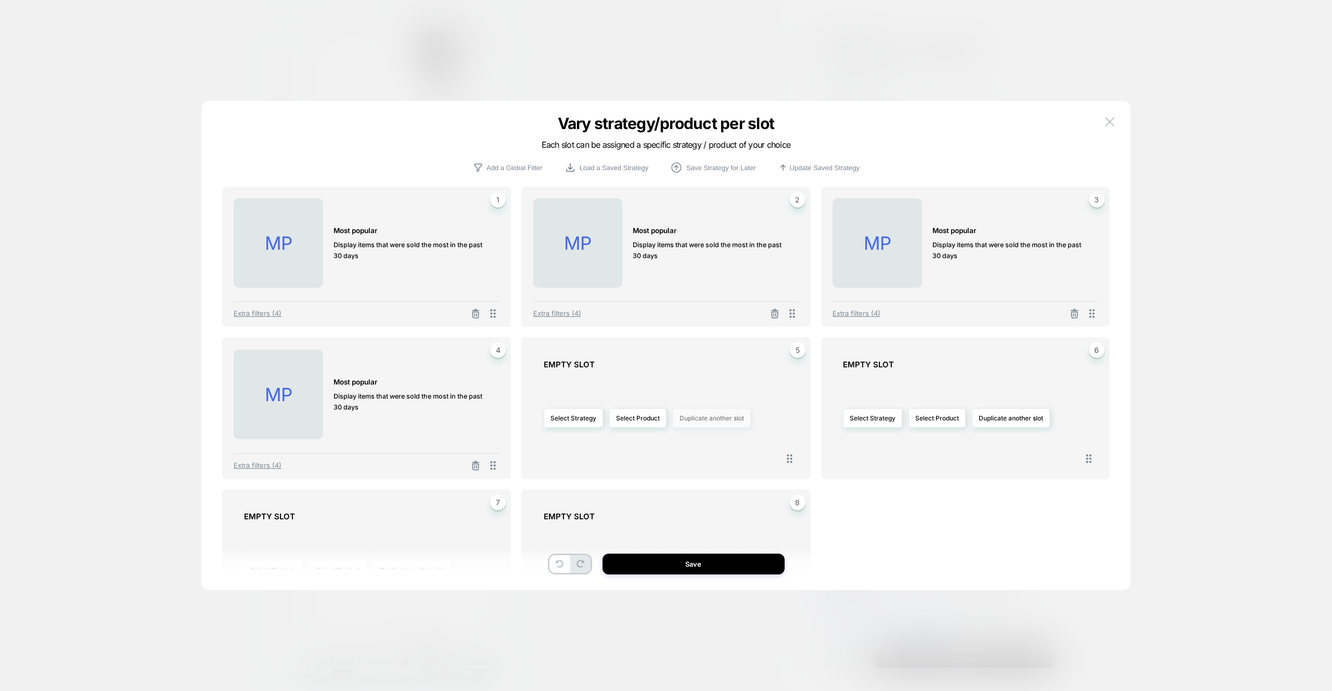
drag, startPoint x: 719, startPoint y: 416, endPoint x: 720, endPoint y: 423, distance: 6.9
click at [719, 416] on button "Duplicate another slot" at bounding box center [712, 418] width 78 height 19
click at [739, 440] on div "Duplicate slot 1 Duplicate slot 2 Duplicate slot 3 Duplicate slot 4" at bounding box center [711, 475] width 67 height 84
click at [728, 443] on div "Duplicate slot 1 Duplicate slot 2 Duplicate slot 3 Duplicate slot 4" at bounding box center [711, 475] width 67 height 84
drag, startPoint x: 723, startPoint y: 446, endPoint x: 995, endPoint y: 426, distance: 272.4
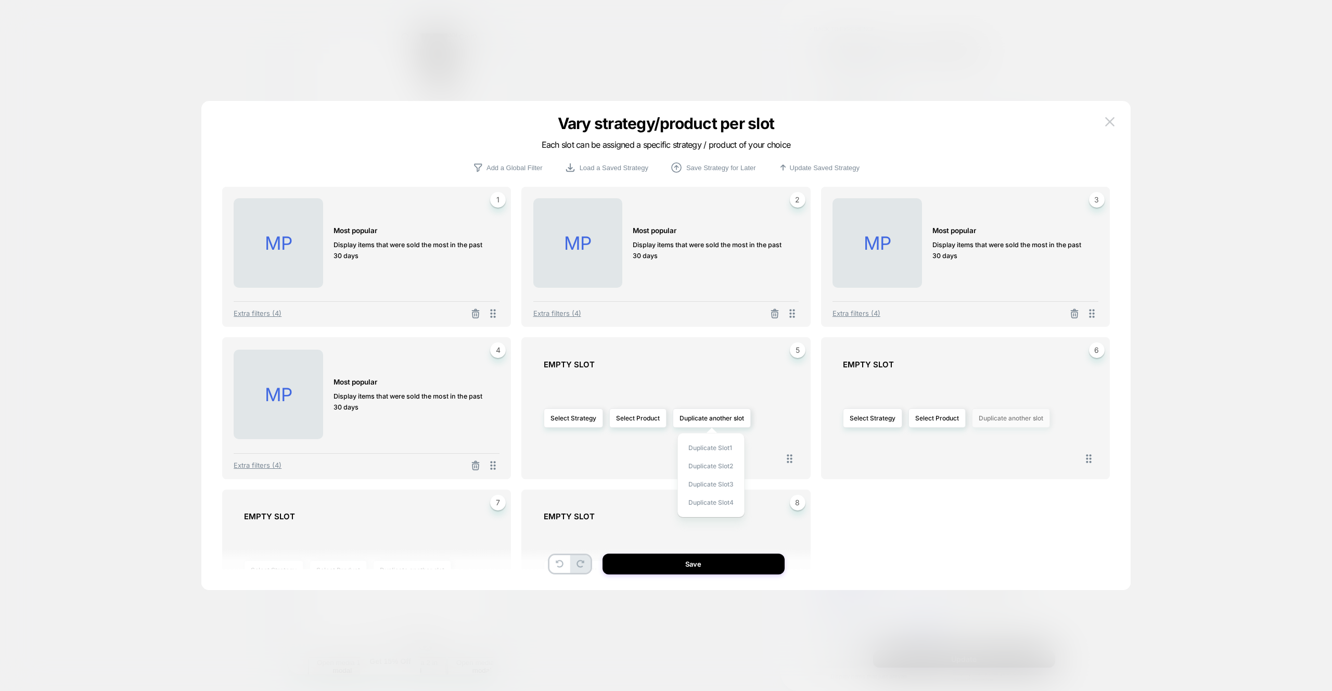
click at [723, 446] on span "Duplicate slot 1" at bounding box center [711, 448] width 44 height 8
click at [993, 423] on button "Duplicate another slot" at bounding box center [1011, 418] width 78 height 19
click at [1001, 463] on span "Duplicate slot 2" at bounding box center [1010, 466] width 45 height 8
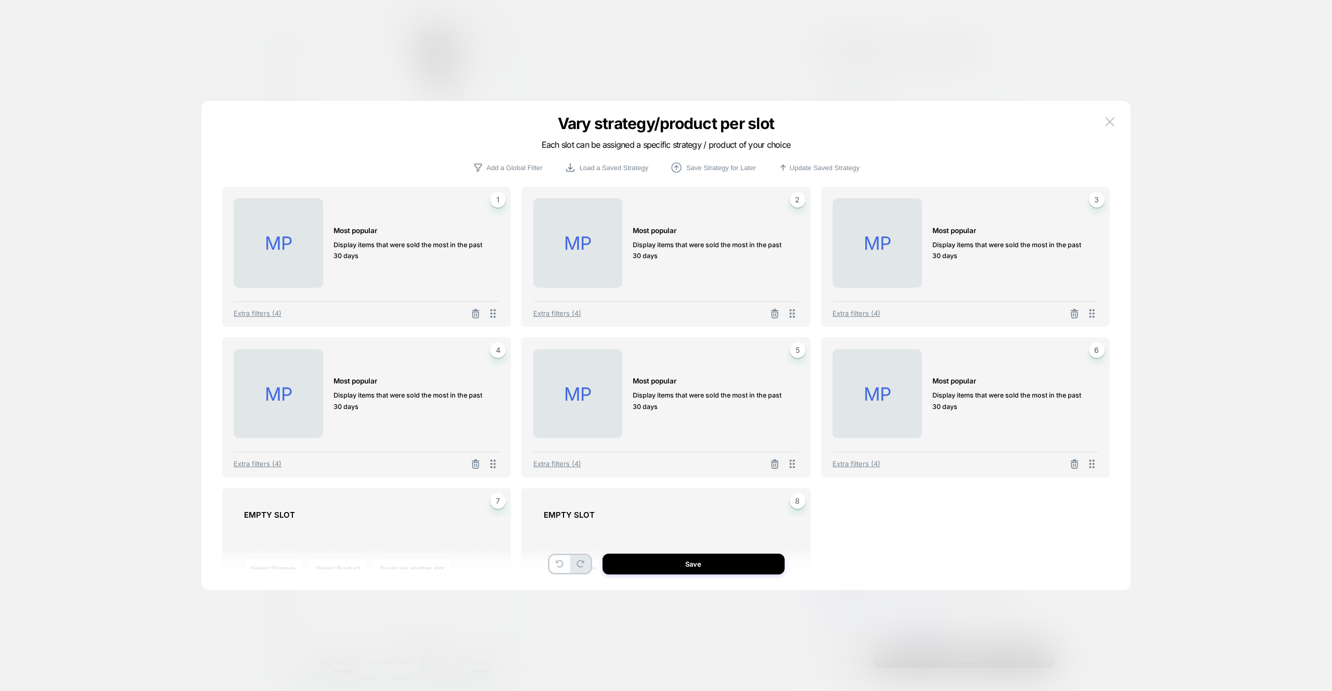
scroll to position [86, 0]
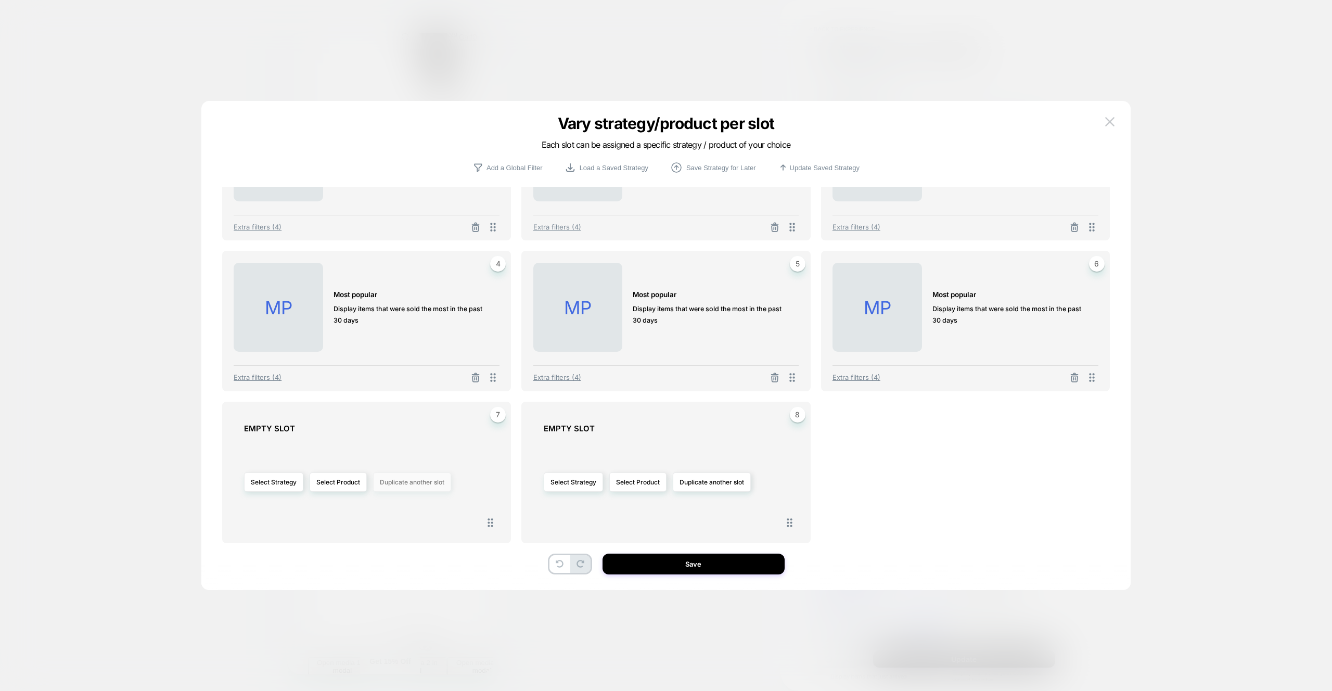
click at [433, 487] on button "Duplicate another slot" at bounding box center [412, 482] width 78 height 19
click at [426, 550] on span "Duplicate slot 3" at bounding box center [411, 548] width 45 height 8
click at [726, 485] on button "Duplicate another slot" at bounding box center [712, 482] width 78 height 19
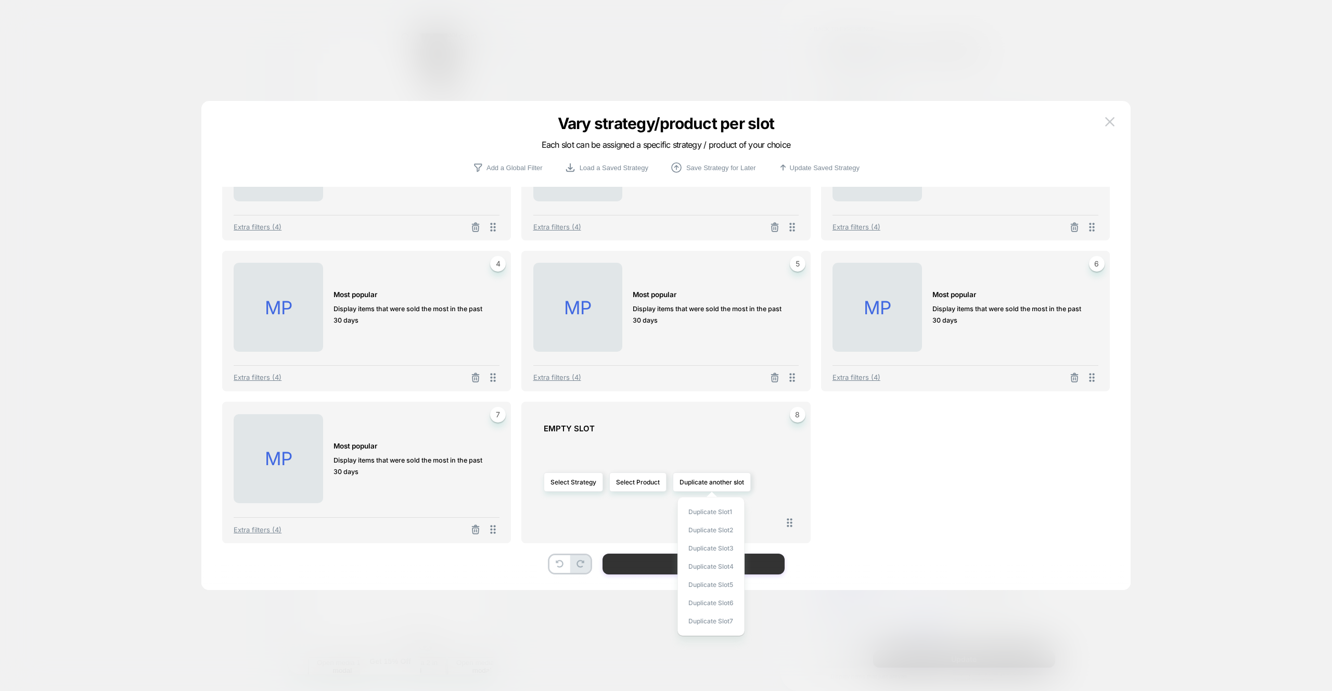
drag, startPoint x: 718, startPoint y: 563, endPoint x: 656, endPoint y: 566, distance: 62.5
click at [718, 563] on span "Duplicate slot 4" at bounding box center [711, 567] width 45 height 8
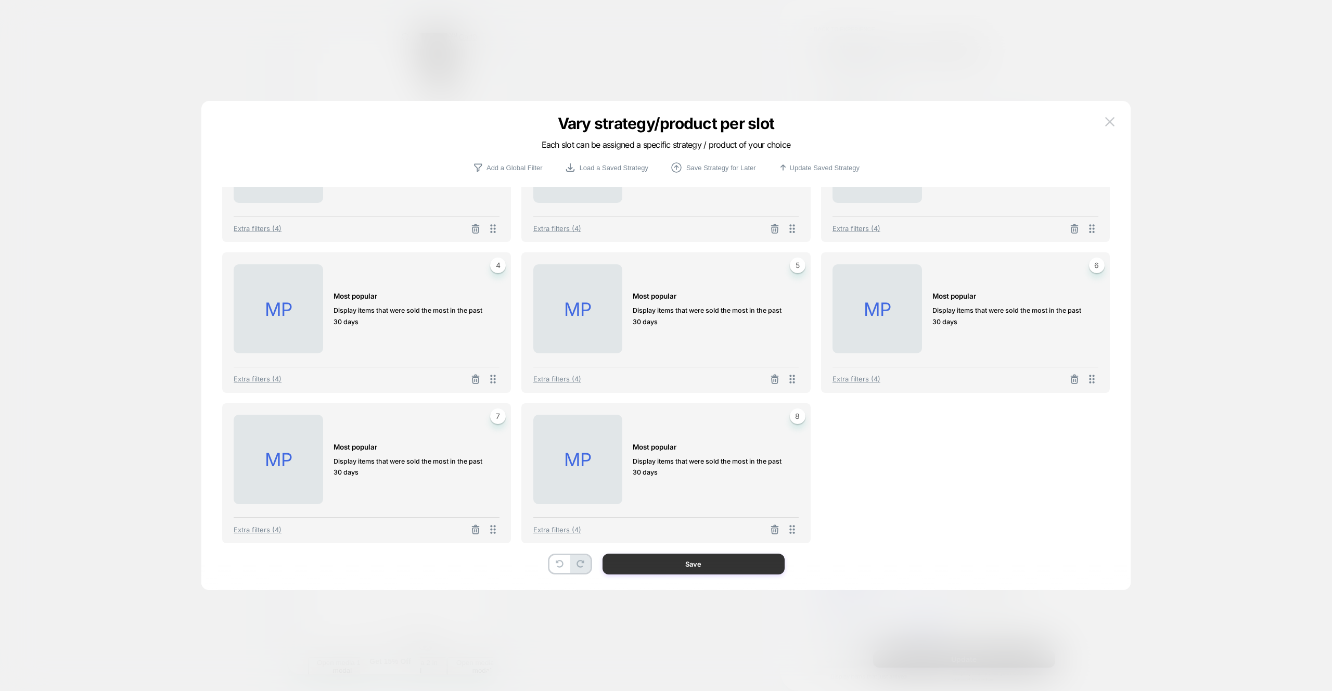
scroll to position [85, 0]
drag, startPoint x: 656, startPoint y: 566, endPoint x: 837, endPoint y: 599, distance: 184.1
click at [656, 566] on button "Save" at bounding box center [694, 564] width 182 height 21
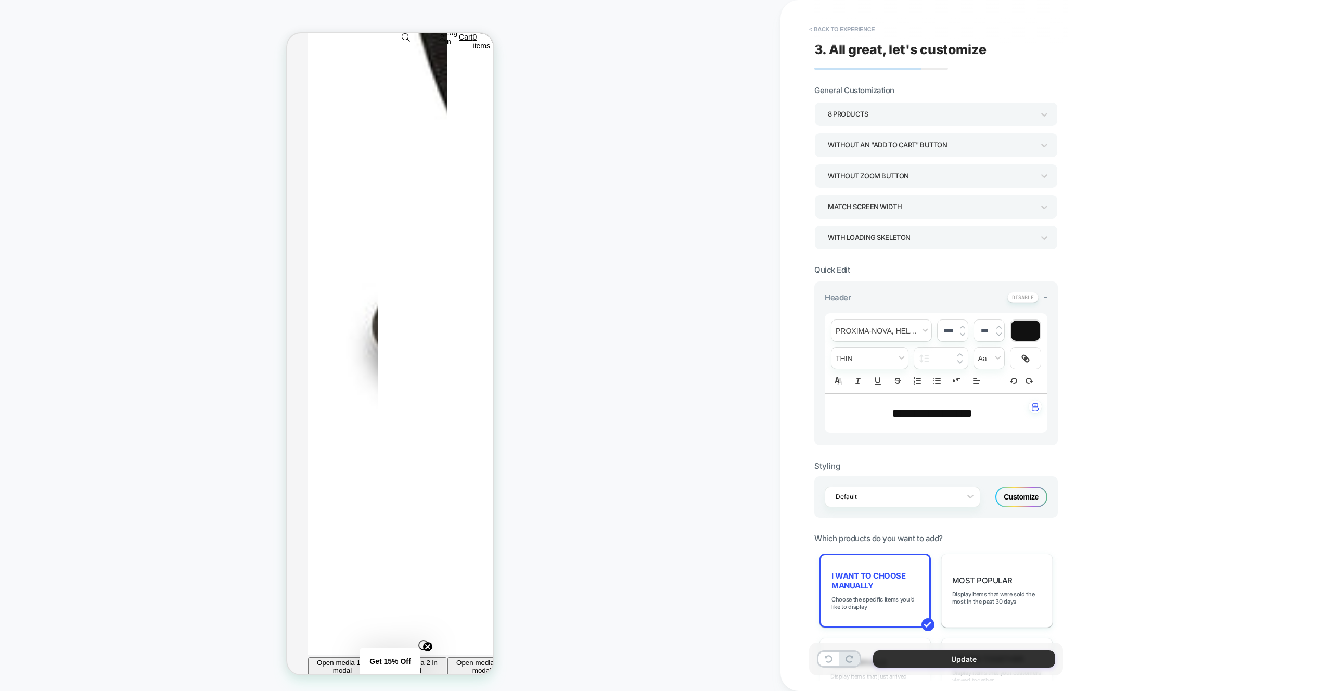
scroll to position [0, 0]
click at [1041, 667] on button "Update" at bounding box center [964, 659] width 182 height 17
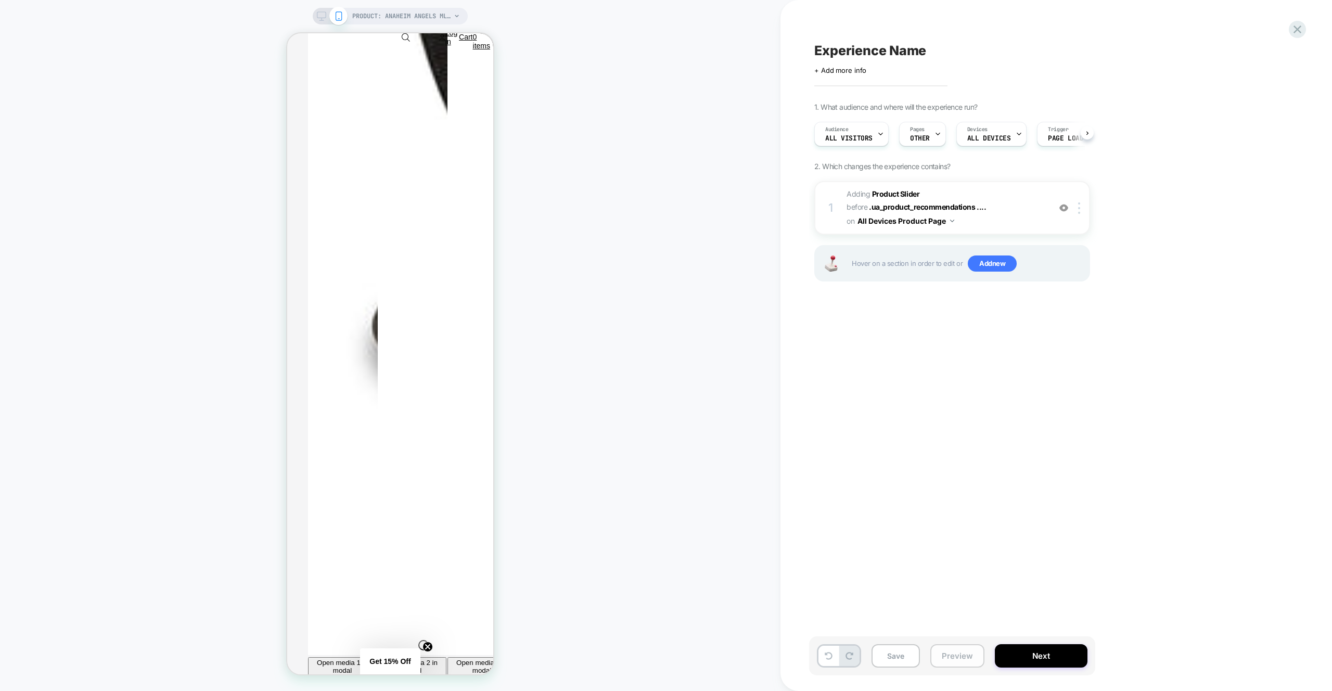
click at [950, 658] on button "Preview" at bounding box center [958, 655] width 54 height 23
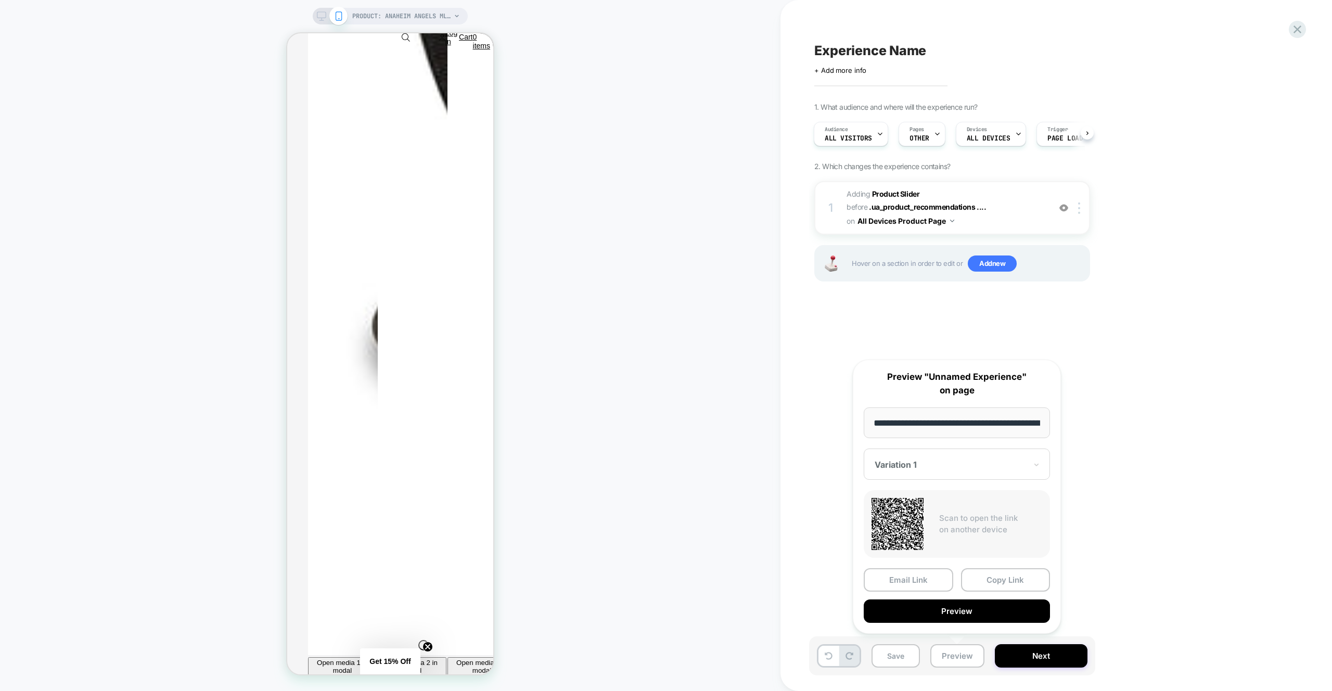
click at [950, 610] on button "Preview" at bounding box center [957, 611] width 186 height 23
